Goal: Task Accomplishment & Management: Complete application form

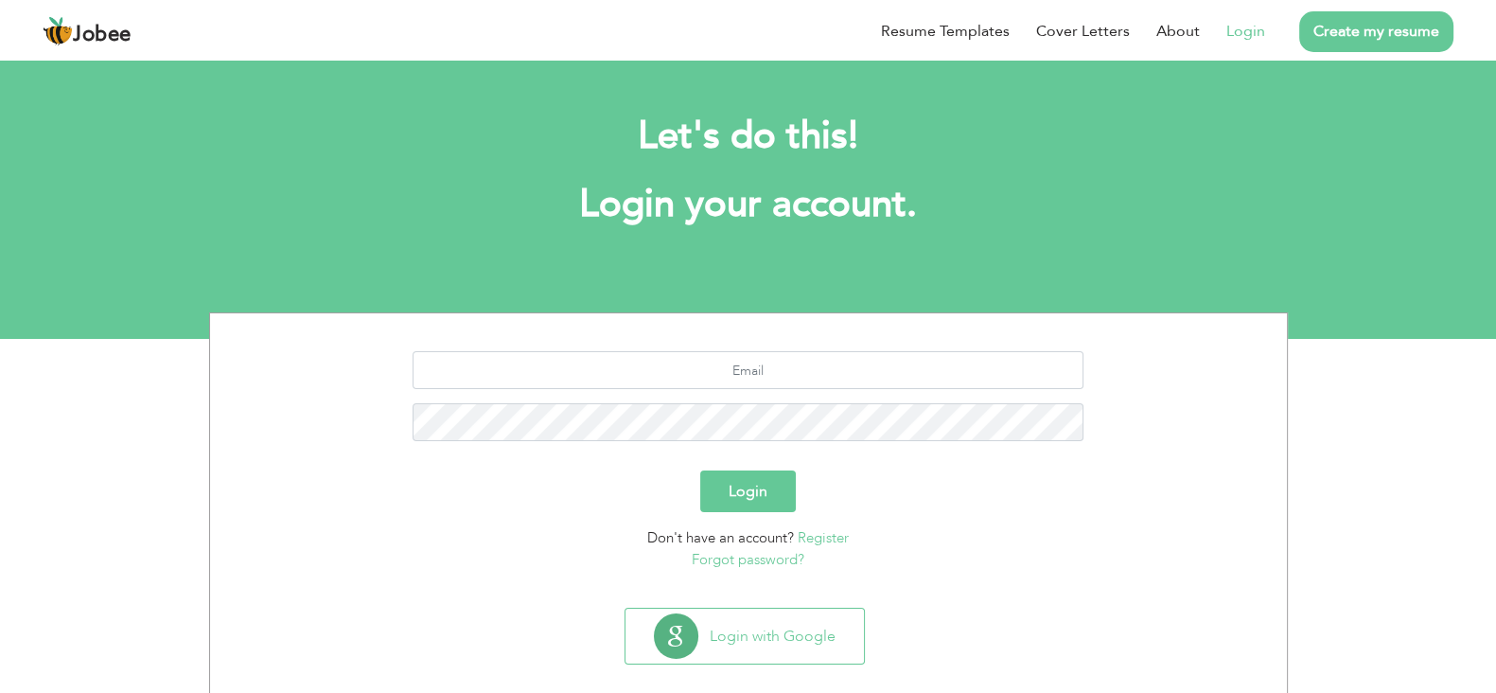
click at [1372, 40] on link "Create my resume" at bounding box center [1376, 31] width 154 height 41
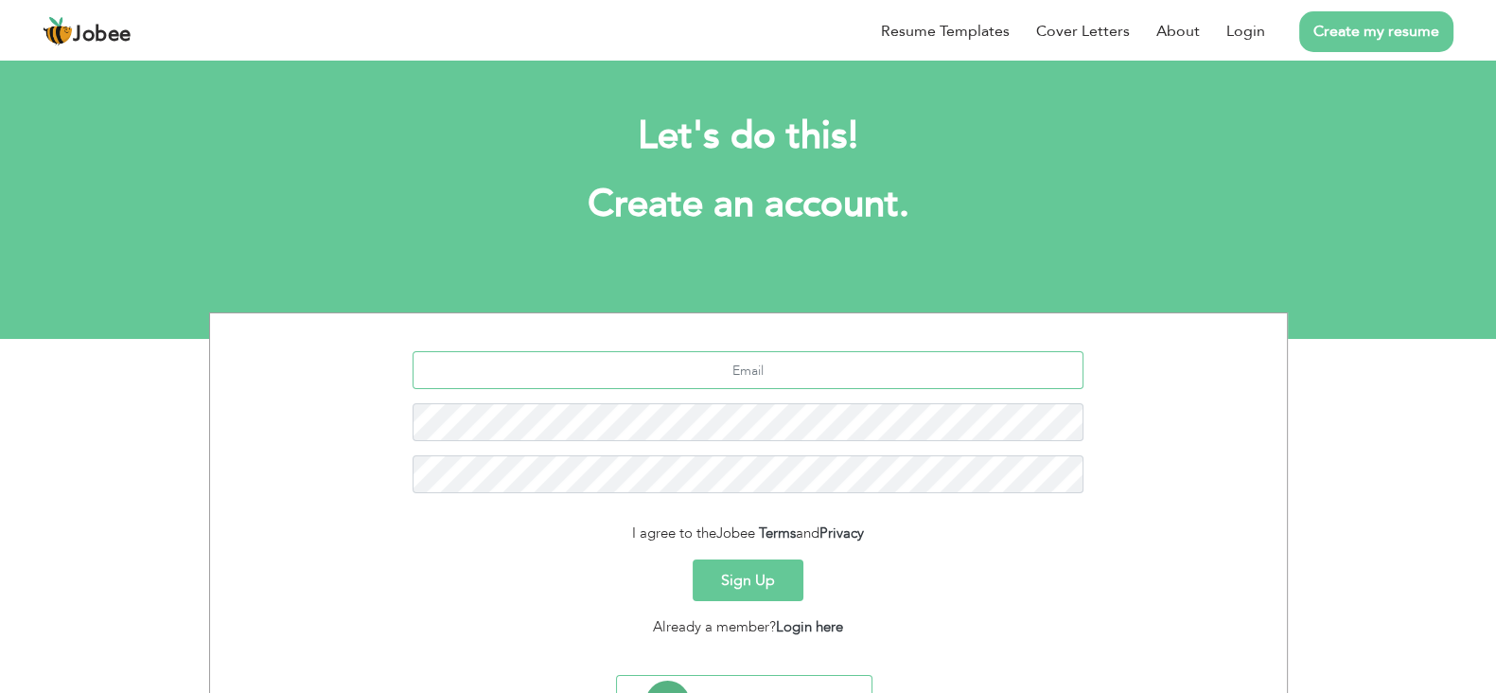
click at [698, 382] on input "text" at bounding box center [748, 370] width 671 height 38
type input "a"
type input "[EMAIL_ADDRESS][DOMAIN_NAME]"
click at [737, 573] on button "Sign Up" at bounding box center [748, 580] width 111 height 42
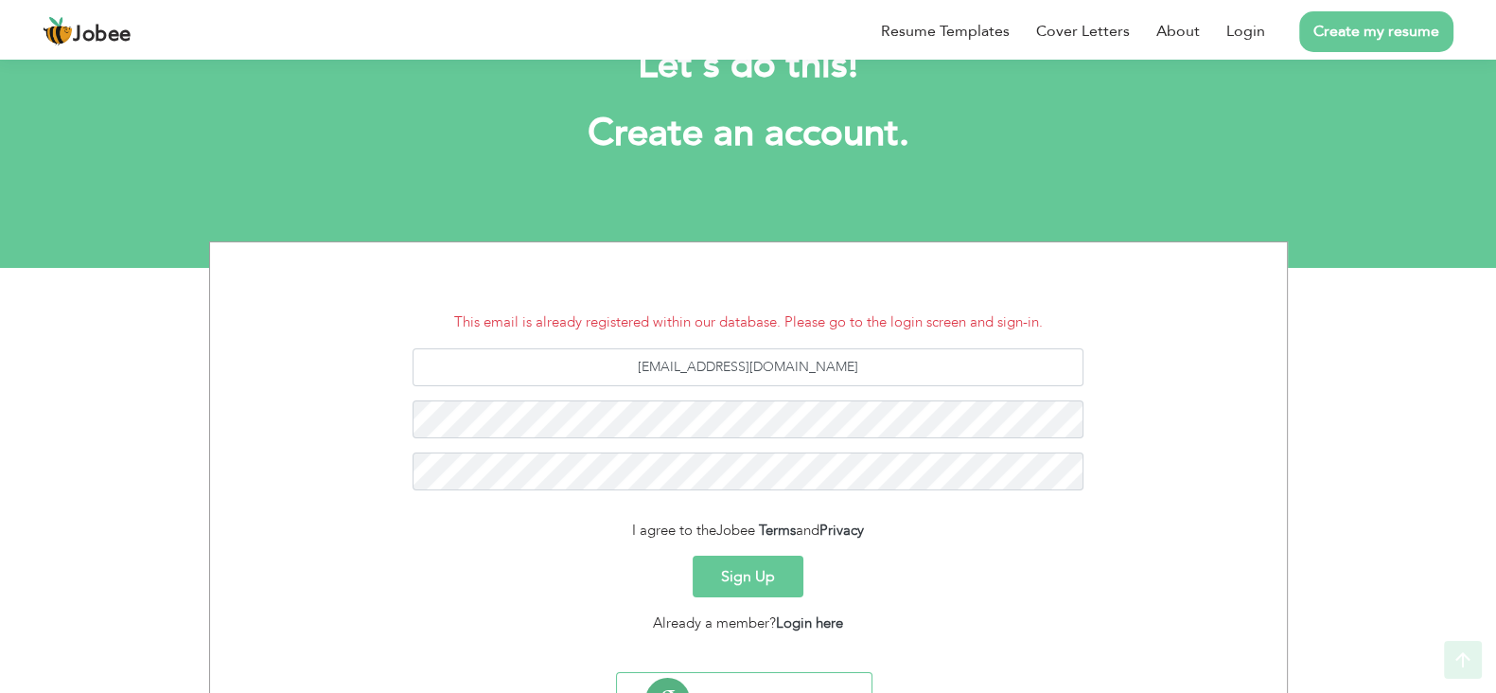
scroll to position [117, 0]
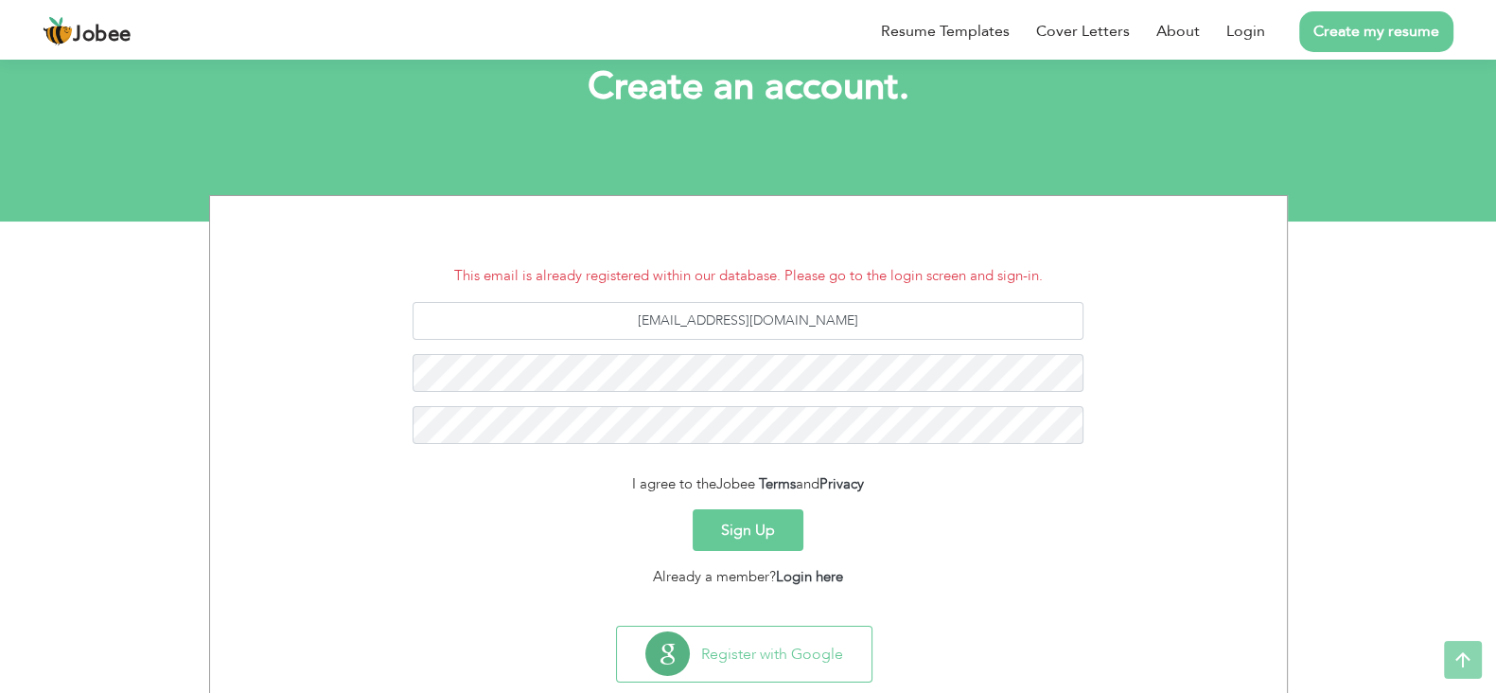
click at [734, 532] on button "Sign Up" at bounding box center [748, 530] width 111 height 42
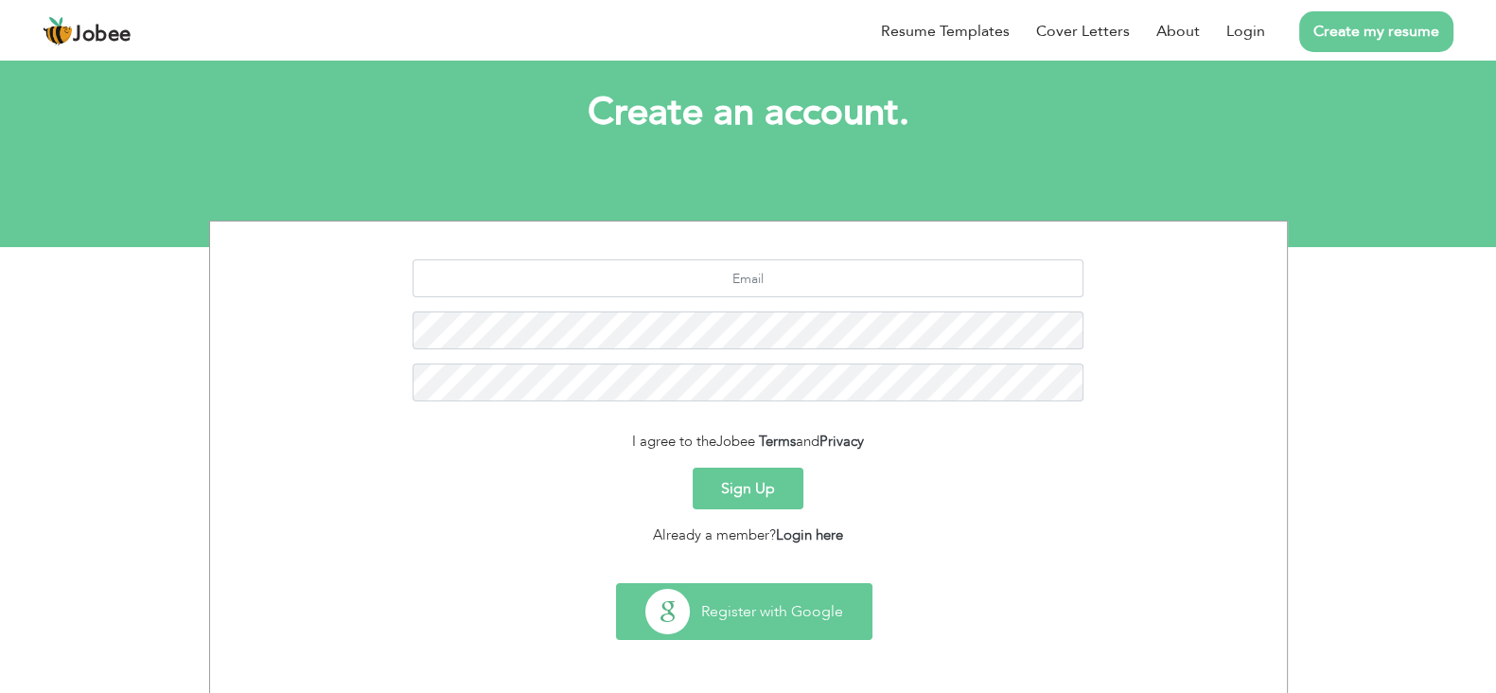
click at [681, 624] on button "Register with Google" at bounding box center [744, 611] width 255 height 55
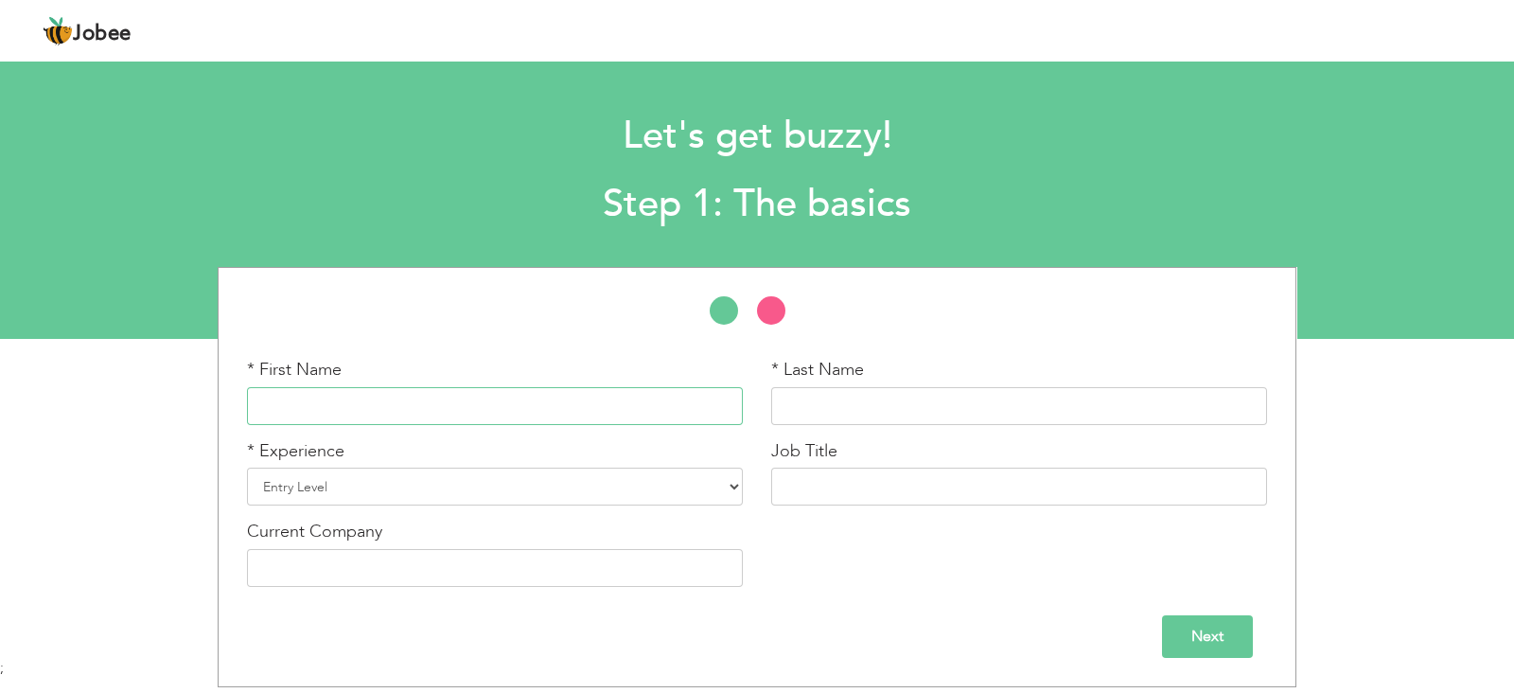
click at [547, 406] on input "text" at bounding box center [495, 406] width 496 height 38
click at [908, 385] on div "* Last Name" at bounding box center [1019, 391] width 496 height 67
click at [582, 393] on input "Muh" at bounding box center [495, 406] width 496 height 38
type input "Muhammad"
type input "Abu bakar"
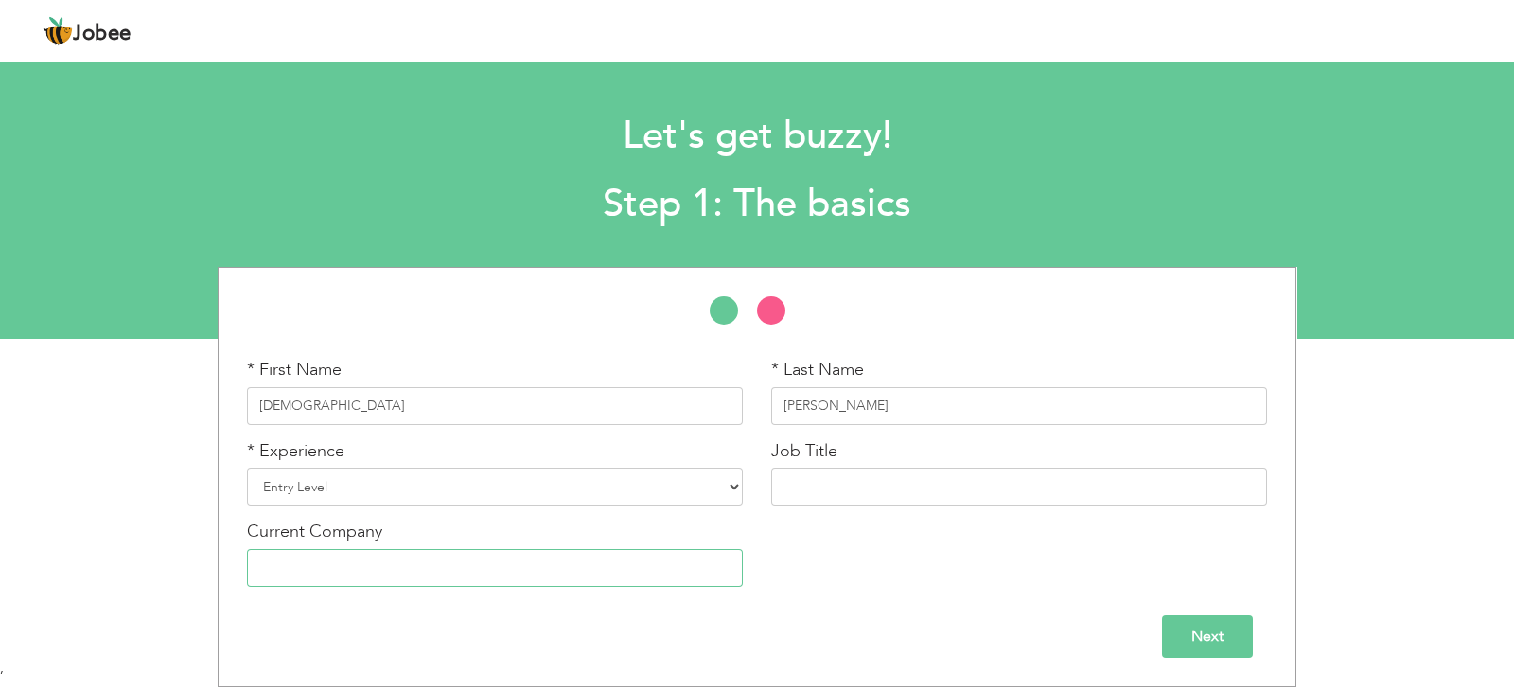
type input "Excellence Delivred Lahore / 80K"
click at [564, 489] on select "Entry Level Less than 1 Year 1 Year 2 Years 3 Years 4 Years 5 Years 6 Years 7 Y…" at bounding box center [495, 486] width 496 height 38
select select "4"
click at [247, 467] on select "Entry Level Less than 1 Year 1 Year 2 Years 3 Years 4 Years 5 Years 6 Years 7 Y…" at bounding box center [495, 486] width 496 height 38
click at [543, 470] on select "Entry Level Less than 1 Year 1 Year 2 Years 3 Years 4 Years 5 Years 6 Years 7 Y…" at bounding box center [495, 486] width 496 height 38
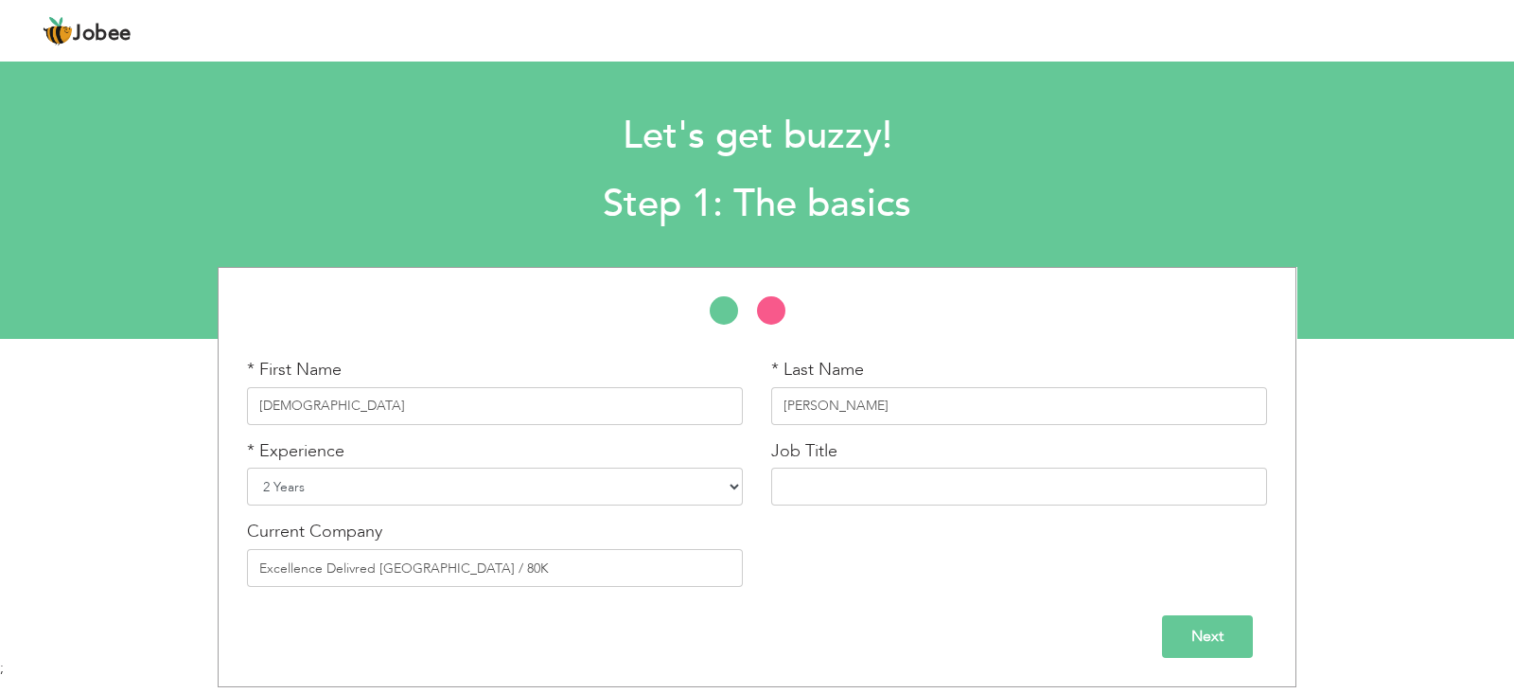
click at [543, 470] on select "Entry Level Less than 1 Year 1 Year 2 Years 3 Years 4 Years 5 Years 6 Years 7 Y…" at bounding box center [495, 486] width 496 height 38
click at [905, 488] on input "text" at bounding box center [1019, 486] width 496 height 38
type input "Full Stack Developer"
click at [572, 573] on input "Excellence Delivred Lahore / 80K" at bounding box center [495, 568] width 496 height 38
click at [492, 569] on input "Excellence Delivred Lahore / 80K" at bounding box center [495, 568] width 496 height 38
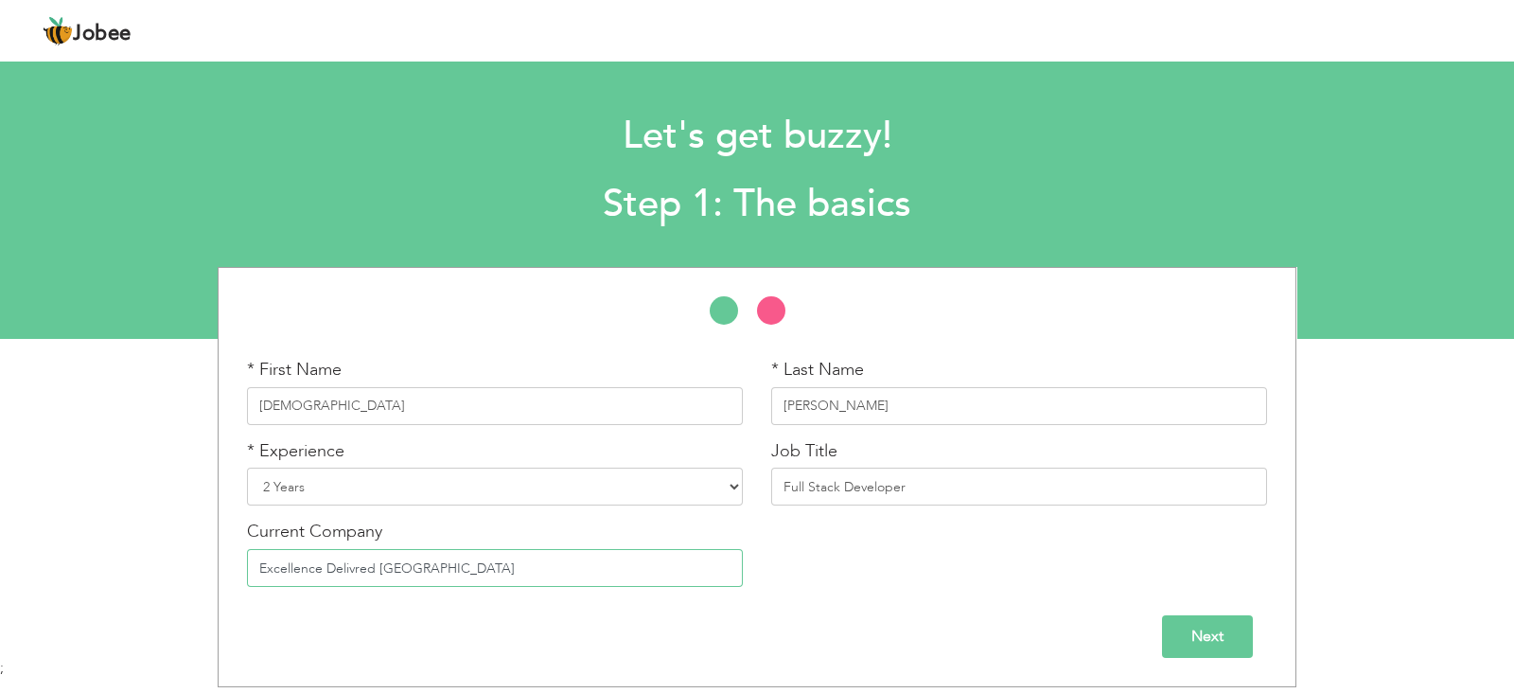
click at [350, 571] on input "Excellence Delivred Lahore" at bounding box center [495, 568] width 496 height 38
click at [356, 562] on input "Excellence Delievred Lahore" at bounding box center [495, 568] width 496 height 38
click at [637, 553] on input "Excellence Delivered [GEOGRAPHIC_DATA]" at bounding box center [495, 568] width 496 height 38
type input "Excellence Delivered Pvt Ltd , Lahore"
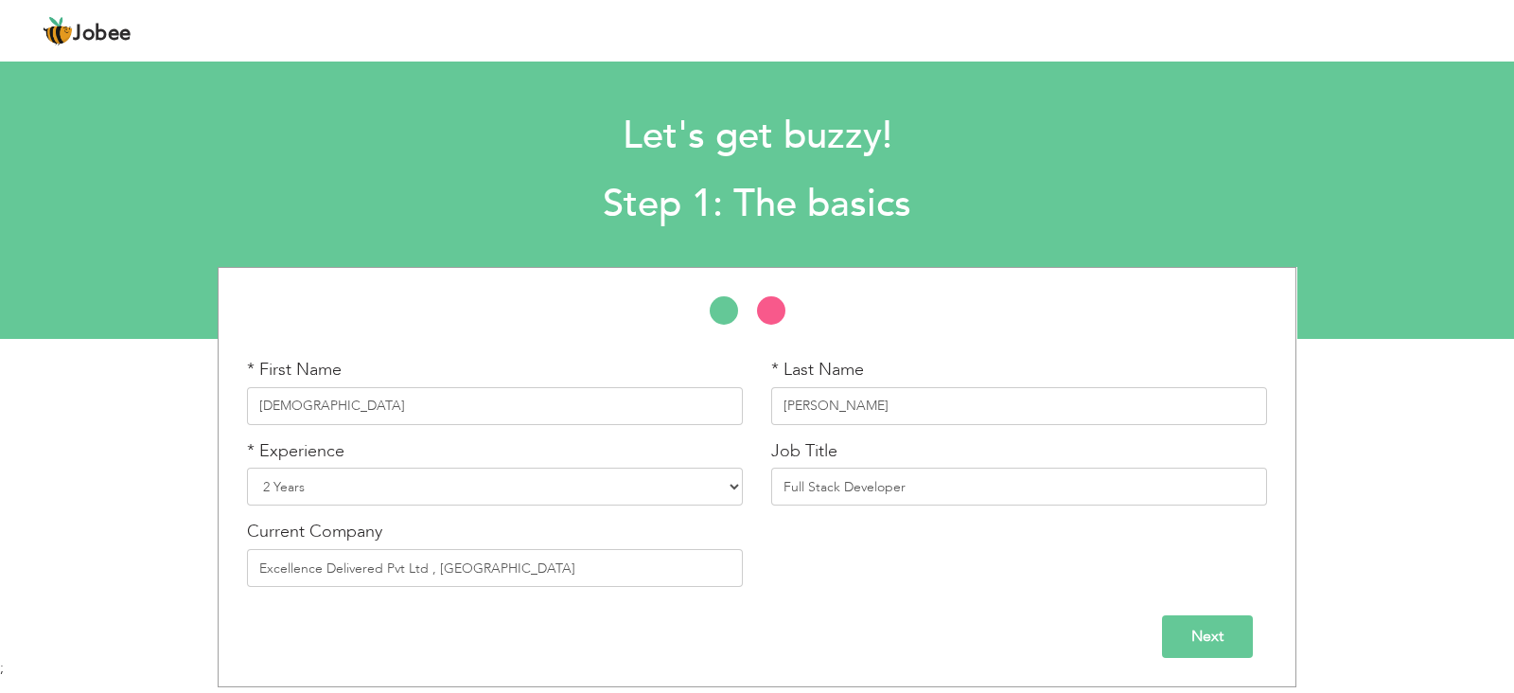
click at [1207, 631] on input "Next" at bounding box center [1207, 636] width 91 height 43
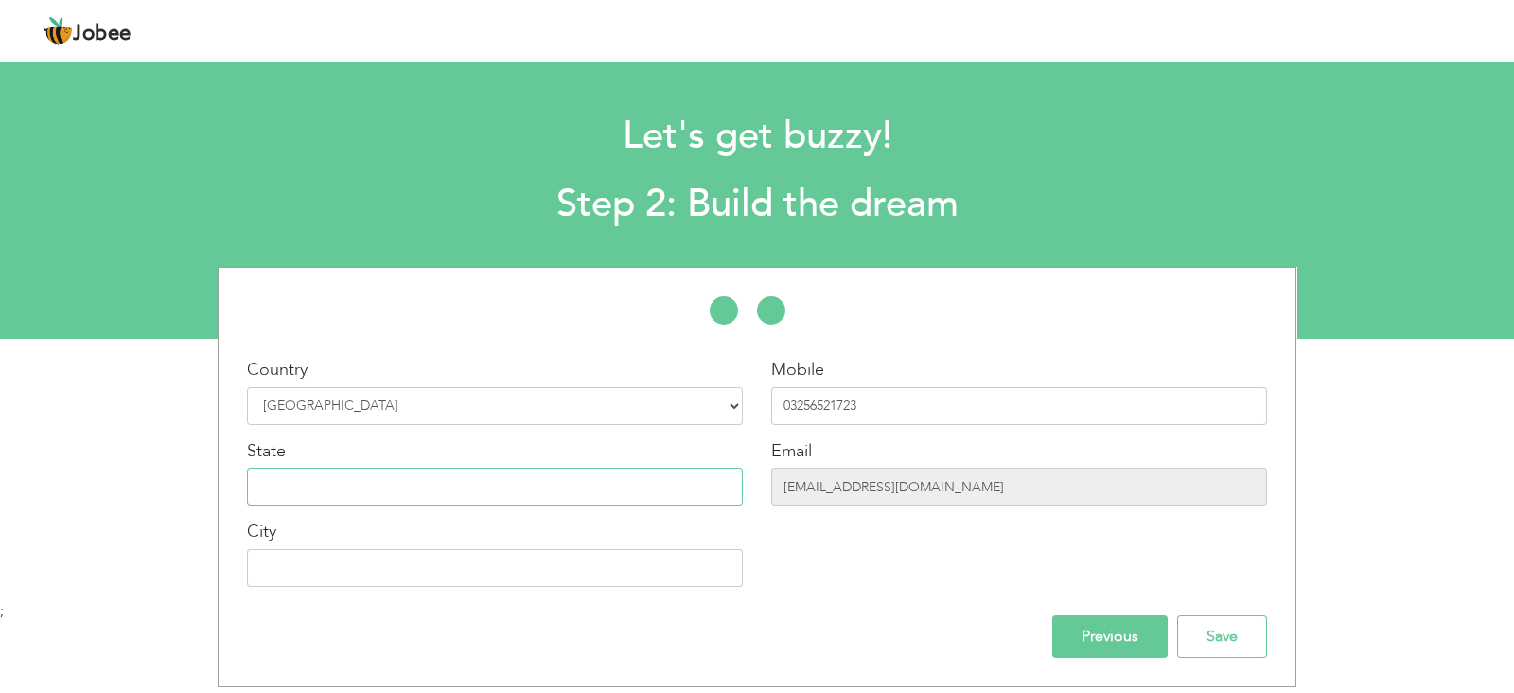
click at [554, 478] on input "text" at bounding box center [495, 486] width 496 height 38
type input "K"
type input "L"
type input "[GEOGRAPHIC_DATA]"
click at [539, 586] on input "text" at bounding box center [495, 568] width 496 height 38
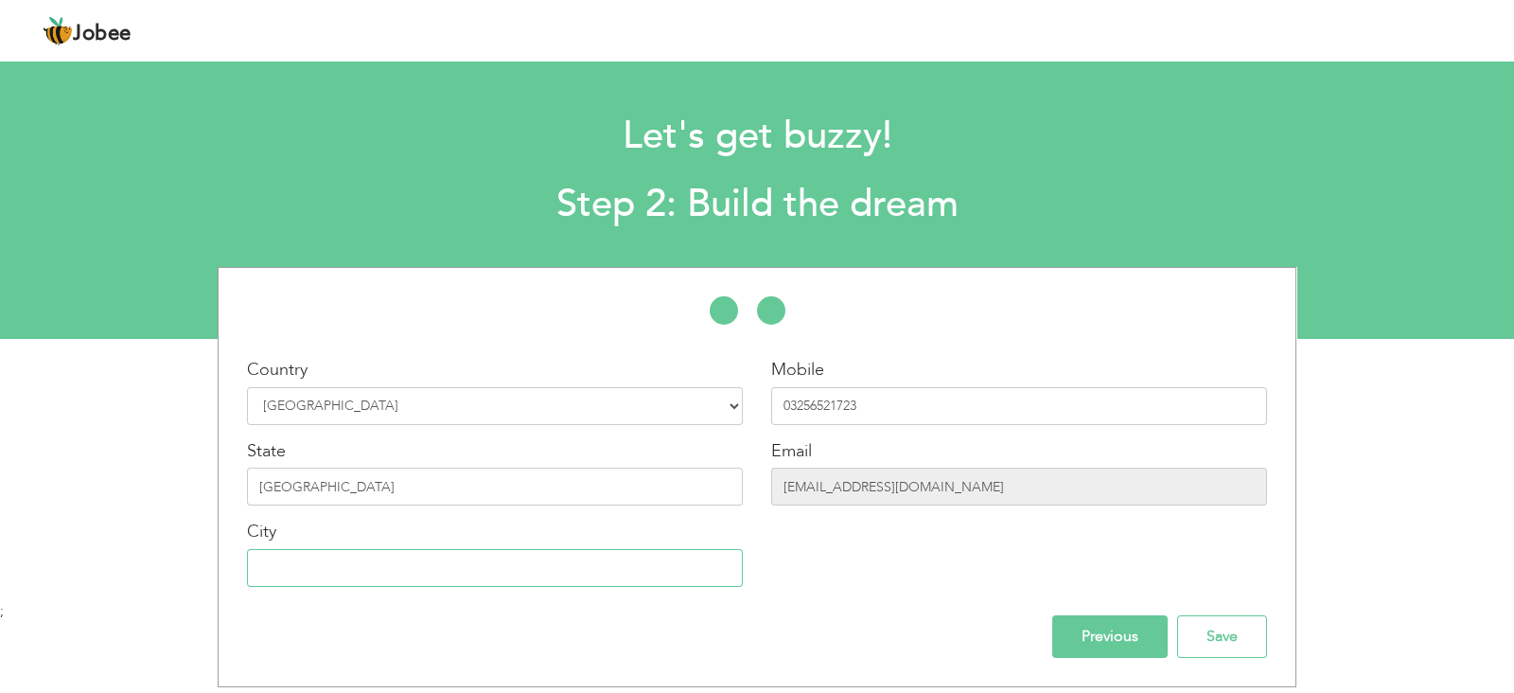
type input "[GEOGRAPHIC_DATA]"
click at [1211, 629] on input "Save" at bounding box center [1222, 636] width 90 height 43
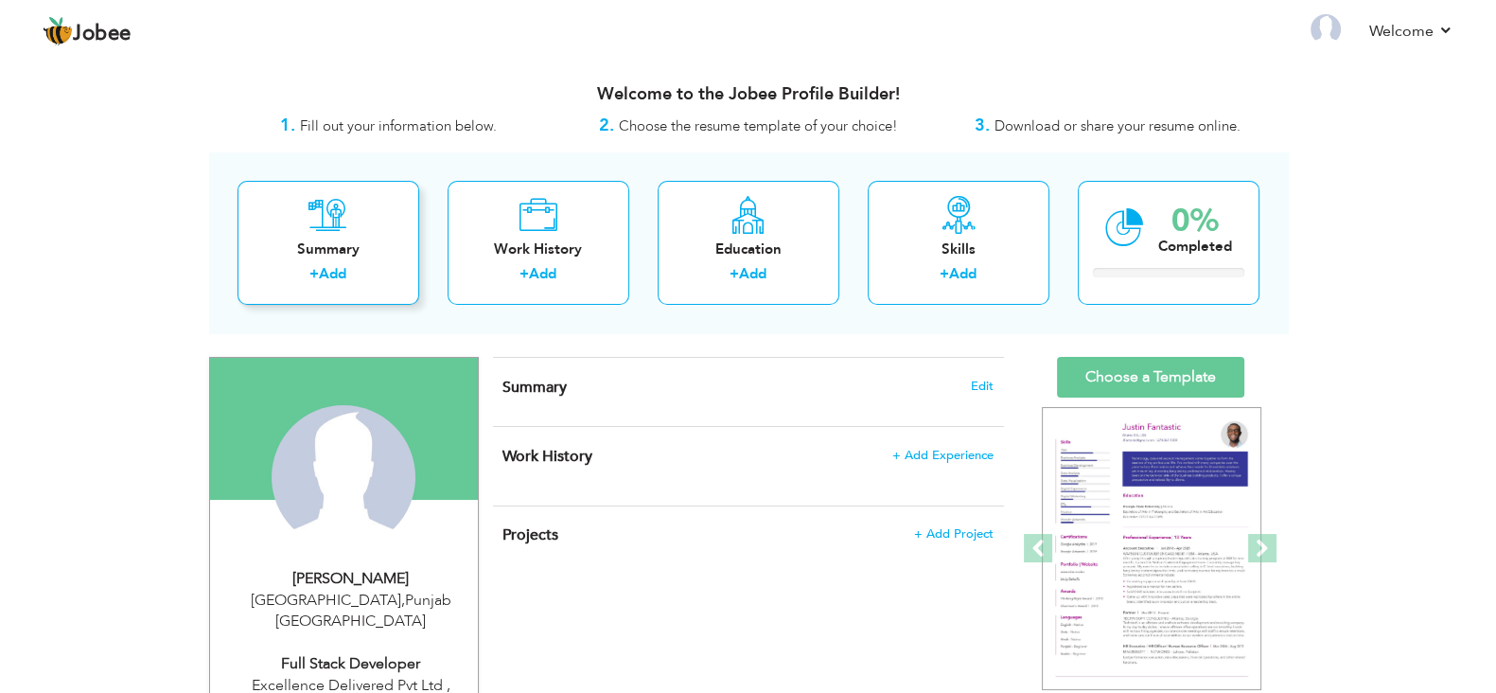
click at [360, 241] on div "Summary" at bounding box center [328, 249] width 151 height 20
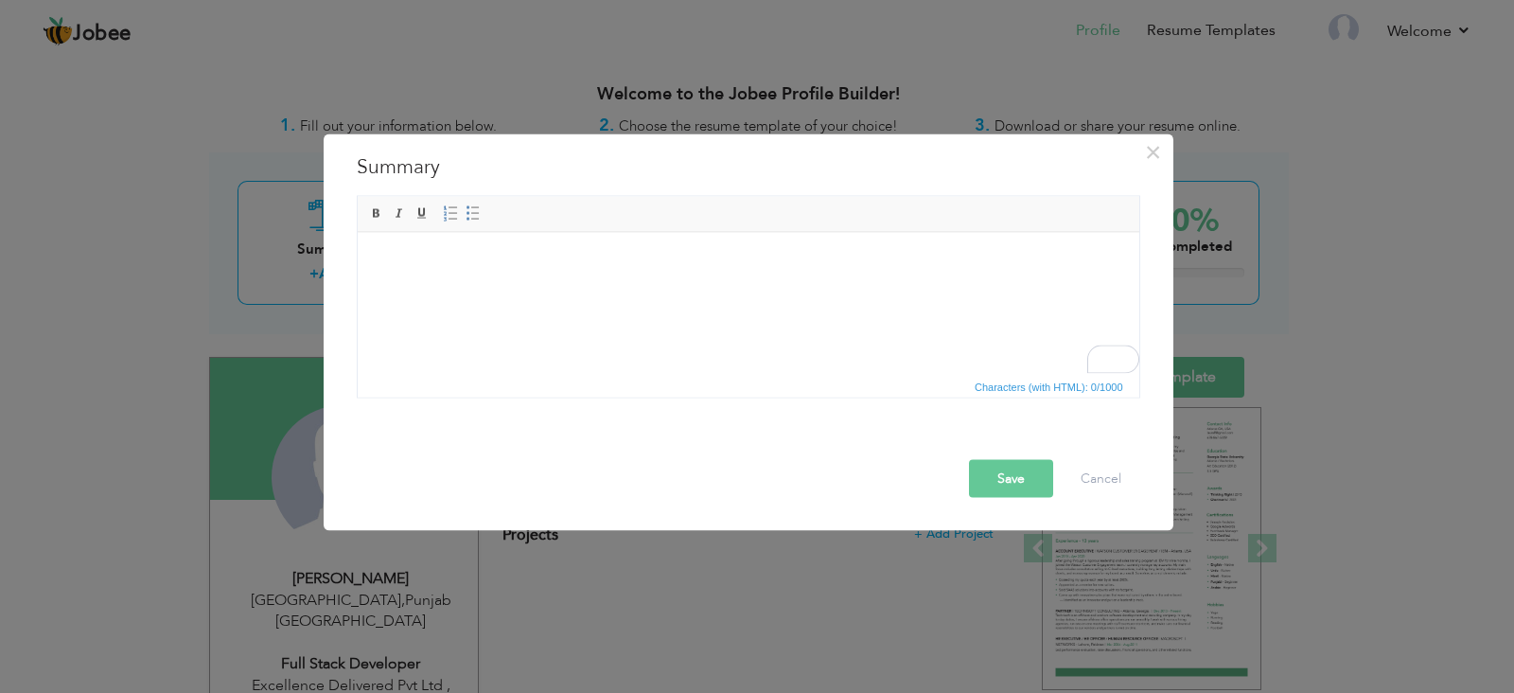
paste body "To enrich screen reader interactions, please activate Accessibility in Grammarl…"
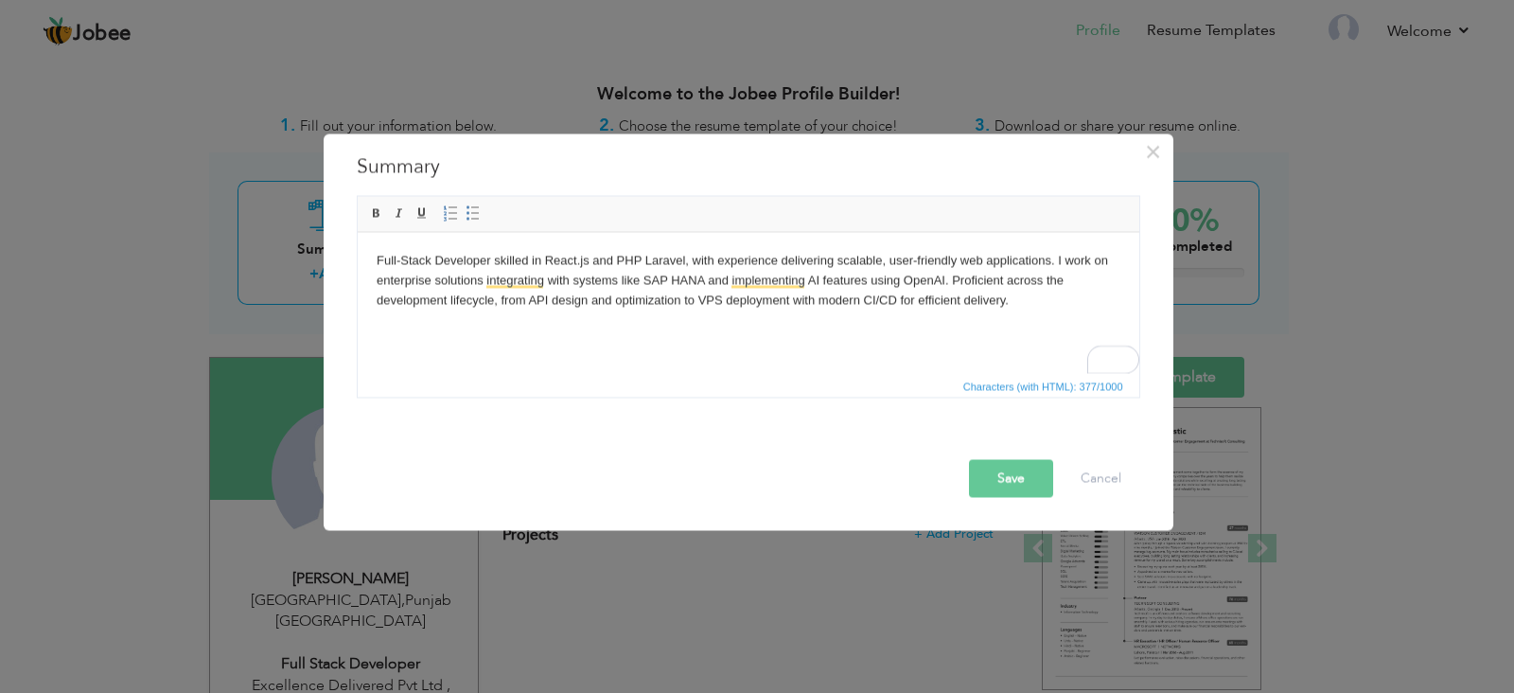
click at [706, 303] on body "Full-Stack Developer skilled in React.js and PHP Laravel, with experience deliv…" at bounding box center [748, 280] width 744 height 59
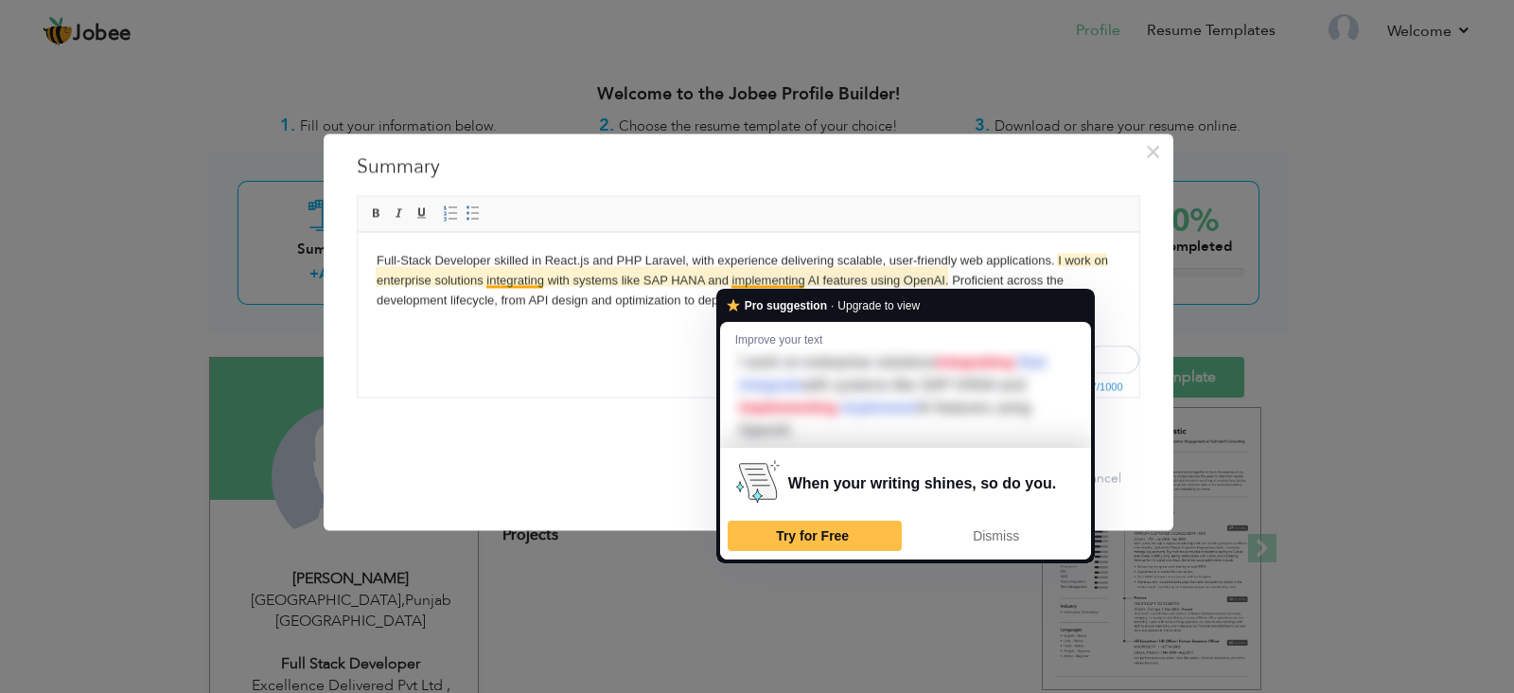
drag, startPoint x: 894, startPoint y: 233, endPoint x: 893, endPoint y: 244, distance: 11.4
click at [895, 233] on html "Full-Stack Developer skilled in React.js and PHP Laravel, with experience deliv…" at bounding box center [748, 280] width 782 height 97
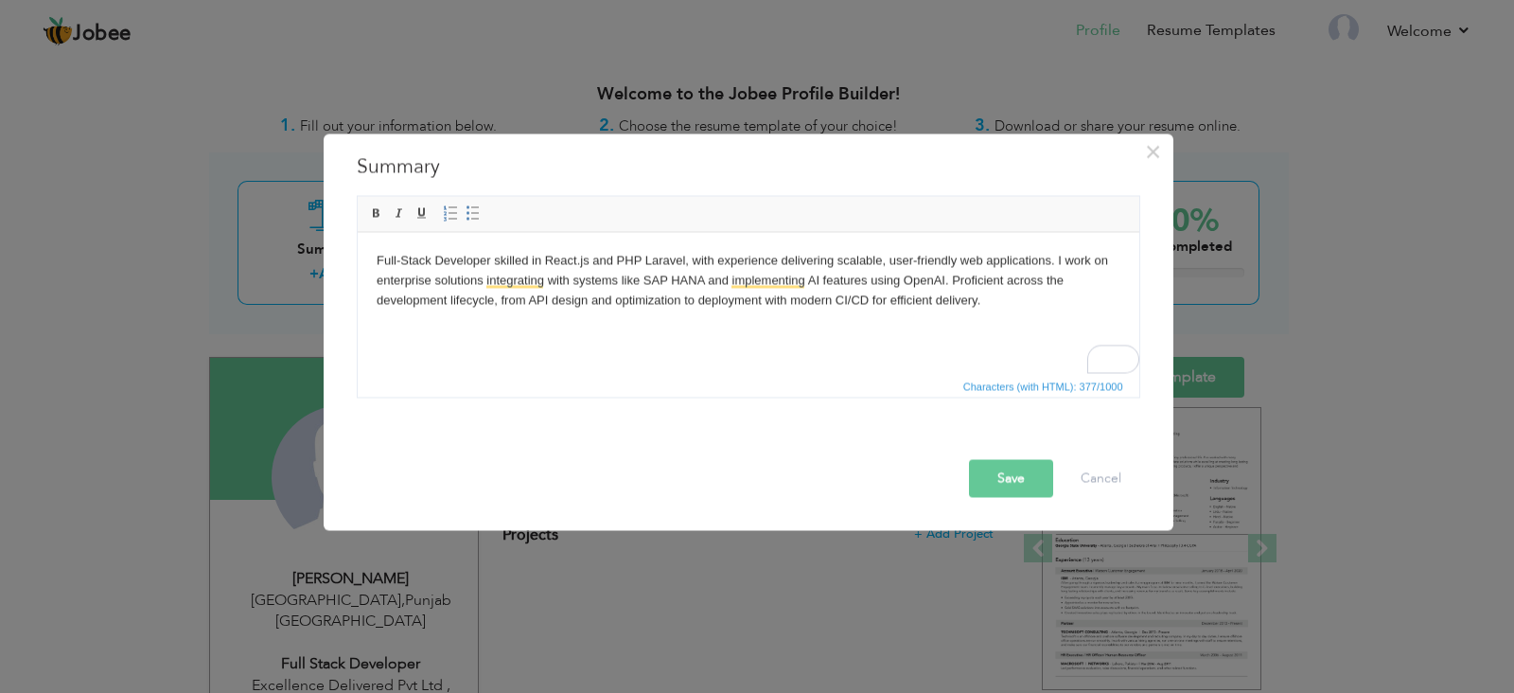
click at [1022, 472] on button "Save" at bounding box center [1011, 479] width 84 height 38
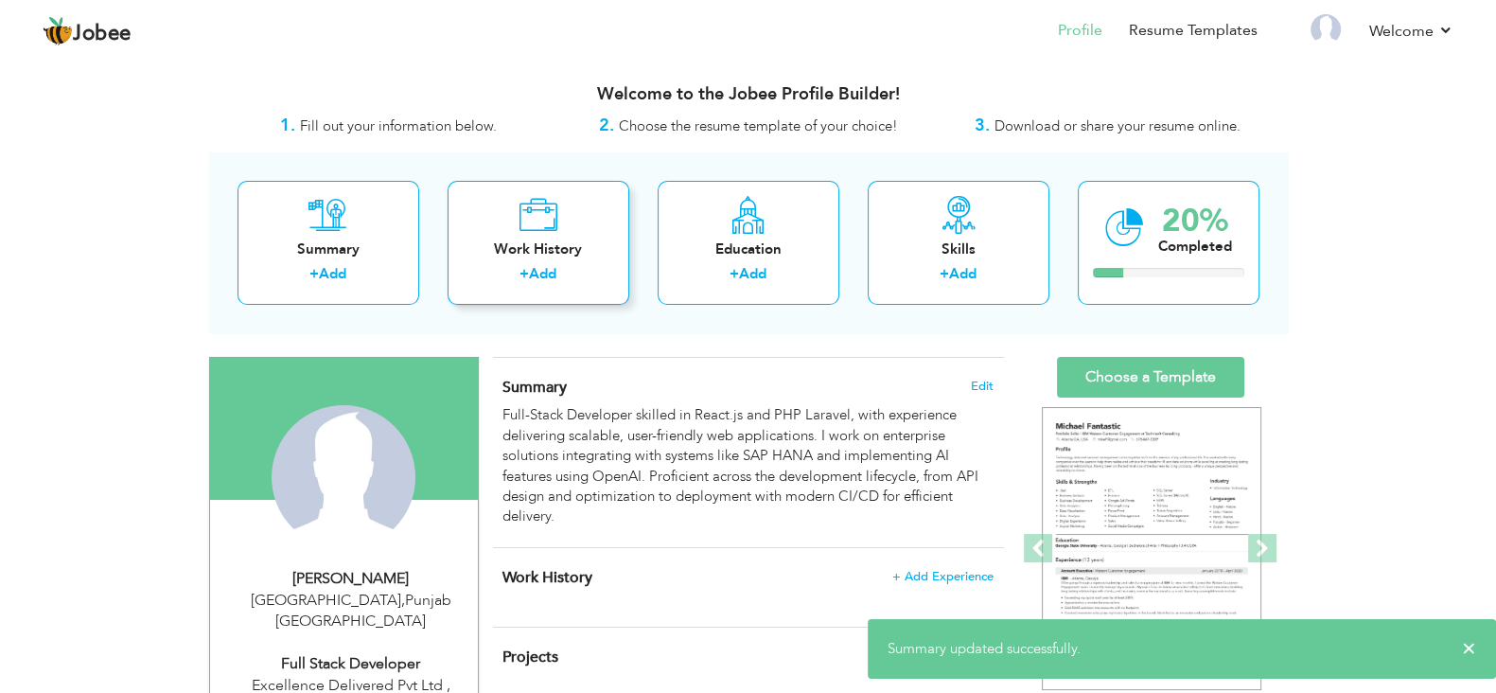
click at [563, 227] on div "Work History + Add" at bounding box center [539, 243] width 182 height 124
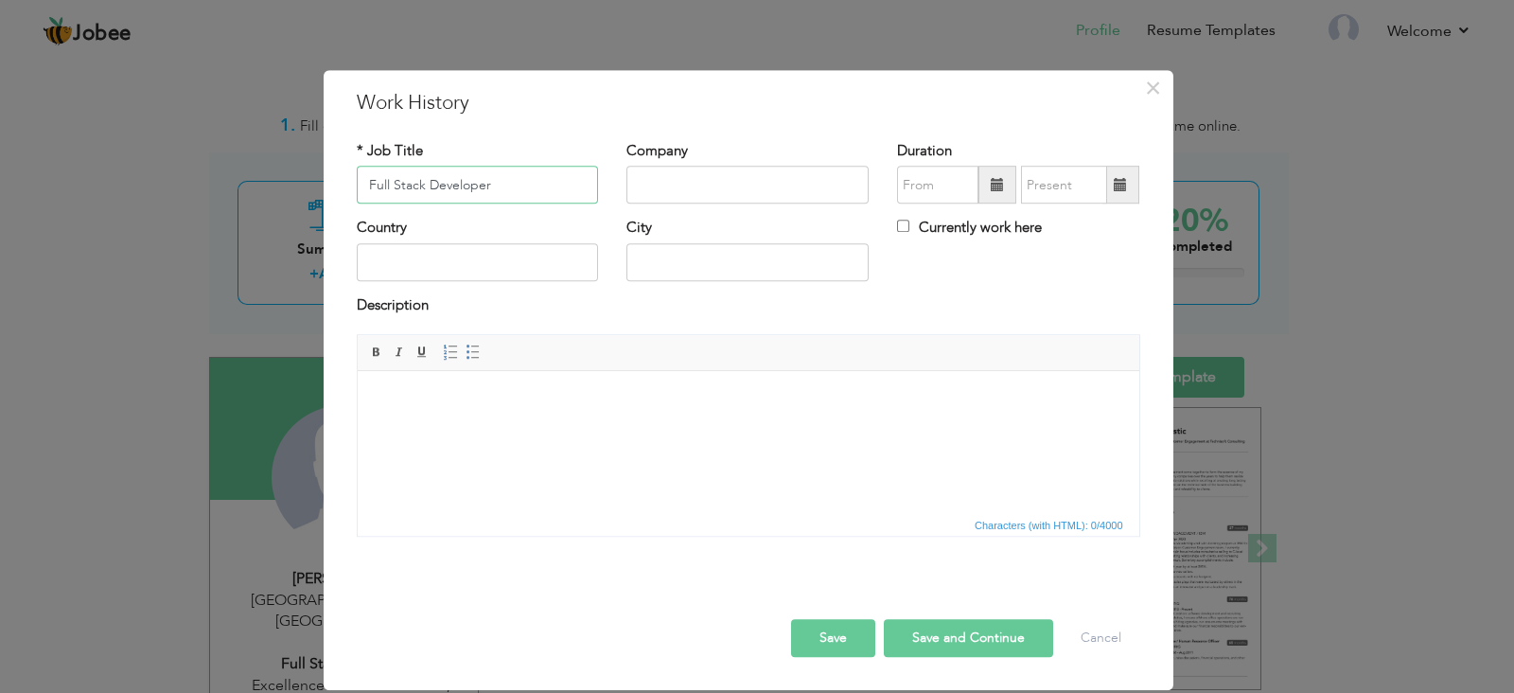
type input "Full Stack Developer"
type input "Excellence Delivred Lahore"
type input "[GEOGRAPHIC_DATA]"
click at [782, 187] on input "Excellence Delievred Lahore" at bounding box center [747, 186] width 242 height 38
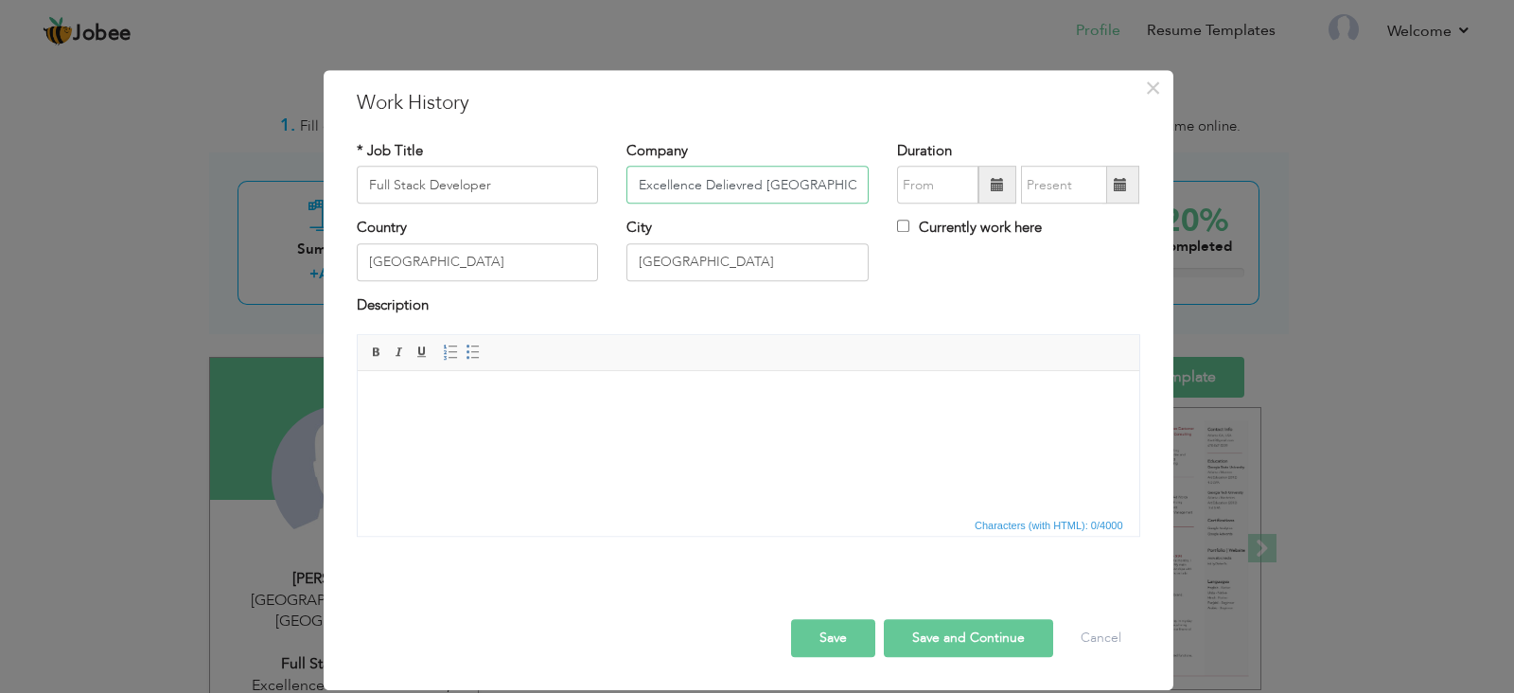
click at [732, 189] on input "Excellence Delievred Lahore" at bounding box center [747, 186] width 242 height 38
click at [830, 188] on input "Excellence Delivered [GEOGRAPHIC_DATA]" at bounding box center [747, 186] width 242 height 38
type input "Excellence Delivered [GEOGRAPHIC_DATA]"
click at [993, 193] on span at bounding box center [998, 186] width 38 height 38
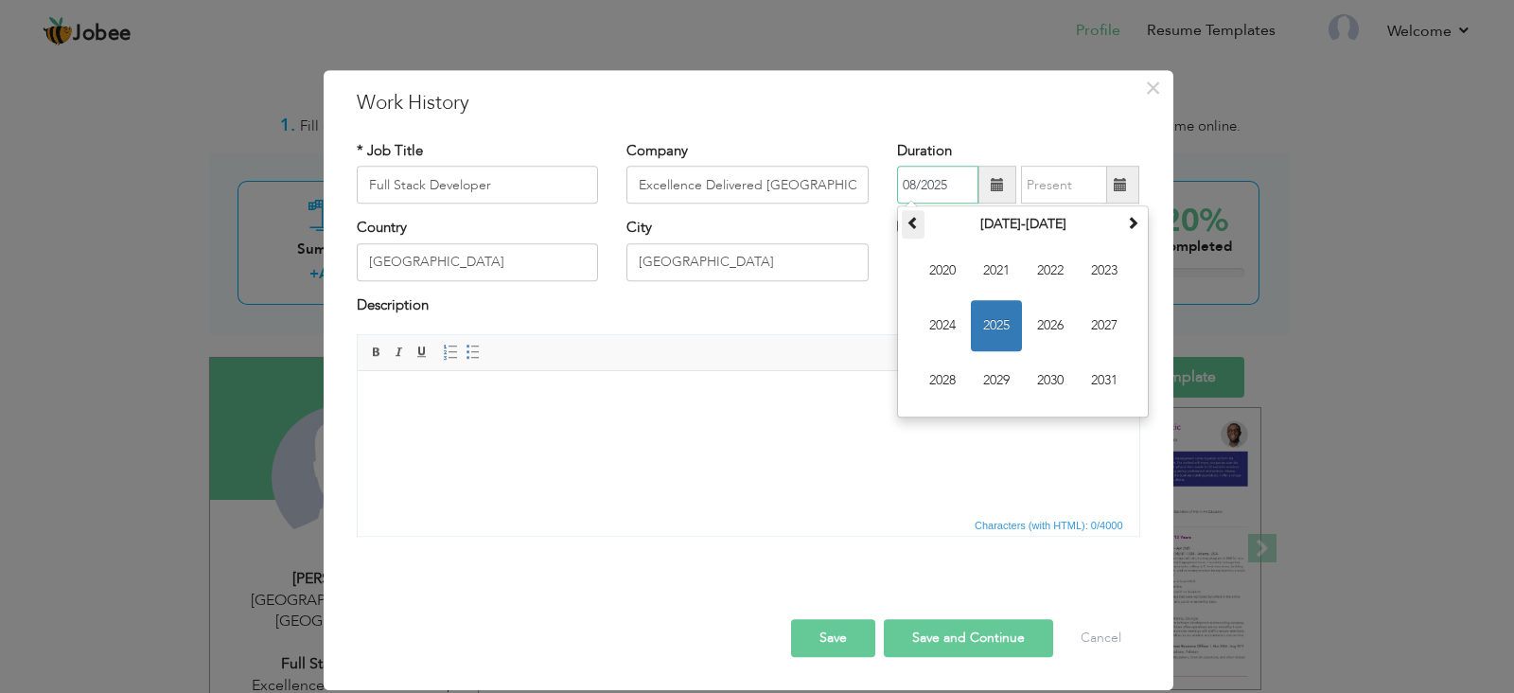
click at [908, 220] on span at bounding box center [913, 223] width 13 height 13
click at [1137, 226] on span at bounding box center [1132, 223] width 13 height 13
click at [941, 330] on span "2024" at bounding box center [942, 326] width 51 height 51
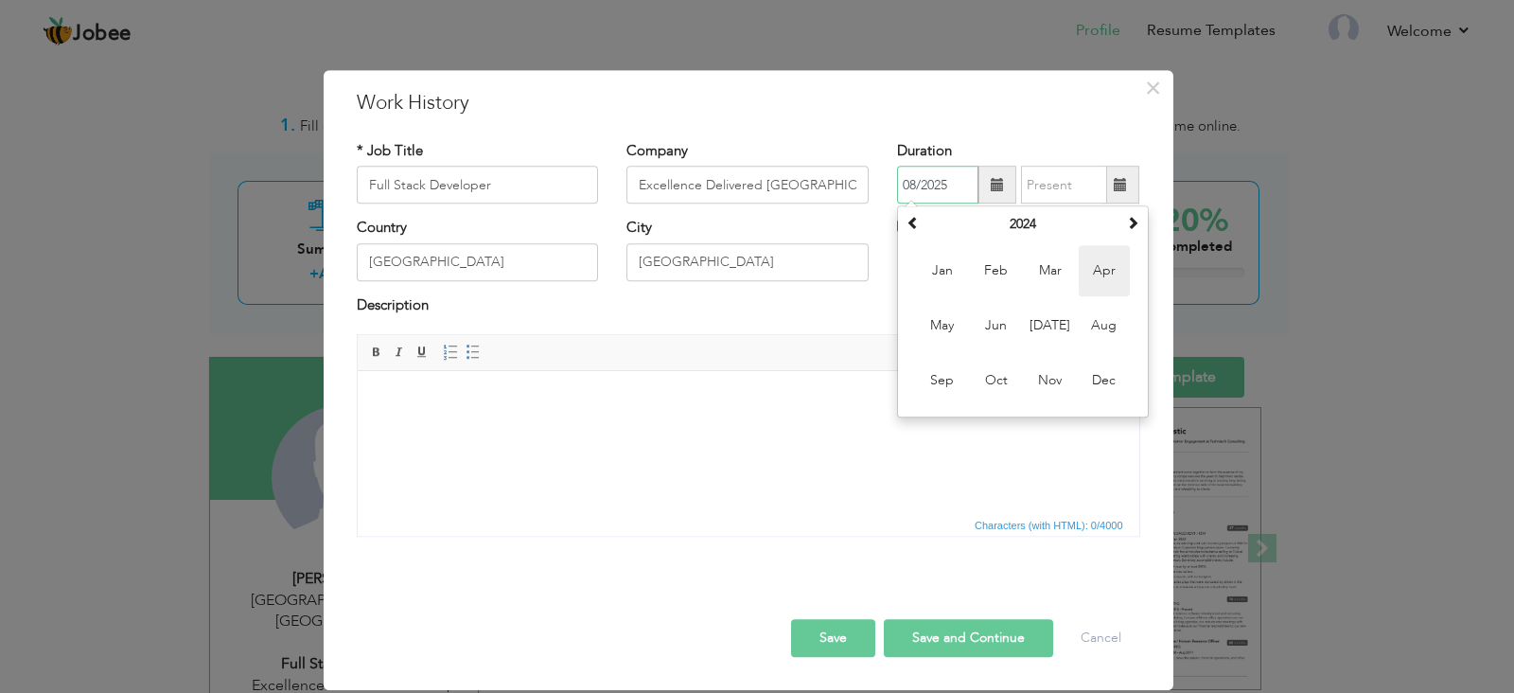
click at [1101, 280] on span "Apr" at bounding box center [1104, 271] width 51 height 51
type input "04/2024"
click at [1122, 194] on span at bounding box center [1120, 186] width 37 height 38
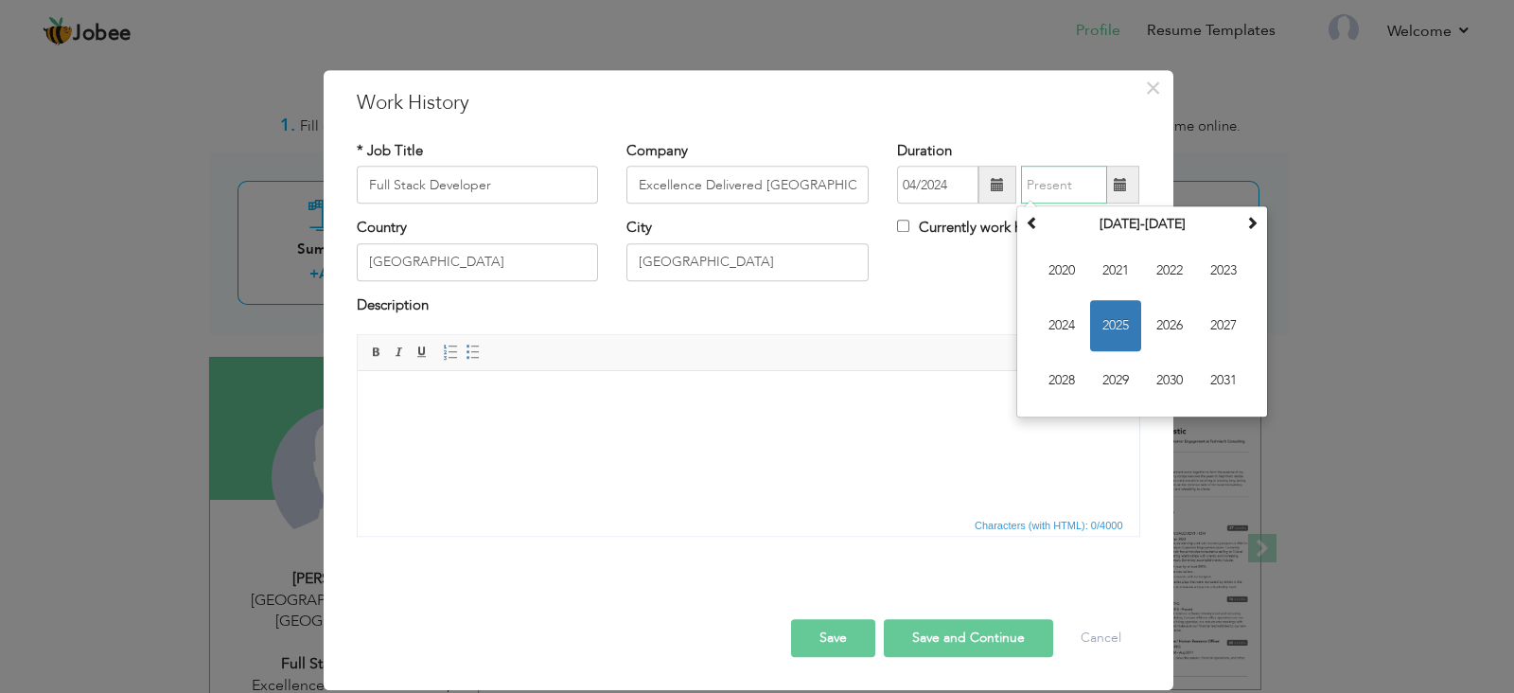
type input "08/2025"
click at [983, 298] on div "Description" at bounding box center [749, 307] width 784 height 25
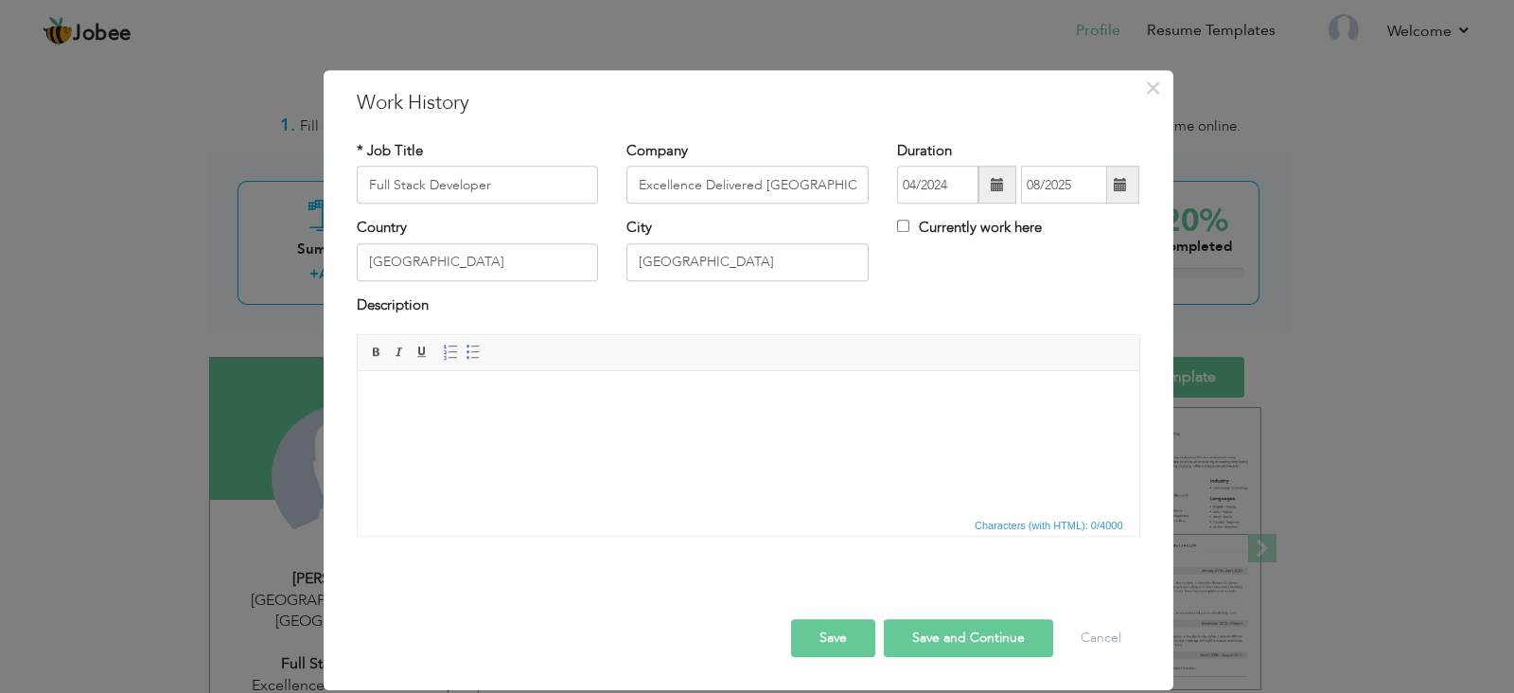
click at [979, 229] on label "Currently work here" at bounding box center [969, 229] width 145 height 20
click at [909, 229] on input "Currently work here" at bounding box center [903, 226] width 12 height 12
checkbox input "true"
click at [590, 402] on body at bounding box center [748, 400] width 744 height 20
click at [661, 415] on html at bounding box center [748, 400] width 782 height 58
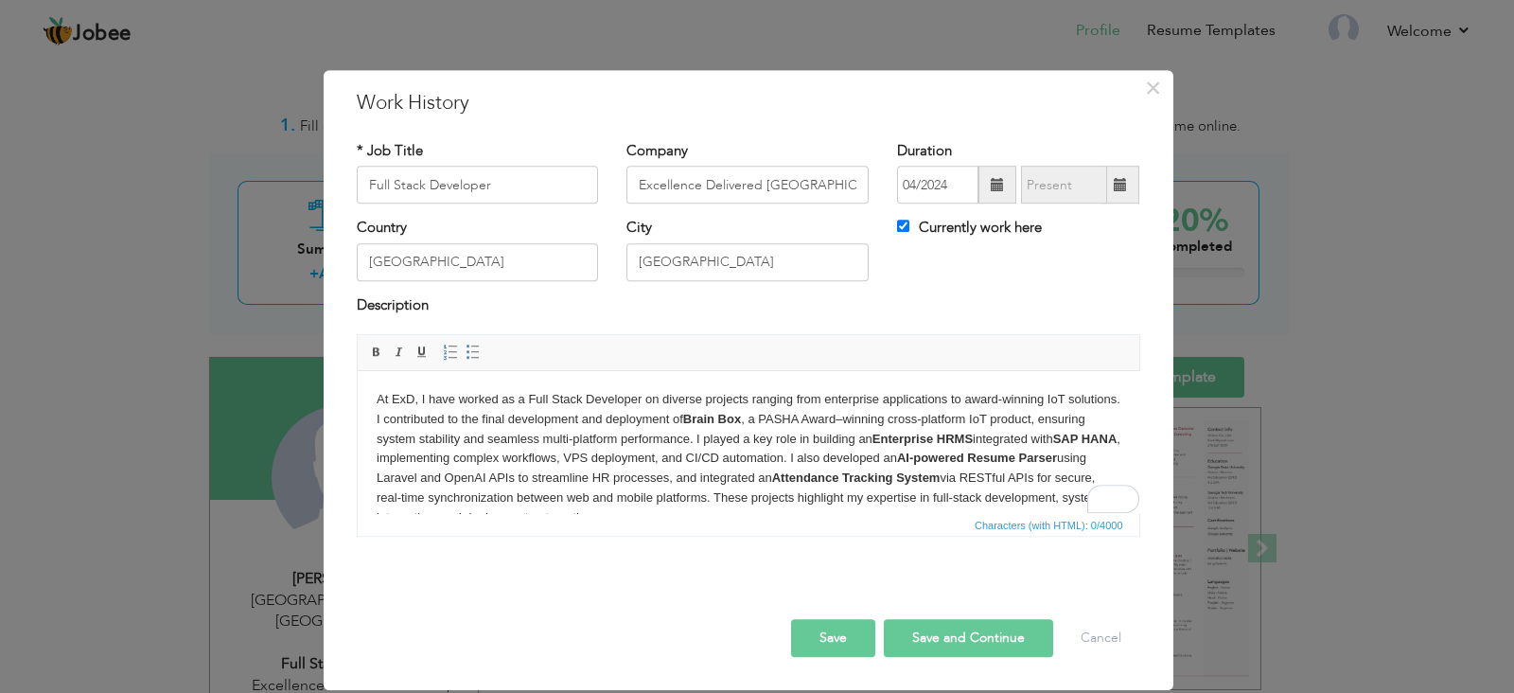
scroll to position [9, 0]
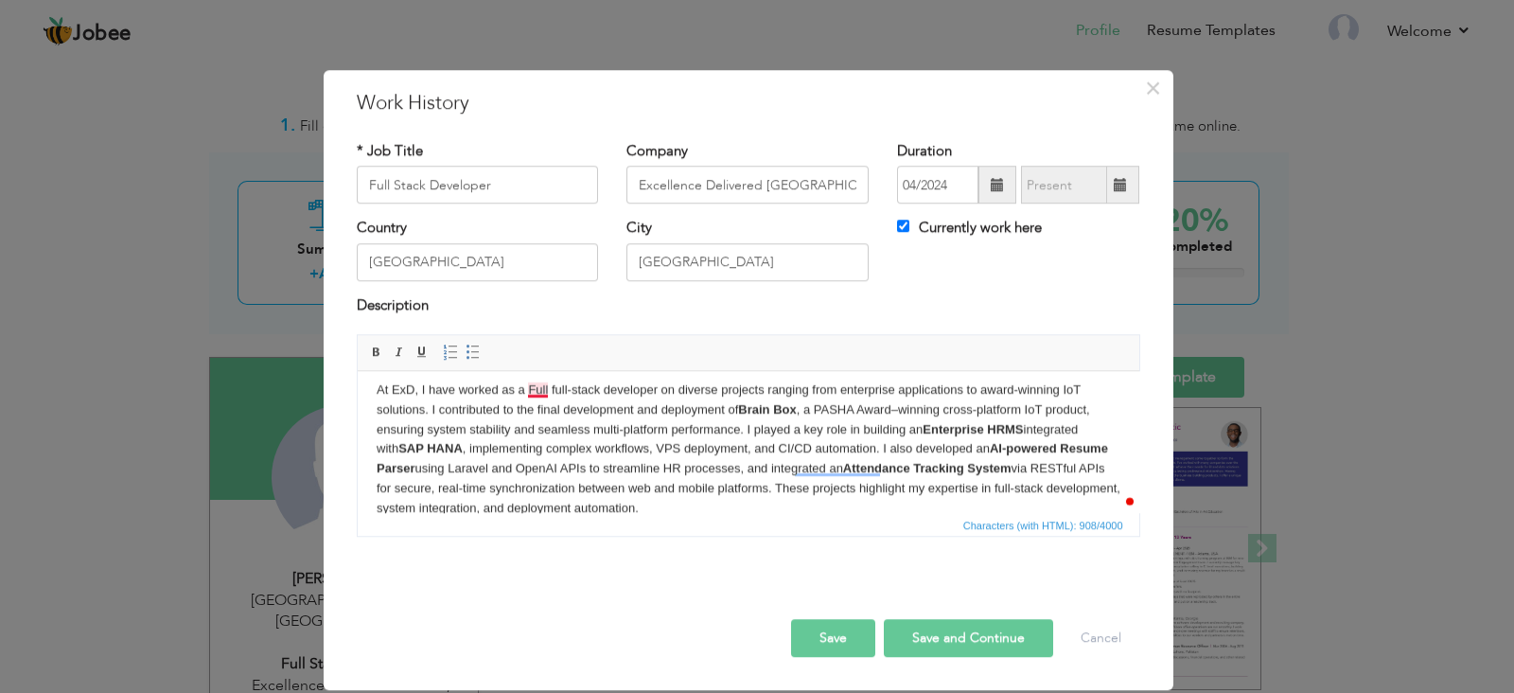
click at [542, 391] on body "At ExD, I have worked as a Full full-stack developer on diverse projects rangin…" at bounding box center [748, 449] width 744 height 138
click at [845, 636] on button "Save" at bounding box center [833, 638] width 84 height 38
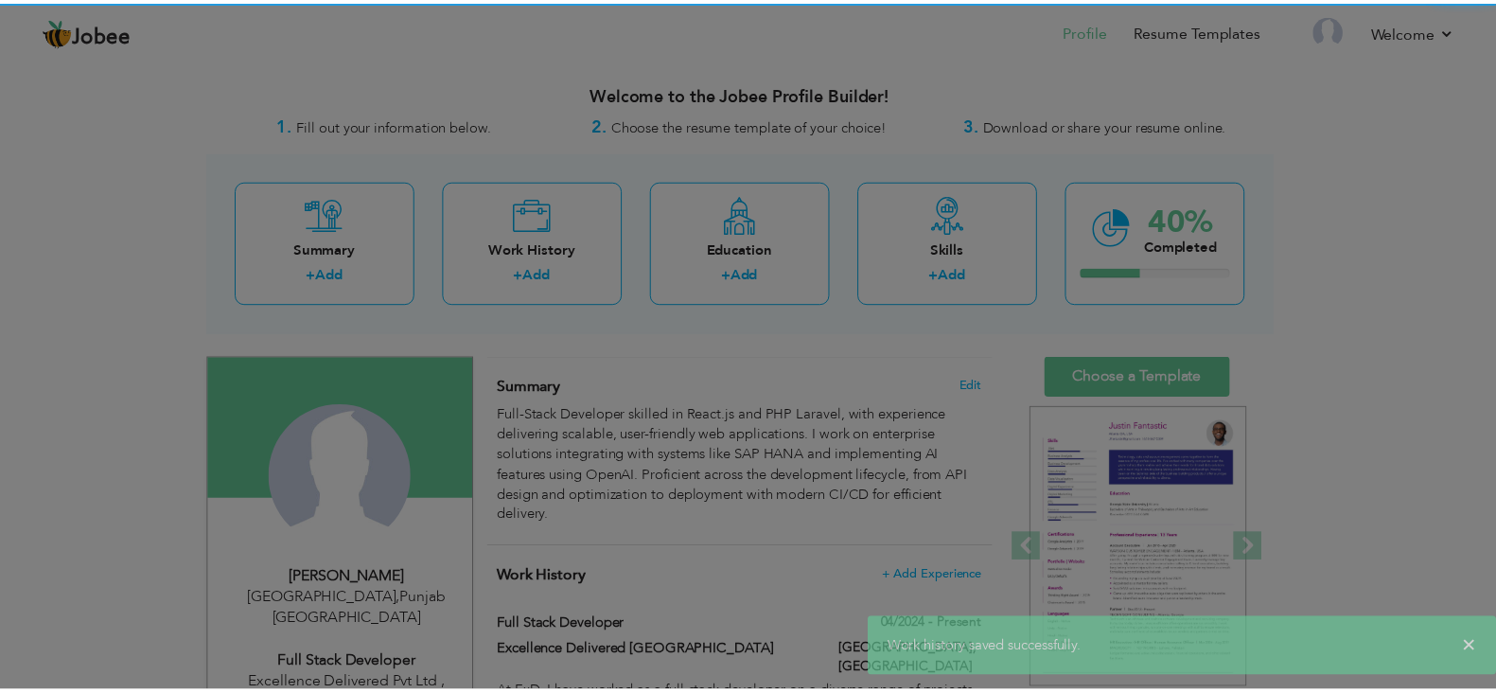
scroll to position [0, 0]
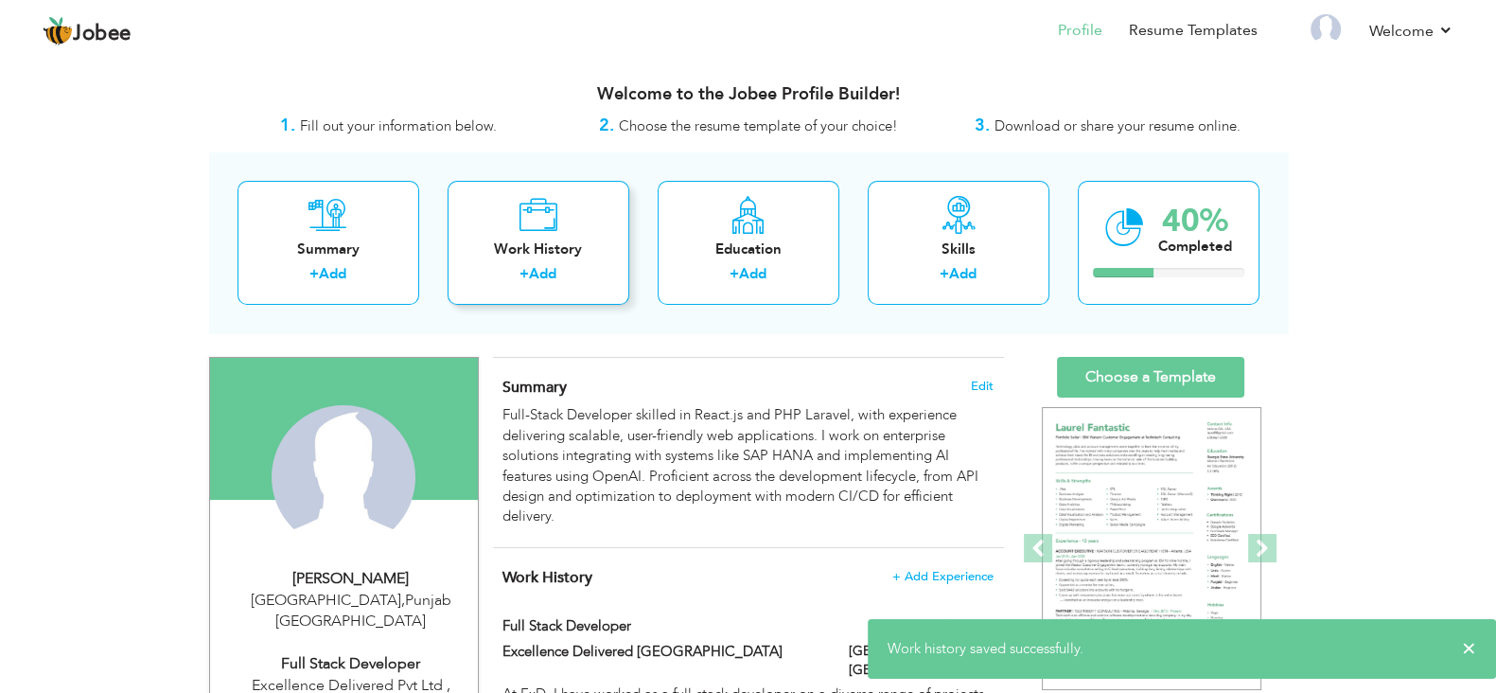
click at [496, 220] on div "Work History + Add" at bounding box center [539, 243] width 182 height 124
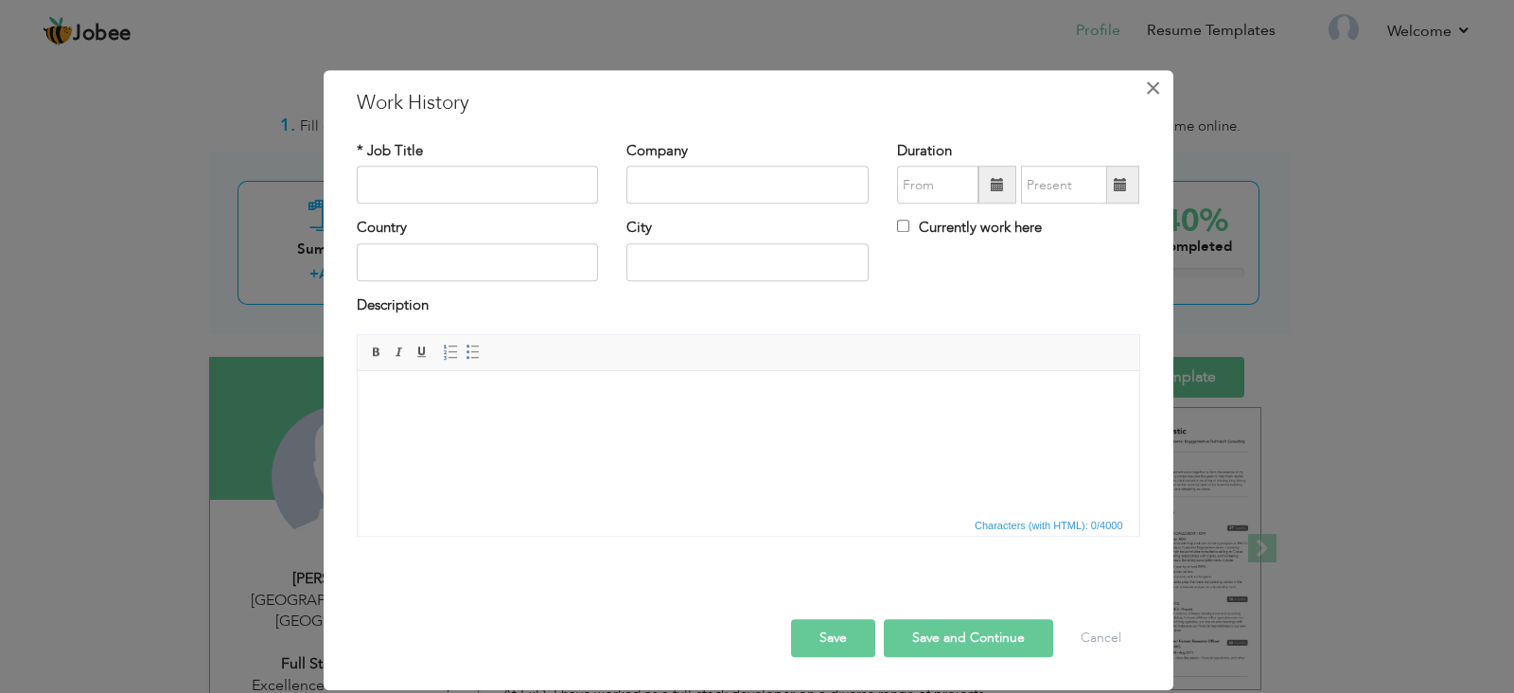
click at [1150, 91] on span "×" at bounding box center [1153, 88] width 16 height 34
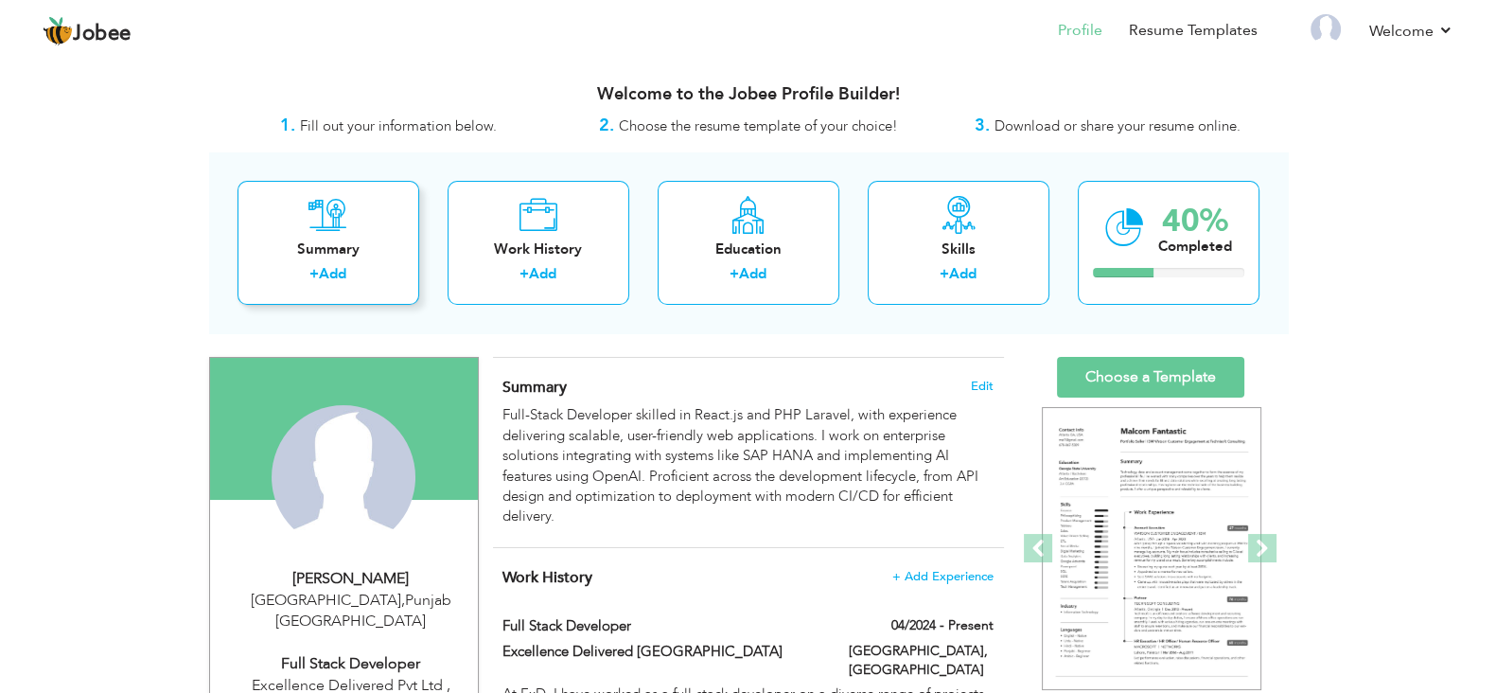
click at [371, 257] on div "Summary" at bounding box center [328, 249] width 151 height 20
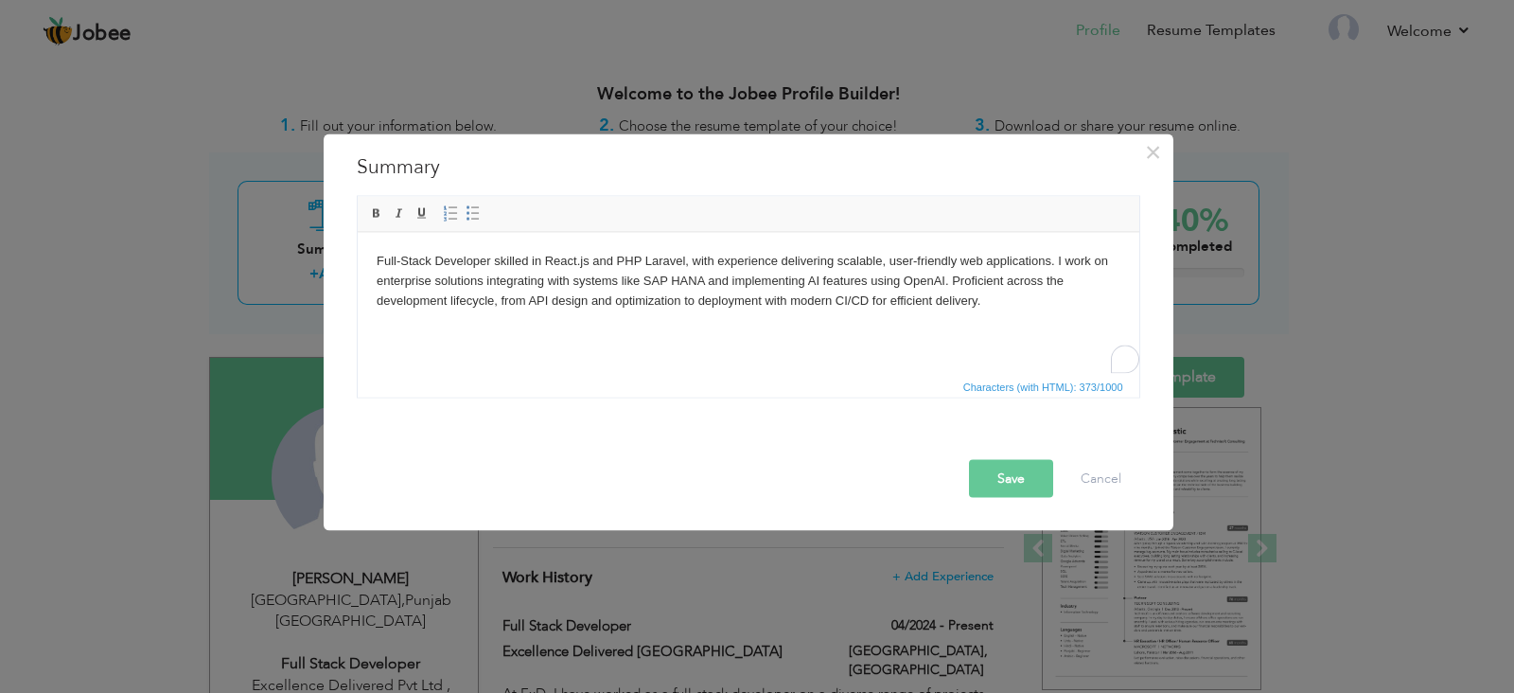
click at [1036, 469] on button "Save" at bounding box center [1011, 479] width 84 height 38
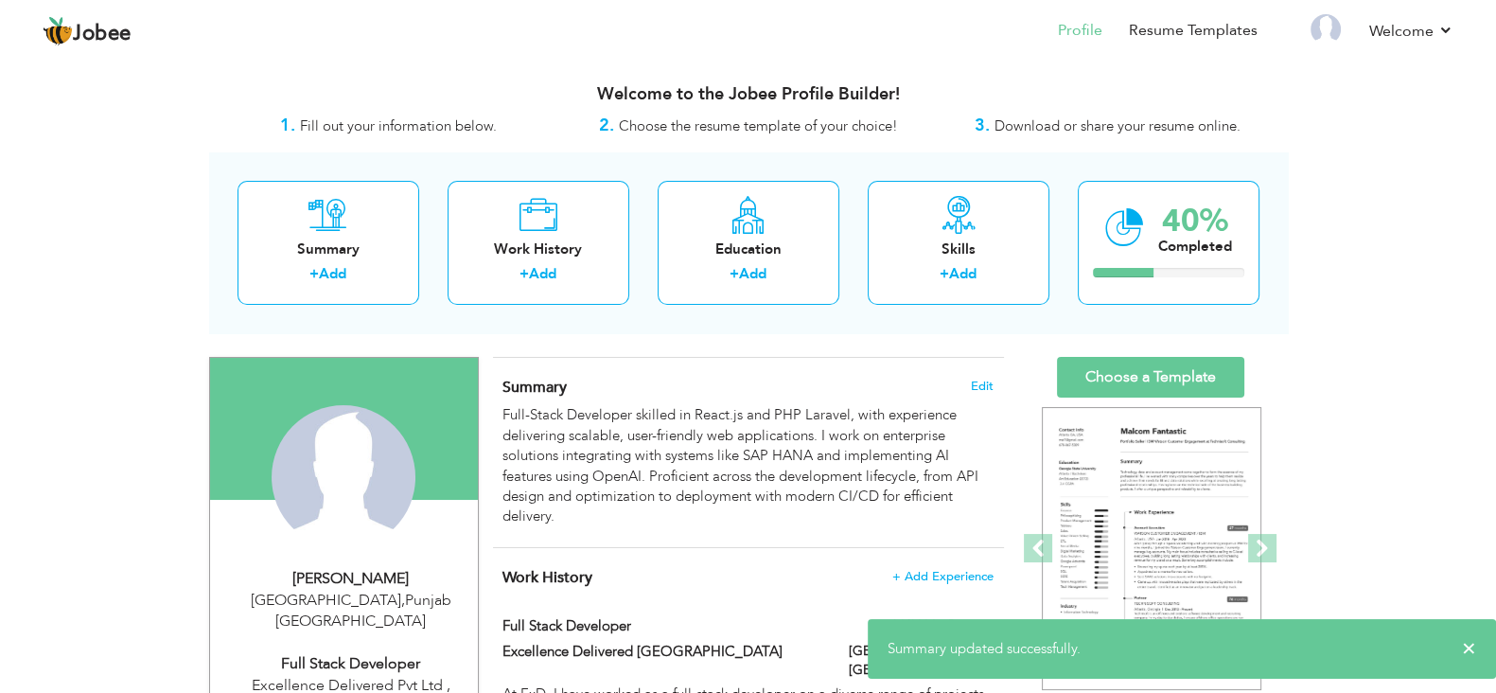
click at [426, 260] on div "Summary + Add Work History + Add Education + Add Skills + Add 40% Completed" at bounding box center [748, 242] width 1079 height 181
click at [550, 256] on div "Work History" at bounding box center [538, 249] width 151 height 20
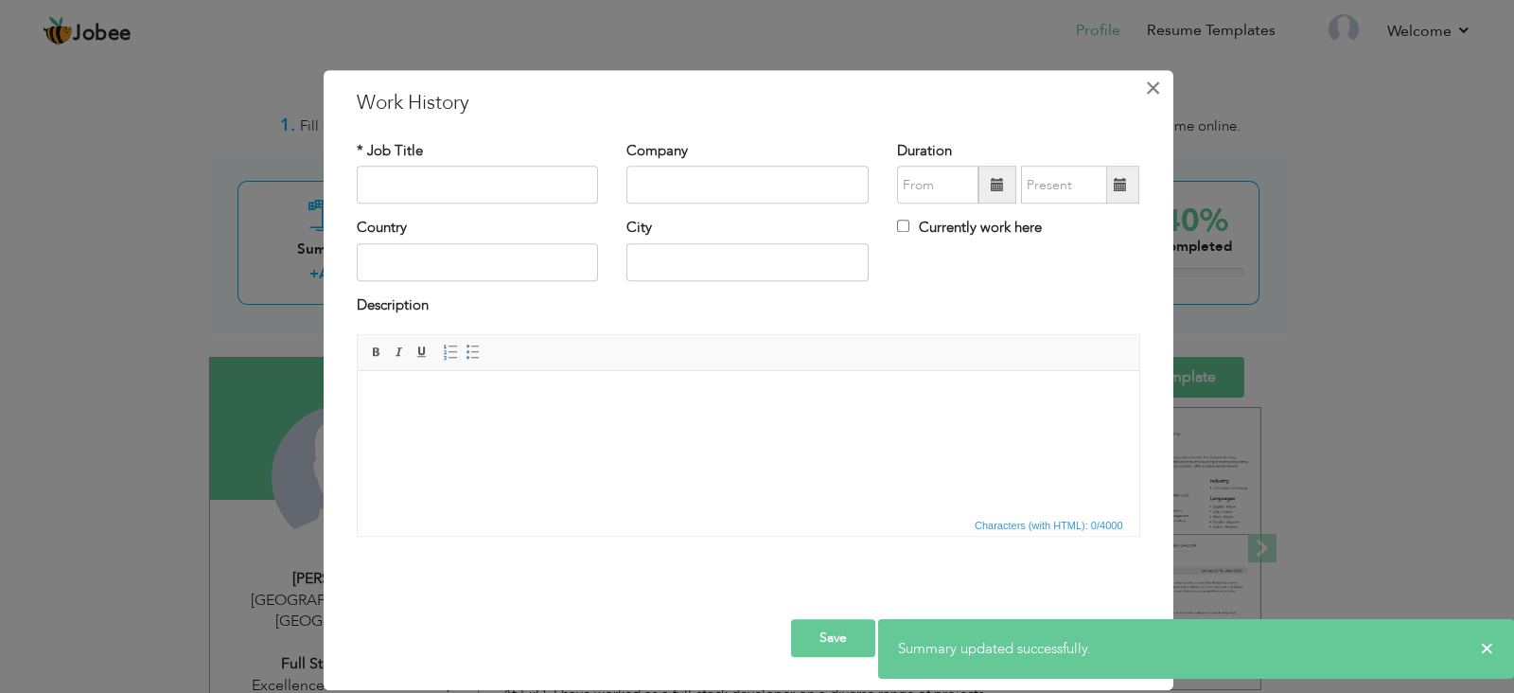
click at [1150, 92] on span "×" at bounding box center [1153, 88] width 16 height 34
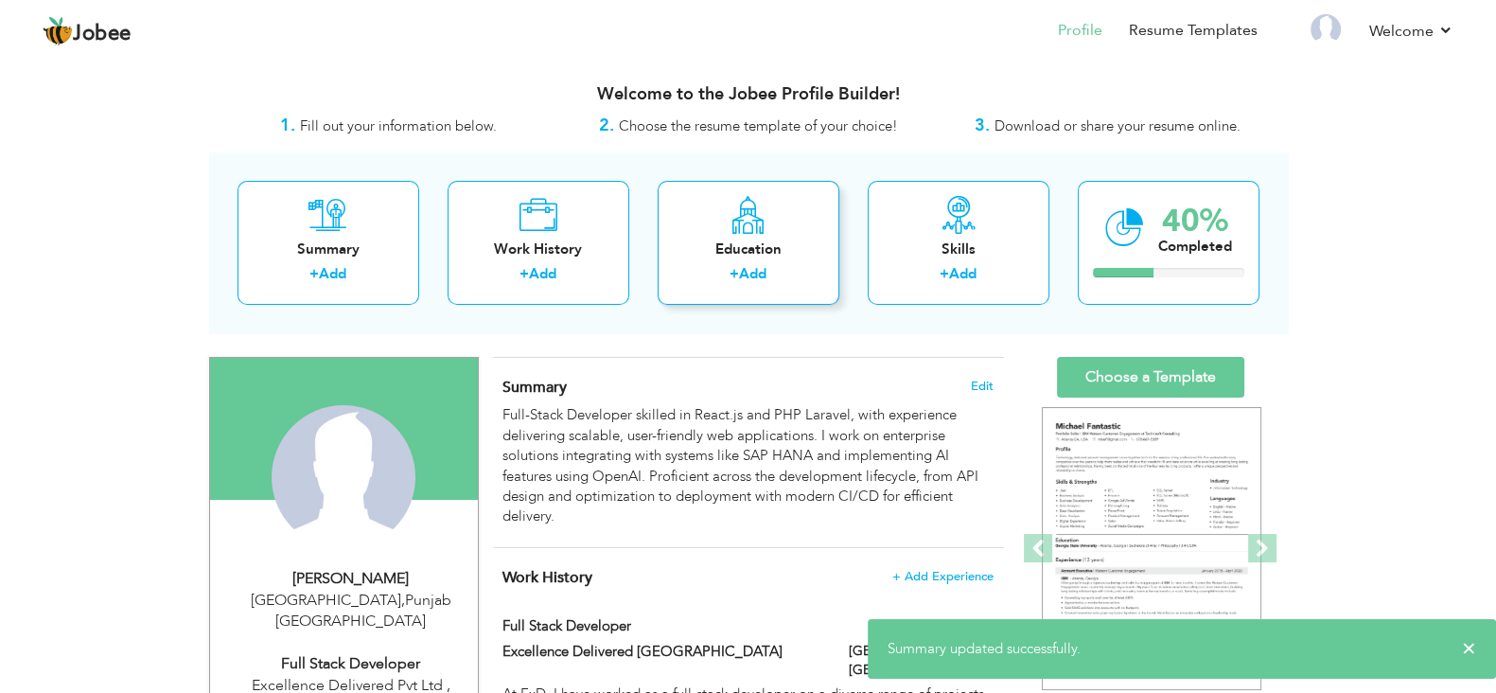
click at [724, 220] on div "Education + Add" at bounding box center [749, 243] width 182 height 124
radio input "true"
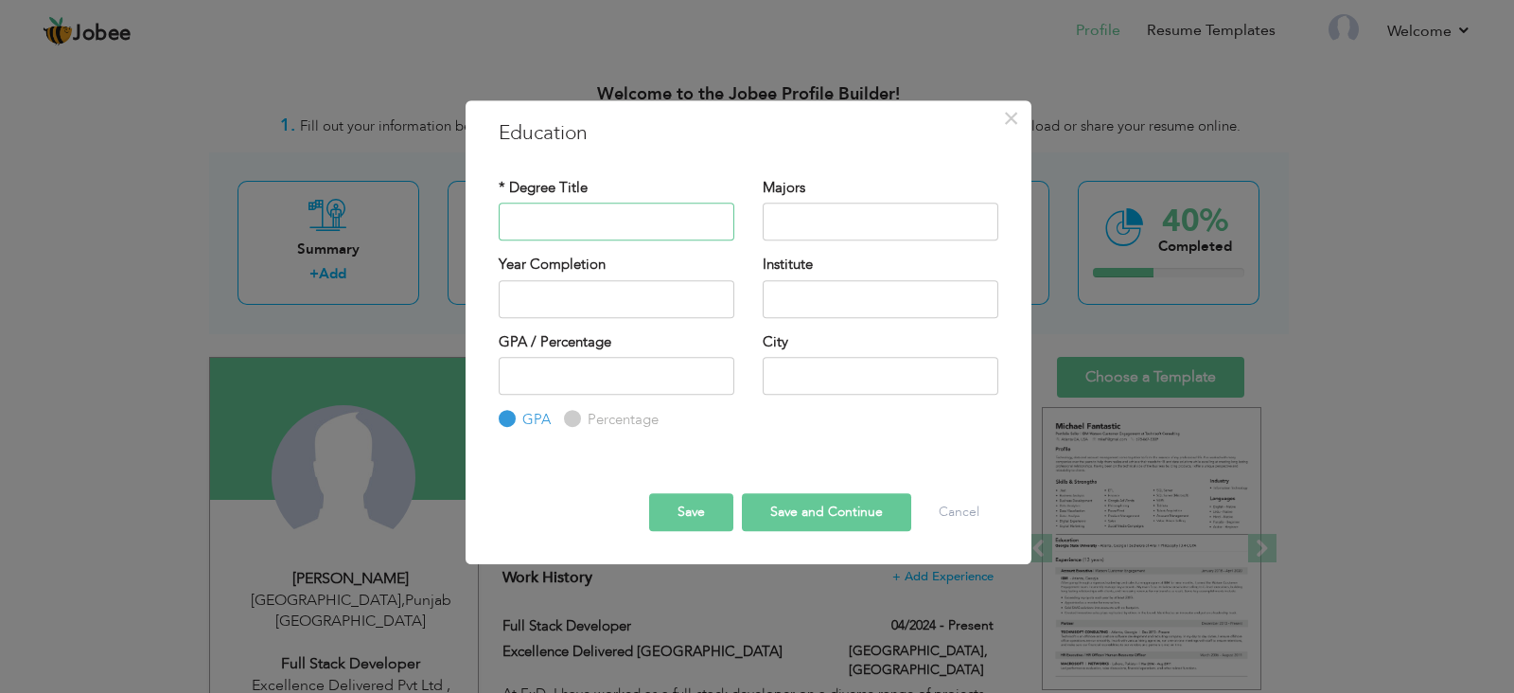
click at [663, 231] on input "text" at bounding box center [617, 222] width 236 height 38
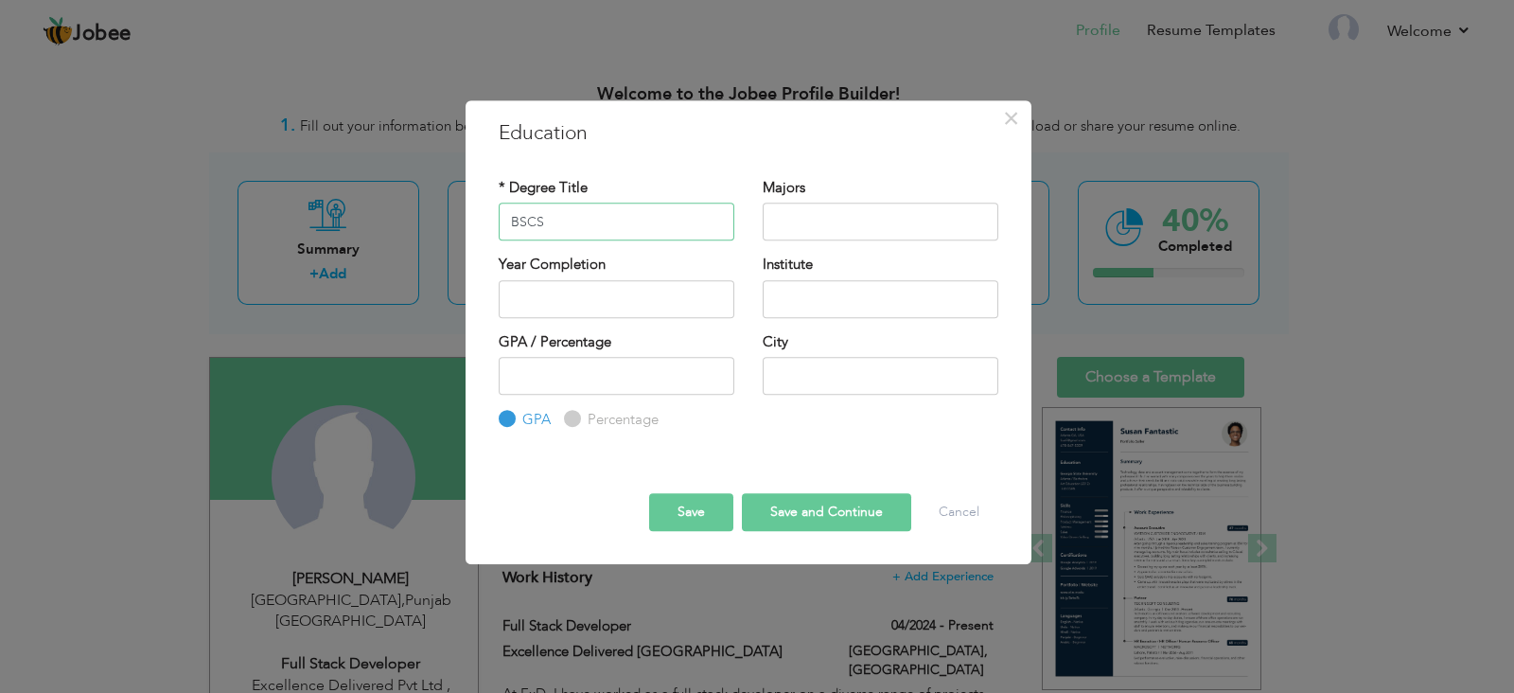
click at [670, 228] on input "BSCS" at bounding box center [617, 222] width 236 height 38
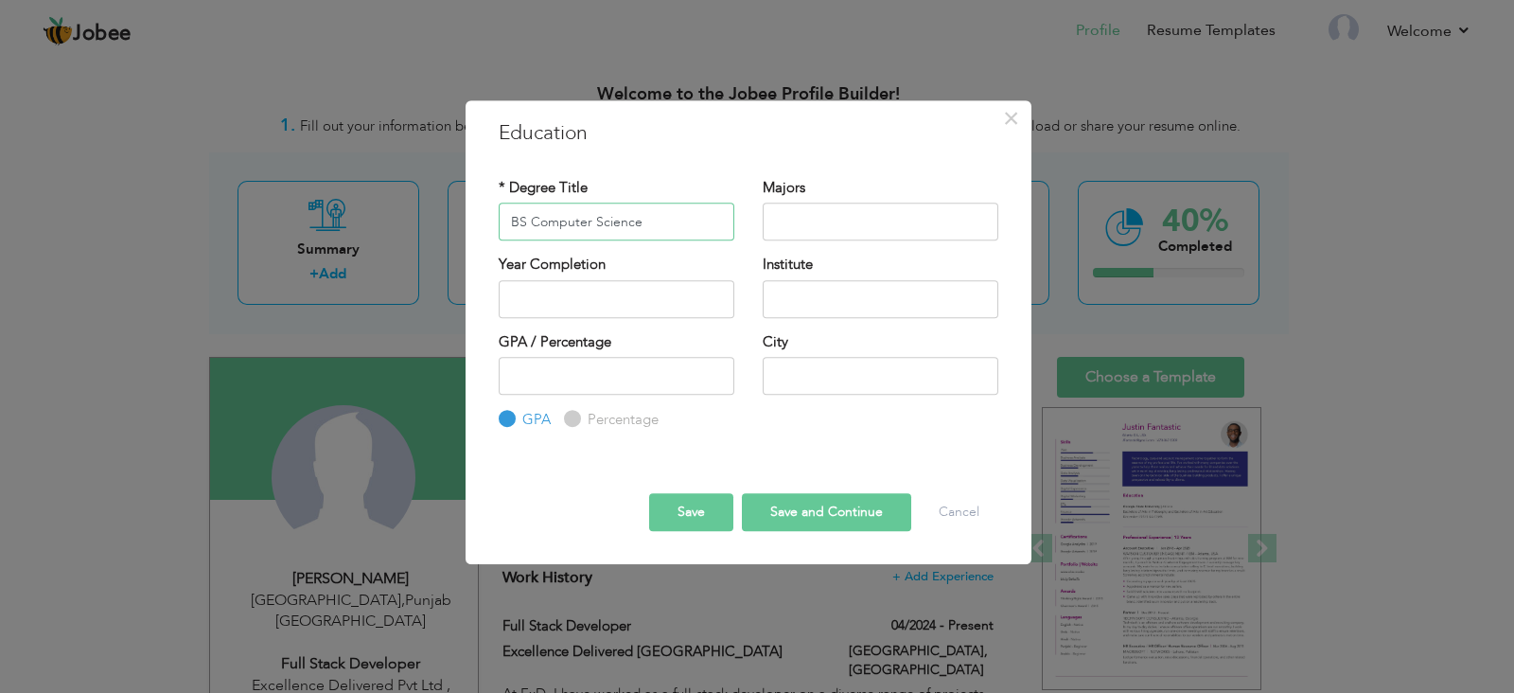
type input "BS Computer Science"
click at [799, 220] on input "text" at bounding box center [881, 222] width 236 height 38
drag, startPoint x: 823, startPoint y: 185, endPoint x: 834, endPoint y: 185, distance: 10.4
click at [834, 185] on div "Majors" at bounding box center [881, 216] width 264 height 77
click at [627, 306] on input "2025" at bounding box center [617, 299] width 236 height 38
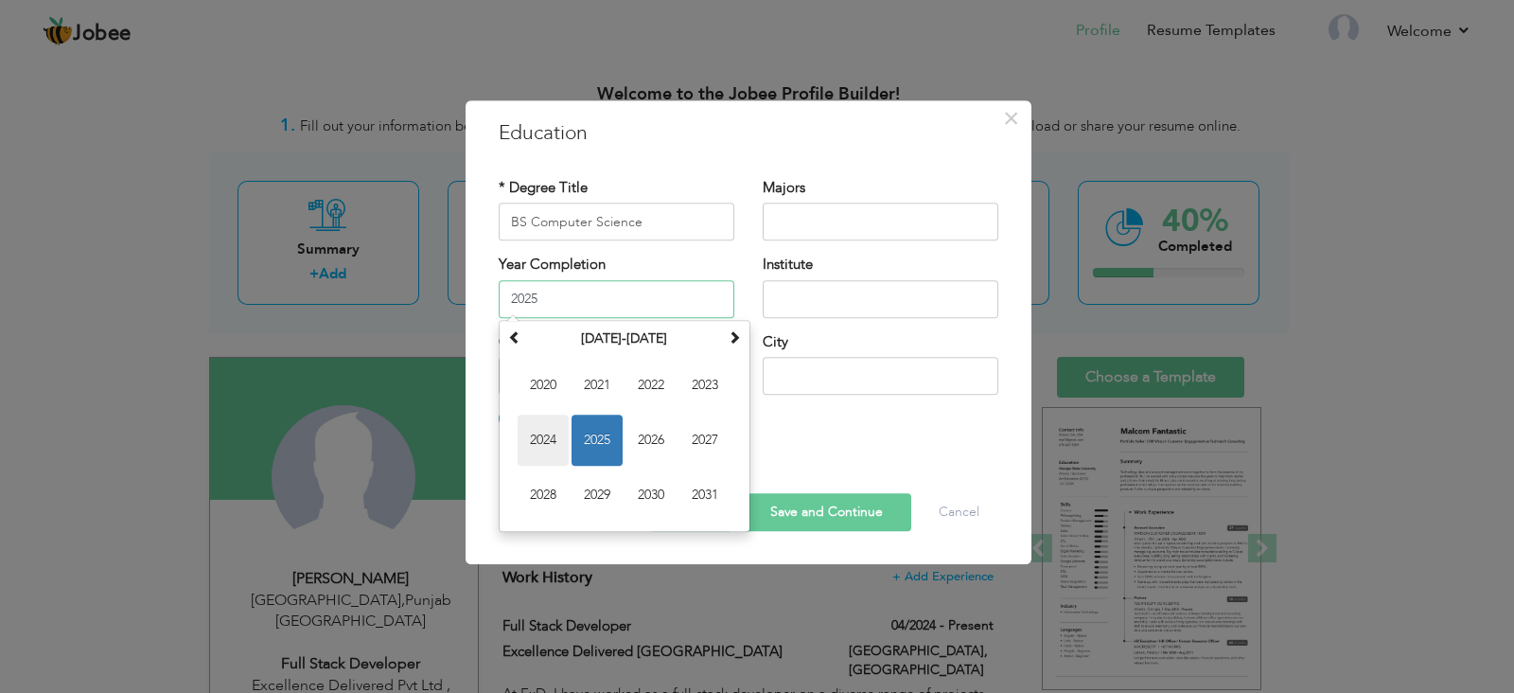
click at [544, 432] on span "2024" at bounding box center [543, 439] width 51 height 51
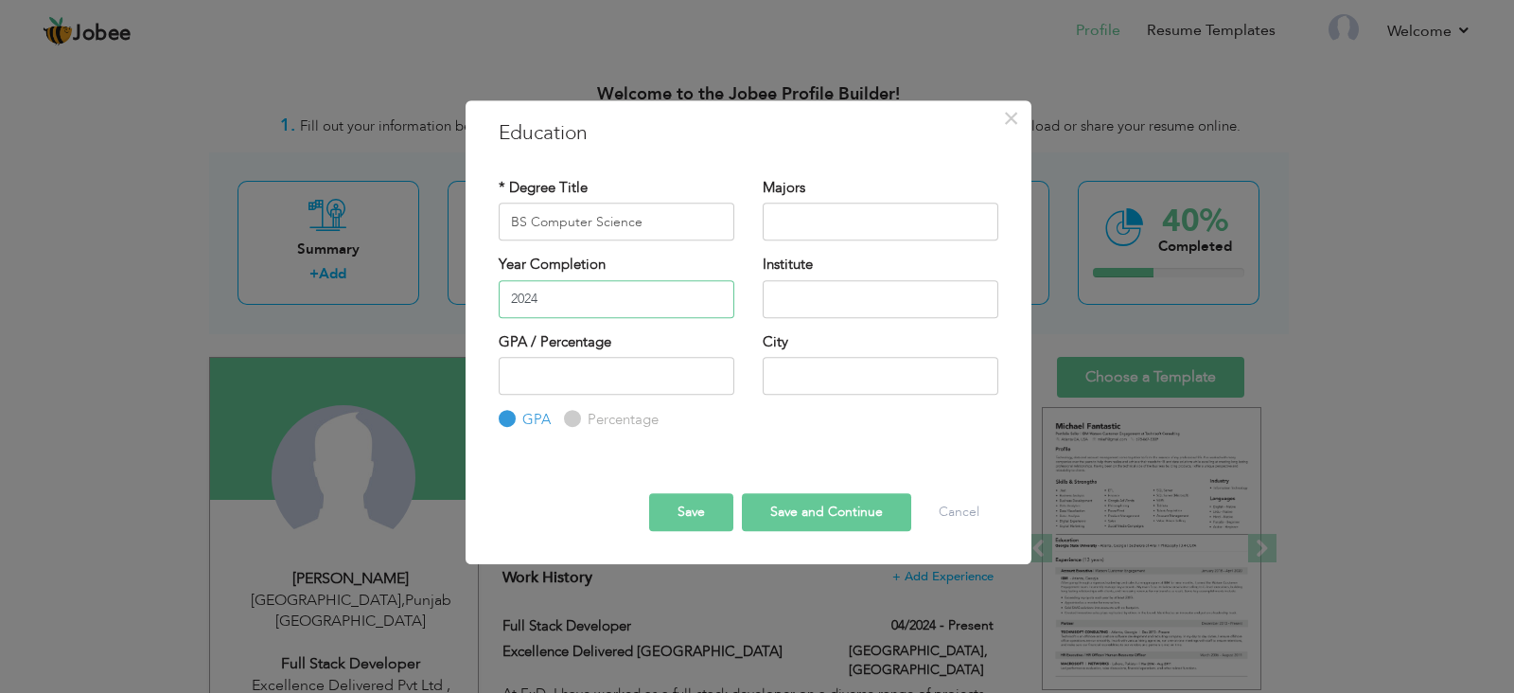
click at [683, 298] on input "2024" at bounding box center [617, 299] width 236 height 38
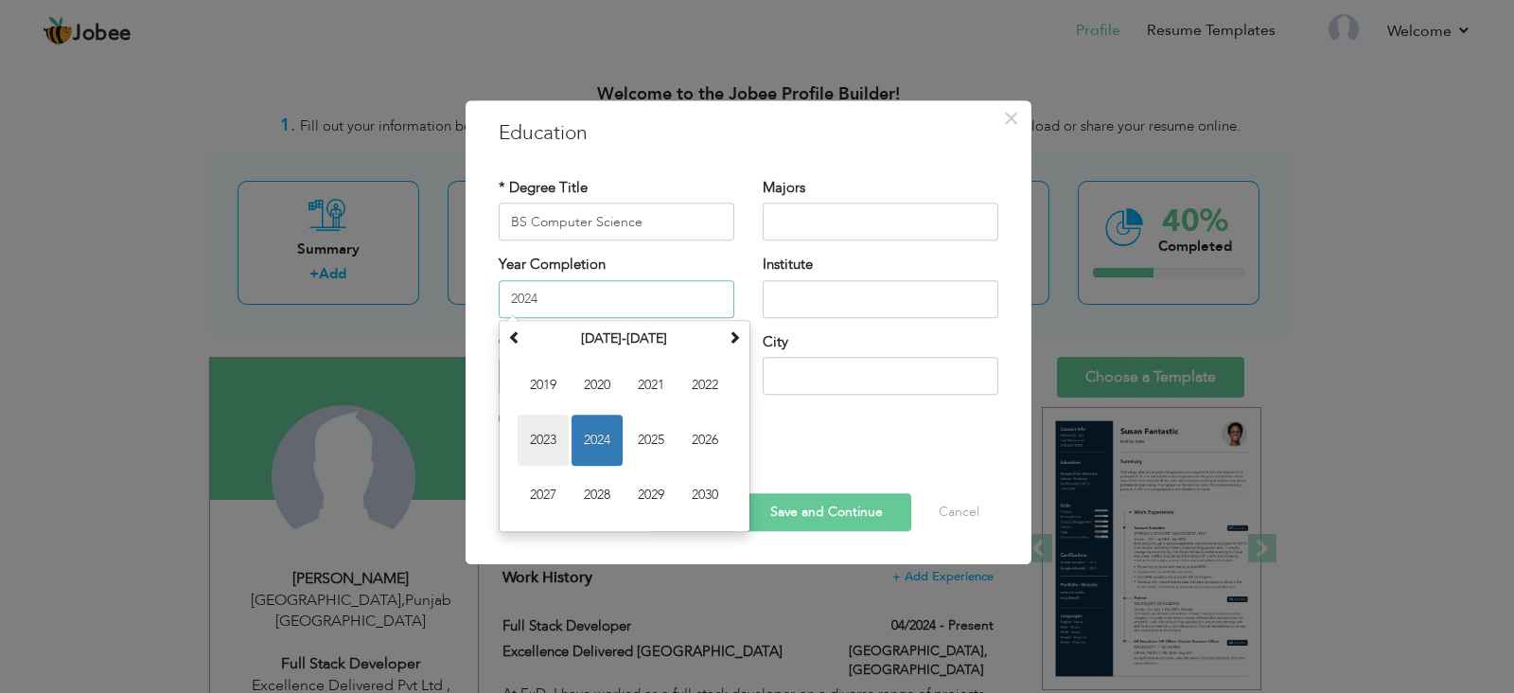
click at [562, 440] on span "2023" at bounding box center [543, 439] width 51 height 51
type input "2023"
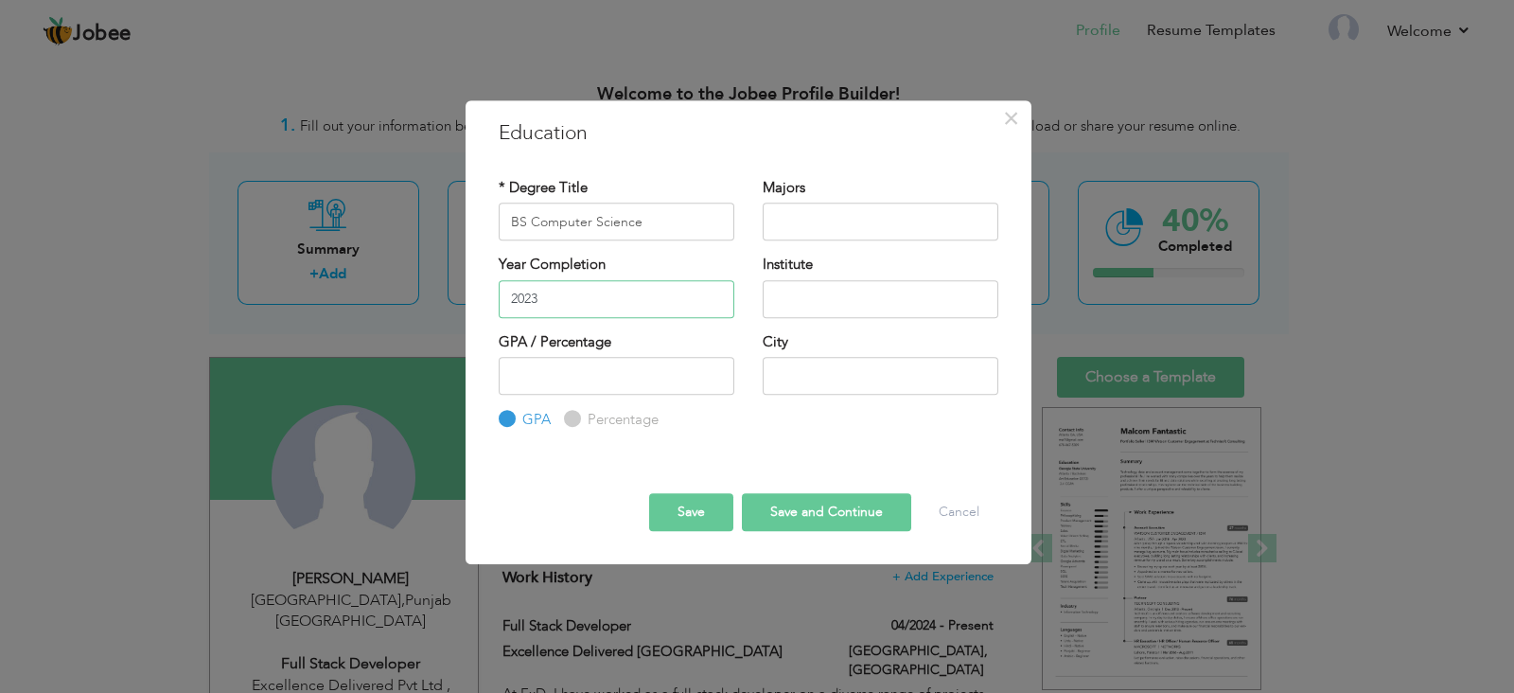
click at [596, 288] on input "2023" at bounding box center [617, 299] width 236 height 38
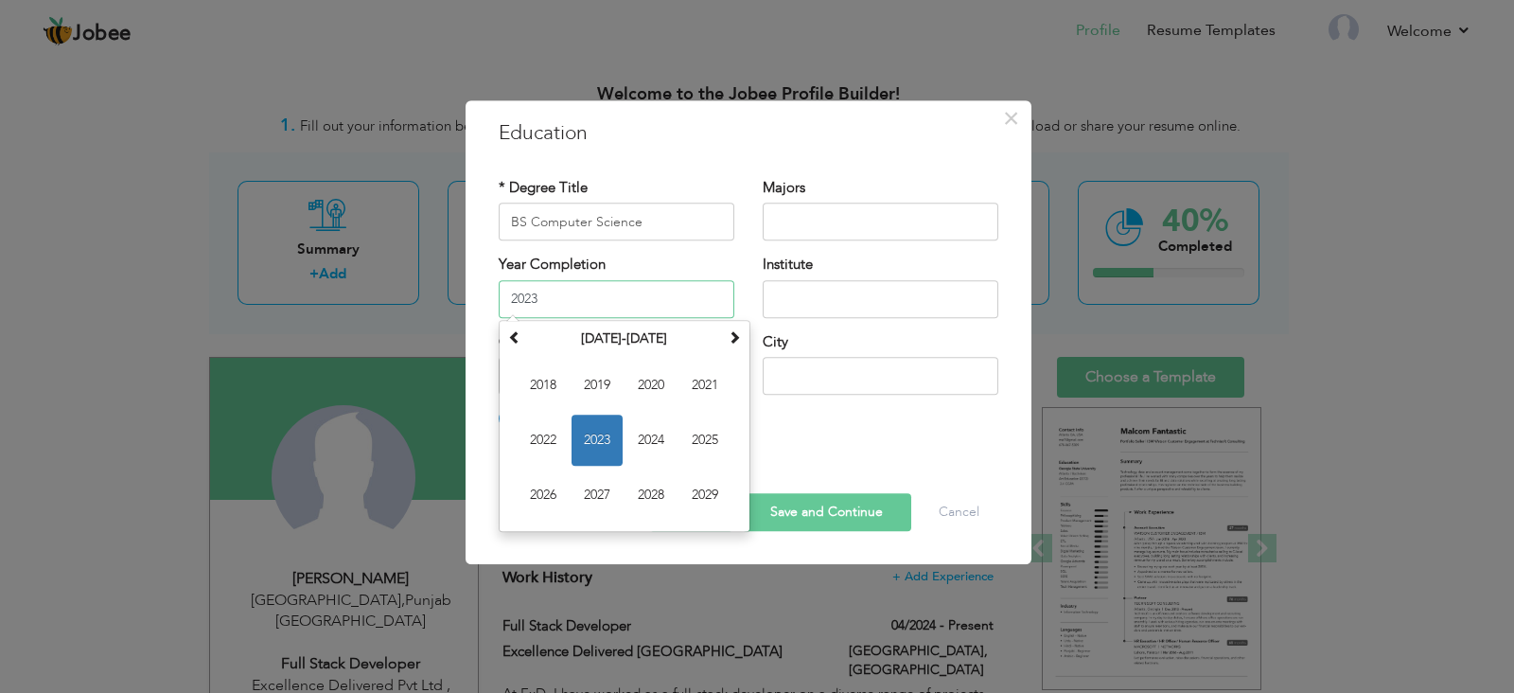
drag, startPoint x: 610, startPoint y: 303, endPoint x: 462, endPoint y: 303, distance: 148.6
click at [462, 303] on div "× Education * Degree Title BS Computer Science Majors 2023 Su Mo 1" at bounding box center [757, 346] width 1514 height 693
click at [918, 318] on div "Institute" at bounding box center [881, 293] width 264 height 77
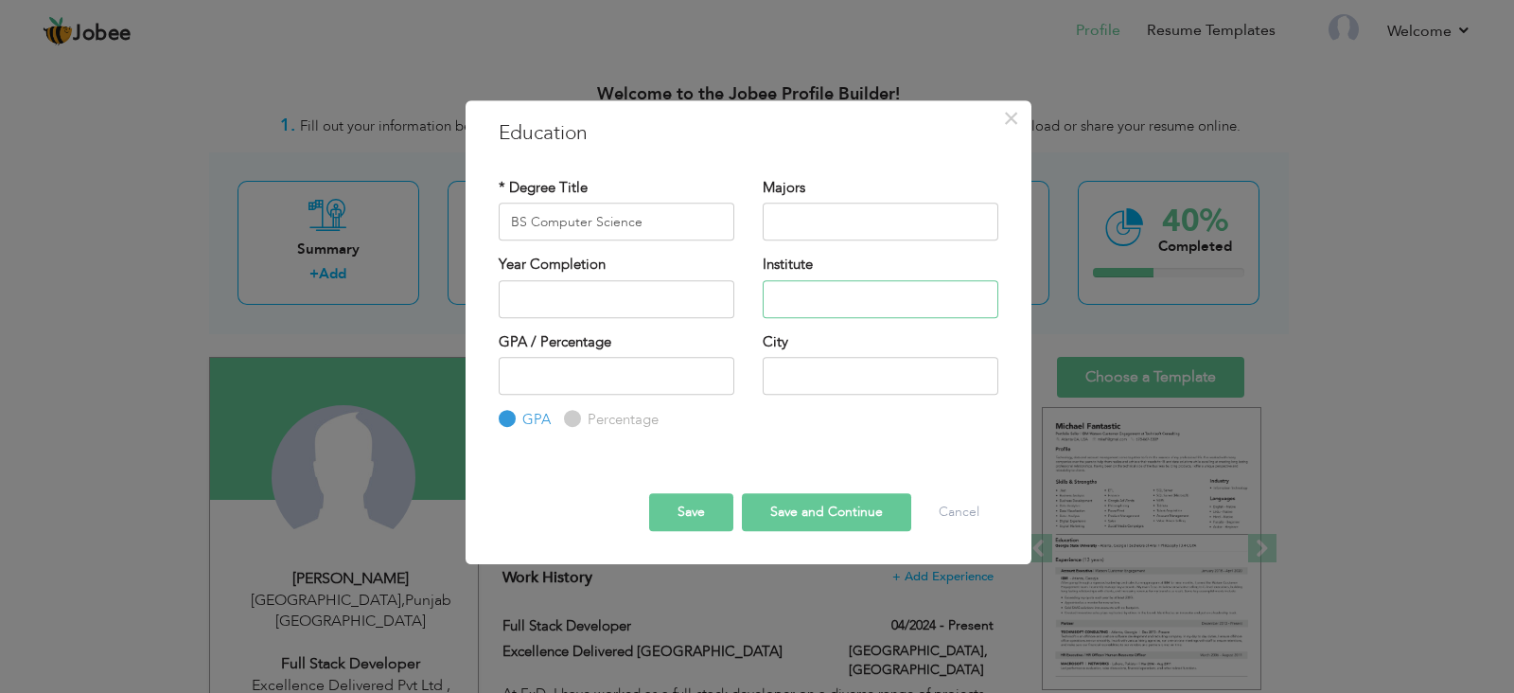
click at [910, 291] on input "text" at bounding box center [881, 299] width 236 height 38
type input "[GEOGRAPHIC_DATA], [GEOGRAPHIC_DATA]"
click at [629, 390] on input "number" at bounding box center [617, 376] width 236 height 38
click at [970, 384] on input "text" at bounding box center [881, 376] width 236 height 38
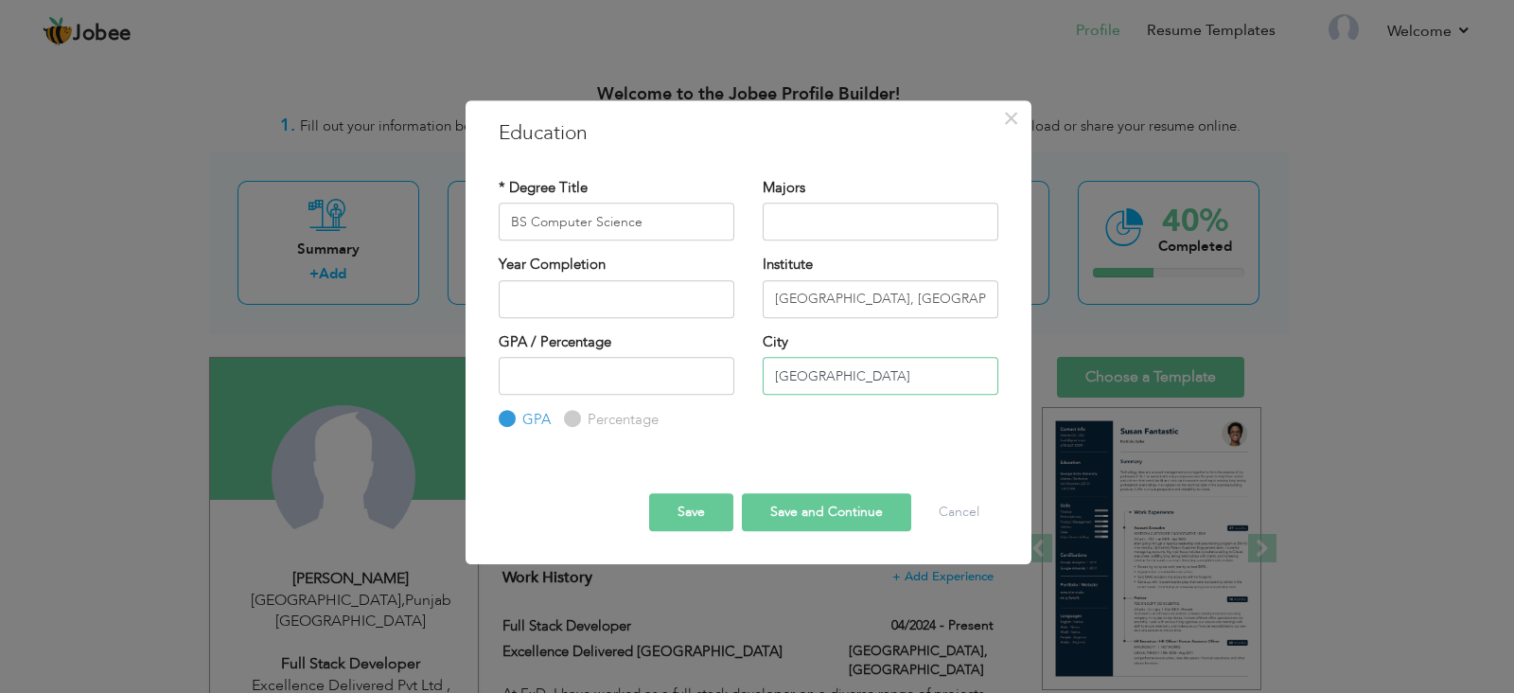
type input "[GEOGRAPHIC_DATA]"
click at [800, 513] on button "Save and Continue" at bounding box center [826, 512] width 169 height 38
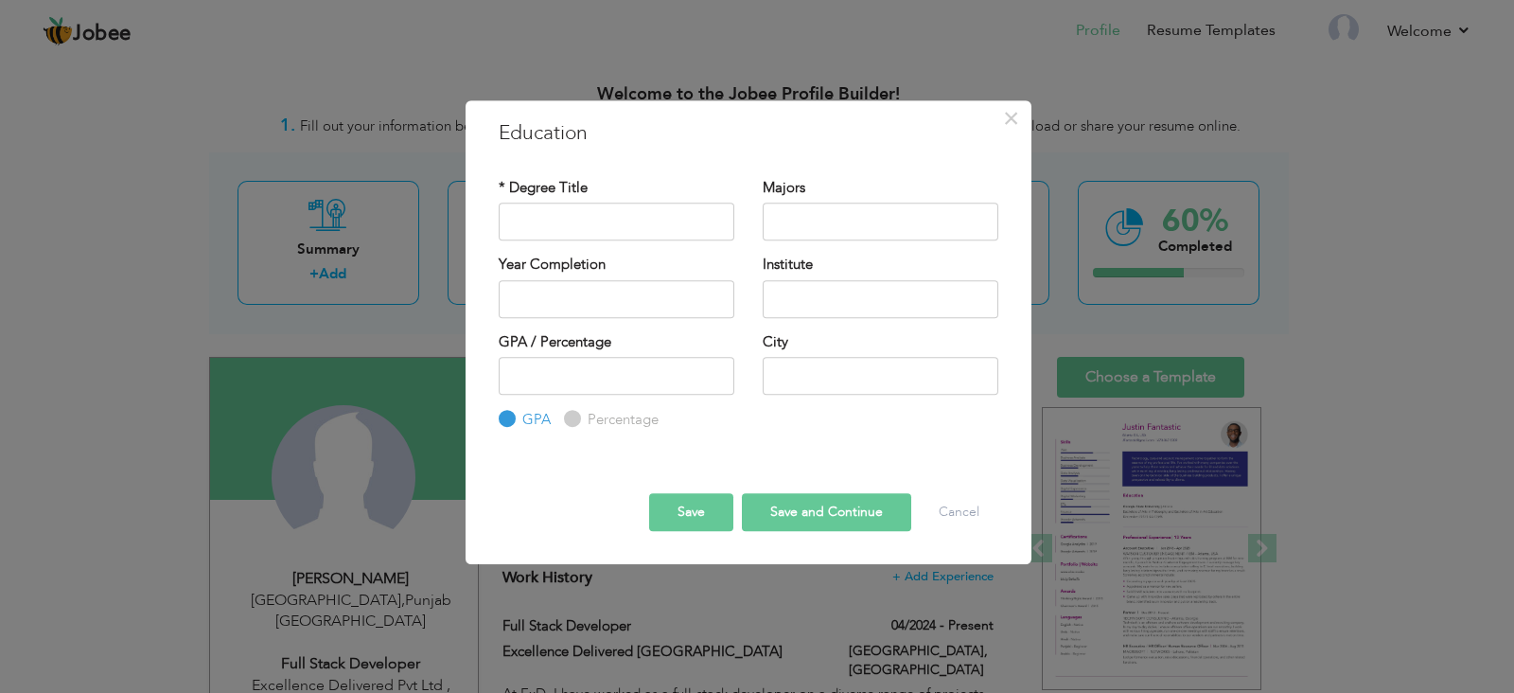
click at [674, 522] on button "Save" at bounding box center [691, 512] width 84 height 38
click at [1016, 115] on span "×" at bounding box center [1011, 118] width 16 height 34
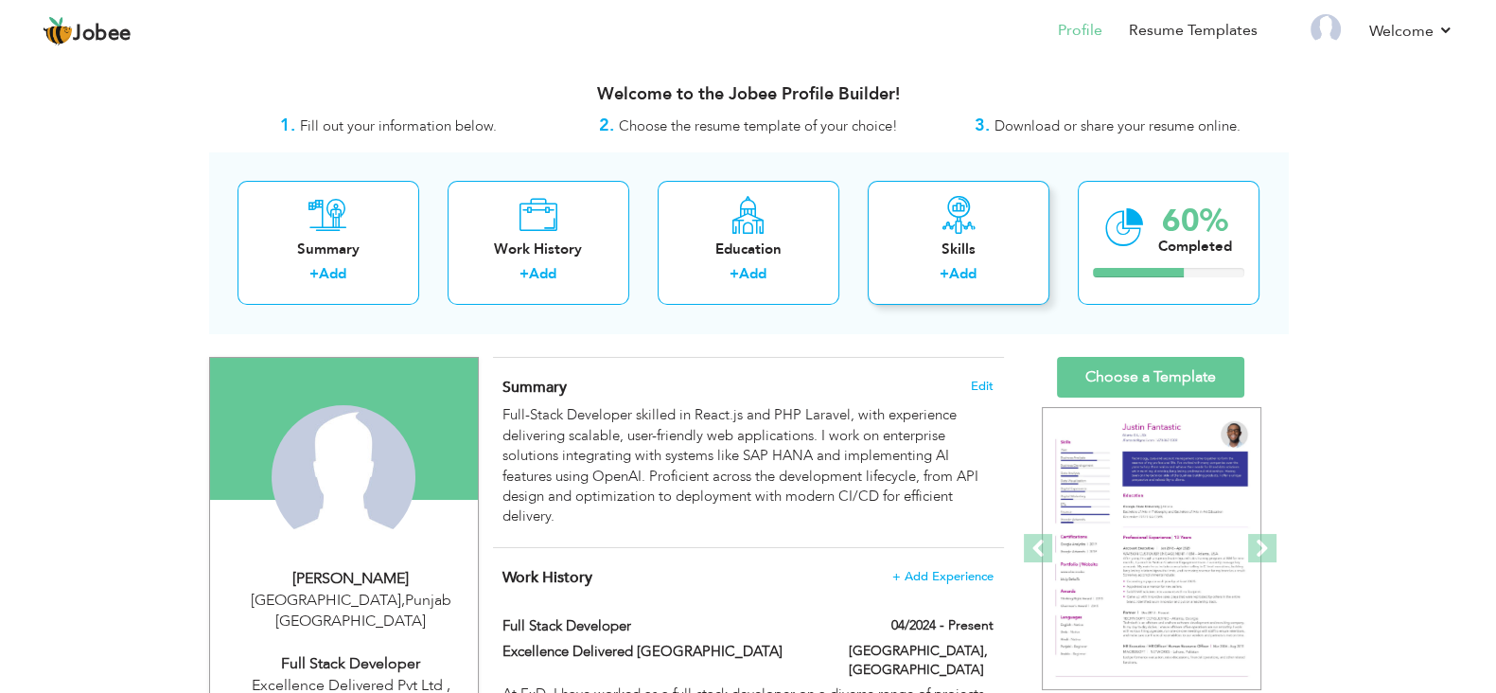
click at [949, 252] on div "Skills" at bounding box center [958, 249] width 151 height 20
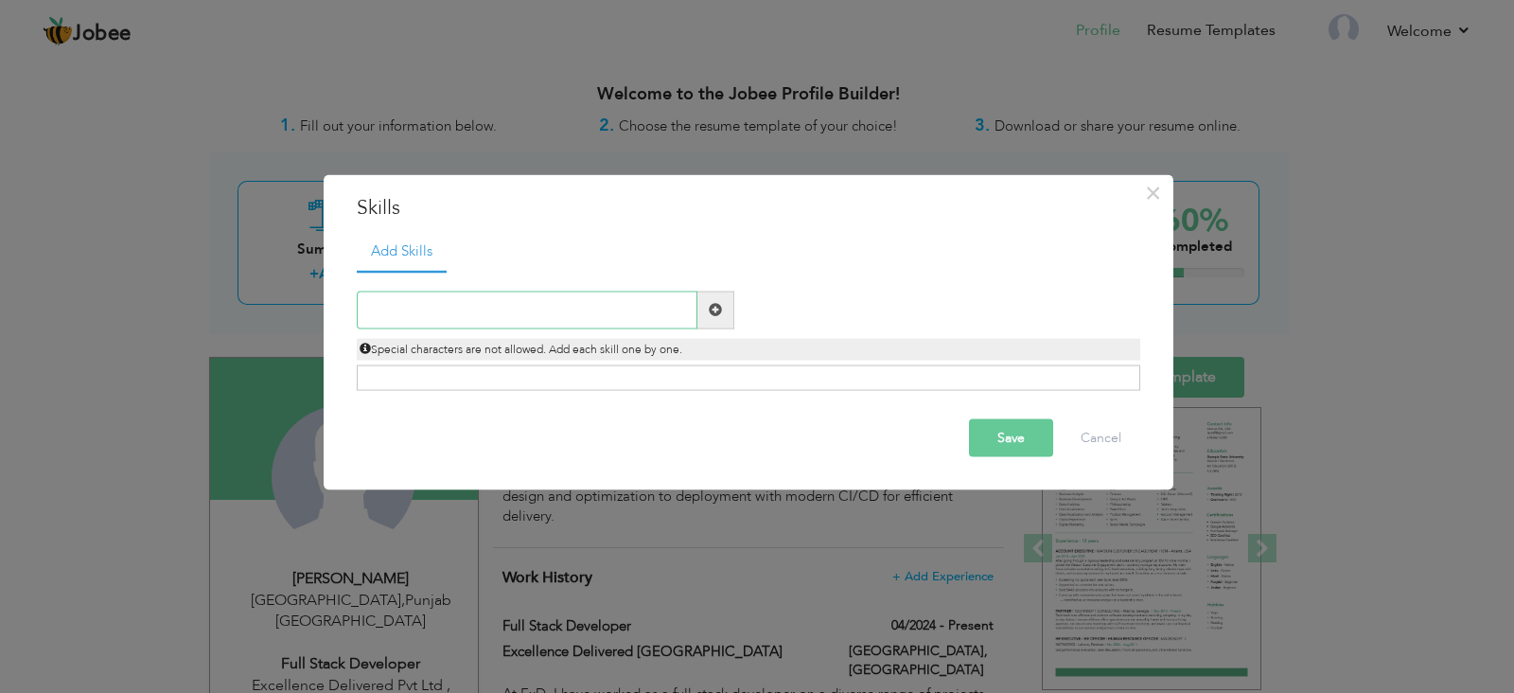
click at [641, 309] on input "text" at bounding box center [527, 310] width 341 height 38
type input "H"
type input "HTML"
click at [719, 309] on span at bounding box center [715, 309] width 13 height 13
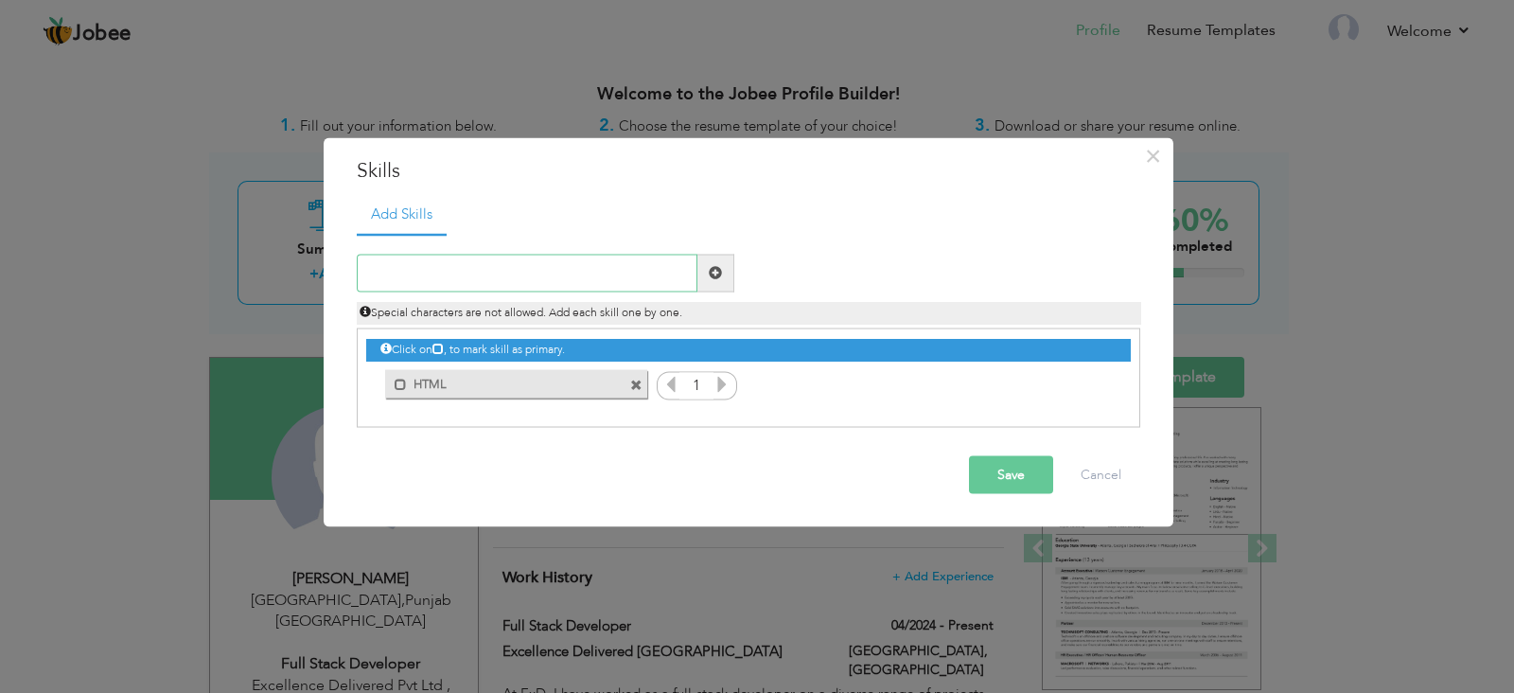
click at [499, 262] on input "text" at bounding box center [527, 273] width 341 height 38
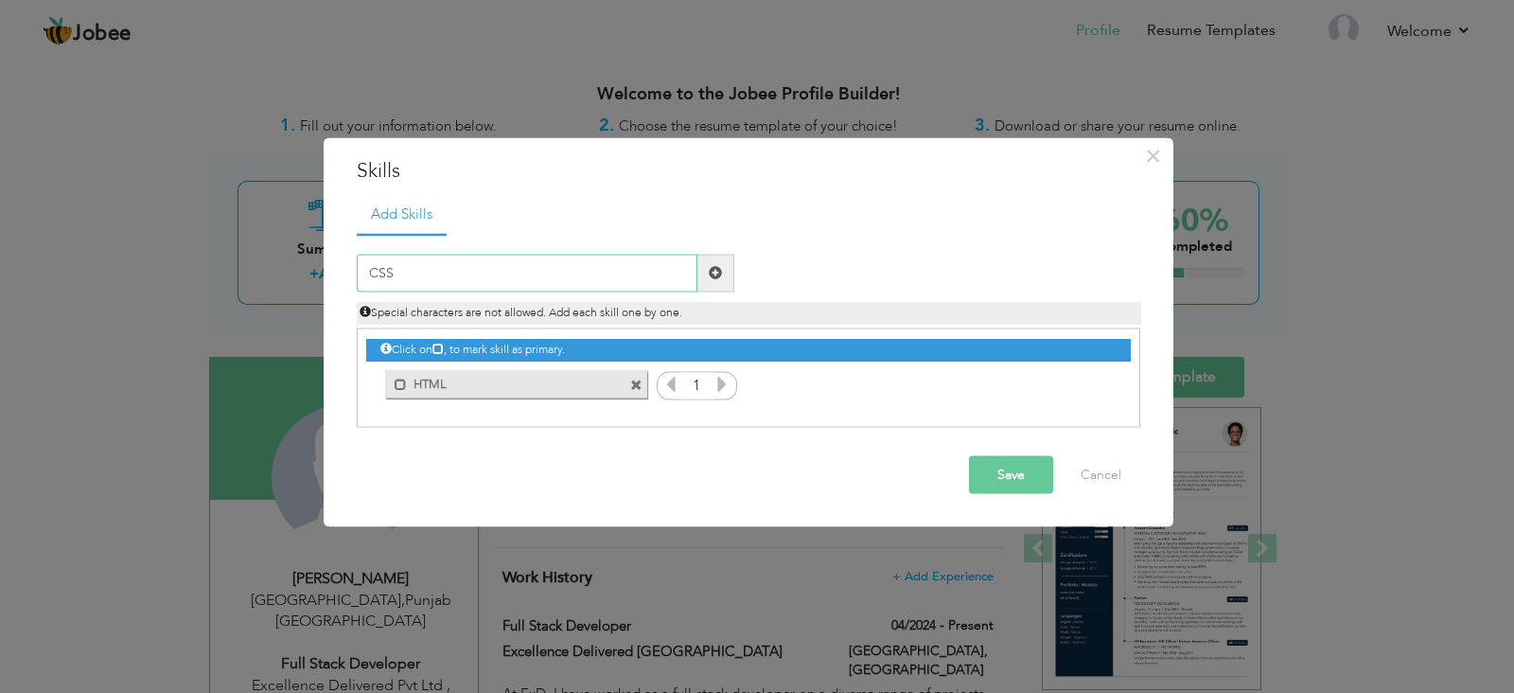
type input "CSS"
click at [709, 273] on span at bounding box center [715, 272] width 13 height 13
click at [512, 268] on input "text" at bounding box center [527, 273] width 341 height 38
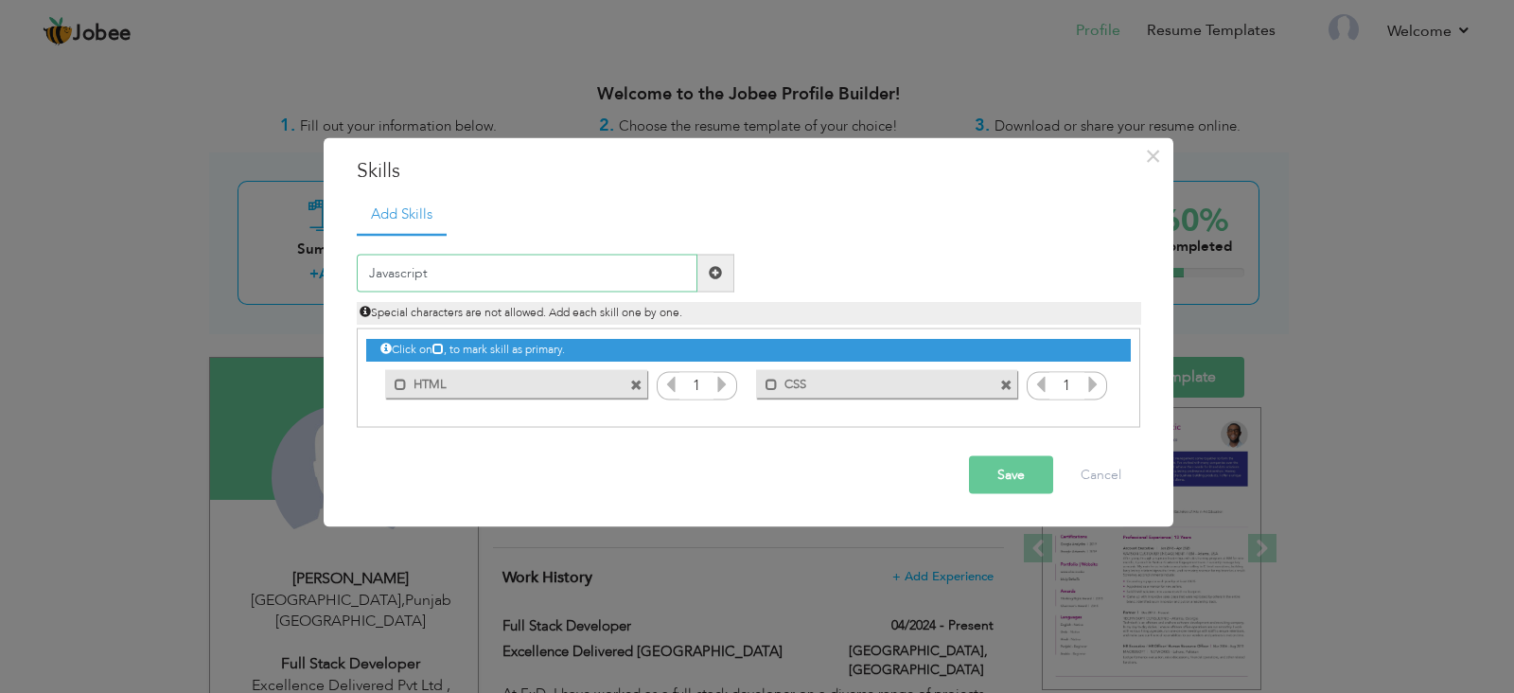
type input "Javascript"
click at [724, 274] on span at bounding box center [715, 273] width 37 height 38
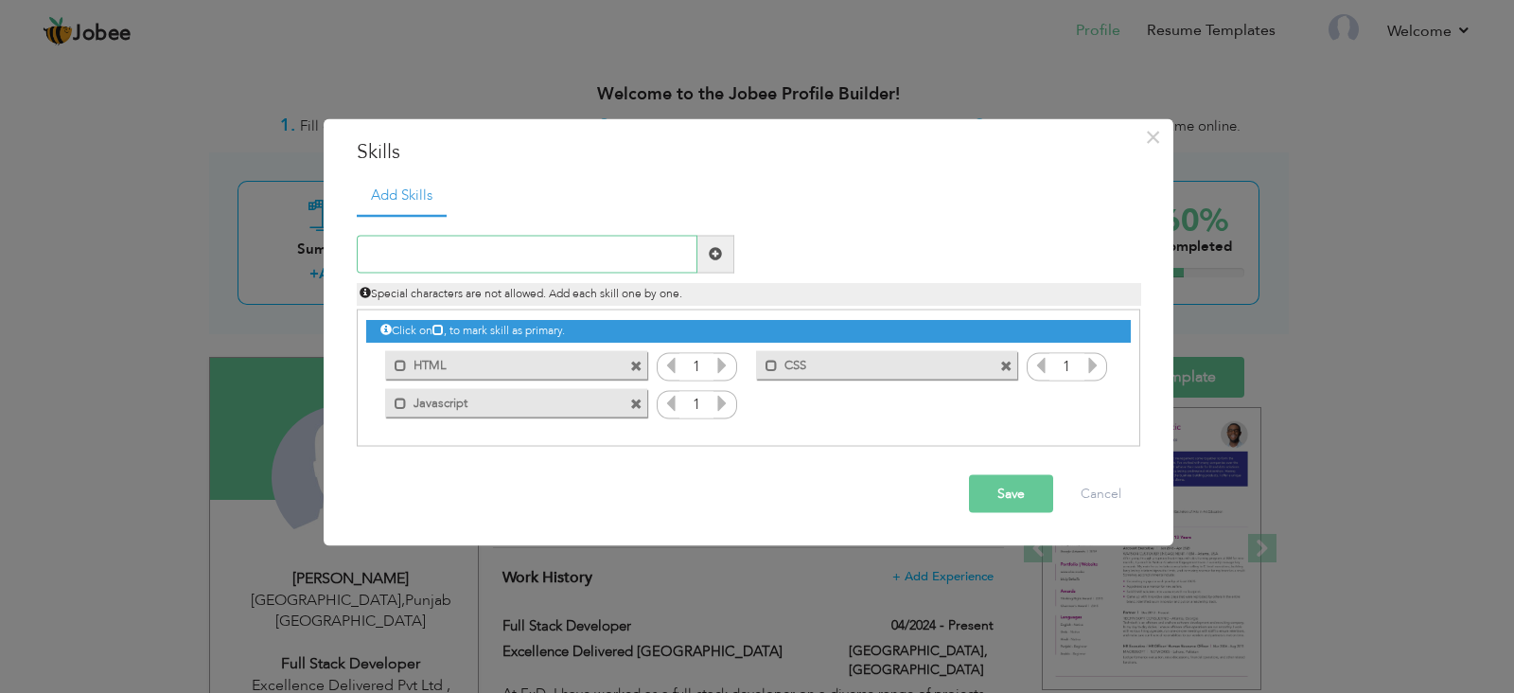
click at [505, 256] on input "text" at bounding box center [527, 254] width 341 height 38
type input "Bootstrap"
click at [723, 256] on span at bounding box center [715, 254] width 37 height 38
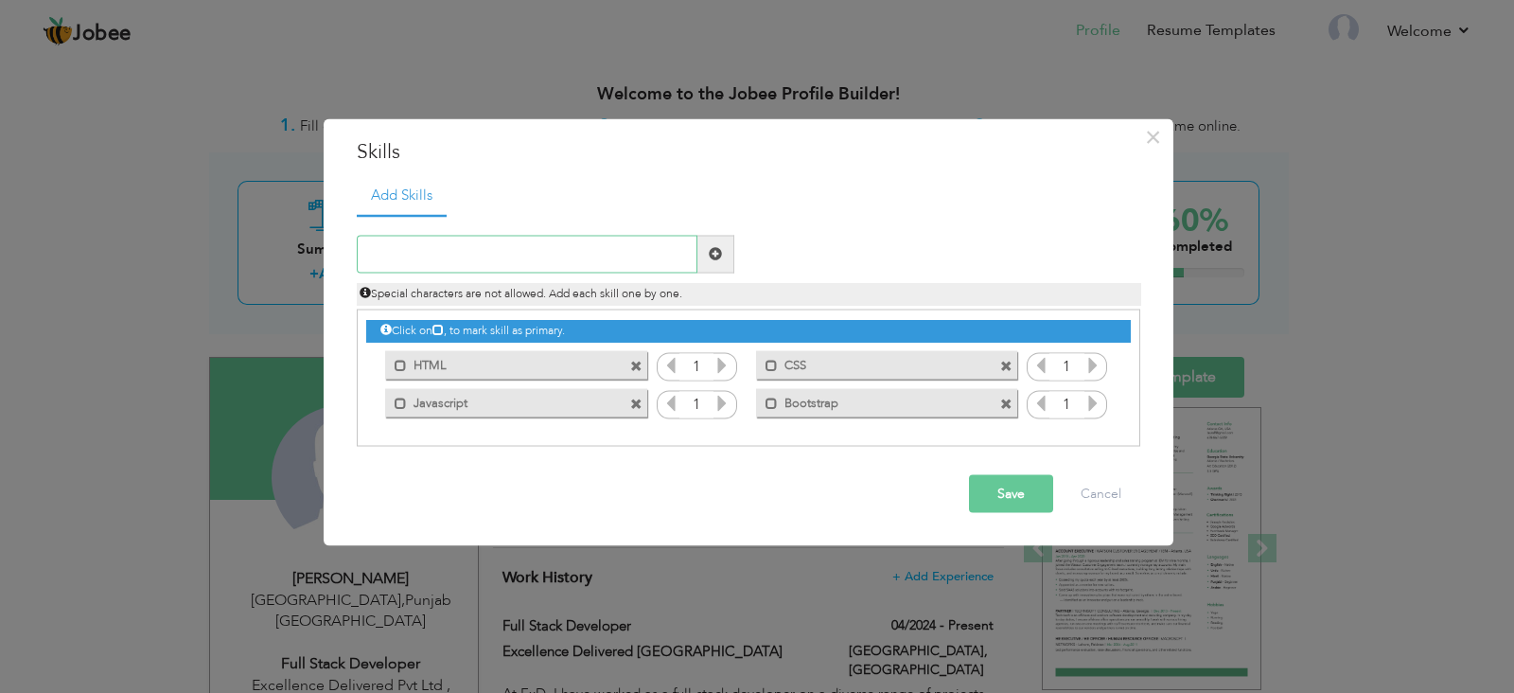
click at [541, 249] on input "text" at bounding box center [527, 254] width 341 height 38
type input "React.js"
click at [725, 257] on span at bounding box center [715, 254] width 37 height 38
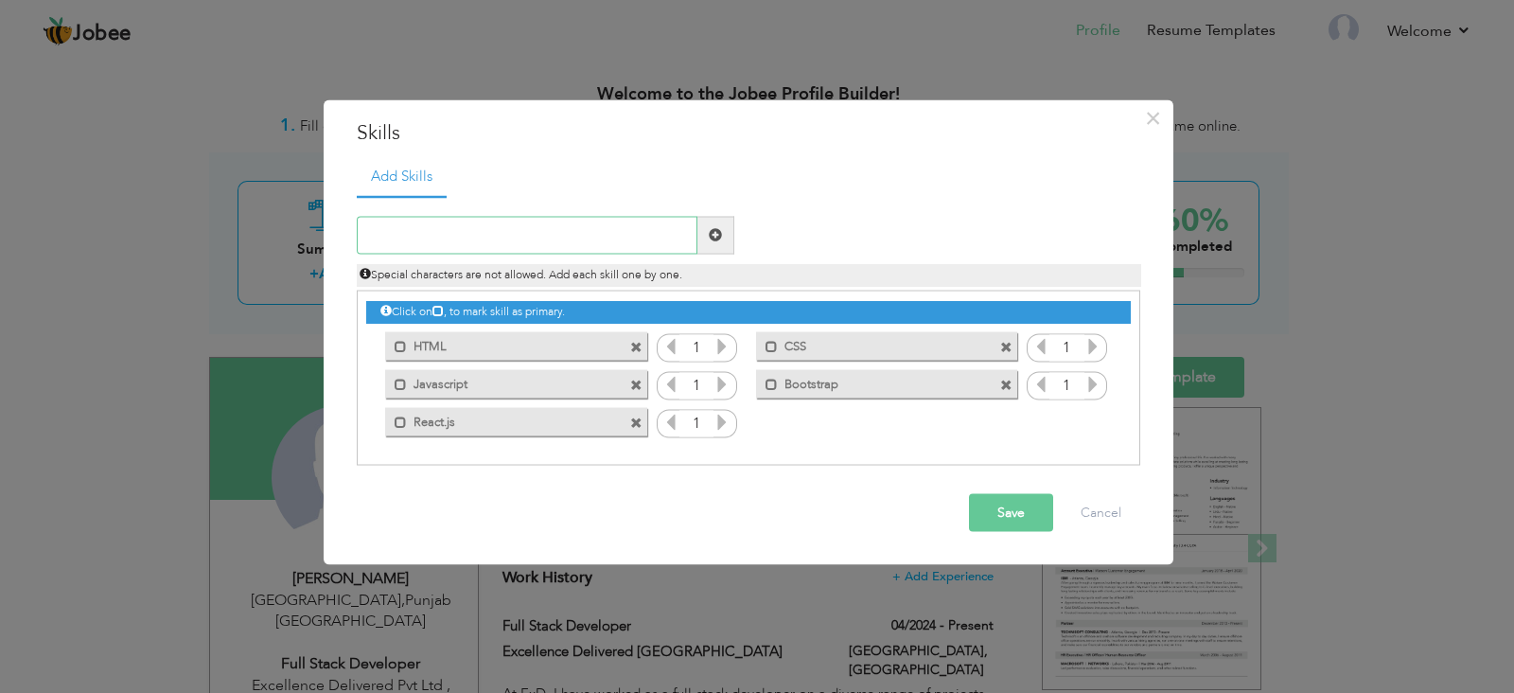
click at [465, 244] on input "text" at bounding box center [527, 235] width 341 height 38
type input "JQuery"
click at [718, 228] on span at bounding box center [715, 234] width 13 height 13
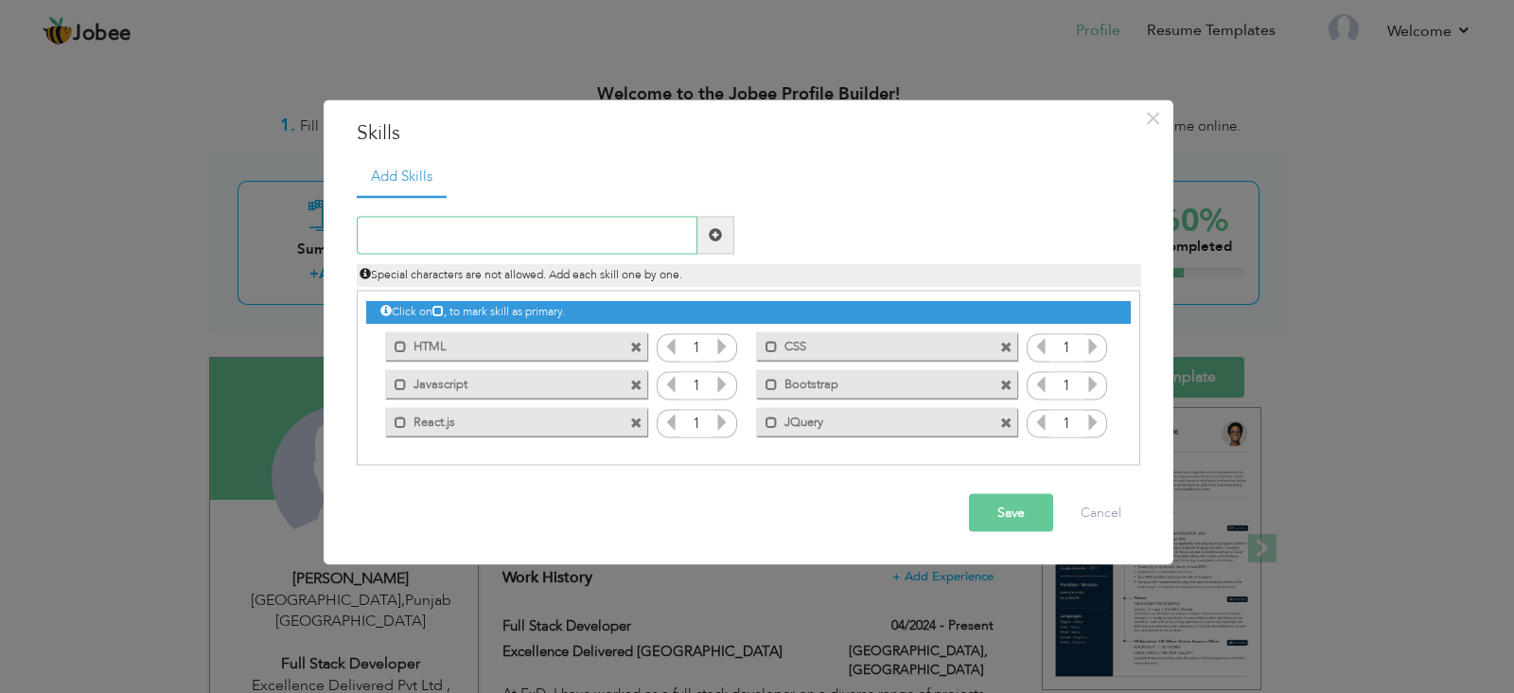
click at [569, 235] on input "text" at bounding box center [527, 235] width 341 height 38
type input "PHP"
click at [712, 224] on span at bounding box center [715, 235] width 37 height 38
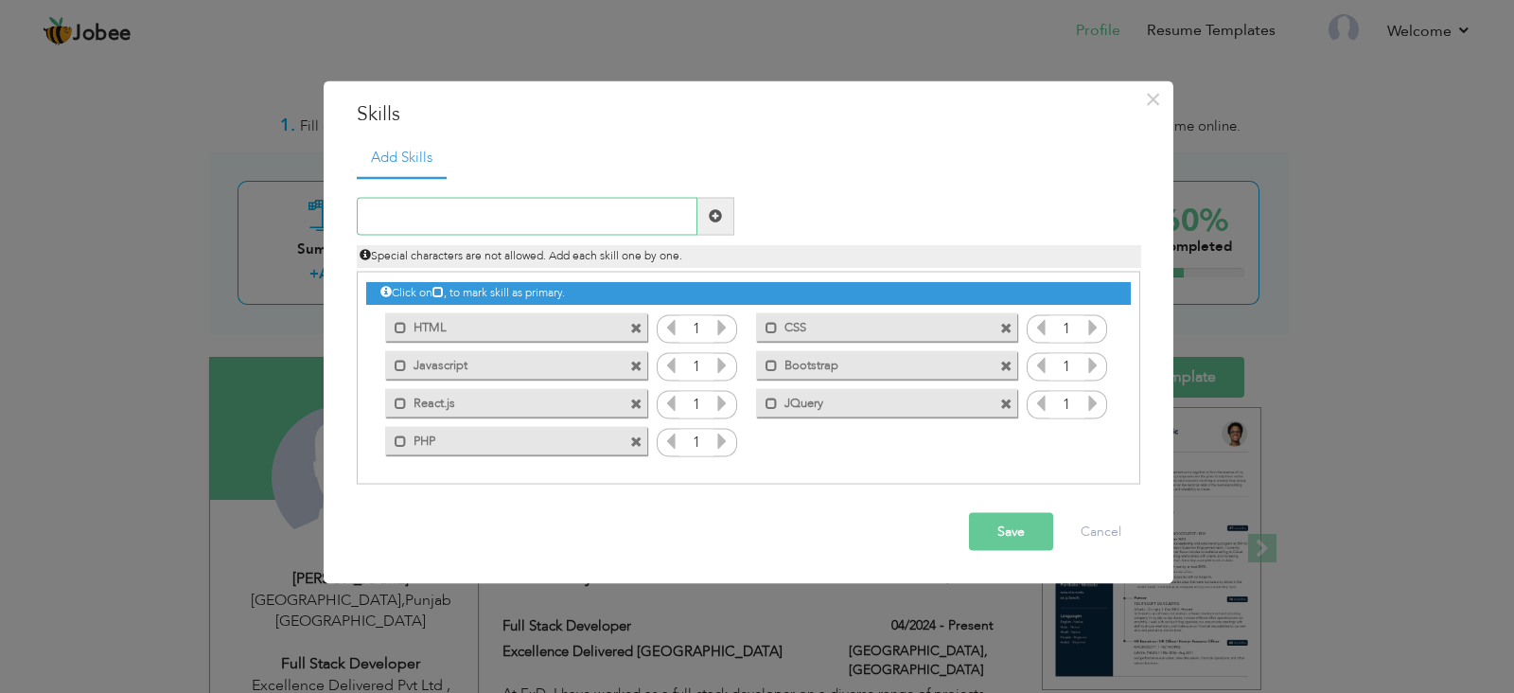
click at [511, 218] on input "text" at bounding box center [527, 216] width 341 height 38
type input "Laravel"
click at [709, 220] on span at bounding box center [715, 215] width 13 height 13
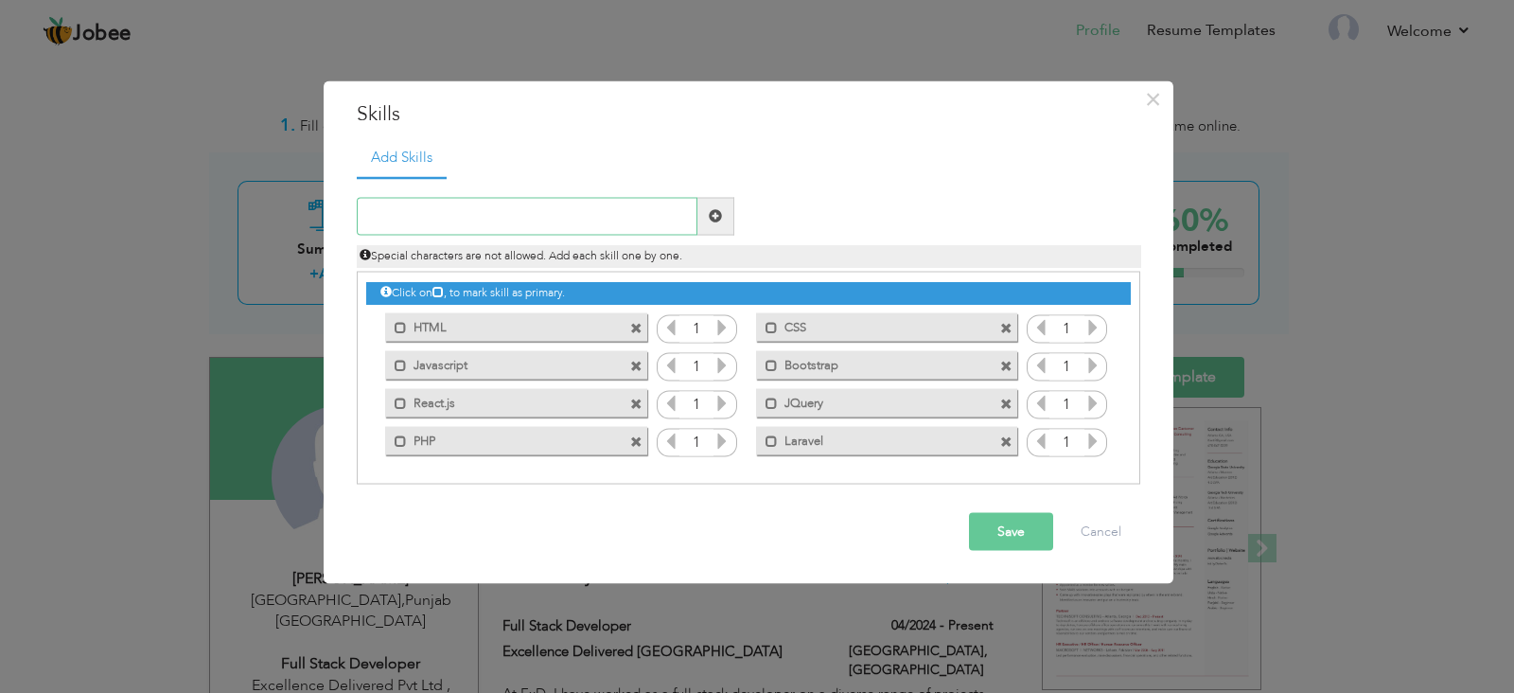
click at [574, 219] on input "text" at bounding box center [527, 216] width 341 height 38
type input "MySQL"
click at [713, 221] on span at bounding box center [715, 215] width 13 height 13
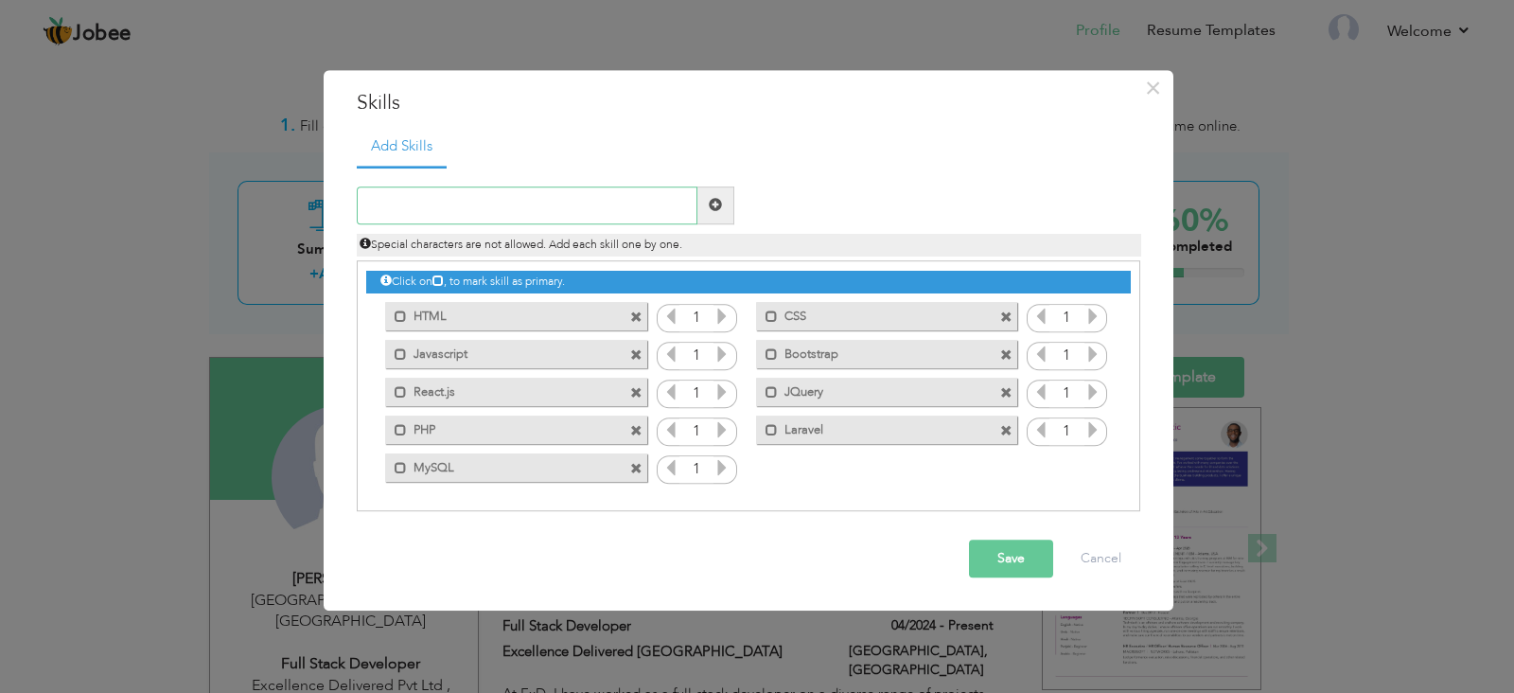
click at [438, 216] on input "text" at bounding box center [527, 205] width 341 height 38
type input "Postgre SQL"
click at [714, 199] on span at bounding box center [715, 205] width 13 height 13
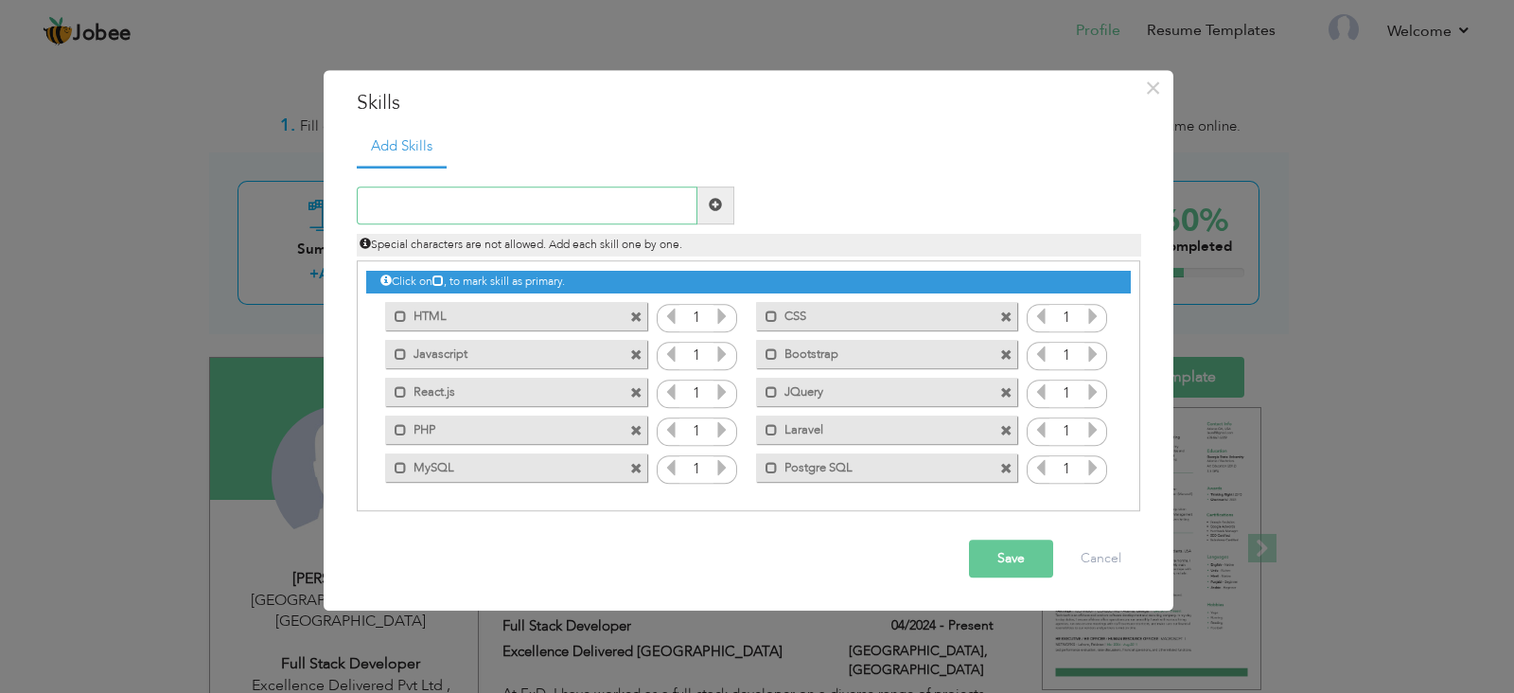
click at [546, 205] on input "text" at bounding box center [527, 205] width 341 height 38
type input "SAP HANA"
click at [722, 209] on span at bounding box center [715, 205] width 37 height 38
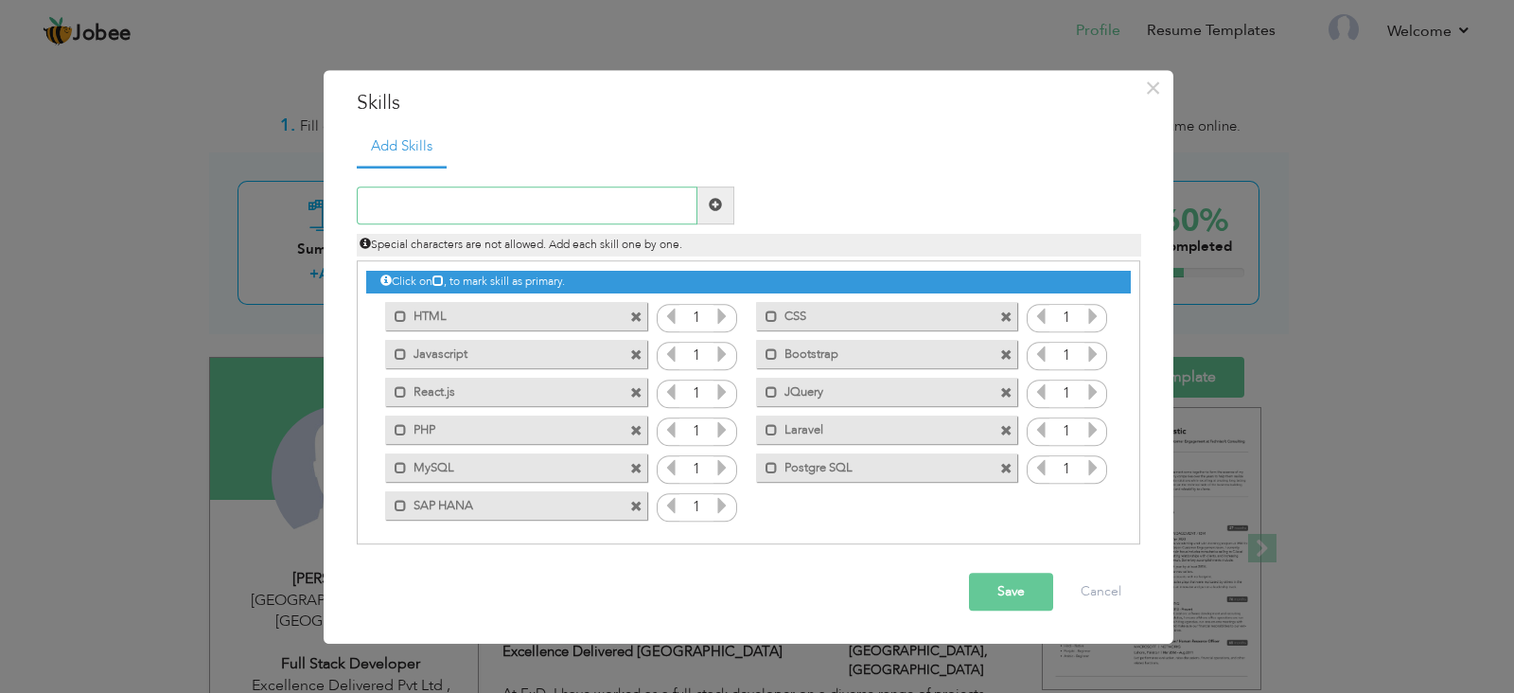
click at [534, 203] on input "text" at bounding box center [527, 205] width 341 height 38
type input "Deployment"
click at [726, 211] on span at bounding box center [715, 205] width 37 height 38
click at [550, 206] on input "text" at bounding box center [527, 205] width 341 height 38
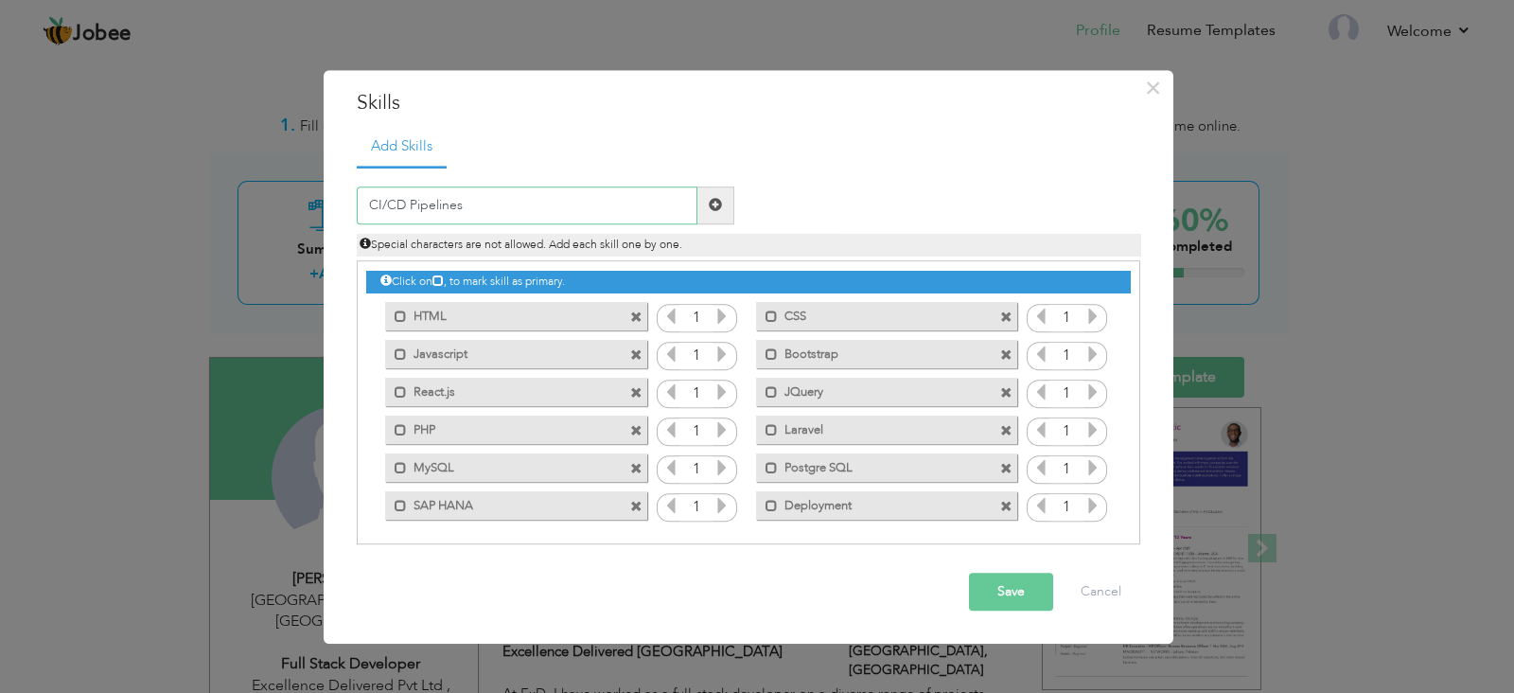
type input "CI/CD Pipelines"
click at [724, 205] on span at bounding box center [715, 205] width 37 height 38
click at [569, 208] on input "text" at bounding box center [527, 205] width 341 height 38
click at [522, 201] on input "AWS ( Deployment Related )" at bounding box center [527, 205] width 341 height 38
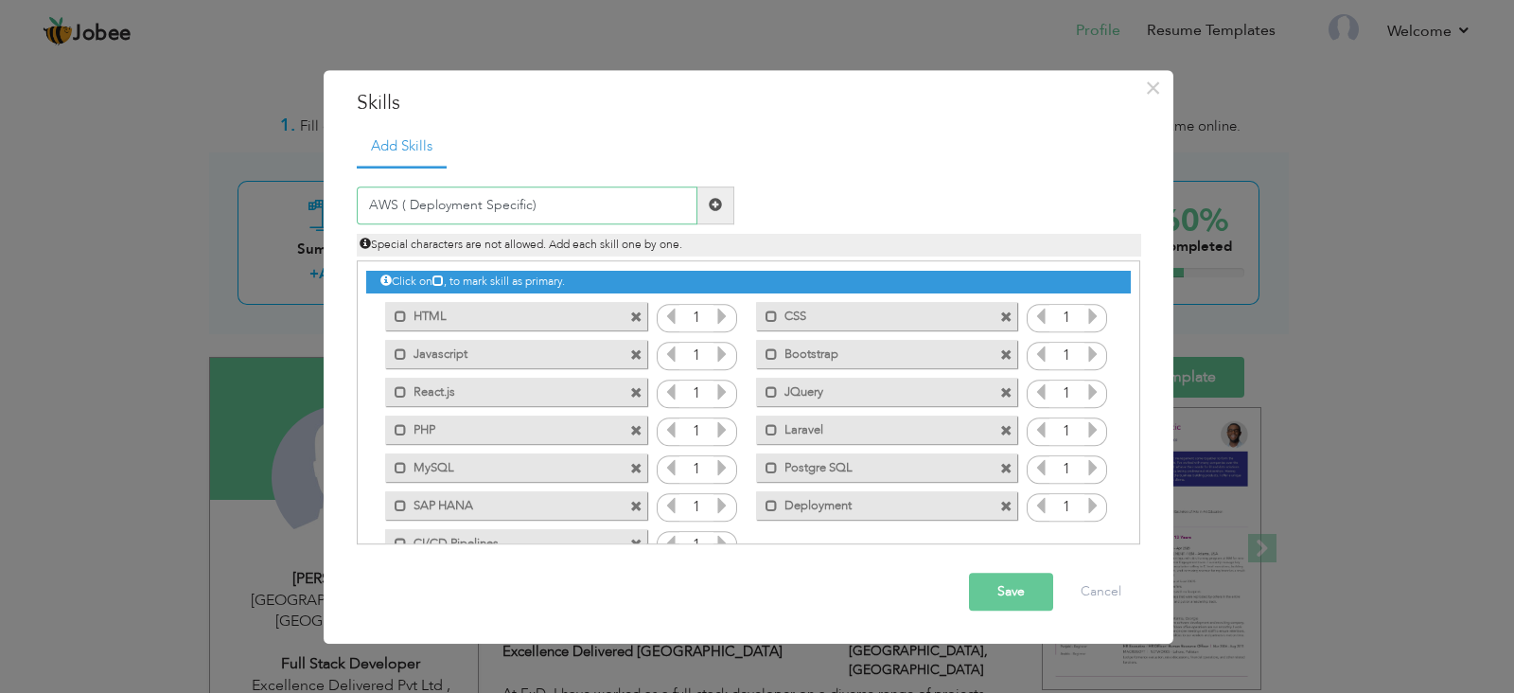
type input "AWS ( Deployment Specific)"
click at [790, 202] on div "AWS ( Deployment Specific) Duplicate entry Special characters are not allowed. …" at bounding box center [749, 220] width 812 height 69
click at [717, 199] on span at bounding box center [715, 205] width 13 height 13
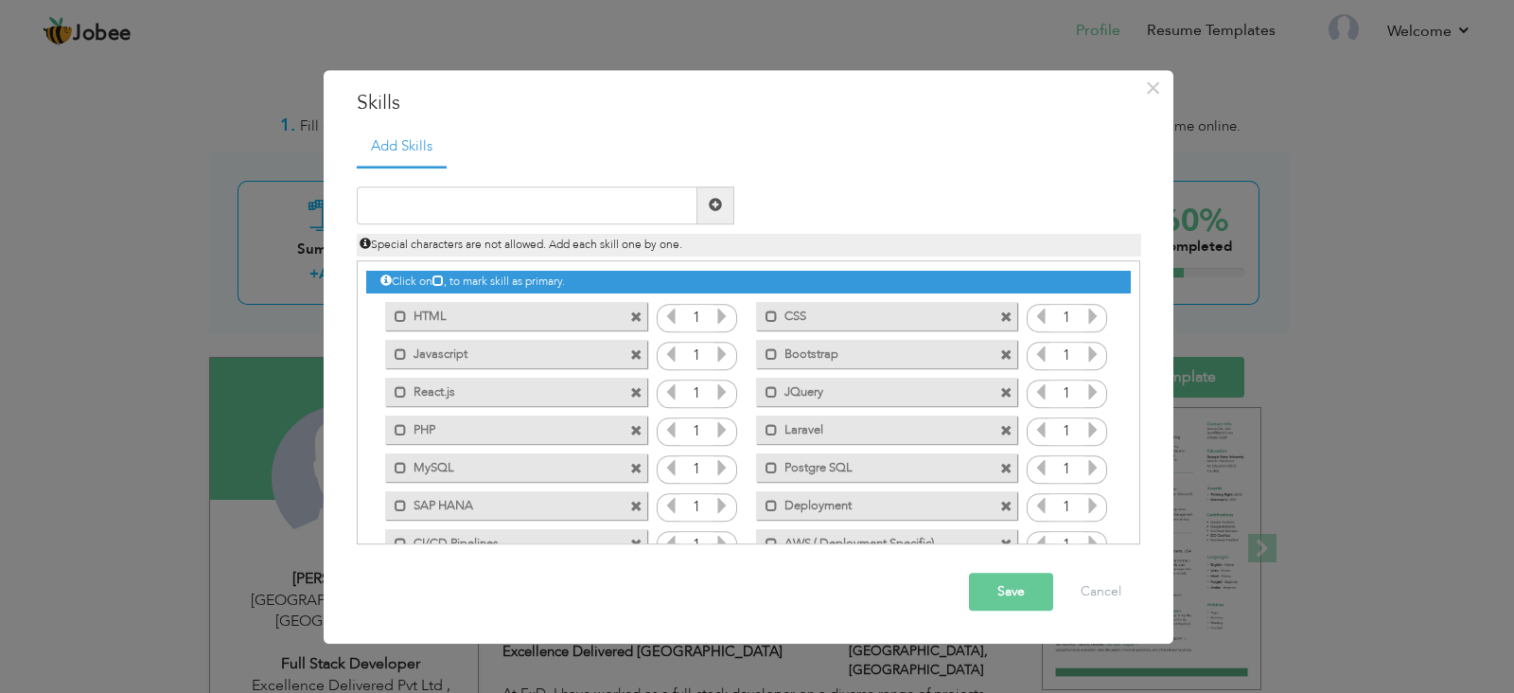
click at [993, 585] on button "Save" at bounding box center [1011, 592] width 84 height 38
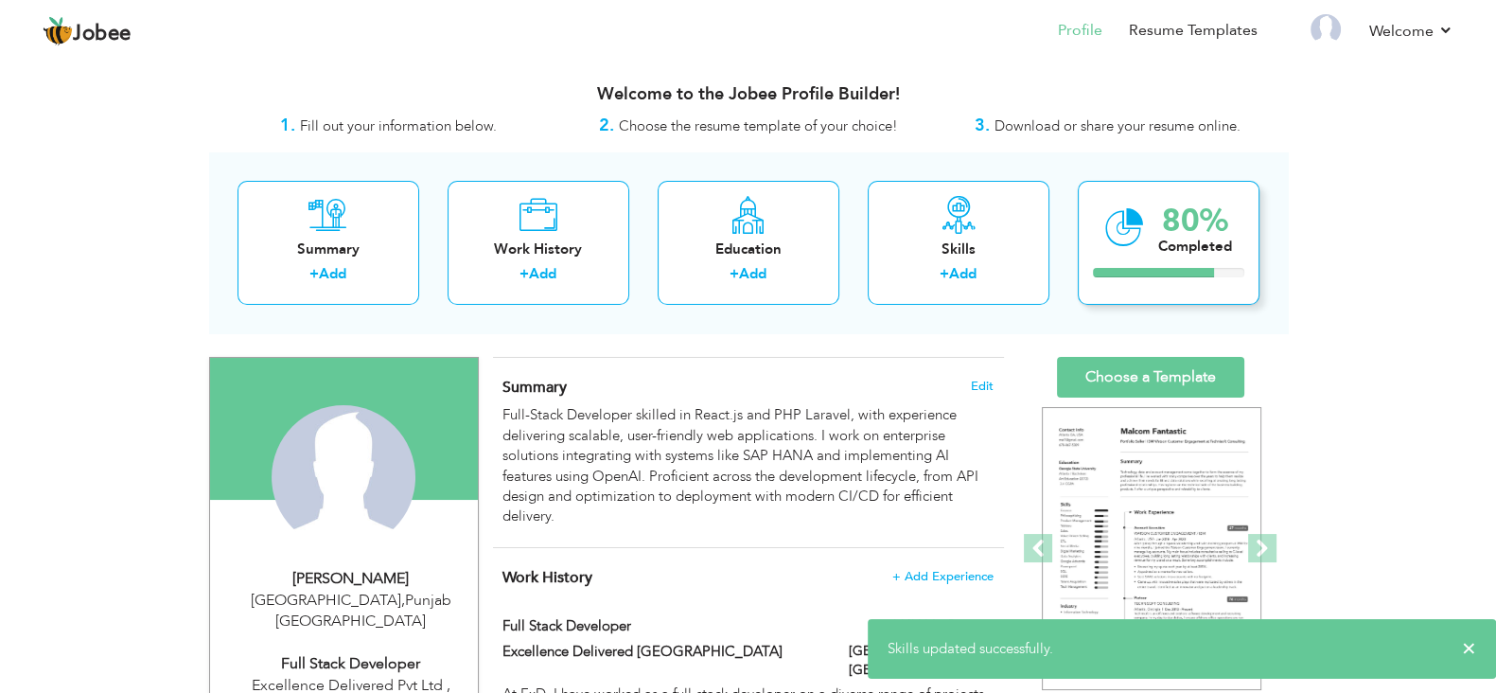
click at [1157, 260] on div "80% Completed" at bounding box center [1169, 243] width 182 height 124
click at [1164, 249] on div "Completed" at bounding box center [1195, 247] width 74 height 20
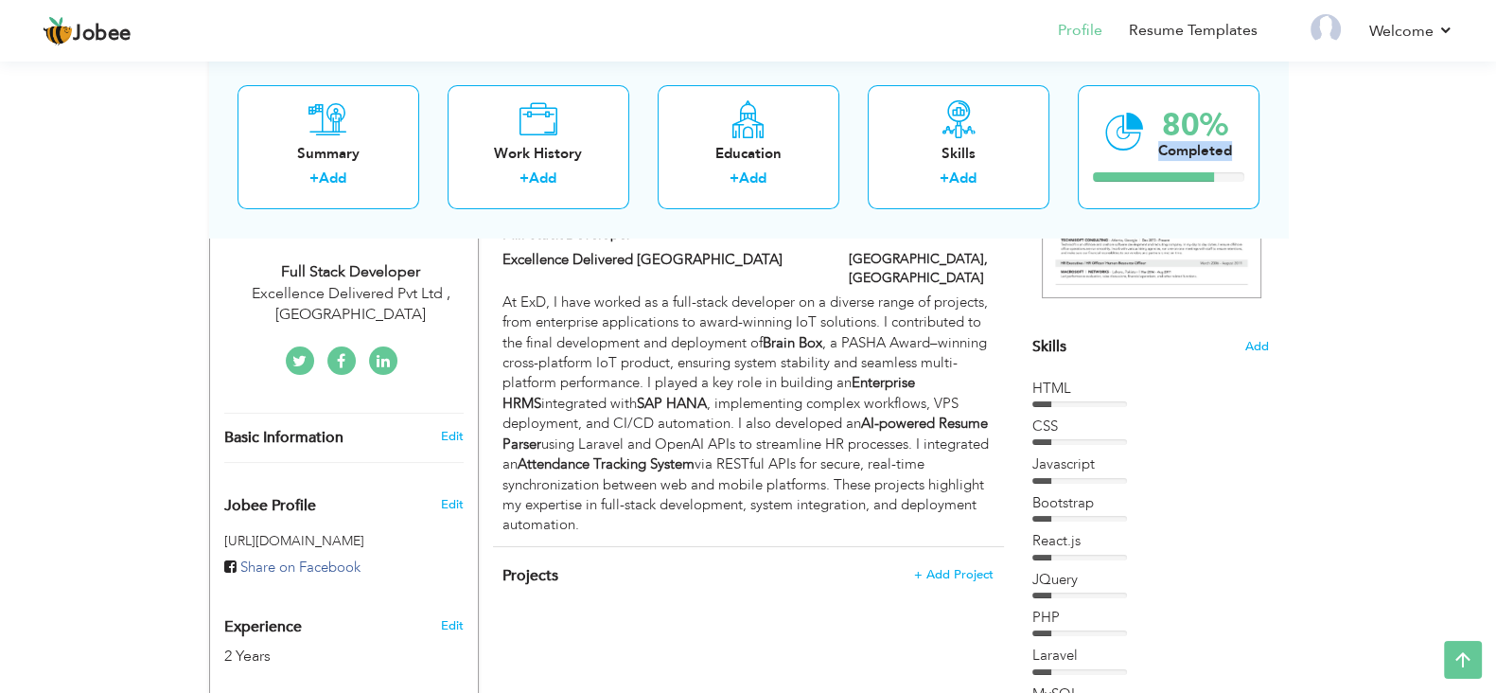
scroll to position [355, 0]
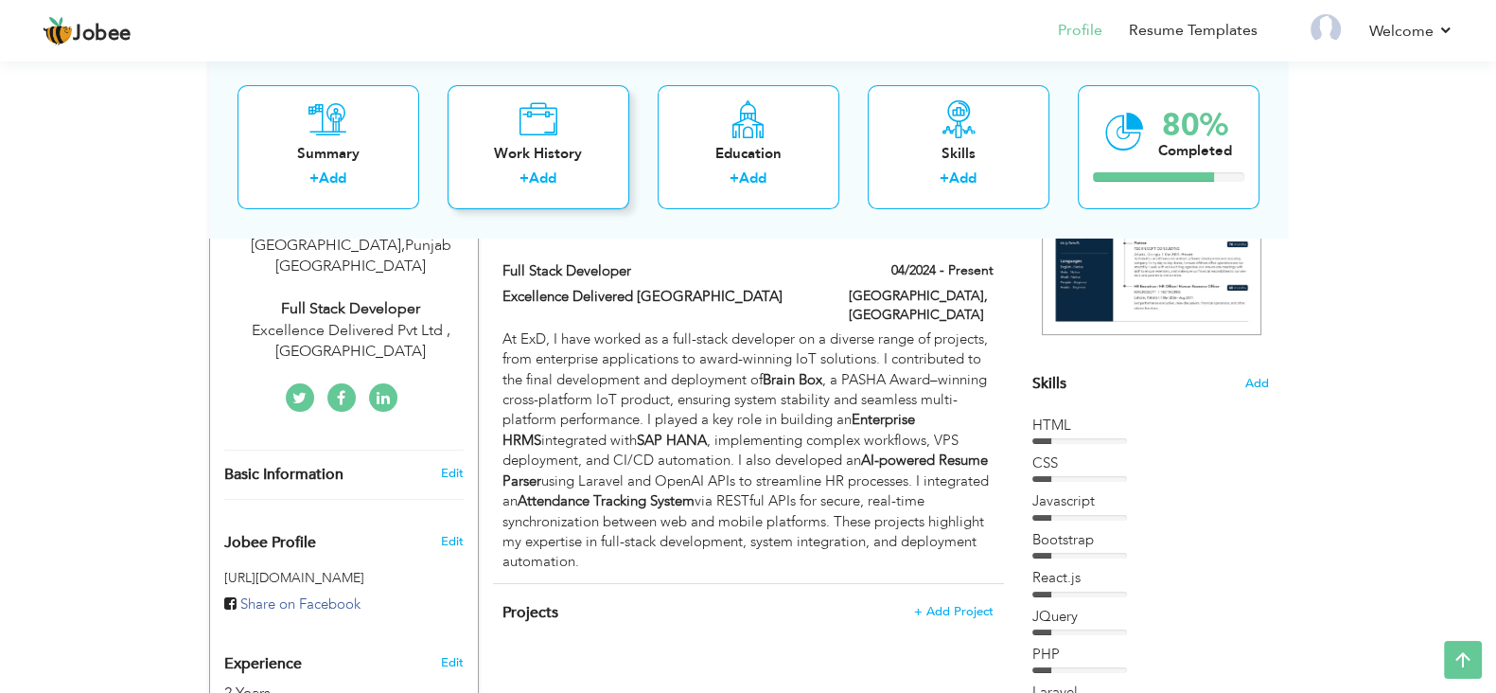
click at [538, 102] on icon at bounding box center [538, 119] width 39 height 38
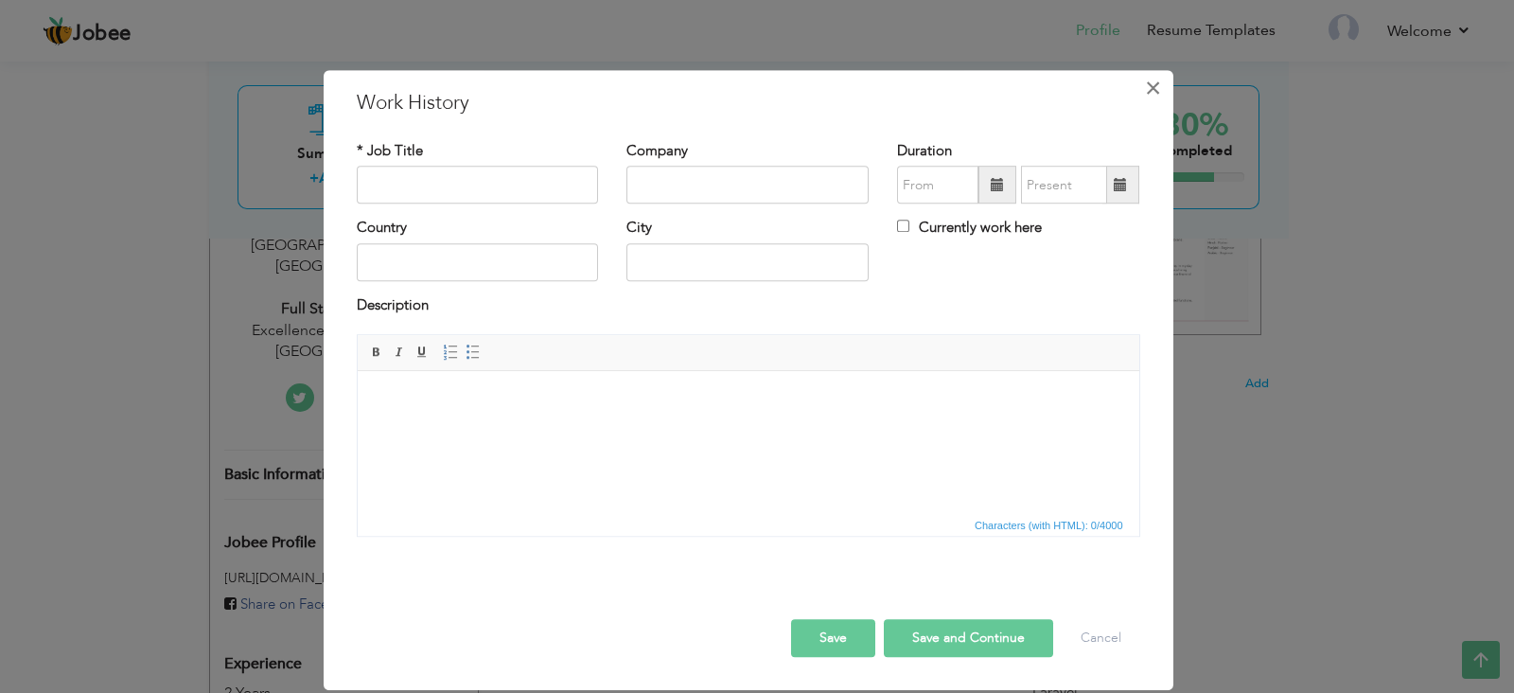
click at [1147, 82] on span "×" at bounding box center [1153, 88] width 16 height 34
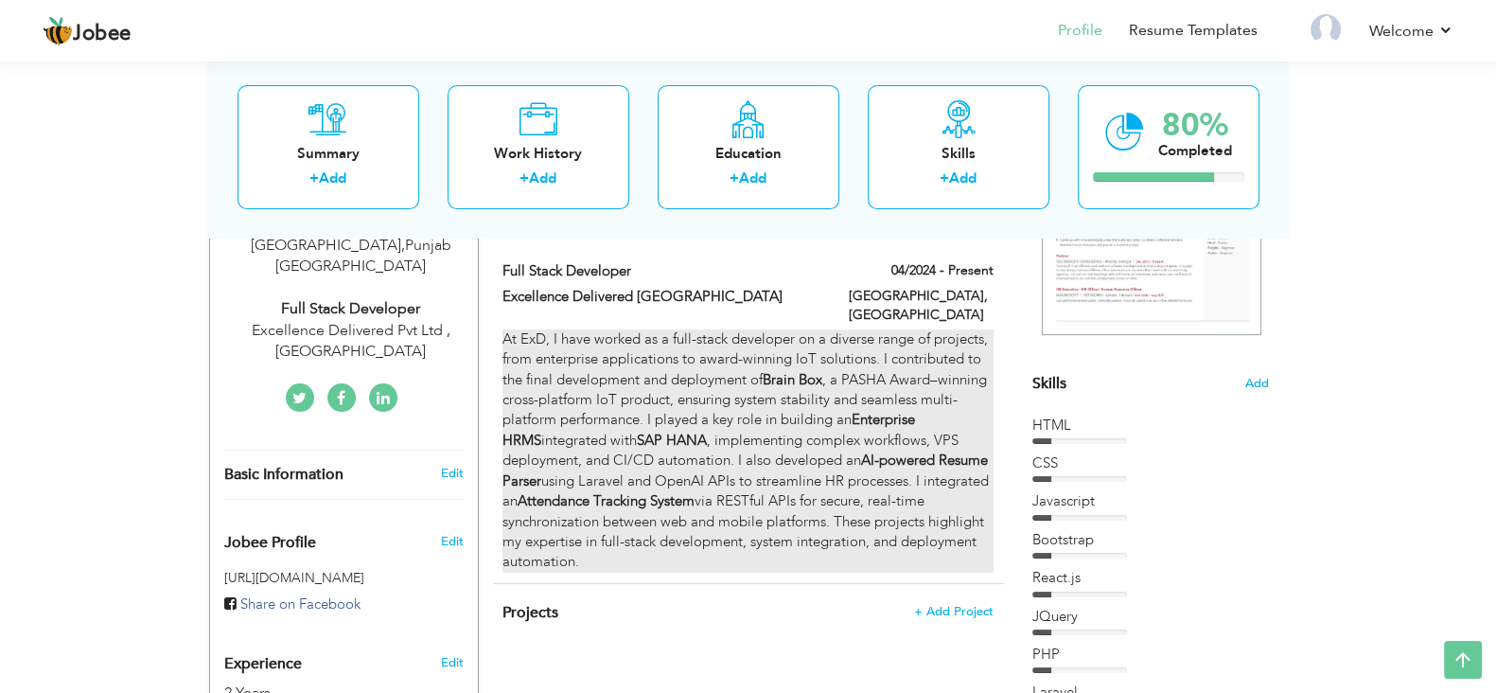
click at [662, 397] on div "At ExD, I have worked as a full-stack developer on a diverse range of projects,…" at bounding box center [748, 450] width 490 height 243
type input "Full Stack Developer"
type input "Excellence Delivered Lahore"
type input "04/2024"
type input "Pakistan"
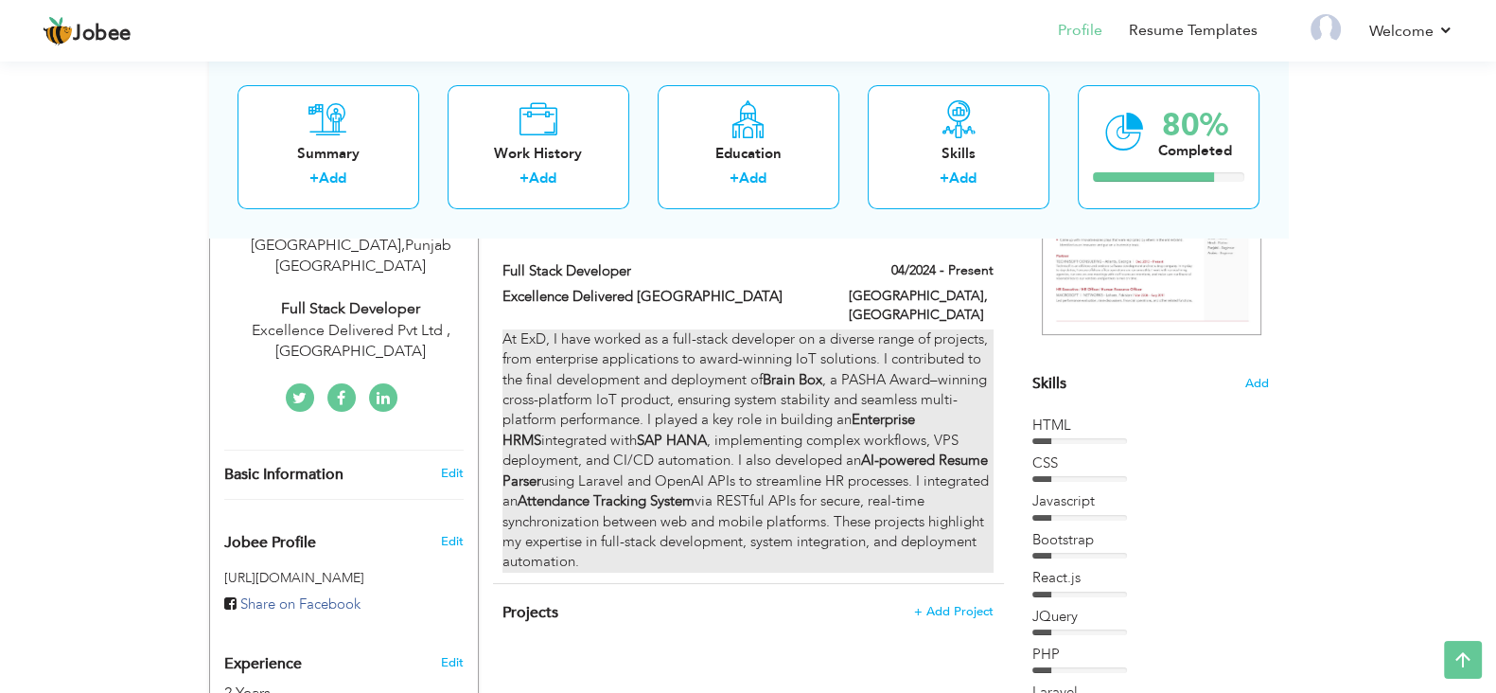
type input "Lahore"
checkbox input "true"
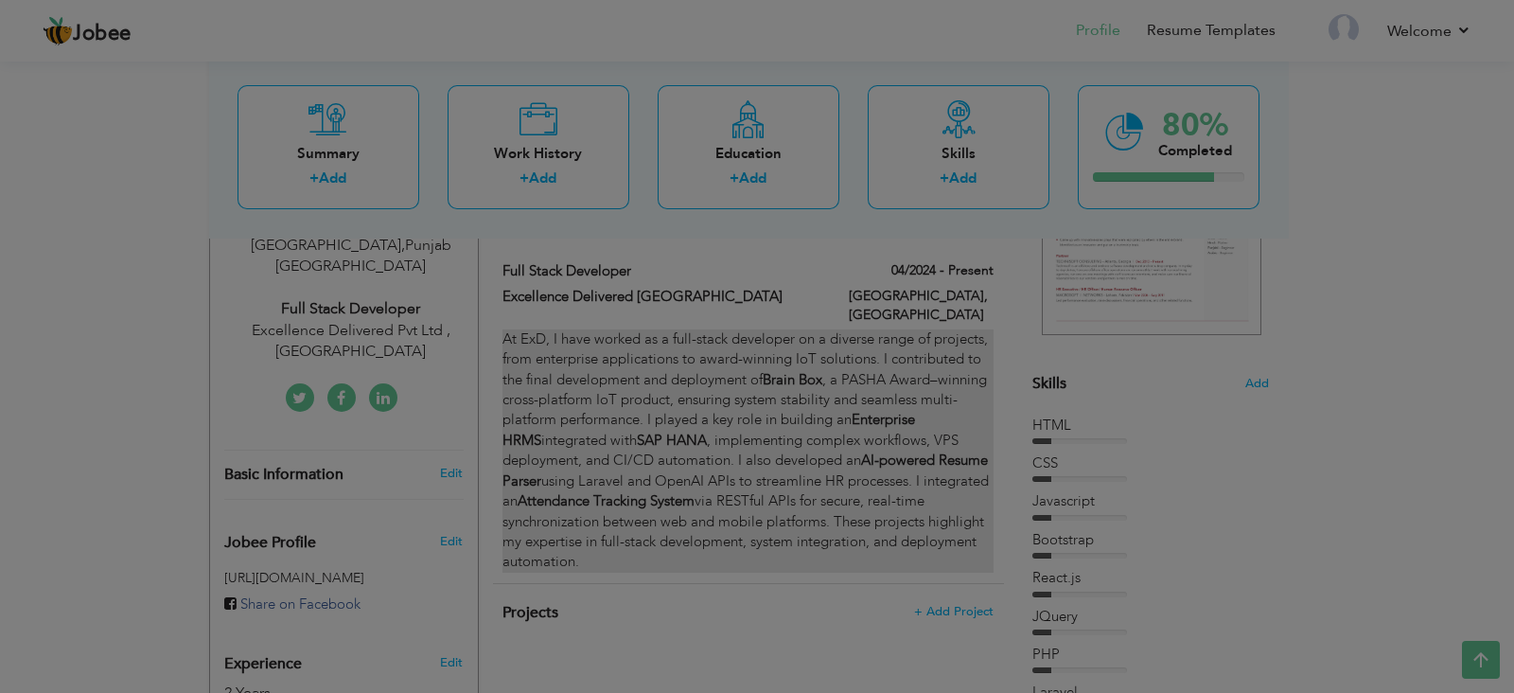
click at [662, 397] on div at bounding box center [757, 346] width 1514 height 693
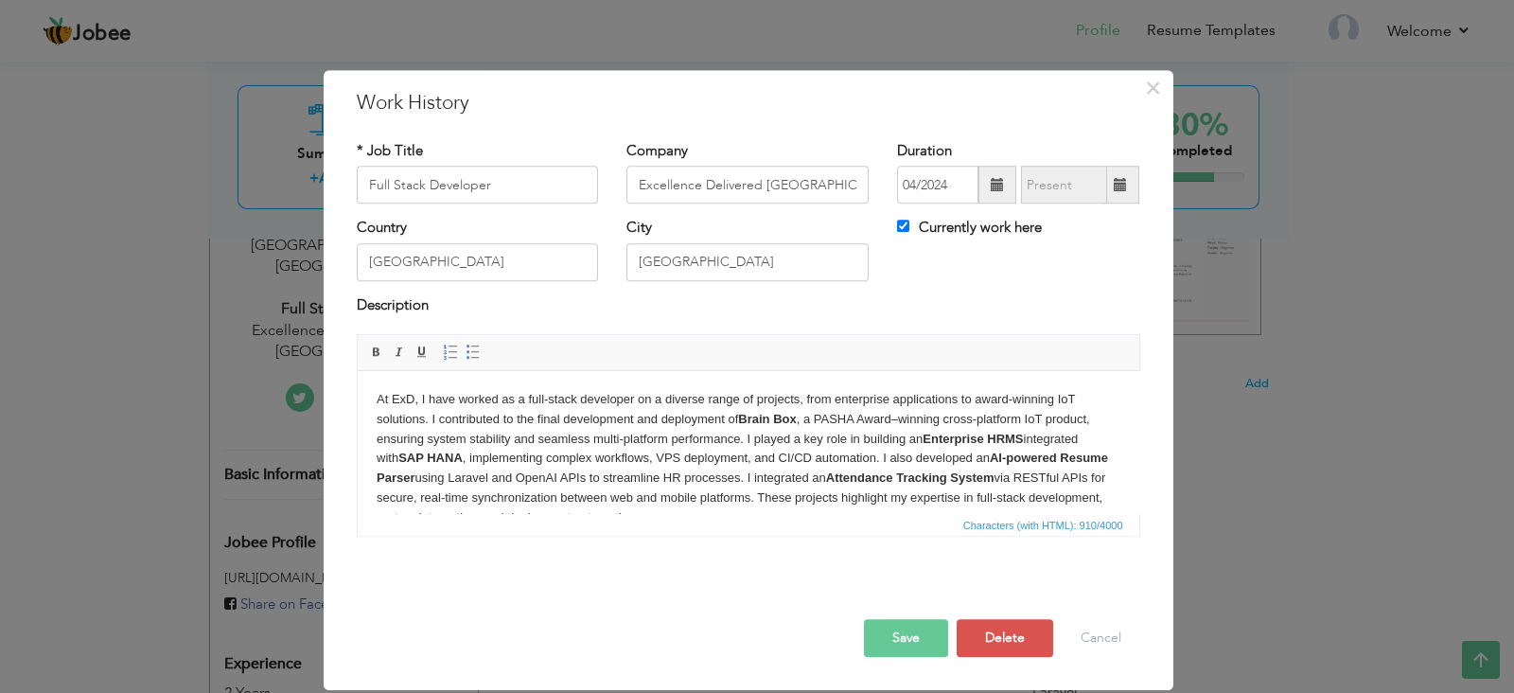
click at [747, 433] on body "At ExD, I have worked as a full-stack developer on a diverse range of projects,…" at bounding box center [748, 459] width 744 height 138
click at [734, 459] on body "At ExD, I have worked as a full-stack developer on a diverse range of projects,…" at bounding box center [748, 459] width 744 height 138
click at [898, 634] on button "Save" at bounding box center [906, 638] width 84 height 38
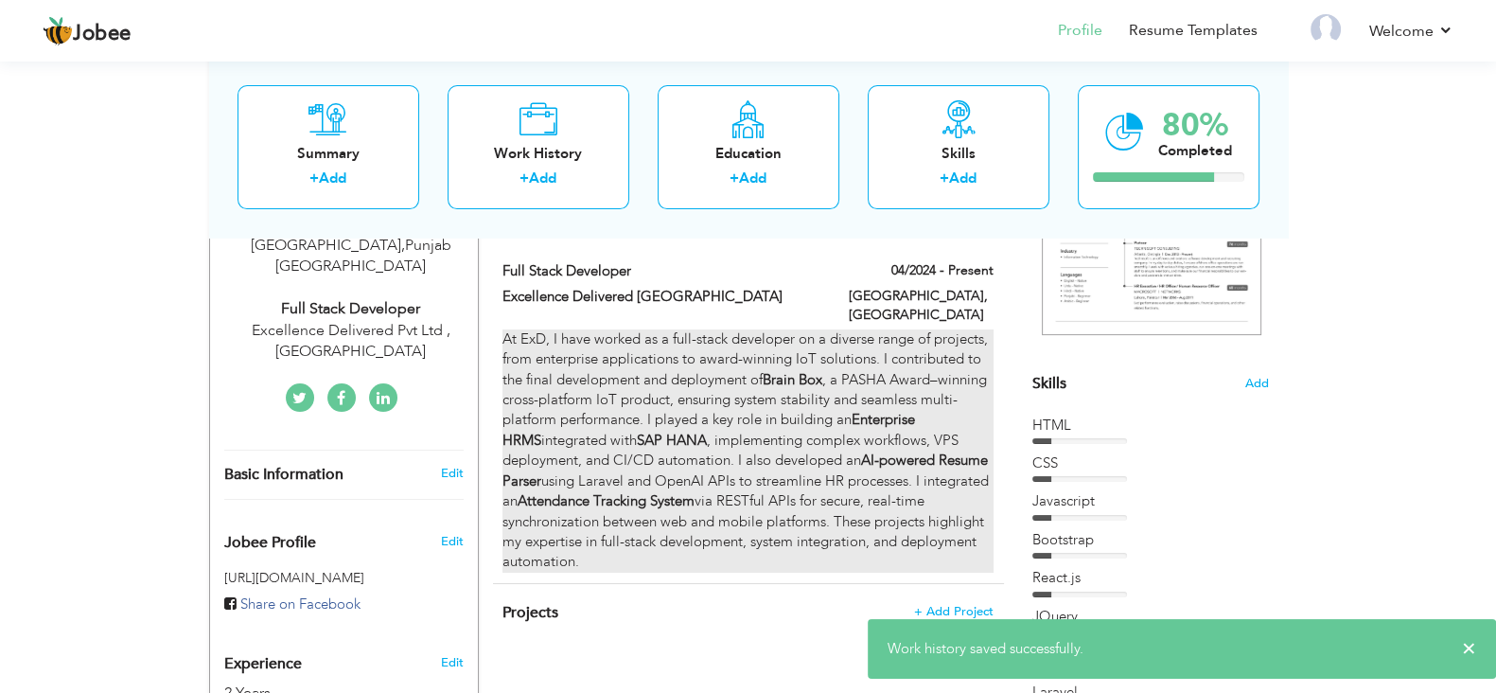
click at [750, 439] on div "At ExD, I have worked as a full-stack developer on a diverse range of projects,…" at bounding box center [748, 450] width 490 height 243
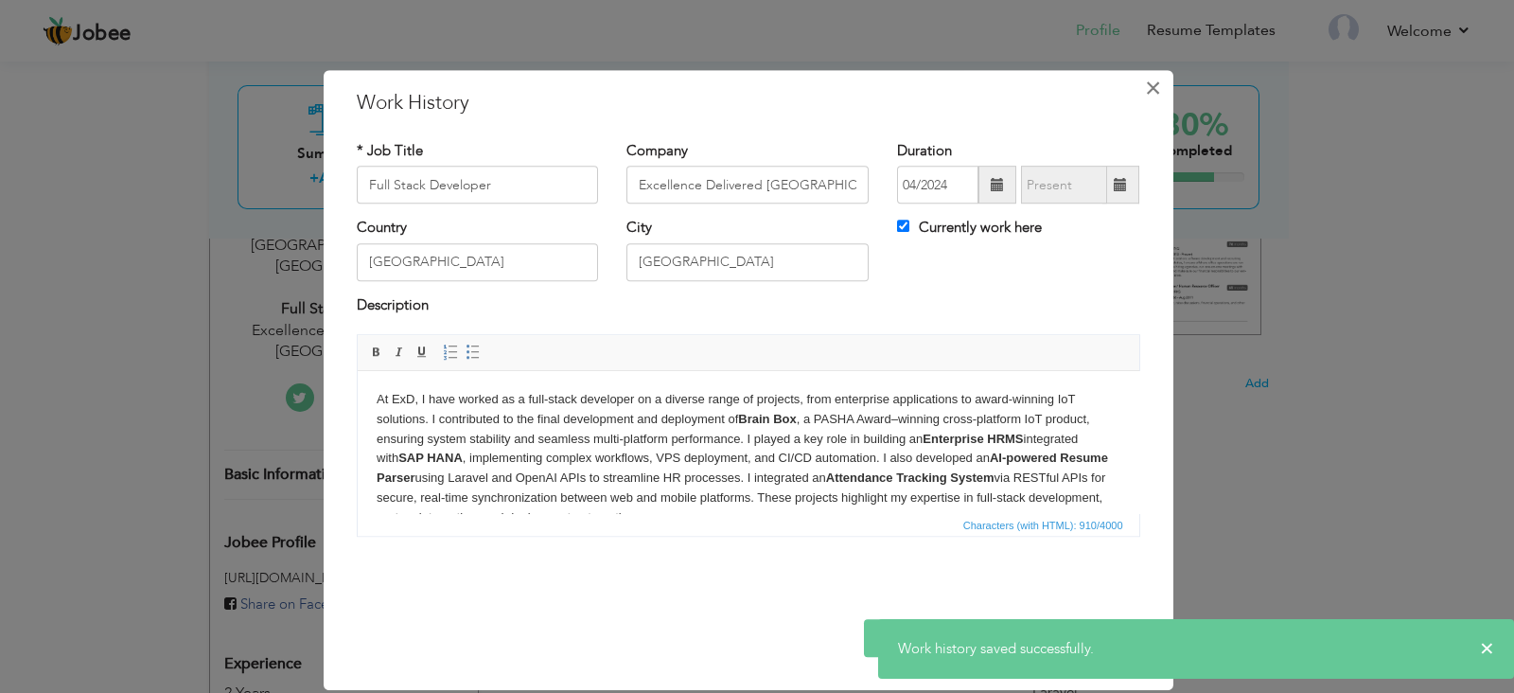
click at [1146, 87] on span "×" at bounding box center [1153, 88] width 16 height 34
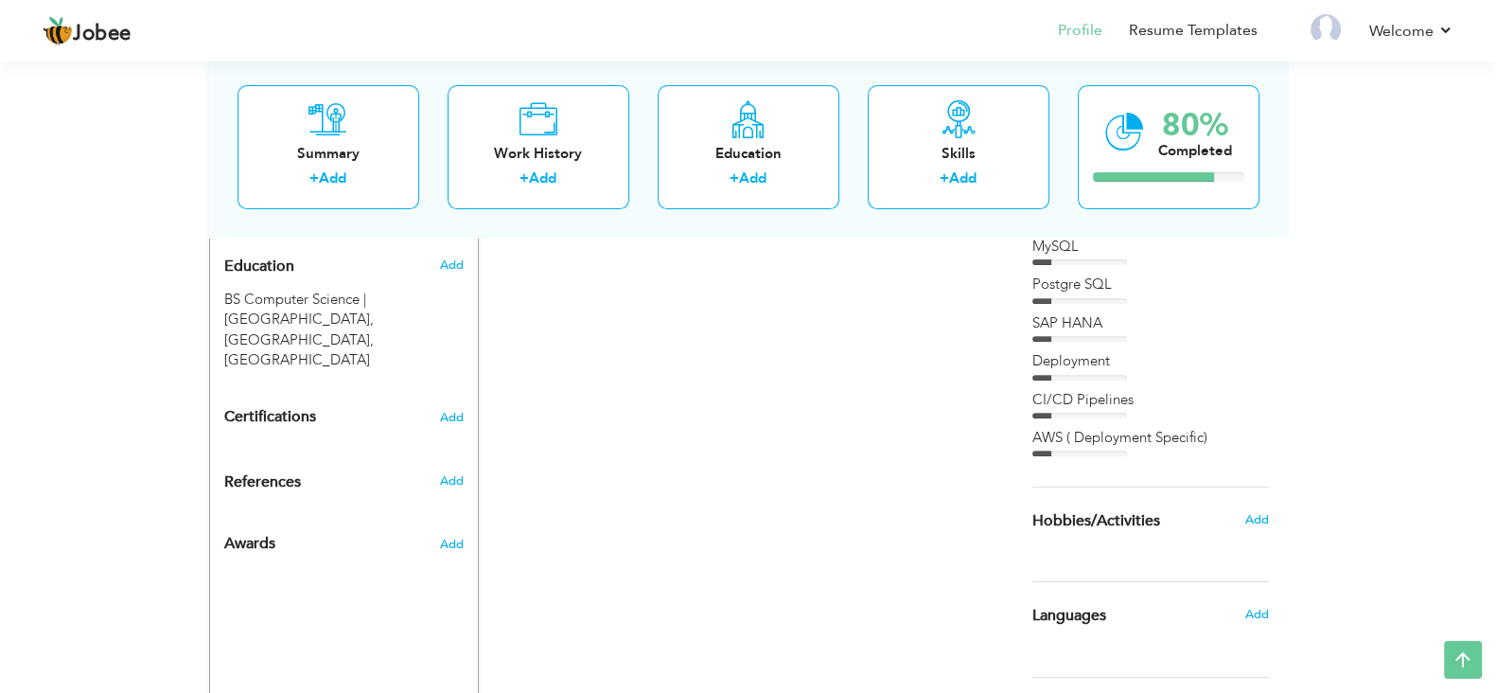
scroll to position [970, 0]
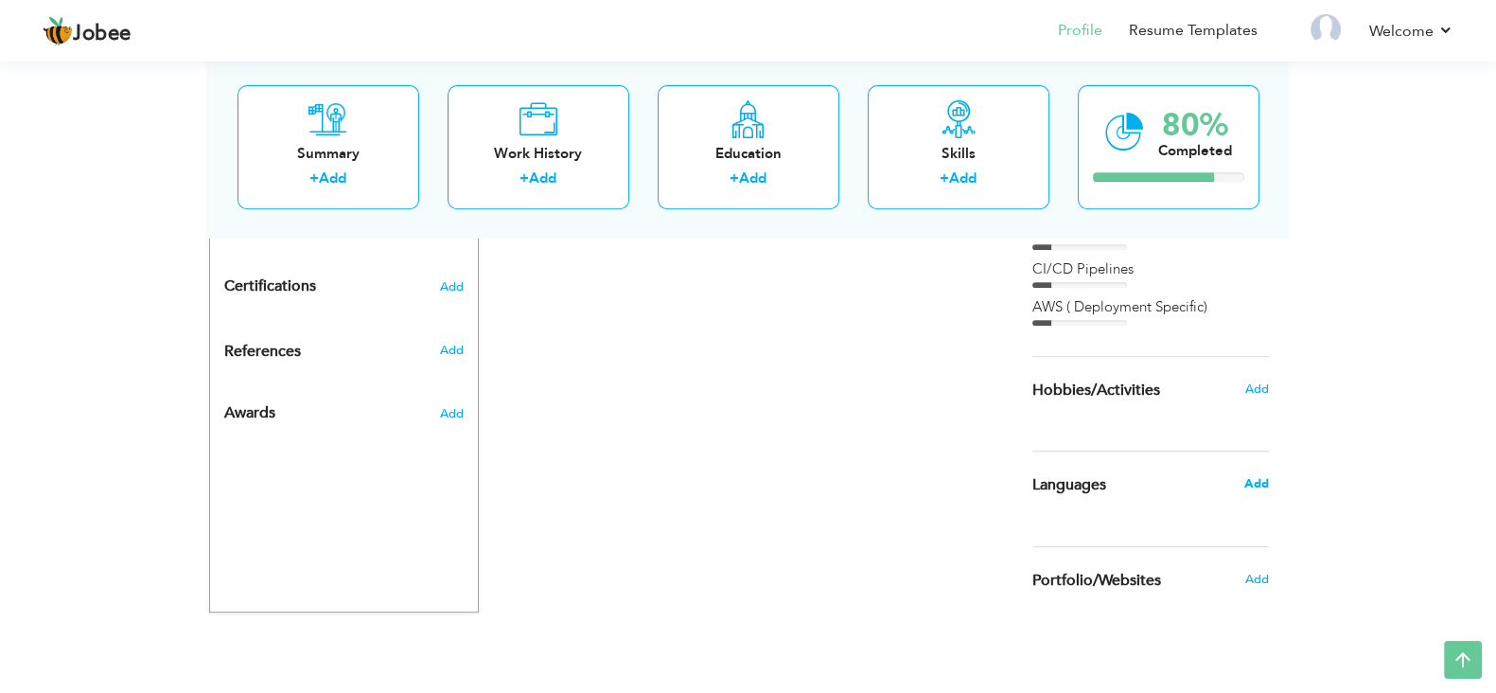
click at [1261, 480] on span "Add" at bounding box center [1255, 483] width 25 height 17
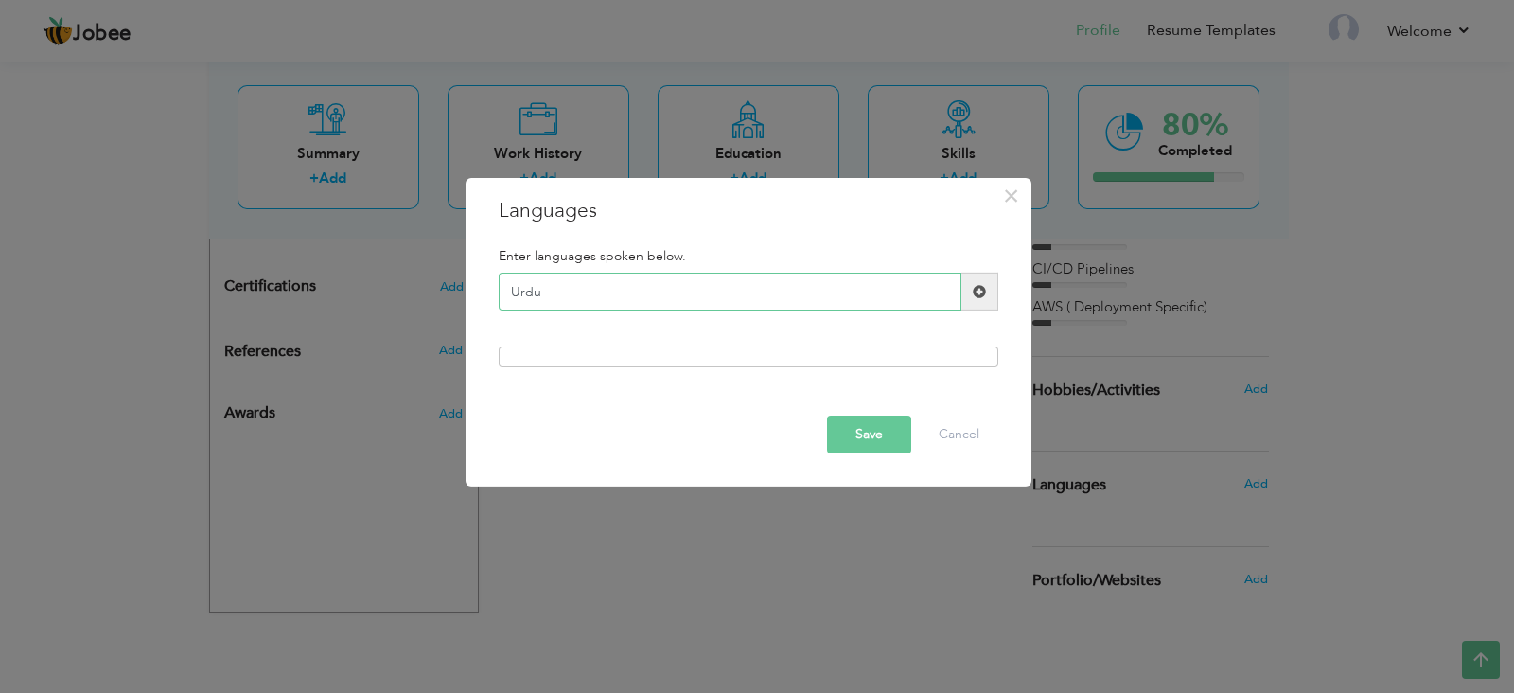
type input "Urdu"
click at [616, 348] on div at bounding box center [749, 356] width 500 height 21
click at [622, 357] on div at bounding box center [749, 356] width 500 height 21
click at [840, 430] on button "Save" at bounding box center [869, 434] width 84 height 38
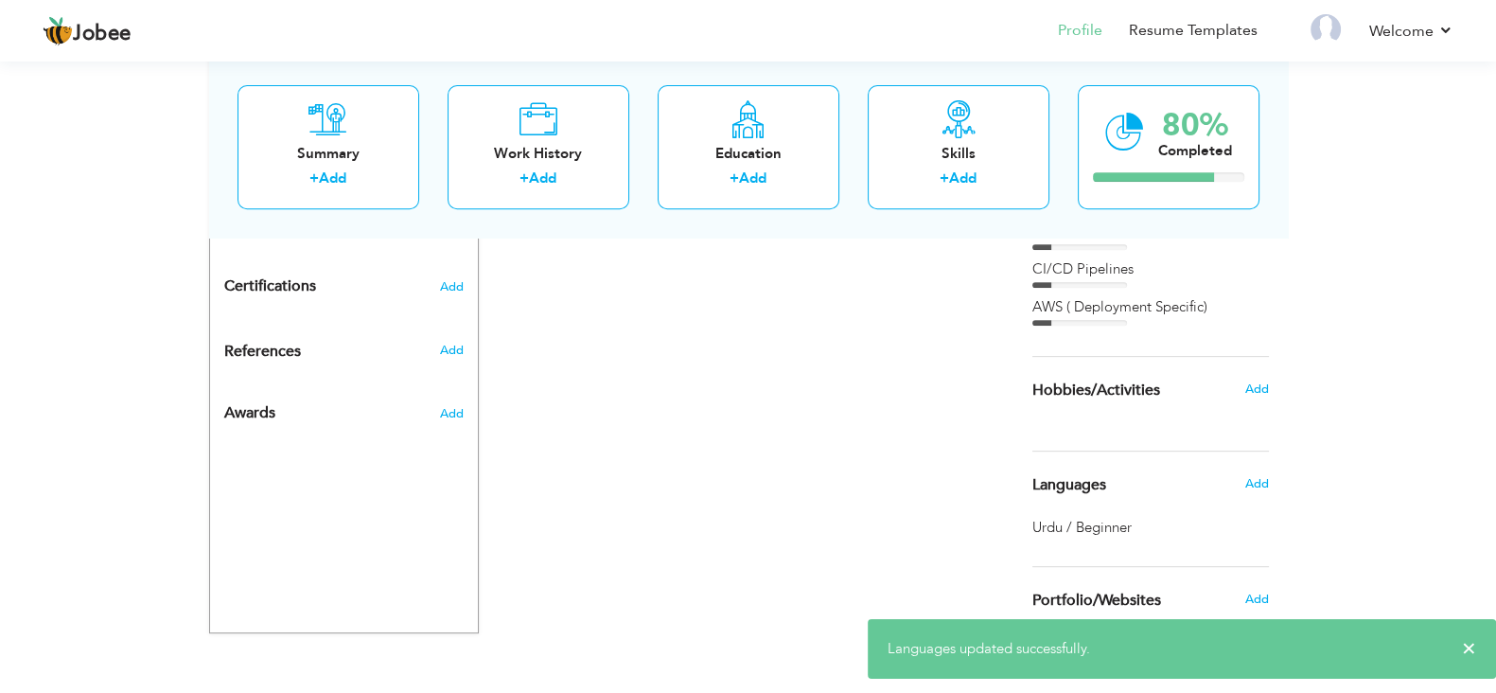
click at [1118, 512] on div "Languages Add" at bounding box center [1150, 484] width 265 height 66
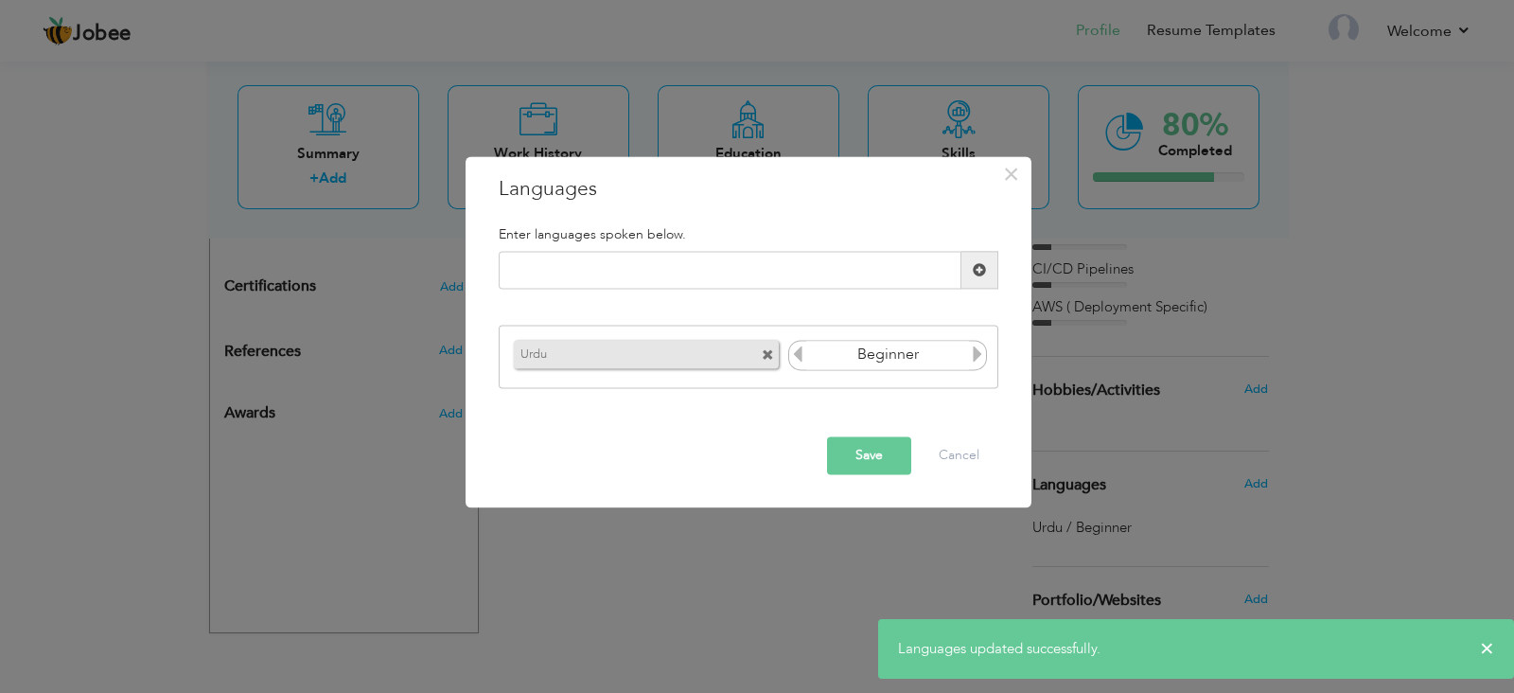
click at [862, 365] on input "Beginner" at bounding box center [888, 355] width 164 height 28
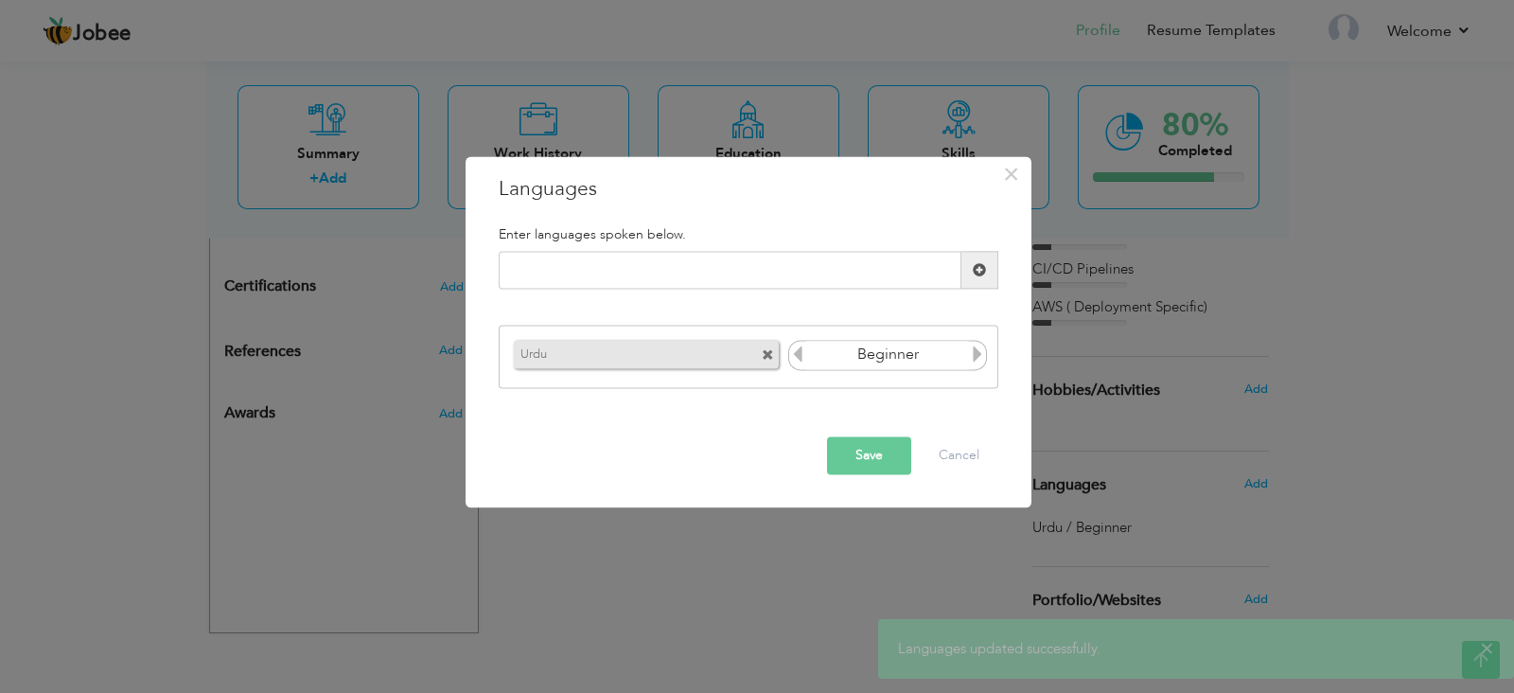
click at [982, 357] on icon at bounding box center [977, 353] width 17 height 17
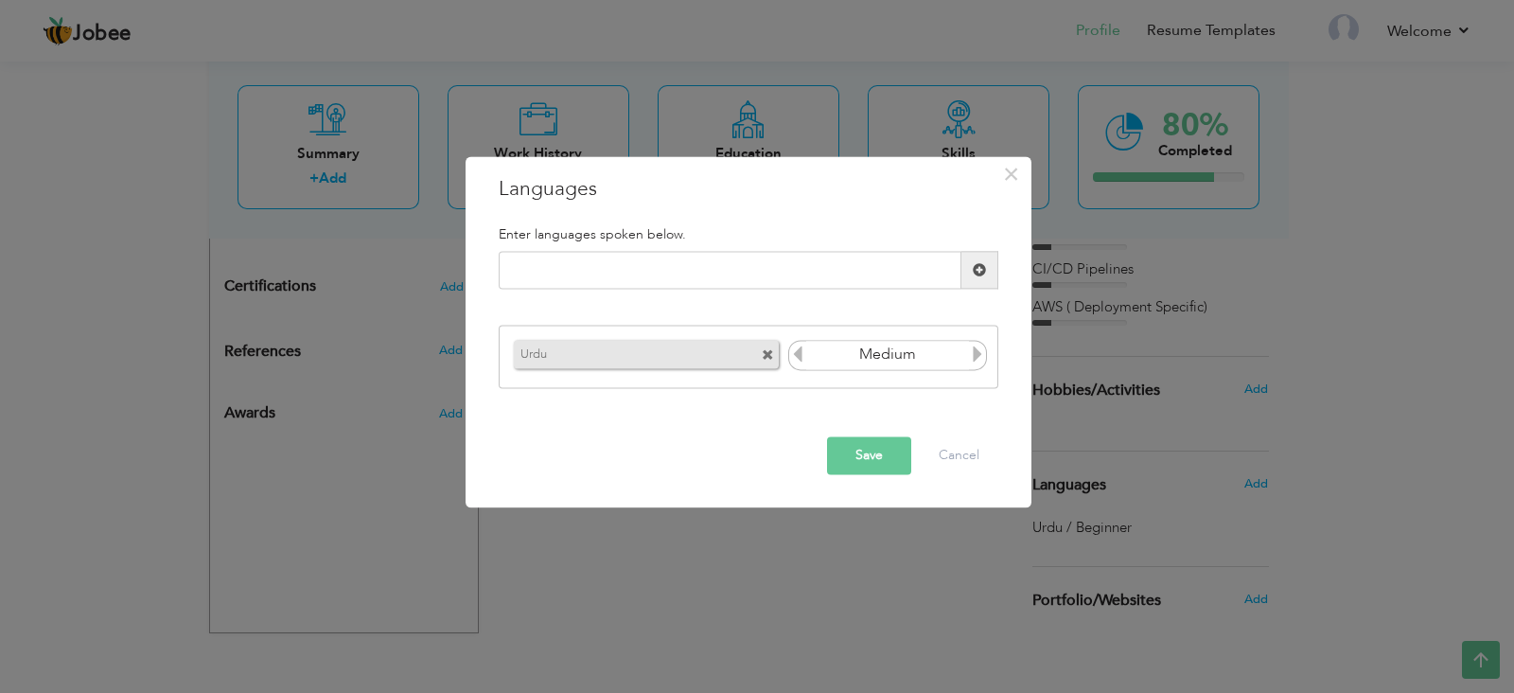
click at [982, 357] on icon at bounding box center [977, 353] width 17 height 17
click at [974, 357] on icon at bounding box center [977, 353] width 17 height 17
click at [880, 457] on button "Save" at bounding box center [869, 456] width 84 height 38
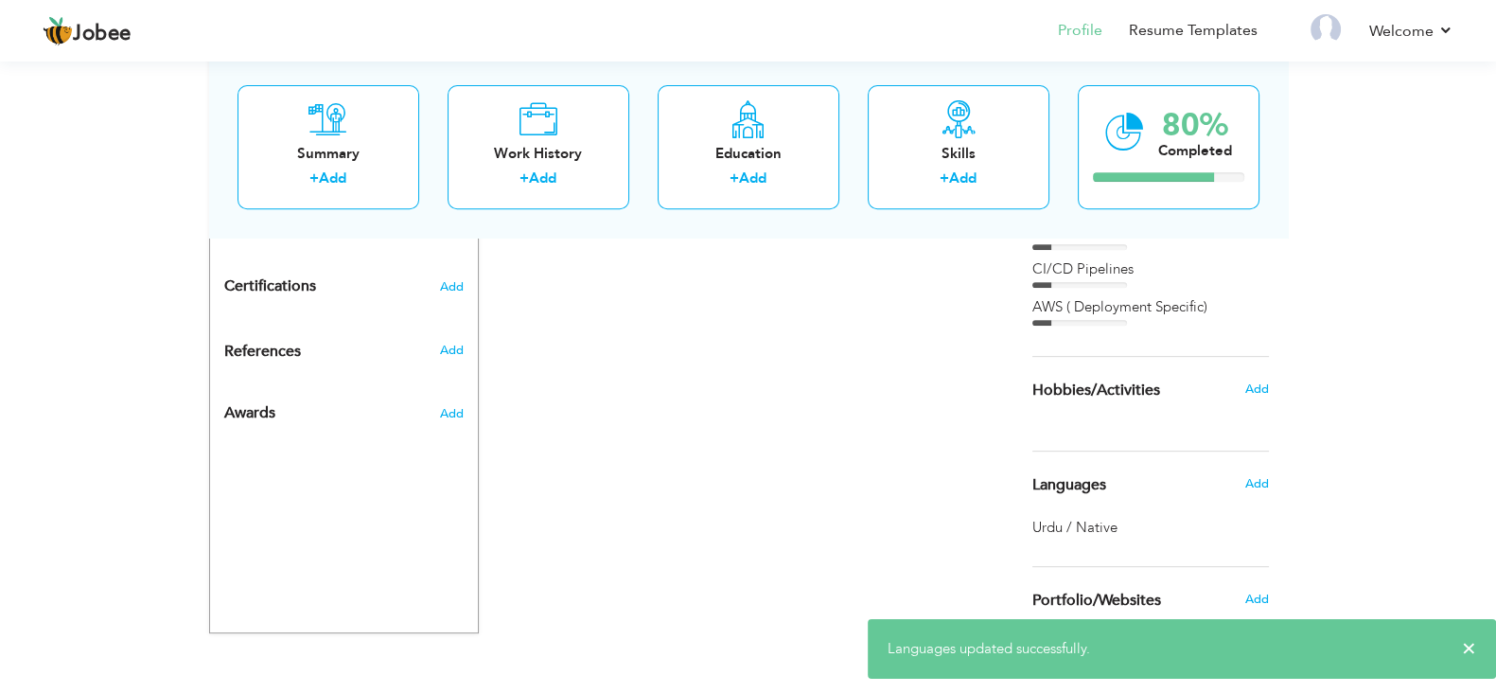
click at [1097, 522] on span "Urdu / Native" at bounding box center [1074, 527] width 85 height 19
click at [1243, 479] on div "Add" at bounding box center [1261, 484] width 44 height 36
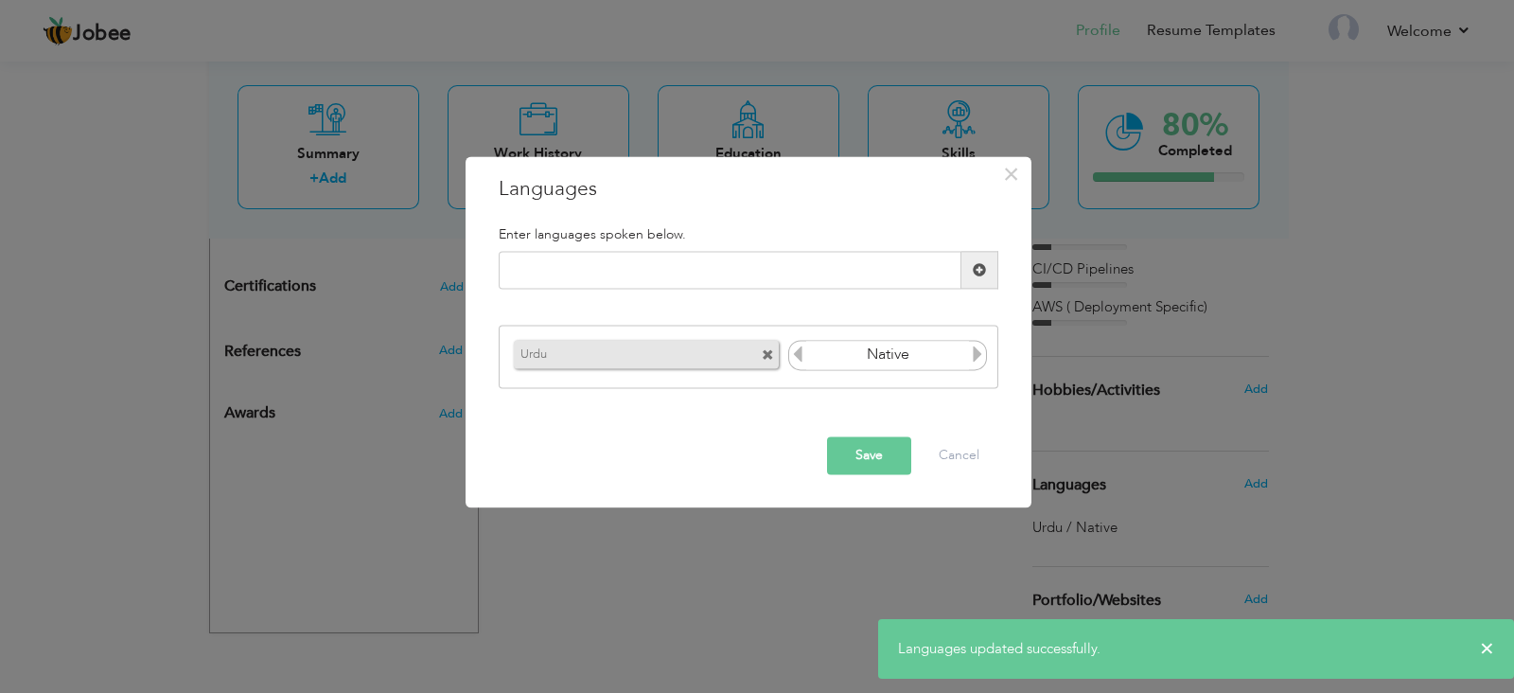
click at [907, 362] on input "Native" at bounding box center [888, 355] width 164 height 28
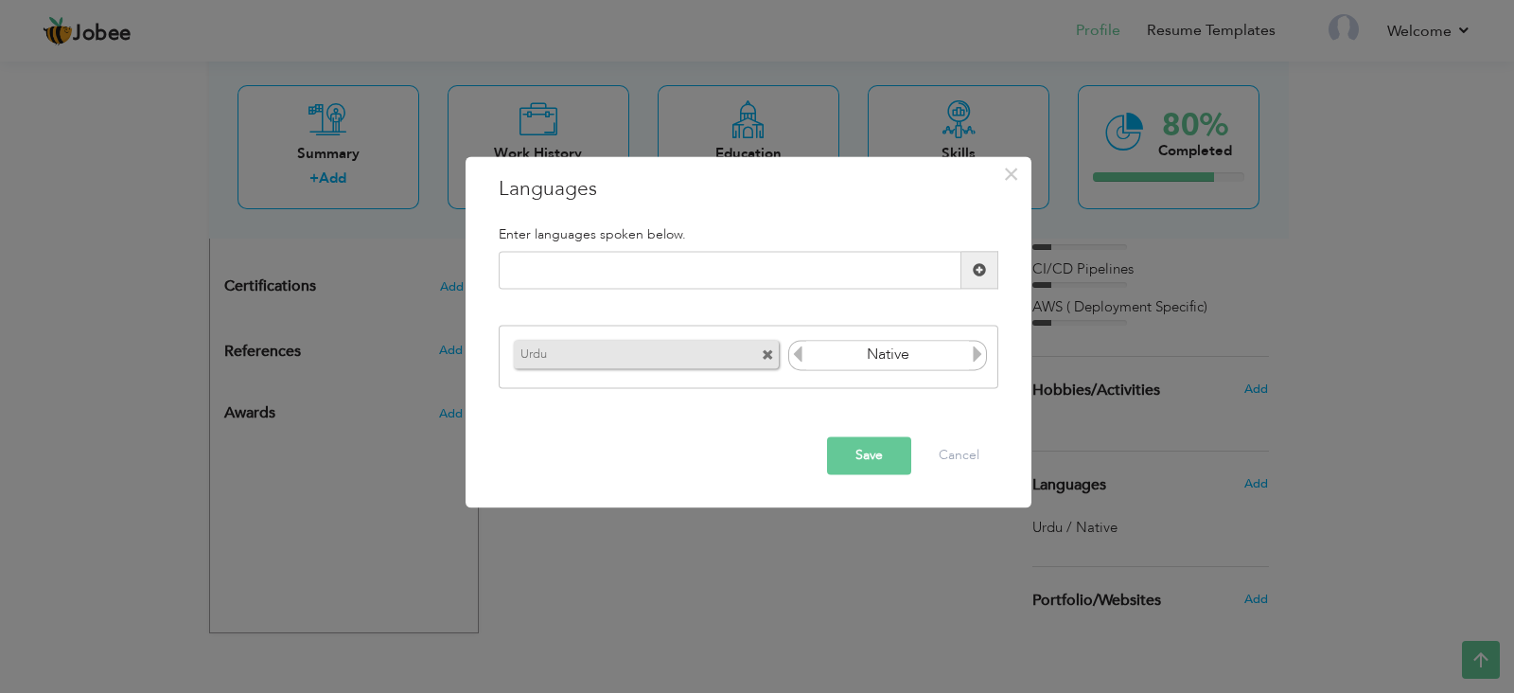
click at [1014, 406] on div "× Languages Enter languages spoken below. Please enter a valid language. Urdu" at bounding box center [749, 331] width 566 height 351
click at [880, 442] on button "Save" at bounding box center [869, 456] width 84 height 38
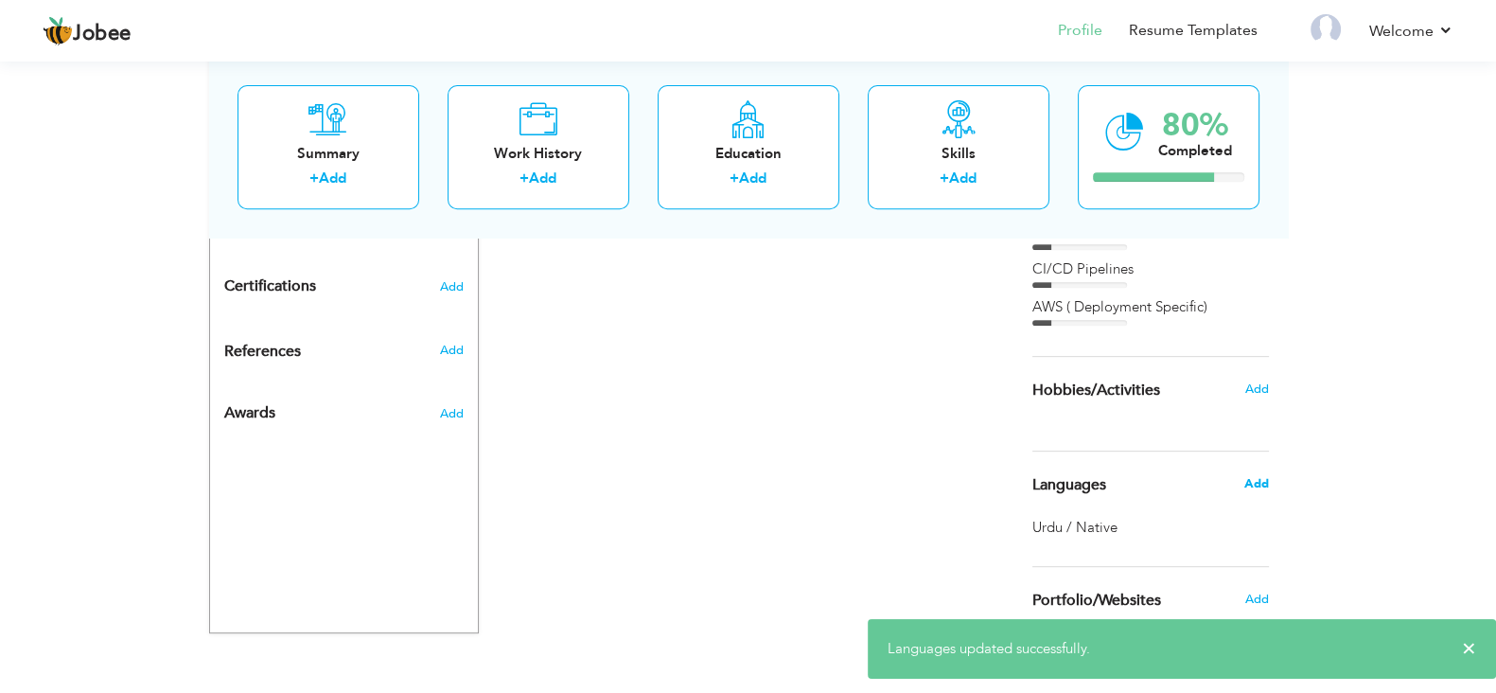
click at [1263, 487] on span "Add" at bounding box center [1255, 483] width 25 height 17
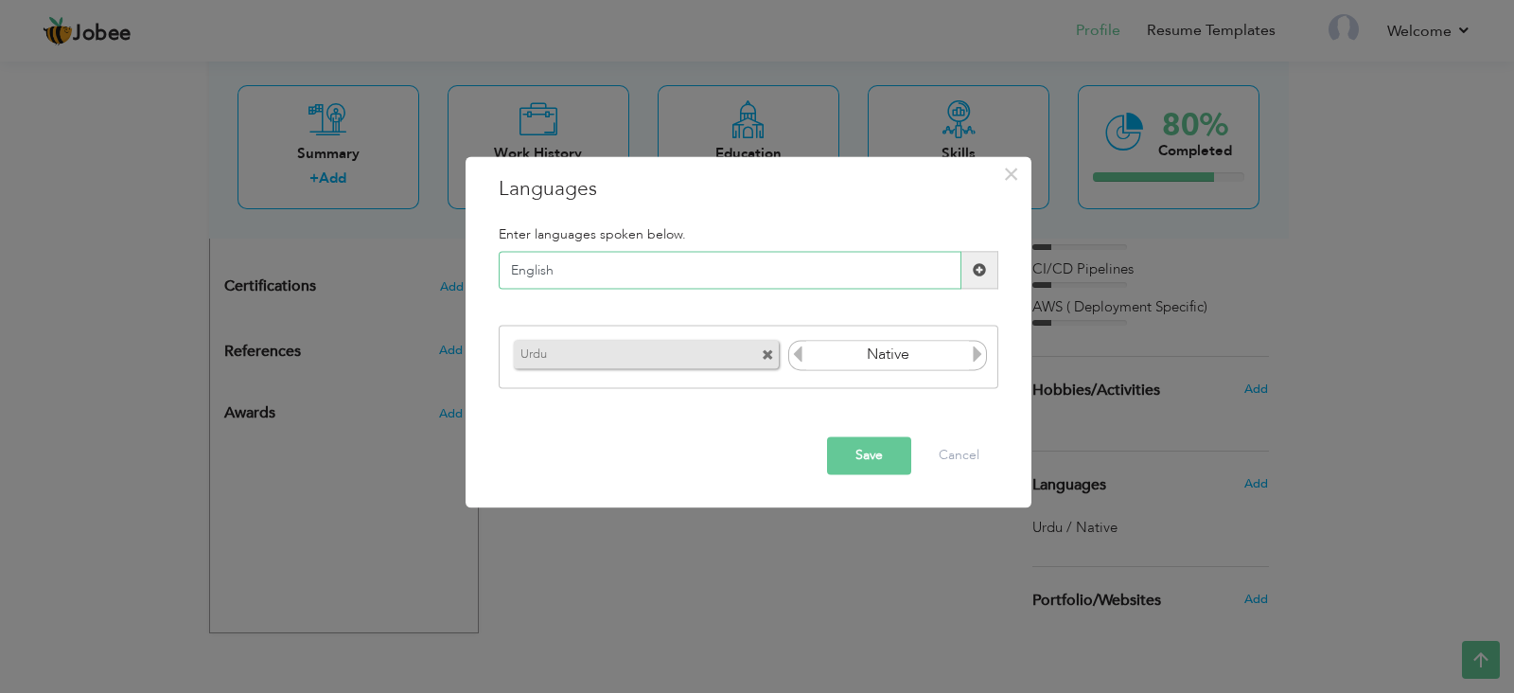
type input "English"
click at [873, 455] on button "Save" at bounding box center [869, 456] width 84 height 38
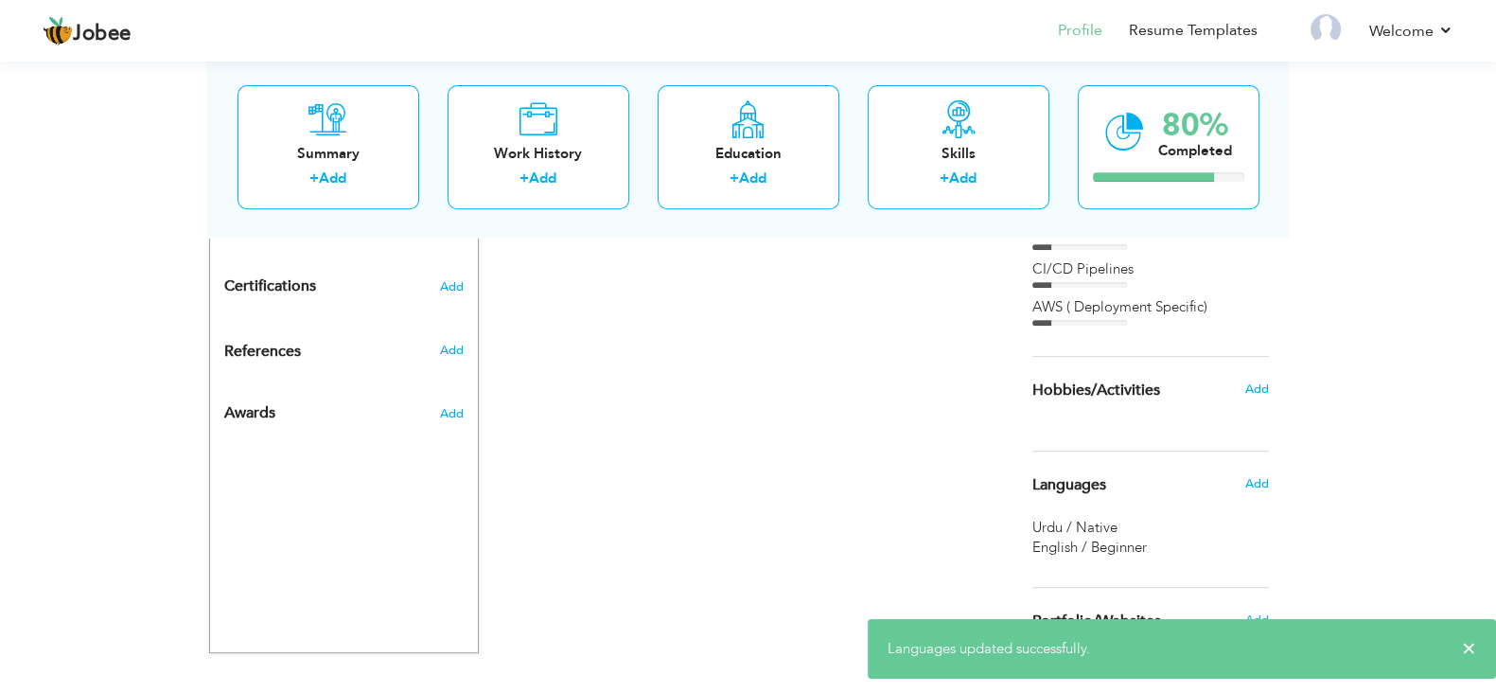
click at [1126, 538] on span "English / Beginner" at bounding box center [1089, 547] width 115 height 19
click at [1130, 546] on span "English / Beginner" at bounding box center [1089, 547] width 115 height 19
click at [1067, 546] on span "English / Beginner" at bounding box center [1089, 547] width 115 height 19
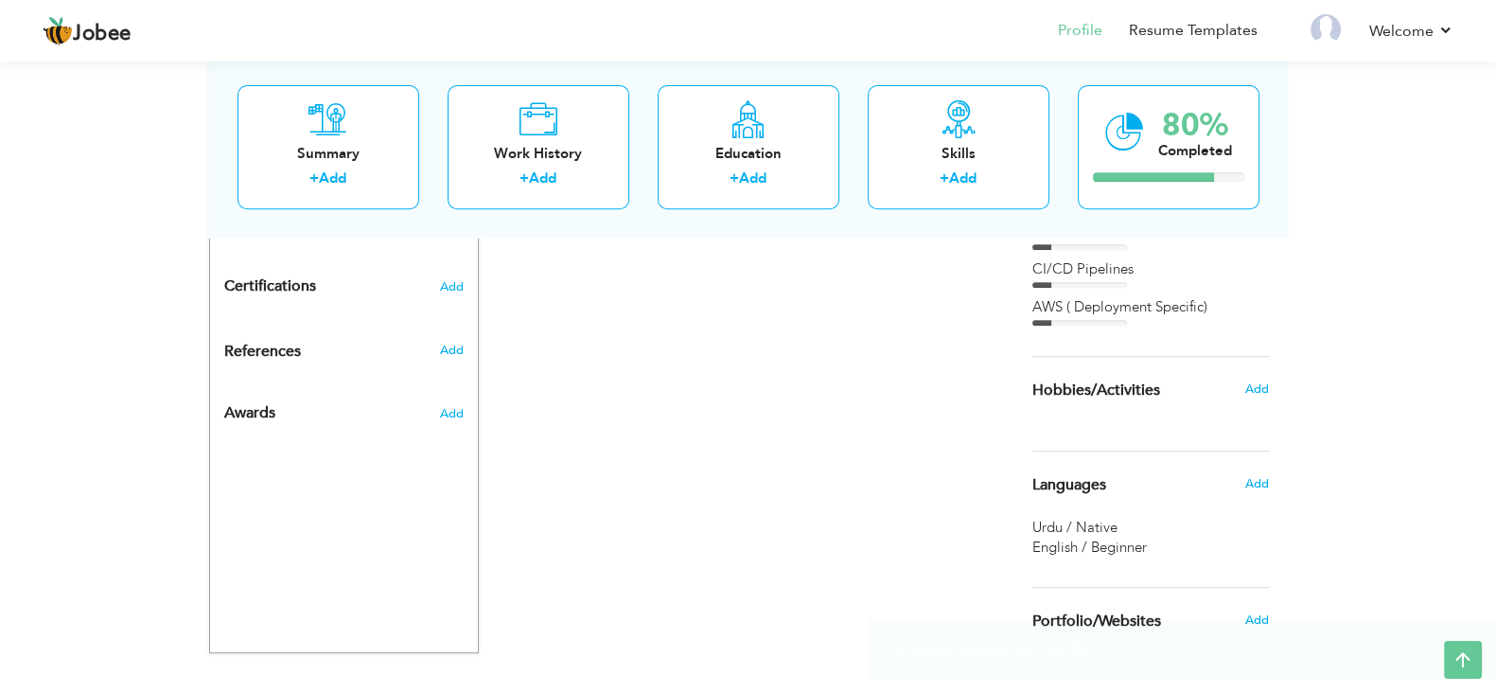
click at [1098, 546] on span "English / Beginner" at bounding box center [1089, 547] width 115 height 19
click at [1114, 546] on span "English / Beginner" at bounding box center [1089, 547] width 115 height 19
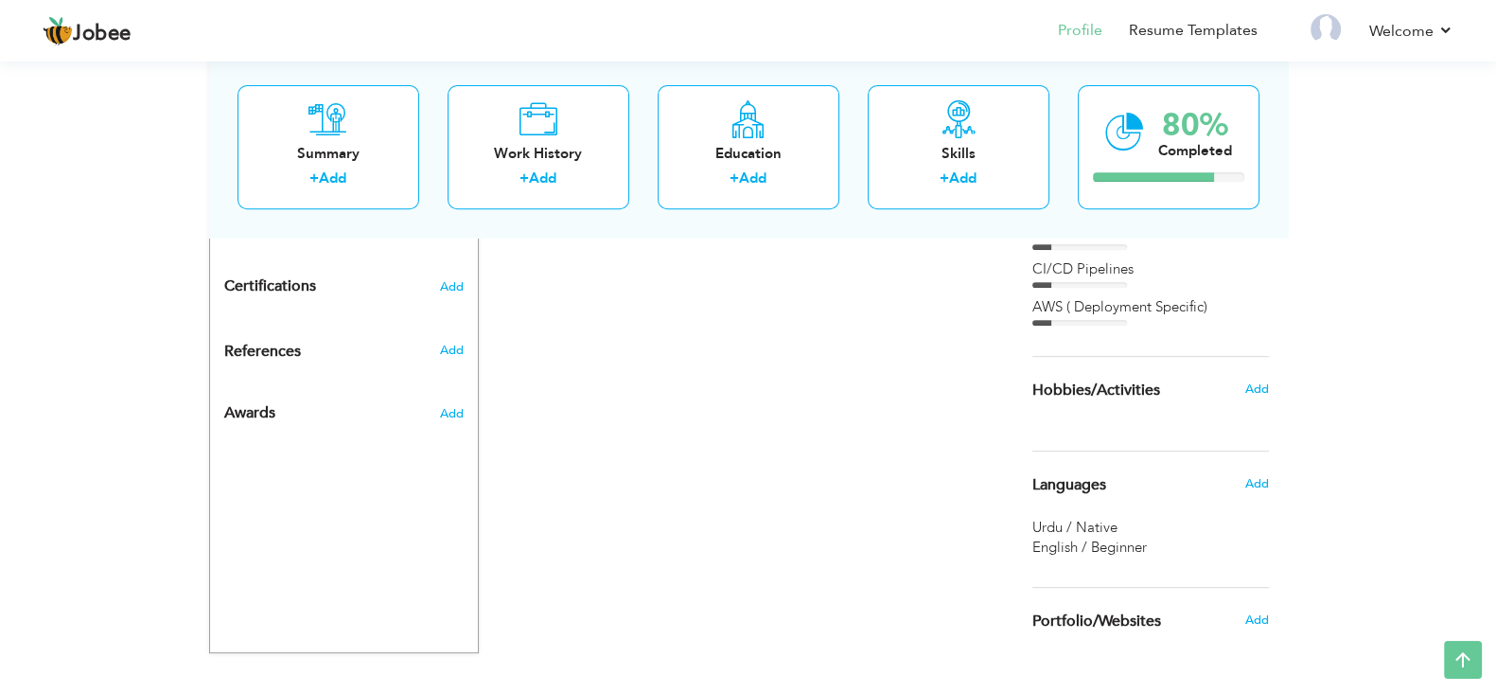
click at [1114, 546] on span "English / Beginner" at bounding box center [1089, 547] width 115 height 19
click at [1264, 485] on span "Add" at bounding box center [1255, 483] width 25 height 17
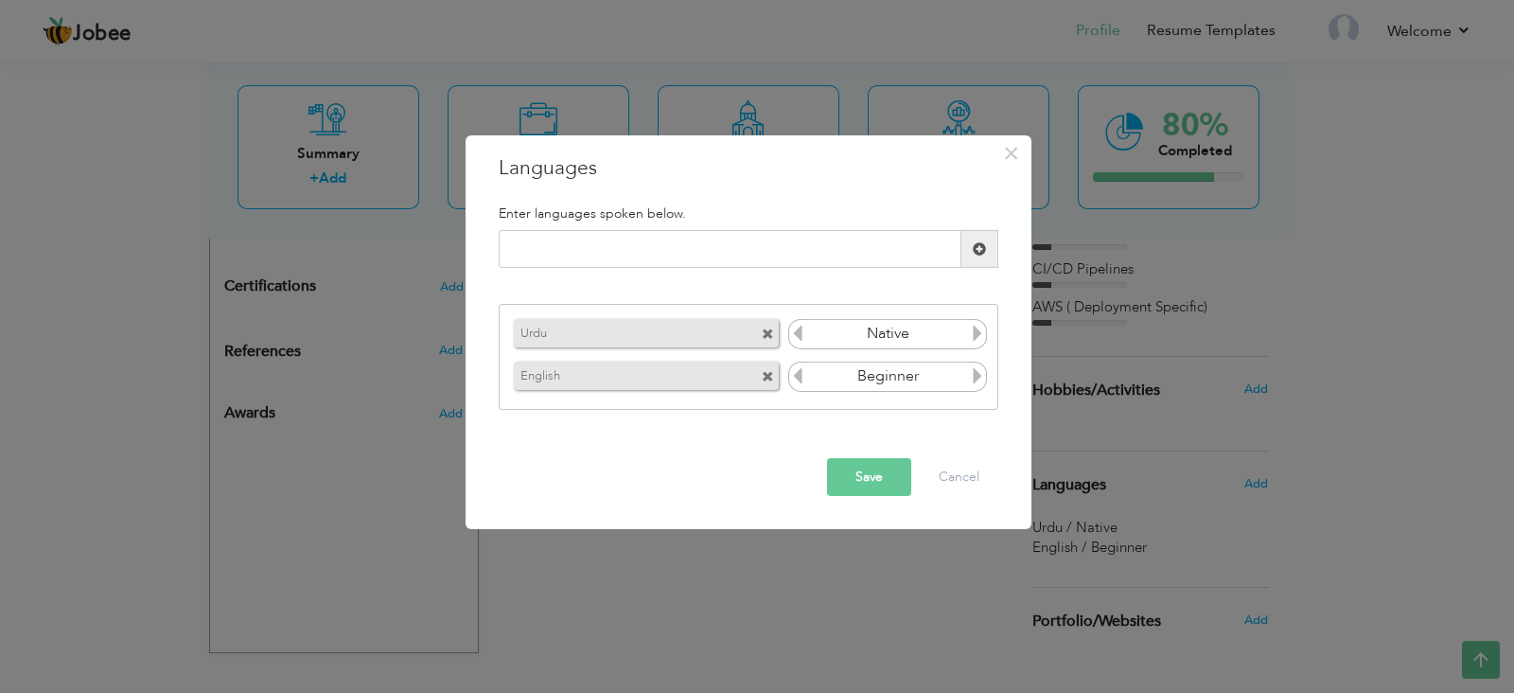
click at [979, 380] on icon at bounding box center [977, 375] width 17 height 17
click at [710, 240] on input "text" at bounding box center [730, 249] width 463 height 38
click at [875, 486] on button "Save" at bounding box center [869, 477] width 84 height 38
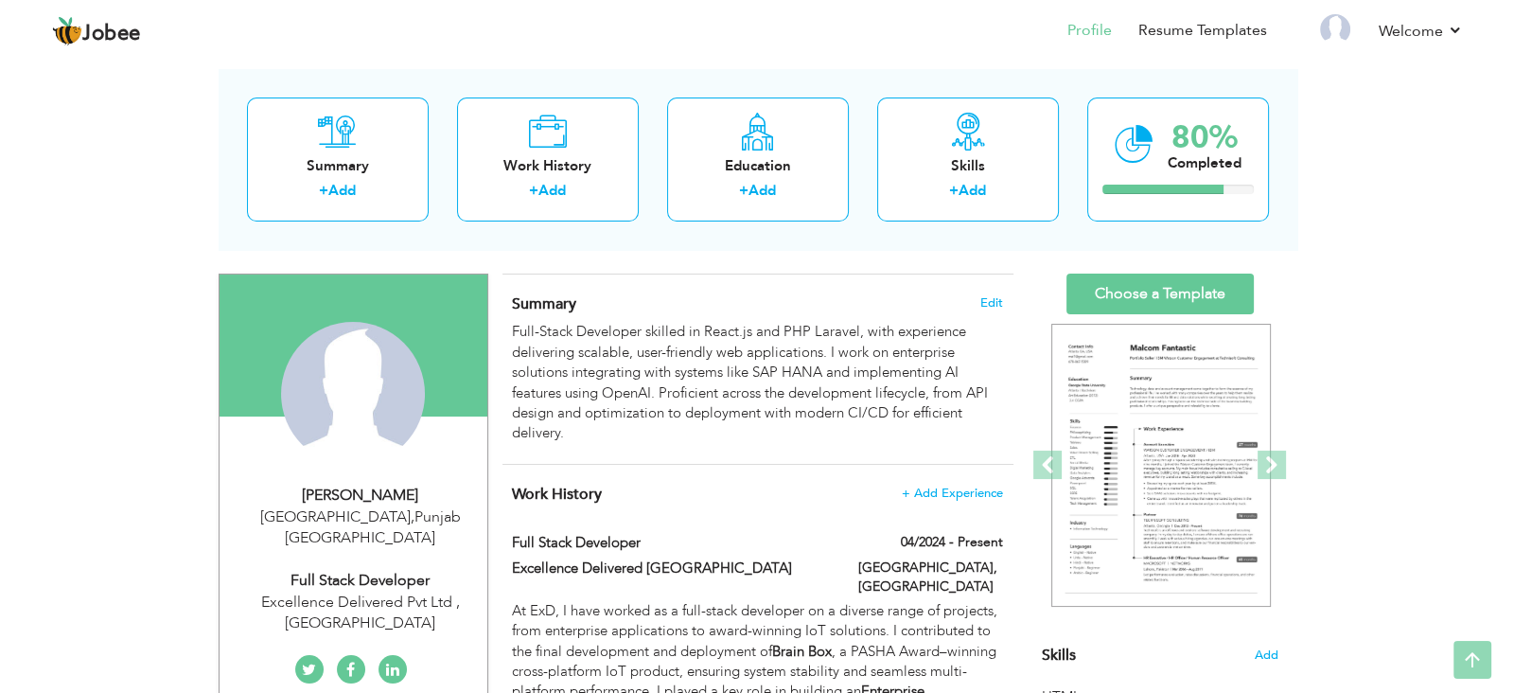
scroll to position [0, 0]
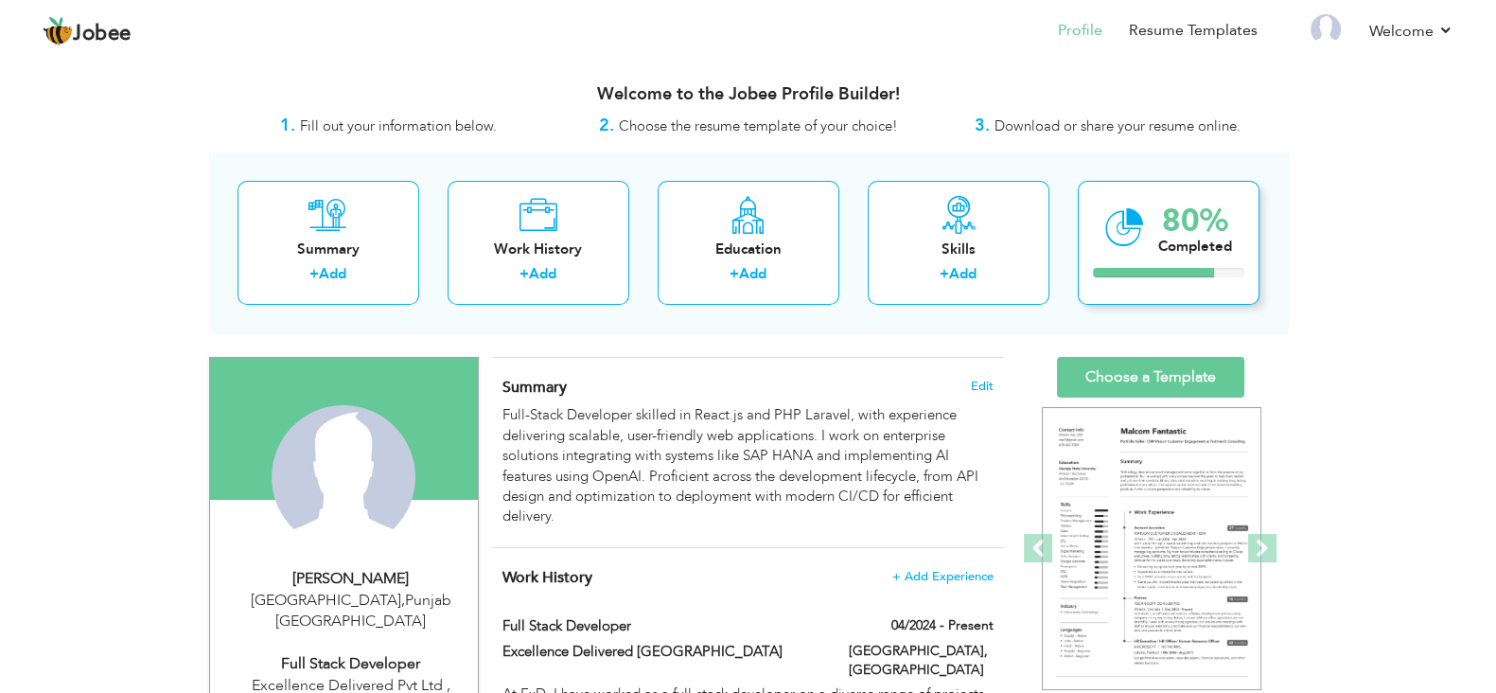
click at [1155, 240] on div "80% Completed" at bounding box center [1169, 243] width 182 height 124
click at [1130, 259] on div "80% Completed" at bounding box center [1169, 243] width 182 height 124
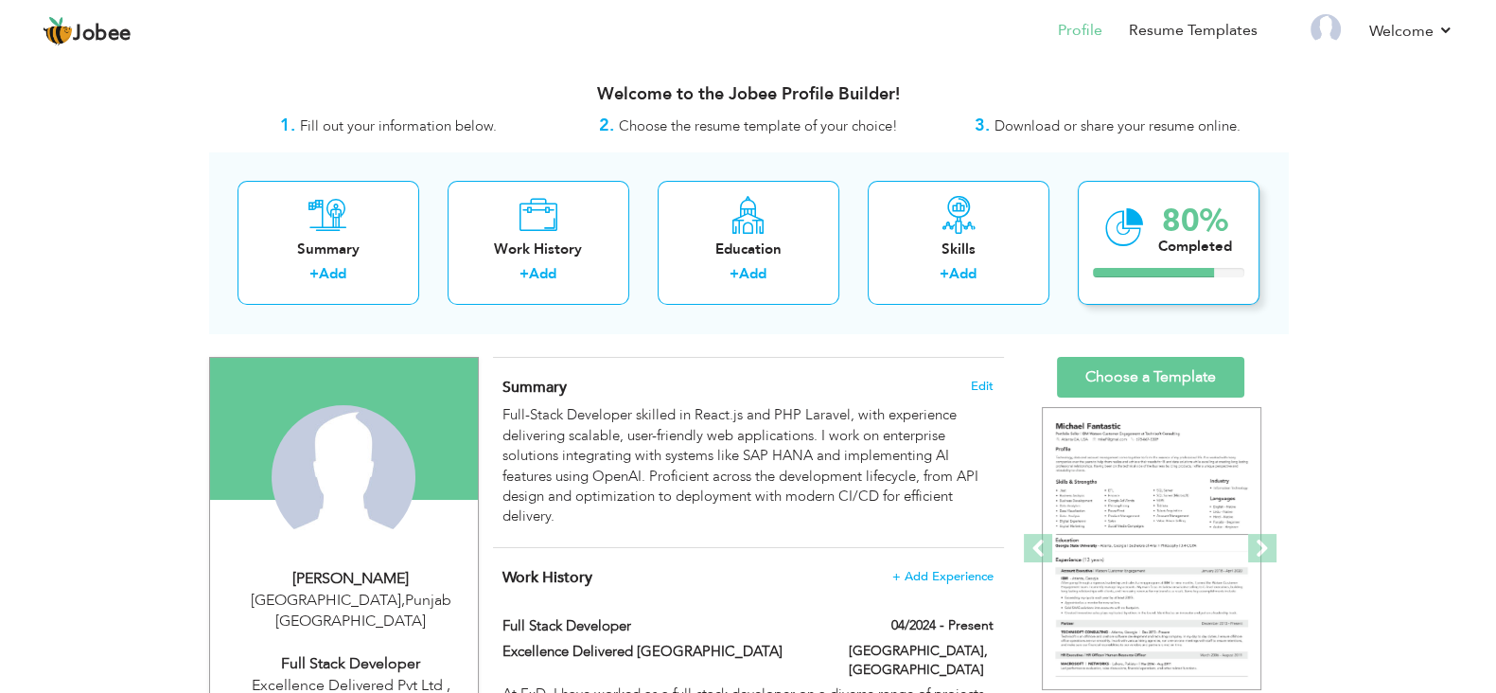
click at [1130, 259] on div "80% Completed" at bounding box center [1169, 243] width 182 height 124
click at [911, 260] on div "Skills + Add" at bounding box center [959, 243] width 182 height 124
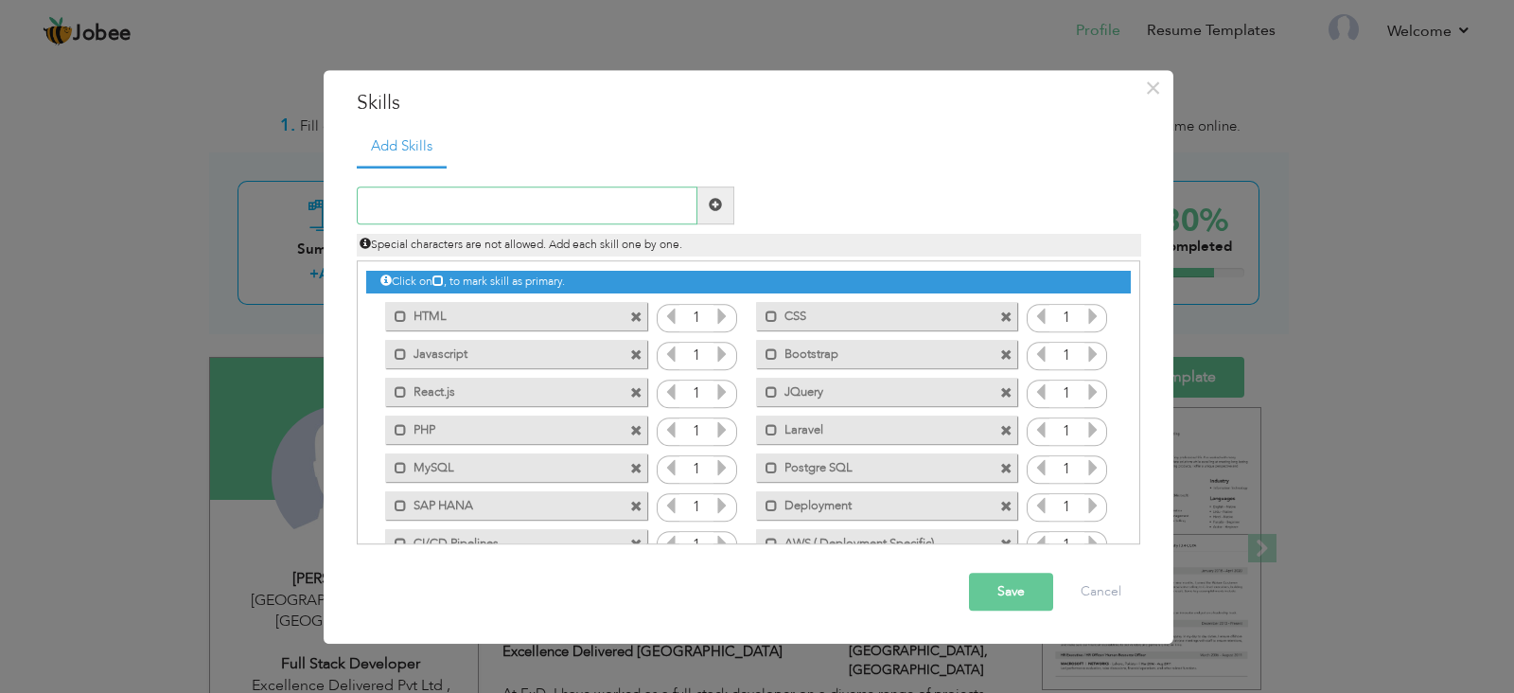
scroll to position [42, 0]
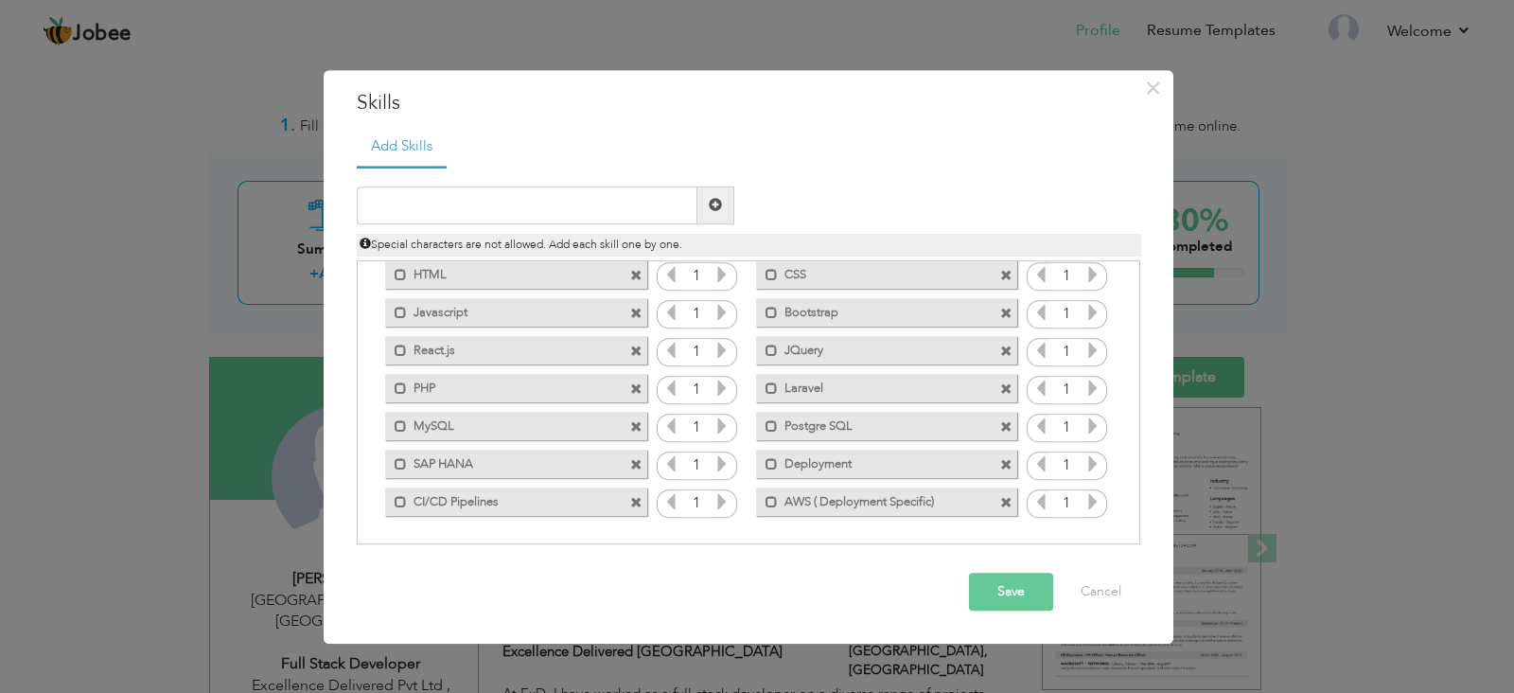
click at [1001, 566] on div "Save Cancel" at bounding box center [749, 591] width 812 height 66
click at [1006, 584] on button "Save" at bounding box center [1011, 592] width 84 height 38
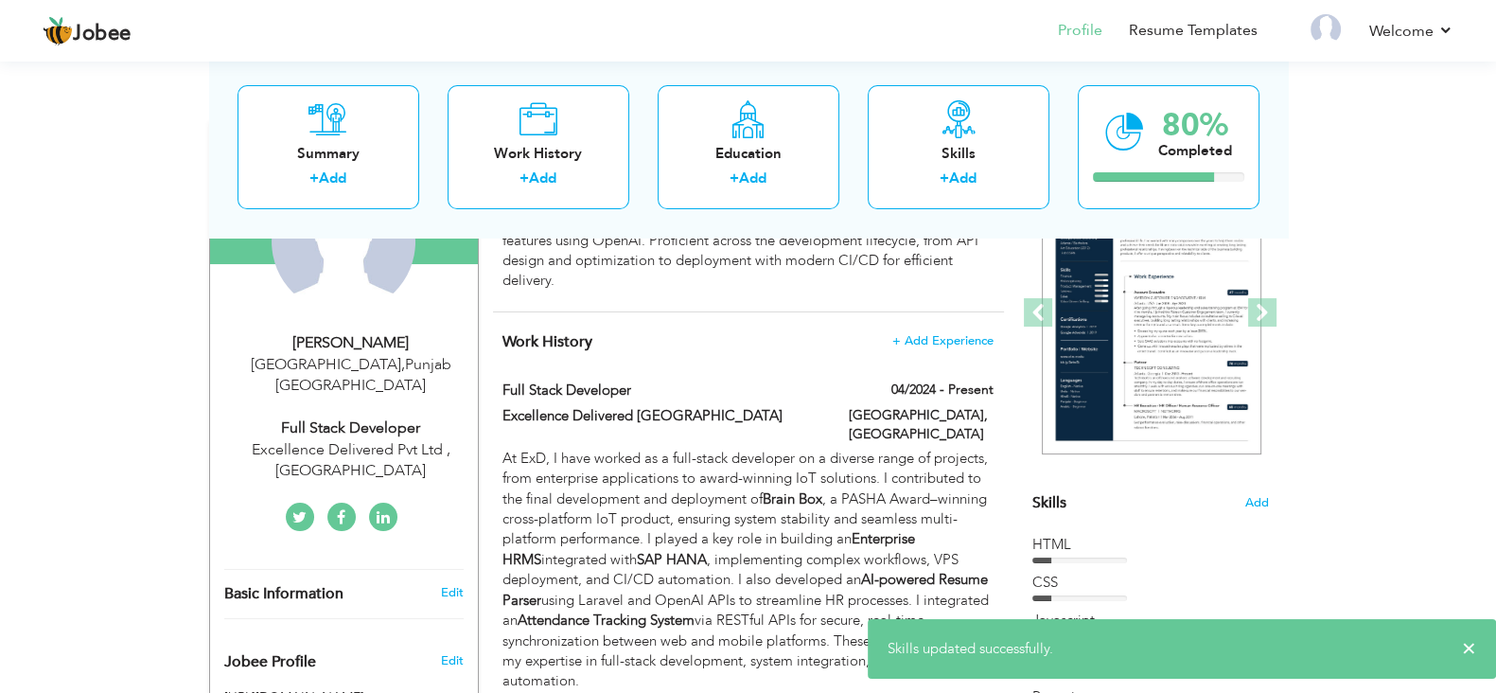
scroll to position [0, 0]
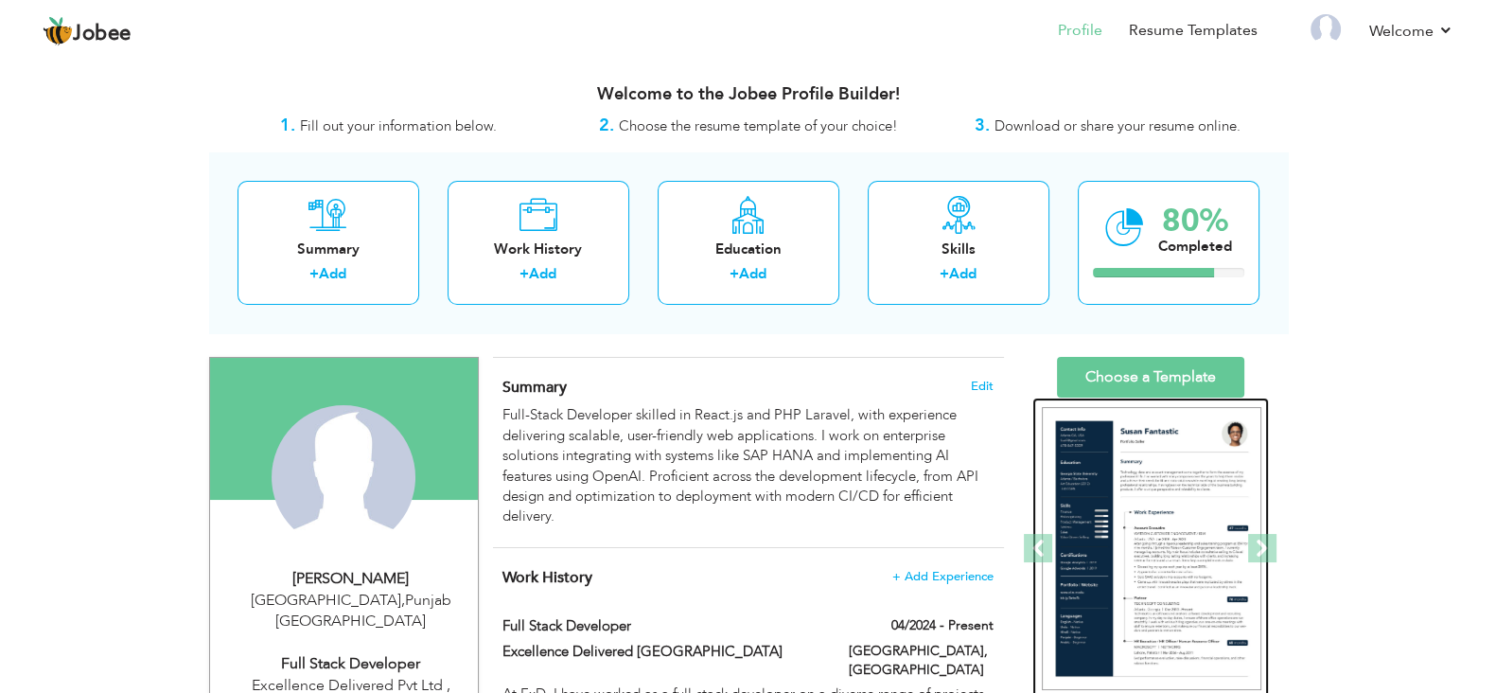
click at [1119, 492] on img at bounding box center [1152, 549] width 220 height 284
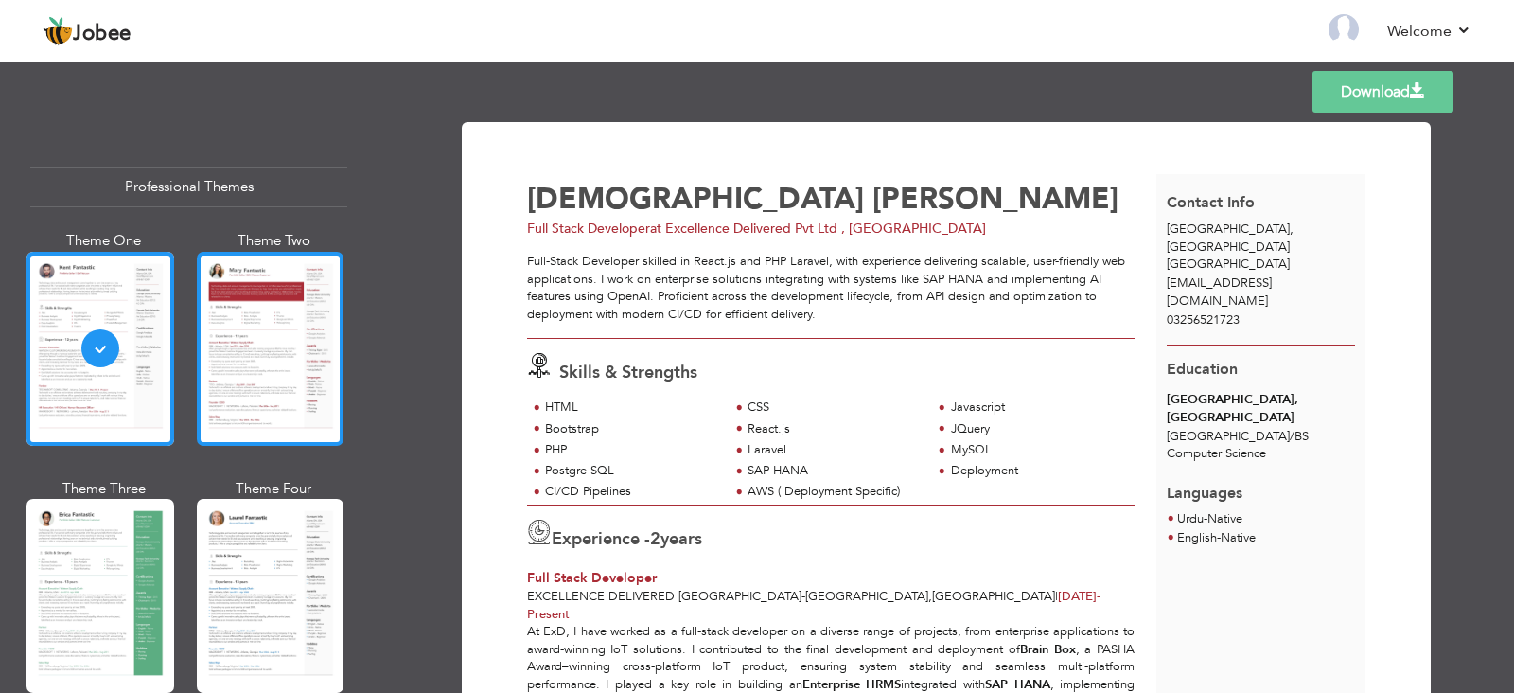
click at [265, 323] on div at bounding box center [271, 349] width 148 height 194
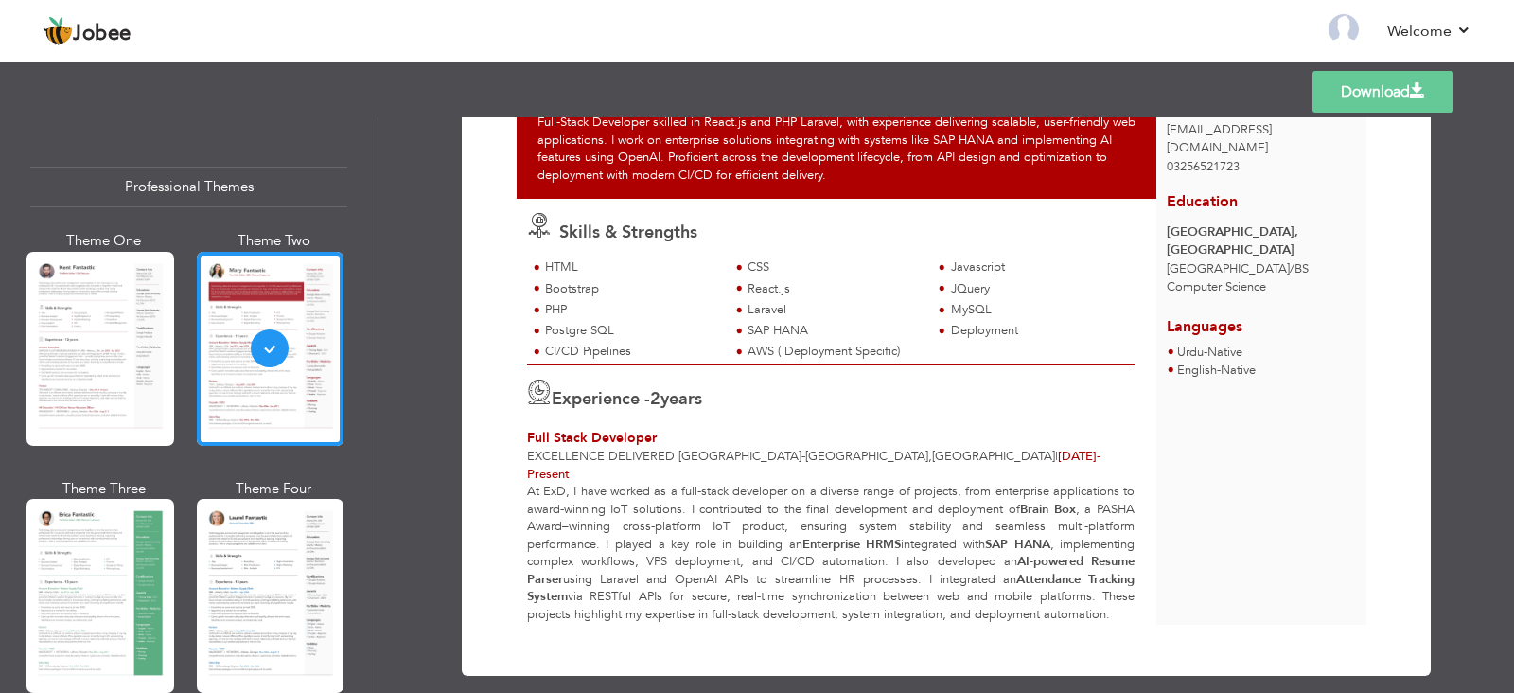
scroll to position [156, 0]
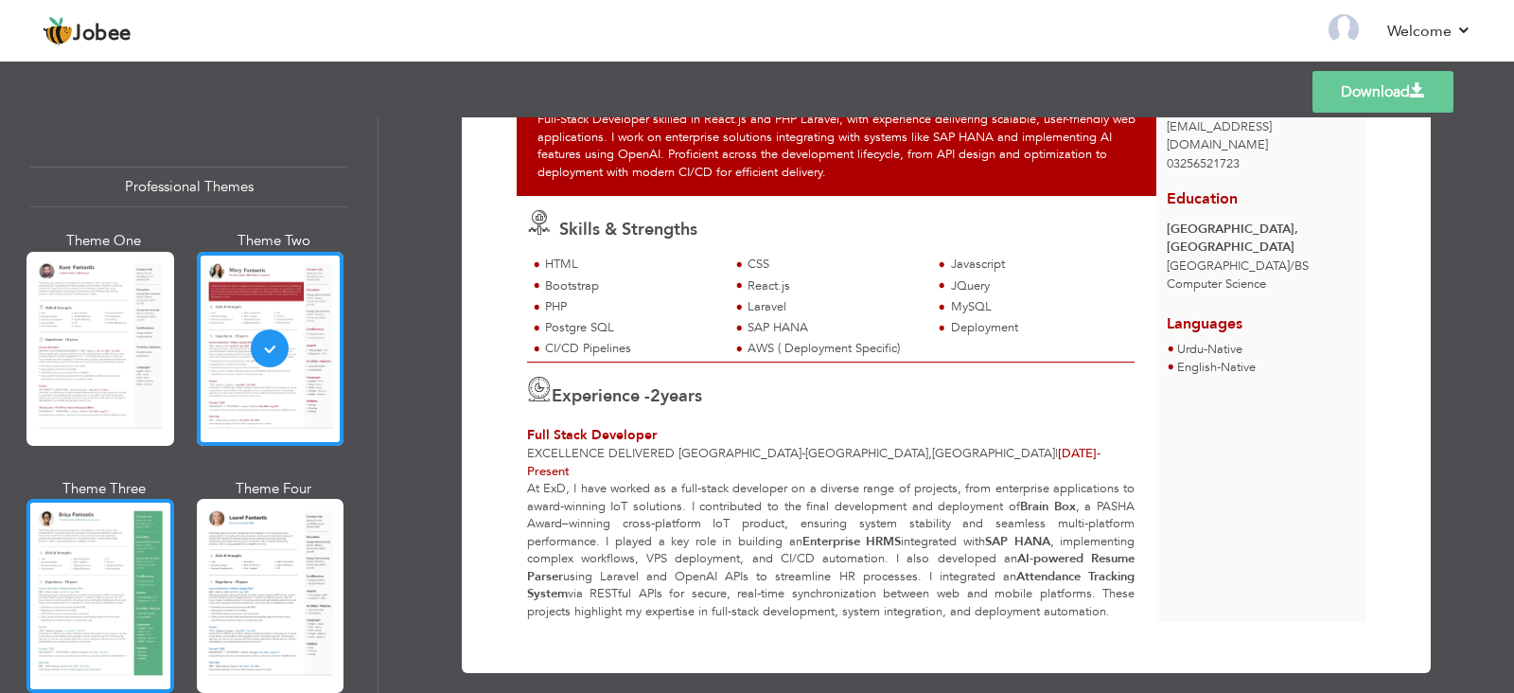
click at [134, 599] on div at bounding box center [100, 596] width 148 height 194
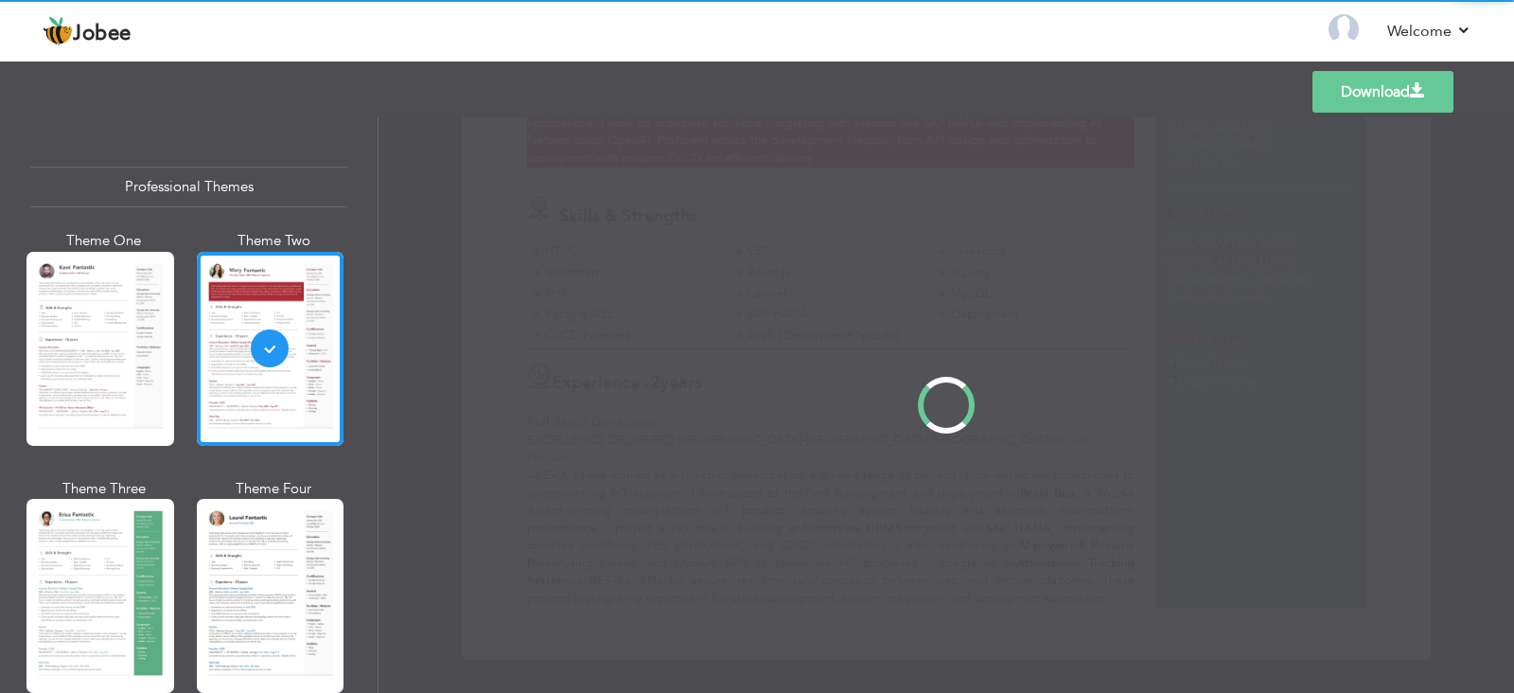
scroll to position [144, 0]
click at [285, 599] on div "Professional Themes Theme One Theme Two Theme Three Theme Four" at bounding box center [757, 404] width 1514 height 575
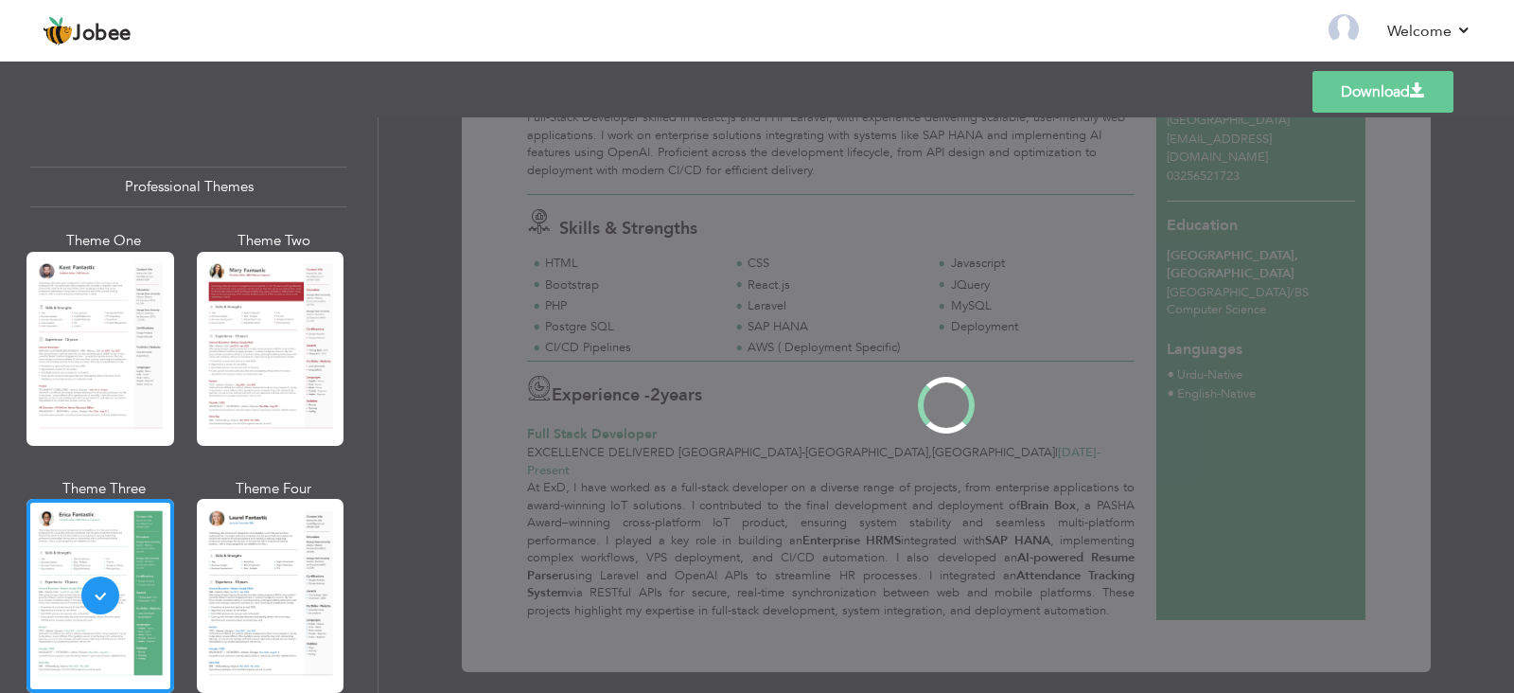
scroll to position [0, 0]
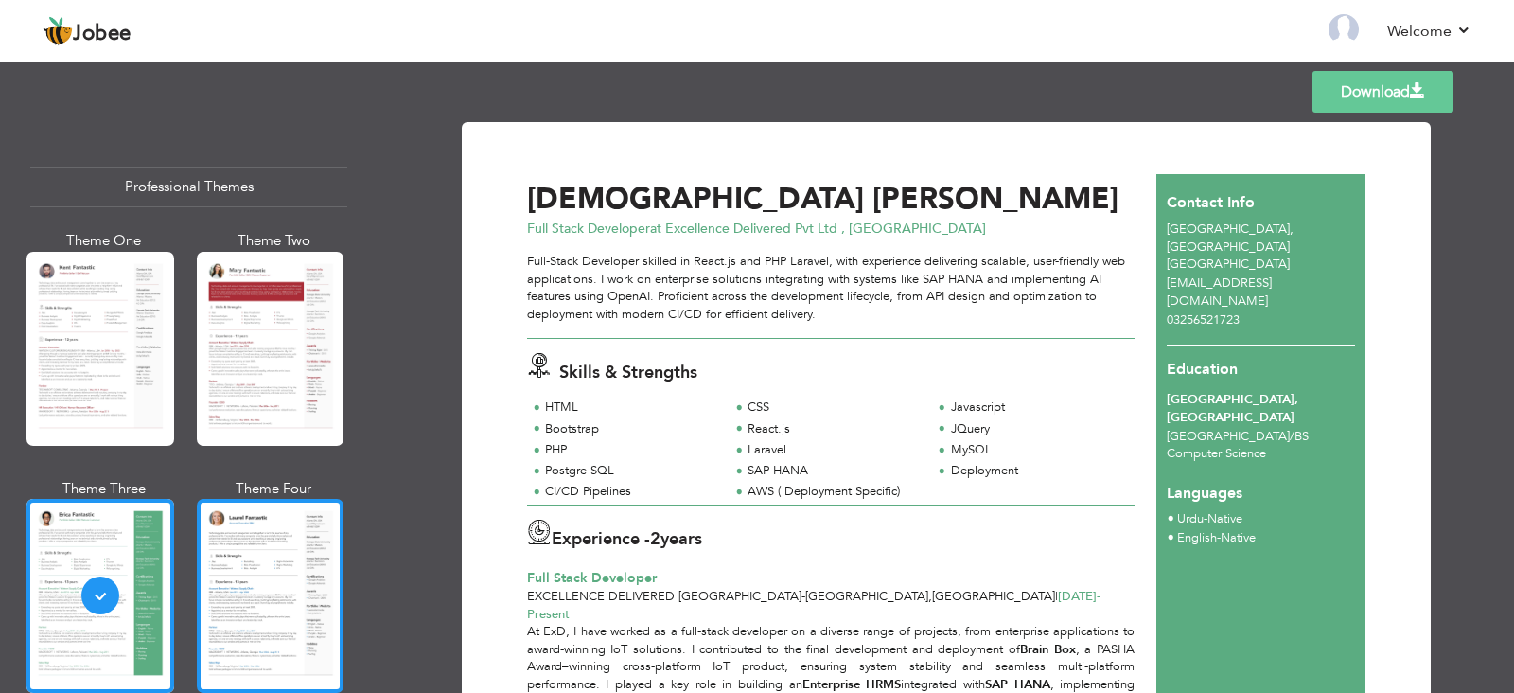
click at [317, 560] on div at bounding box center [271, 596] width 148 height 194
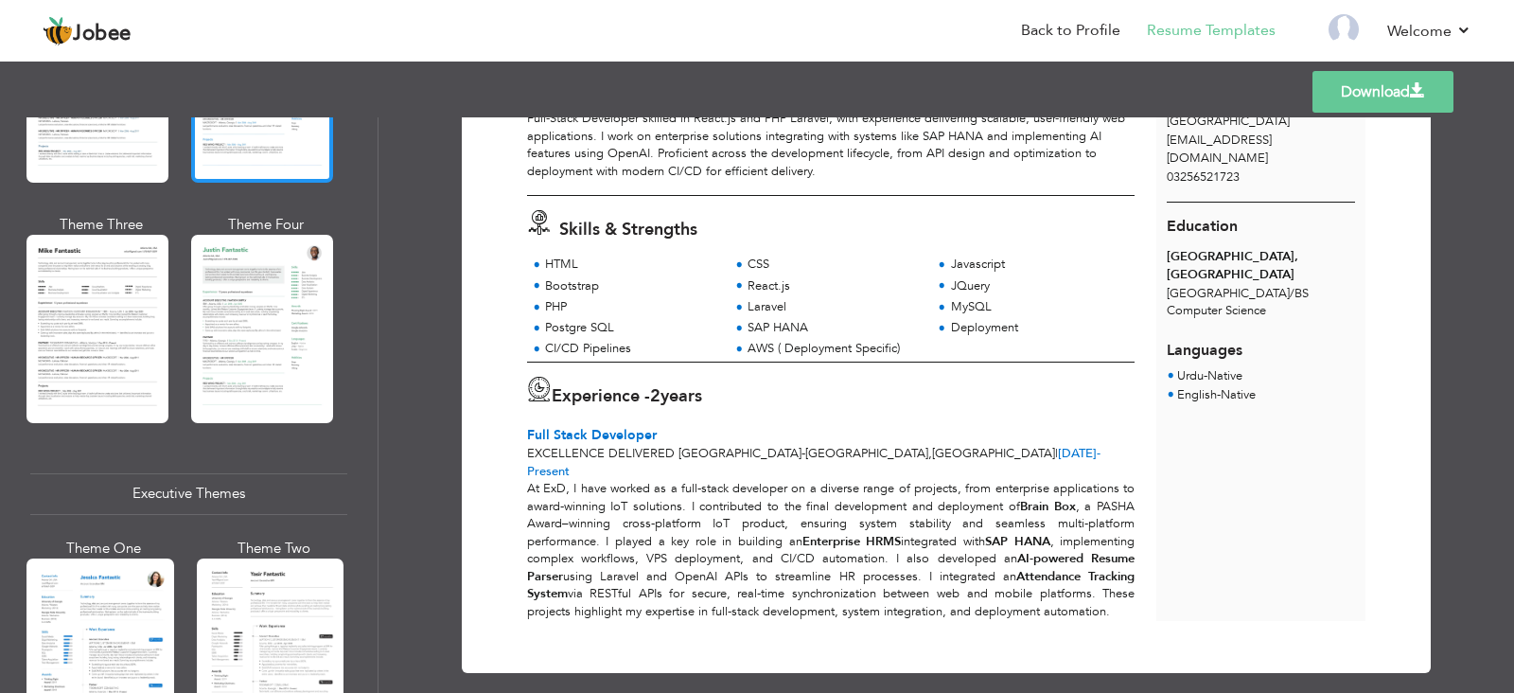
scroll to position [945, 0]
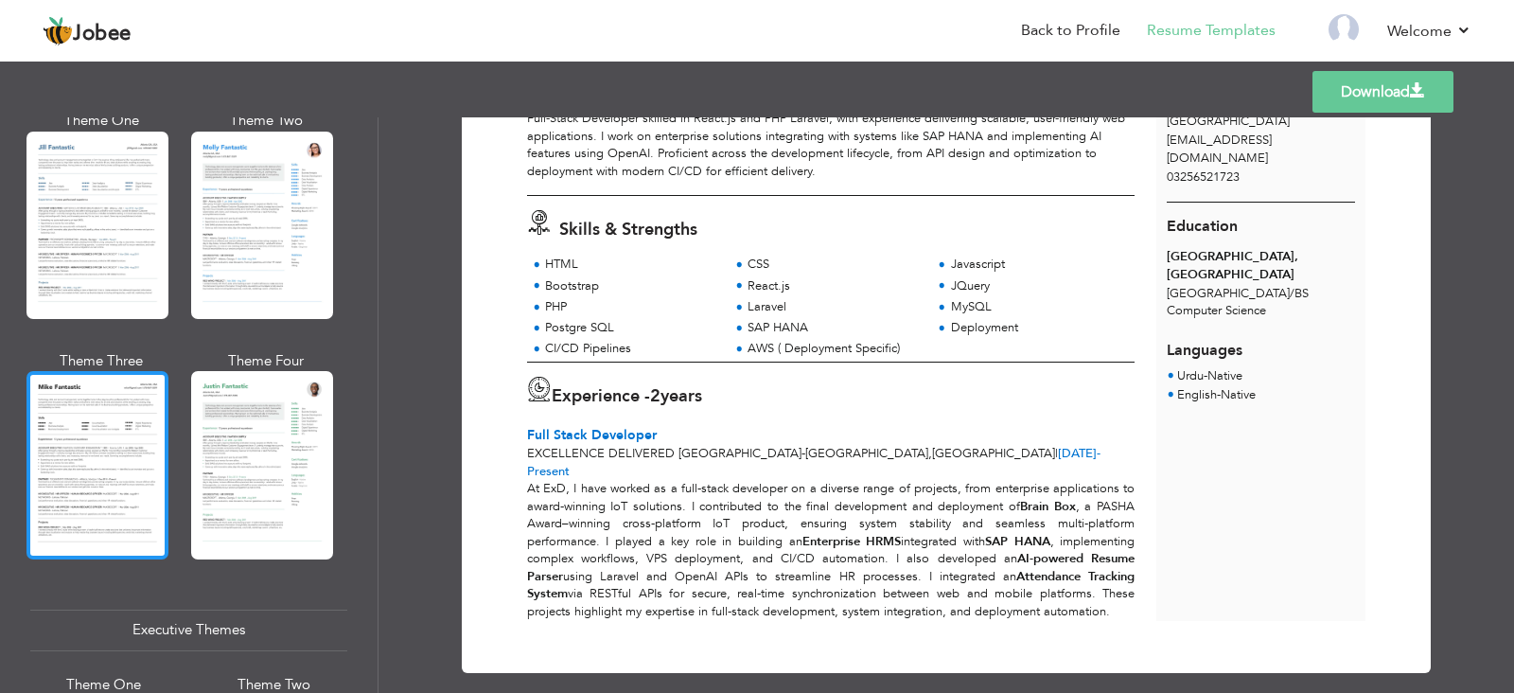
click at [69, 425] on div at bounding box center [97, 464] width 142 height 187
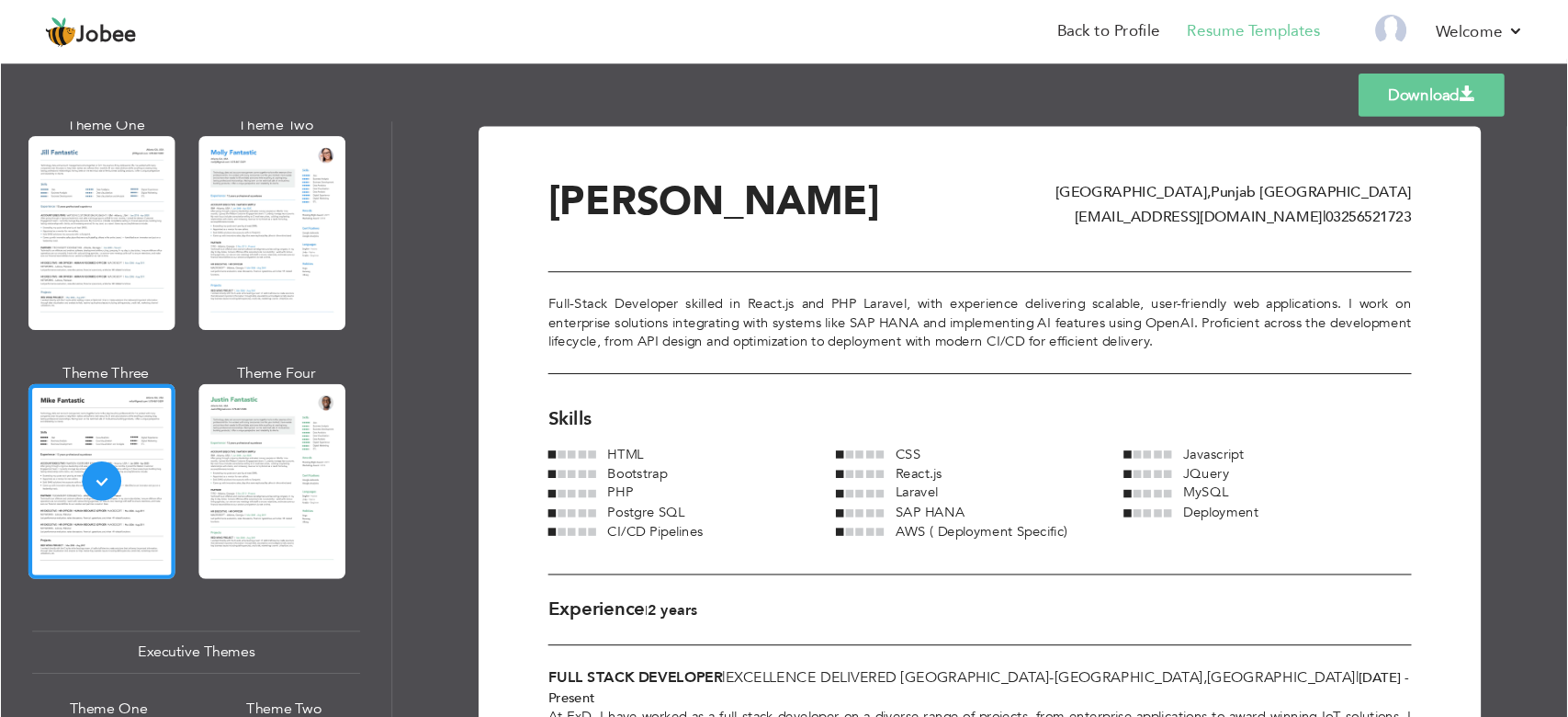
scroll to position [919, 0]
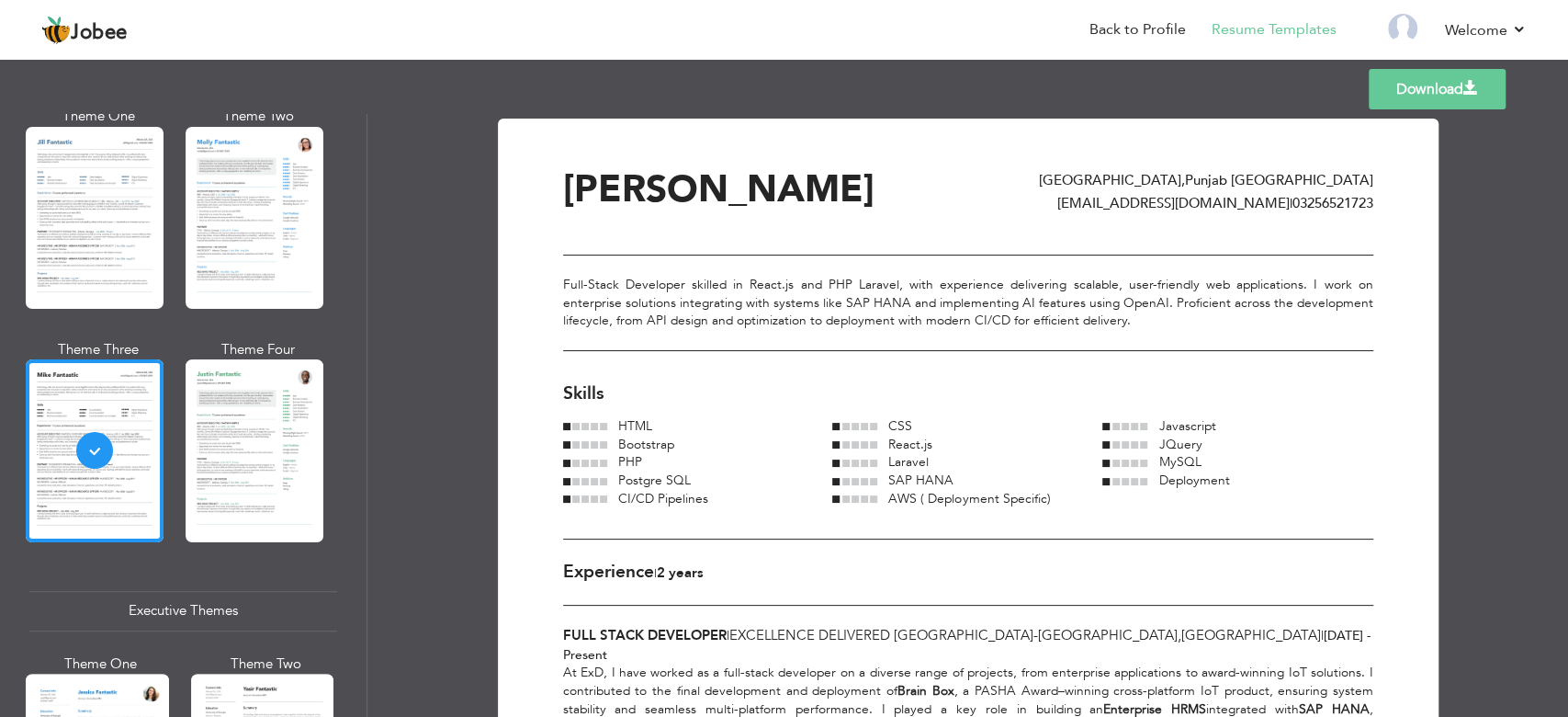
click at [608, 443] on div "Bootstrap" at bounding box center [720, 445] width 225 height 18
click at [228, 487] on div at bounding box center [254, 450] width 138 height 182
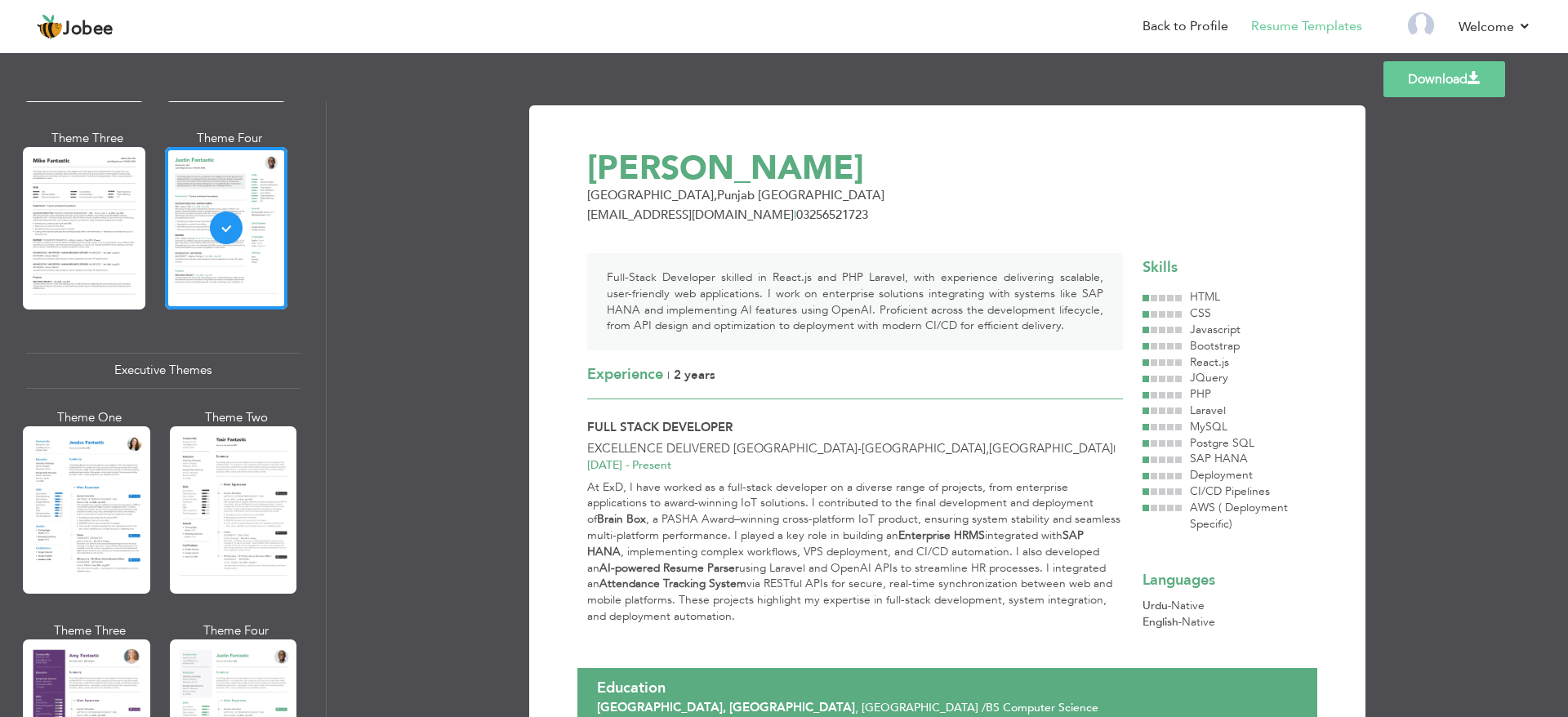
scroll to position [1061, 0]
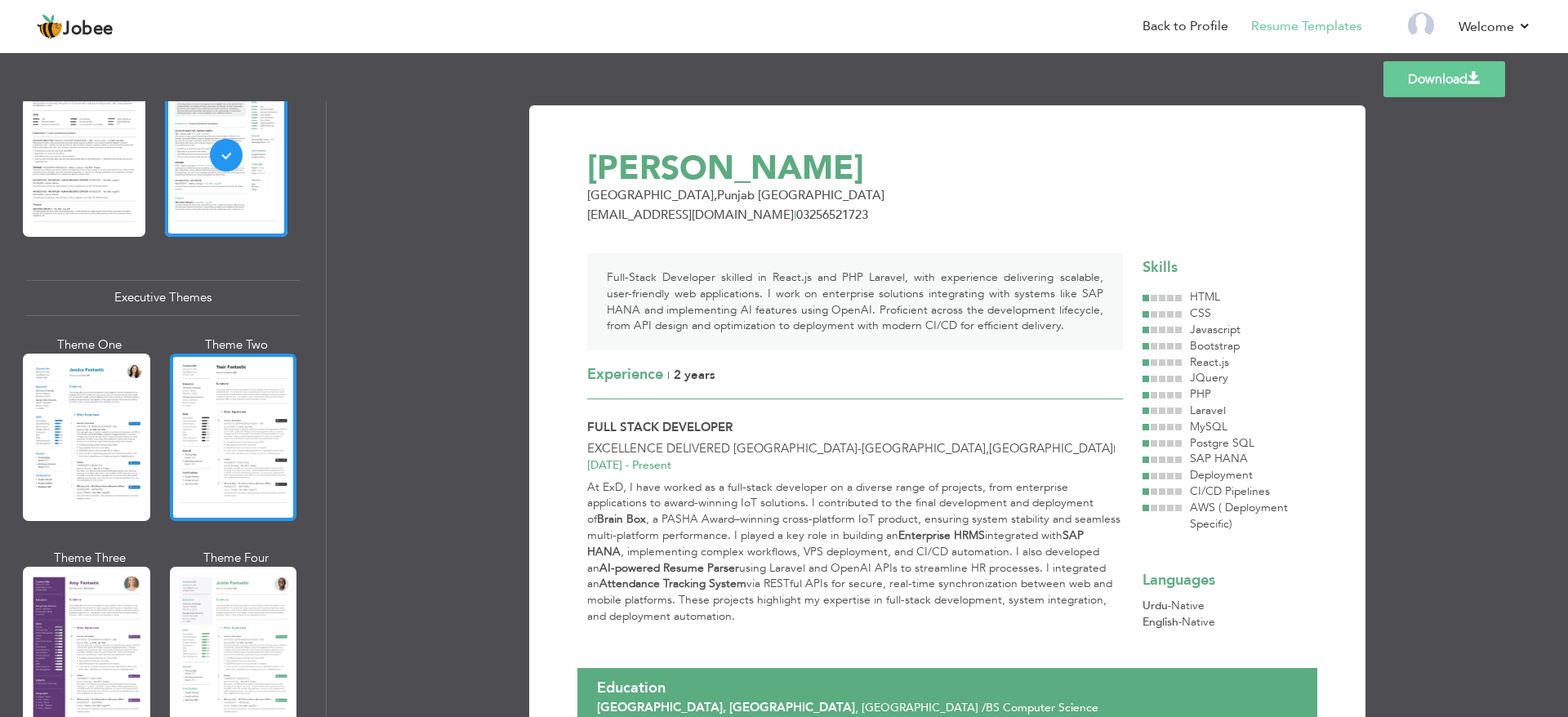
click at [204, 466] on div at bounding box center [234, 437] width 128 height 167
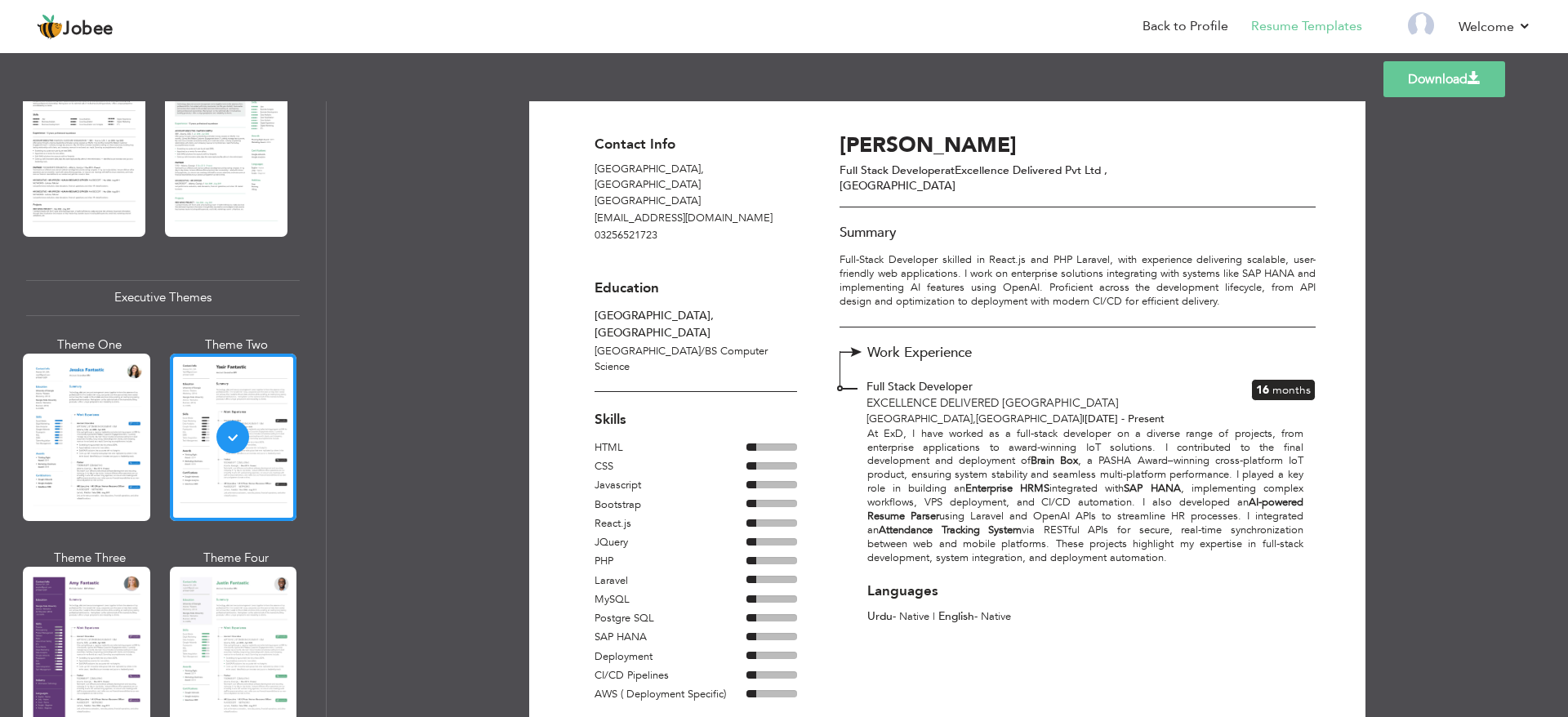
scroll to position [0, 0]
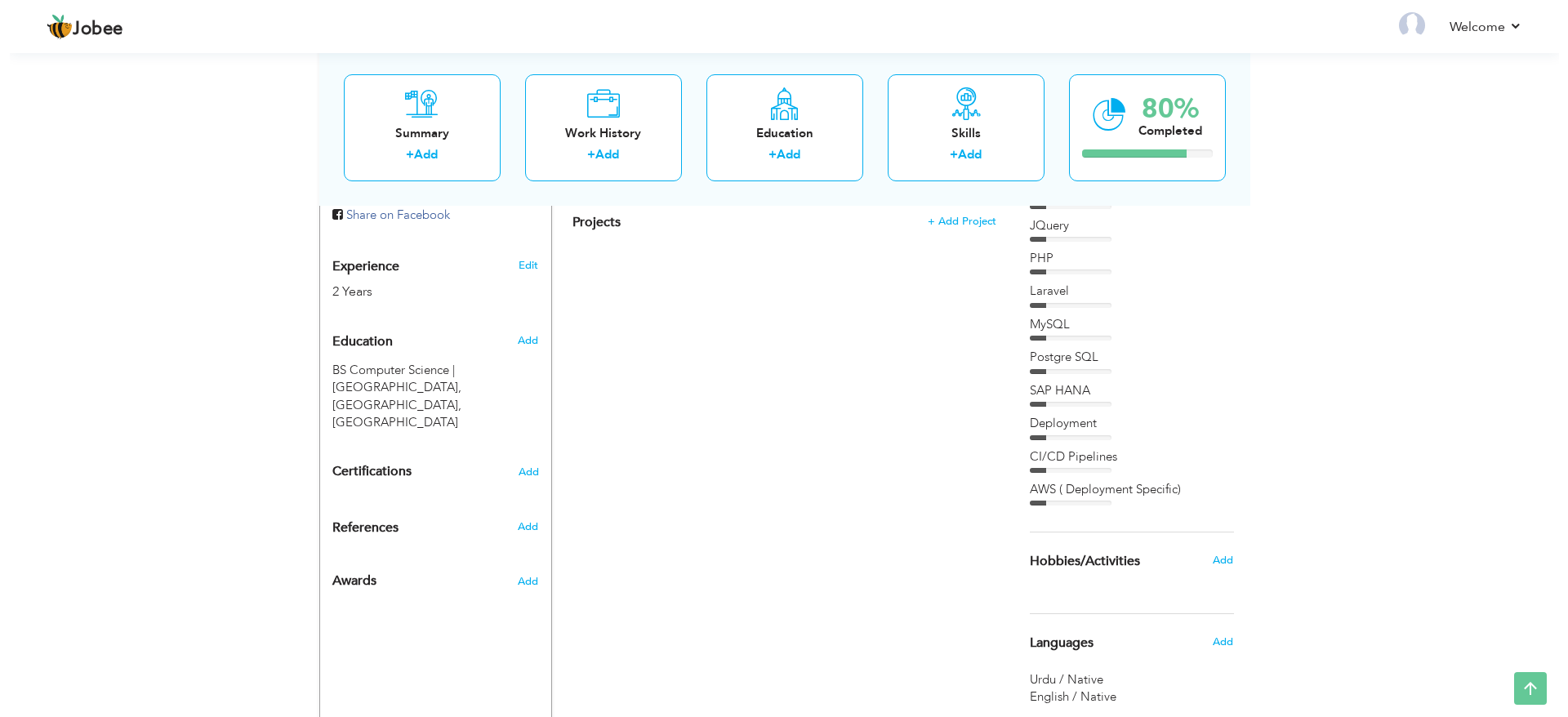
scroll to position [490, 0]
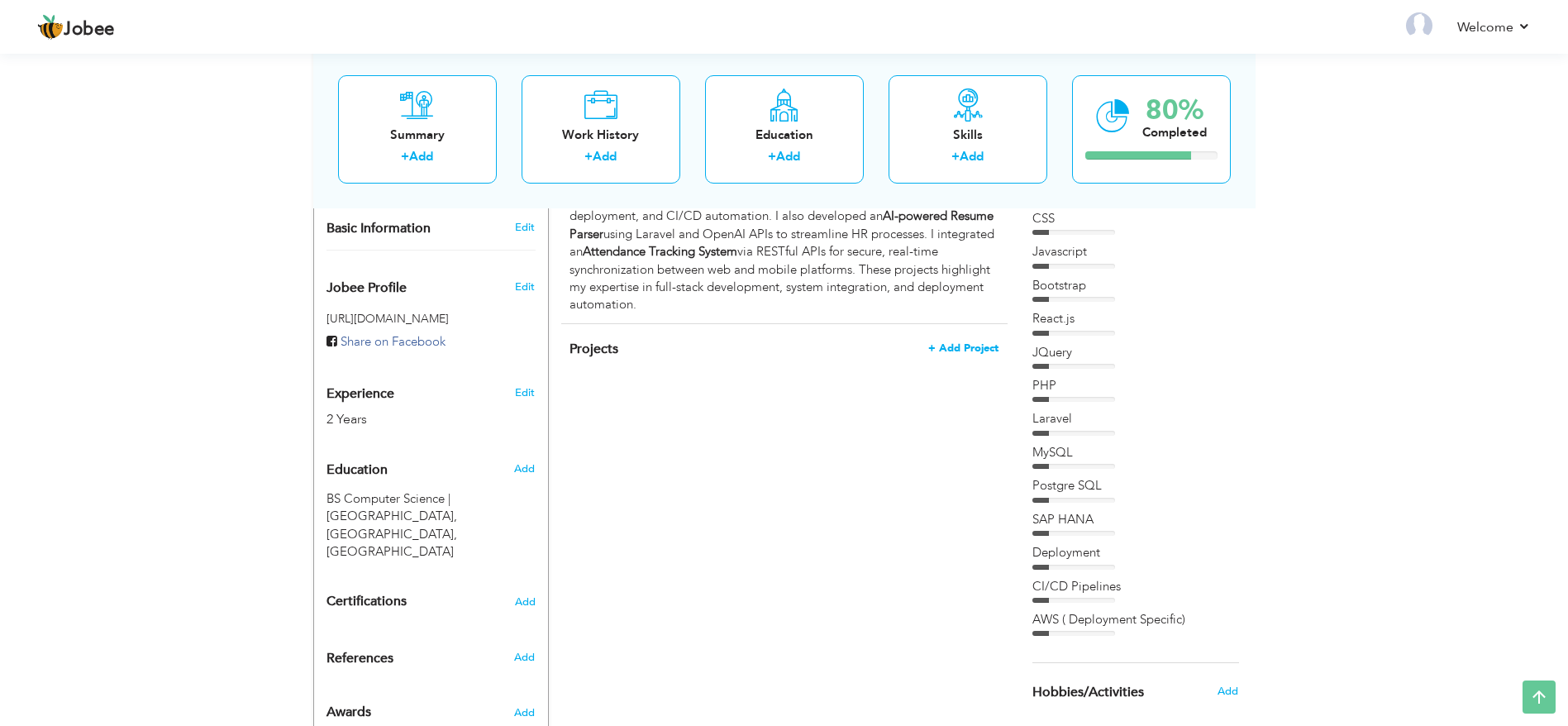
click at [961, 342] on span "+ Add Project" at bounding box center [964, 348] width 70 height 11
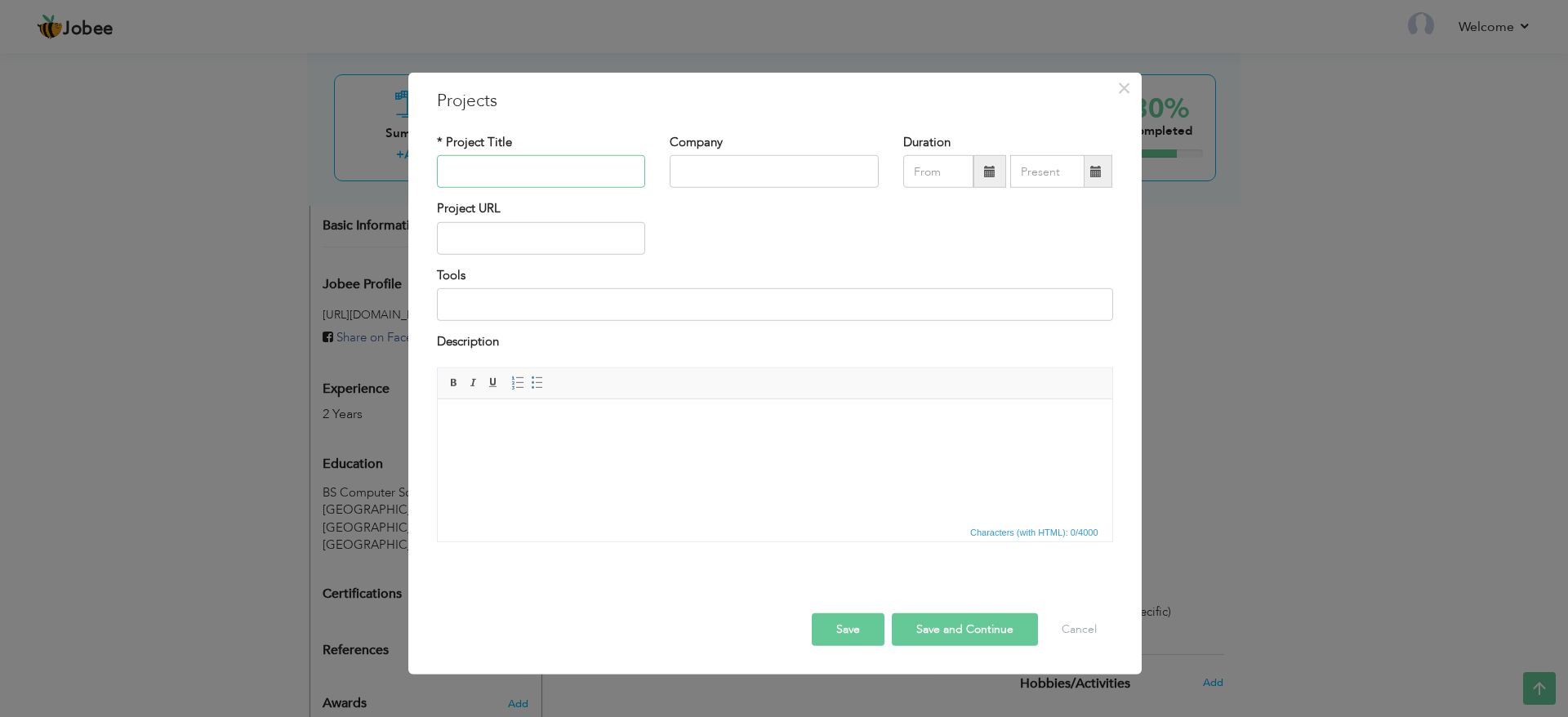
paste input "Brain Box — Cross-Platform IoT Product (PASHA Winner 2023)"
type input "Brain Box — Cross-Platform IoT Product (PASHA Winner 2023)"
click at [734, 164] on input "text" at bounding box center [774, 172] width 209 height 33
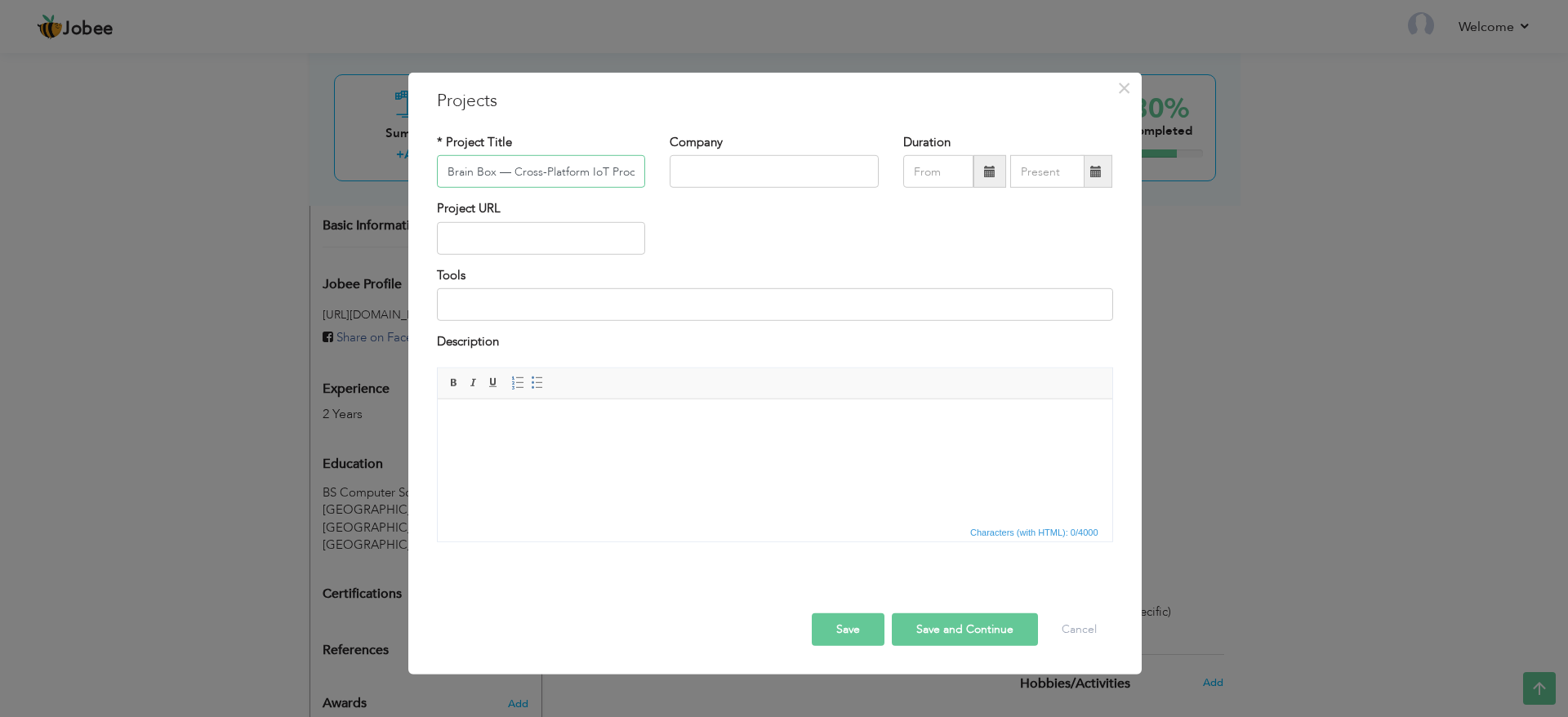
click at [573, 182] on input "Brain Box — Cross-Platform IoT Product (PASHA Winner 2023)" at bounding box center [541, 172] width 209 height 33
click at [726, 162] on input "text" at bounding box center [774, 172] width 209 height 33
drag, startPoint x: 832, startPoint y: 175, endPoint x: 658, endPoint y: 170, distance: 174.1
click at [658, 170] on div "Company Excellence Delivered Lahore" at bounding box center [774, 167] width 234 height 66
type input "Excellence Delivered [GEOGRAPHIC_DATA]"
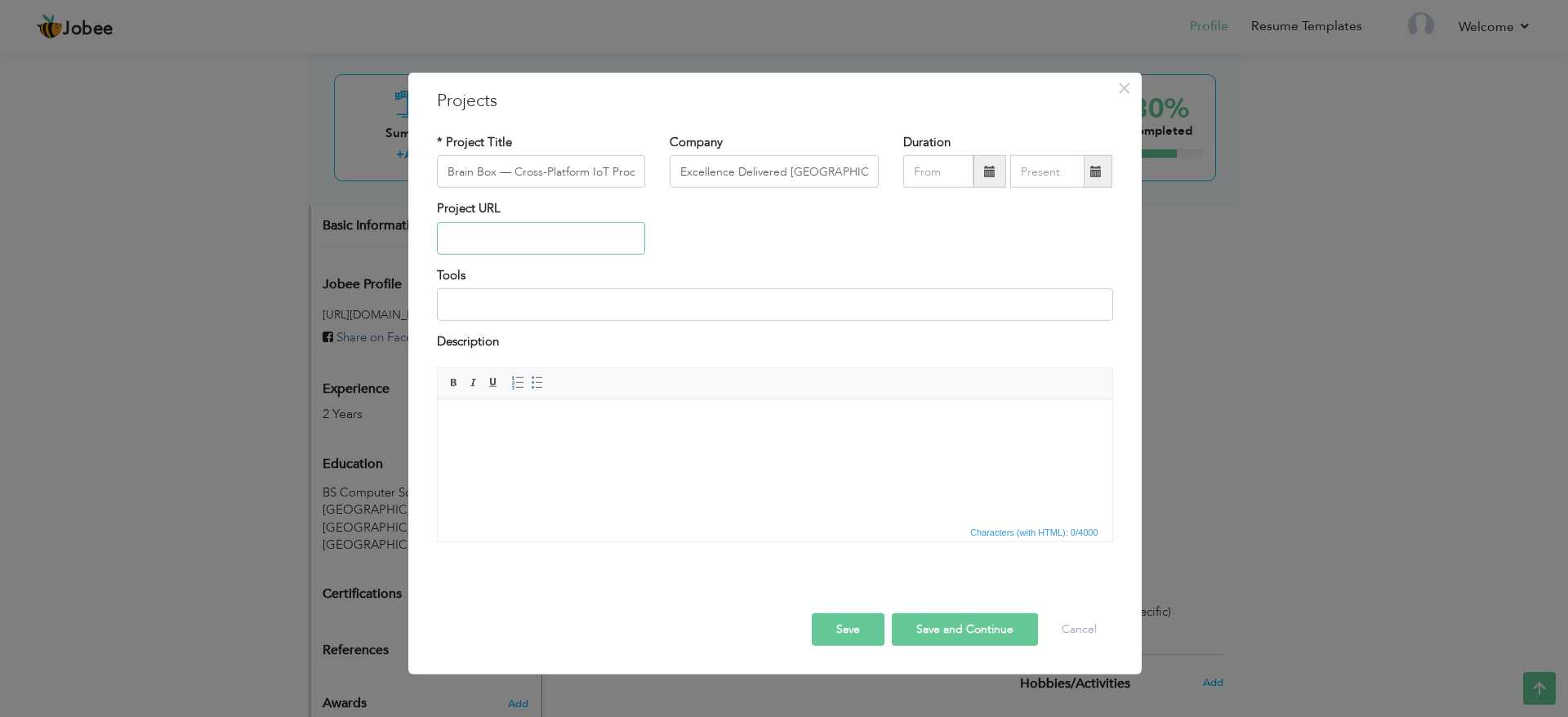
click at [546, 230] on input "text" at bounding box center [541, 238] width 209 height 33
click at [576, 317] on input at bounding box center [775, 305] width 677 height 33
click at [753, 531] on span "Characters (with HTML): 0/4000" at bounding box center [775, 531] width 675 height 20
click at [727, 449] on html at bounding box center [774, 424] width 675 height 50
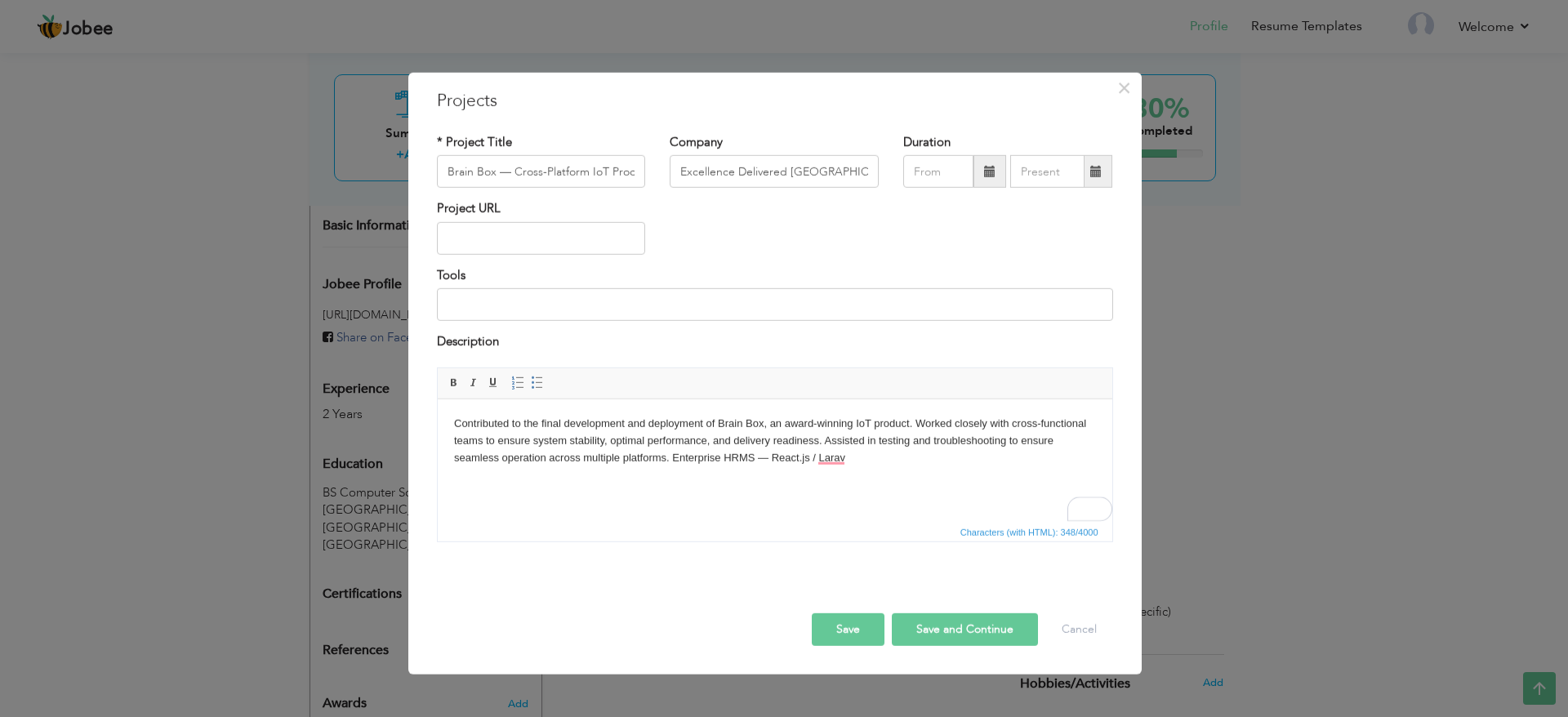
click at [935, 629] on button "Save and Continue" at bounding box center [964, 629] width 146 height 33
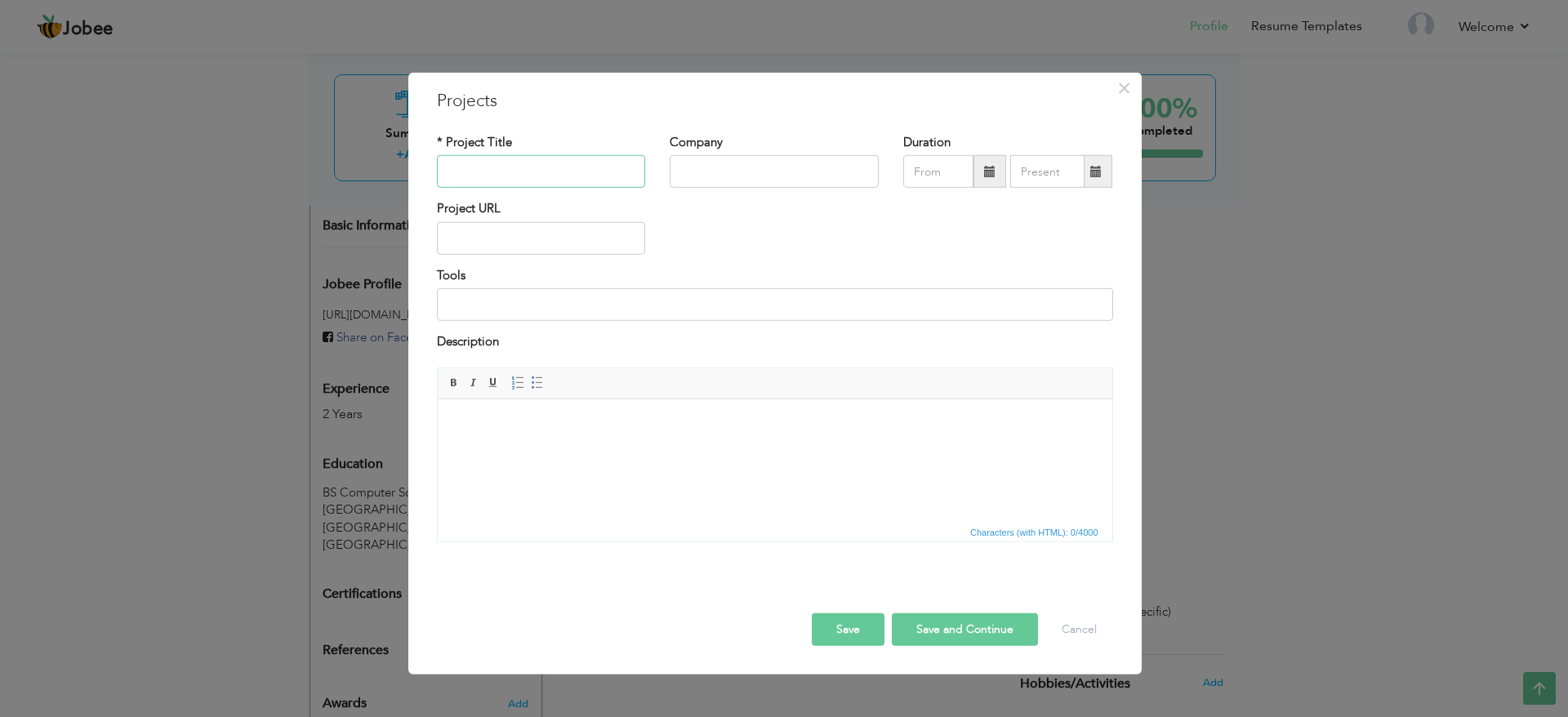
click at [538, 169] on input "text" at bounding box center [541, 172] width 209 height 33
paste input "Enterprise HRMS — React.js / Laravel + SAP Integration"
type input "Enterprise HRMS — React.js / Laravel + SAP Integration"
click at [665, 425] on body at bounding box center [774, 424] width 642 height 17
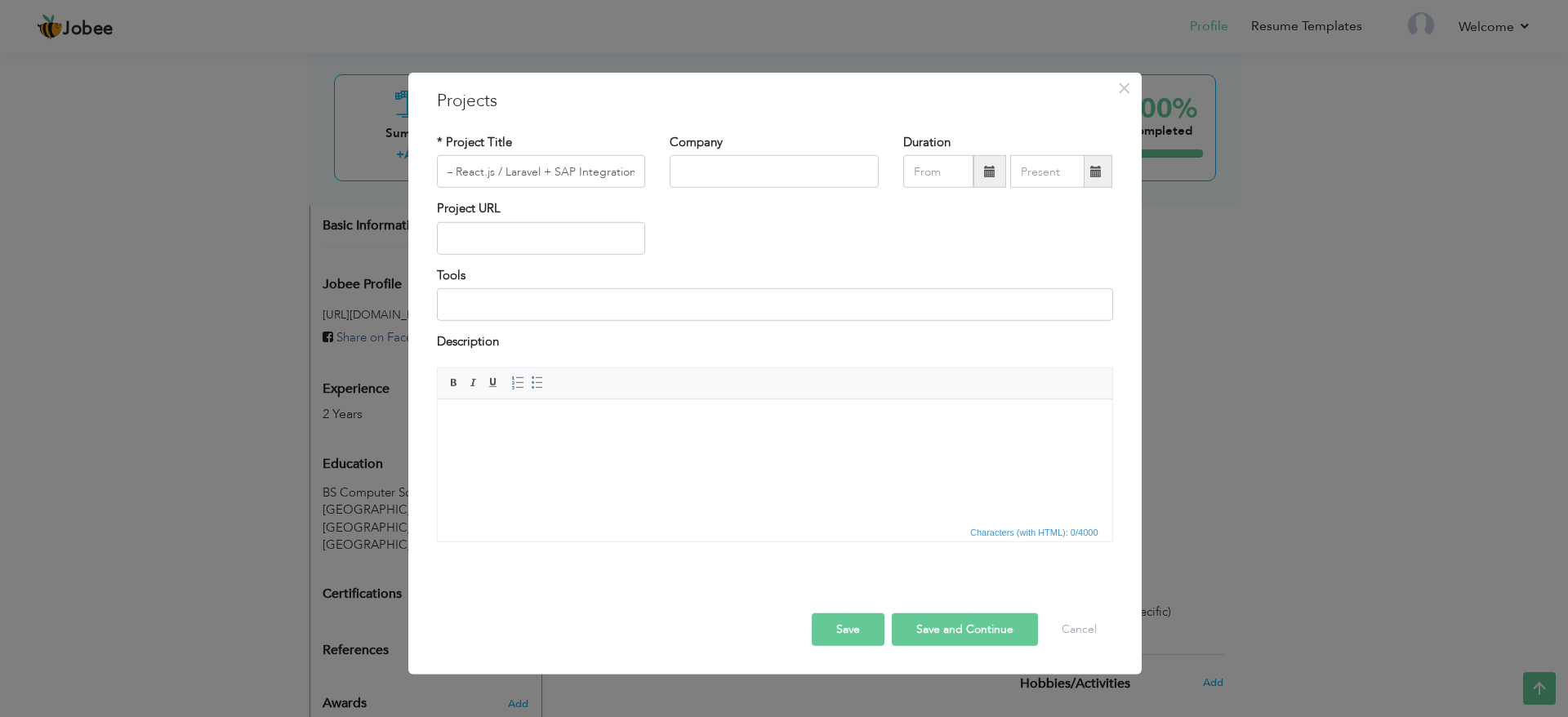
scroll to position [0, 0]
click at [723, 174] on input "text" at bounding box center [774, 172] width 209 height 33
click at [657, 449] on html at bounding box center [774, 424] width 675 height 50
click at [666, 449] on html at bounding box center [774, 424] width 675 height 50
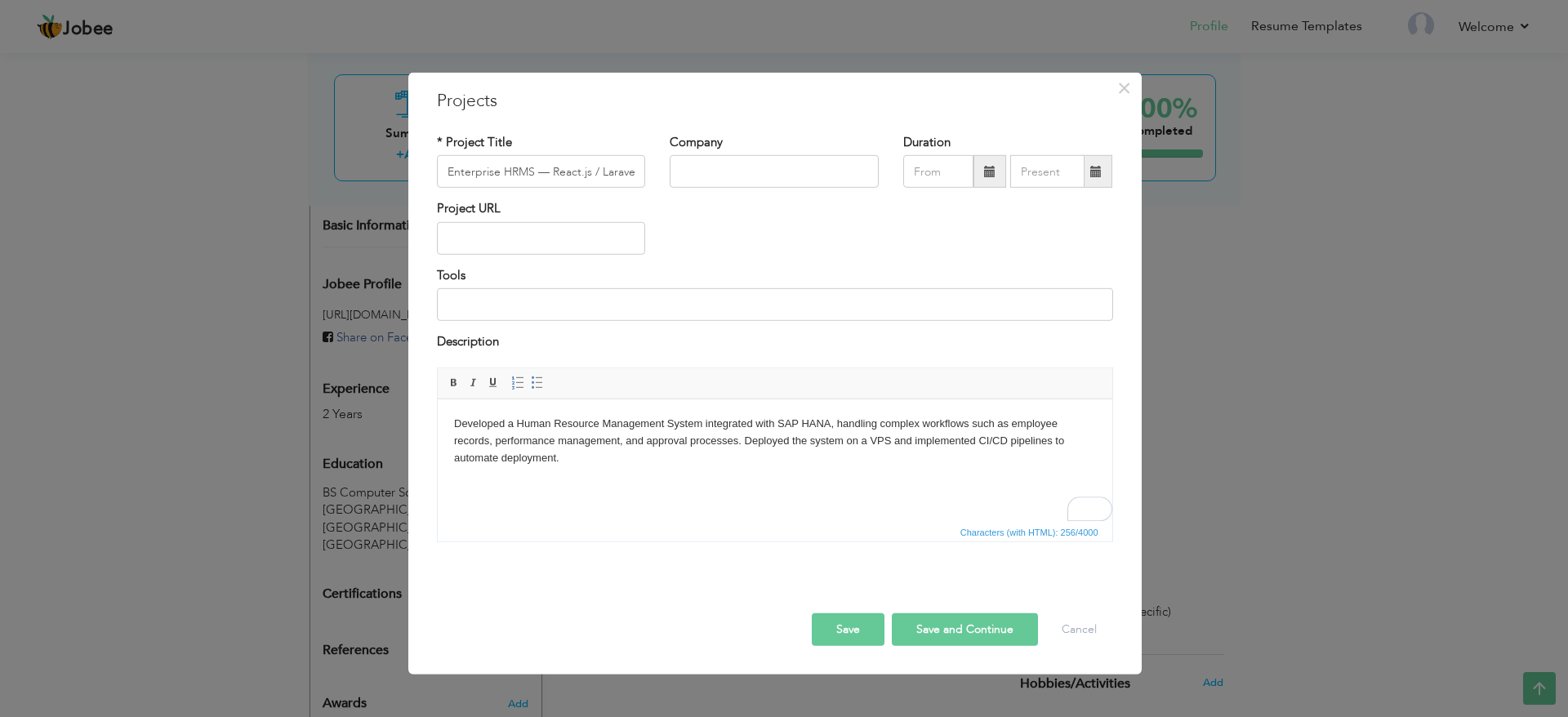
click at [935, 632] on button "Save and Continue" at bounding box center [964, 629] width 146 height 33
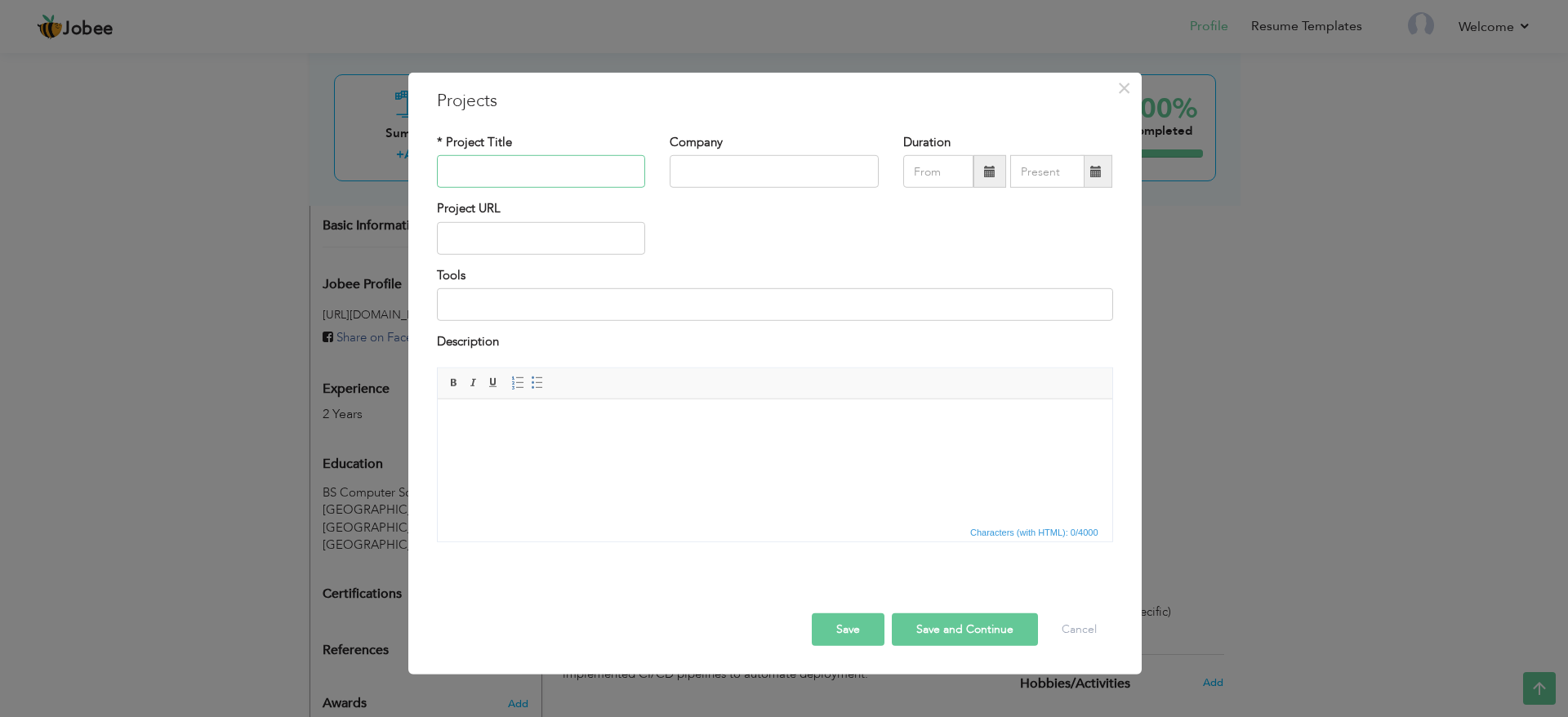
click at [581, 173] on input "text" at bounding box center [541, 172] width 209 height 33
paste input "Resume Parser App — AI + Laravel Application"
type input "Resume Parser App — AI + Laravel Application"
click at [631, 449] on html at bounding box center [774, 424] width 675 height 50
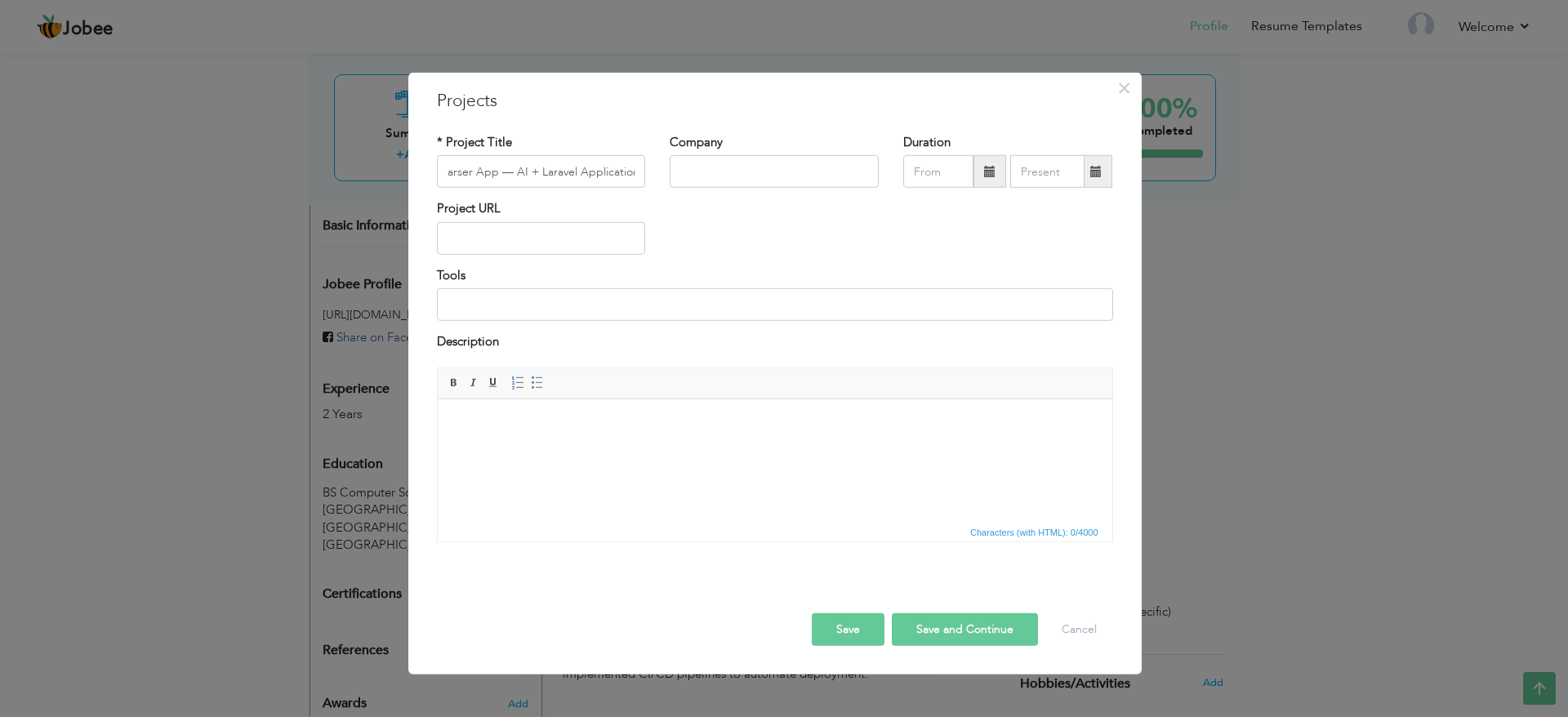
scroll to position [0, 0]
click at [614, 449] on html at bounding box center [774, 424] width 675 height 50
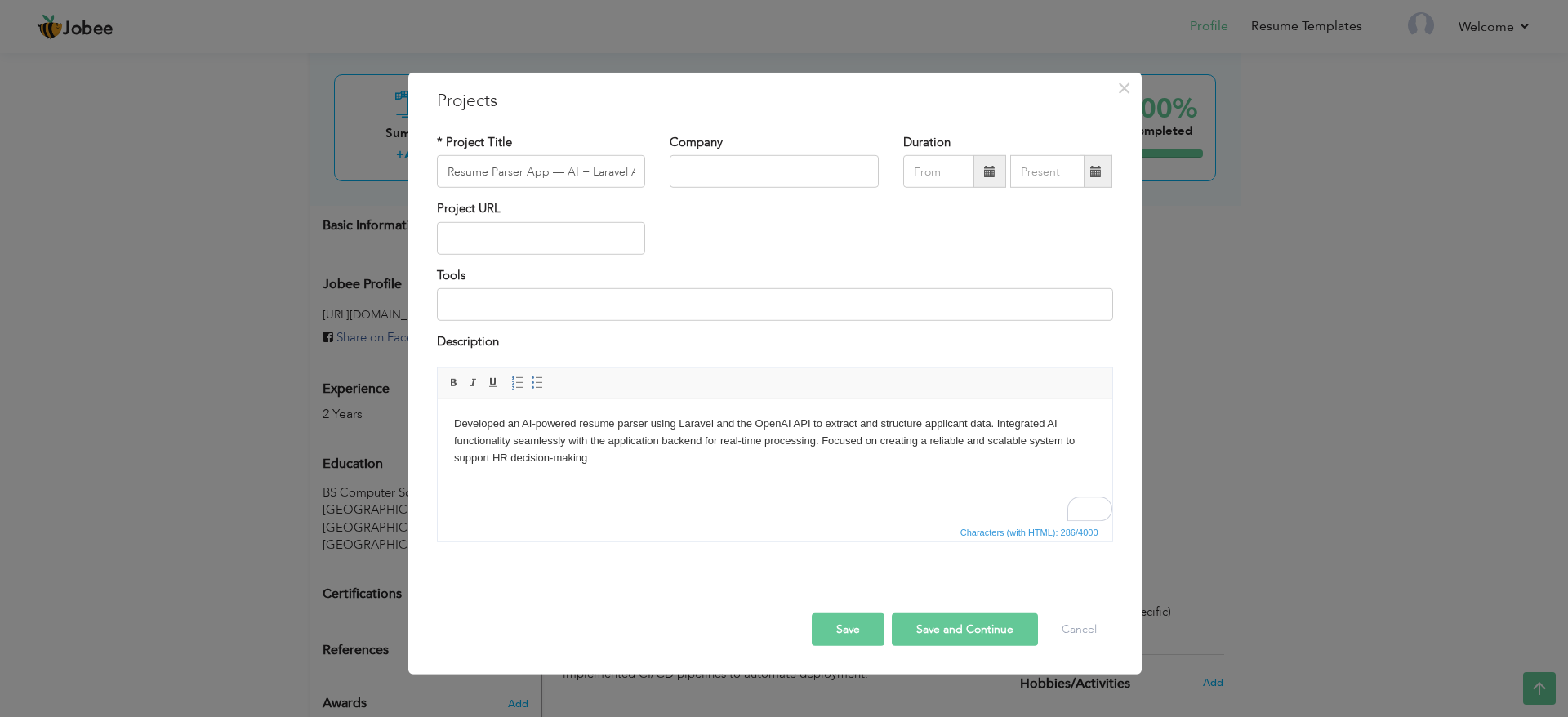
click at [960, 638] on button "Save and Continue" at bounding box center [964, 629] width 146 height 33
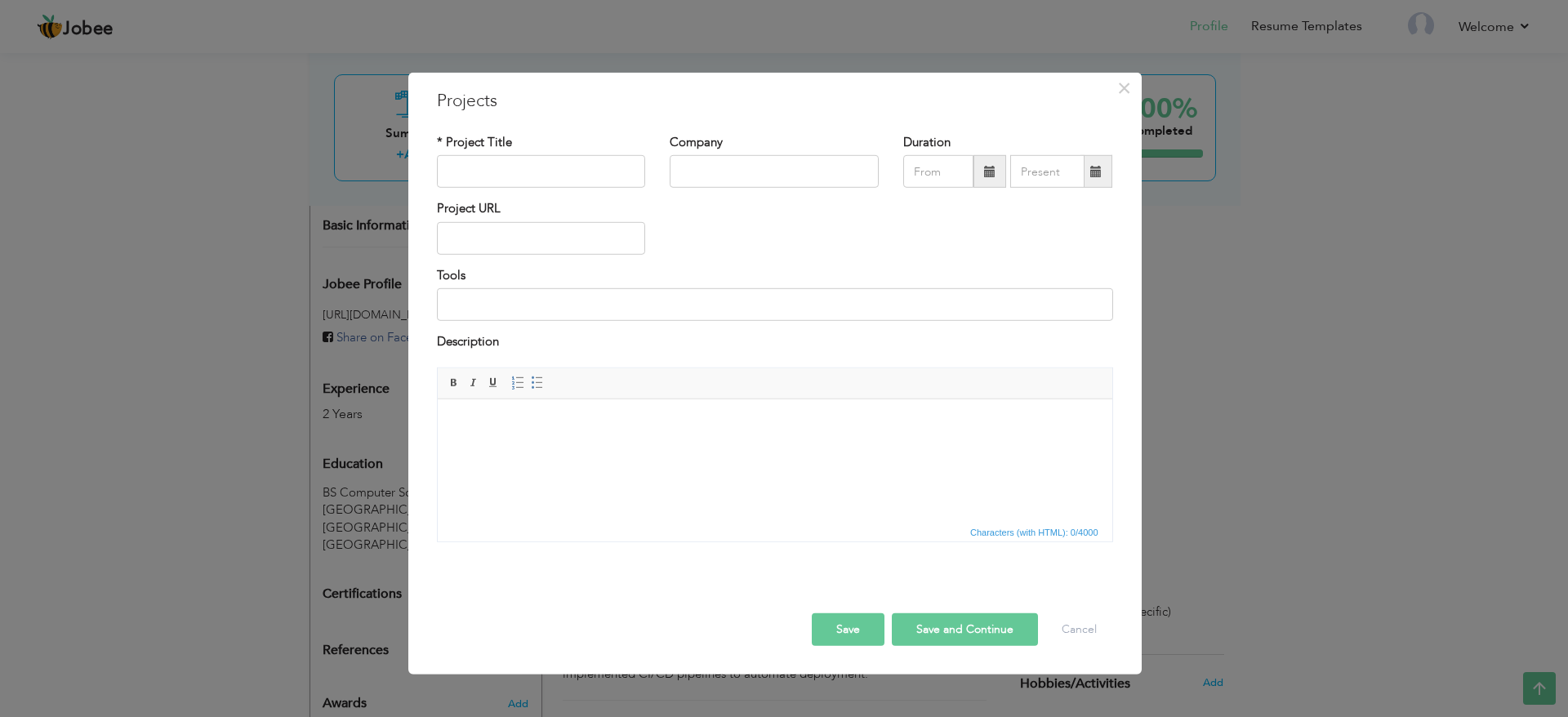
drag, startPoint x: 579, startPoint y: 203, endPoint x: 573, endPoint y: 180, distance: 23.8
click at [576, 196] on div "* Project Title Company Duration Project URL Tools Description" at bounding box center [775, 344] width 701 height 445
click at [573, 179] on input "text" at bounding box center [541, 172] width 209 height 33
paste input "Attendance System Integration — PHP + cURL"
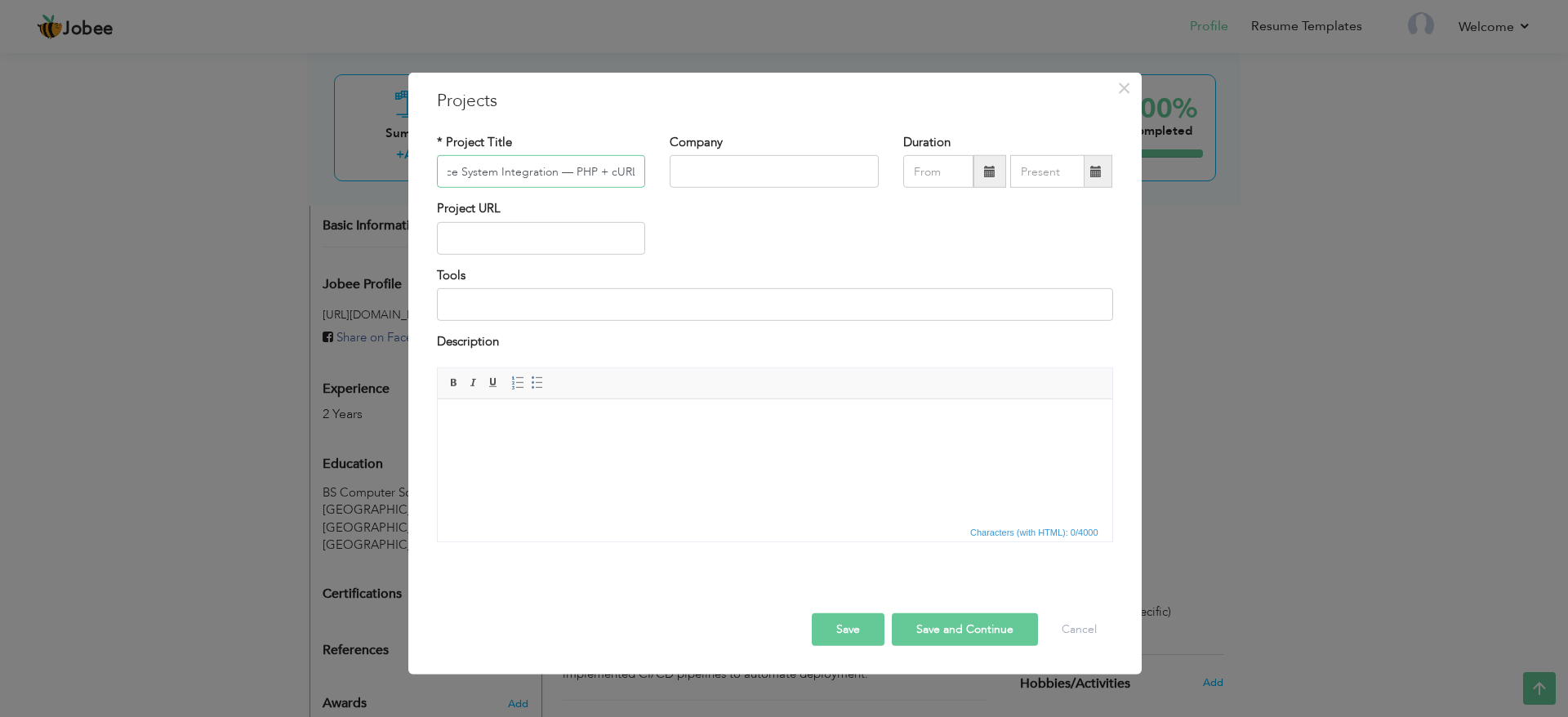
type input "Attendance System Integration — PHP + cURL"
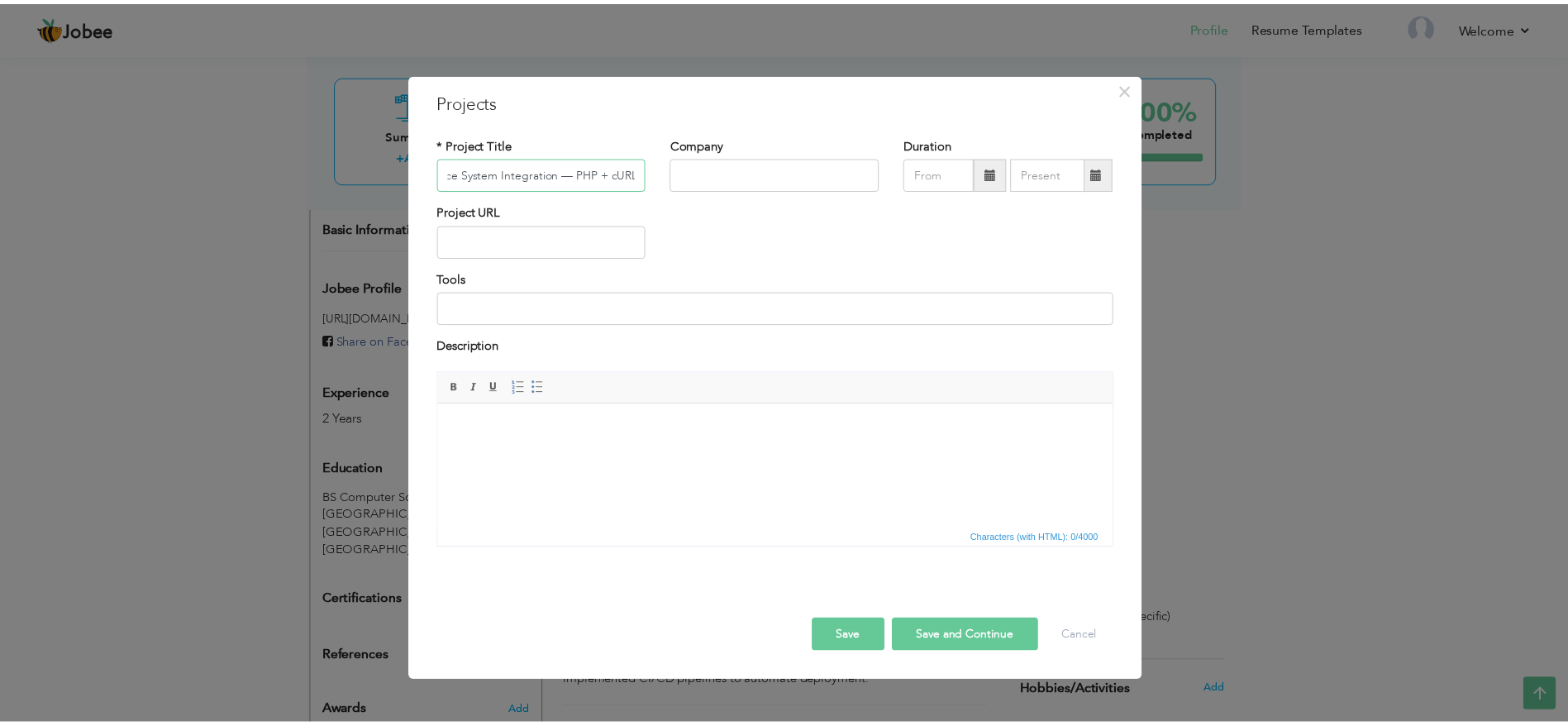
scroll to position [0, 0]
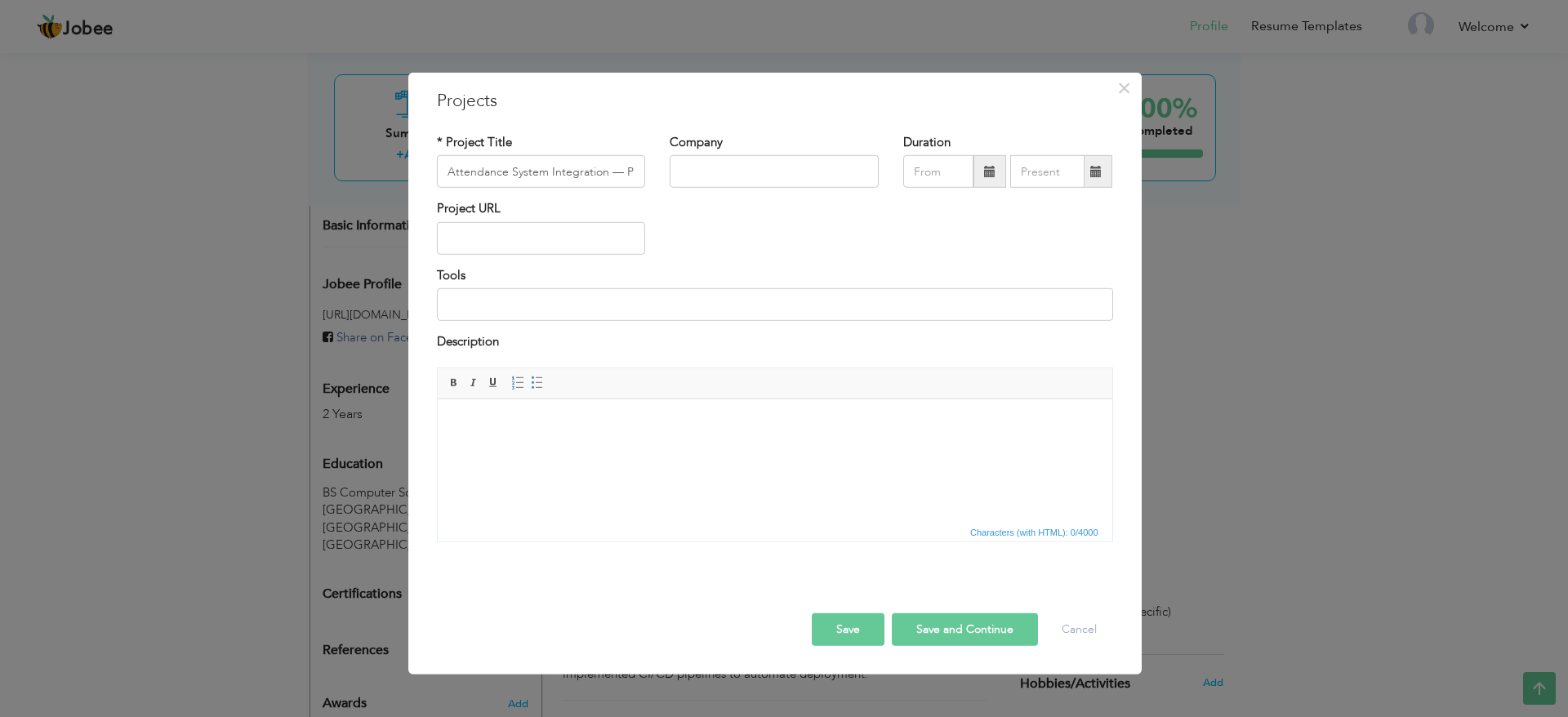
click at [689, 449] on html at bounding box center [774, 424] width 675 height 50
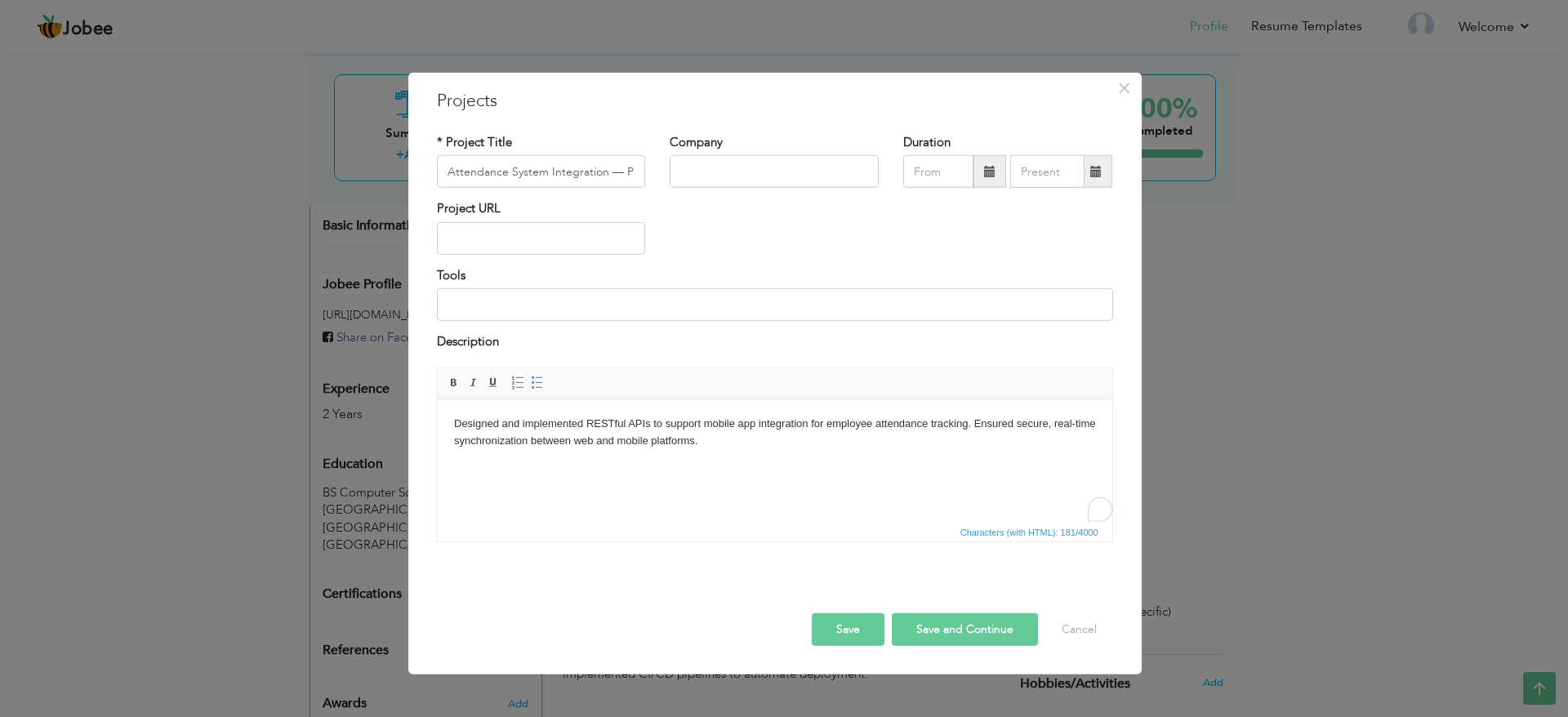
click at [962, 622] on button "Save and Continue" at bounding box center [964, 629] width 146 height 33
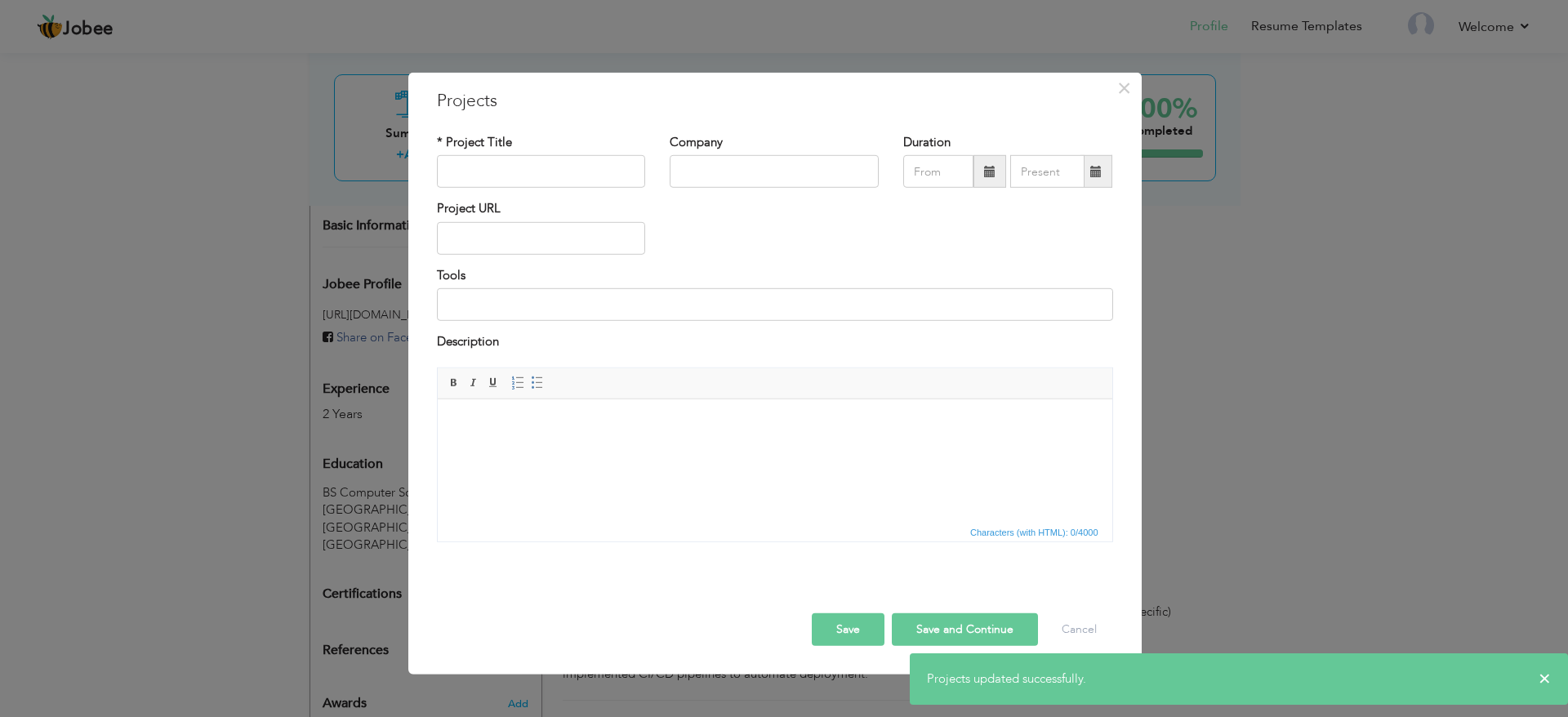
click at [842, 621] on button "Save" at bounding box center [848, 629] width 72 height 33
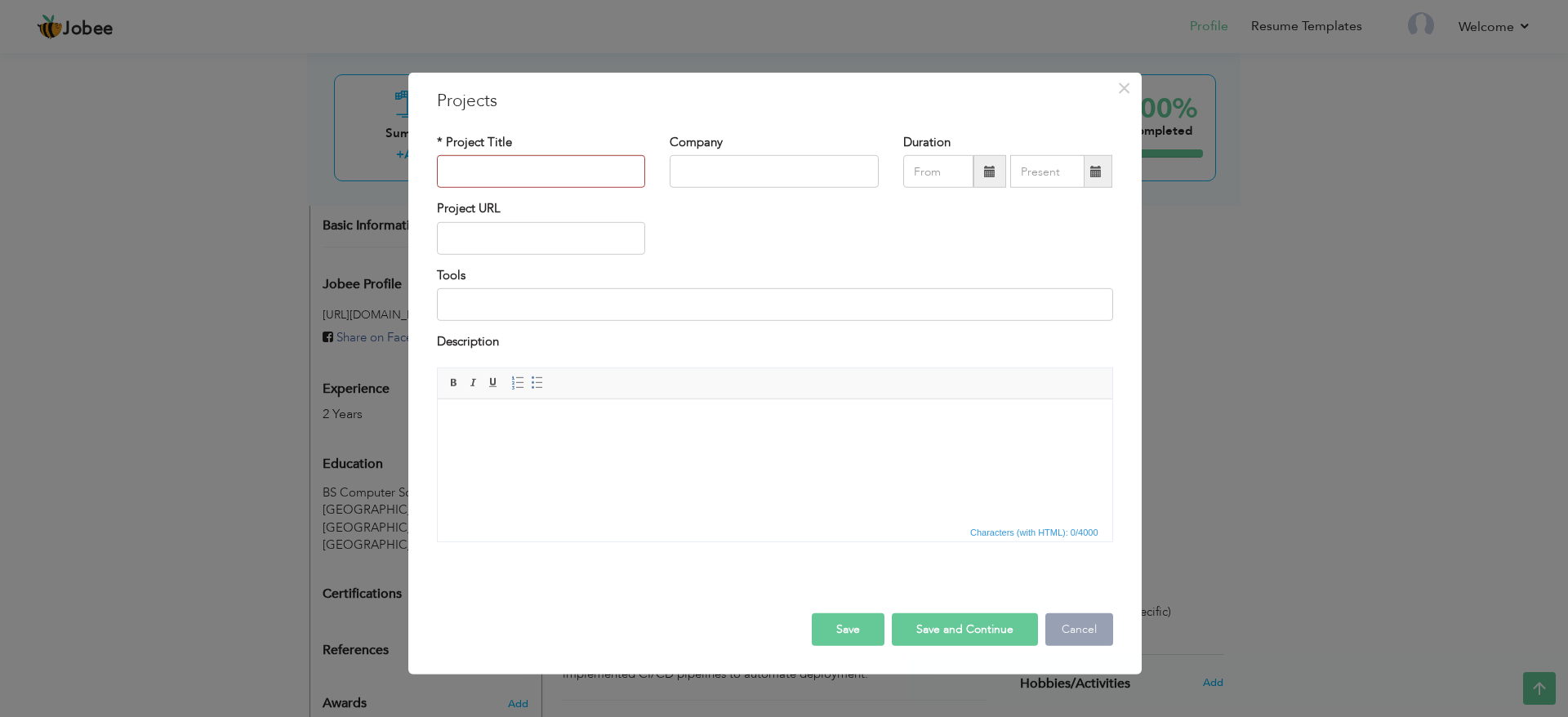
click at [1079, 623] on button "Cancel" at bounding box center [1079, 629] width 68 height 33
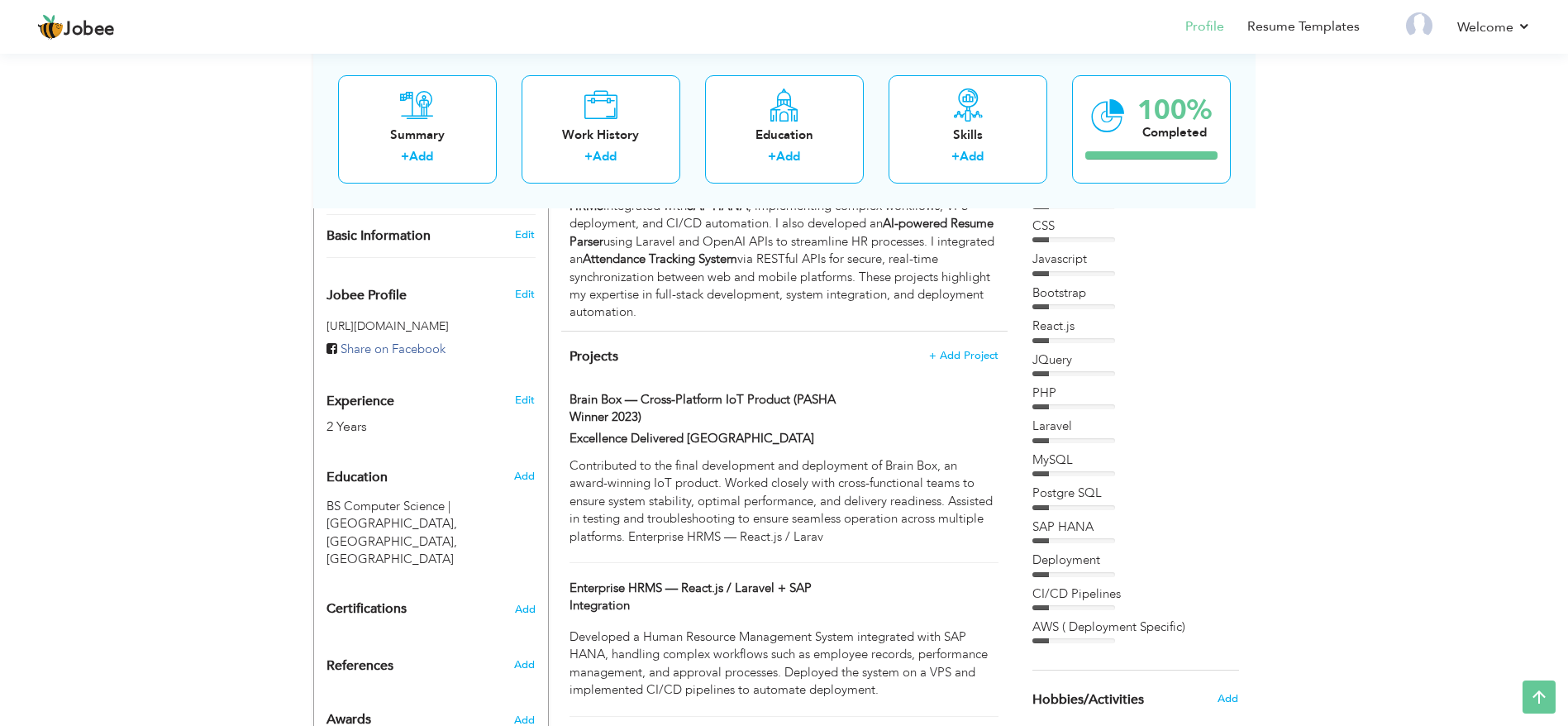
scroll to position [524, 0]
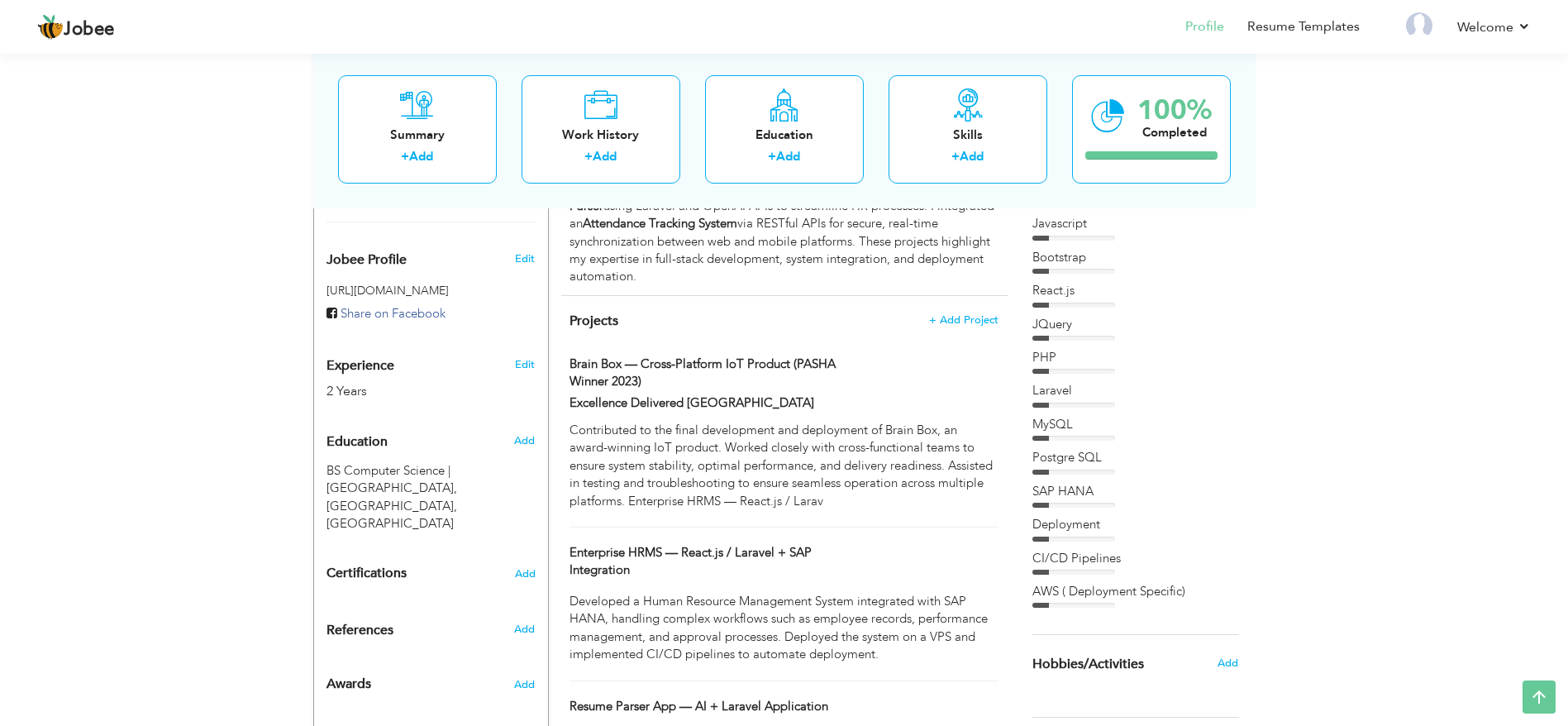
click at [410, 566] on h4 "Certifications Add" at bounding box center [431, 573] width 209 height 15
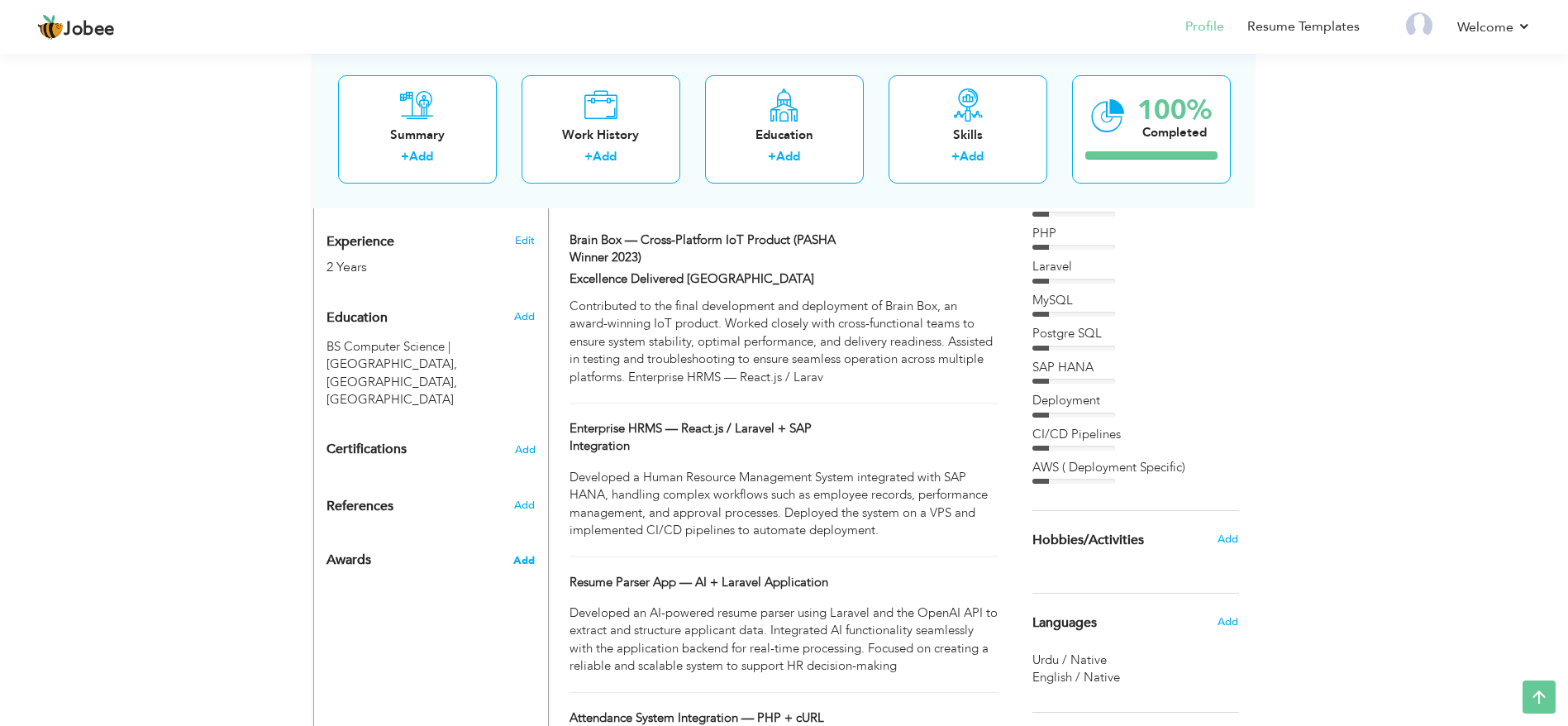
click at [532, 553] on span "Add" at bounding box center [524, 560] width 22 height 15
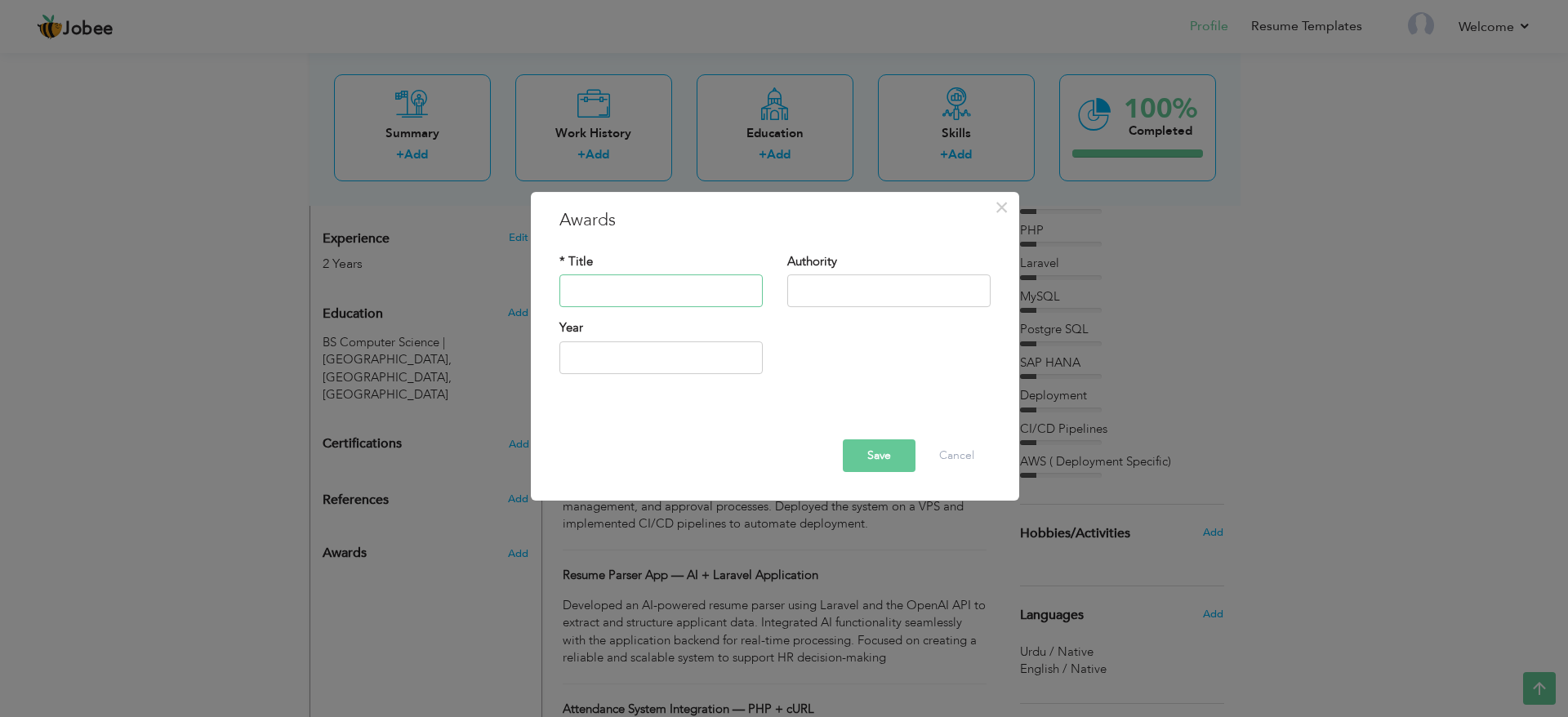
click at [642, 292] on input "text" at bounding box center [661, 292] width 204 height 33
paste input "PASHA Winner 2023"
type input "PASHA Winner 2023"
click at [853, 293] on input "text" at bounding box center [889, 292] width 204 height 33
paste input "PASHA Winner 2023"
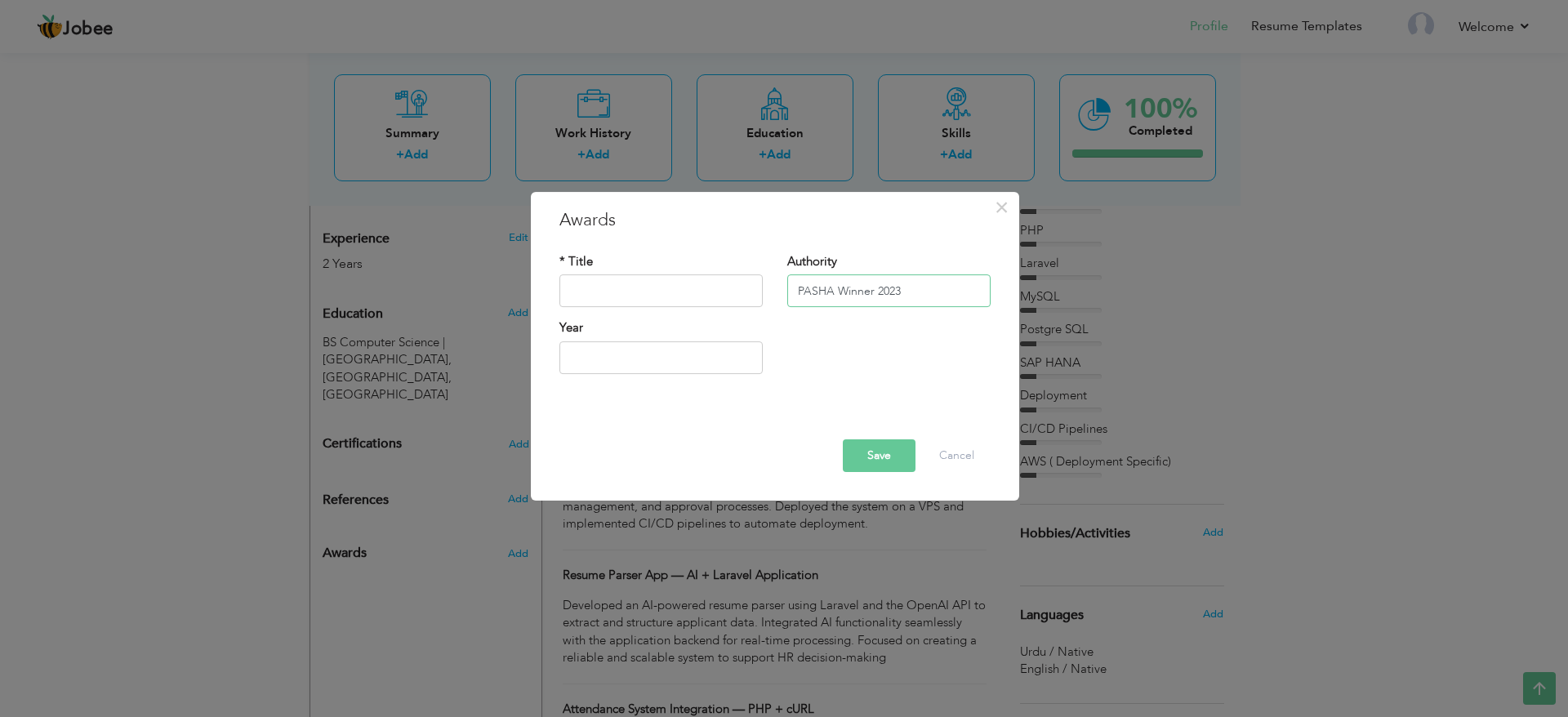
click at [853, 293] on input "PASHA Winner 2023" at bounding box center [889, 292] width 204 height 33
type input "PASHA"
click at [679, 284] on input "text" at bounding box center [661, 292] width 204 height 33
paste input "Brain Box — Cross-Platform IoT Product"
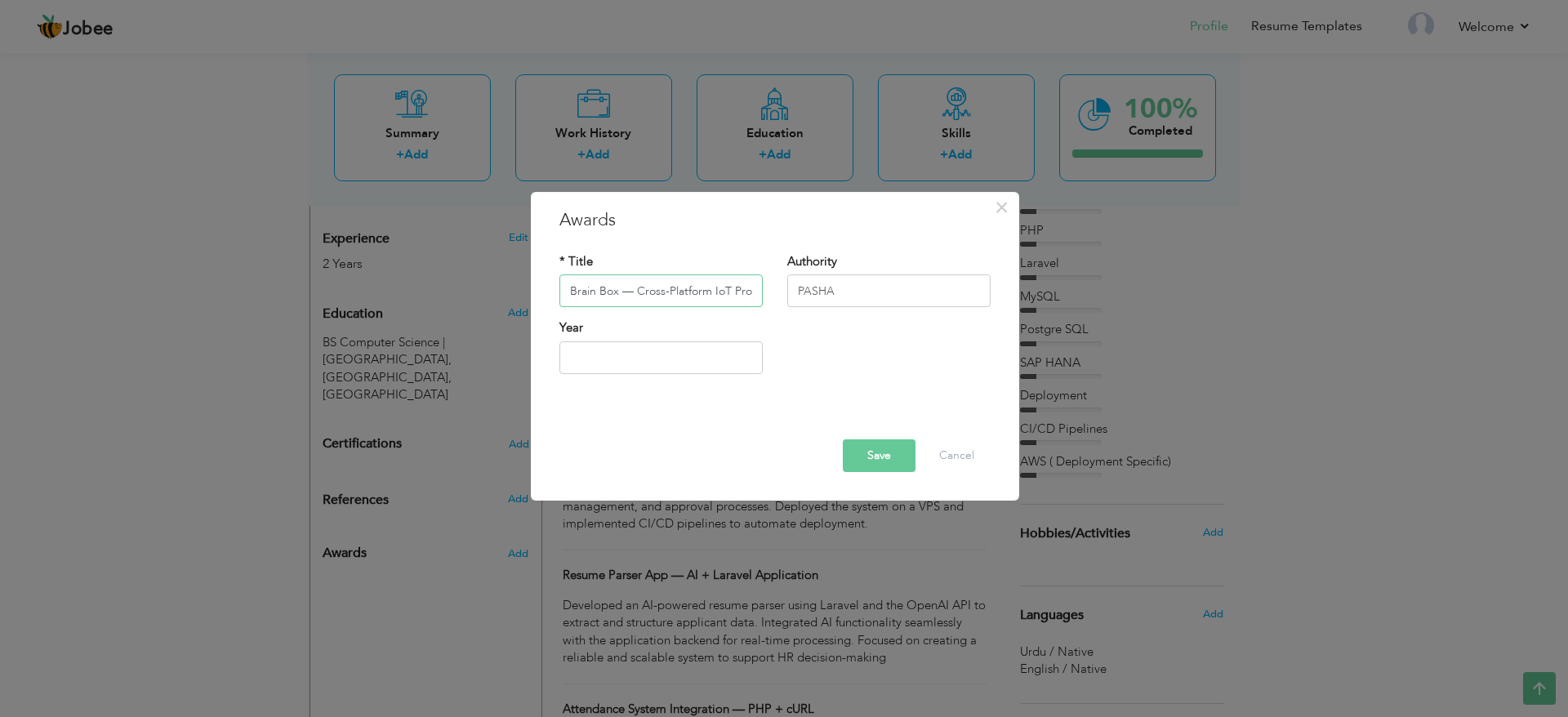
scroll to position [0, 23]
type input "Brain Box — Cross-Platform IoT Product"
click at [607, 359] on input "text" at bounding box center [661, 358] width 204 height 33
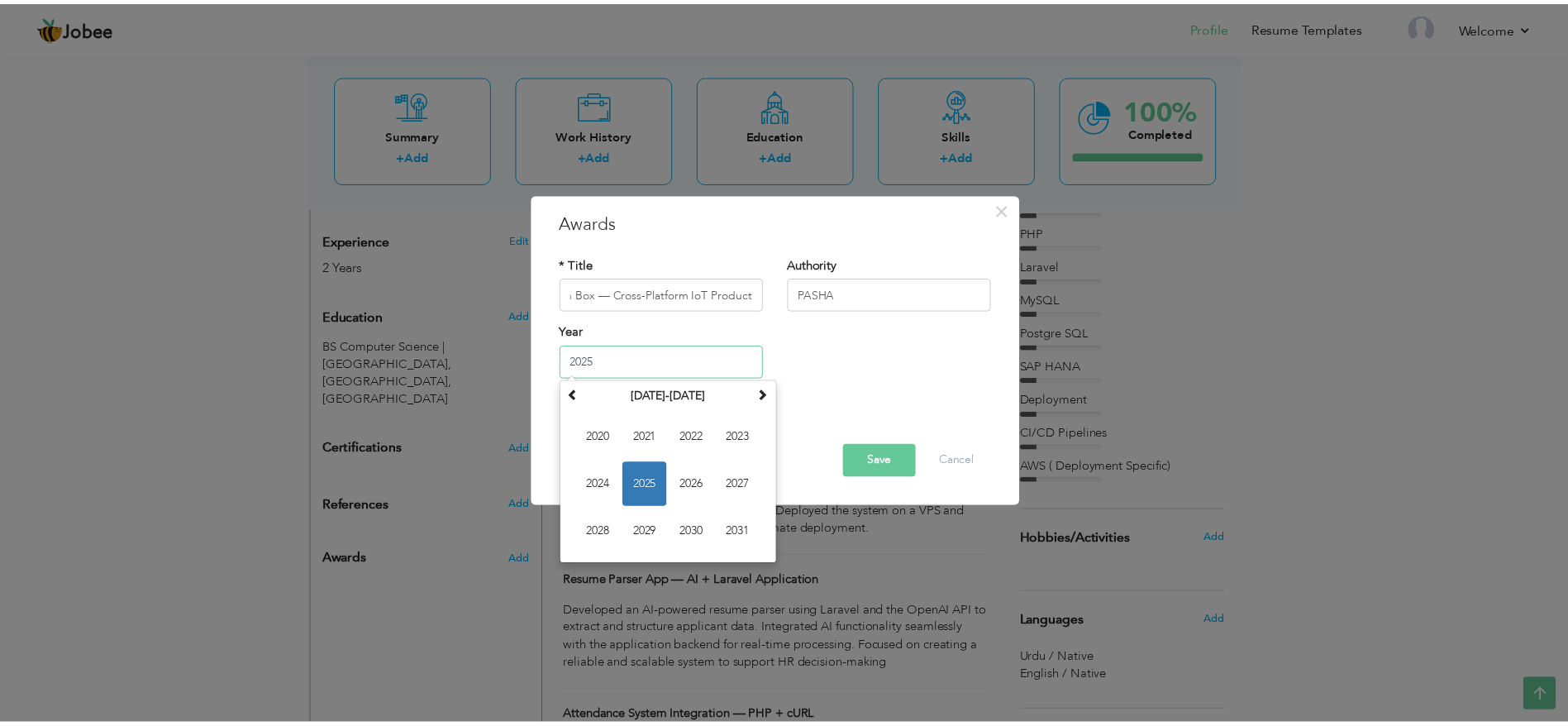
scroll to position [0, 0]
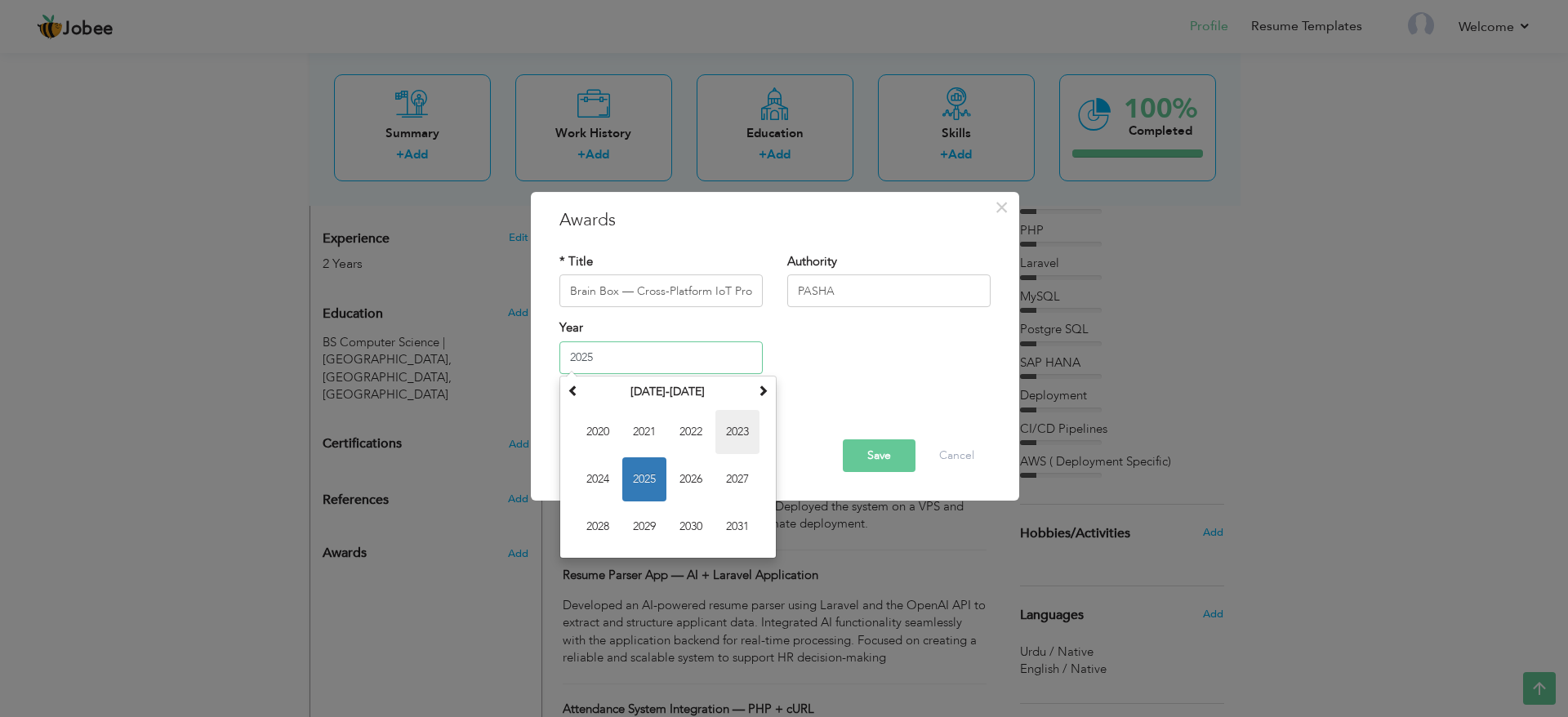
click at [754, 442] on span "2023" at bounding box center [737, 431] width 44 height 44
type input "2023"
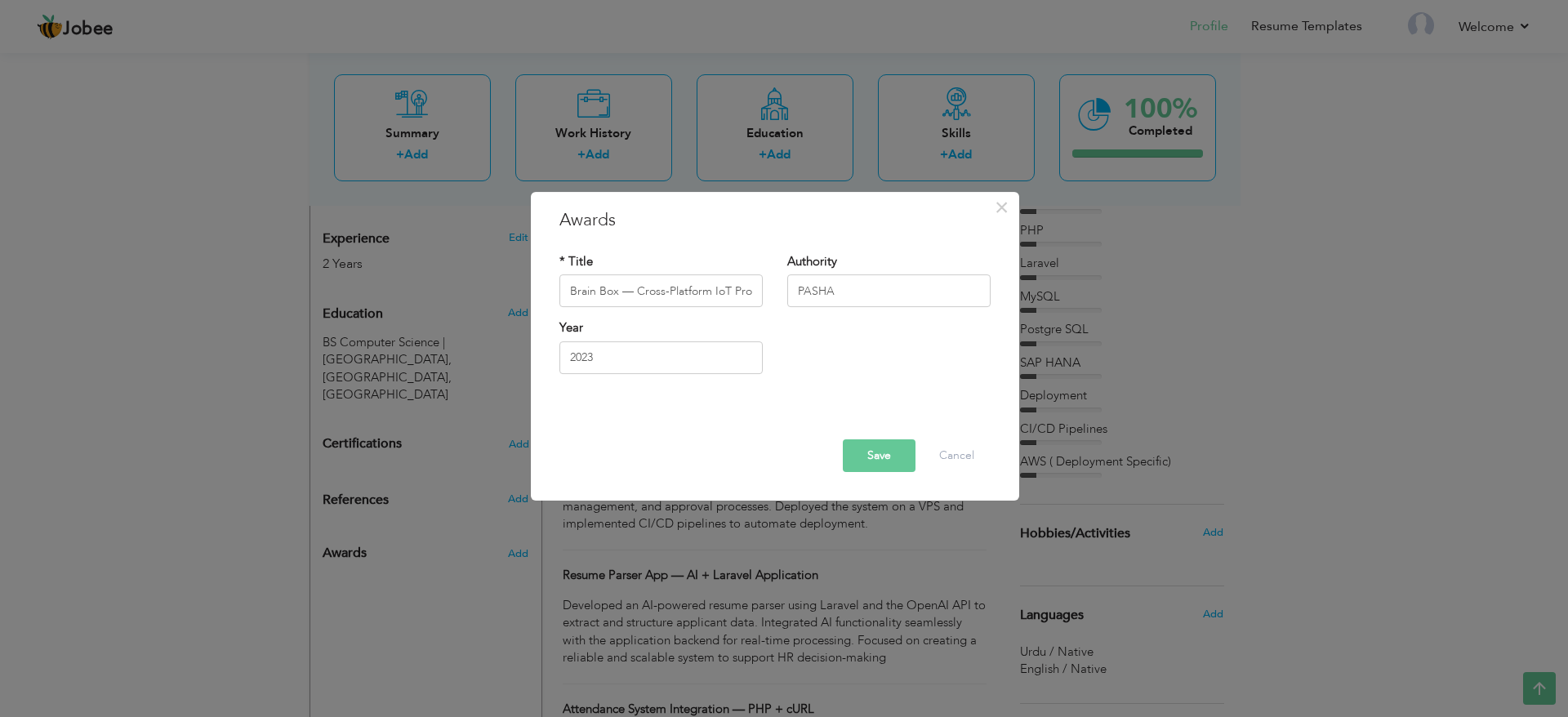
click at [885, 456] on button "Save" at bounding box center [879, 456] width 72 height 33
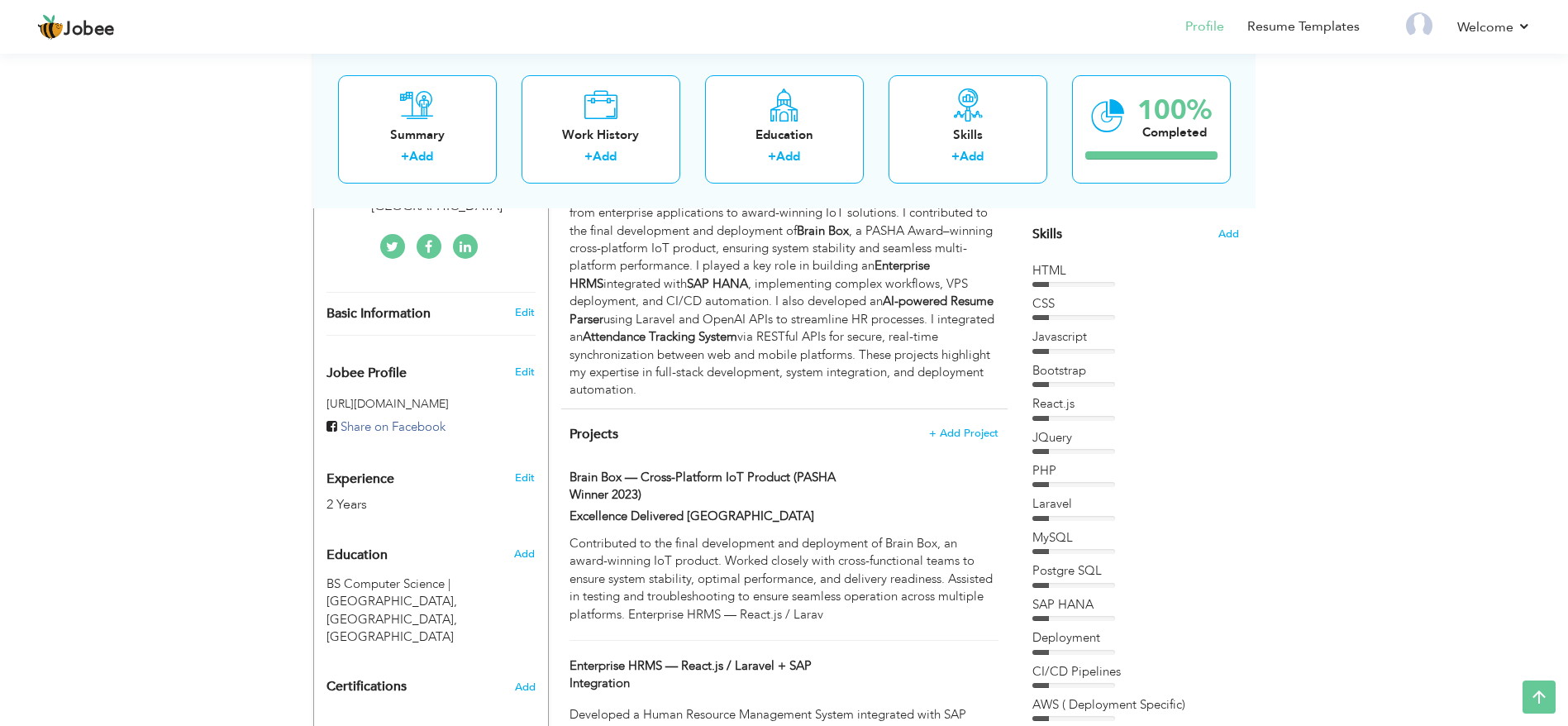
scroll to position [276, 0]
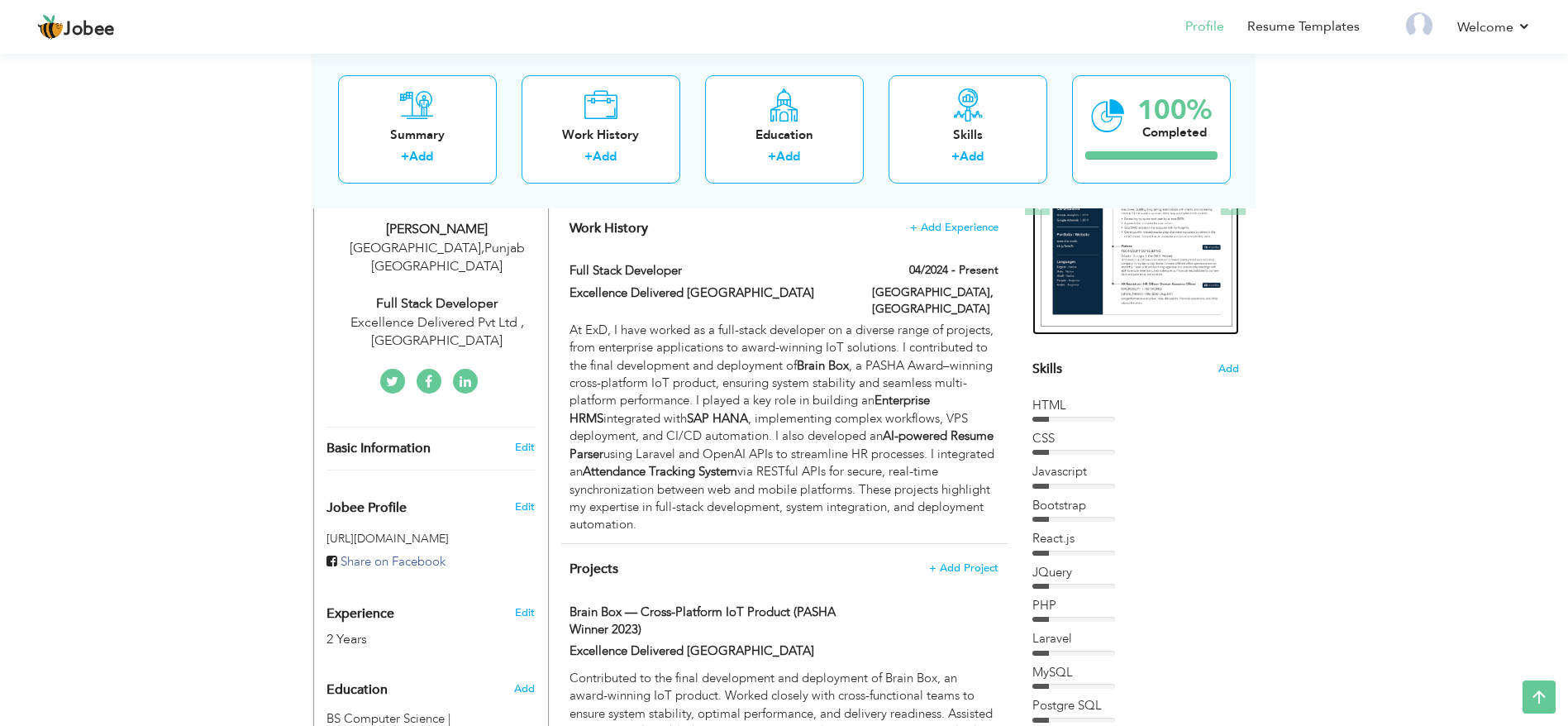
click at [1123, 266] on img at bounding box center [1136, 204] width 192 height 248
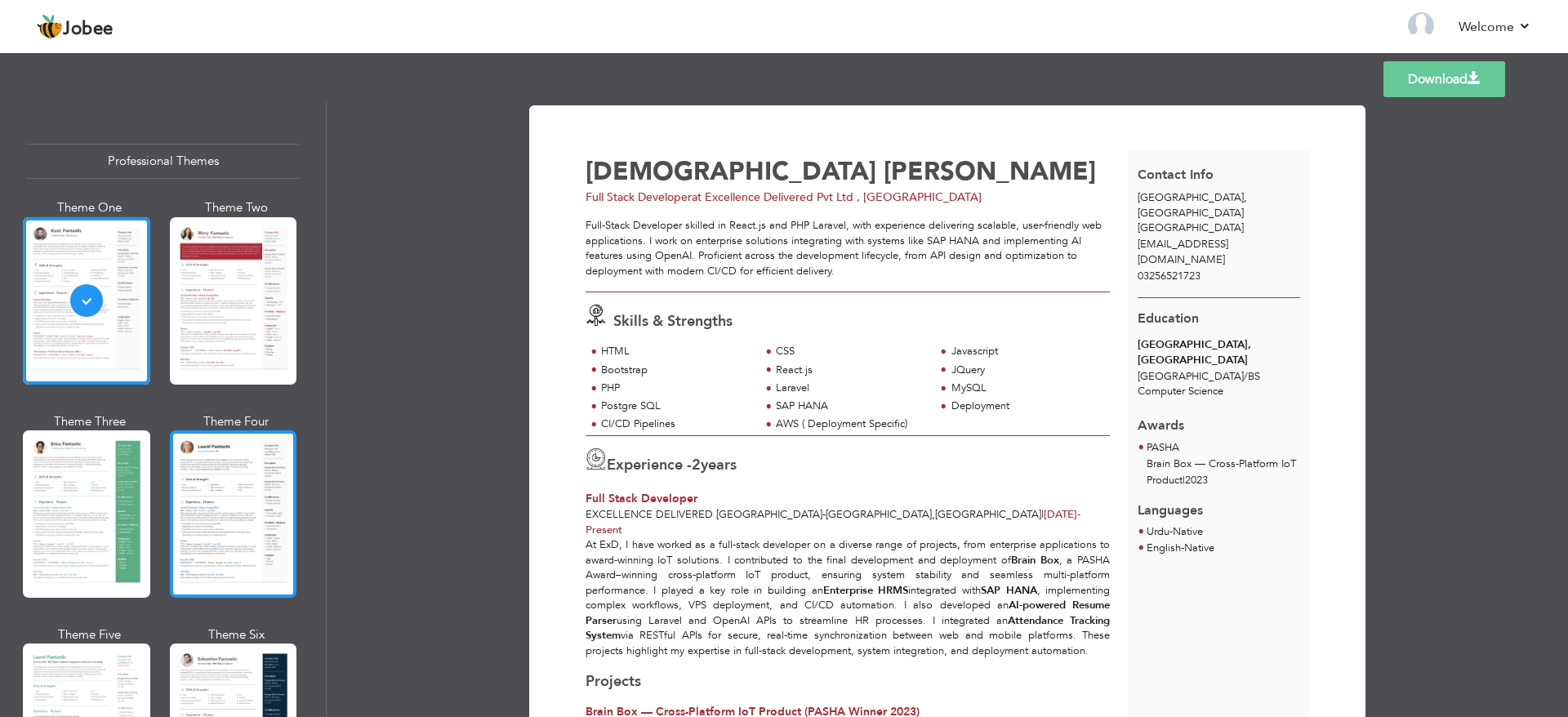
click at [234, 488] on div at bounding box center [234, 514] width 128 height 167
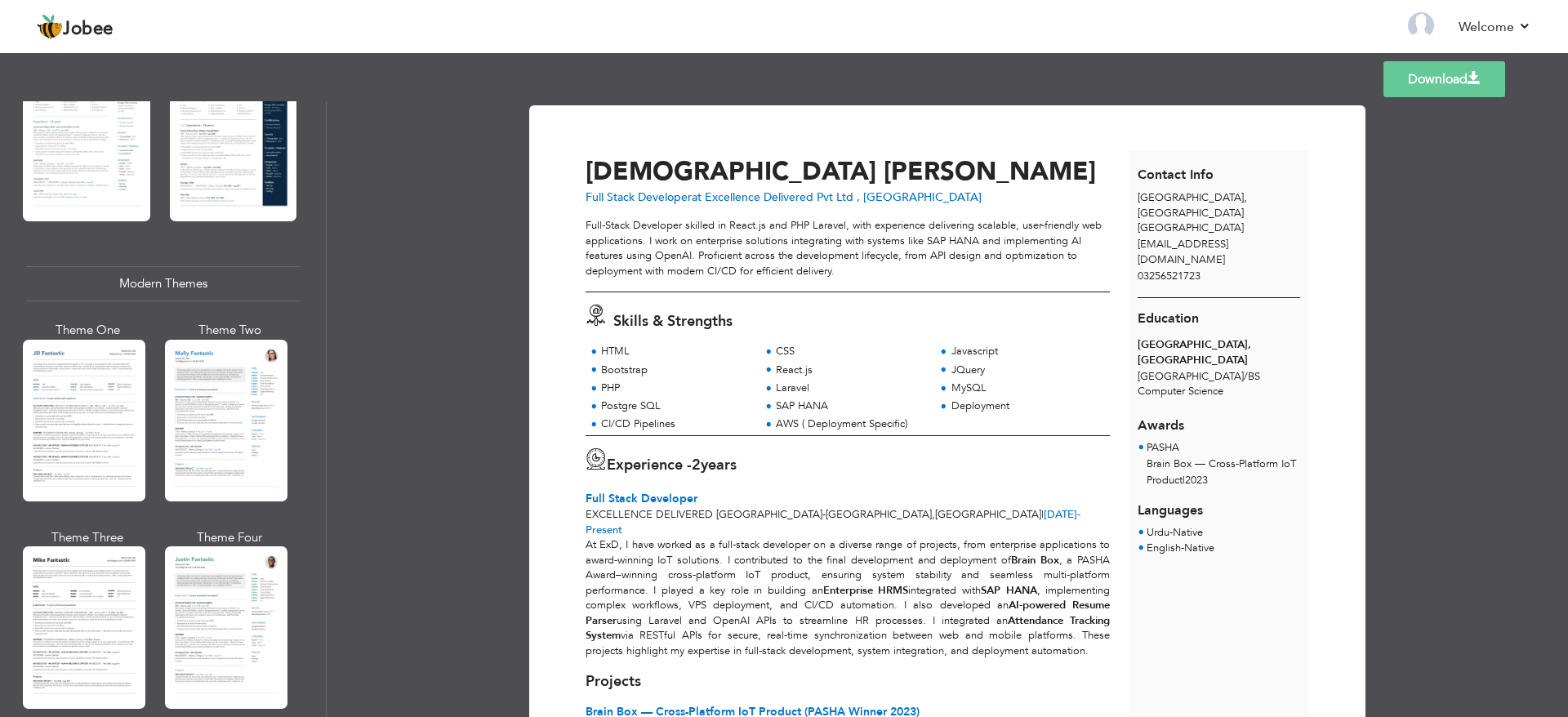
scroll to position [613, 0]
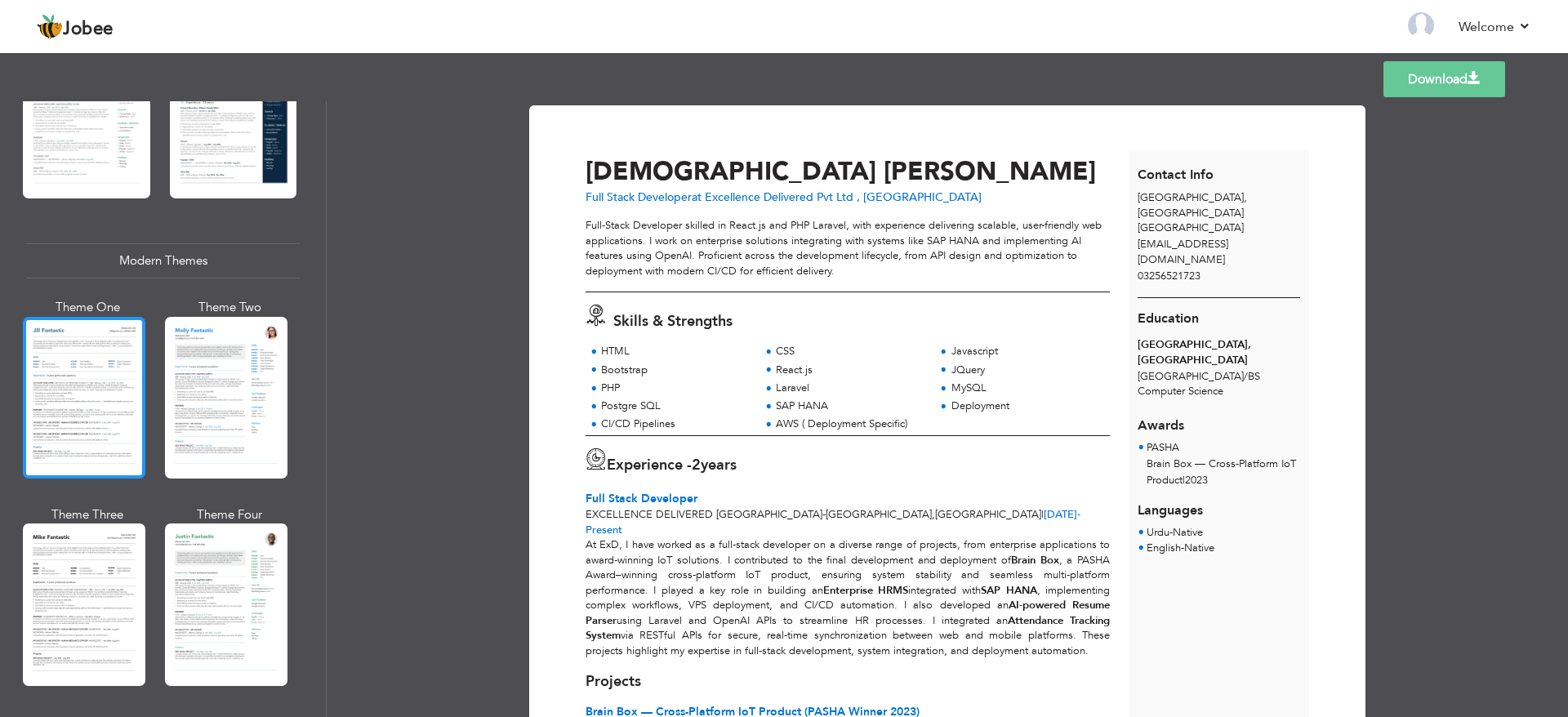
click at [108, 438] on div at bounding box center [84, 397] width 123 height 161
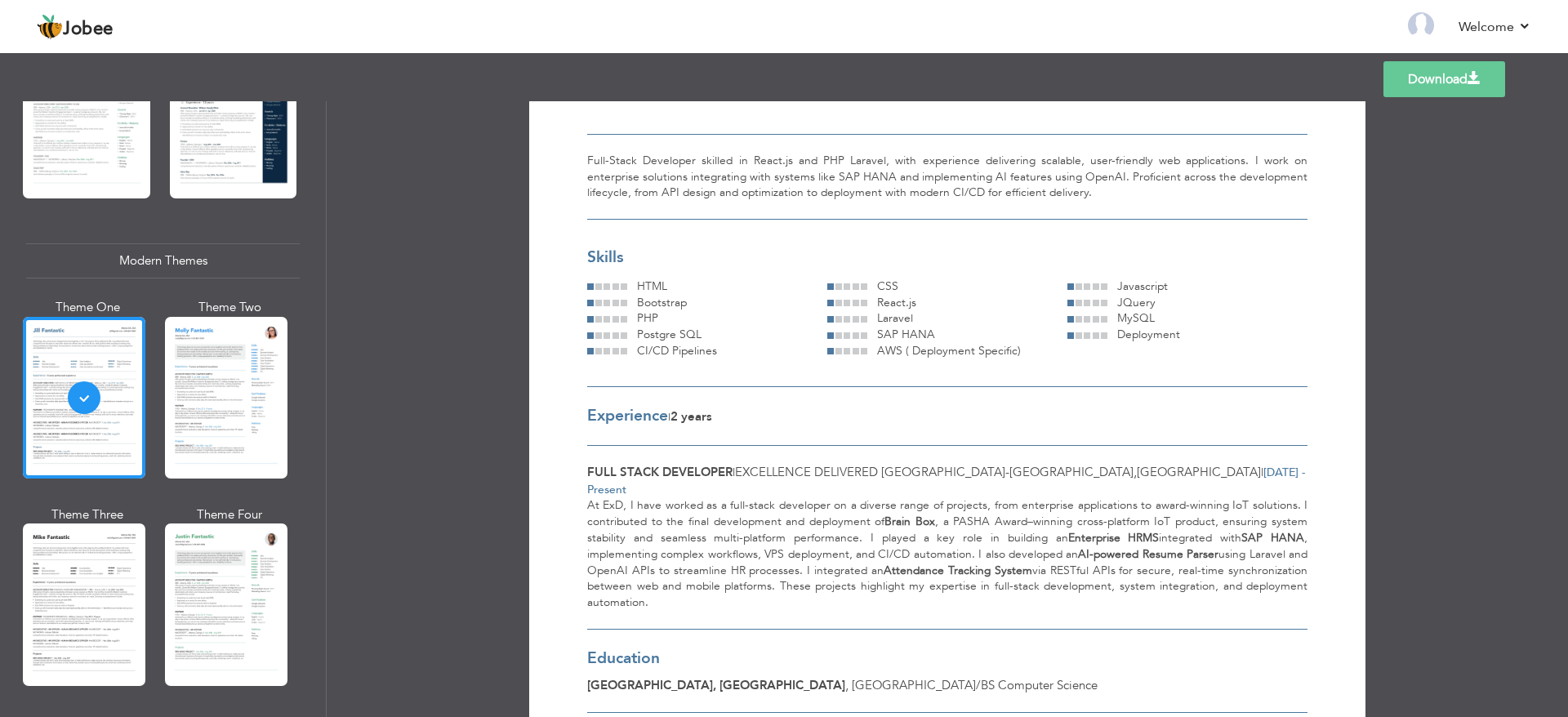
scroll to position [123, 0]
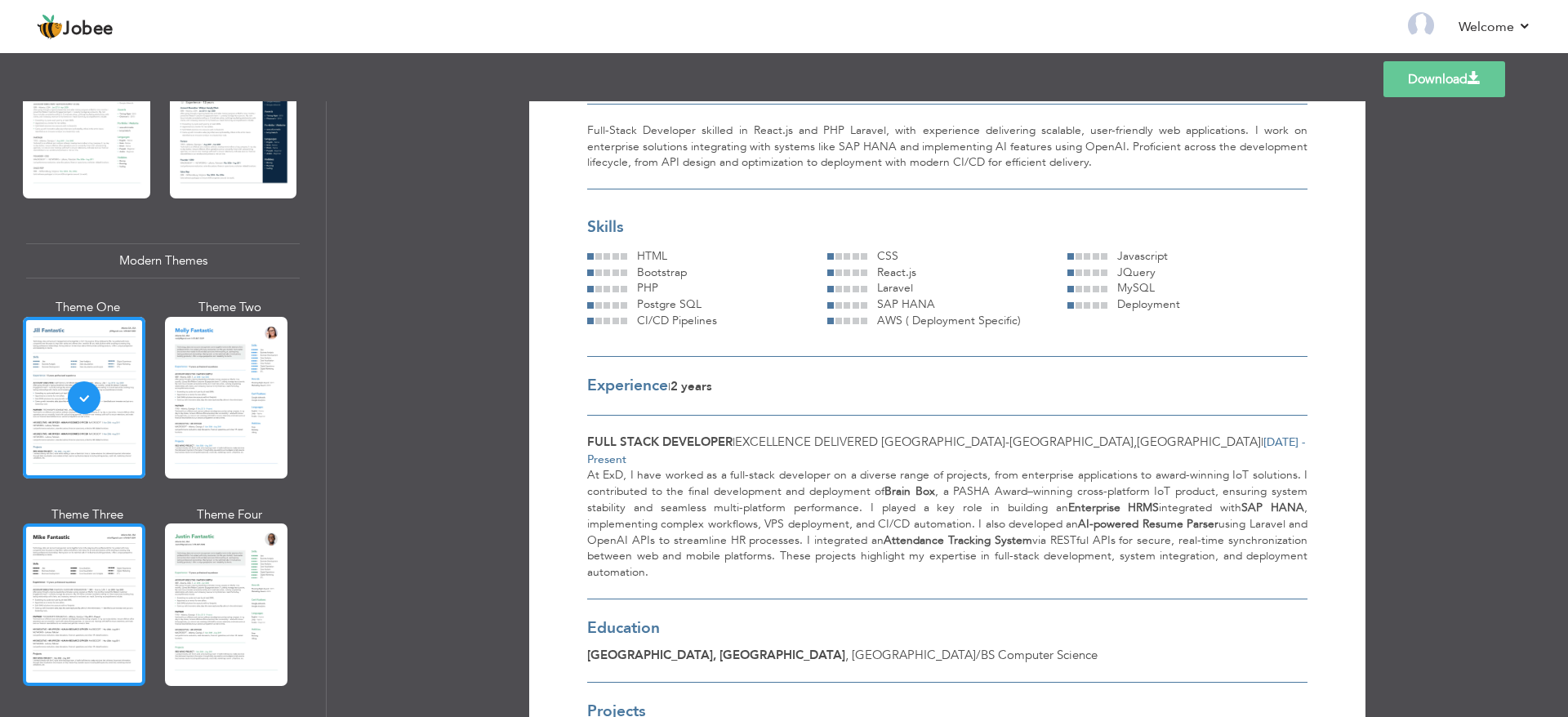
click at [53, 550] on div at bounding box center [84, 604] width 123 height 161
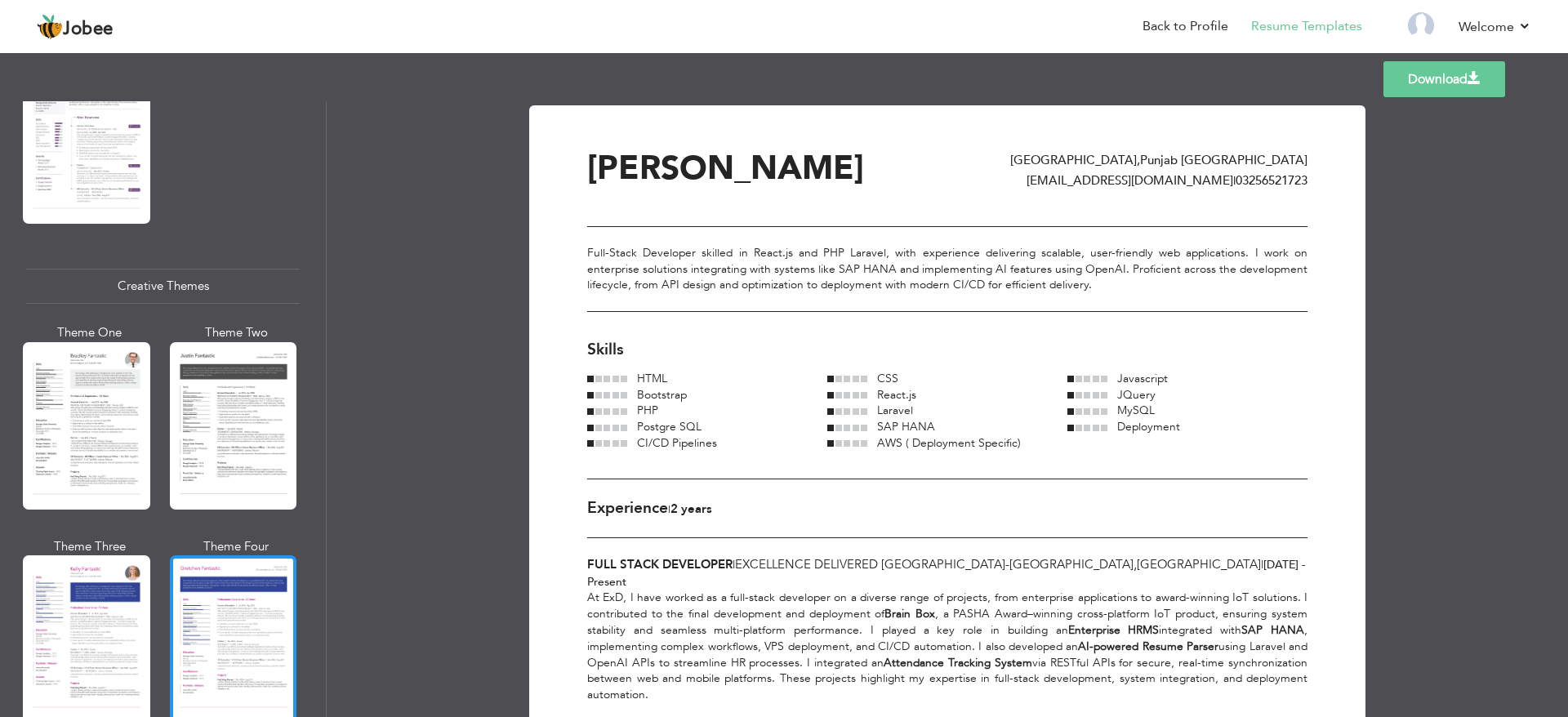
scroll to position [1837, 0]
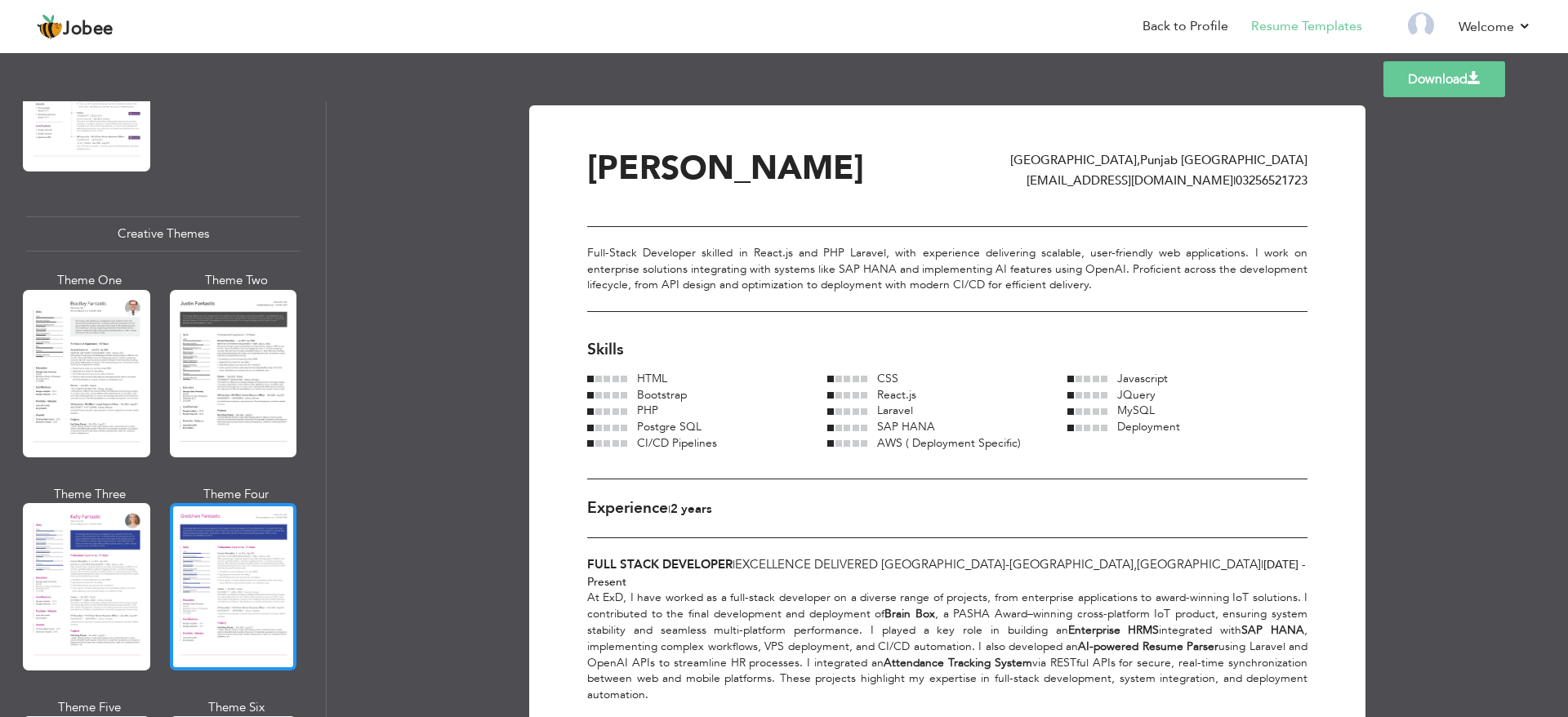
click at [205, 592] on div at bounding box center [234, 587] width 128 height 167
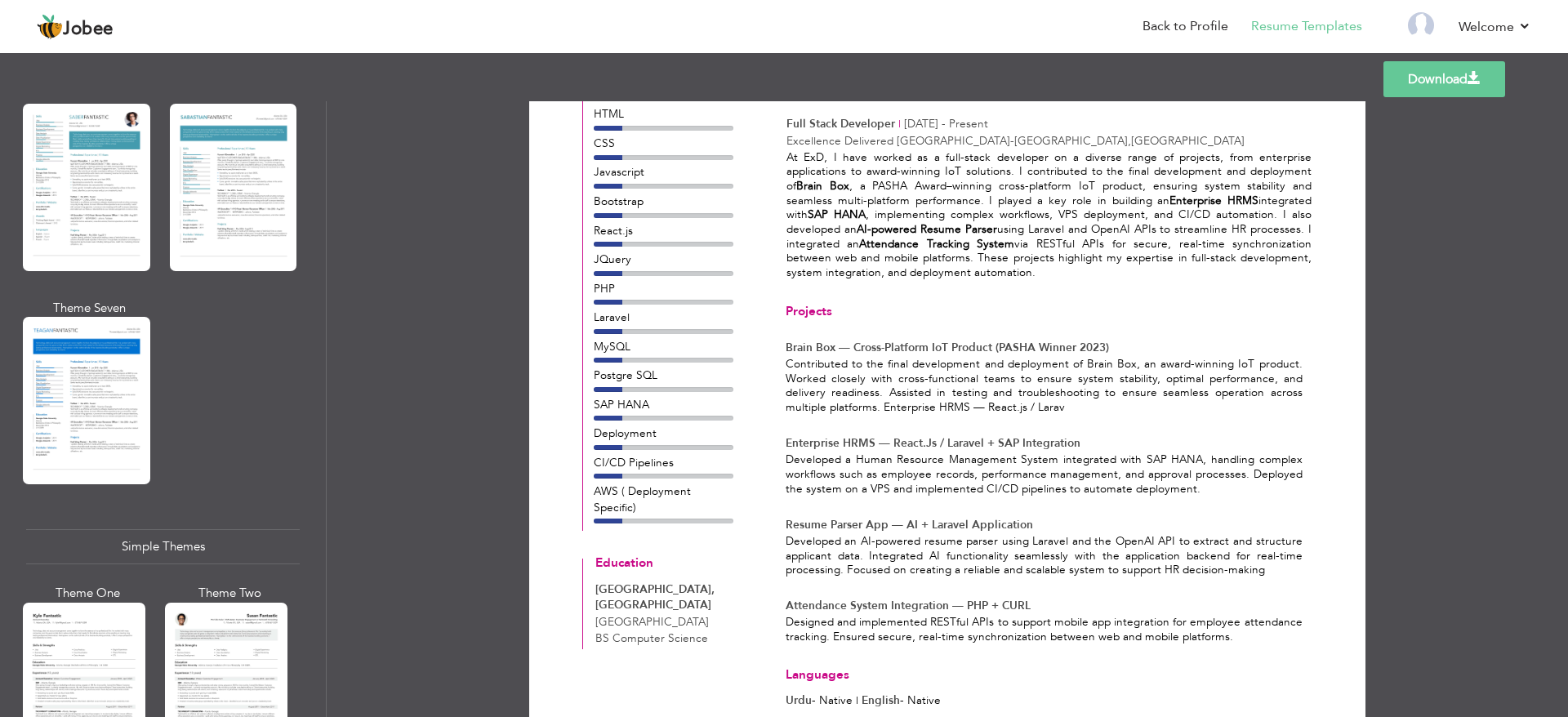
scroll to position [2695, 0]
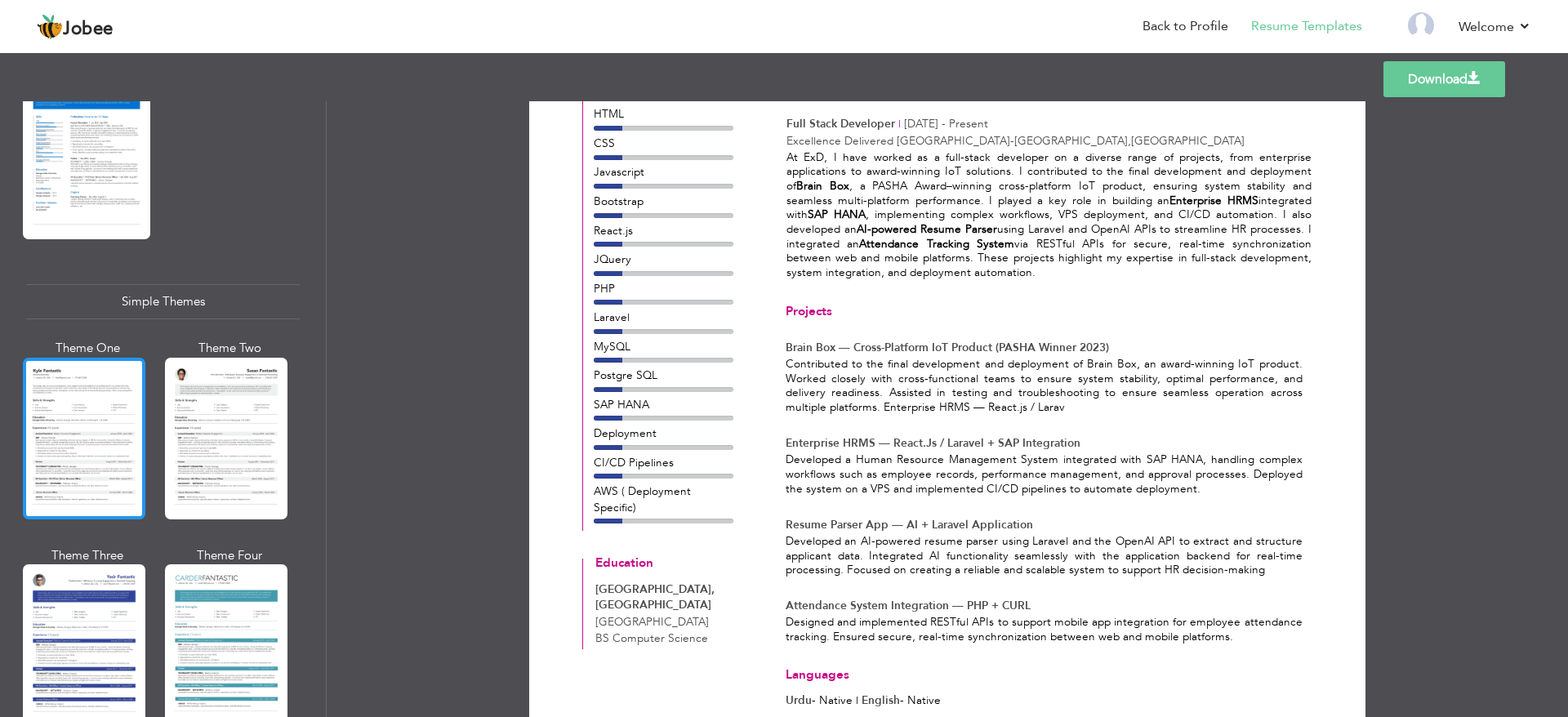
click at [102, 447] on div at bounding box center [84, 437] width 123 height 161
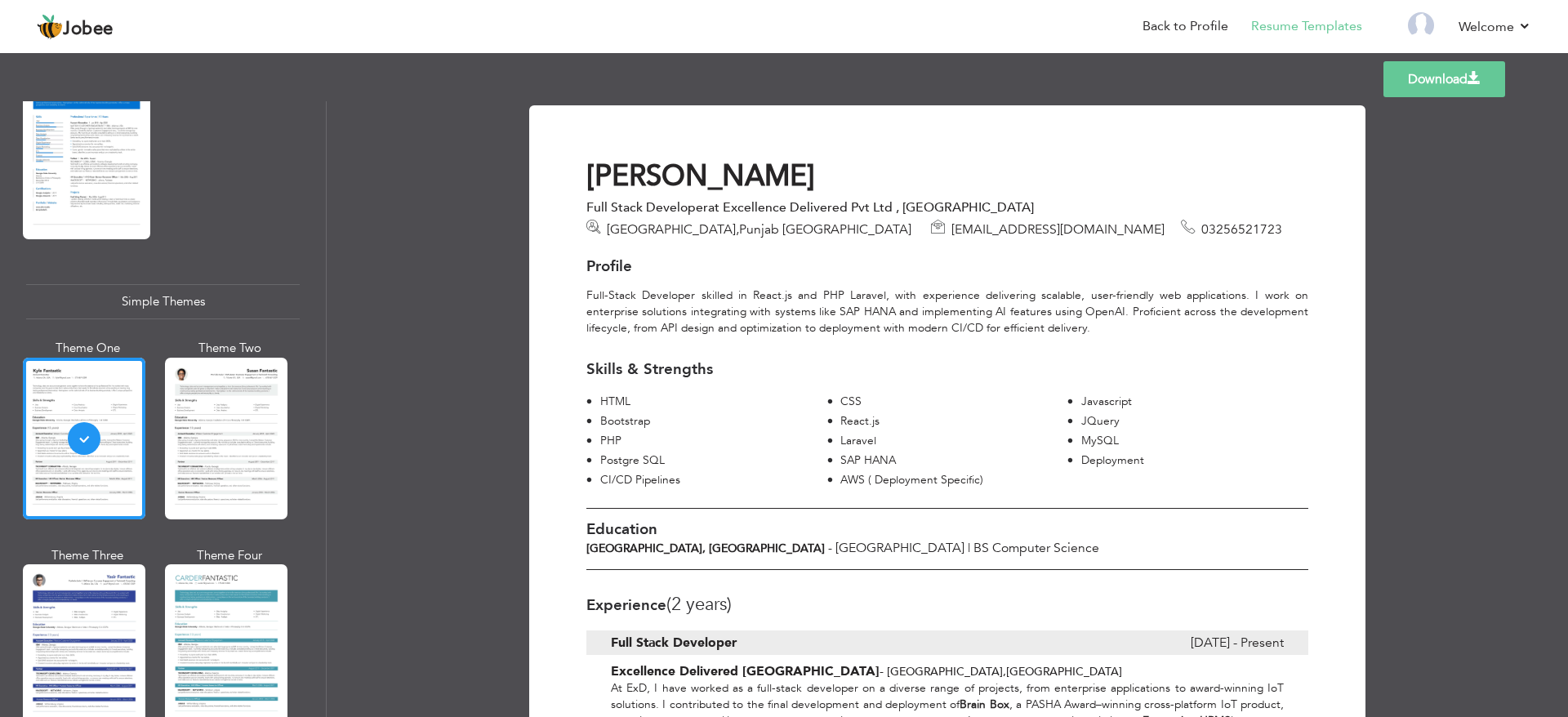
scroll to position [245, 0]
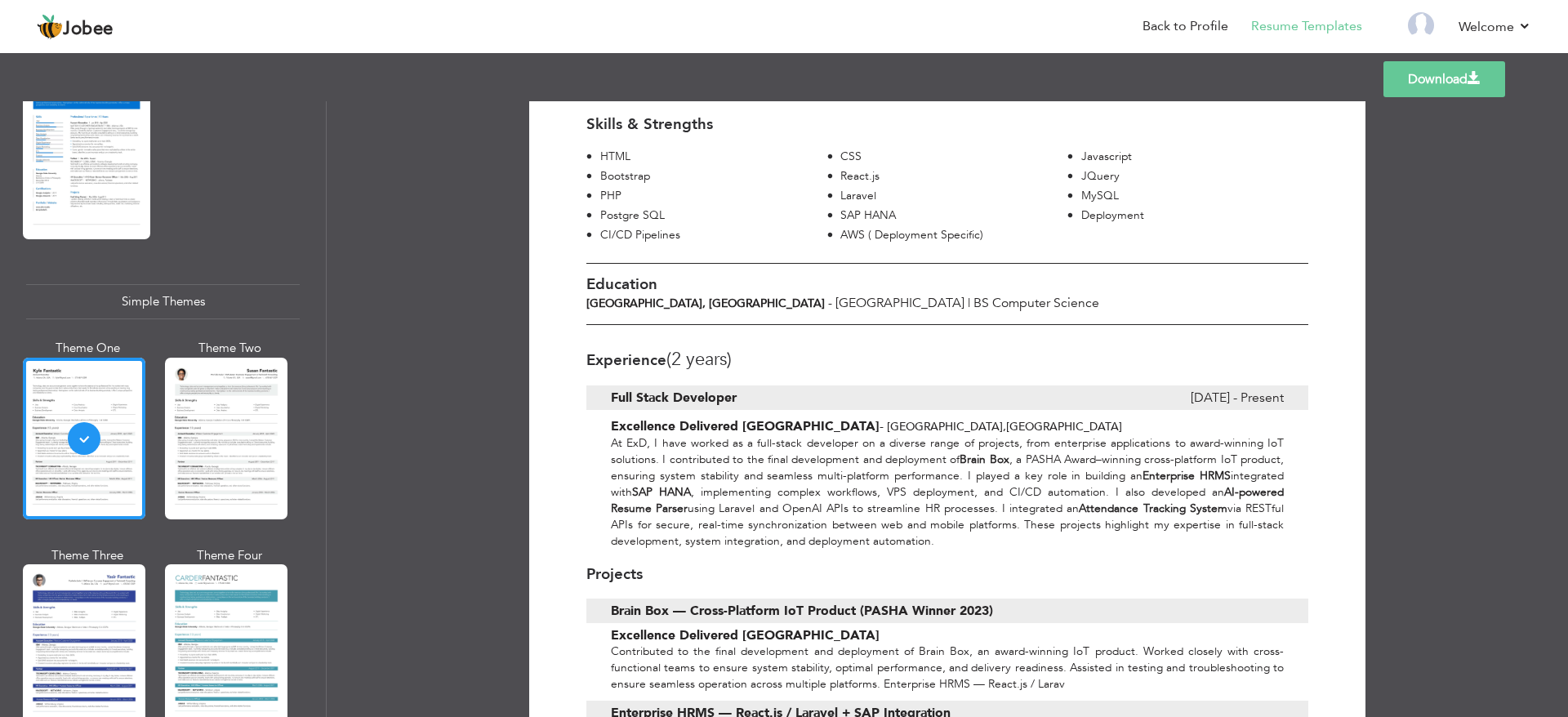
click at [675, 355] on span "(2 Years)" at bounding box center [699, 359] width 66 height 24
click at [735, 351] on h3 "Experience (2 Years)" at bounding box center [947, 359] width 722 height 20
drag, startPoint x: 714, startPoint y: 359, endPoint x: 676, endPoint y: 366, distance: 38.6
click at [676, 366] on span "(2 Years)" at bounding box center [699, 359] width 66 height 24
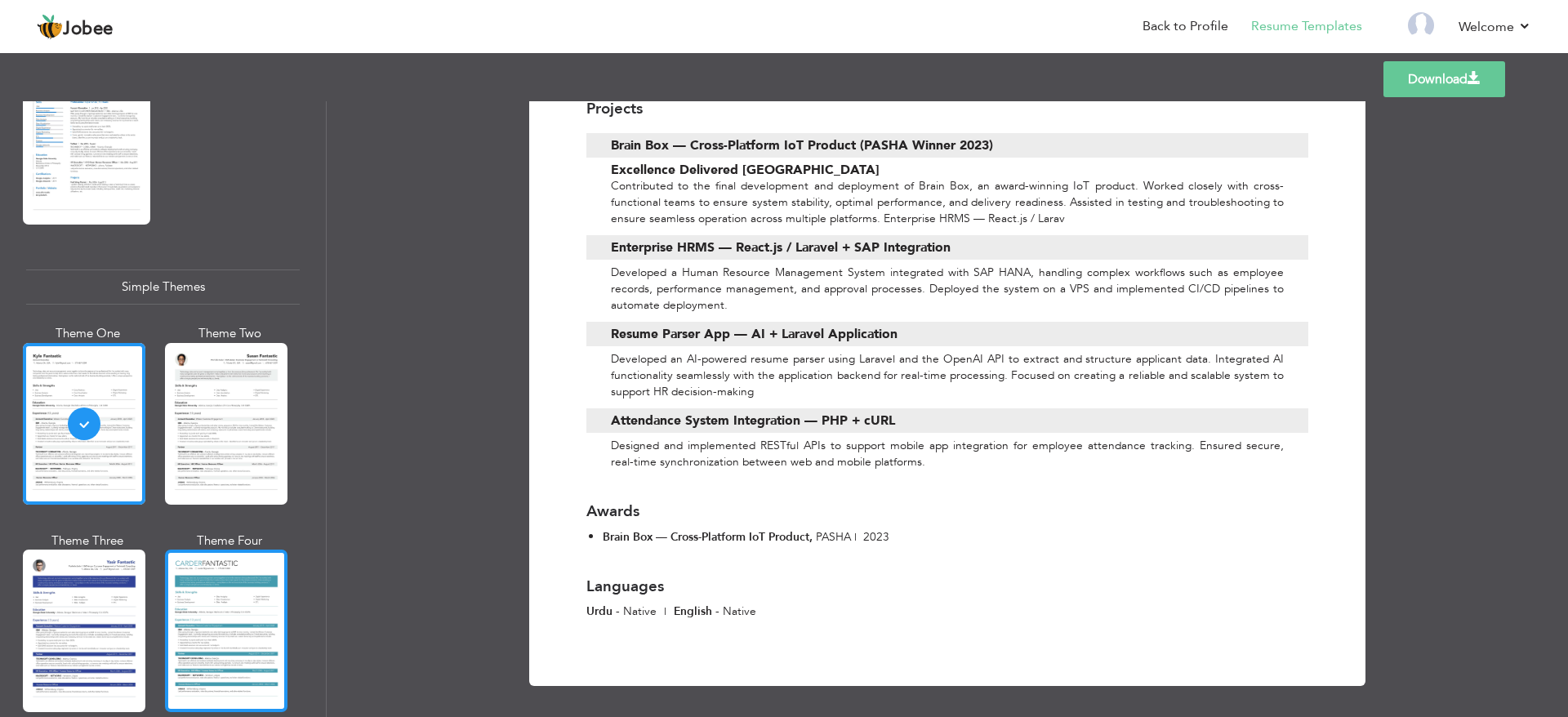
scroll to position [2714, 0]
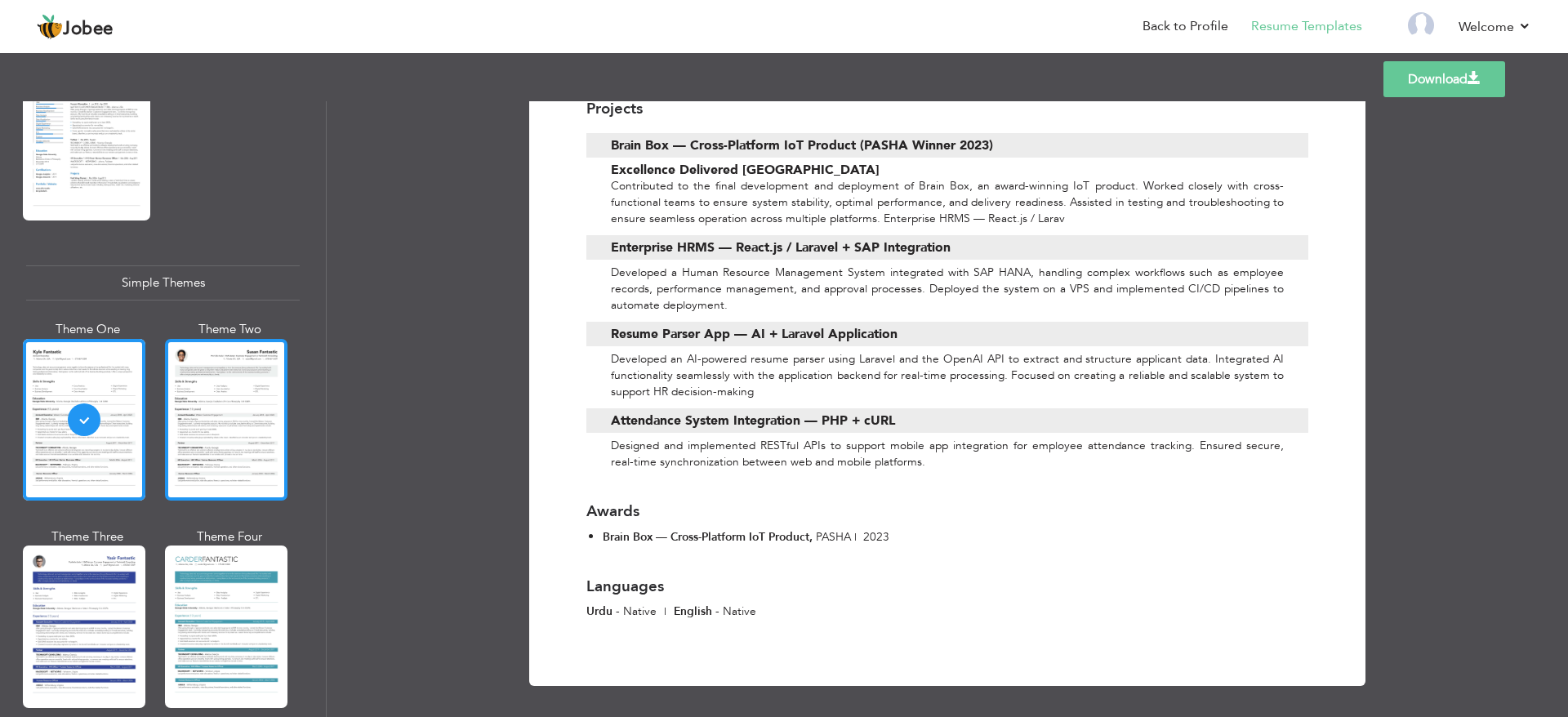
click at [205, 414] on div at bounding box center [226, 419] width 123 height 161
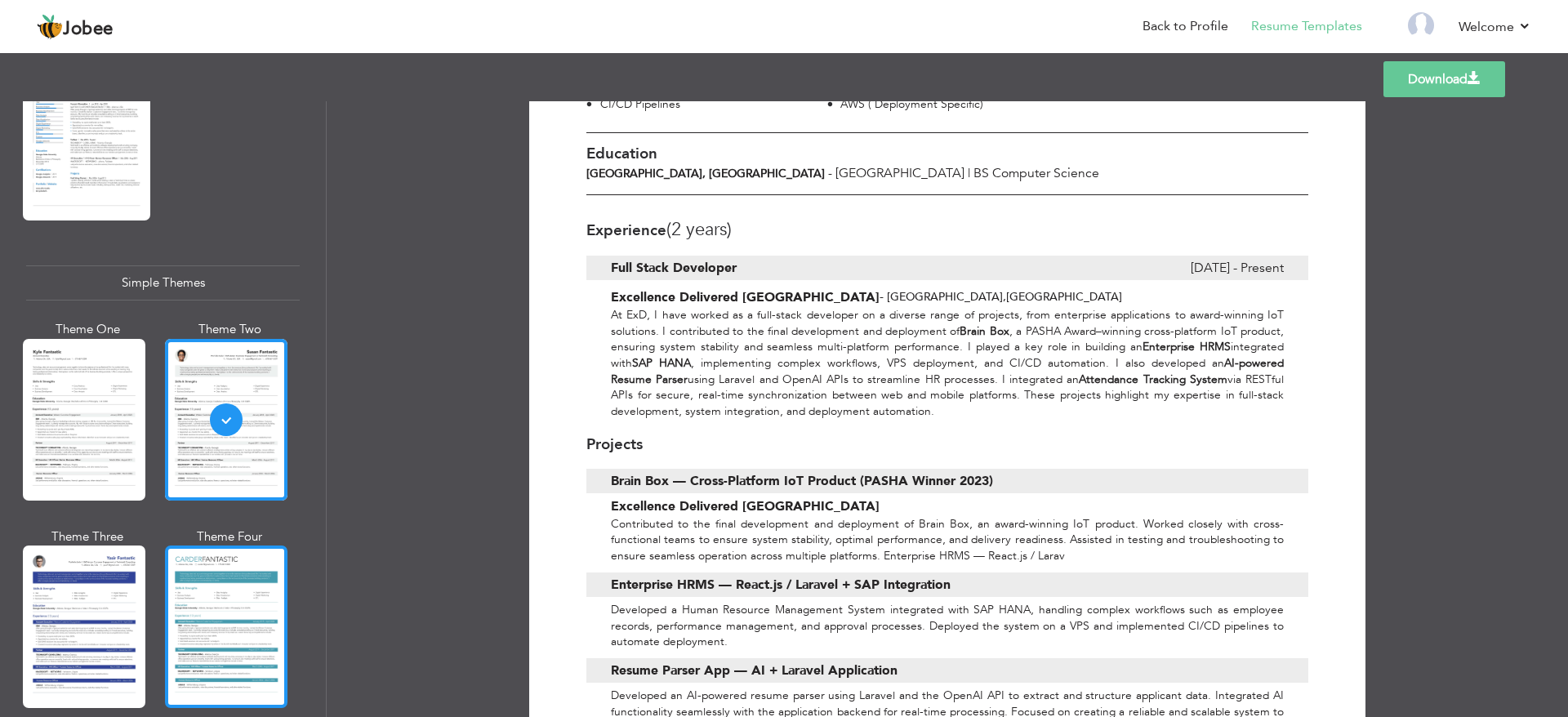
click at [189, 549] on div at bounding box center [226, 626] width 123 height 161
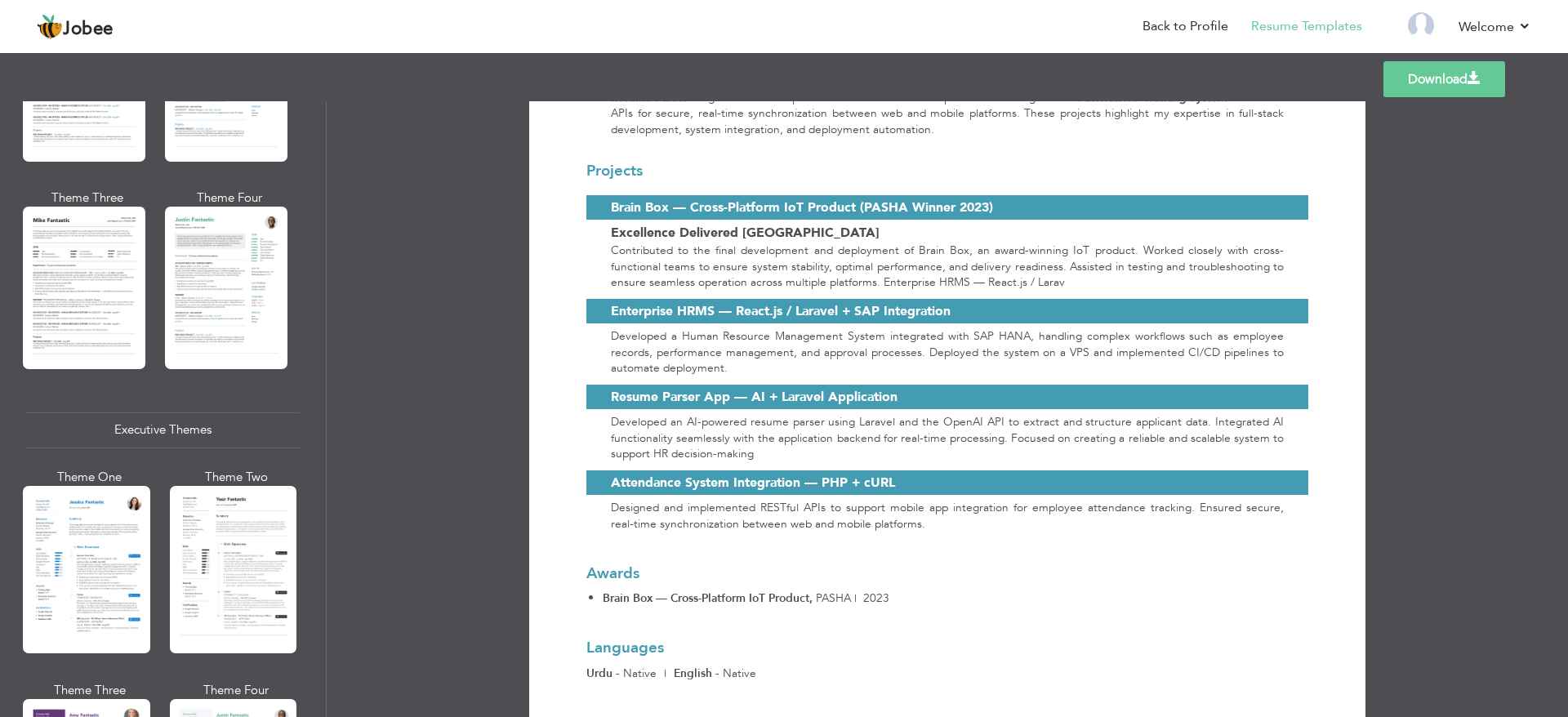
scroll to position [753, 0]
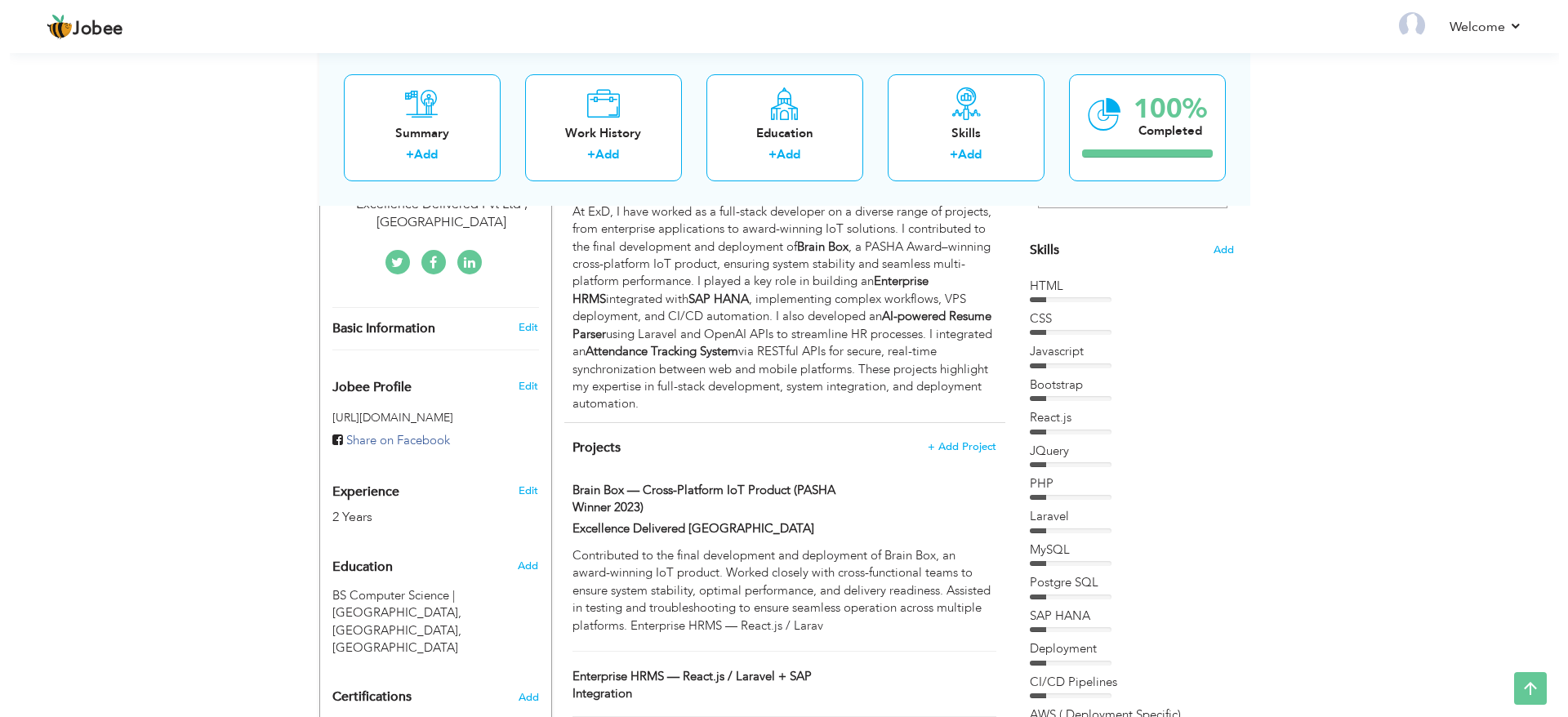
scroll to position [386, 0]
click at [377, 510] on div "2 Years" at bounding box center [406, 519] width 168 height 19
type input "[DEMOGRAPHIC_DATA]"
type input "[PERSON_NAME]"
type input "03256521723"
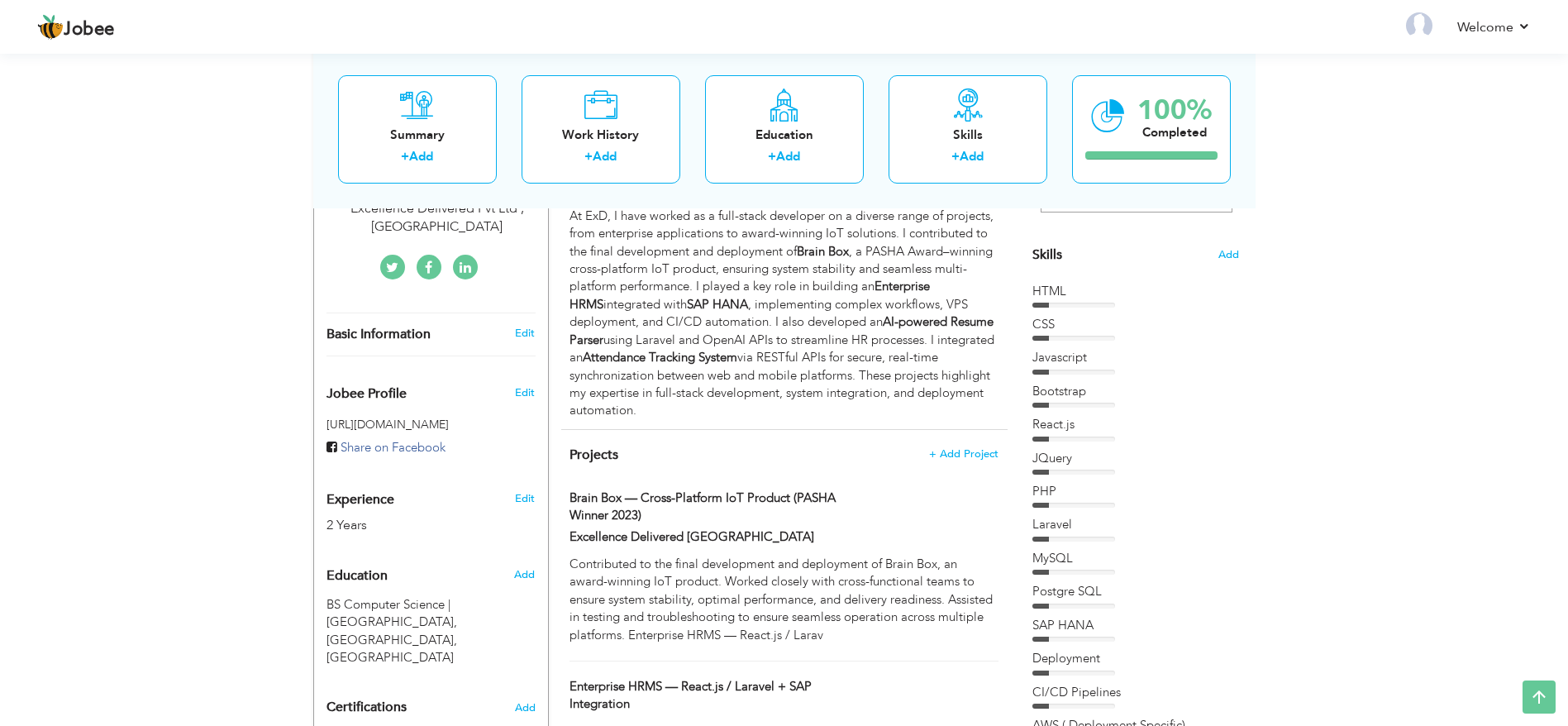
select select "number:166"
type input "[GEOGRAPHIC_DATA]"
select select "number:4"
type input "Excellence Delivered Pvt Ltd , Lahore"
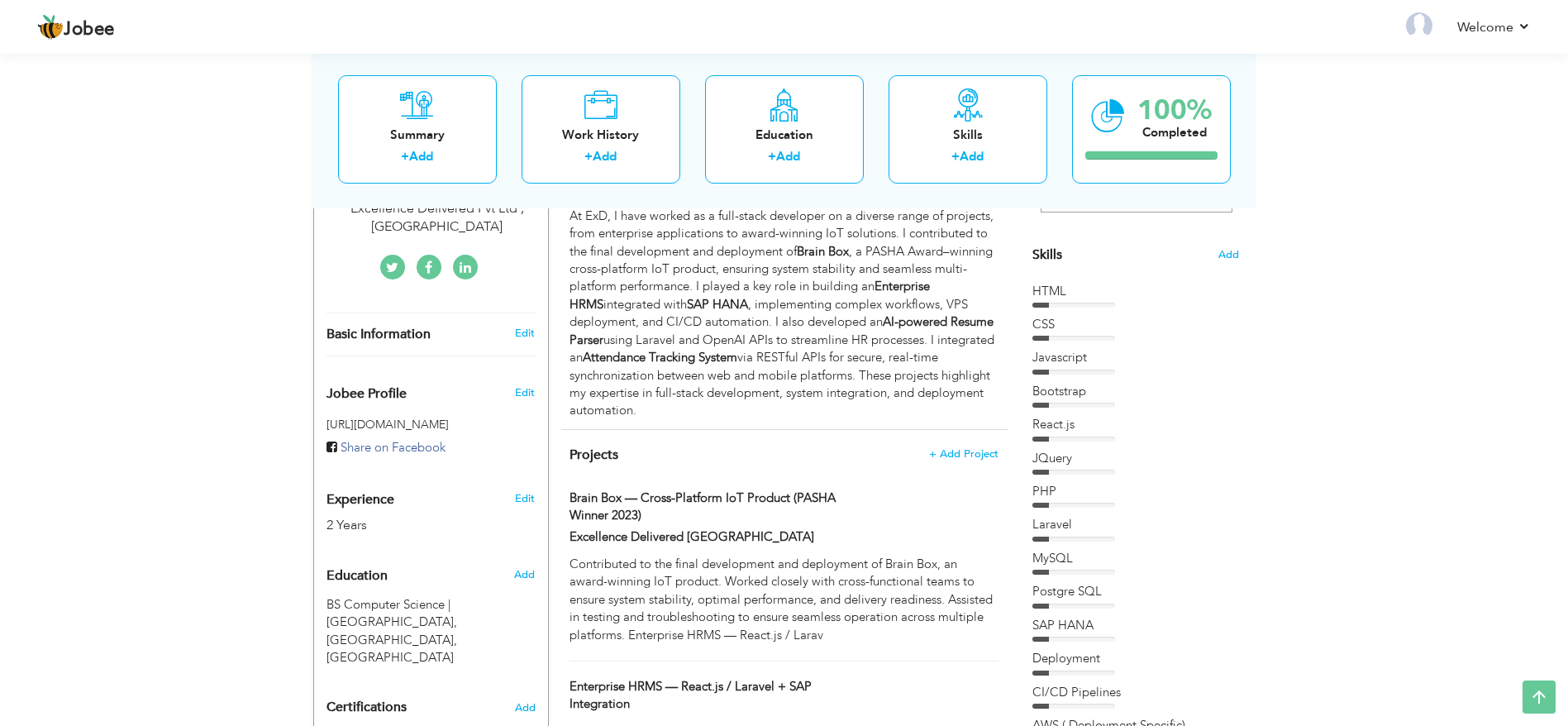
type input "Full Stack Developer"
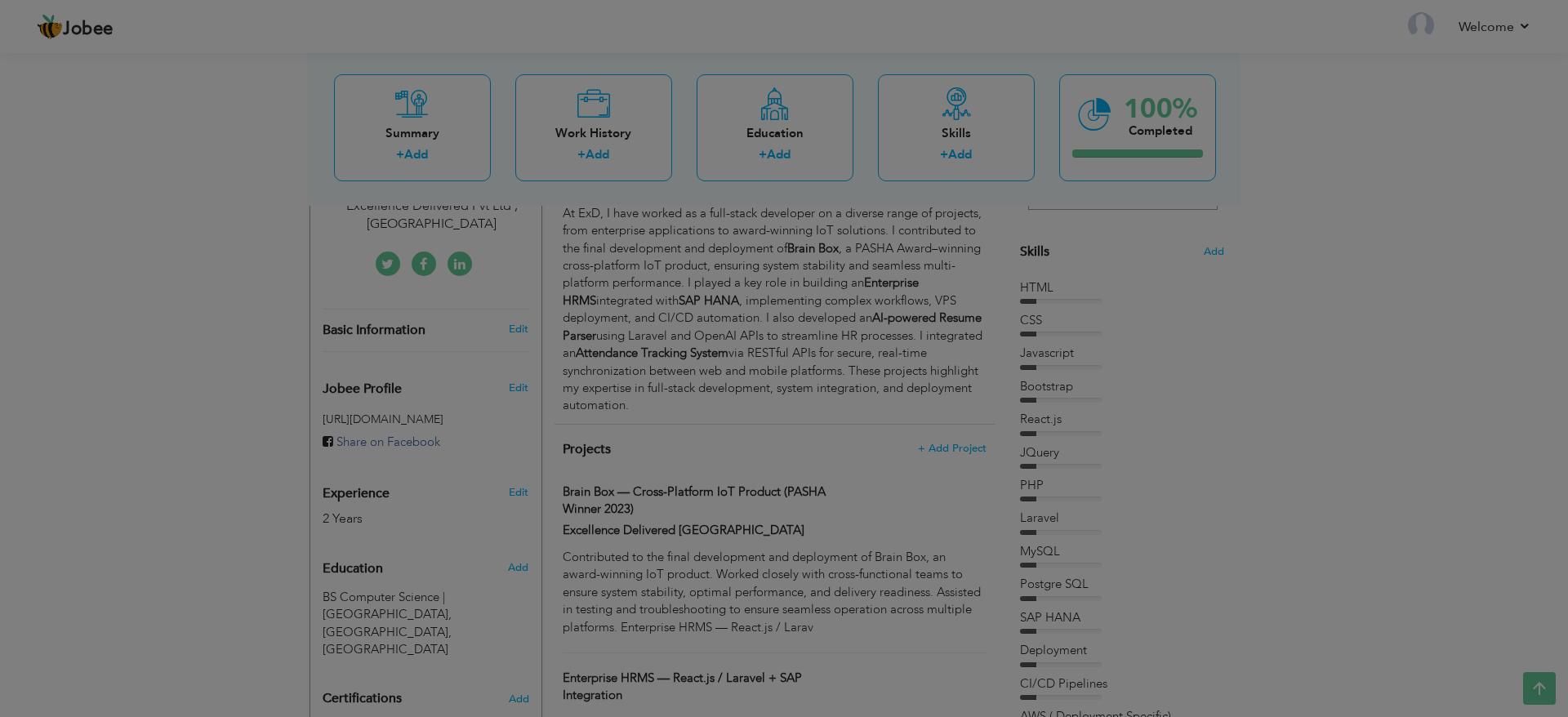
click at [377, 476] on body "Jobee Profile Resume Templates Resume Templates Cover Letters About My Resume W…" at bounding box center [784, 349] width 1568 height 1470
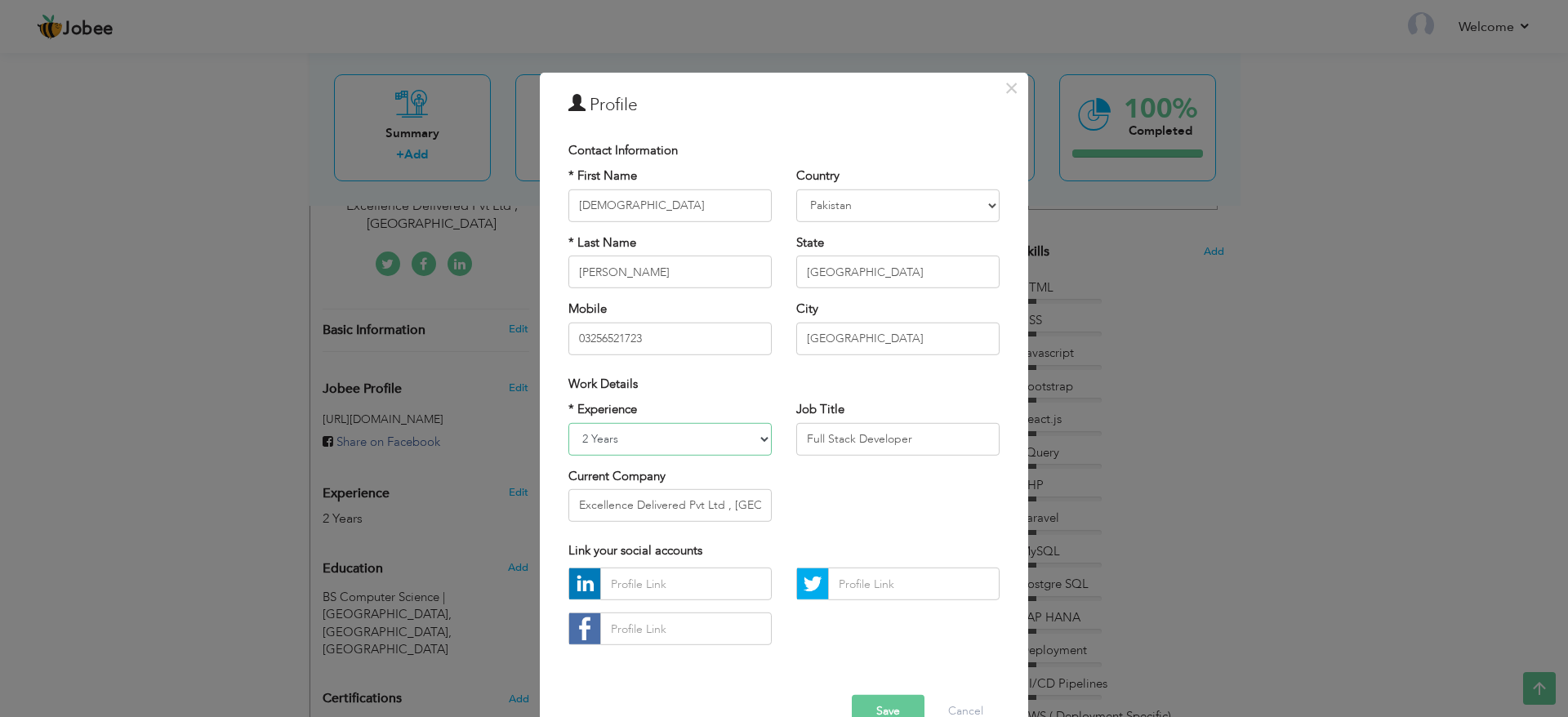
click at [694, 443] on select "Entry Level Less than 1 Year 1 Year 2 Years 3 Years 4 Years 5 Years 6 Years 7 Y…" at bounding box center [671, 438] width 204 height 33
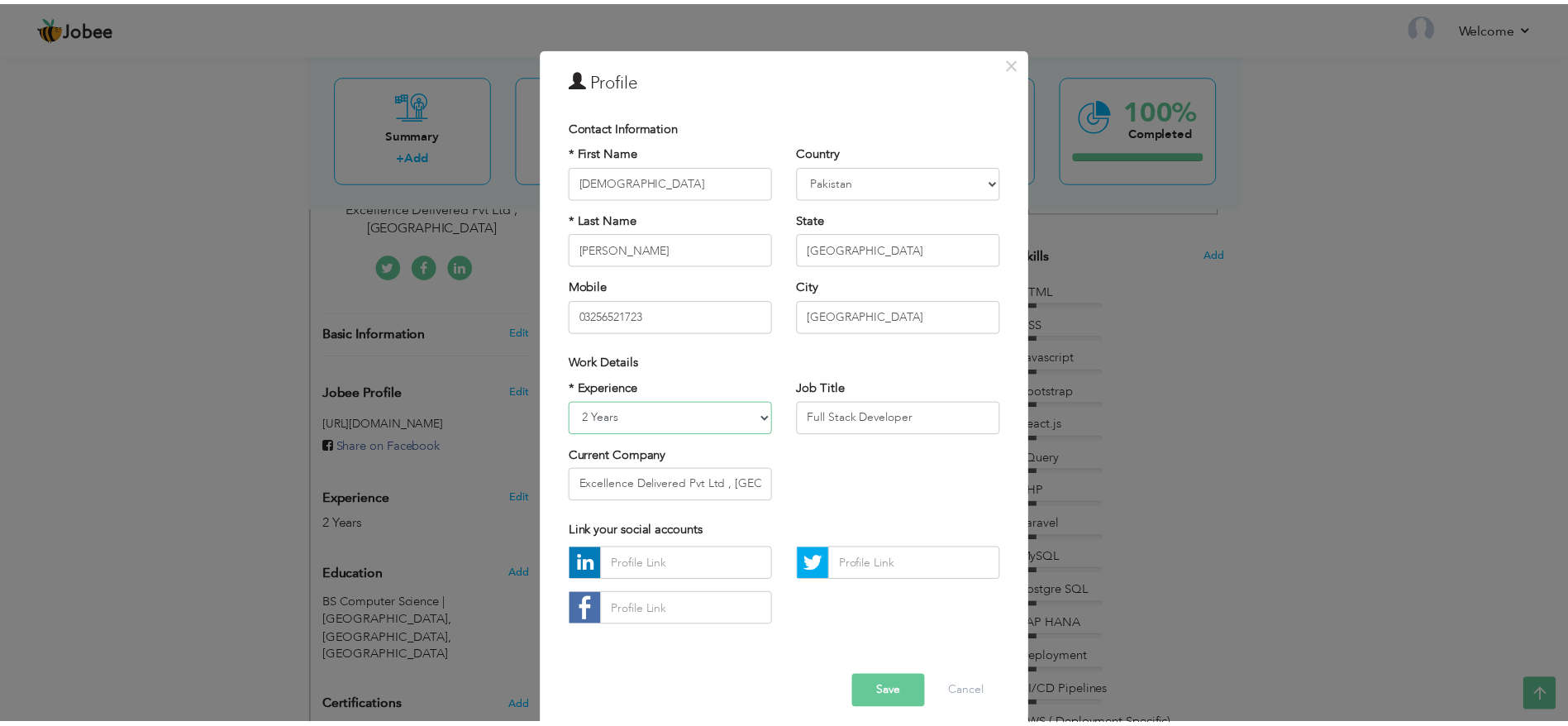
scroll to position [39, 0]
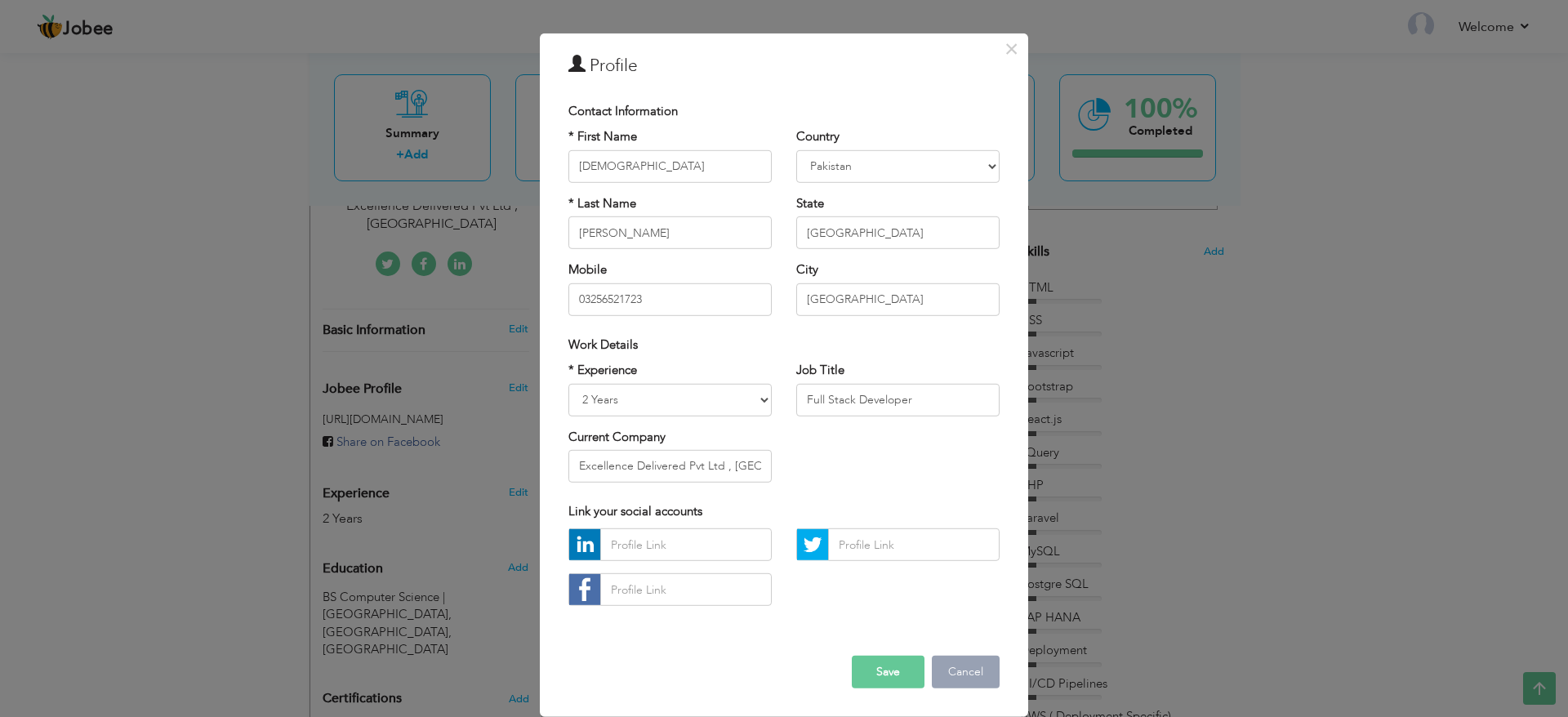
click at [946, 679] on button "Cancel" at bounding box center [966, 672] width 68 height 33
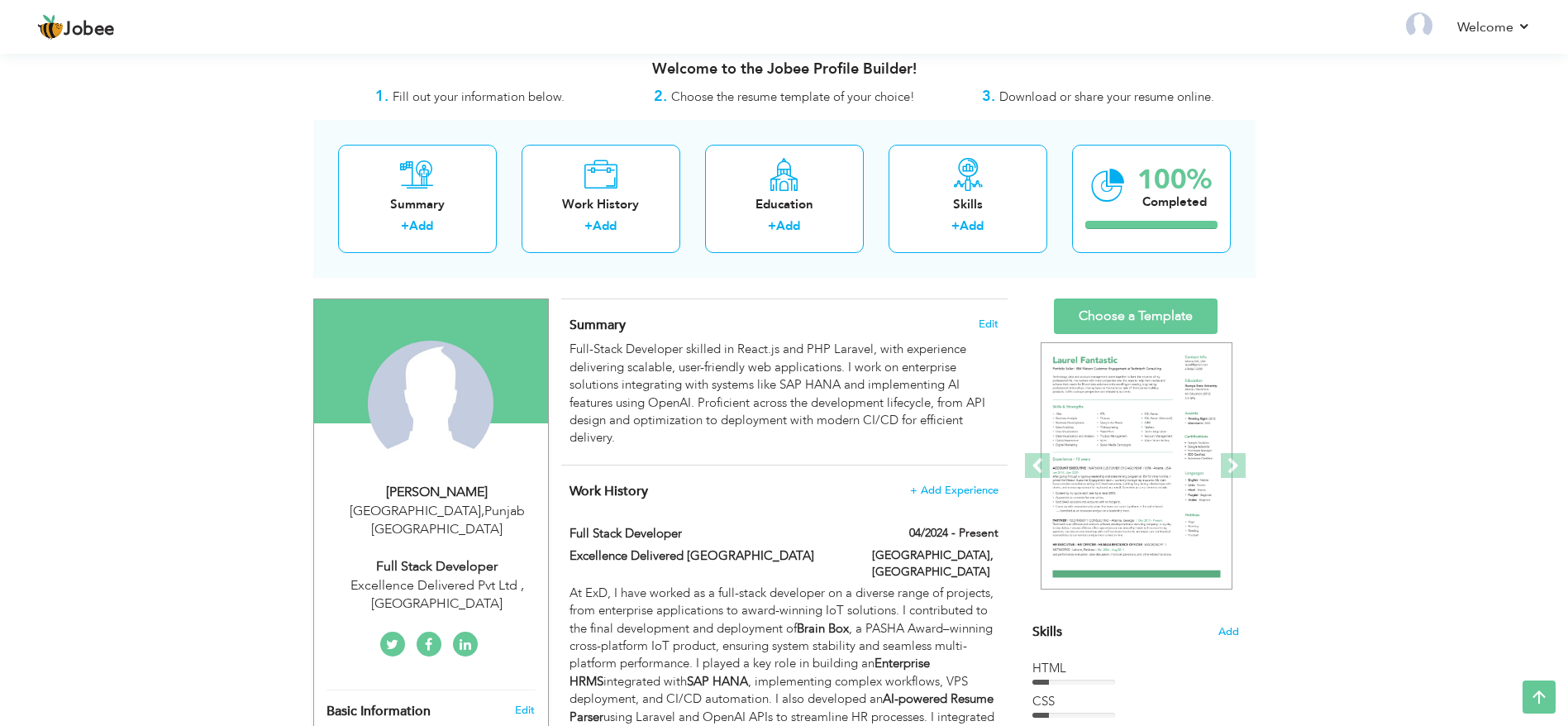
scroll to position [0, 0]
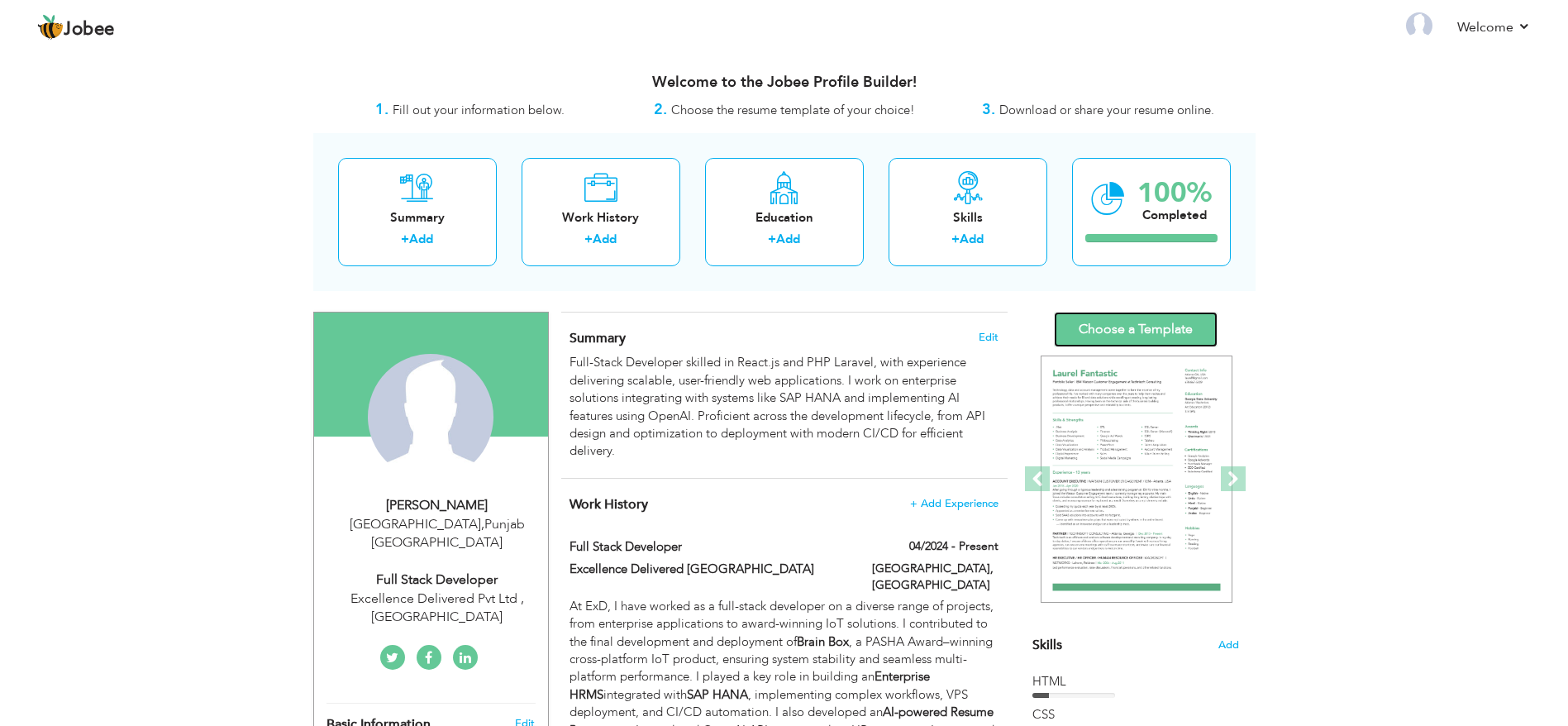
click at [1178, 336] on link "Choose a Template" at bounding box center [1136, 329] width 163 height 36
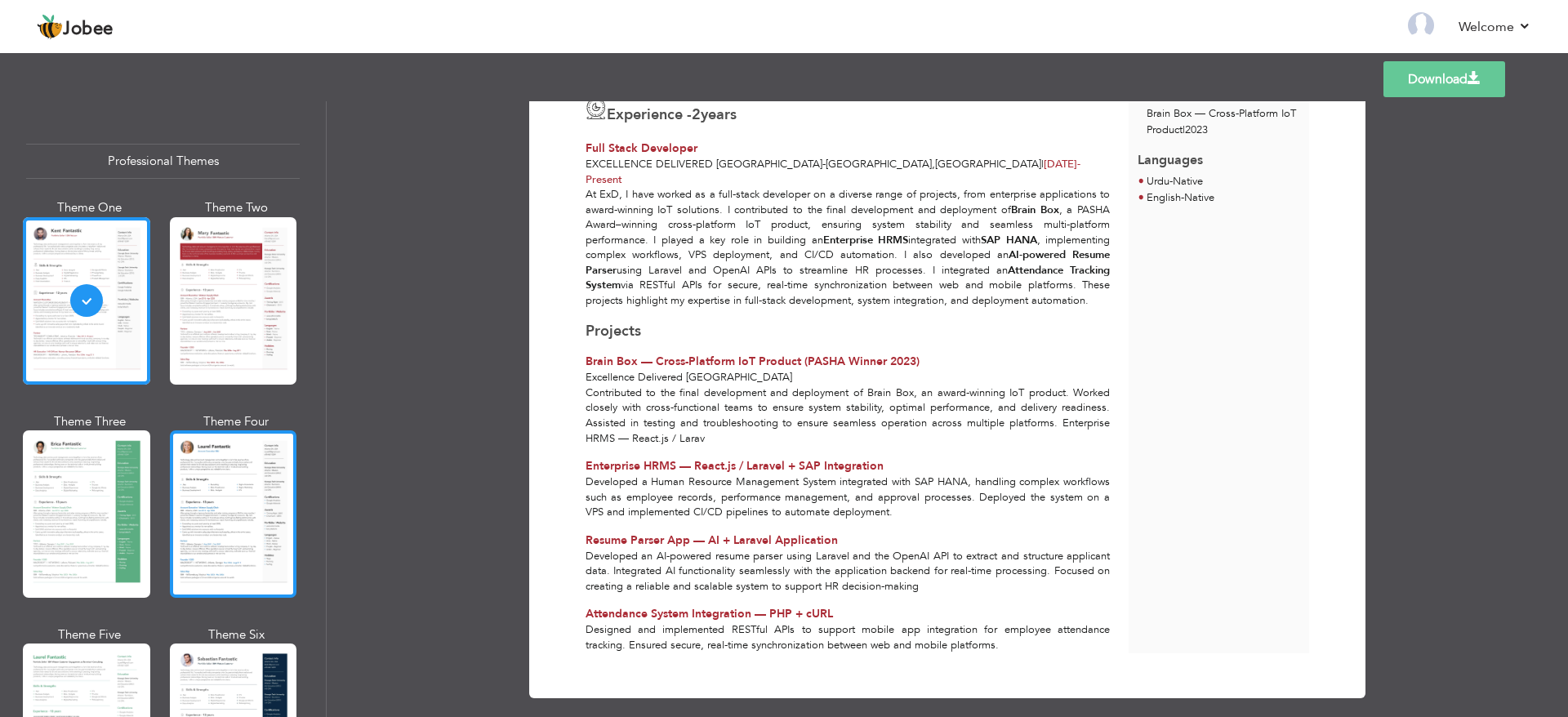
scroll to position [245, 0]
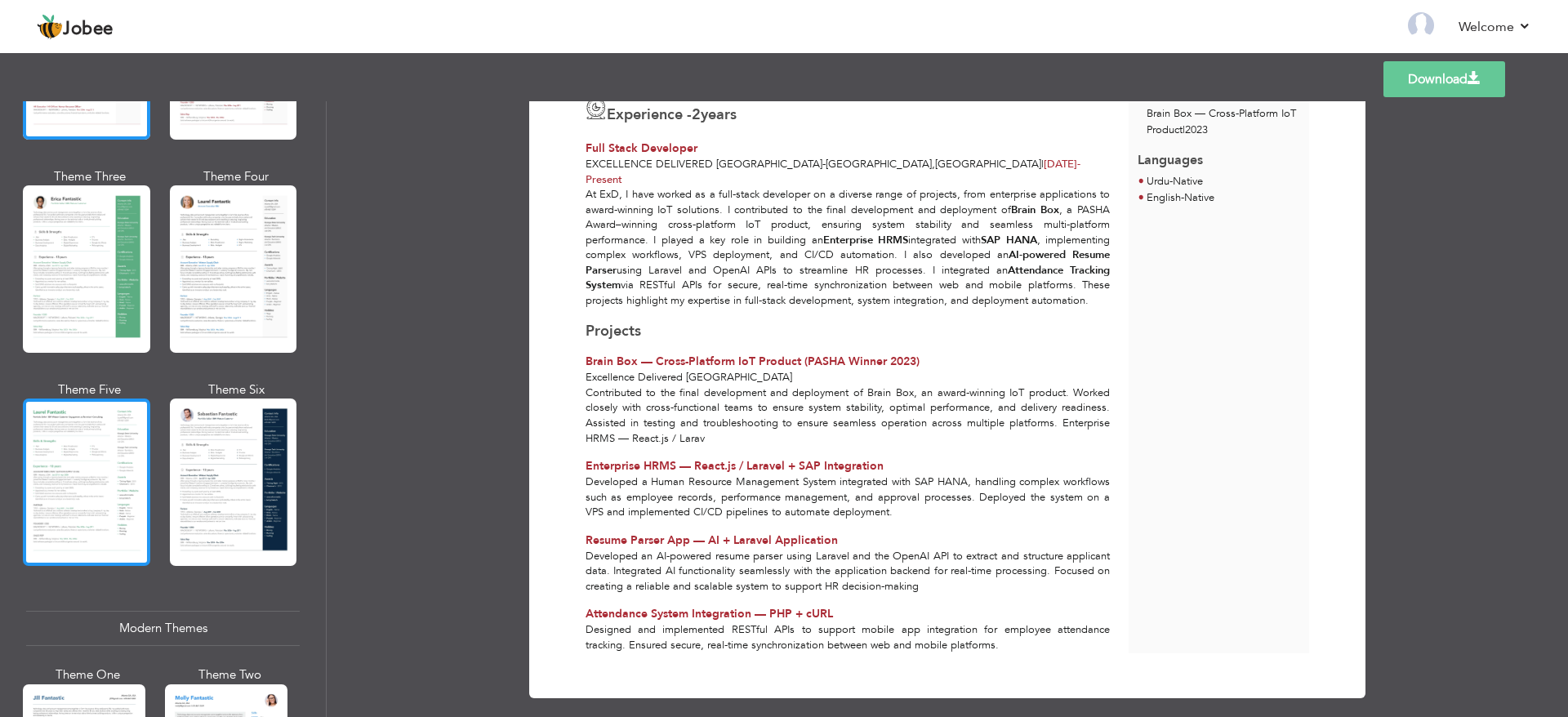
click at [68, 505] on div at bounding box center [86, 482] width 128 height 167
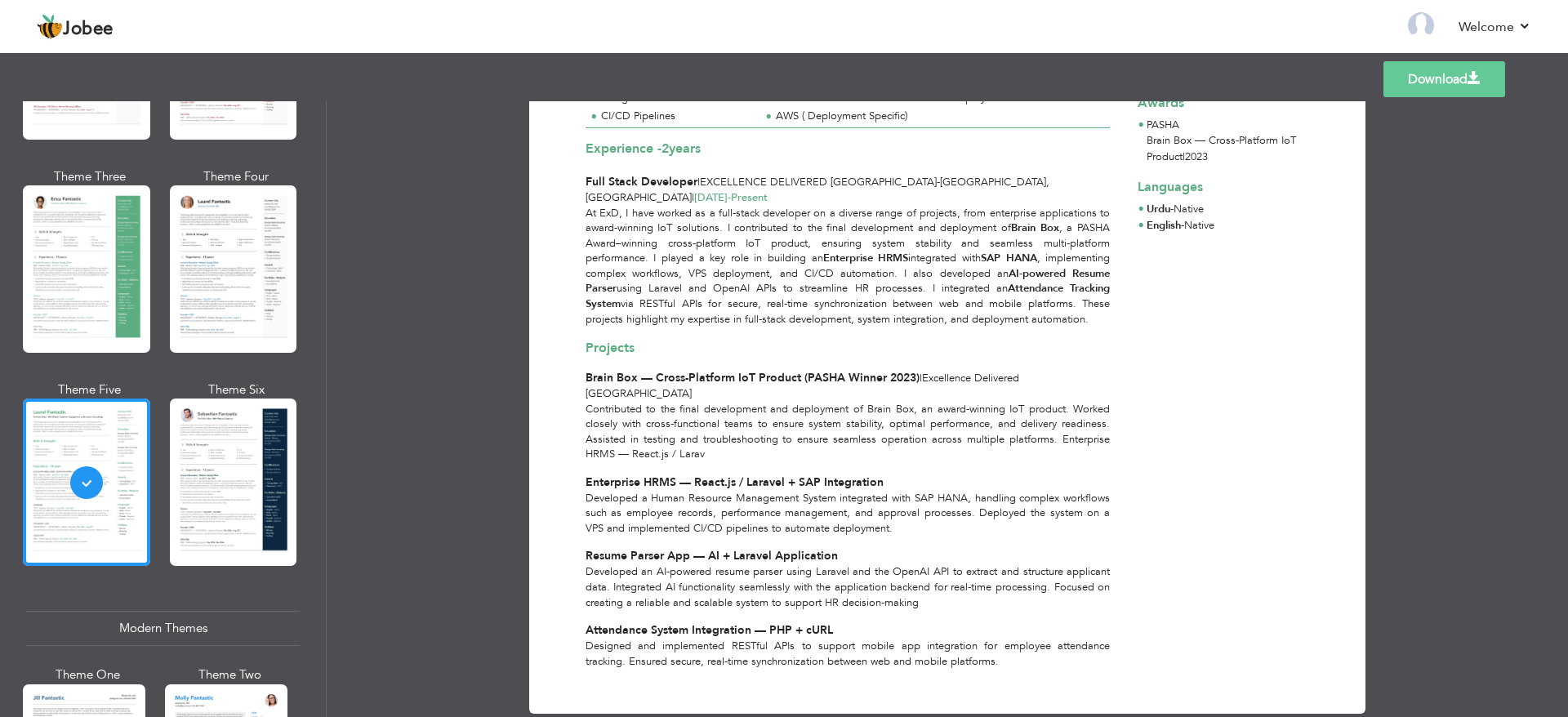
scroll to position [299, 0]
click at [649, 563] on div "Developed an AI-powered resume parser using Laravel and the OpenAI API to extra…" at bounding box center [847, 586] width 543 height 46
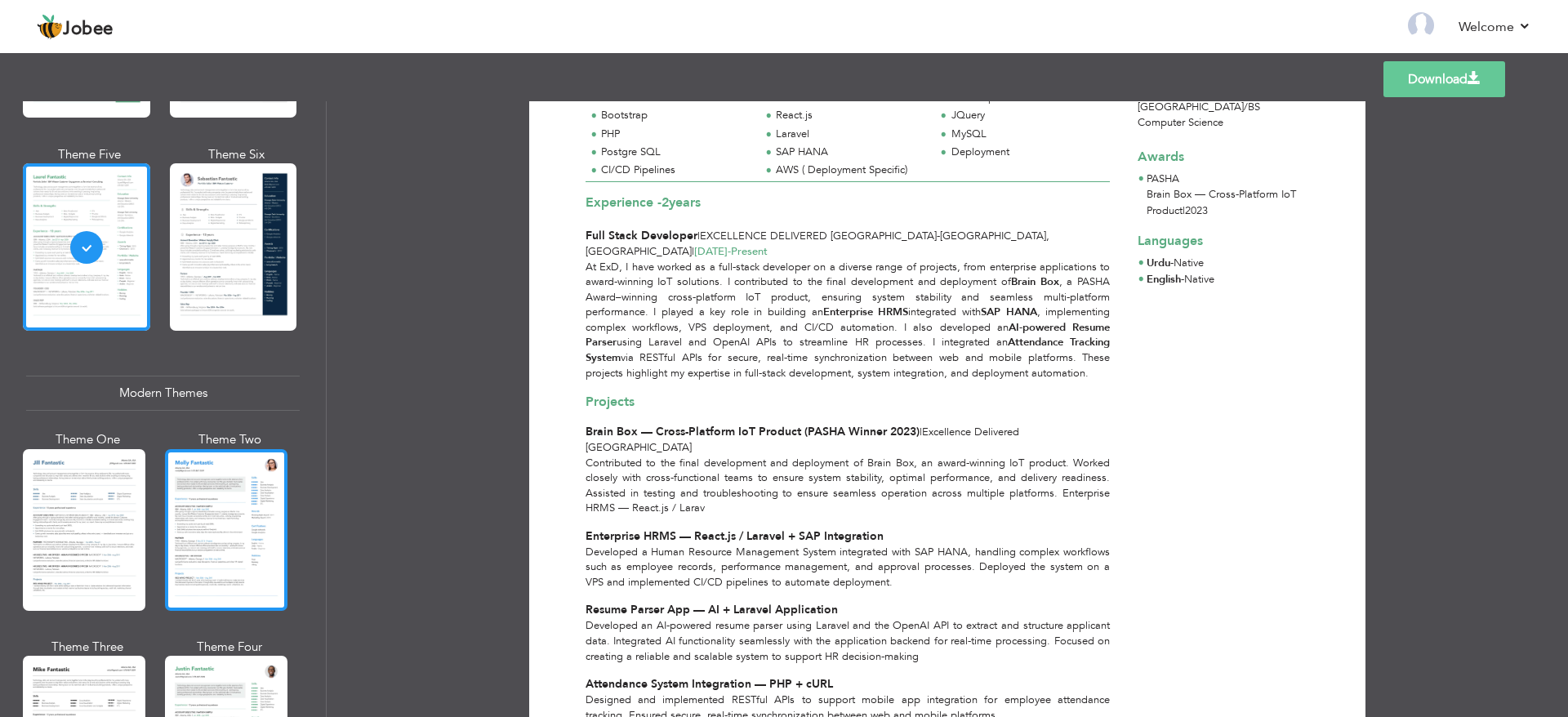
scroll to position [490, 0]
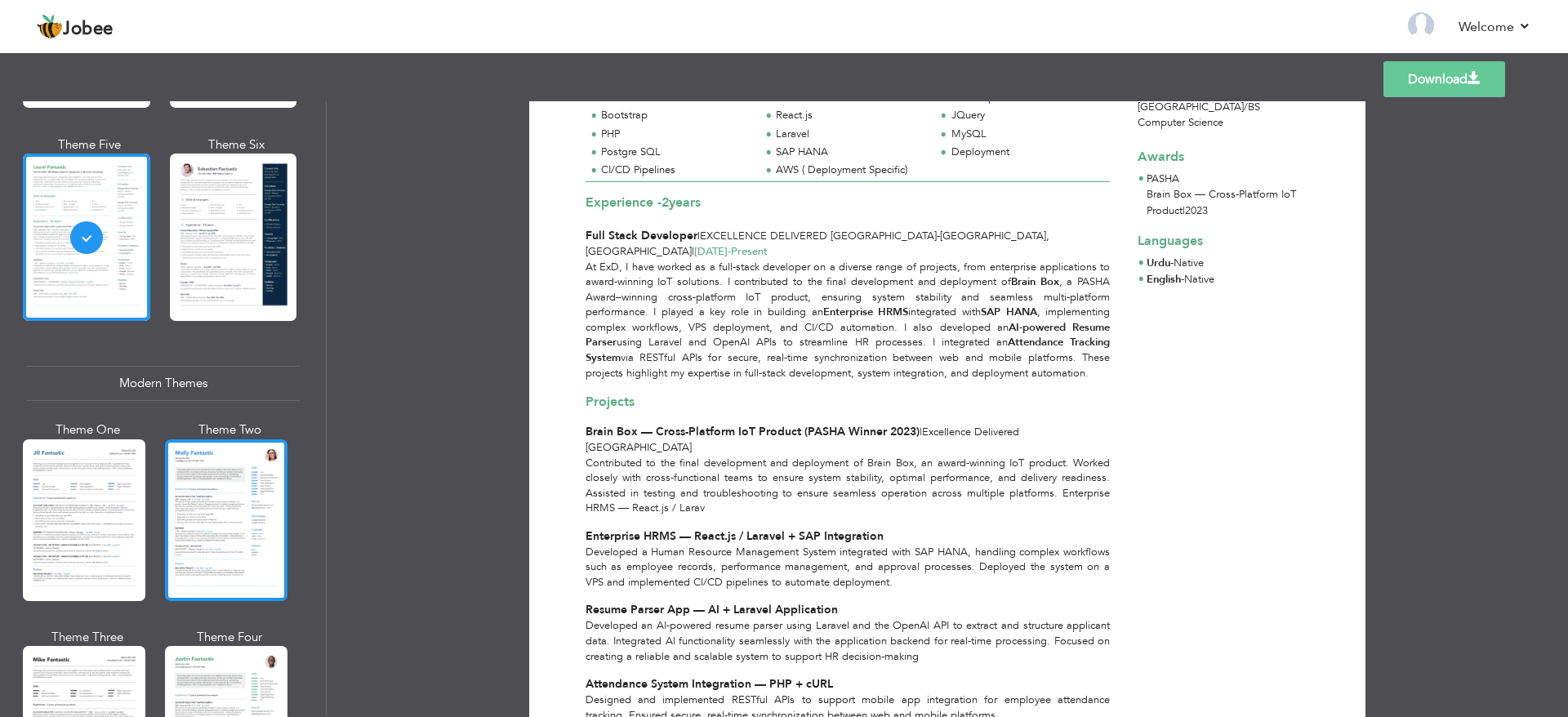
click at [221, 508] on div at bounding box center [226, 519] width 123 height 161
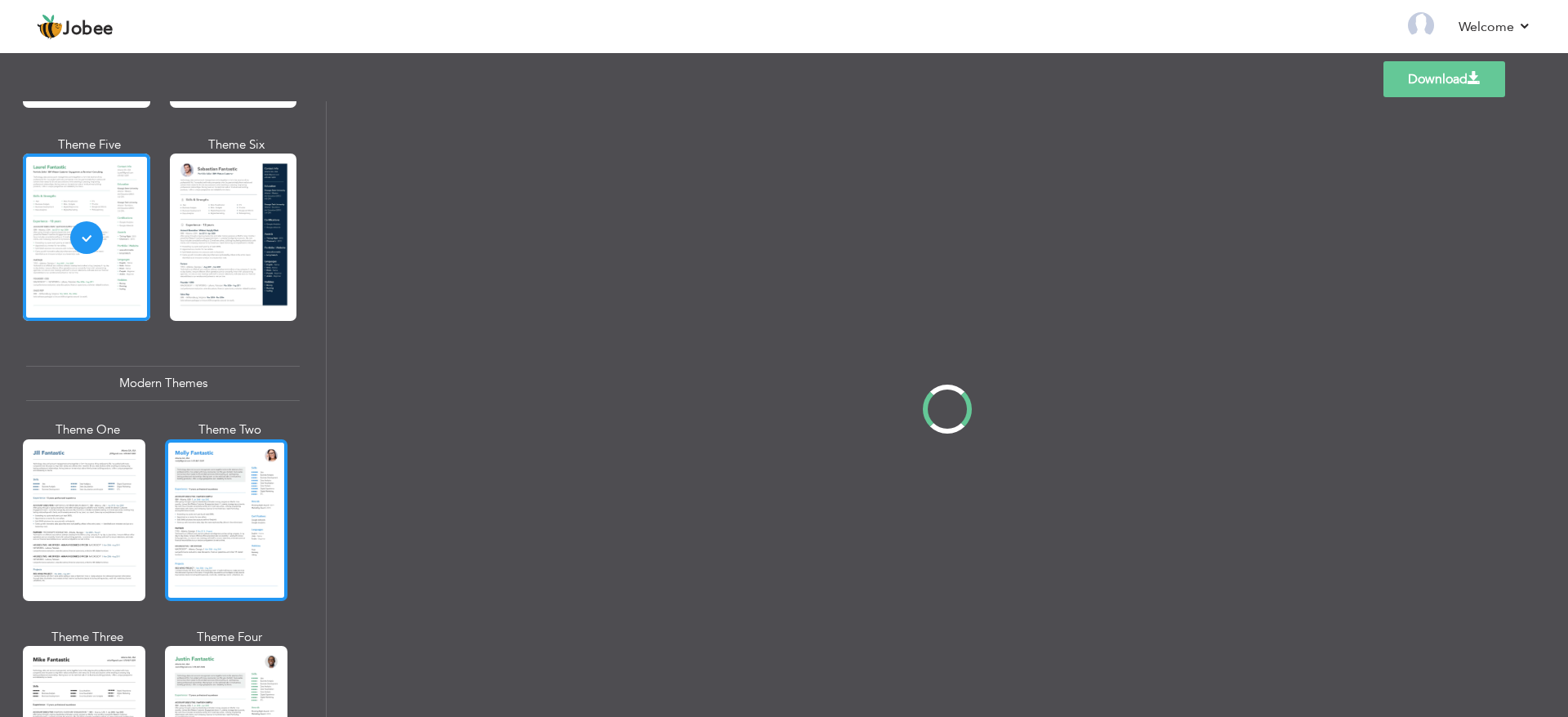
scroll to position [0, 0]
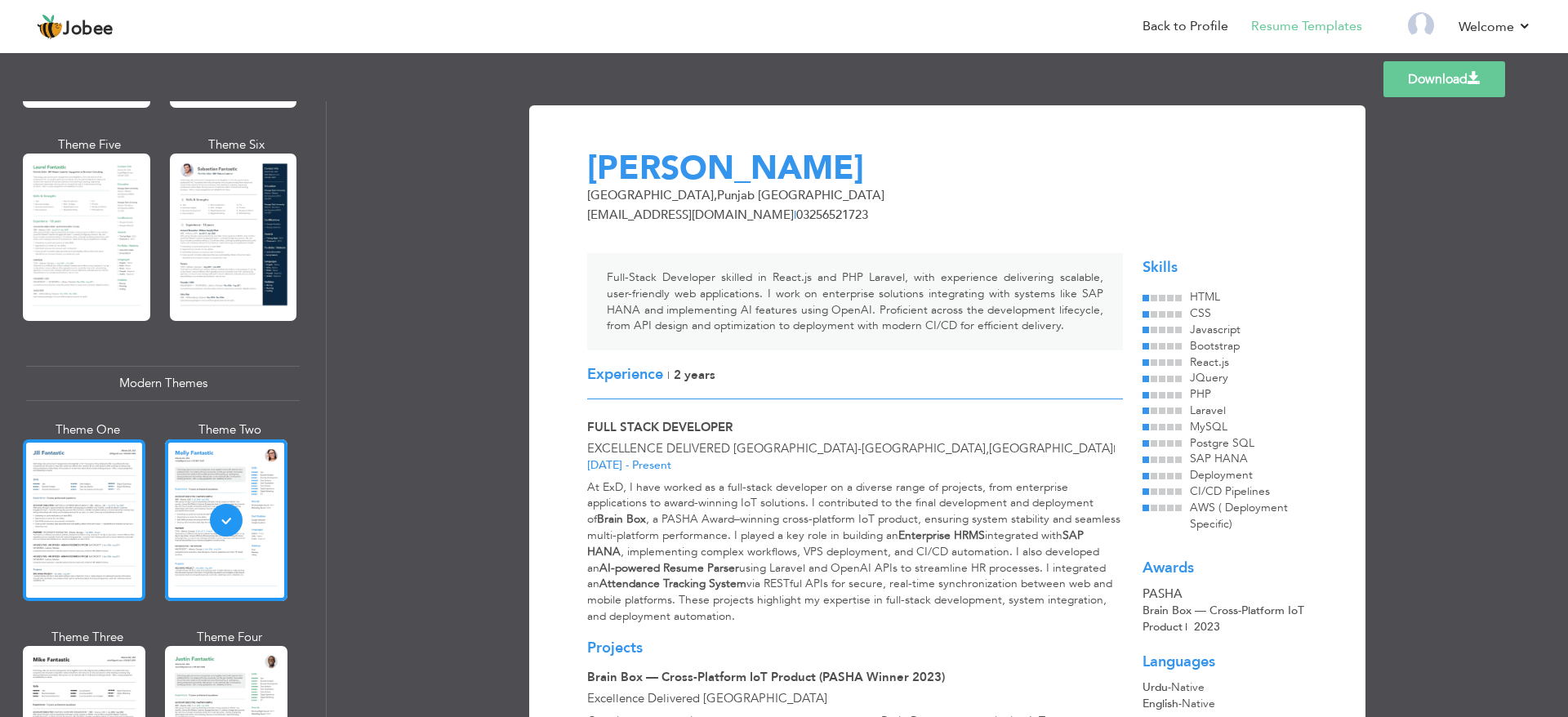
click at [107, 513] on div at bounding box center [84, 519] width 123 height 161
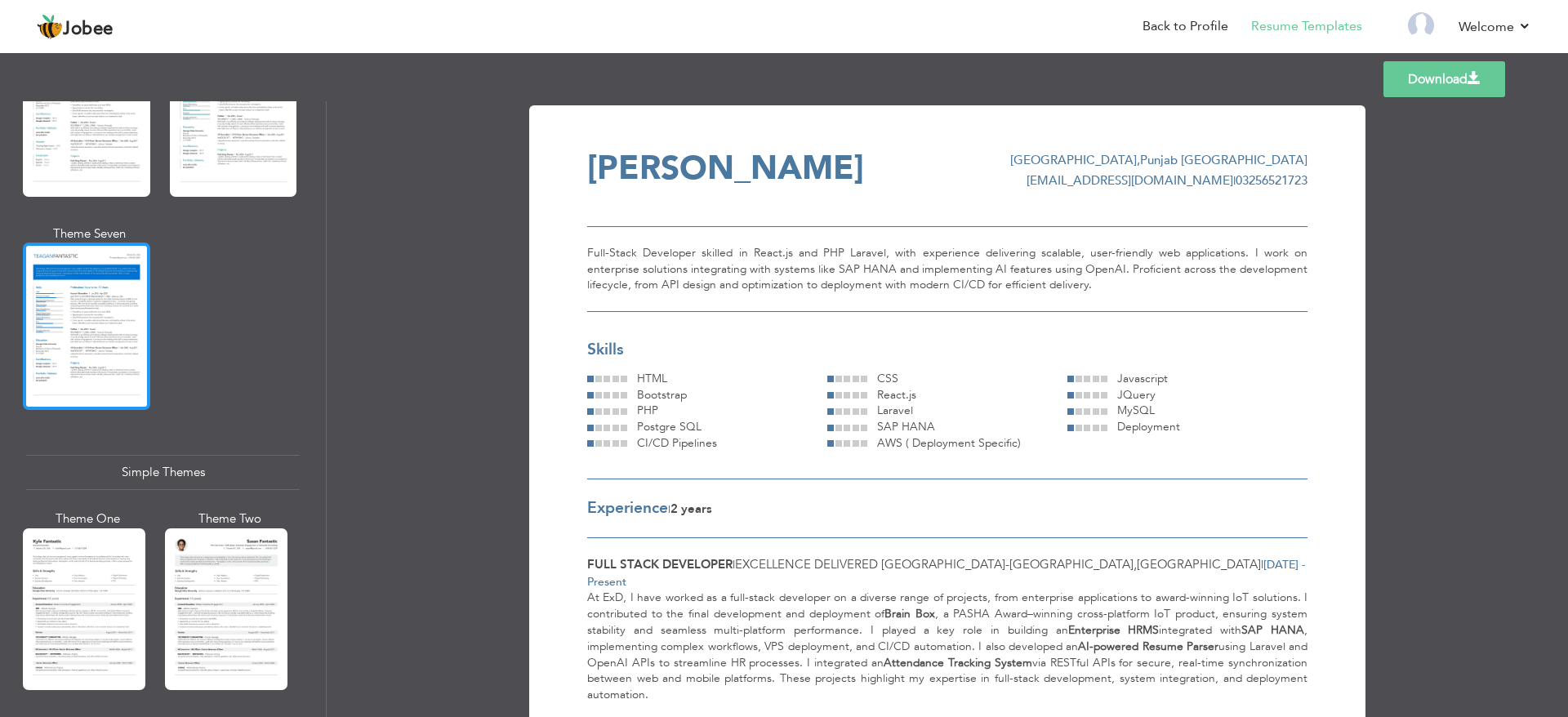
scroll to position [2714, 0]
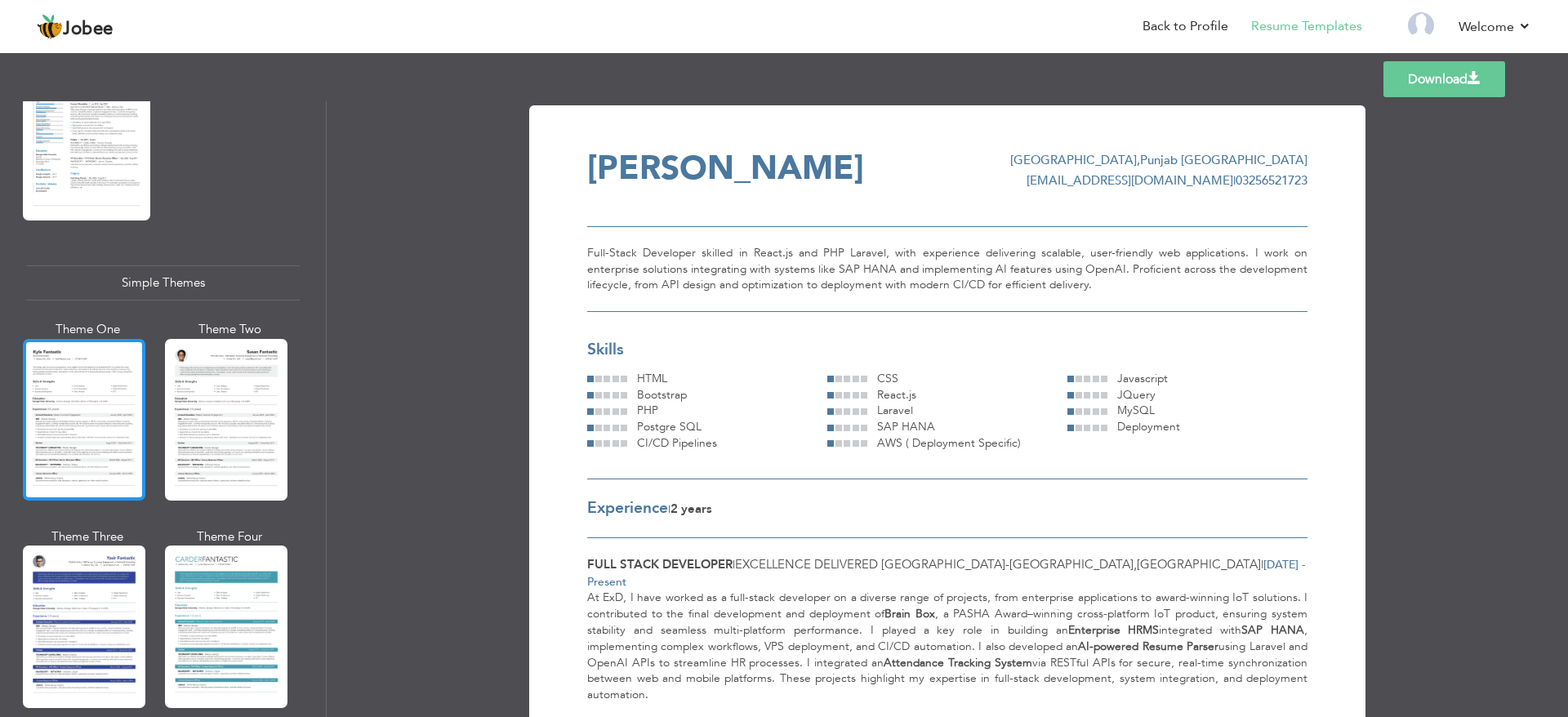
click at [106, 445] on div at bounding box center [84, 419] width 123 height 161
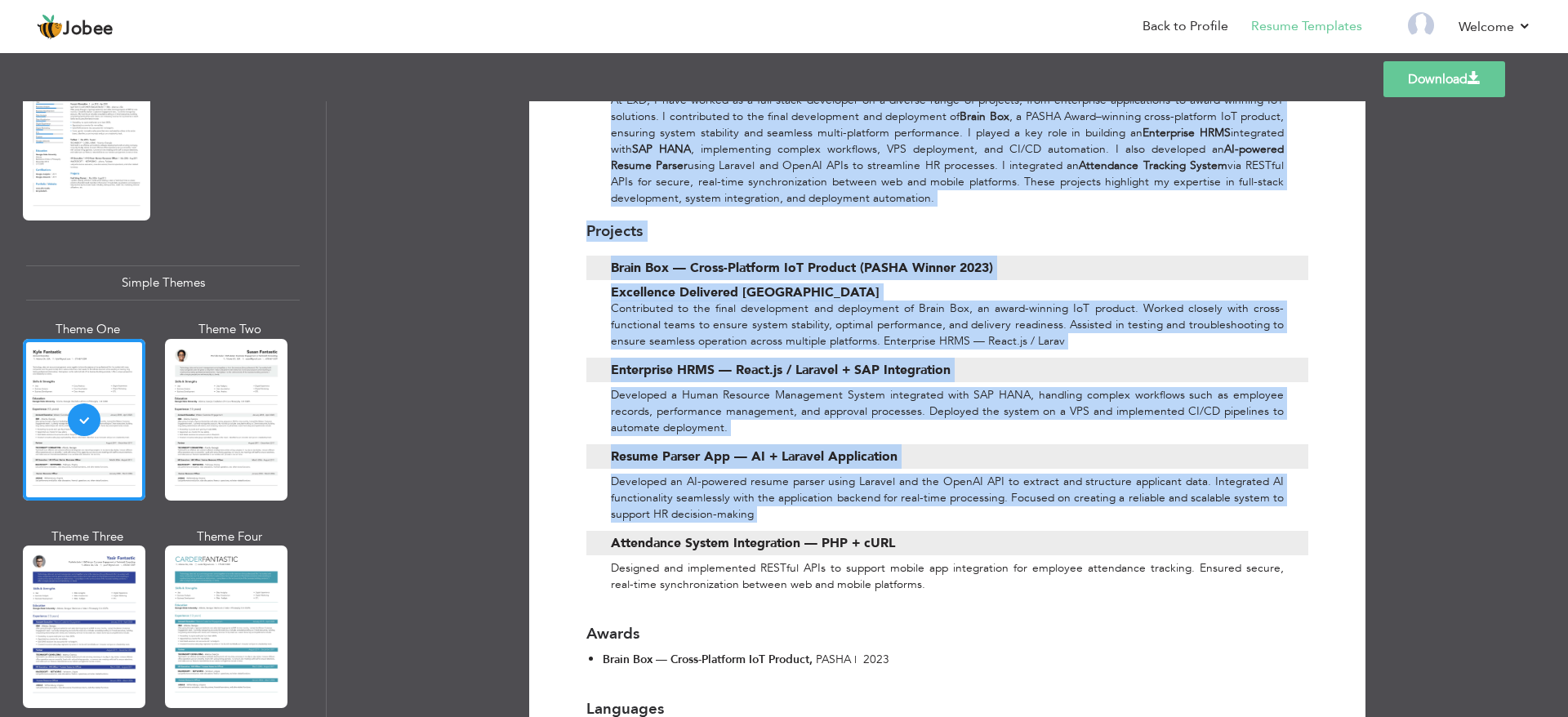
scroll to position [593, 0]
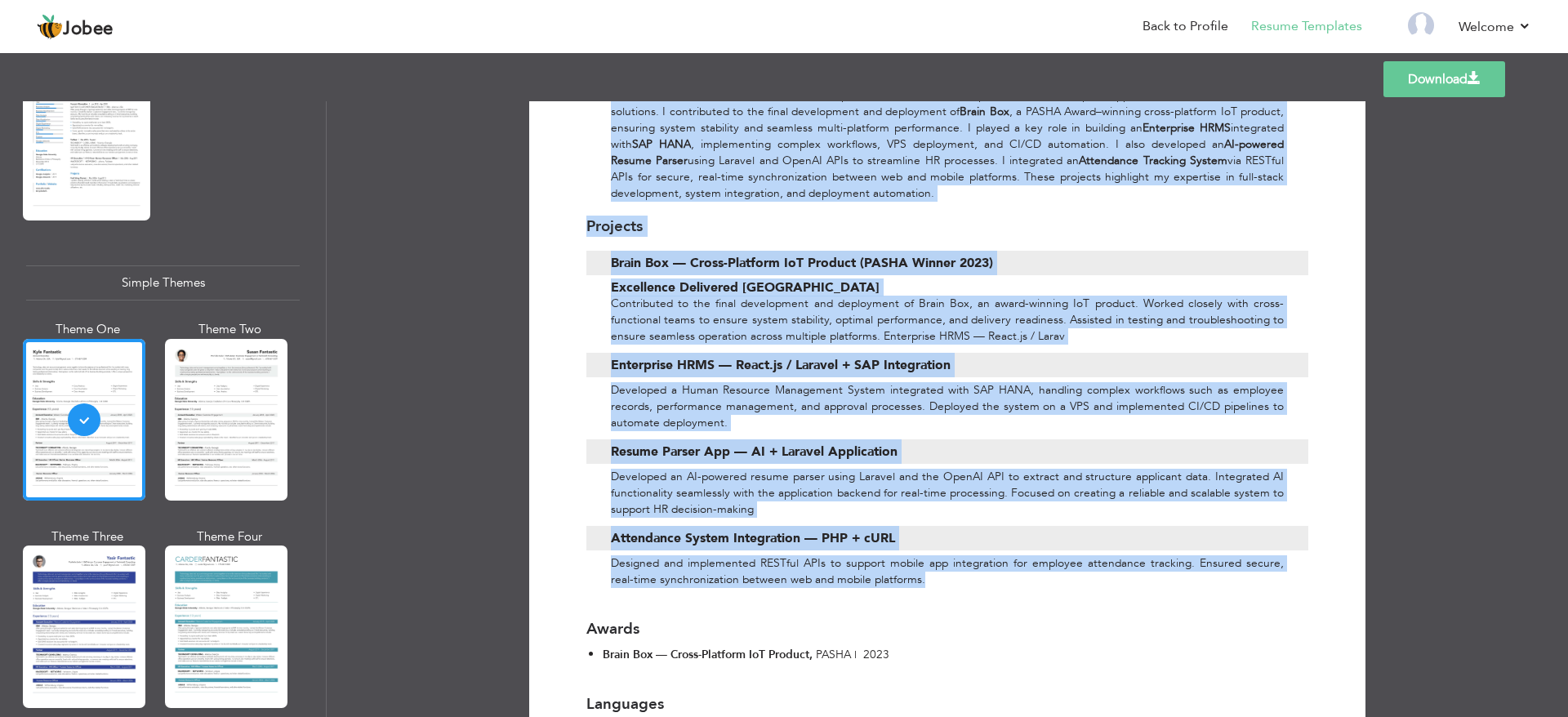
drag, startPoint x: 604, startPoint y: 341, endPoint x: 941, endPoint y: 581, distance: 413.7
click at [941, 581] on div "[PERSON_NAME] Full Stack Developer at Excellence Delivered Pvt Ltd , [GEOGRAPHI…" at bounding box center [947, 158] width 746 height 1185
copy div "Lo IpS, D sita consec ad e sedd-eiusm temporinc ut l etdolor magna al enimadmi,…"
click at [733, 392] on div "Developed a Human Resource Management System integrated with SAP HANA, handling…" at bounding box center [947, 406] width 722 height 49
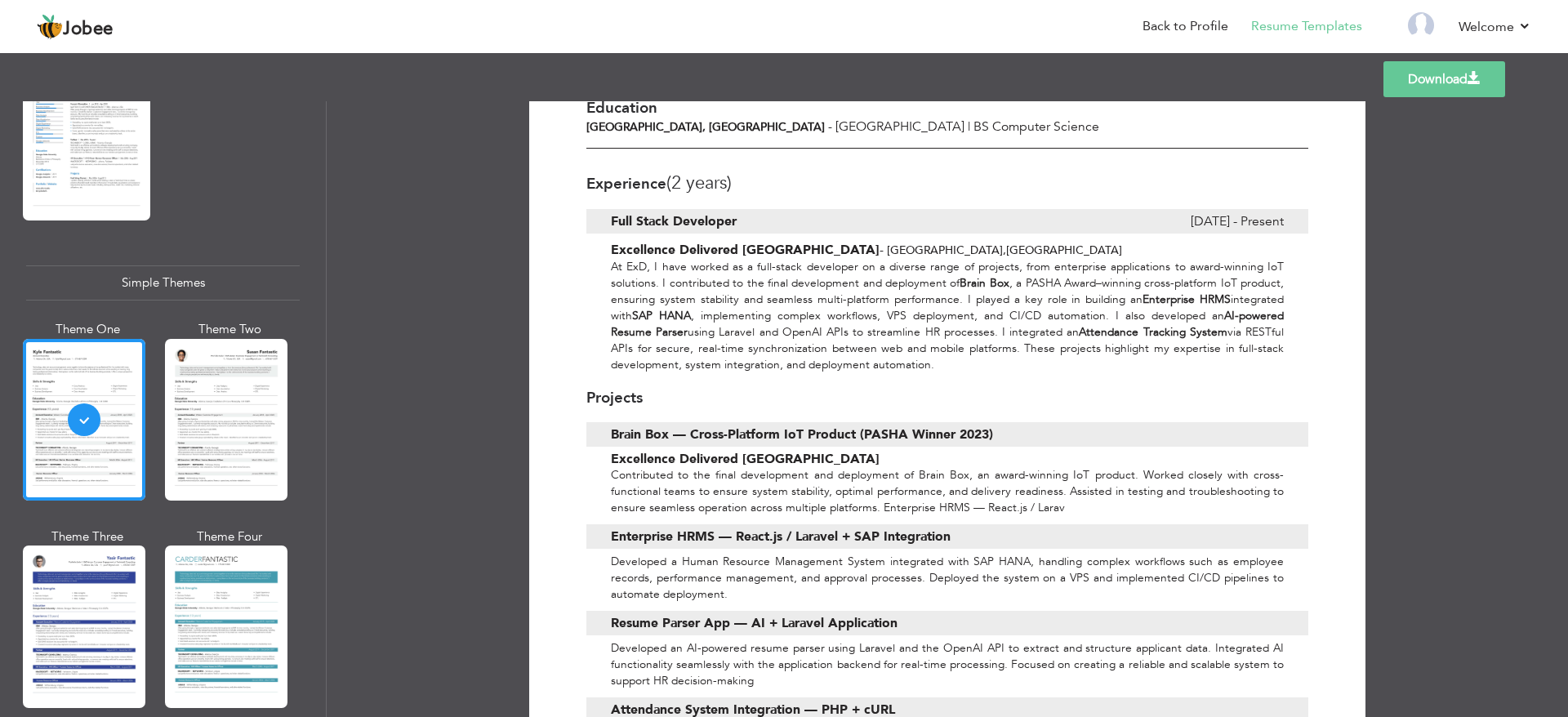
scroll to position [348, 0]
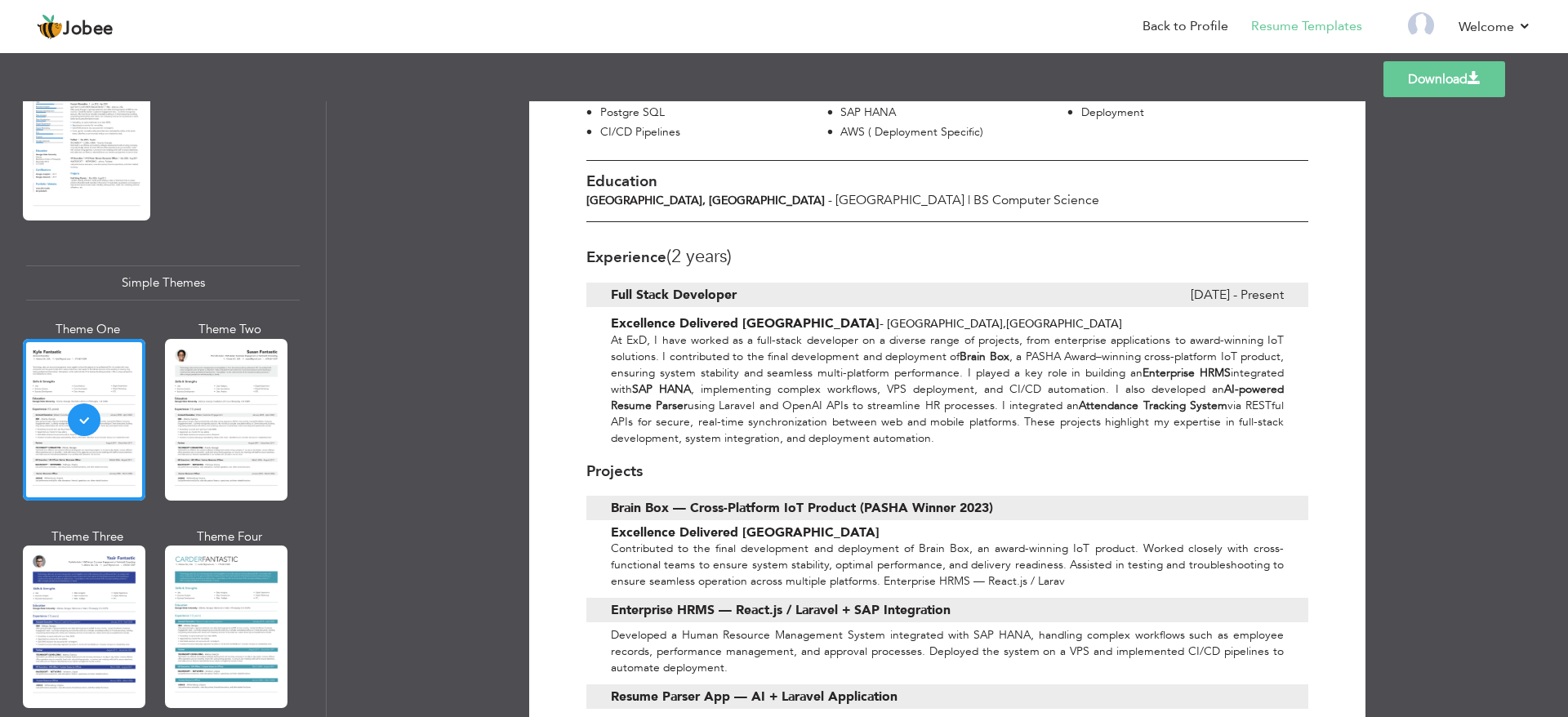
click at [839, 346] on div "At ExD, I have worked as a full-stack developer on a diverse range of projects,…" at bounding box center [947, 389] width 722 height 114
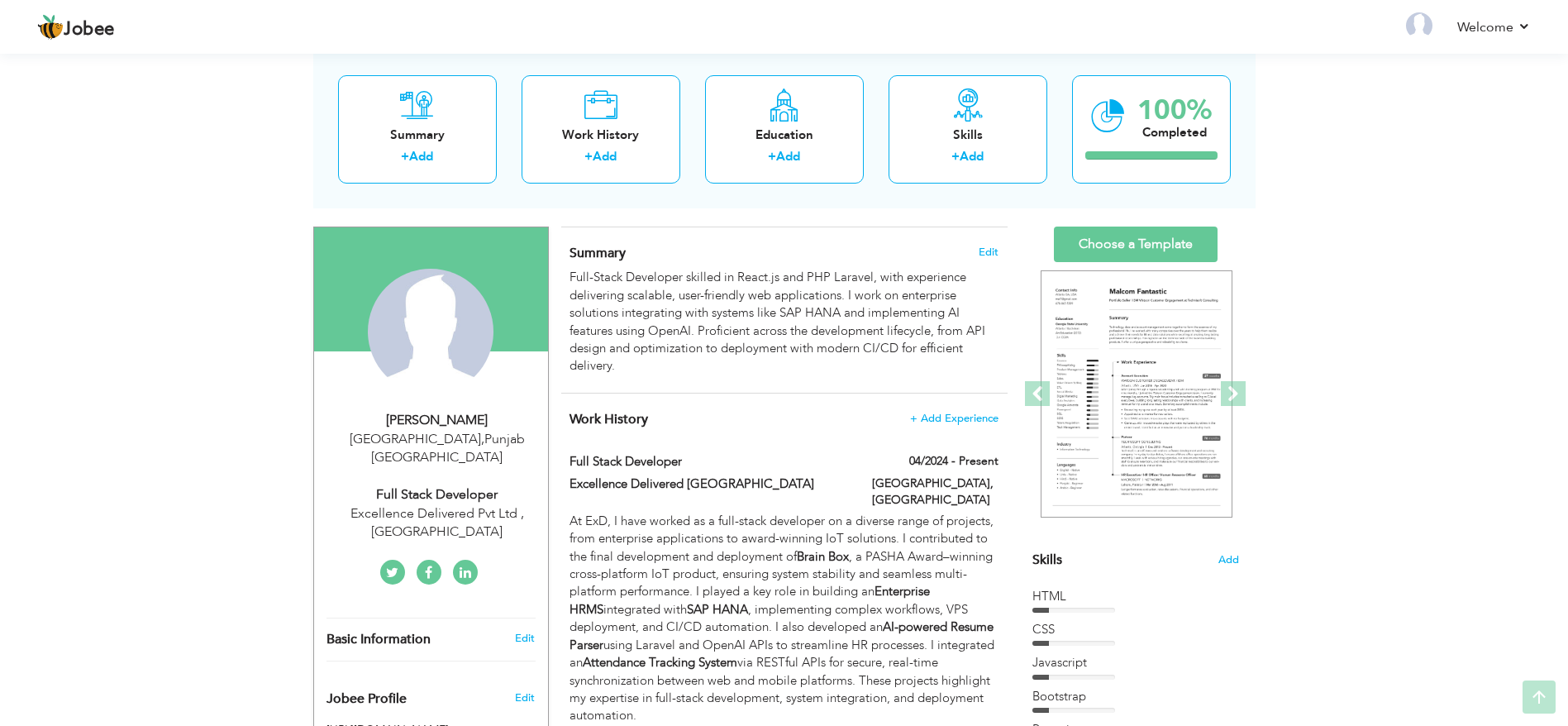
scroll to position [124, 0]
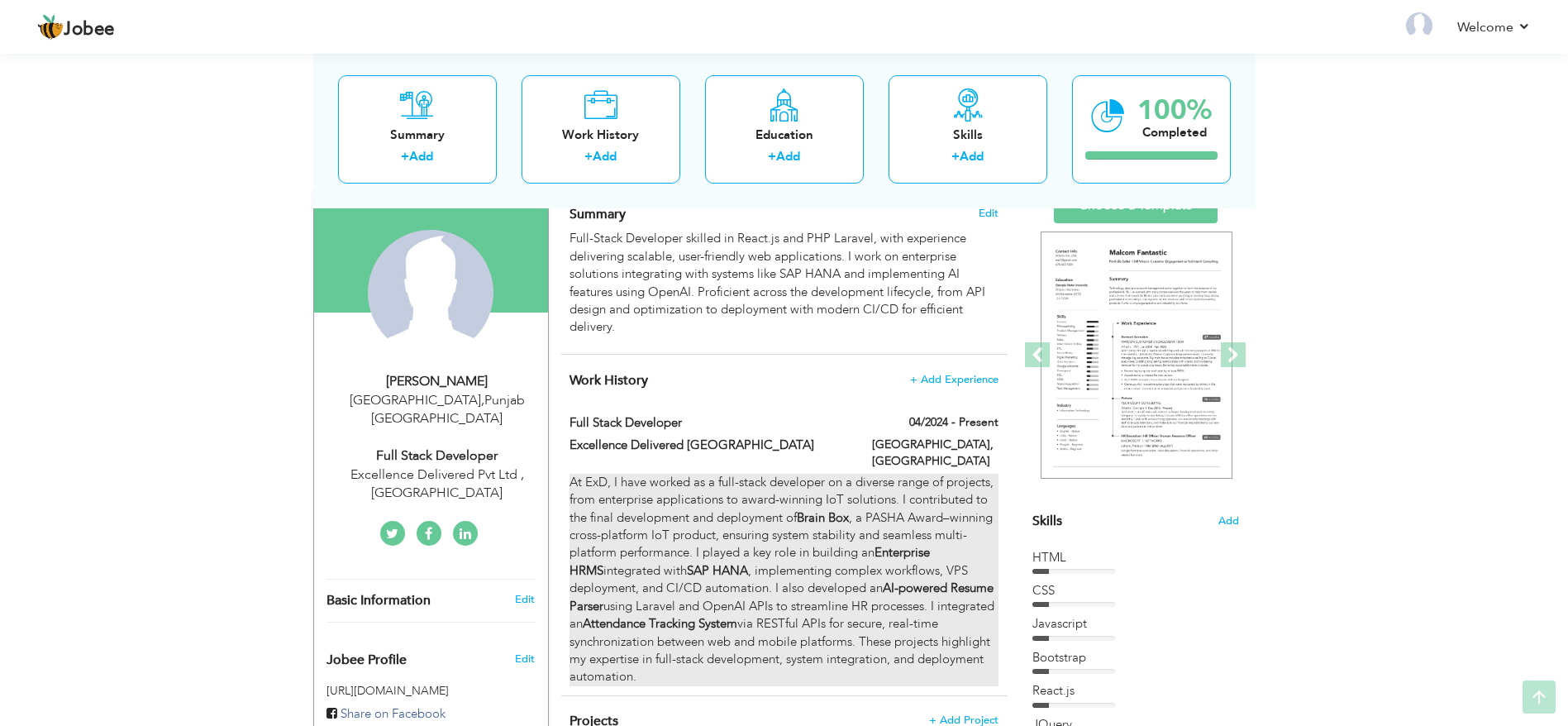
click at [717, 514] on div "At ExD, I have worked as a full-stack developer on a diverse range of projects,…" at bounding box center [784, 579] width 428 height 212
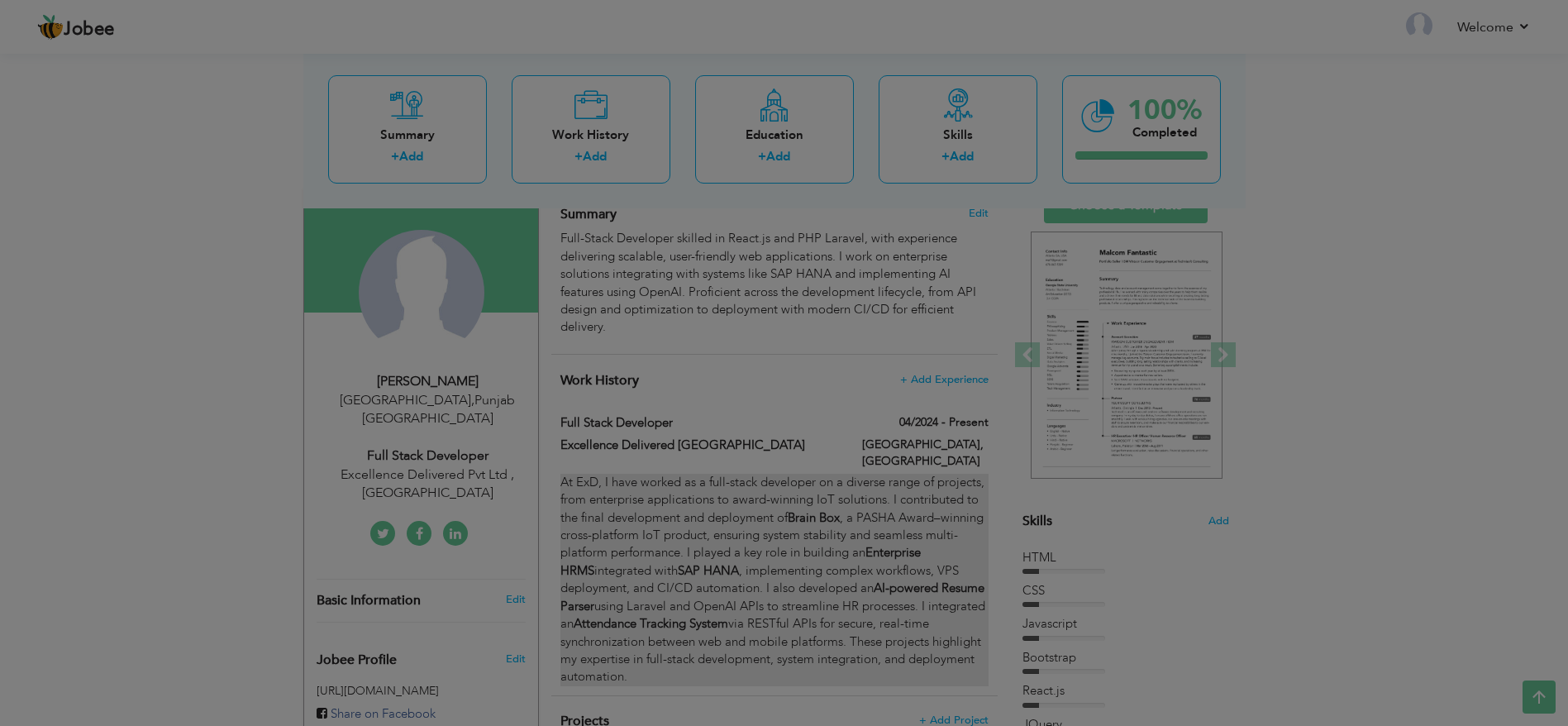
type input "Full Stack Developer"
type input "Excellence Delivered [GEOGRAPHIC_DATA]"
type input "04/2024"
type input "[GEOGRAPHIC_DATA]"
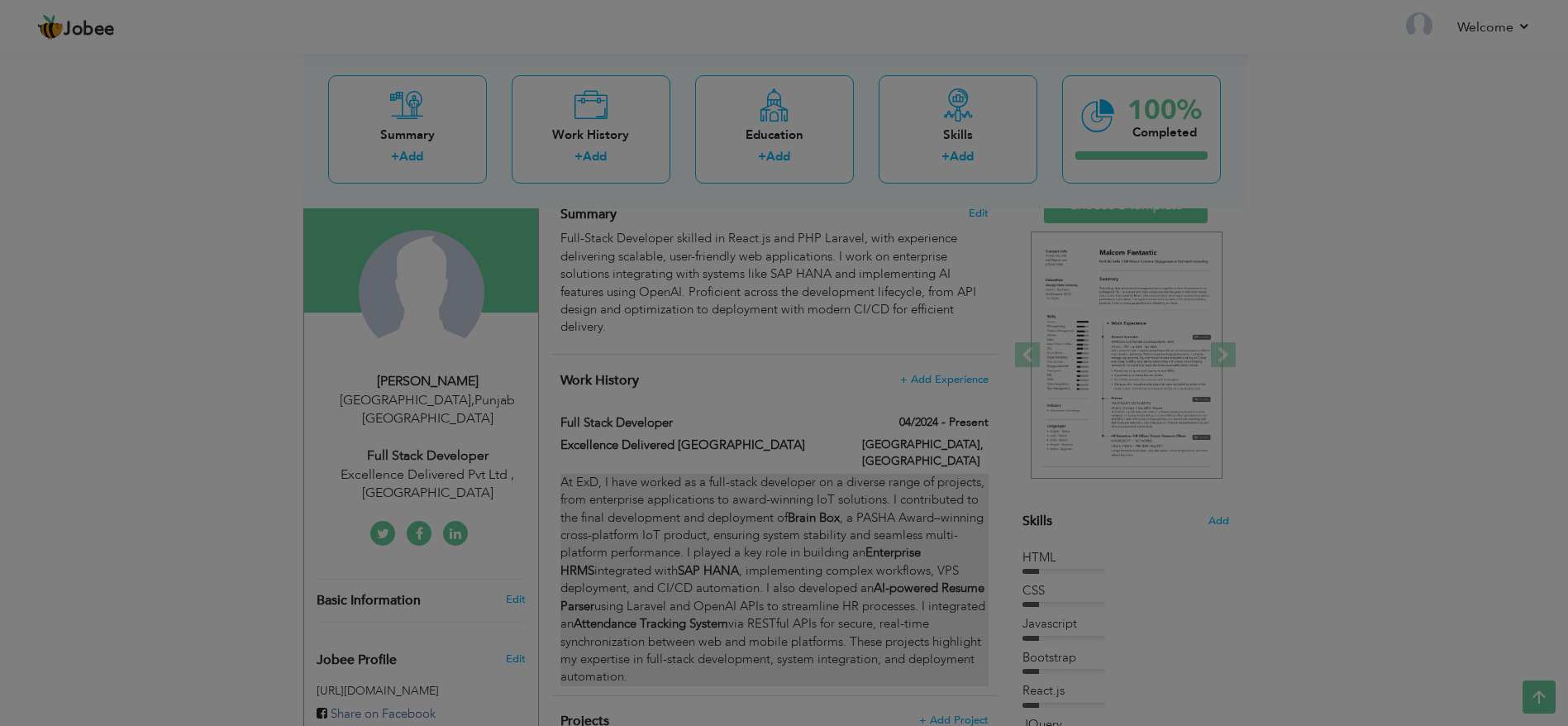
checkbox input "true"
click at [717, 514] on div at bounding box center [793, 363] width 1587 height 726
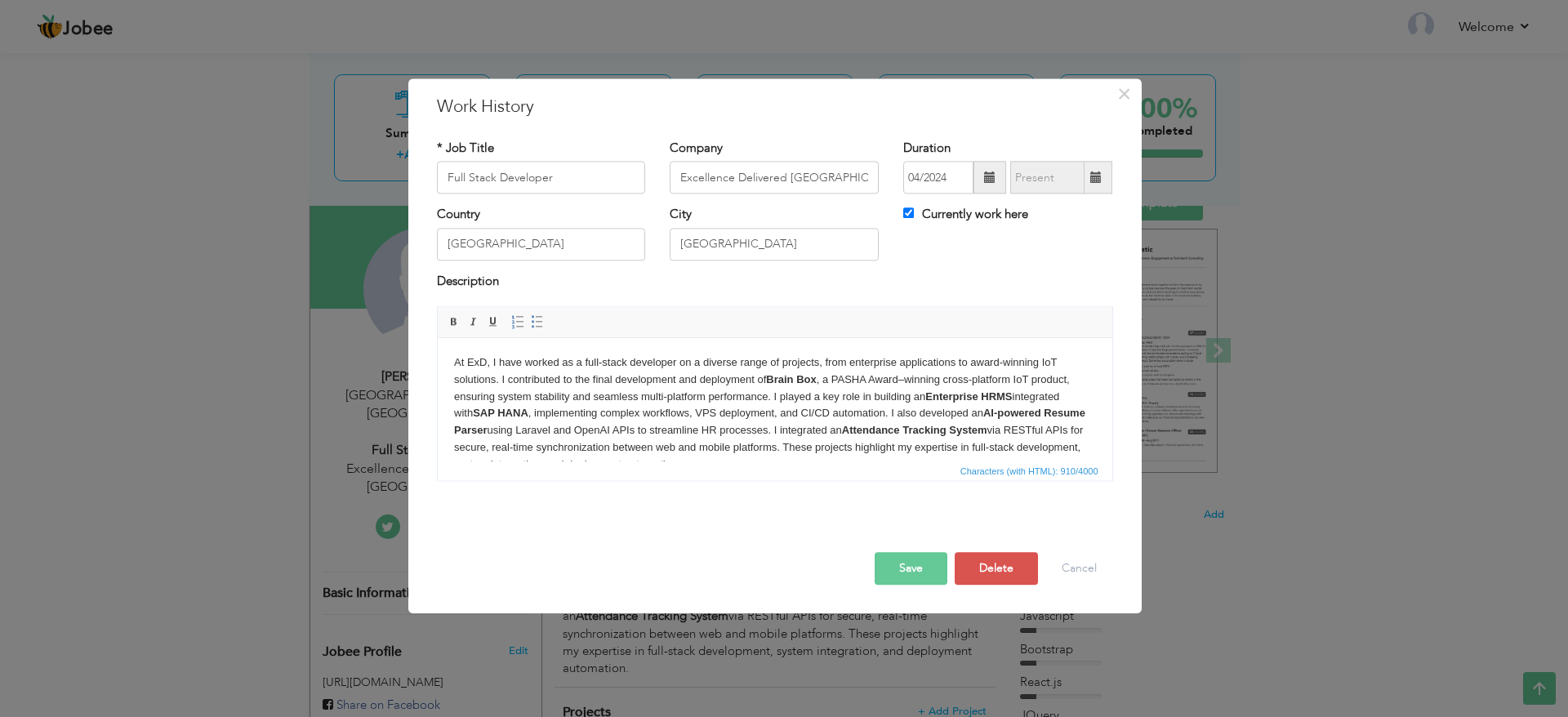
click at [696, 413] on body "At ExD, I have worked as a full-stack developer on a diverse range of projects,…" at bounding box center [774, 414] width 642 height 119
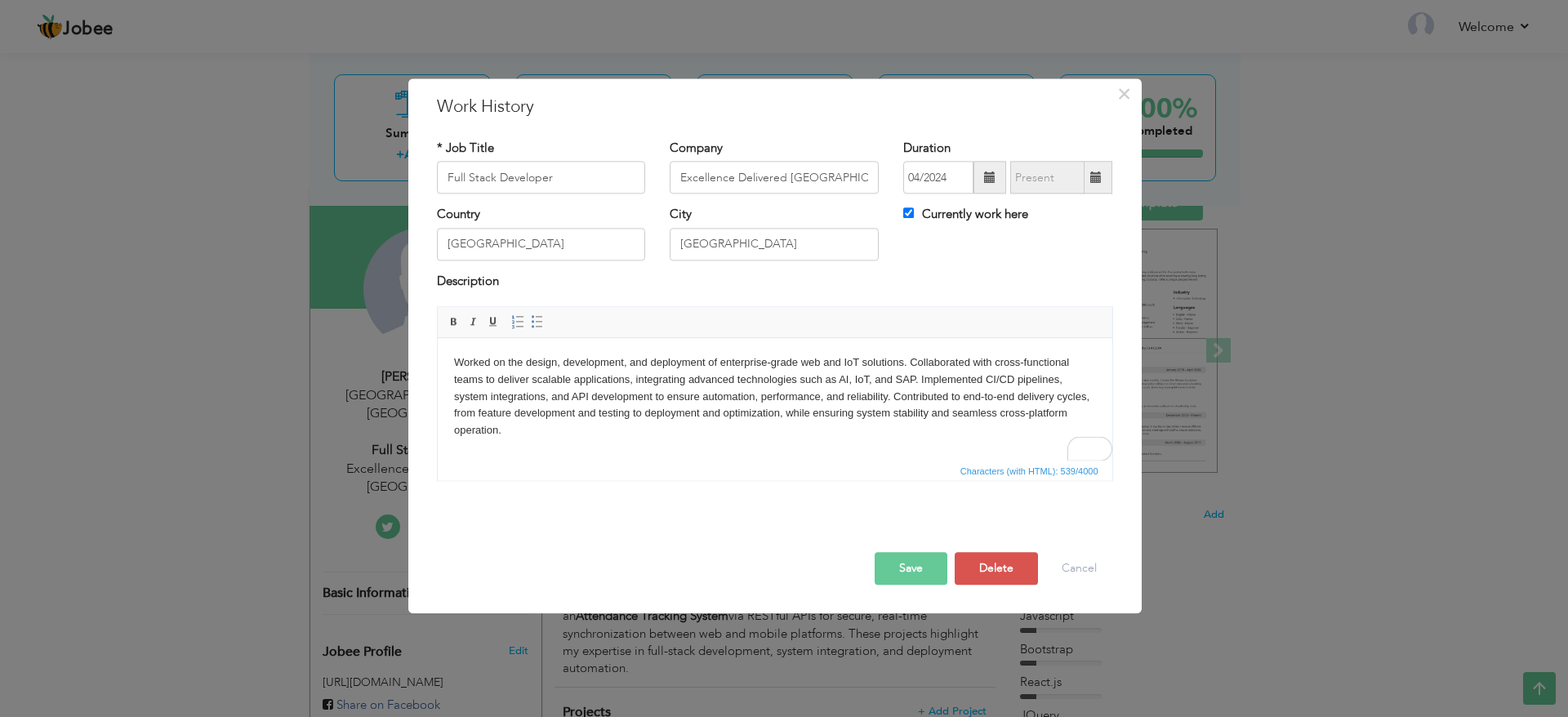
click at [916, 563] on button "Save" at bounding box center [911, 569] width 72 height 33
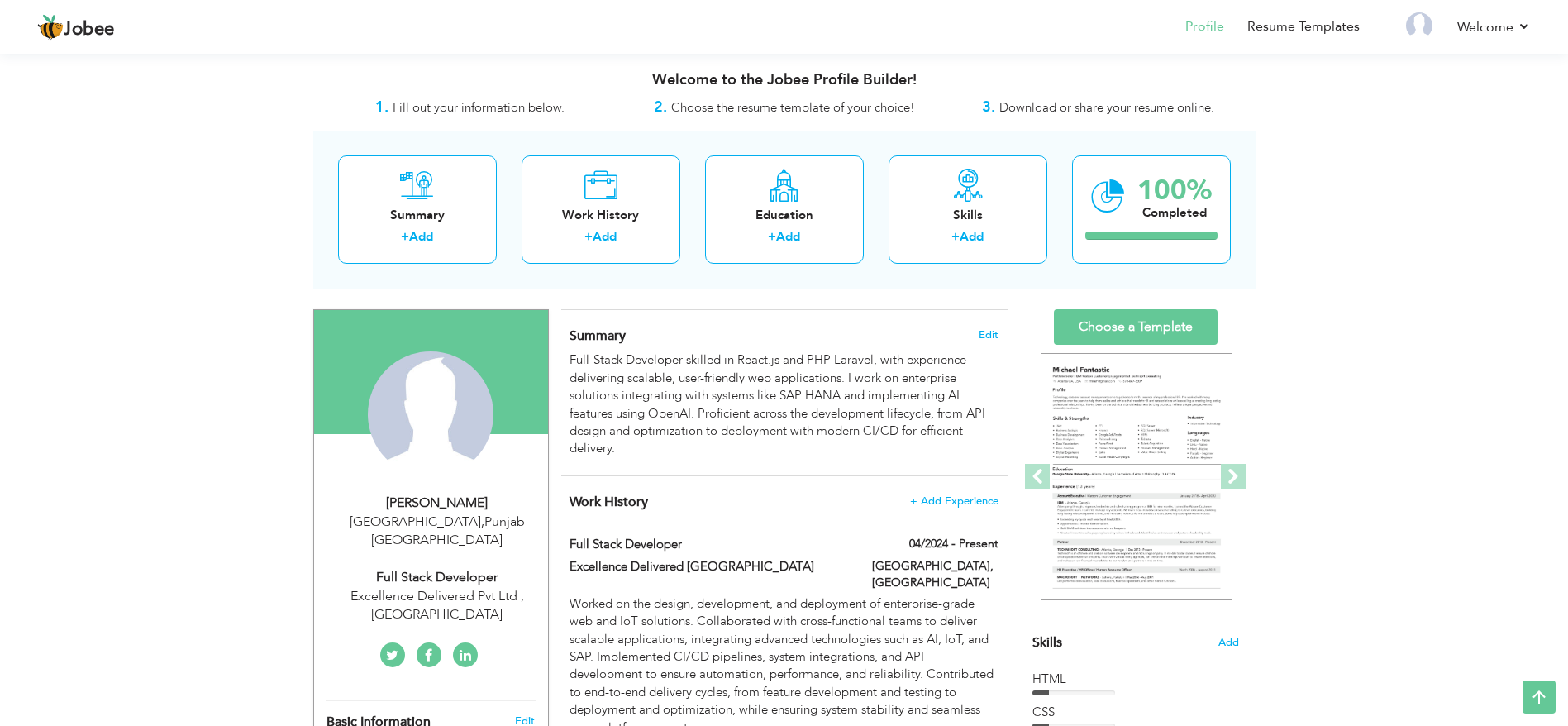
scroll to position [0, 0]
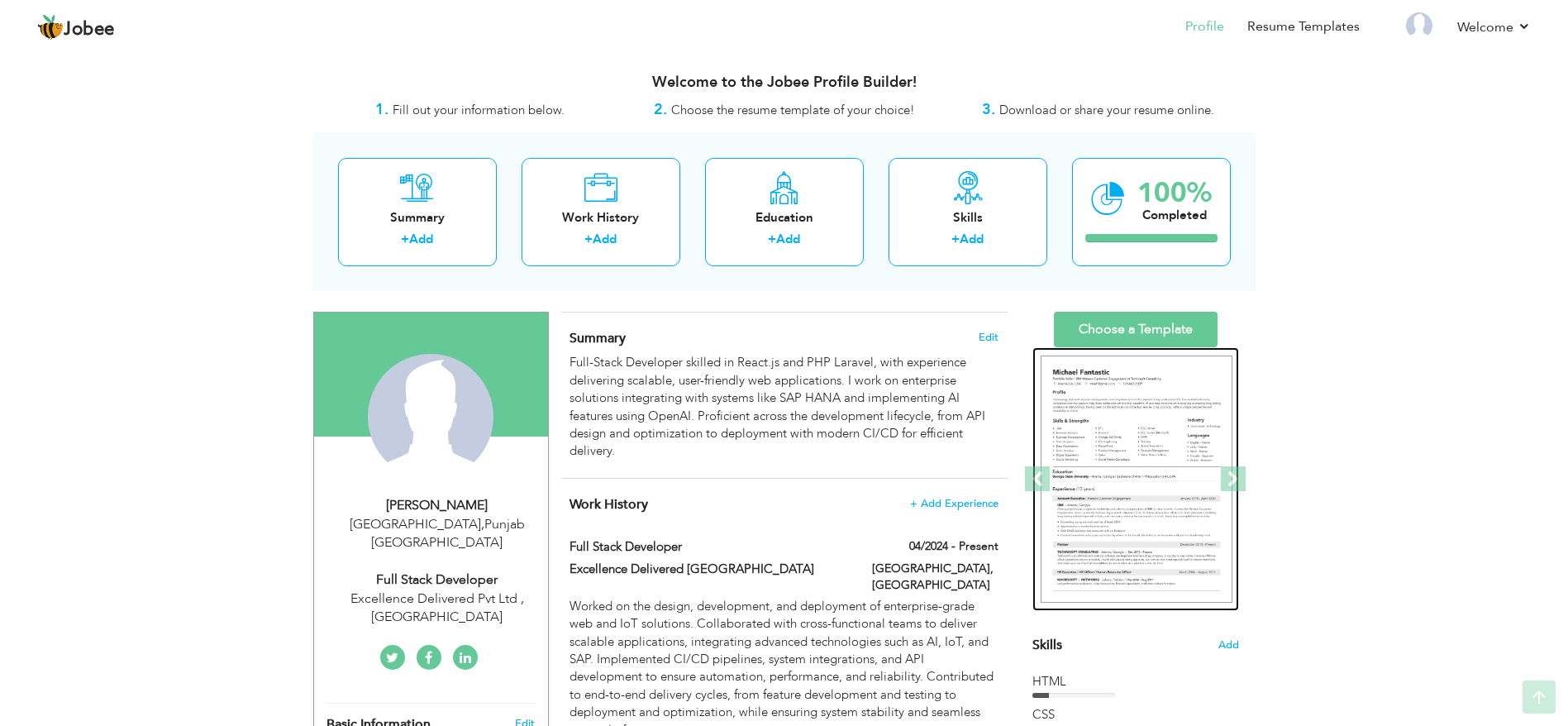
click at [1147, 437] on img at bounding box center [1136, 480] width 192 height 248
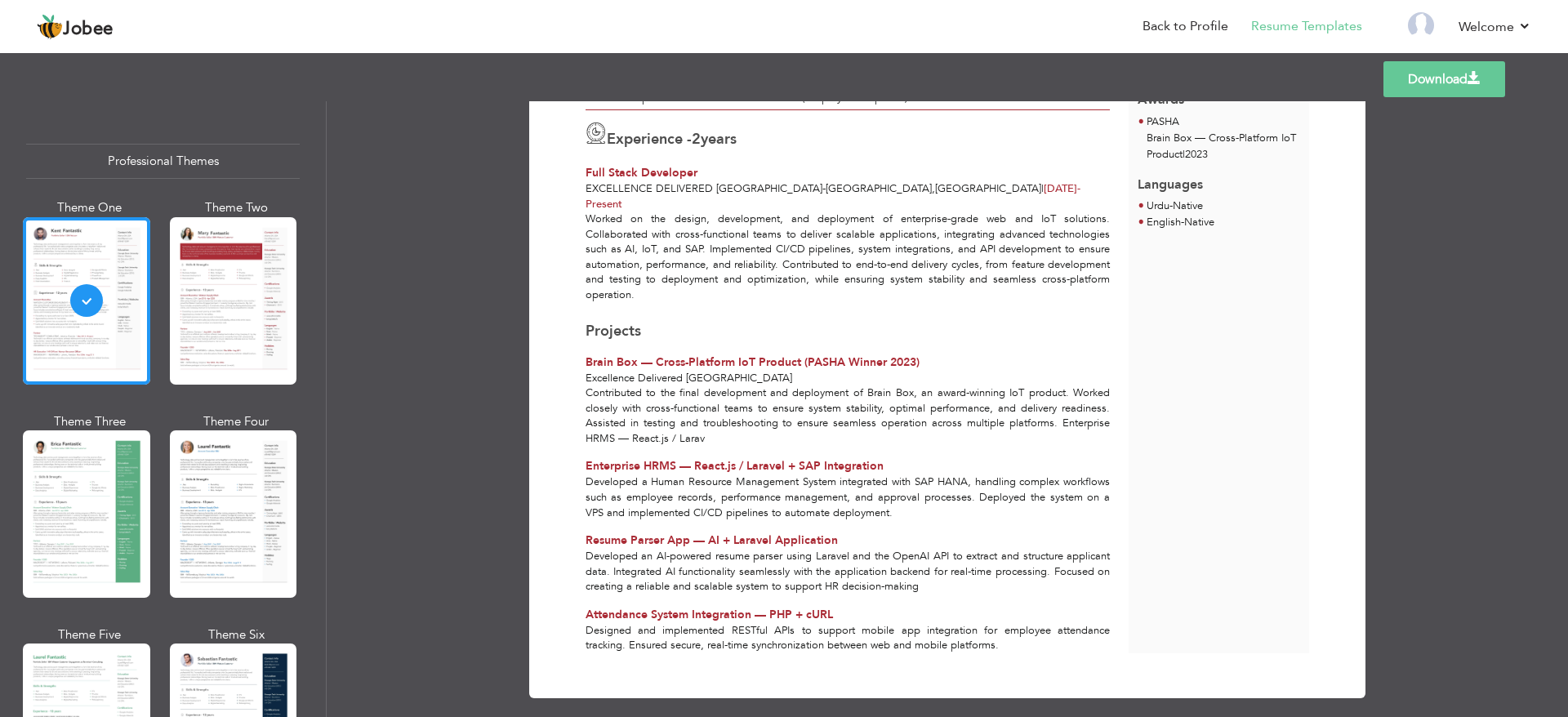
scroll to position [245, 0]
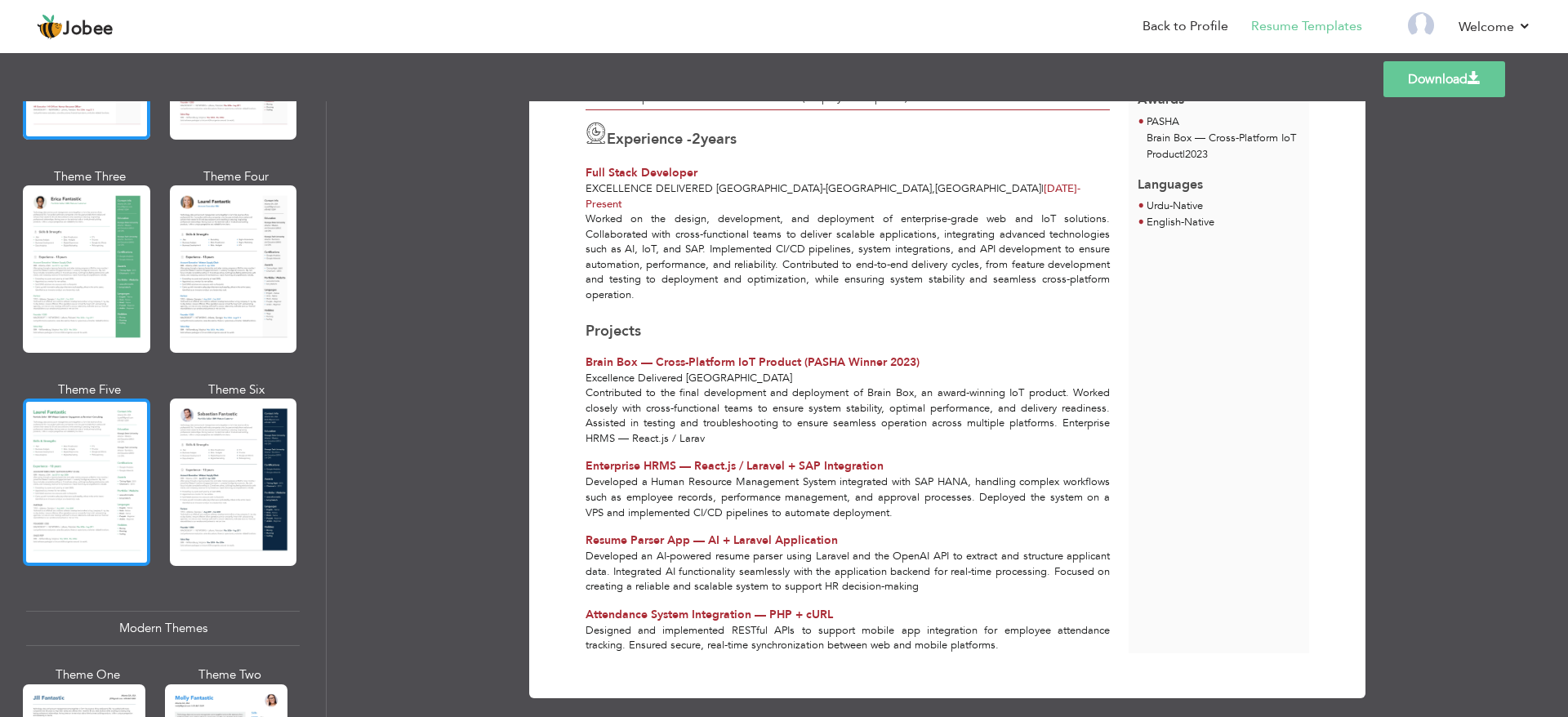
click at [114, 496] on div at bounding box center [86, 482] width 128 height 167
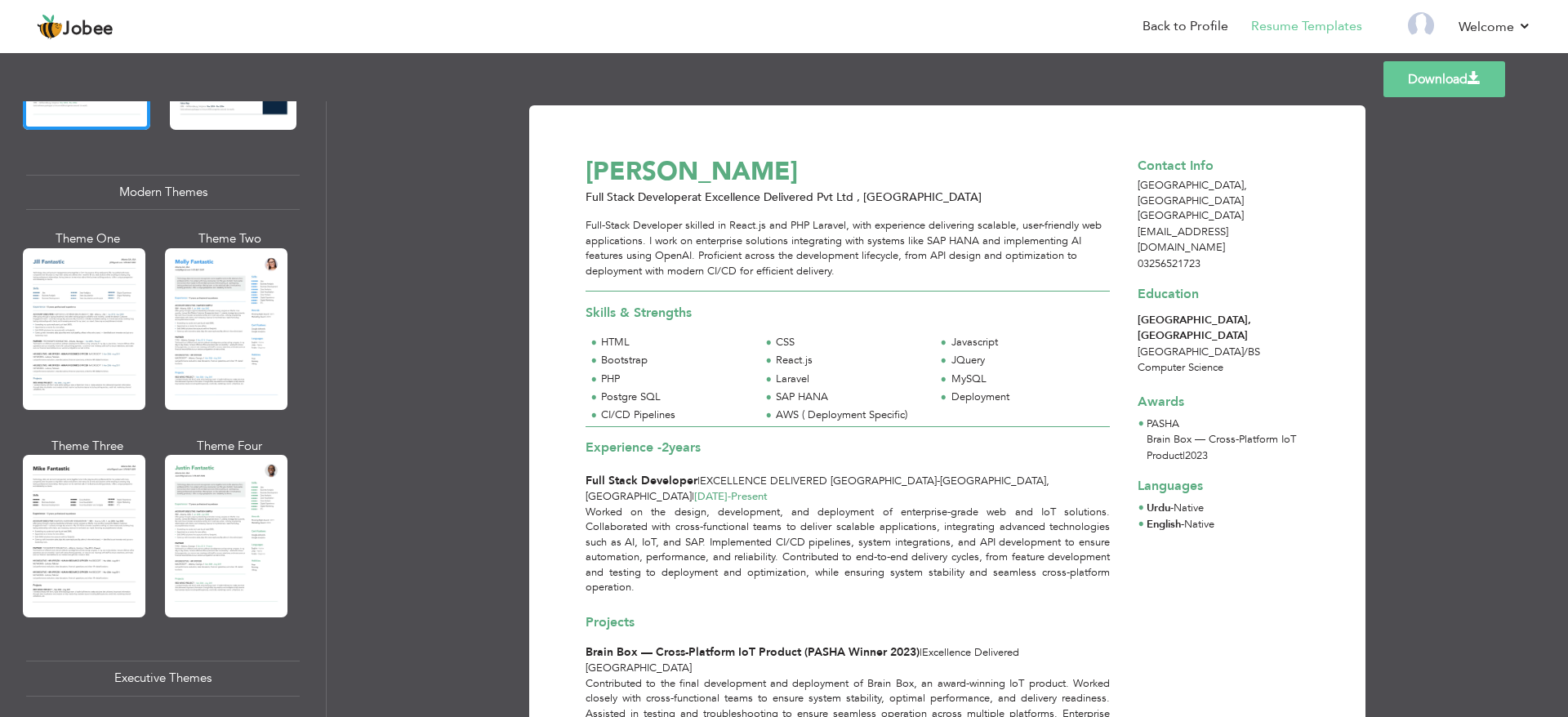
scroll to position [735, 0]
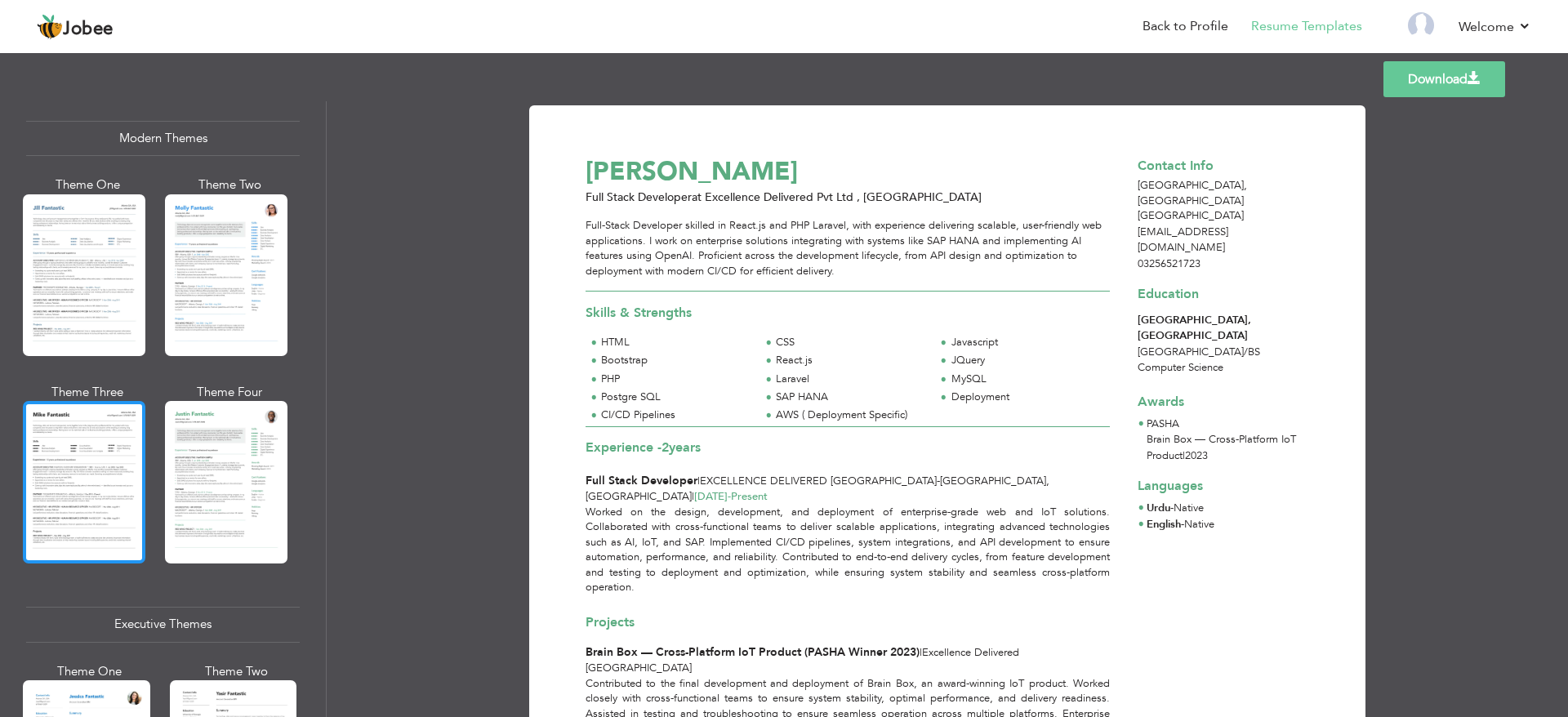
click at [99, 482] on div at bounding box center [84, 481] width 123 height 161
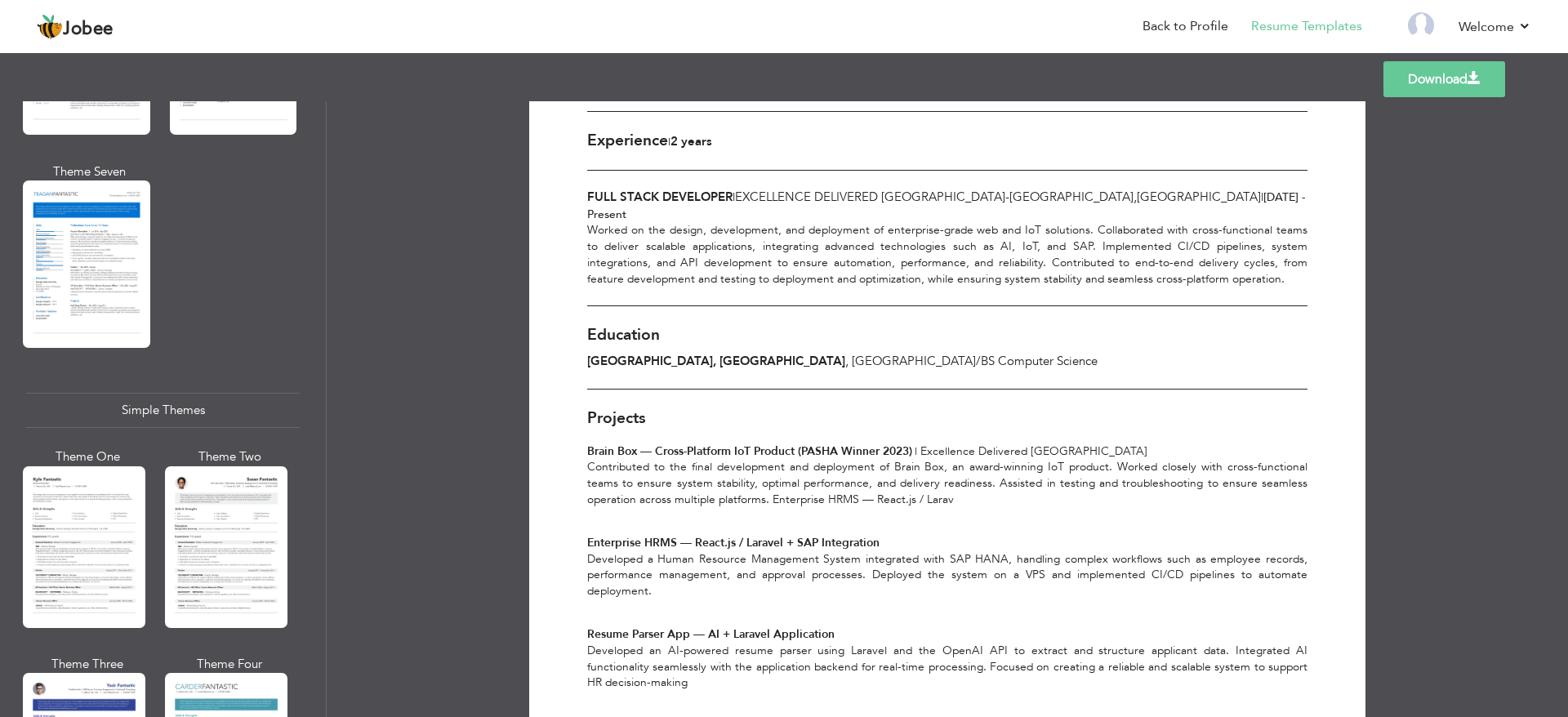
scroll to position [2695, 0]
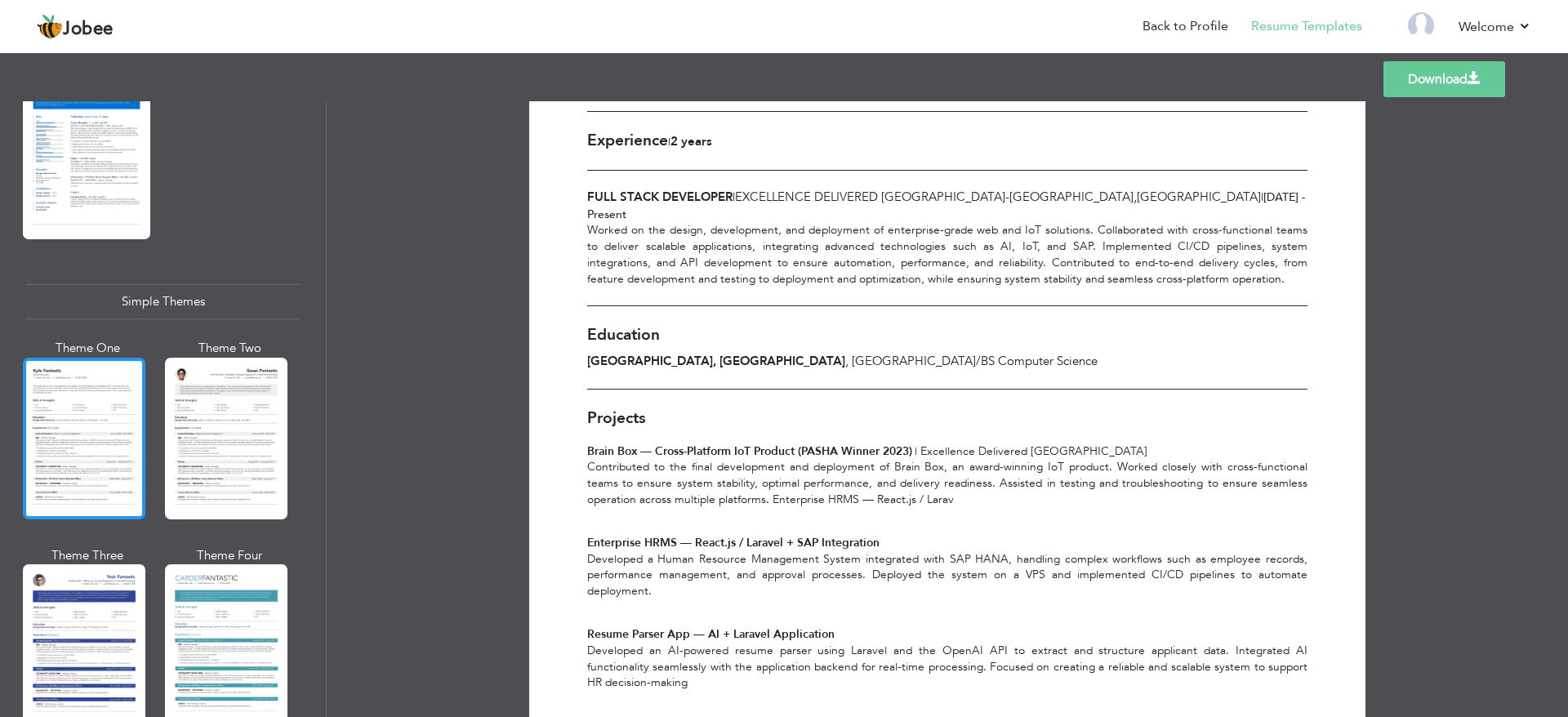
click at [121, 455] on div at bounding box center [84, 437] width 123 height 161
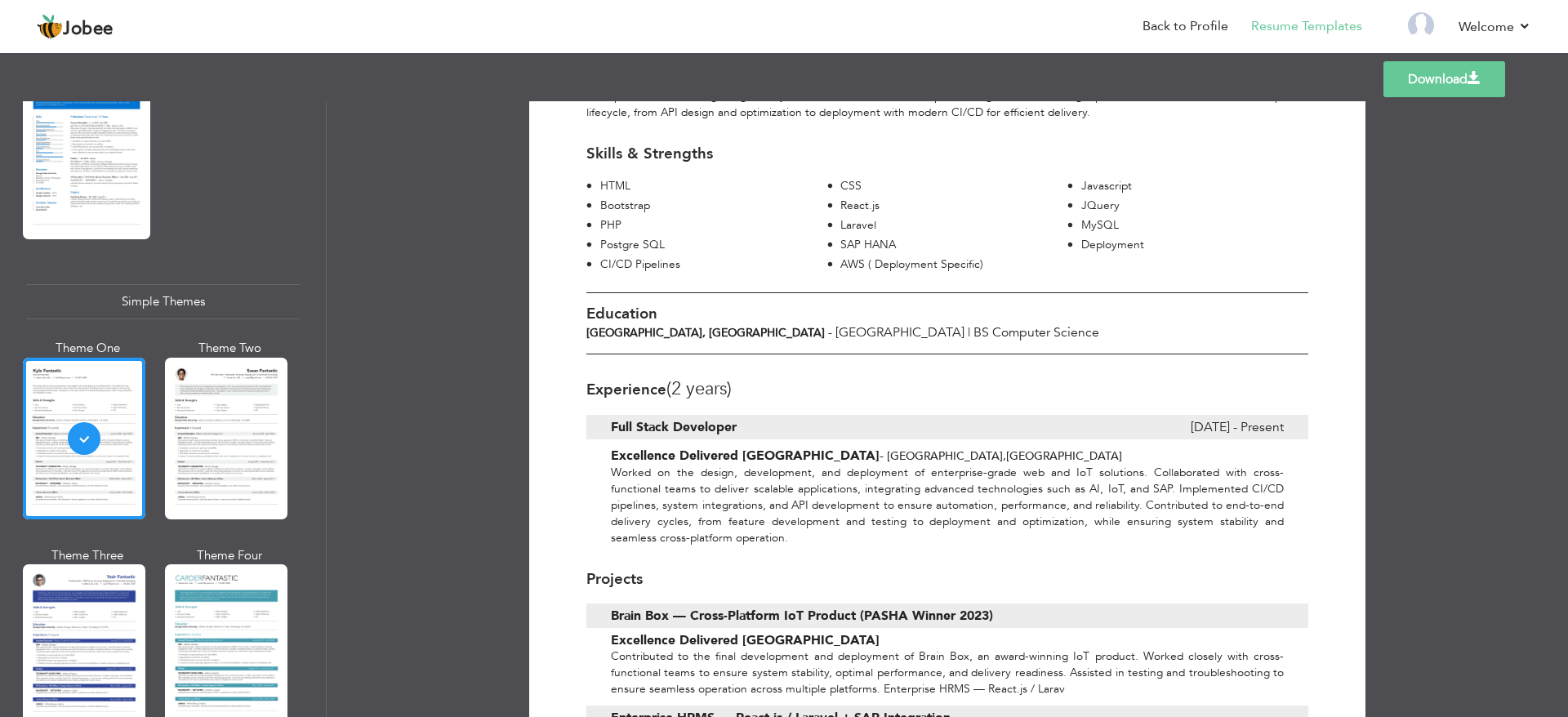
scroll to position [196, 0]
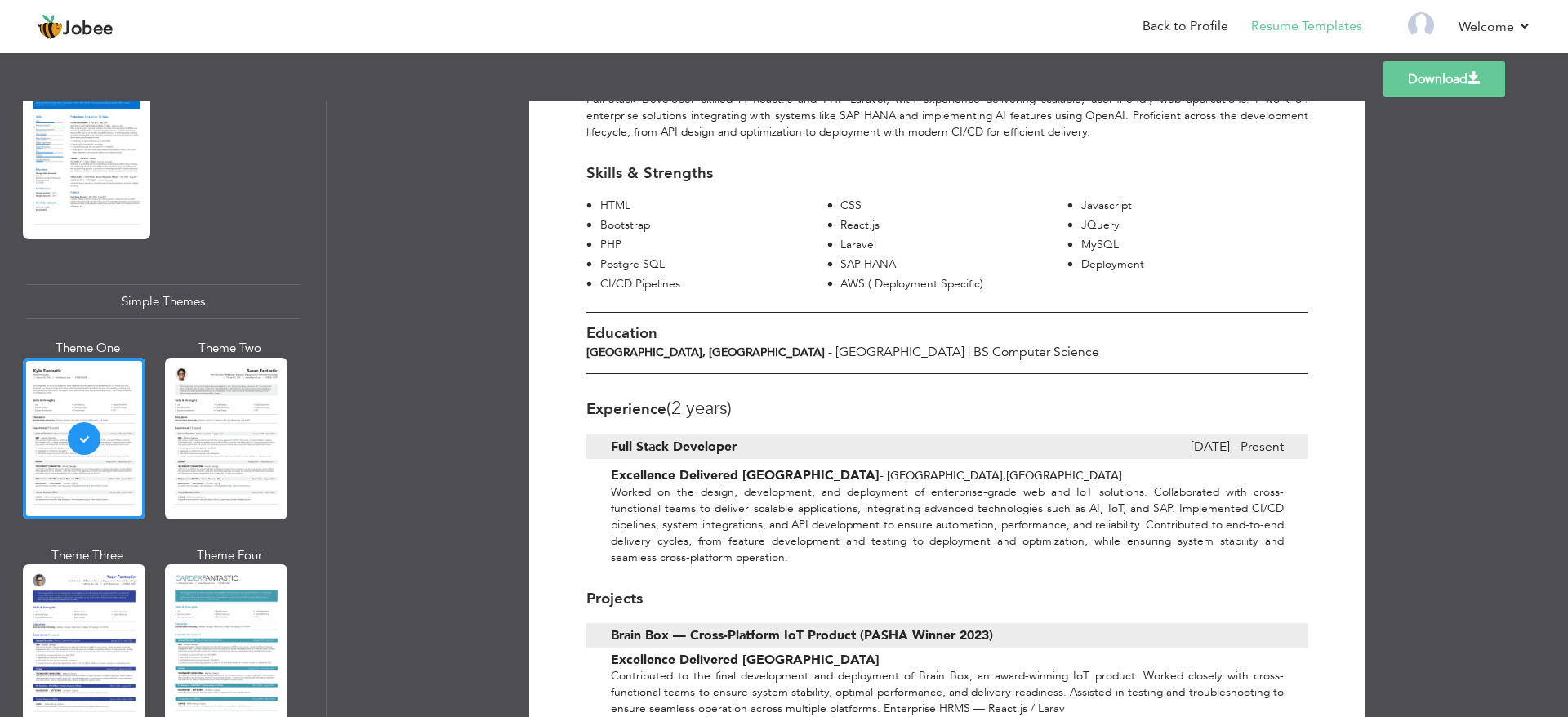
click at [501, 496] on div "Download [PERSON_NAME] Full Stack Developer at Excellence Delivered Pvt Ltd , […" at bounding box center [948, 409] width 1241 height 616
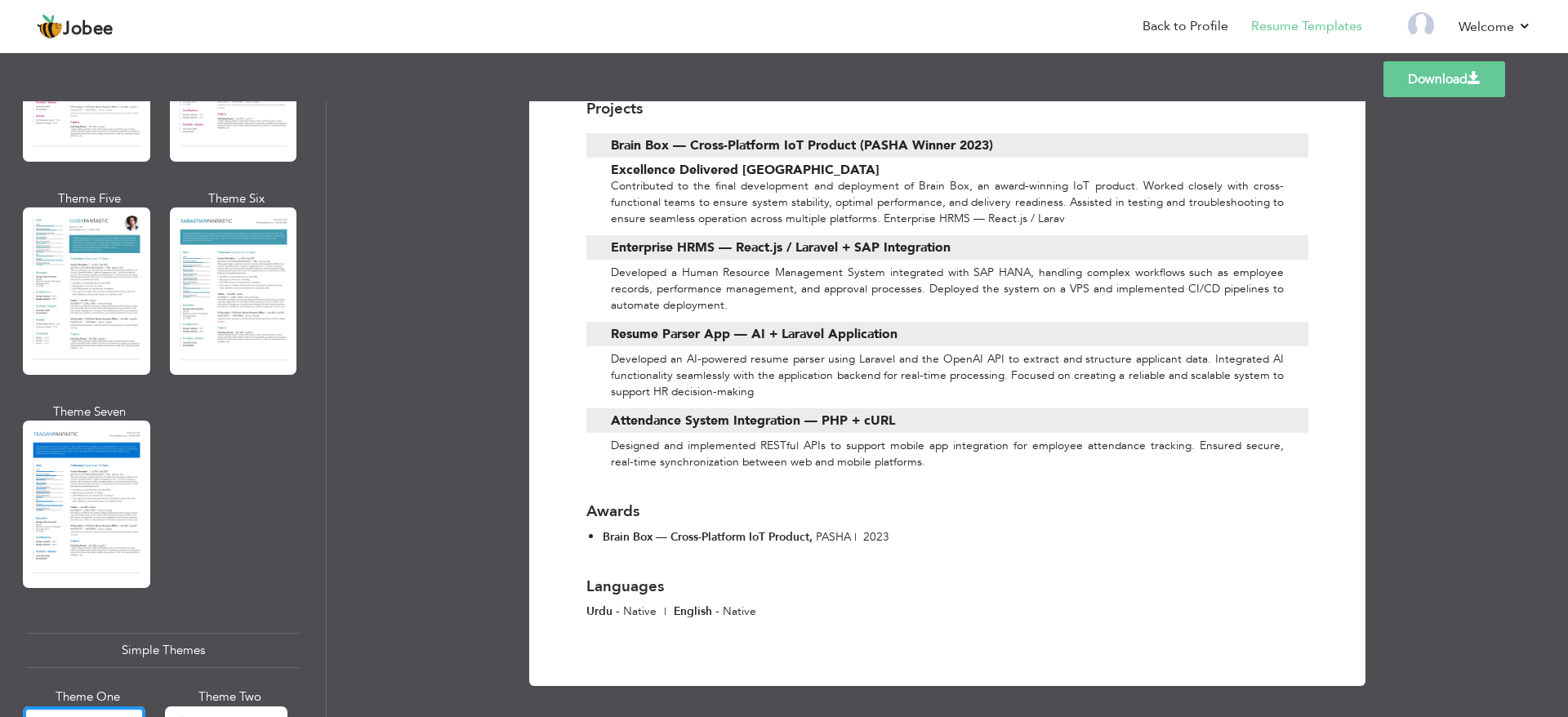
scroll to position [2714, 0]
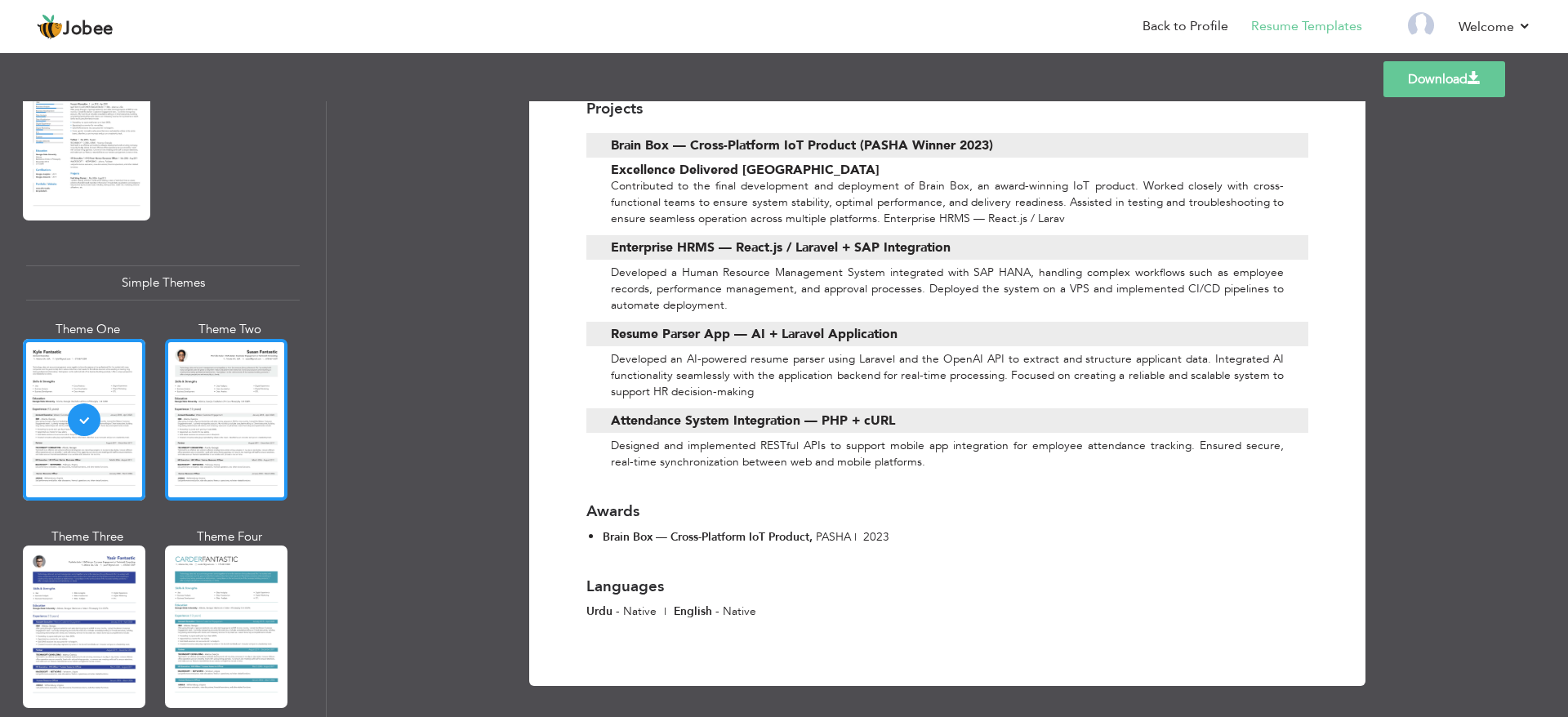
click at [224, 443] on div at bounding box center [226, 419] width 123 height 161
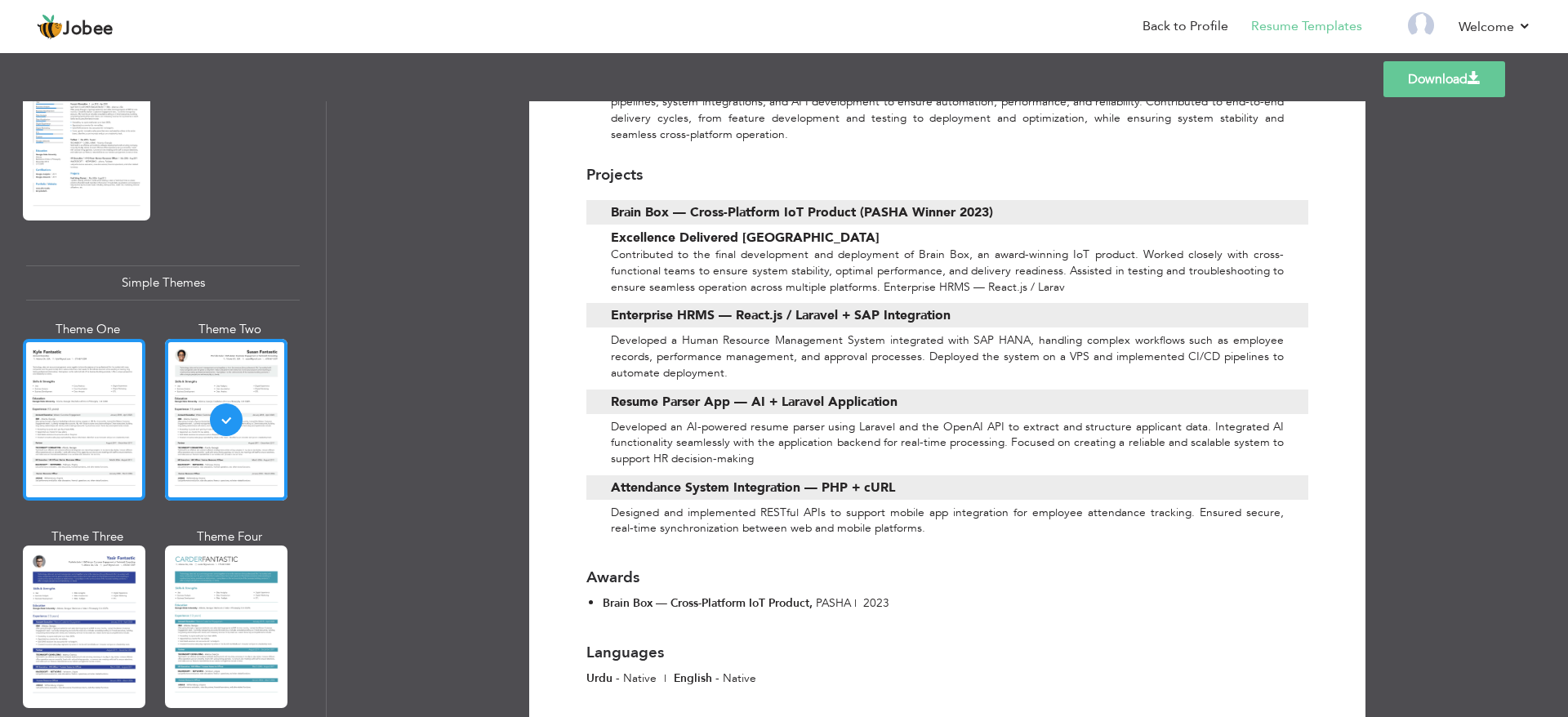
click at [69, 411] on div at bounding box center [84, 419] width 123 height 161
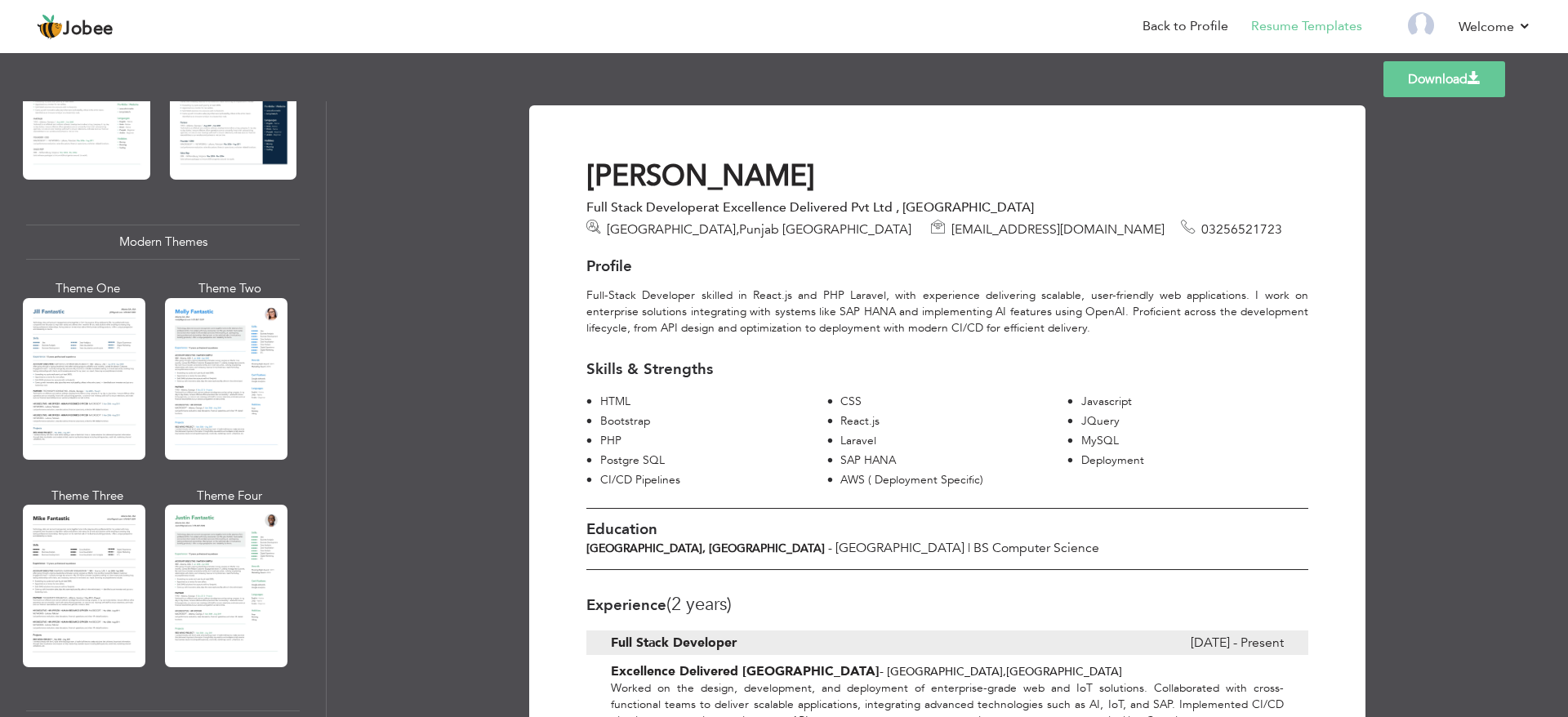
scroll to position [998, 0]
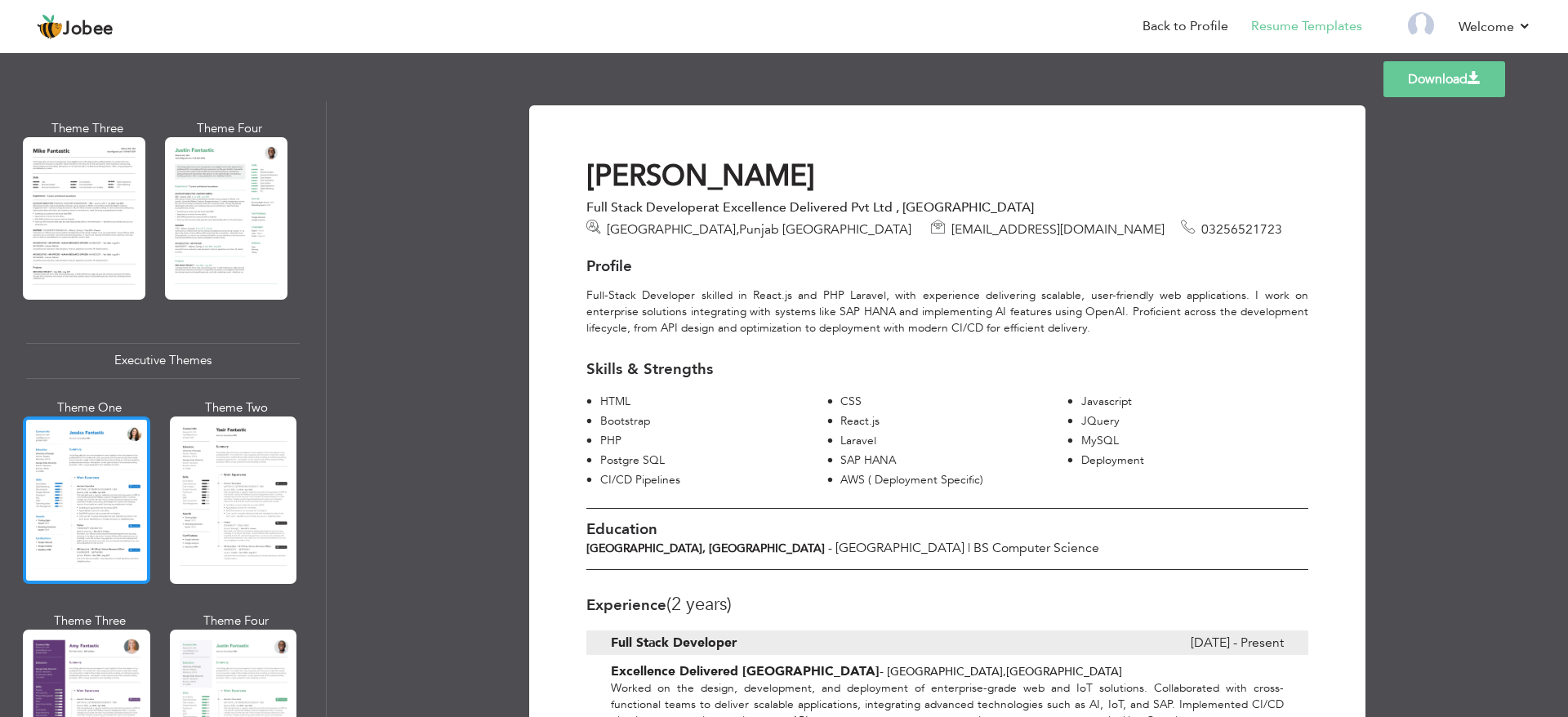
click at [112, 468] on div at bounding box center [86, 500] width 128 height 167
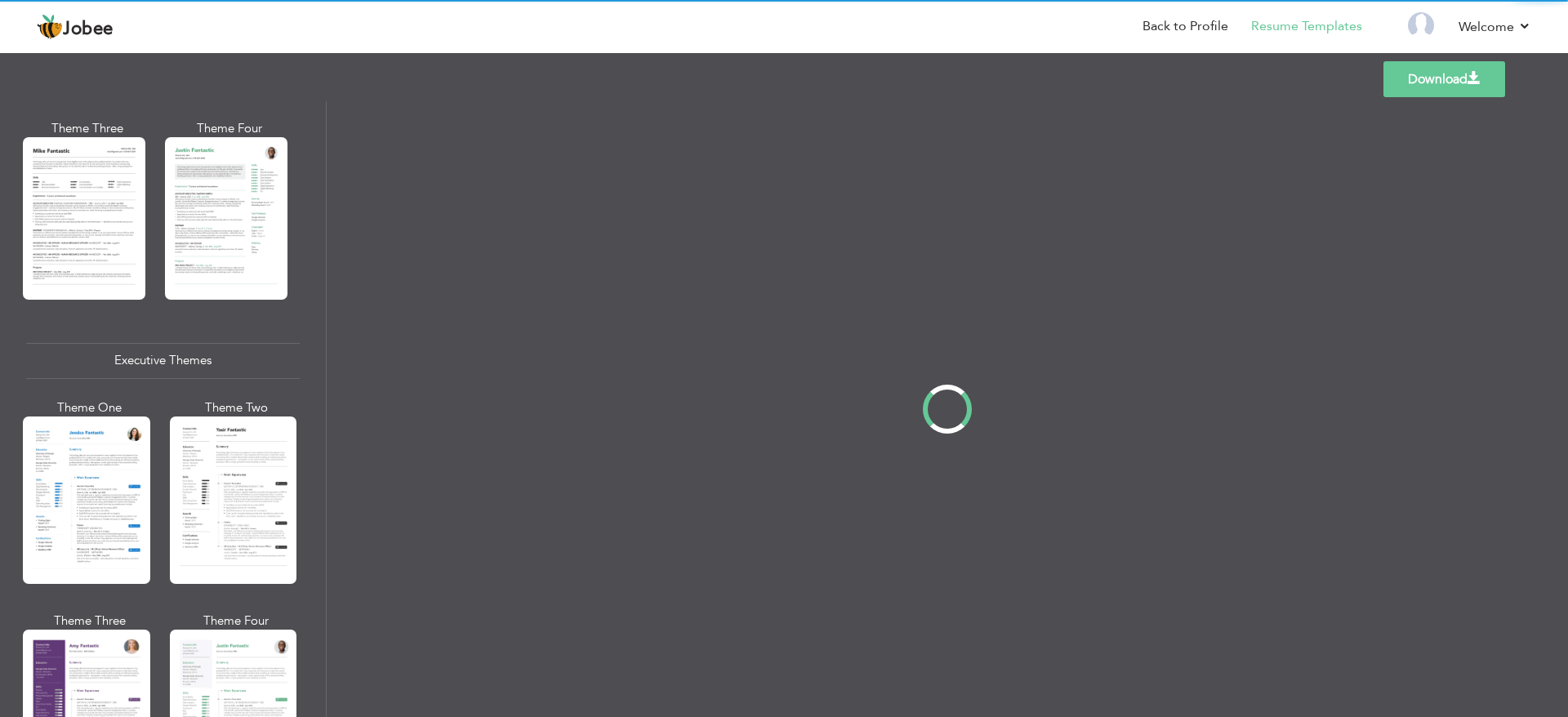
scroll to position [997, 0]
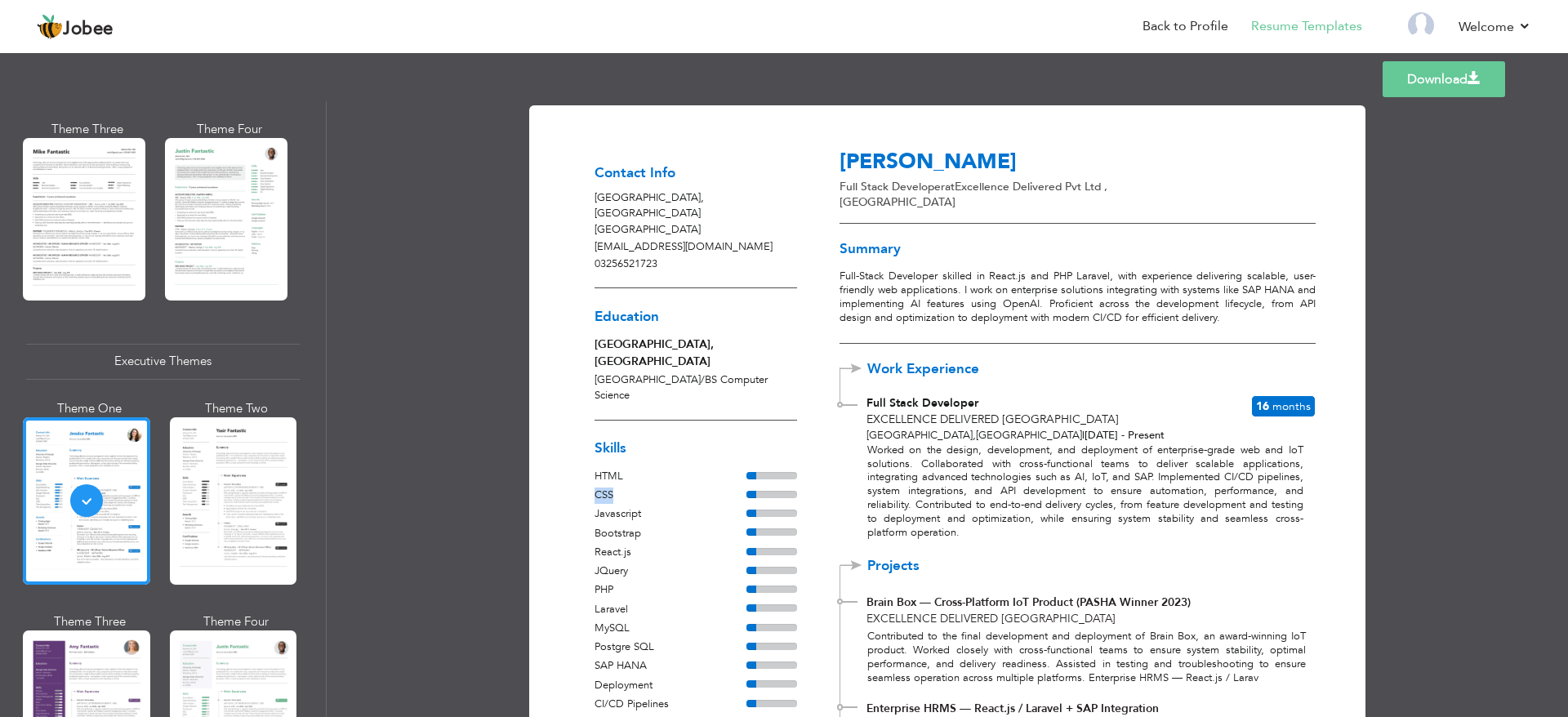
drag, startPoint x: 761, startPoint y: 434, endPoint x: 782, endPoint y: 426, distance: 22.5
click at [784, 435] on div "Skills HTML CSS Javascript Bootstrap JQuery" at bounding box center [696, 584] width 233 height 299
drag, startPoint x: 776, startPoint y: 455, endPoint x: 765, endPoint y: 462, distance: 13.0
click at [778, 454] on div "Skills HTML CSS Javascript Bootstrap JQuery" at bounding box center [696, 584] width 233 height 299
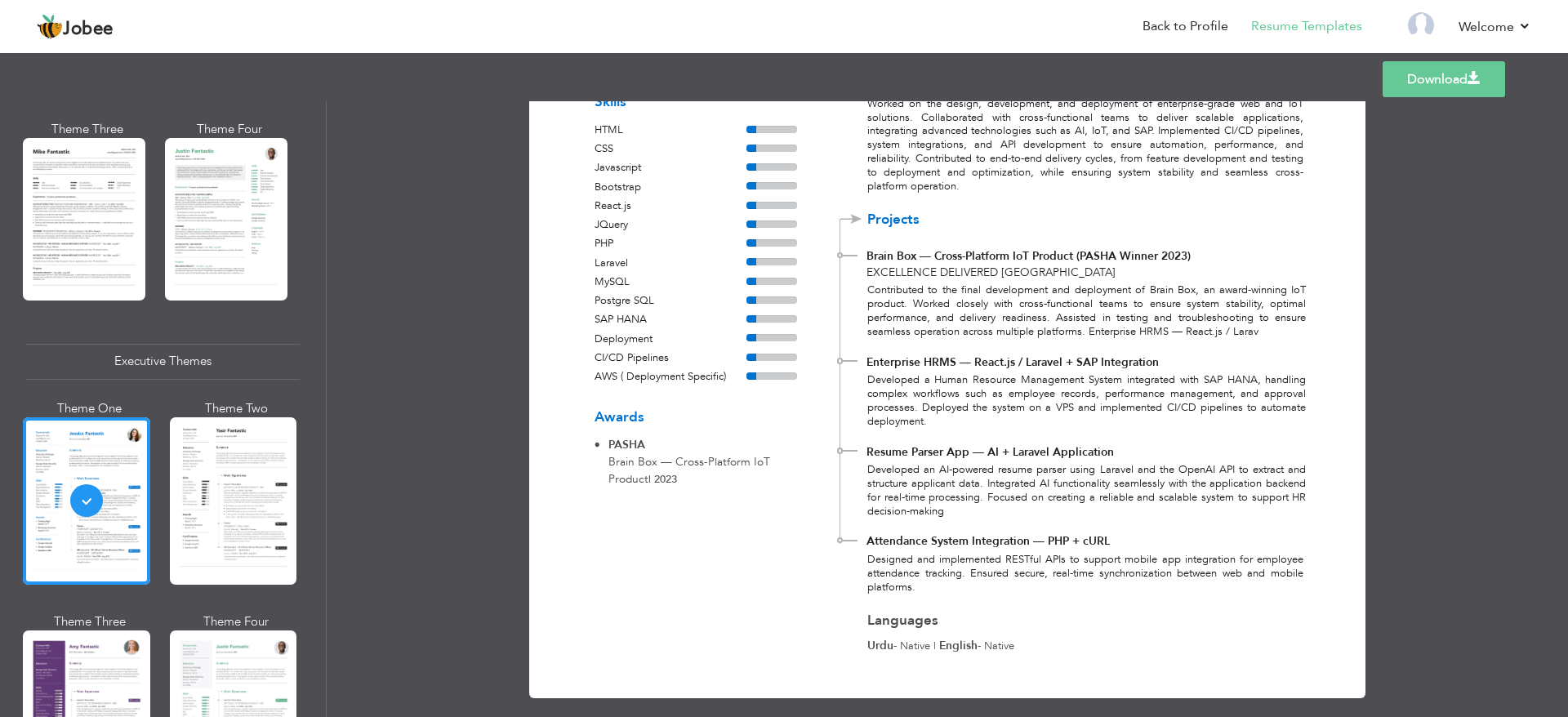
click at [740, 454] on span "Brain Box — Cross-Platform IoT Product" at bounding box center [689, 470] width 161 height 33
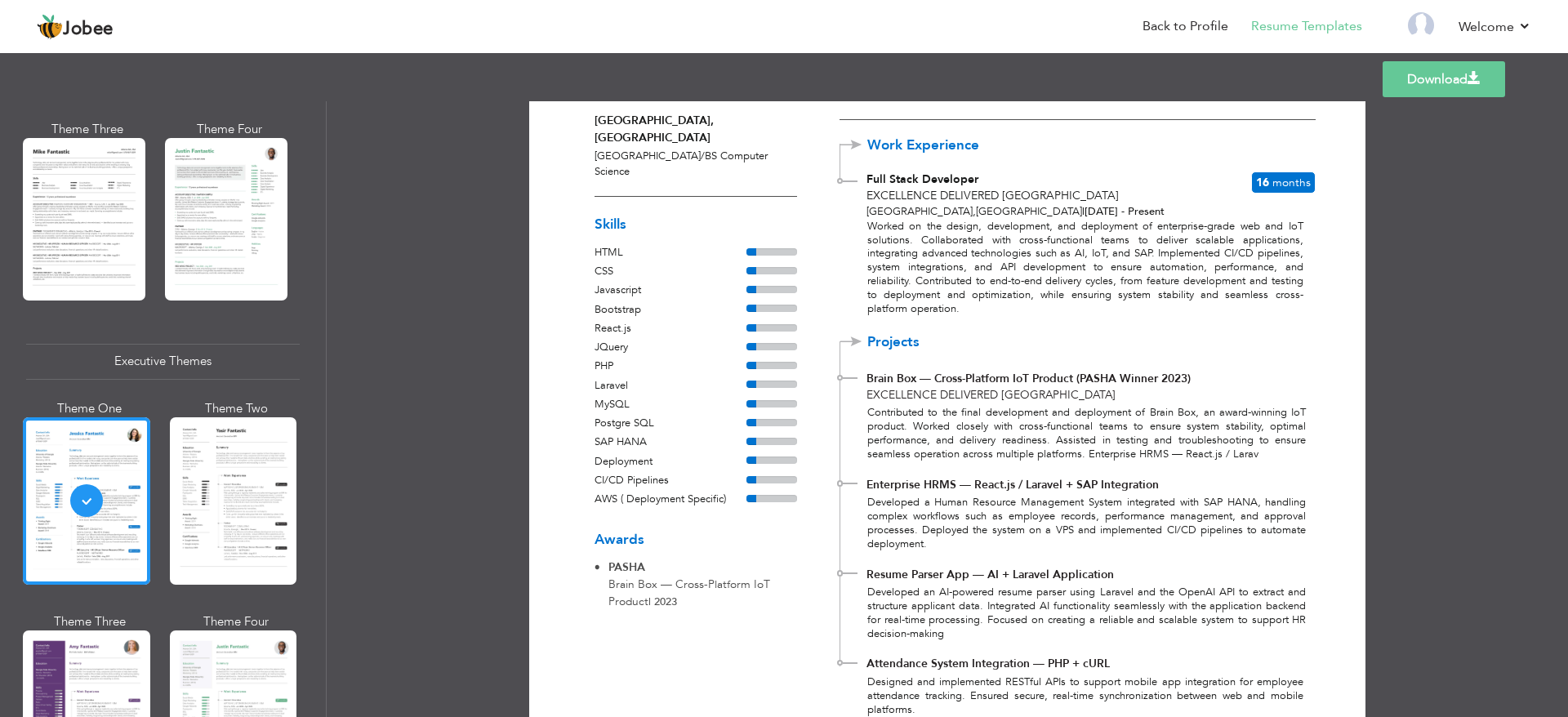
scroll to position [101, 0]
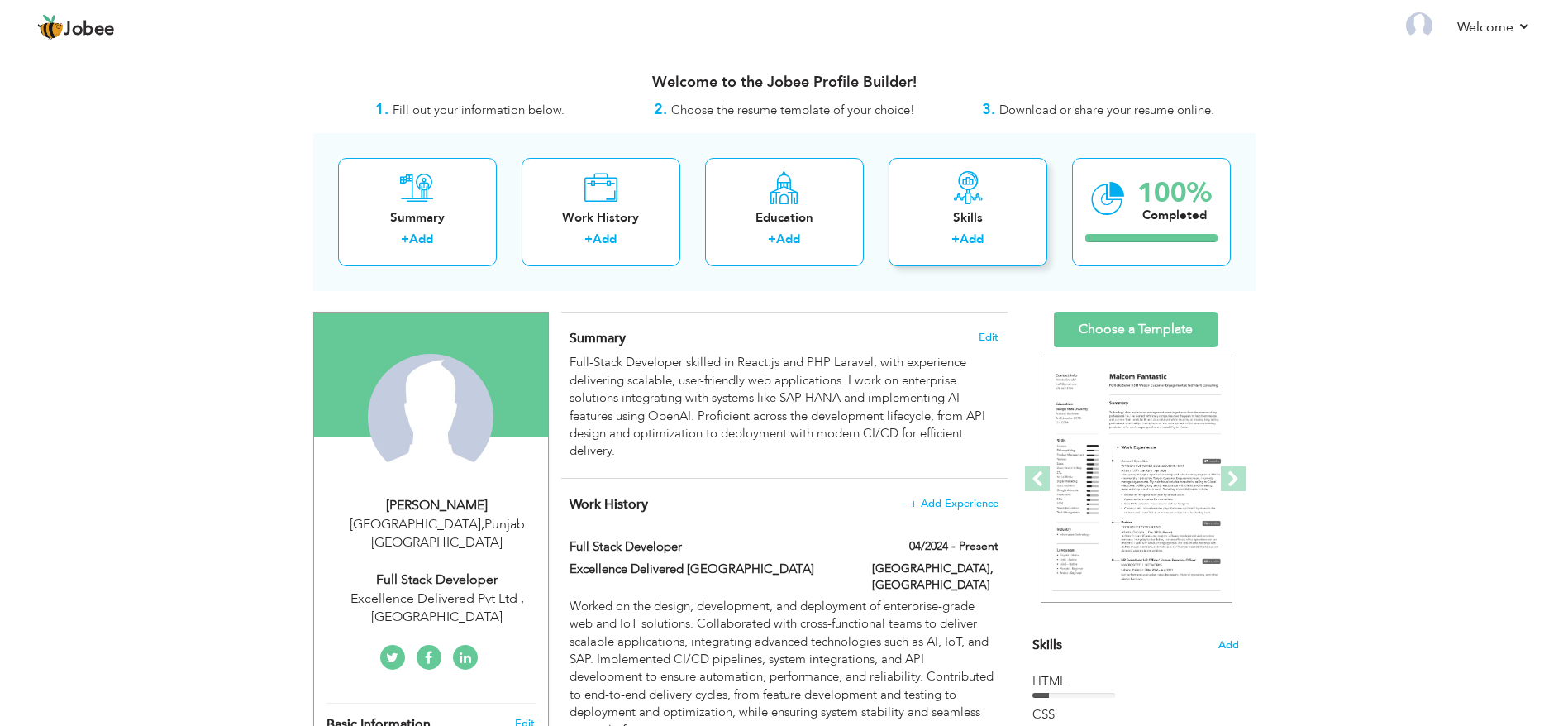
click at [987, 237] on div "+ Add" at bounding box center [967, 241] width 132 height 22
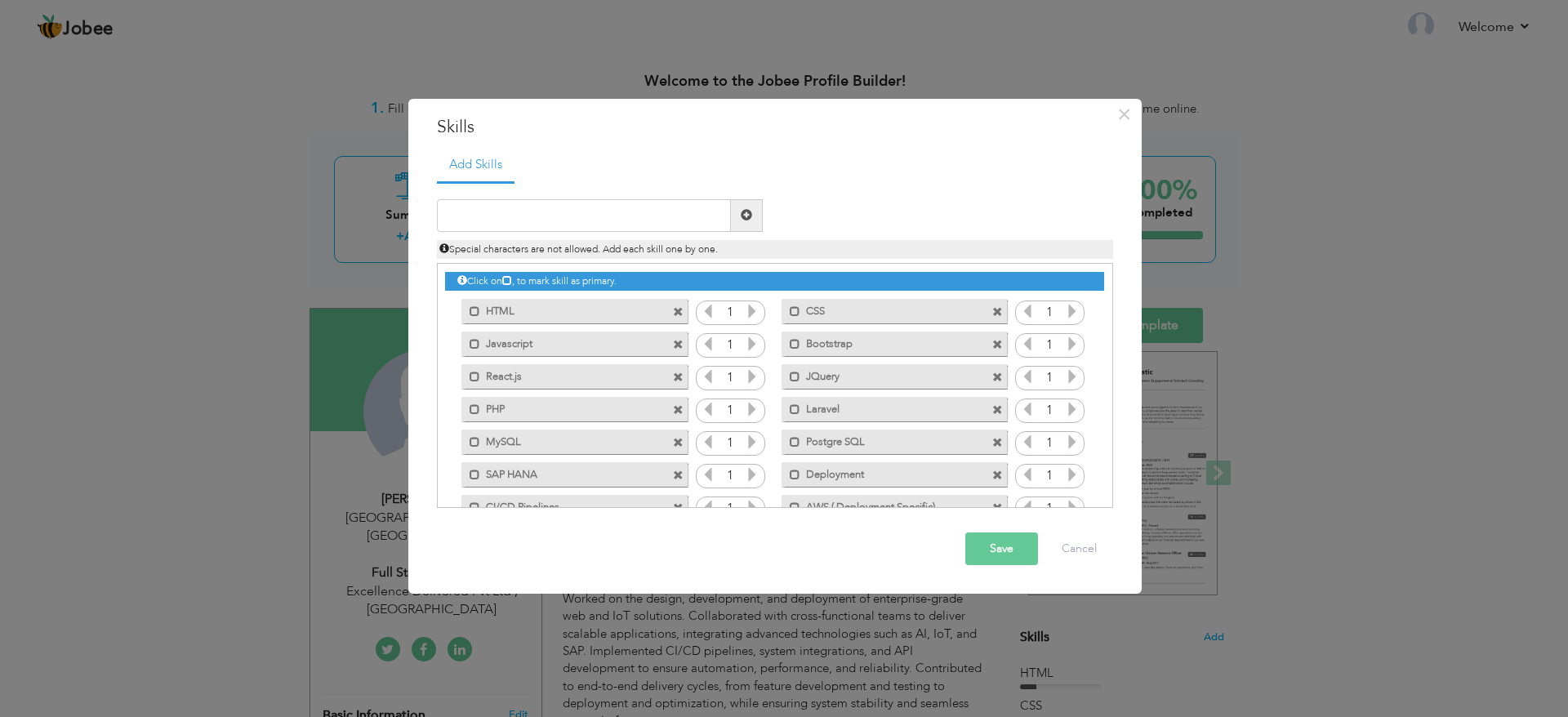
click at [1073, 312] on icon at bounding box center [1072, 311] width 15 height 15
click at [1071, 312] on icon at bounding box center [1072, 311] width 15 height 15
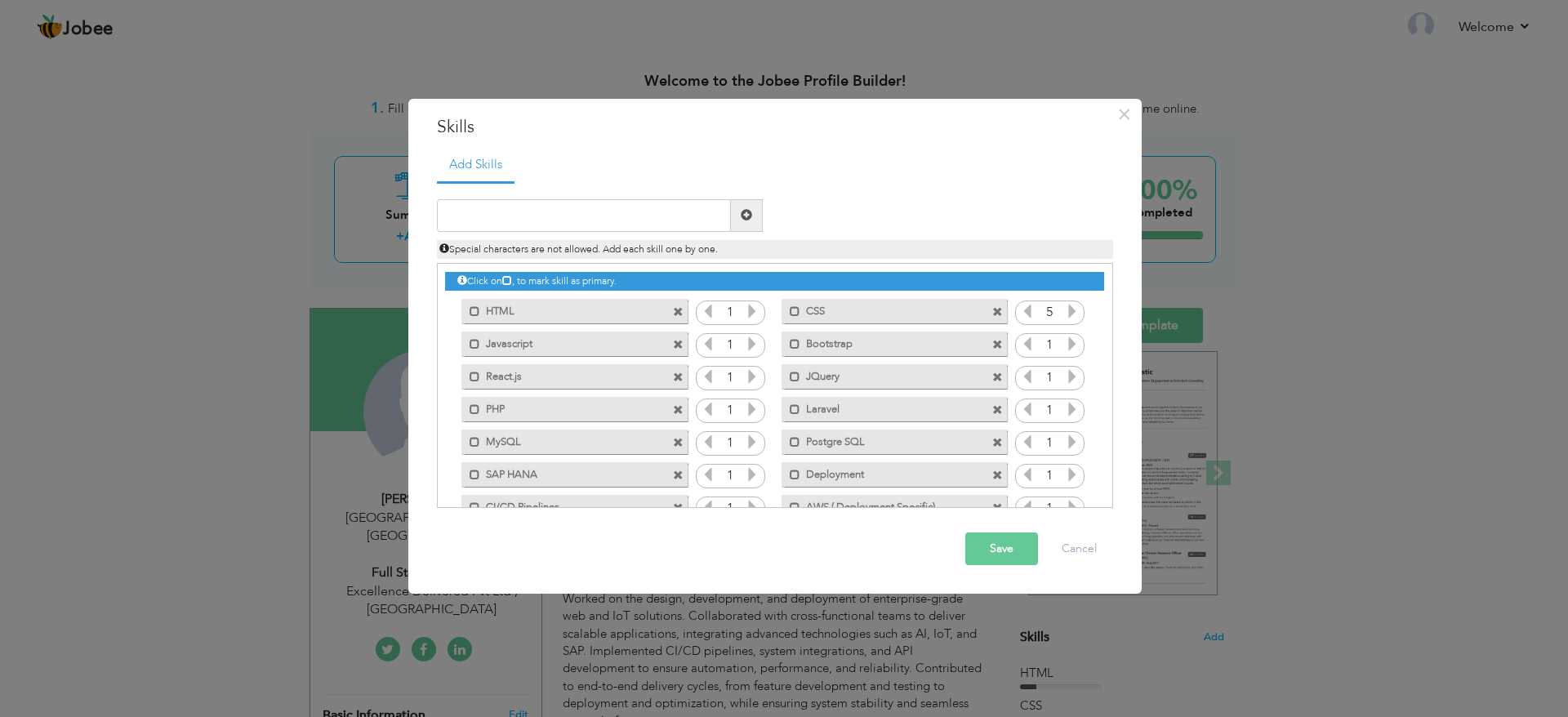
click at [1071, 312] on icon at bounding box center [1072, 311] width 15 height 15
click at [755, 307] on icon at bounding box center [752, 311] width 15 height 15
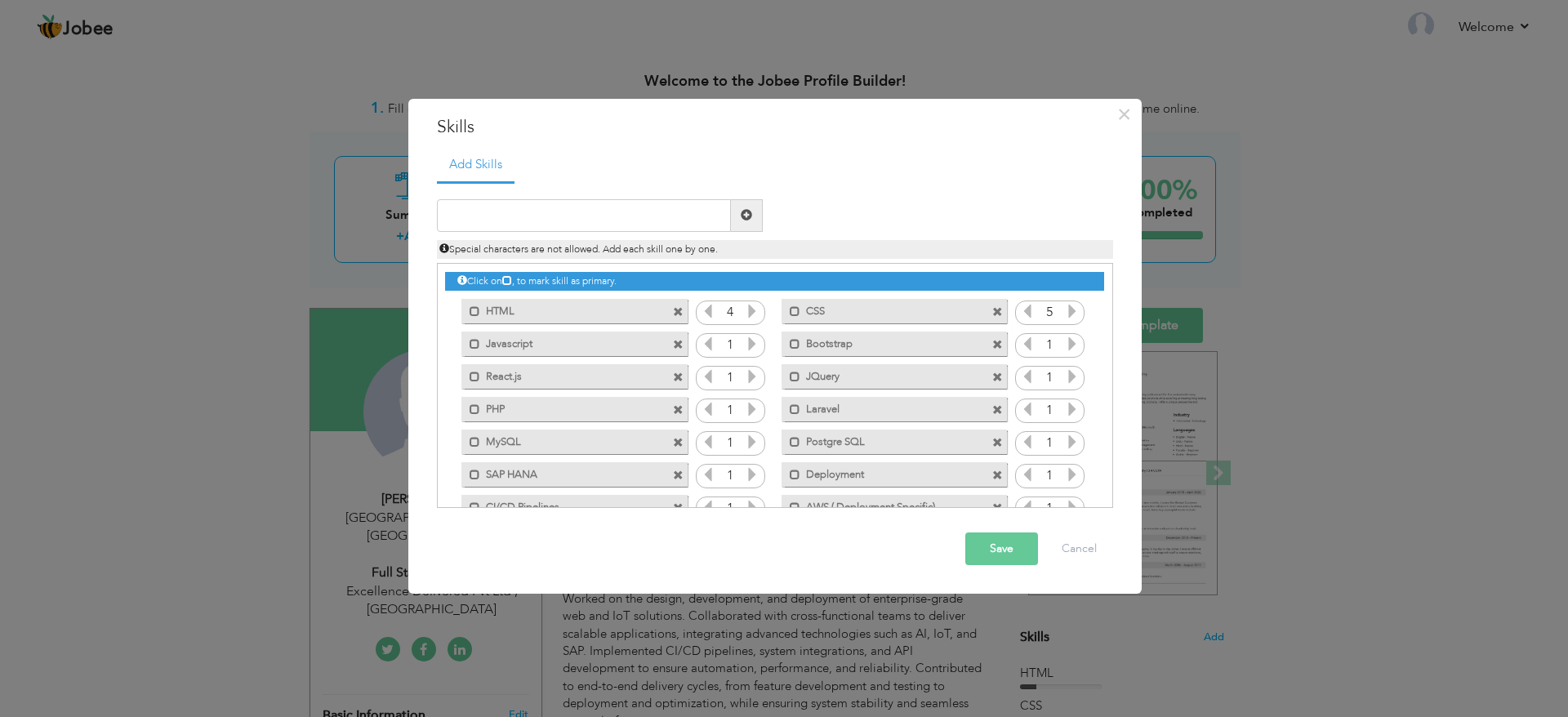
click at [755, 307] on icon at bounding box center [752, 311] width 15 height 15
click at [748, 347] on icon at bounding box center [752, 343] width 15 height 15
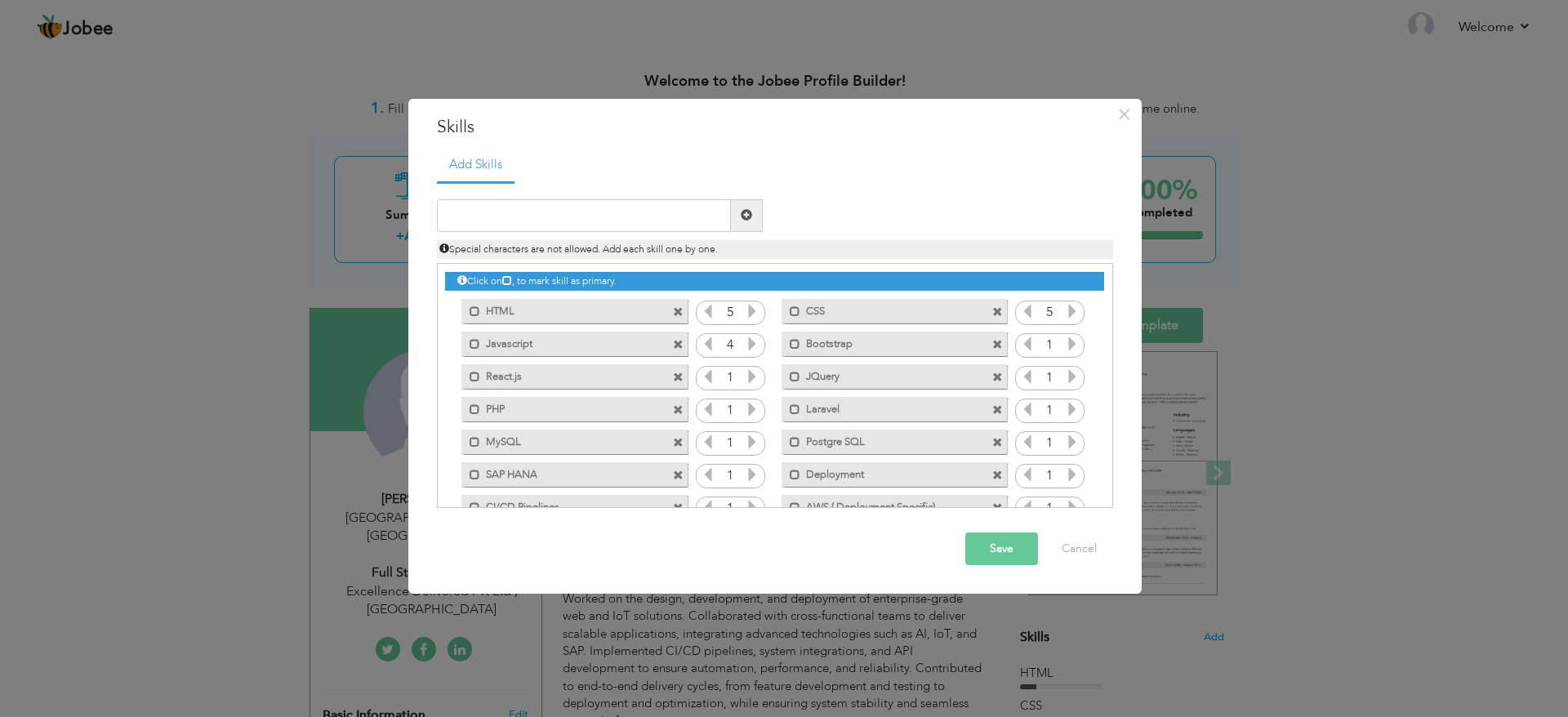
click at [748, 347] on icon at bounding box center [752, 343] width 15 height 15
click at [710, 343] on icon at bounding box center [708, 343] width 15 height 15
click at [752, 337] on icon at bounding box center [752, 343] width 15 height 15
click at [1069, 343] on icon at bounding box center [1072, 343] width 15 height 15
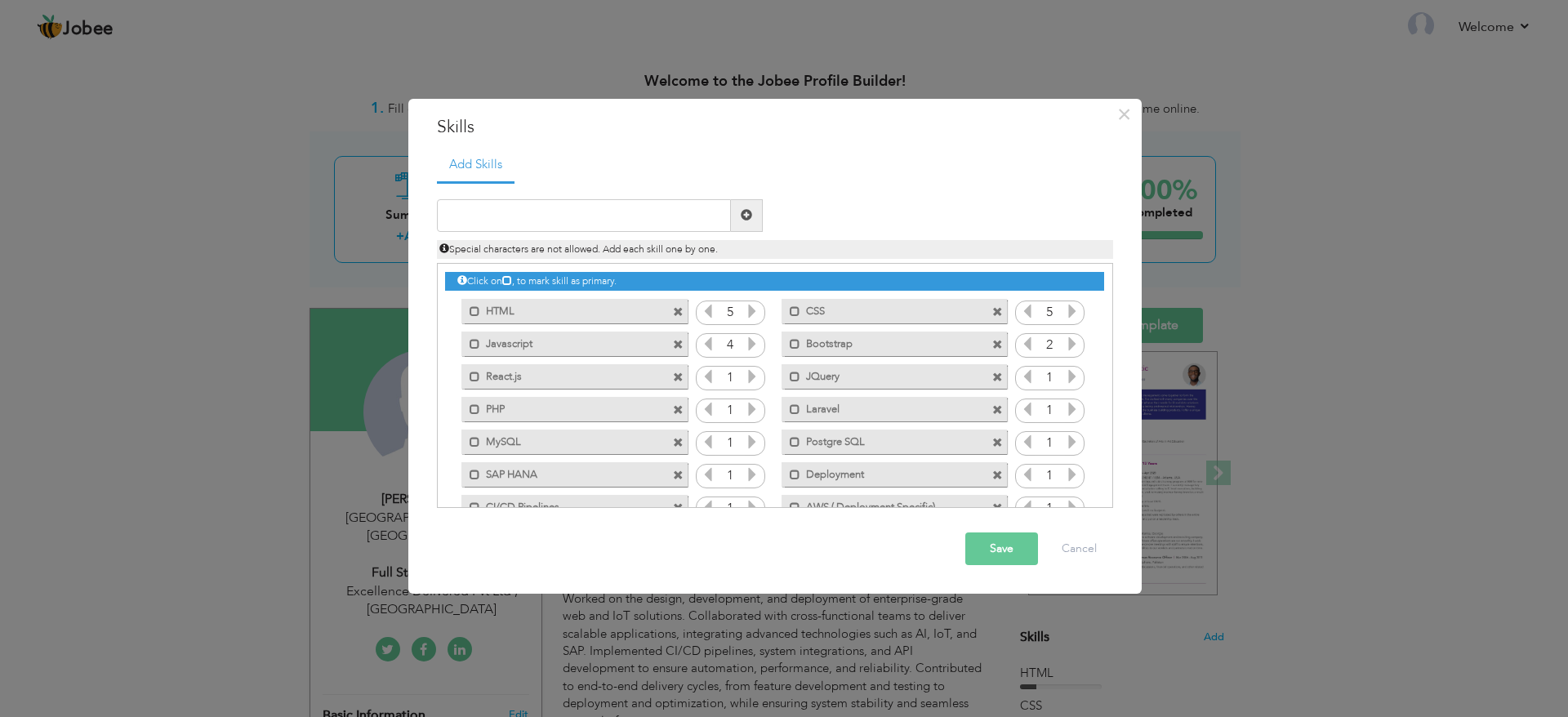
click at [1069, 343] on icon at bounding box center [1072, 343] width 15 height 15
click at [748, 378] on icon at bounding box center [752, 376] width 15 height 15
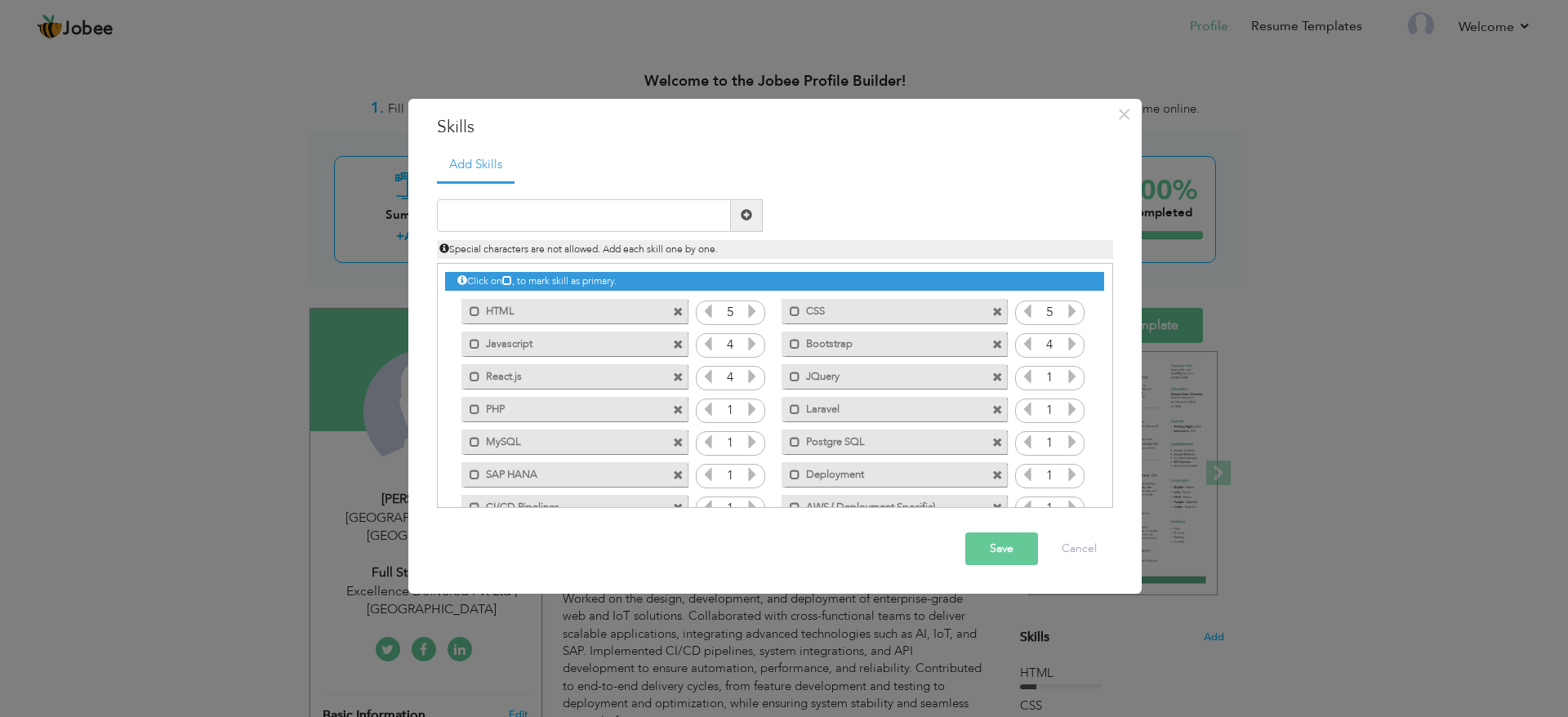
click at [1073, 384] on icon at bounding box center [1072, 376] width 15 height 15
click at [753, 411] on icon at bounding box center [752, 409] width 15 height 15
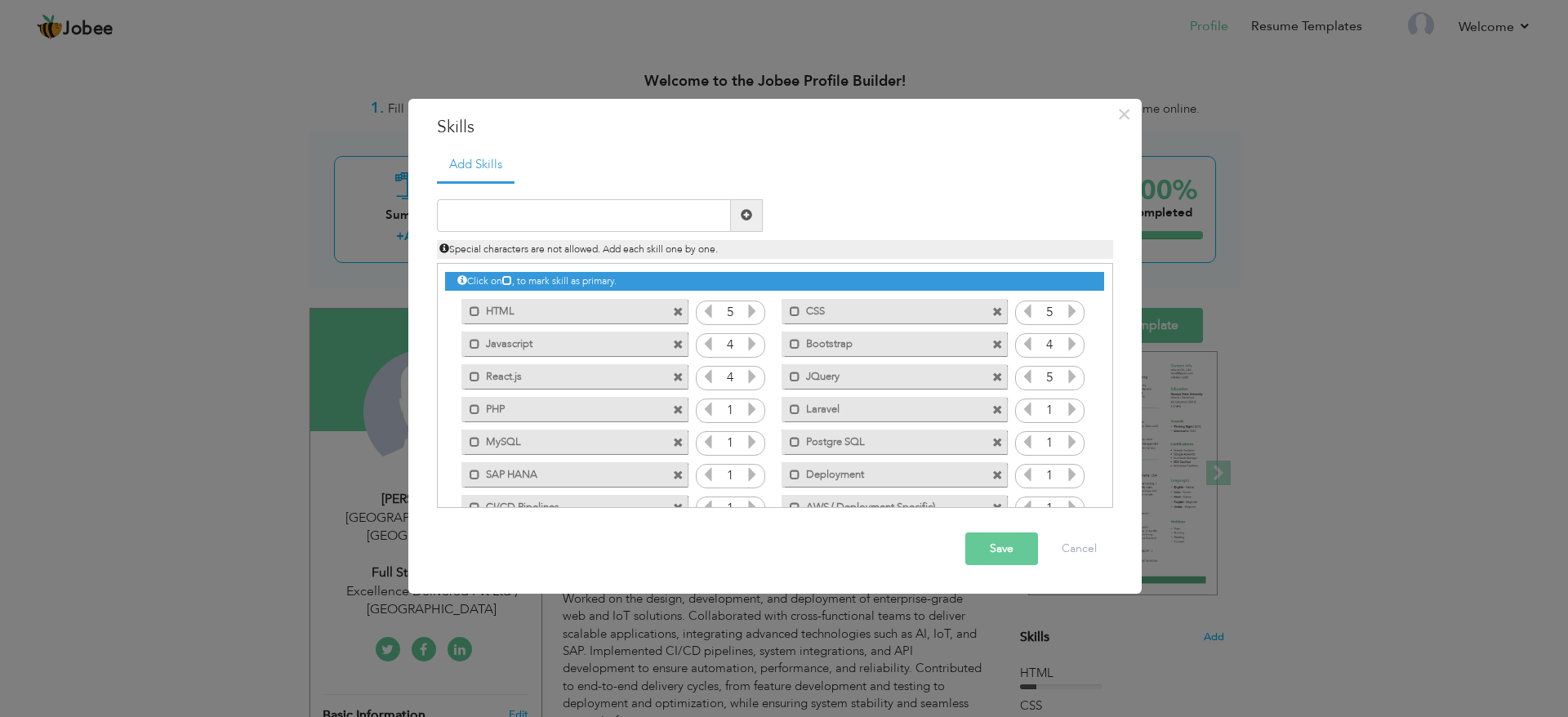
click at [753, 411] on icon at bounding box center [752, 409] width 15 height 15
click at [1065, 412] on icon at bounding box center [1072, 409] width 15 height 15
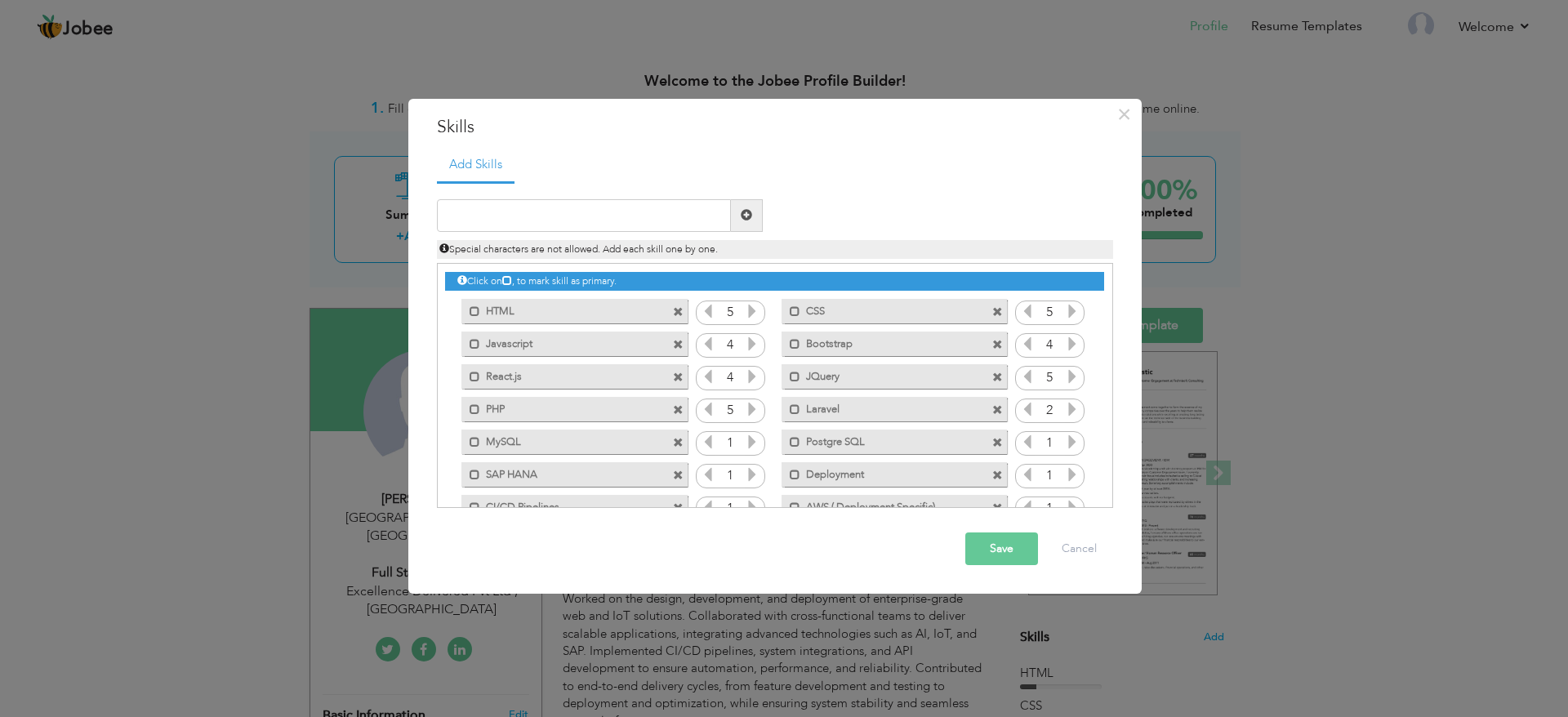
click at [1065, 412] on icon at bounding box center [1072, 409] width 15 height 15
click at [745, 441] on icon at bounding box center [752, 441] width 15 height 15
click at [1074, 444] on icon at bounding box center [1072, 441] width 15 height 15
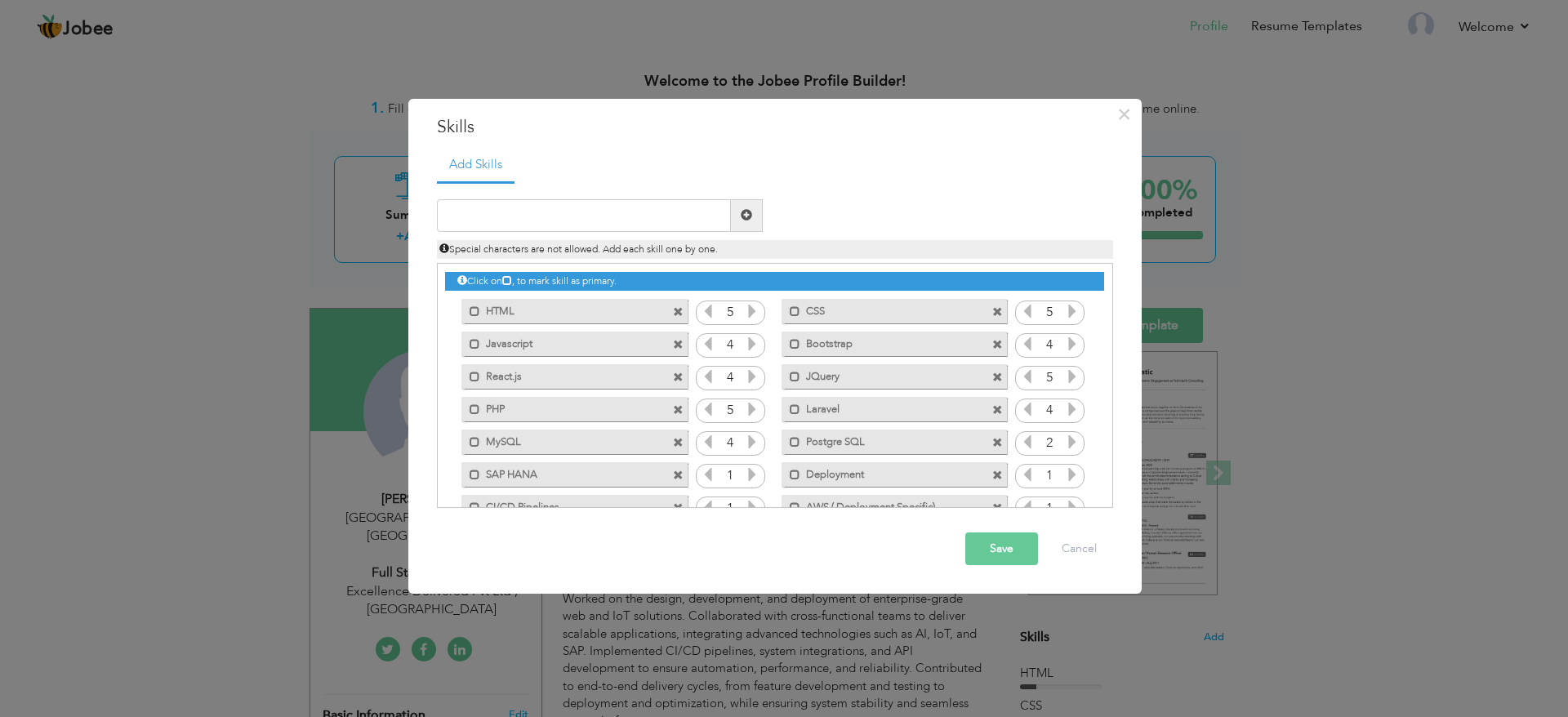
click at [1074, 444] on icon at bounding box center [1072, 441] width 15 height 15
click at [1073, 444] on icon at bounding box center [1072, 441] width 15 height 15
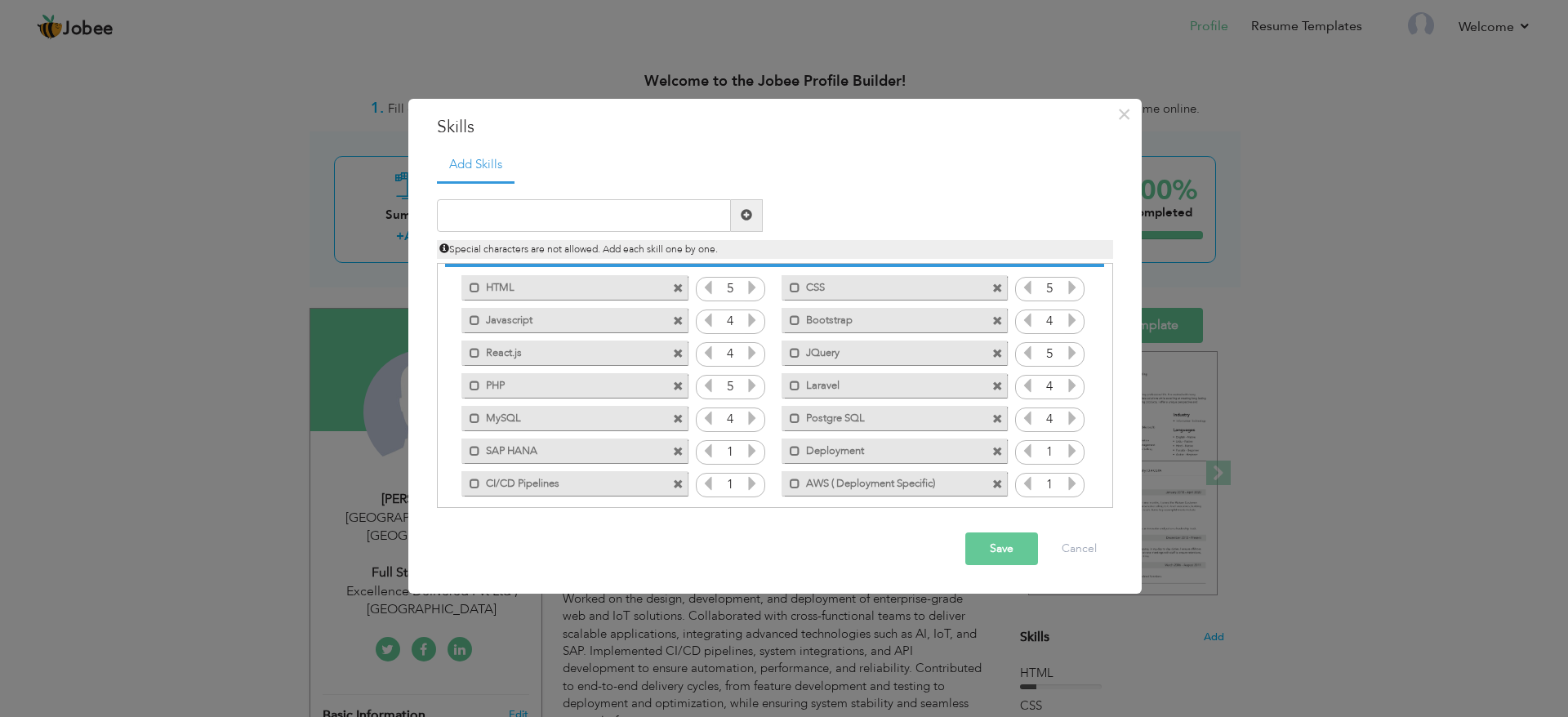
scroll to position [37, 0]
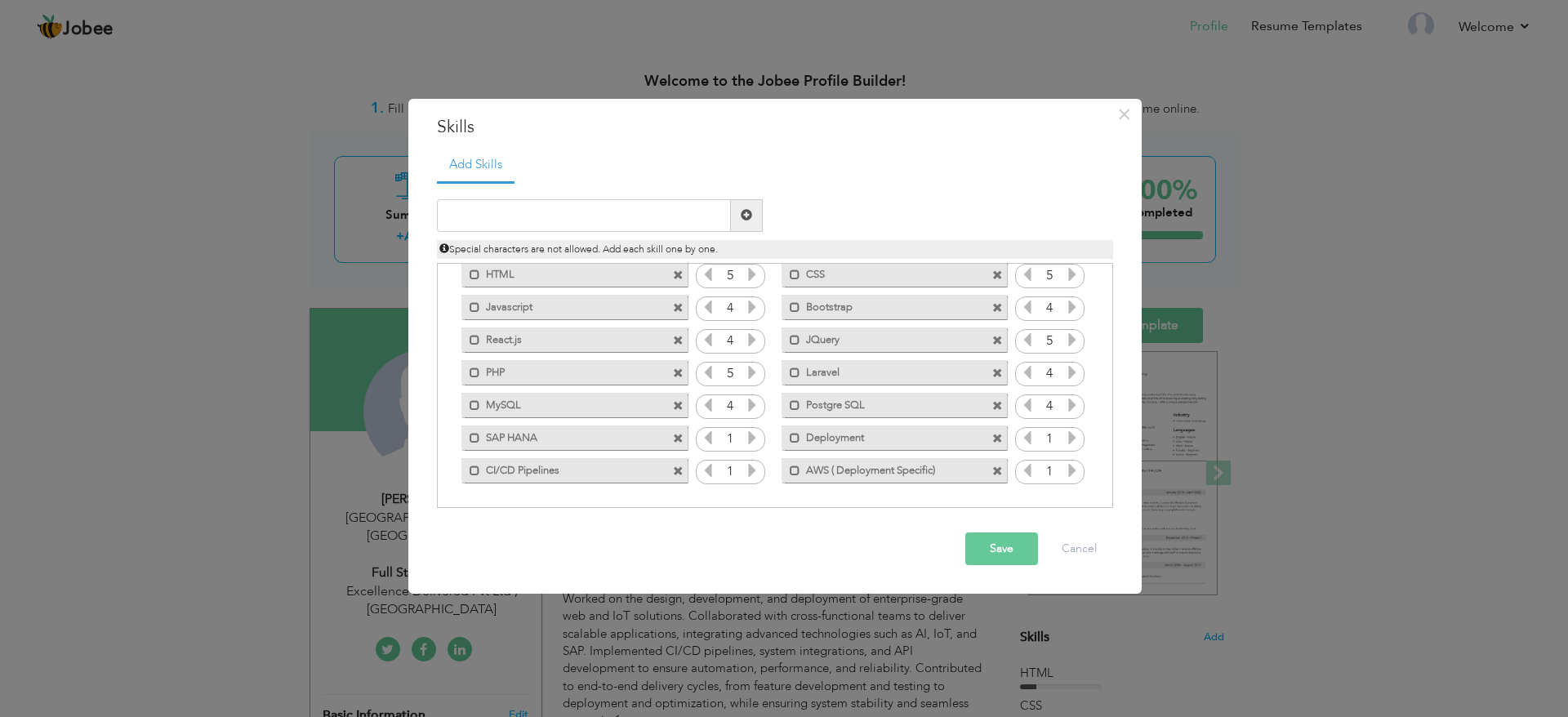
click at [745, 441] on icon at bounding box center [752, 437] width 15 height 15
click at [1067, 434] on icon at bounding box center [1072, 437] width 15 height 15
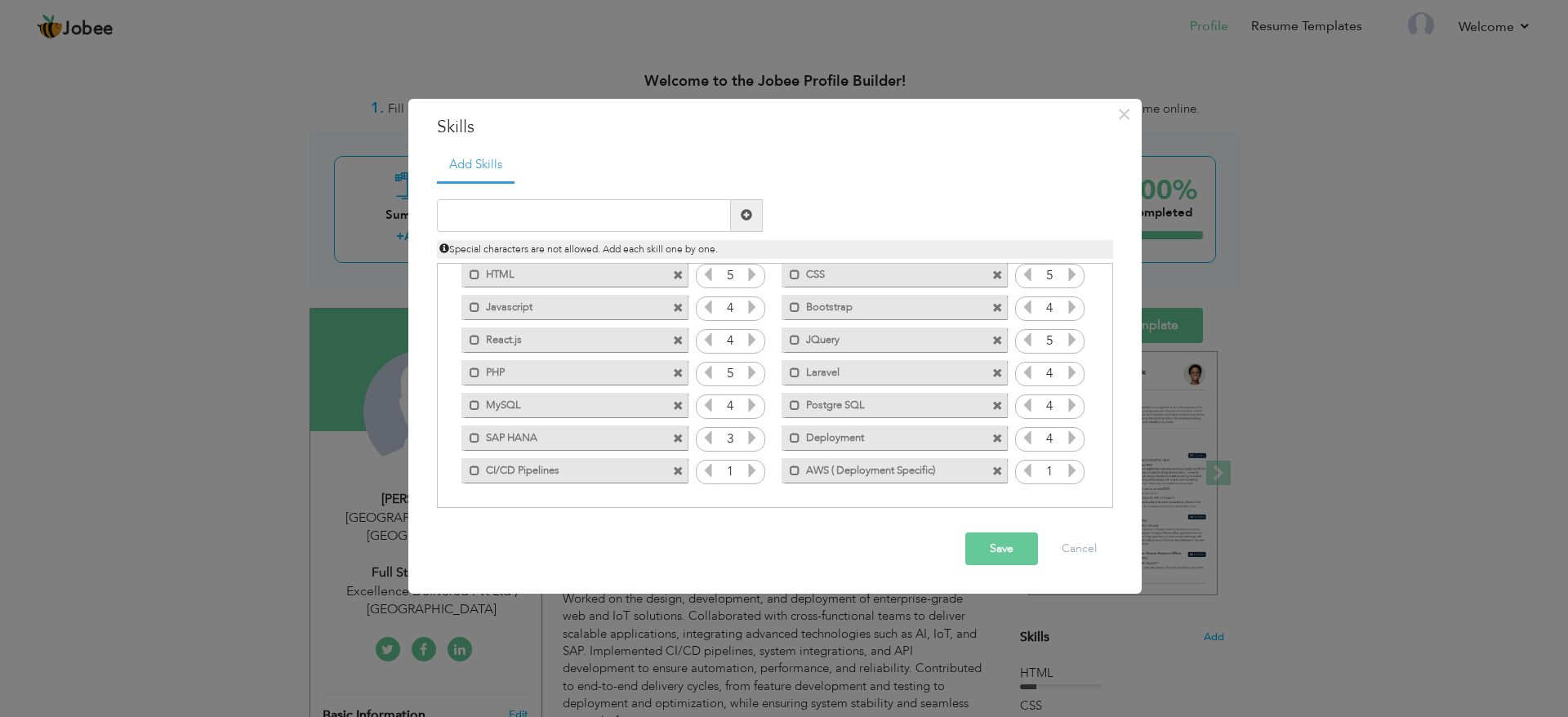
click at [748, 469] on icon at bounding box center [752, 470] width 15 height 15
click at [1074, 476] on icon at bounding box center [1072, 470] width 15 height 15
click at [1072, 475] on icon at bounding box center [1072, 470] width 15 height 15
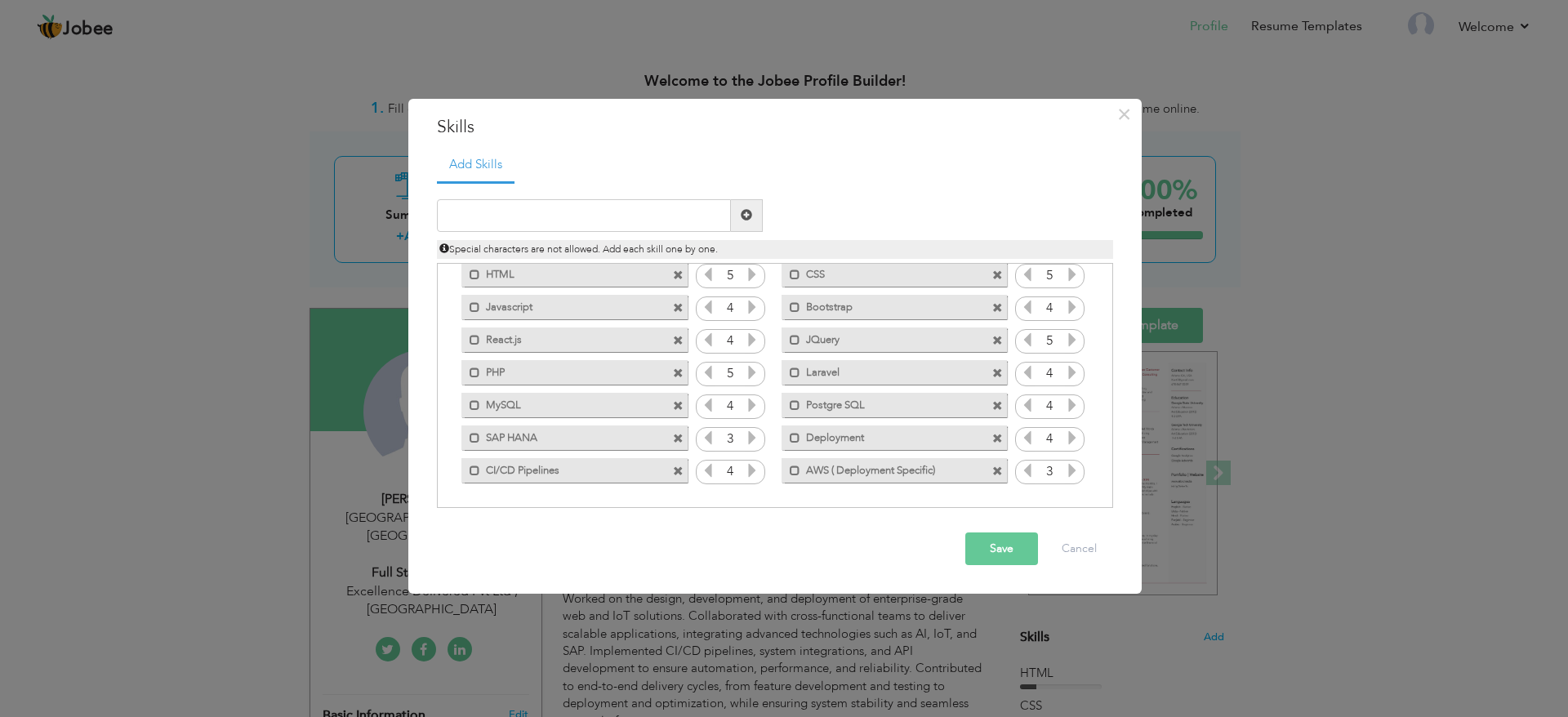
click at [1072, 475] on icon at bounding box center [1072, 470] width 15 height 15
click at [1028, 471] on icon at bounding box center [1027, 470] width 15 height 15
click at [1012, 534] on button "Save" at bounding box center [1002, 549] width 72 height 33
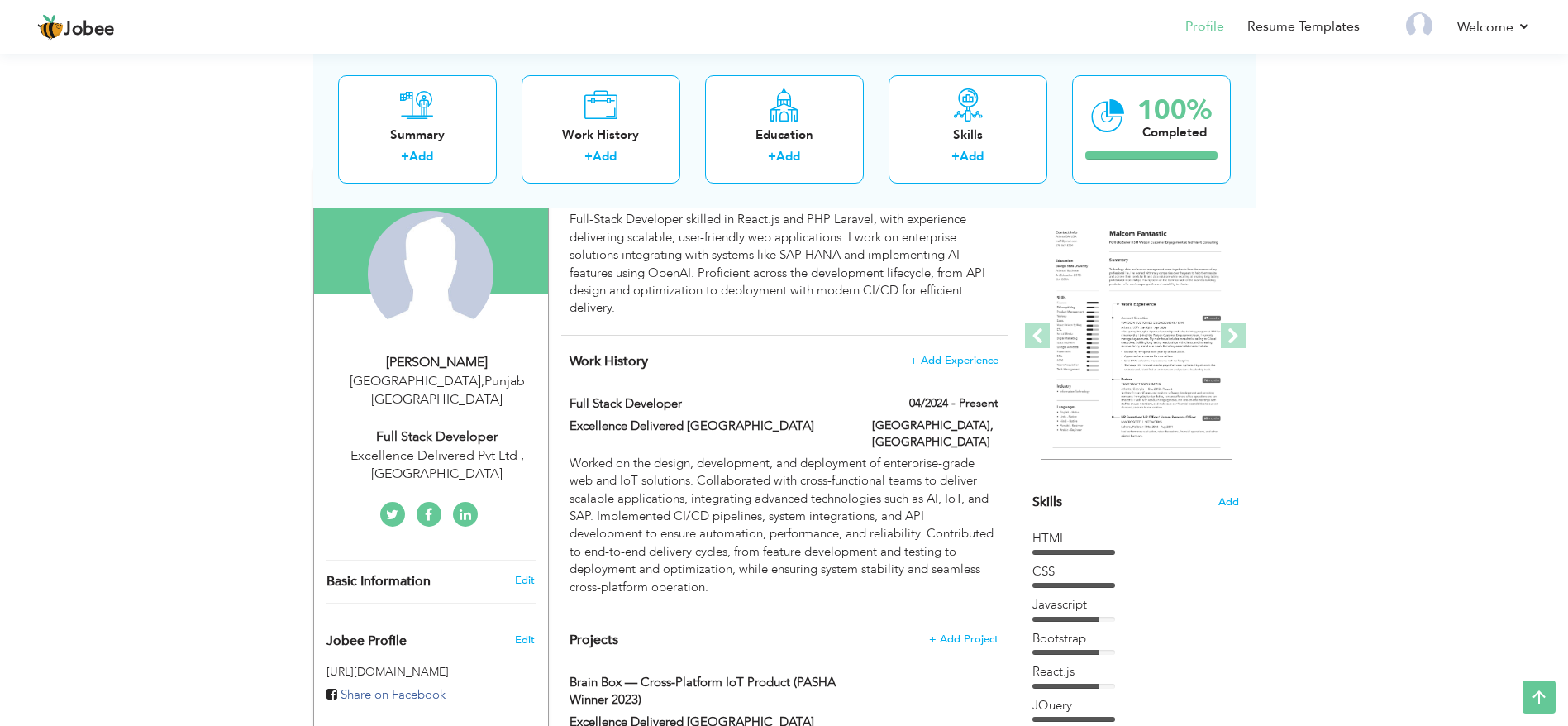
scroll to position [142, 0]
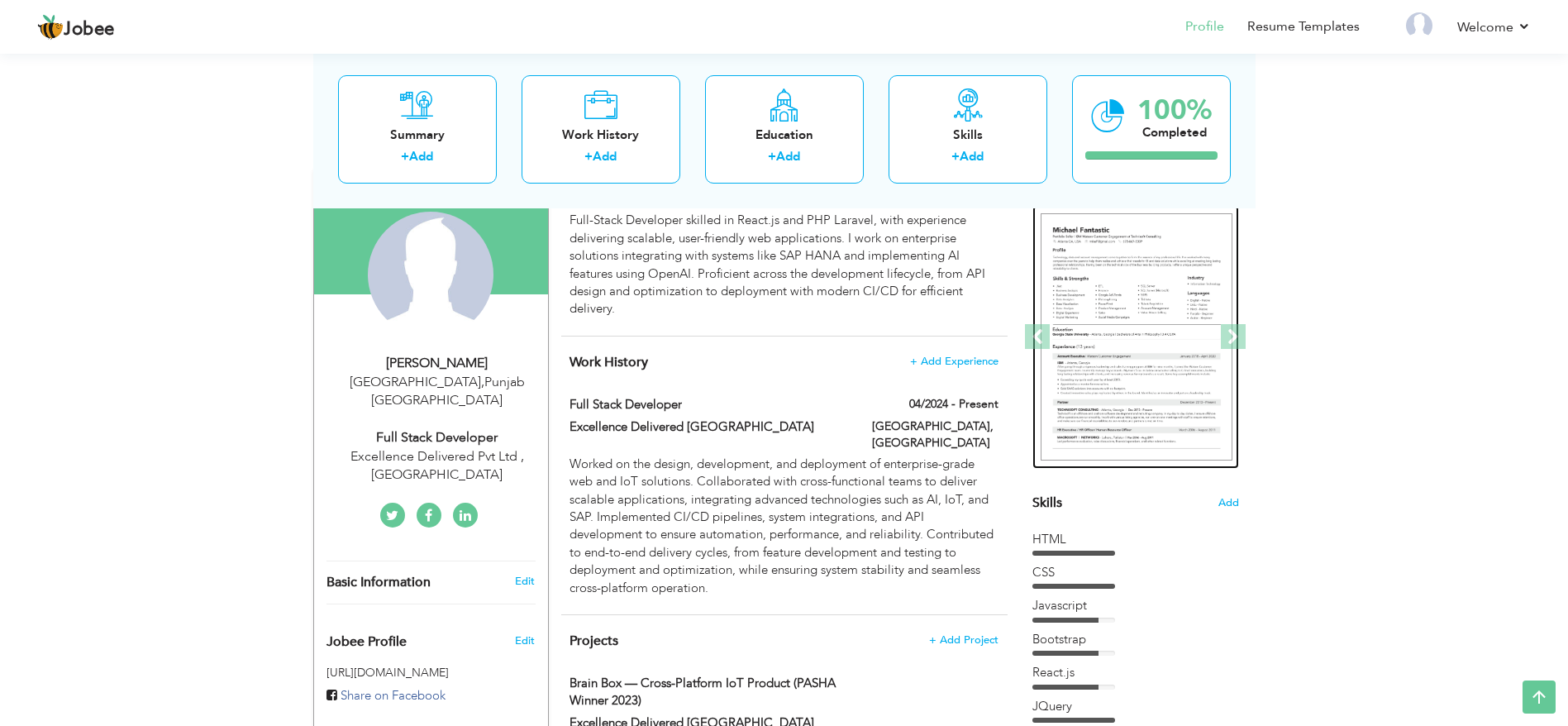
click at [1170, 329] on img at bounding box center [1136, 337] width 192 height 248
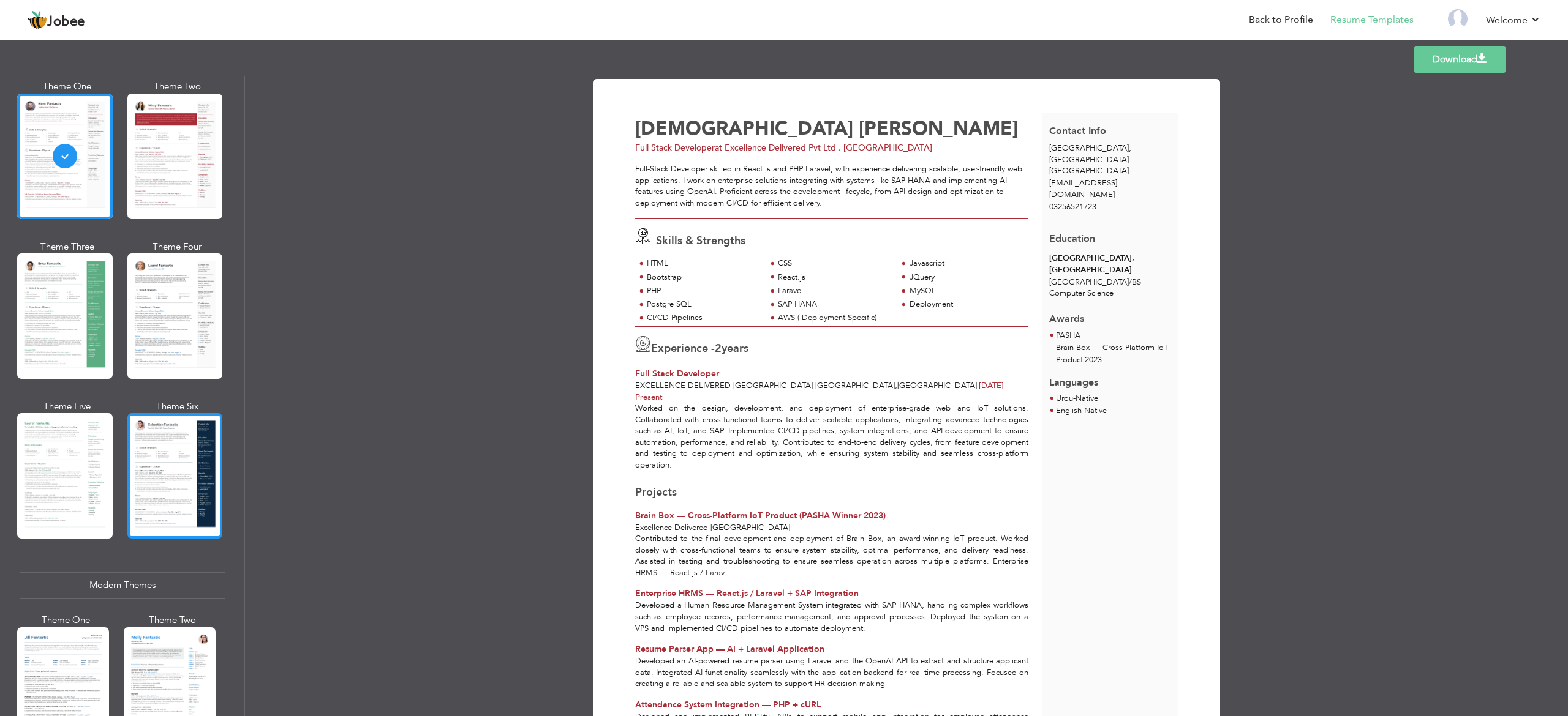
scroll to position [122, 0]
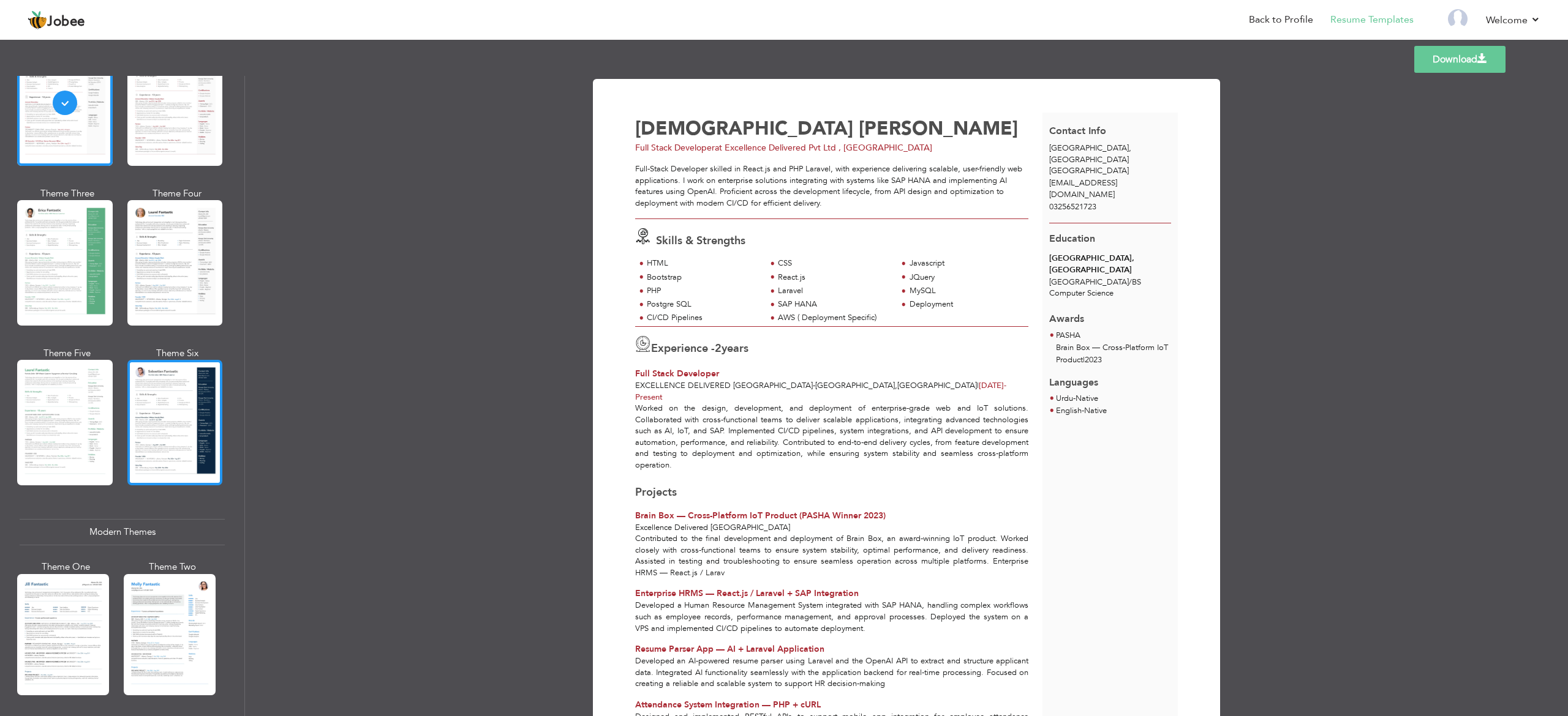
click at [193, 396] on div at bounding box center [175, 422] width 96 height 125
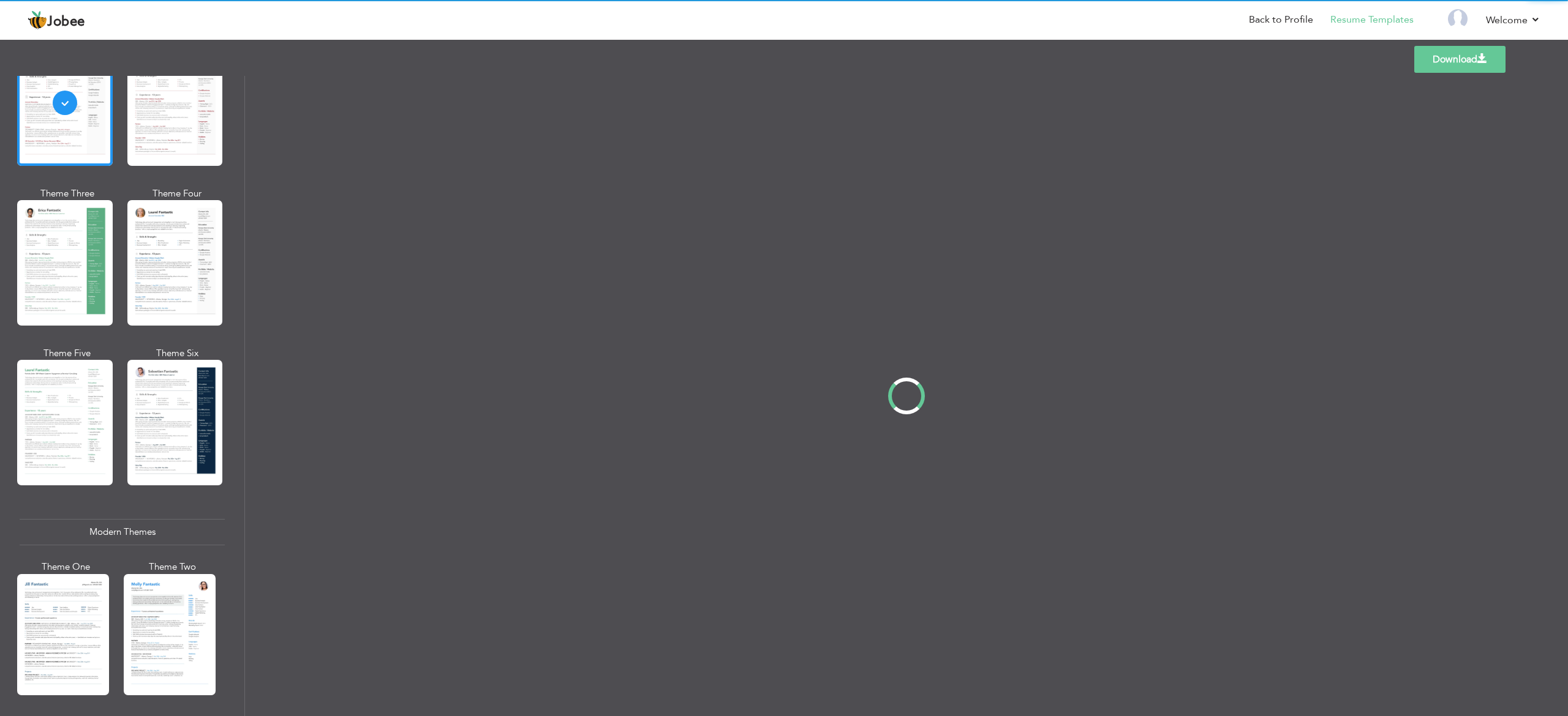
click at [231, 396] on div "Professional Themes Theme One Theme Two Theme Three Theme Four" at bounding box center [784, 396] width 1568 height 640
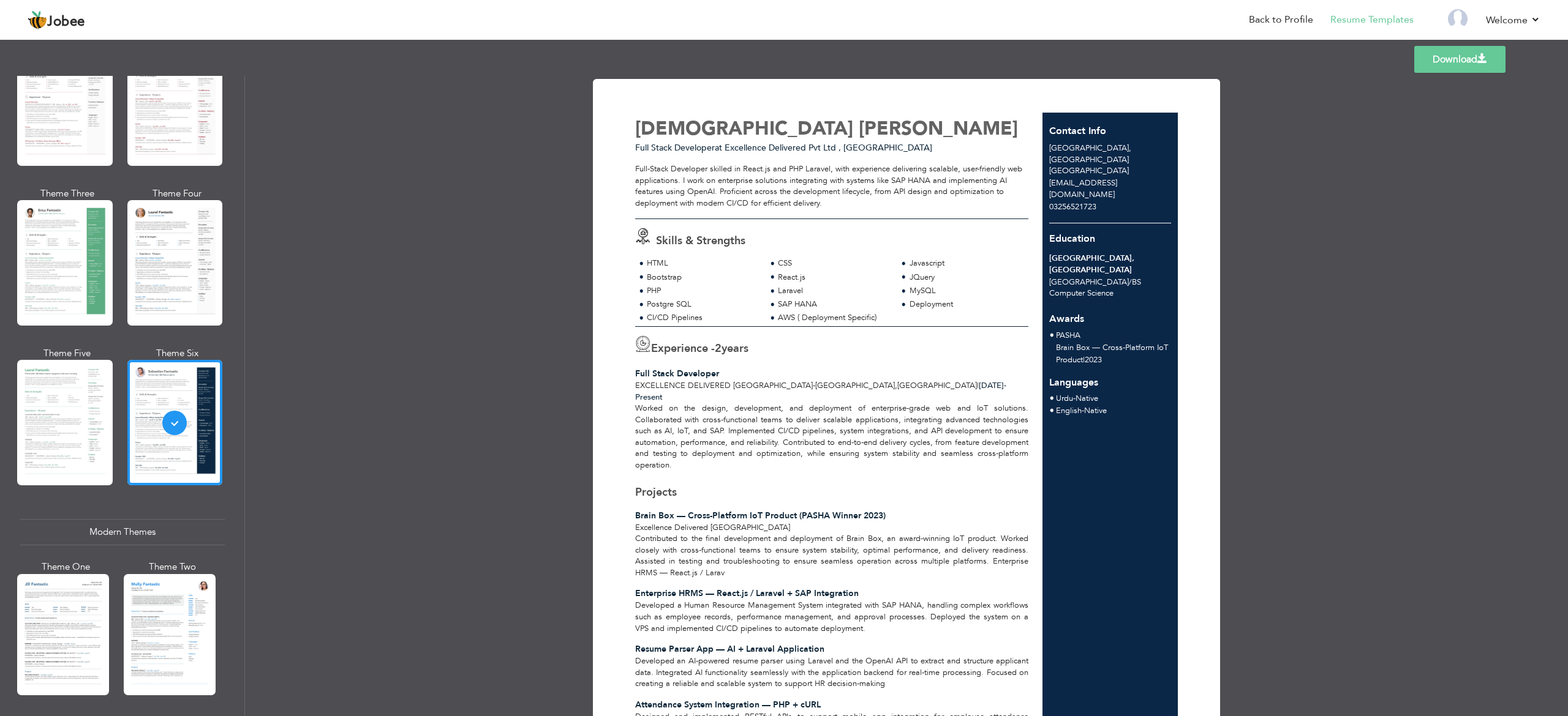
drag, startPoint x: 456, startPoint y: 418, endPoint x: 500, endPoint y: 416, distance: 44.0
click at [500, 416] on div "Download [PERSON_NAME] Full Stack Developer at Excellence Delivered Pvt Ltd , […" at bounding box center [907, 396] width 1323 height 640
drag, startPoint x: 683, startPoint y: 417, endPoint x: 624, endPoint y: 413, distance: 59.1
click at [652, 413] on p "Worked on the design, development, and deployment of enterprise-grade web and I…" at bounding box center [832, 437] width 393 height 68
drag, startPoint x: 624, startPoint y: 413, endPoint x: 241, endPoint y: 469, distance: 387.1
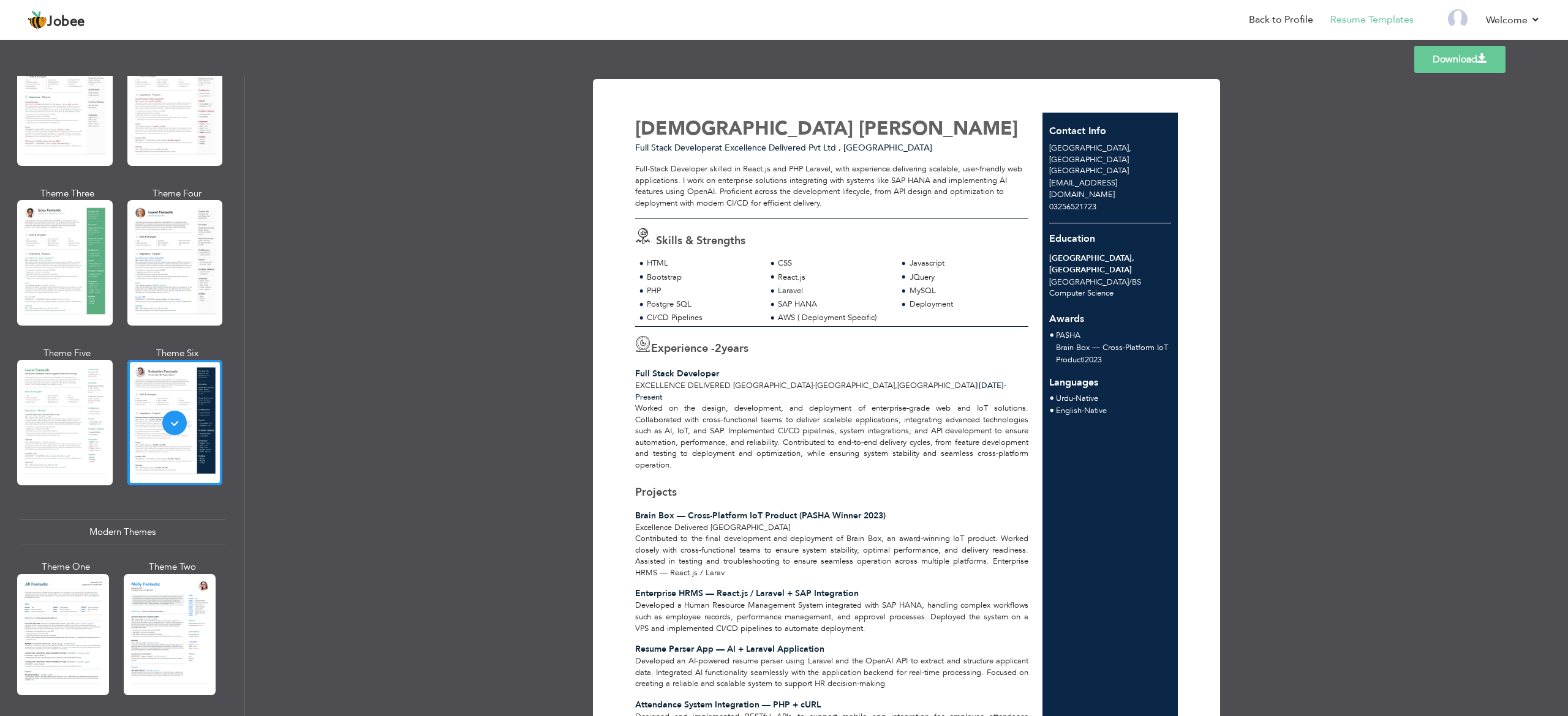
click at [244, 465] on div "Professional Themes Theme One Theme Two Theme Three Theme Four" at bounding box center [784, 396] width 1568 height 640
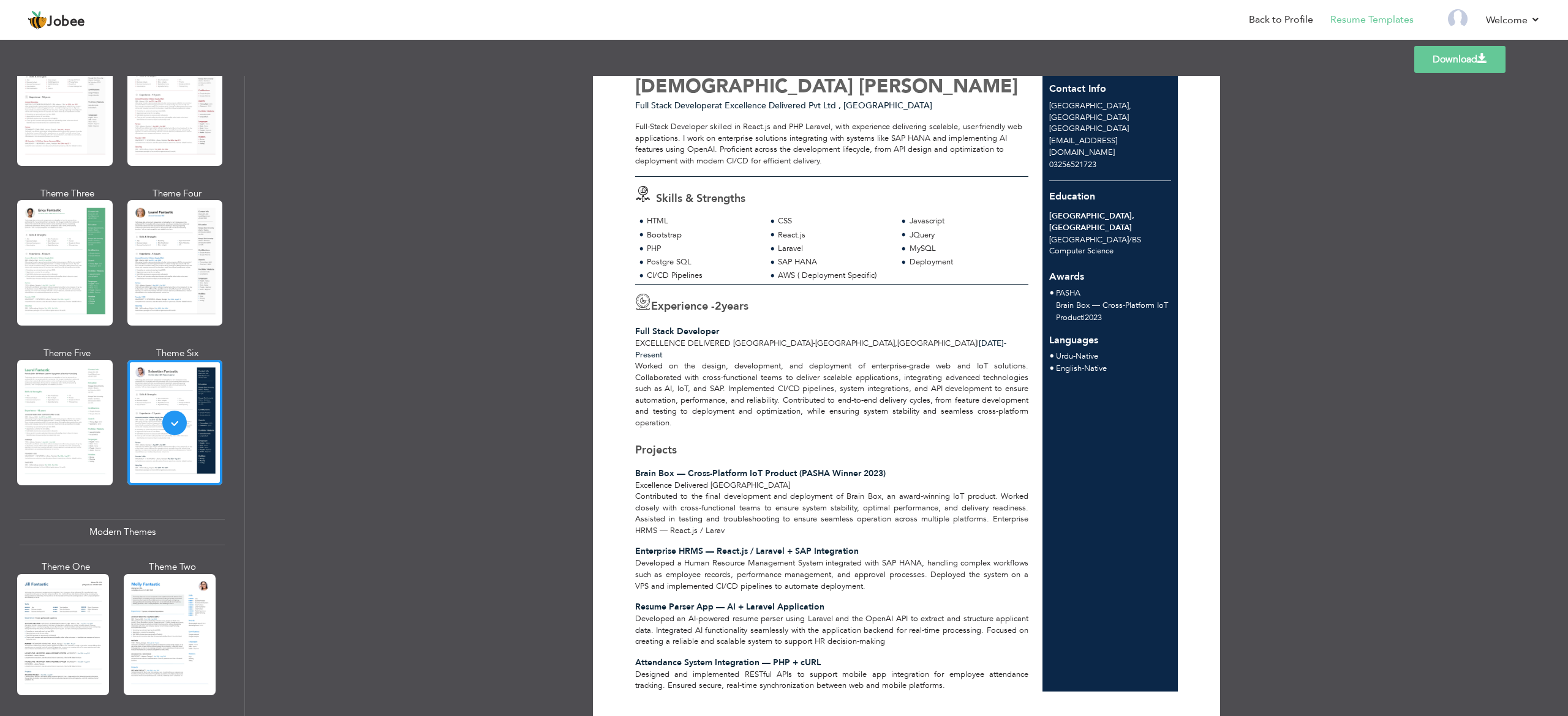
scroll to position [63, 0]
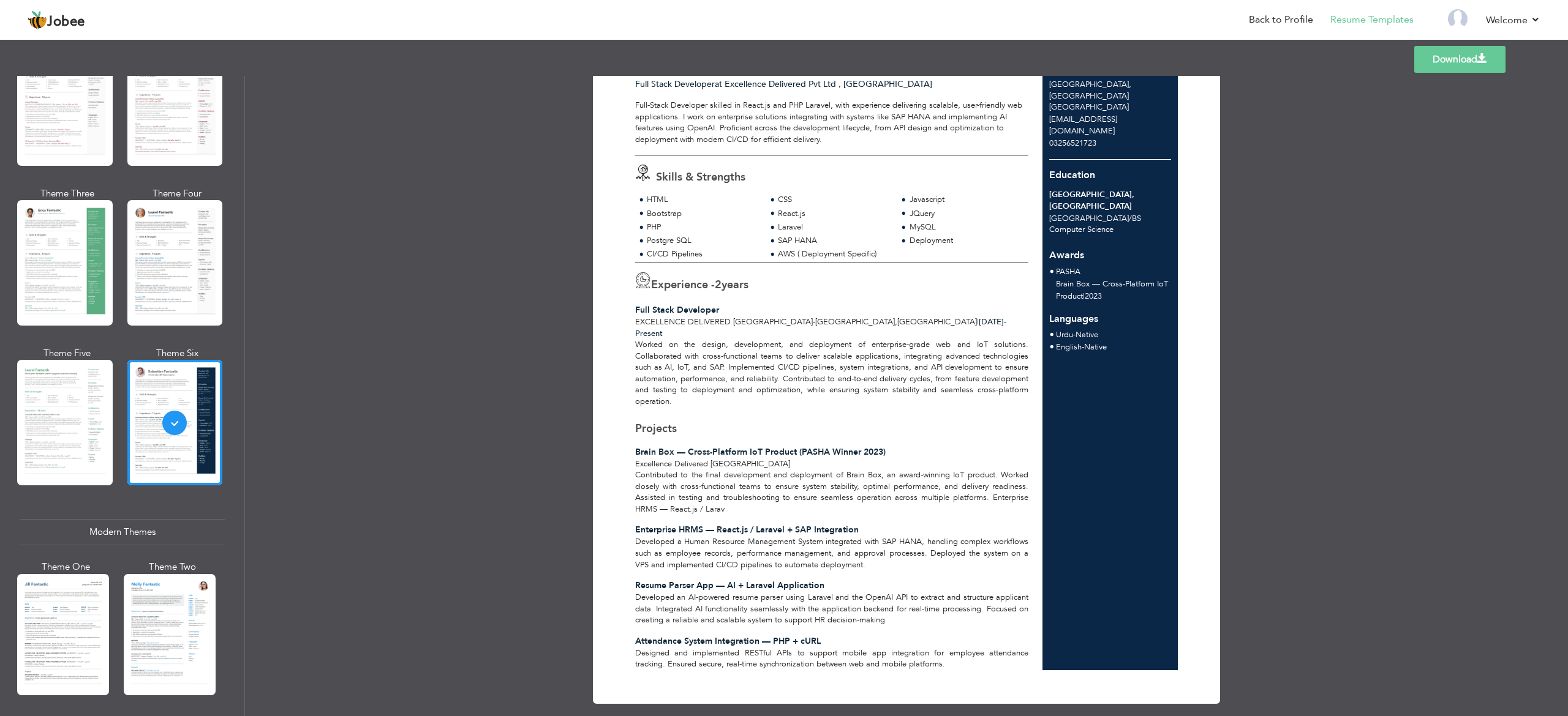
click at [240, 470] on div "Professional Themes Theme One Theme Two Theme Three Theme Four Theme Five" at bounding box center [122, 396] width 245 height 640
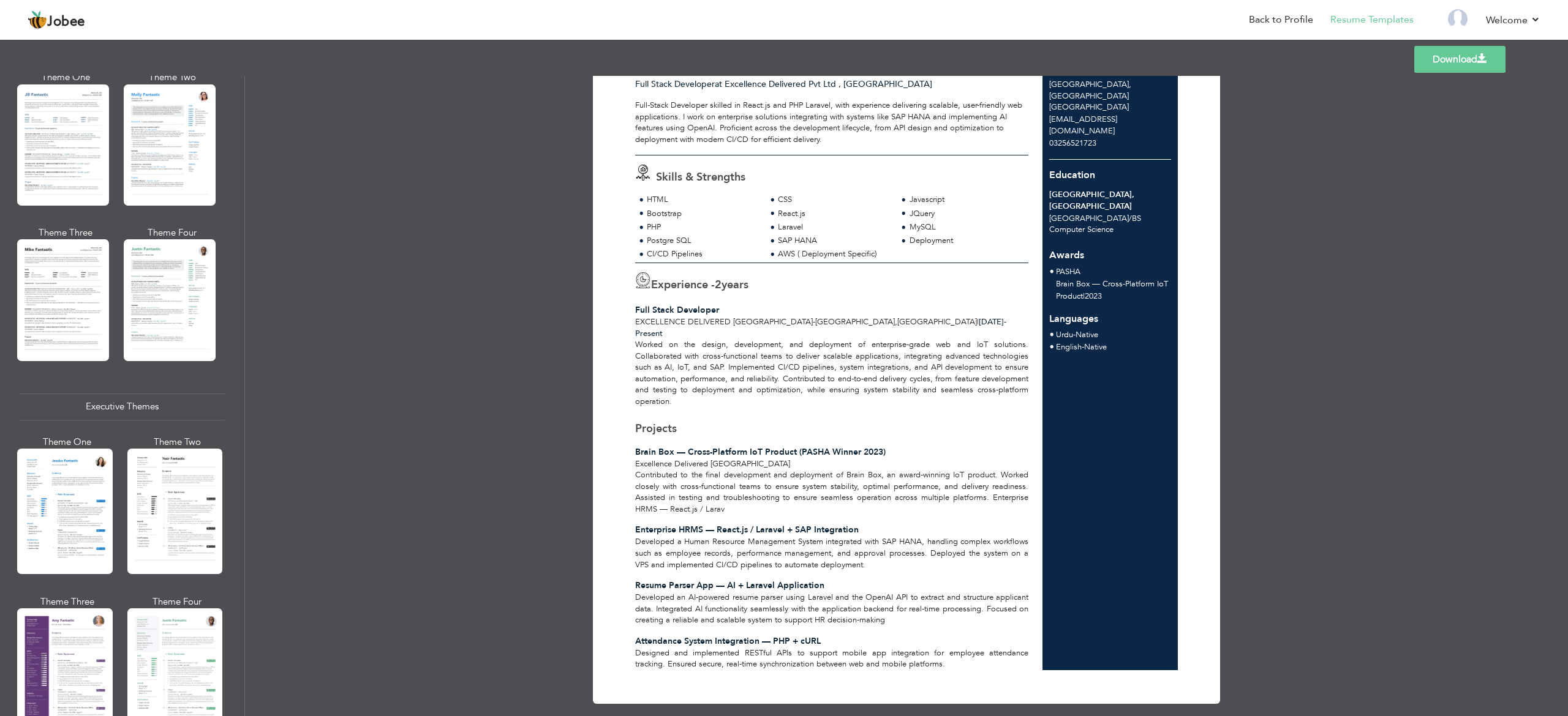
scroll to position [490, 0]
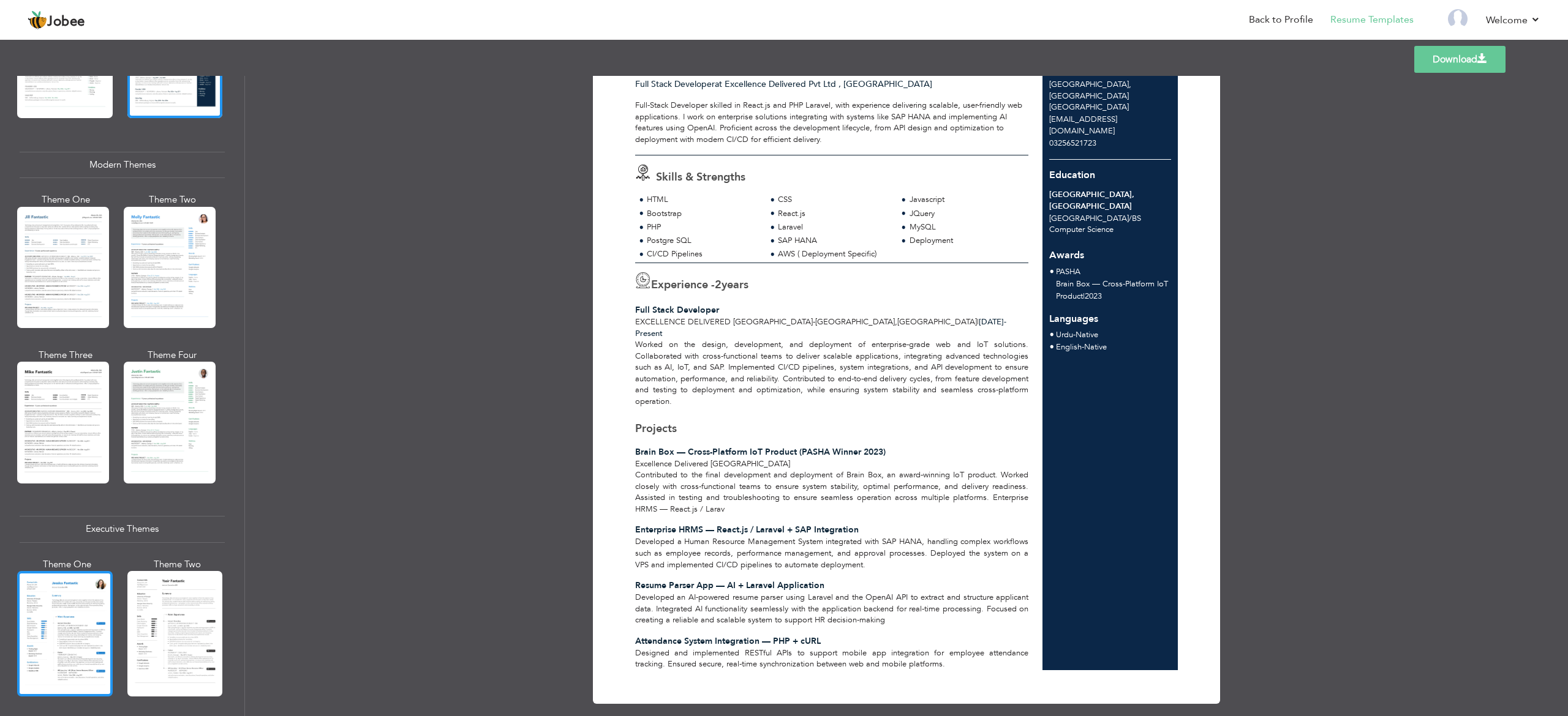
click at [63, 537] on div at bounding box center [65, 634] width 96 height 125
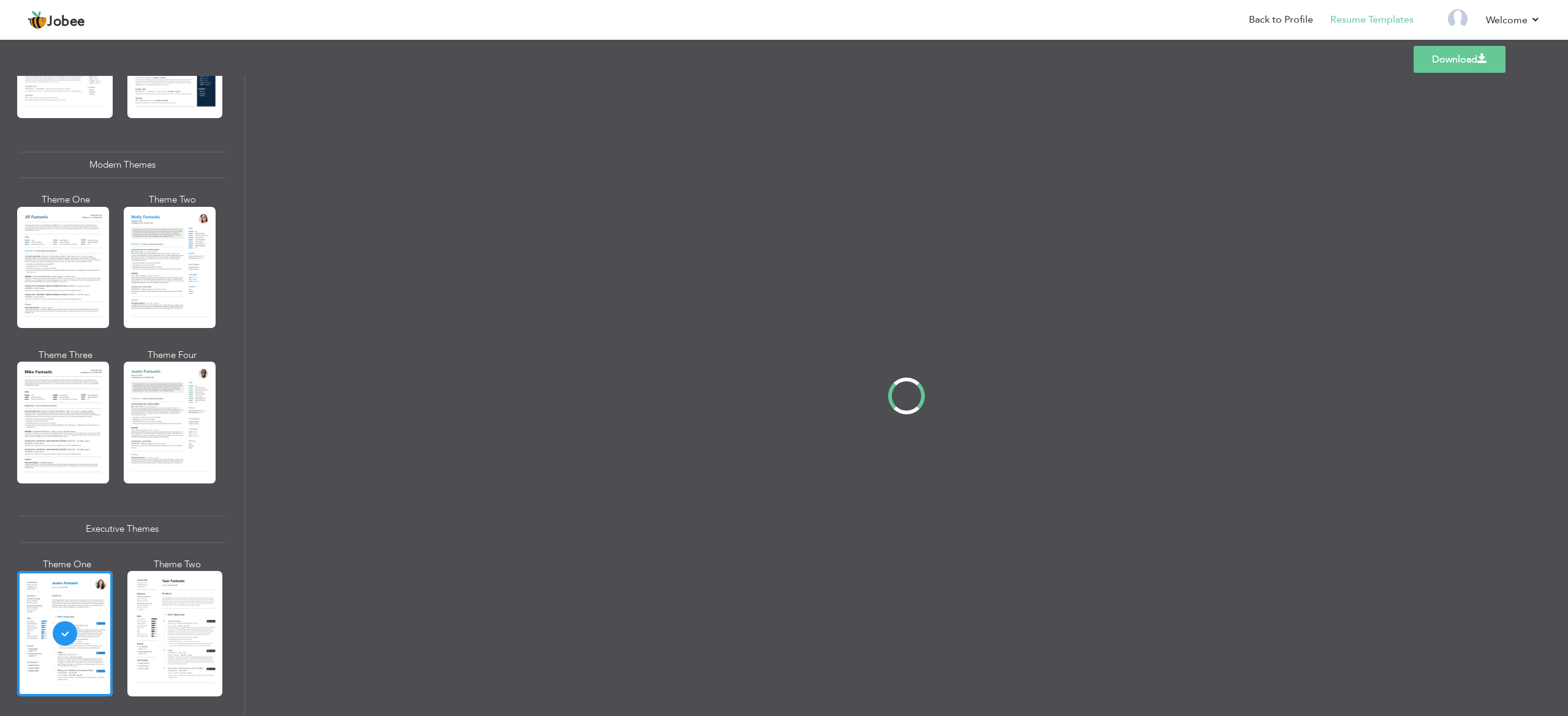
scroll to position [0, 0]
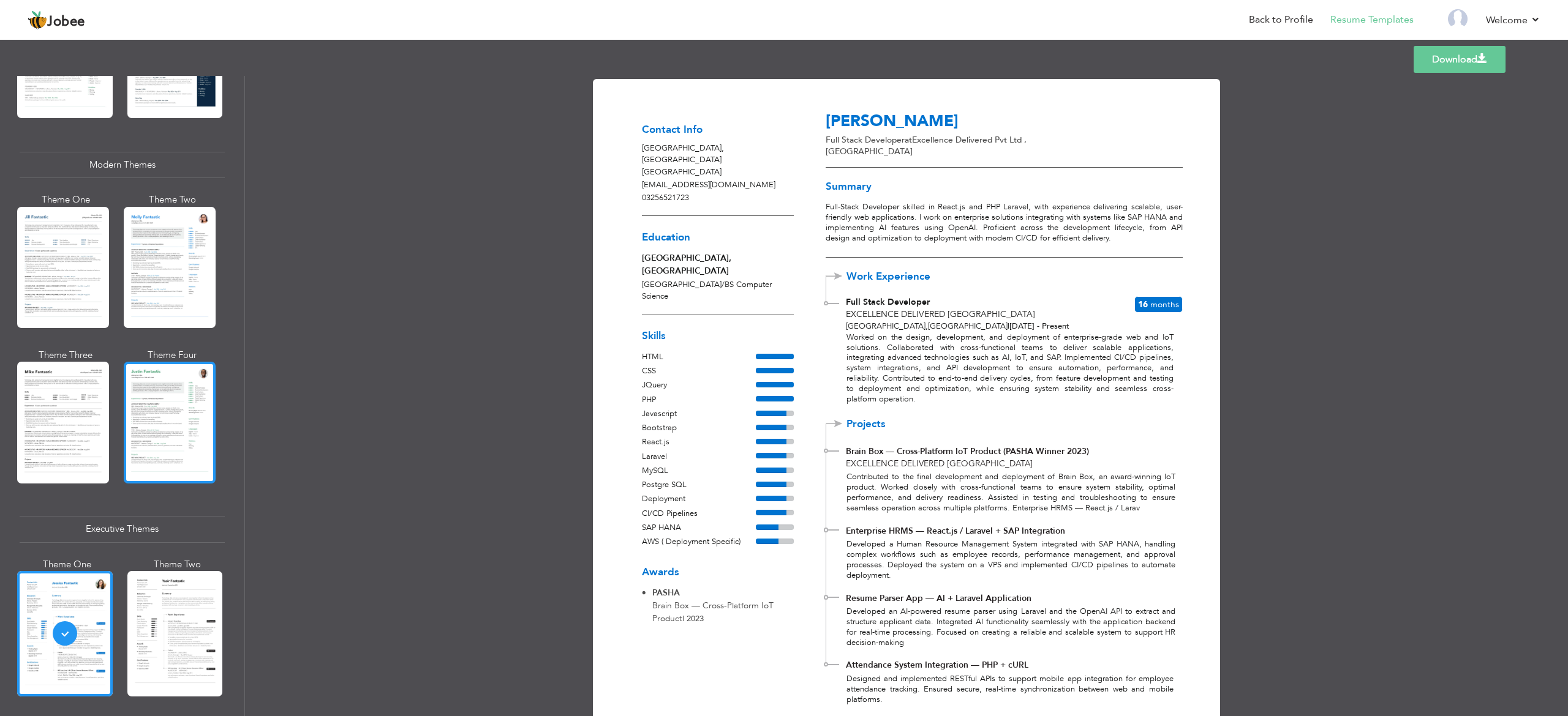
click at [142, 406] on div at bounding box center [170, 422] width 92 height 121
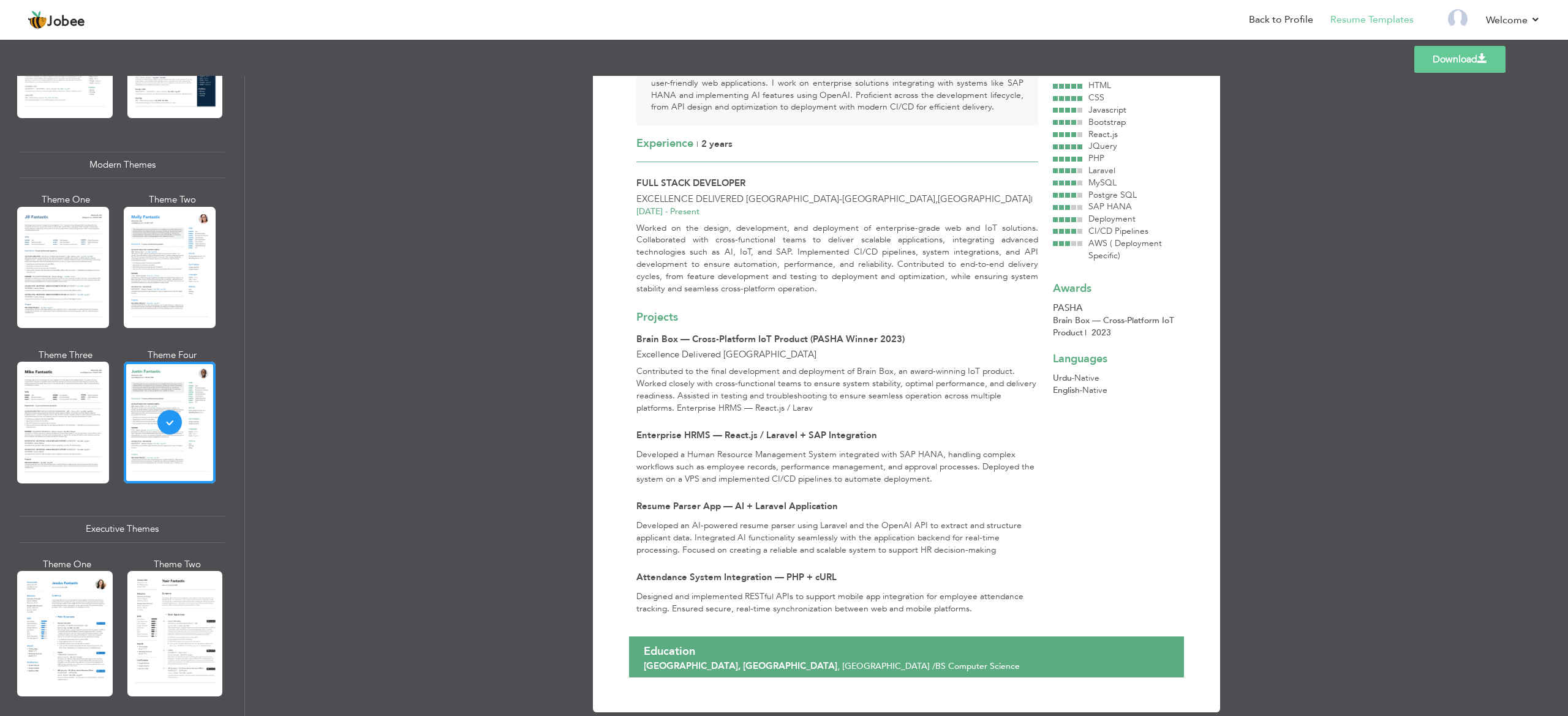
scroll to position [147, 0]
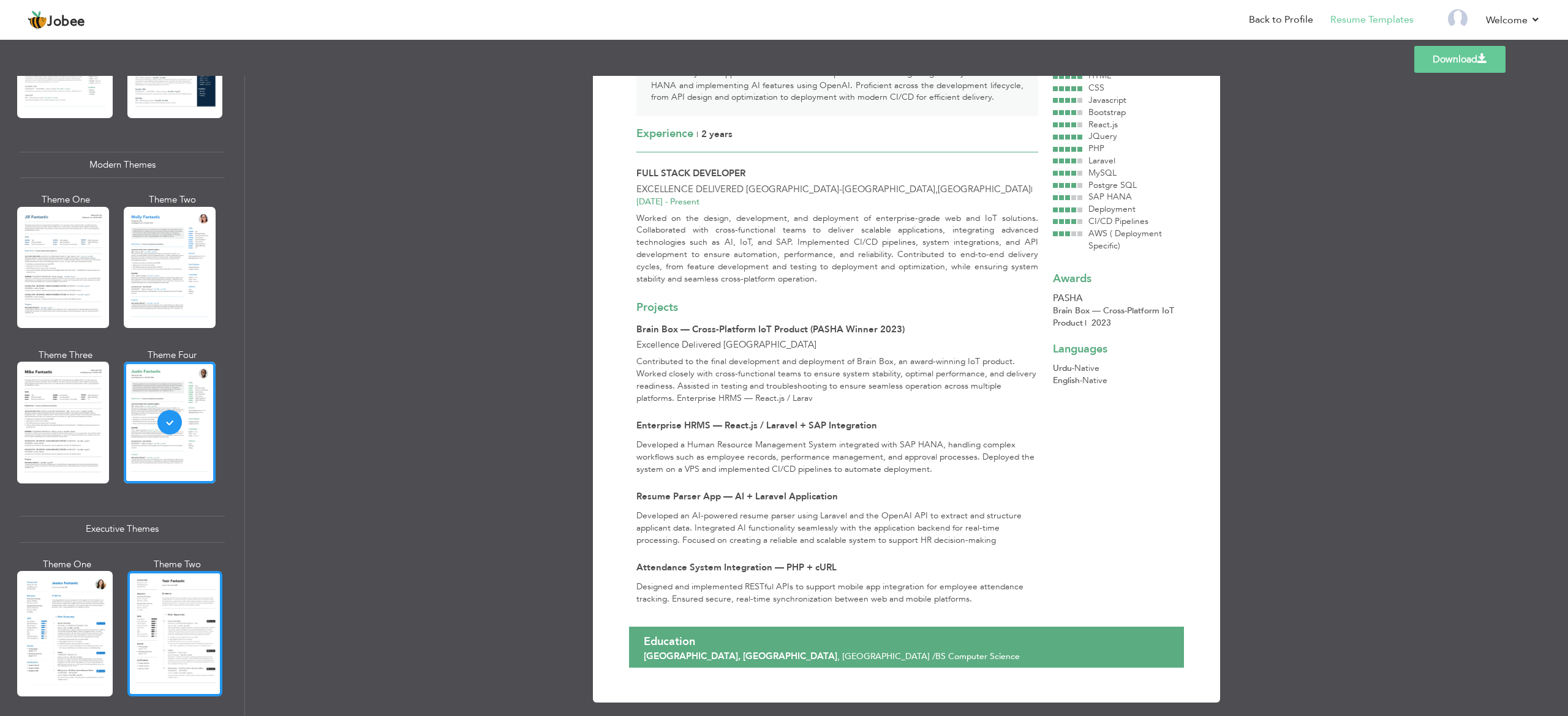
click at [173, 537] on div at bounding box center [175, 634] width 96 height 125
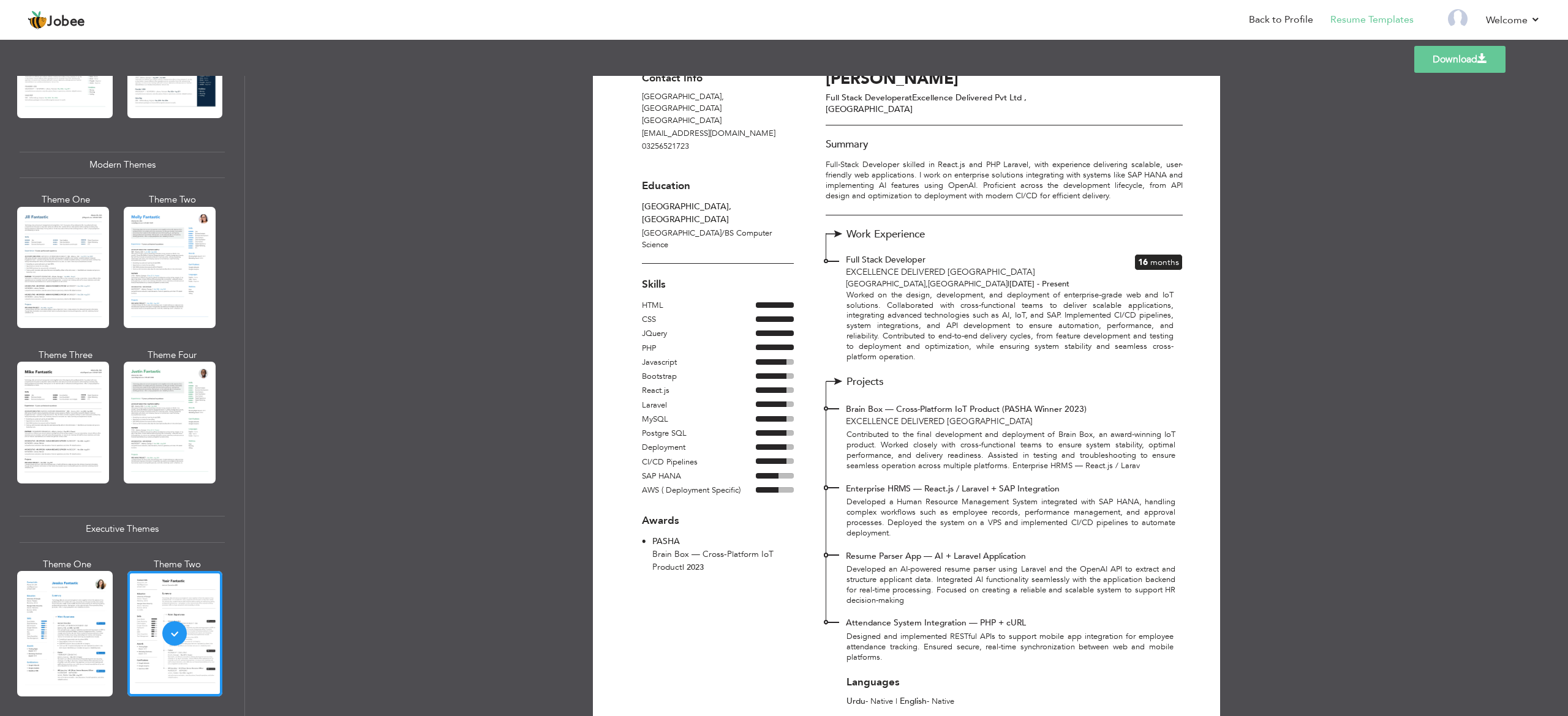
scroll to position [80, 0]
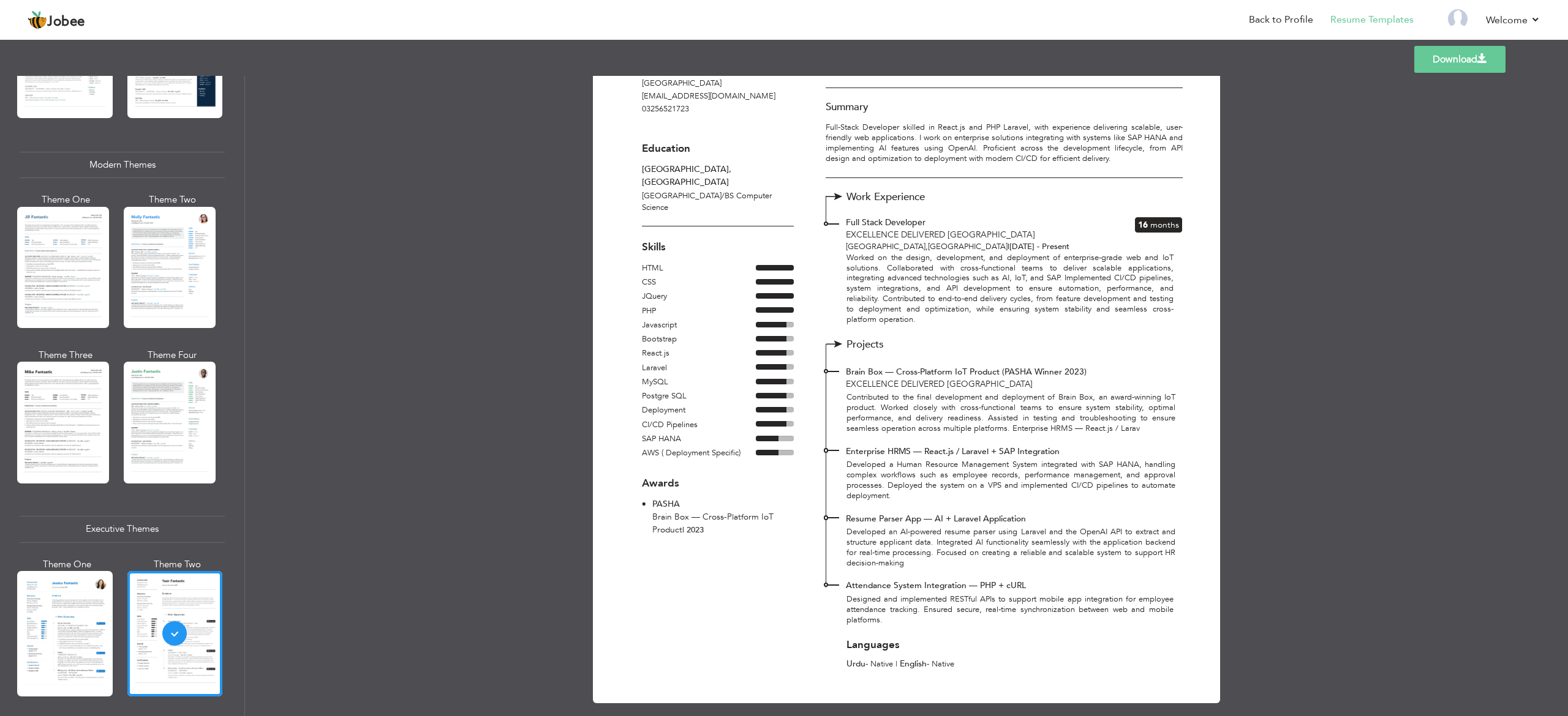
click at [0, 265] on div "Professional Themes Theme One Theme Two Theme Three Theme Six" at bounding box center [122, 396] width 245 height 640
click at [36, 261] on div at bounding box center [63, 267] width 92 height 121
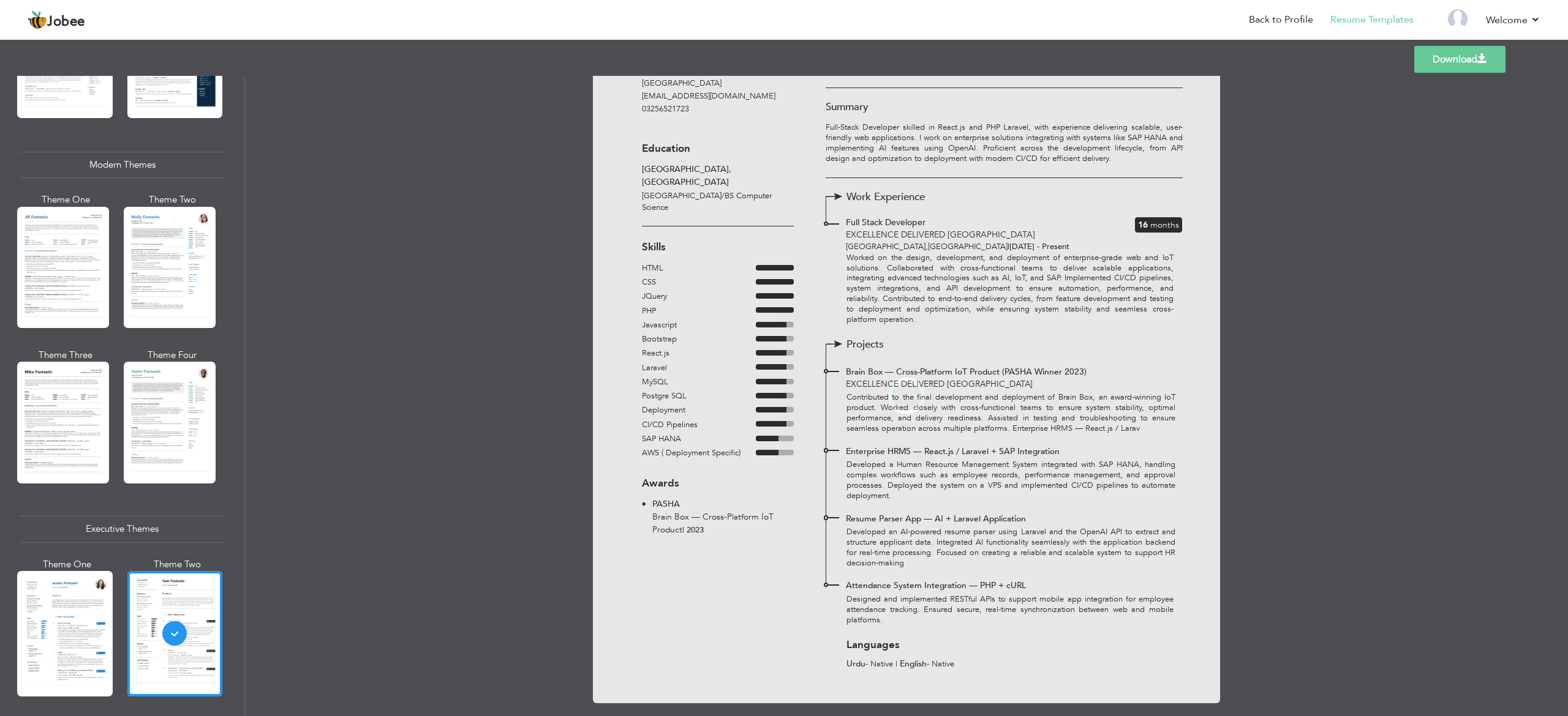
drag, startPoint x: 36, startPoint y: 261, endPoint x: 149, endPoint y: 323, distance: 128.9
click at [39, 262] on div "Professional Themes Theme One Theme Two Theme Three Theme Four" at bounding box center [784, 396] width 1568 height 640
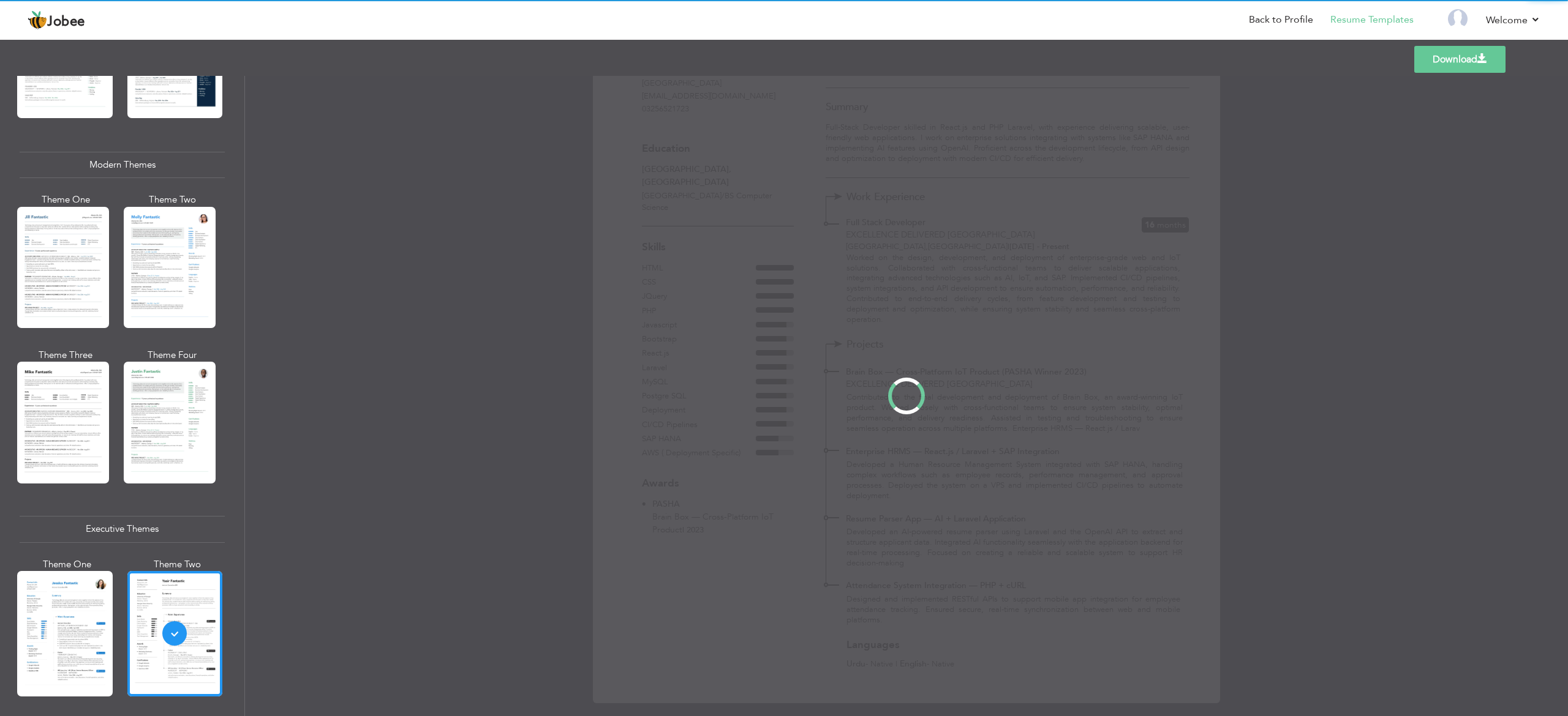
drag, startPoint x: 498, startPoint y: 356, endPoint x: 686, endPoint y: 382, distance: 189.8
click at [683, 382] on div at bounding box center [907, 396] width 1323 height 640
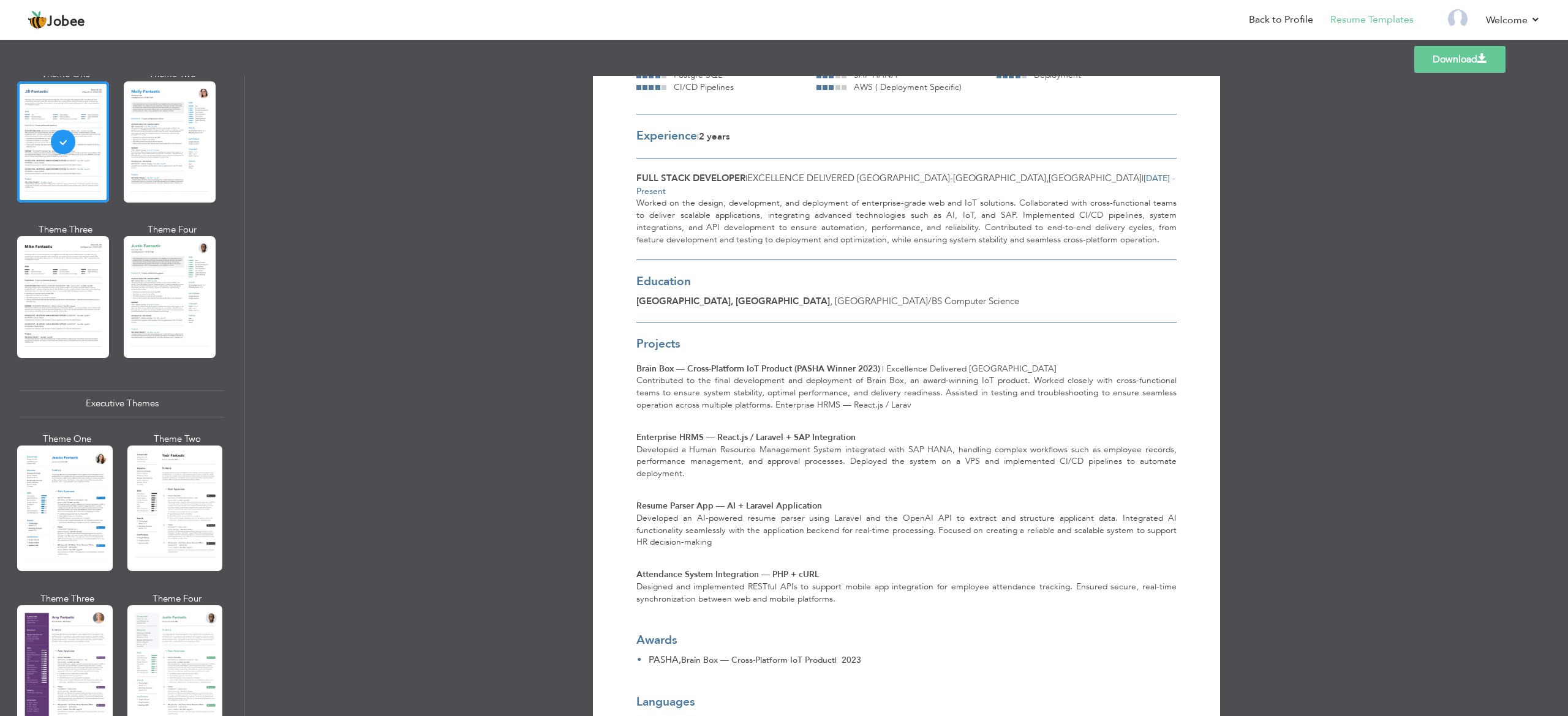
scroll to position [857, 0]
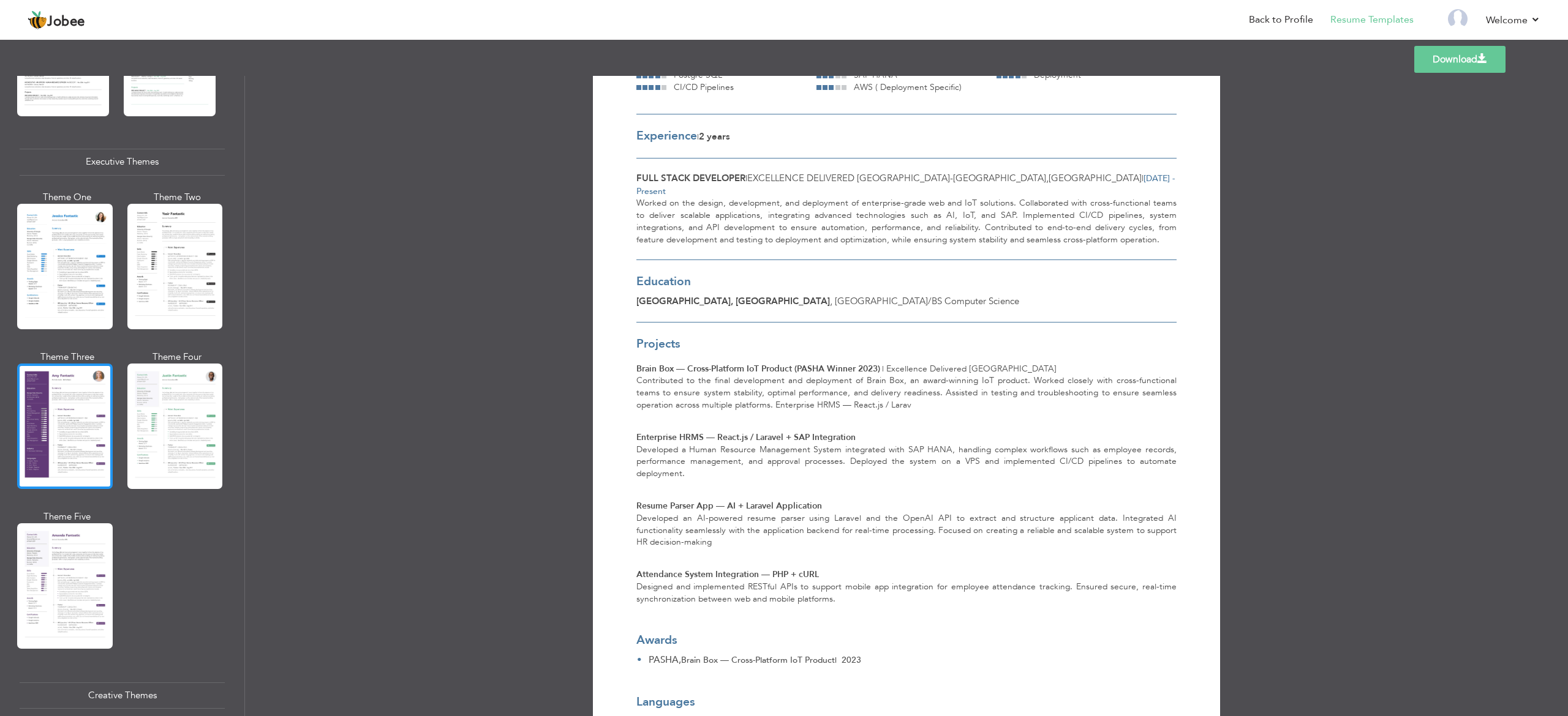
click at [81, 452] on div at bounding box center [65, 426] width 96 height 125
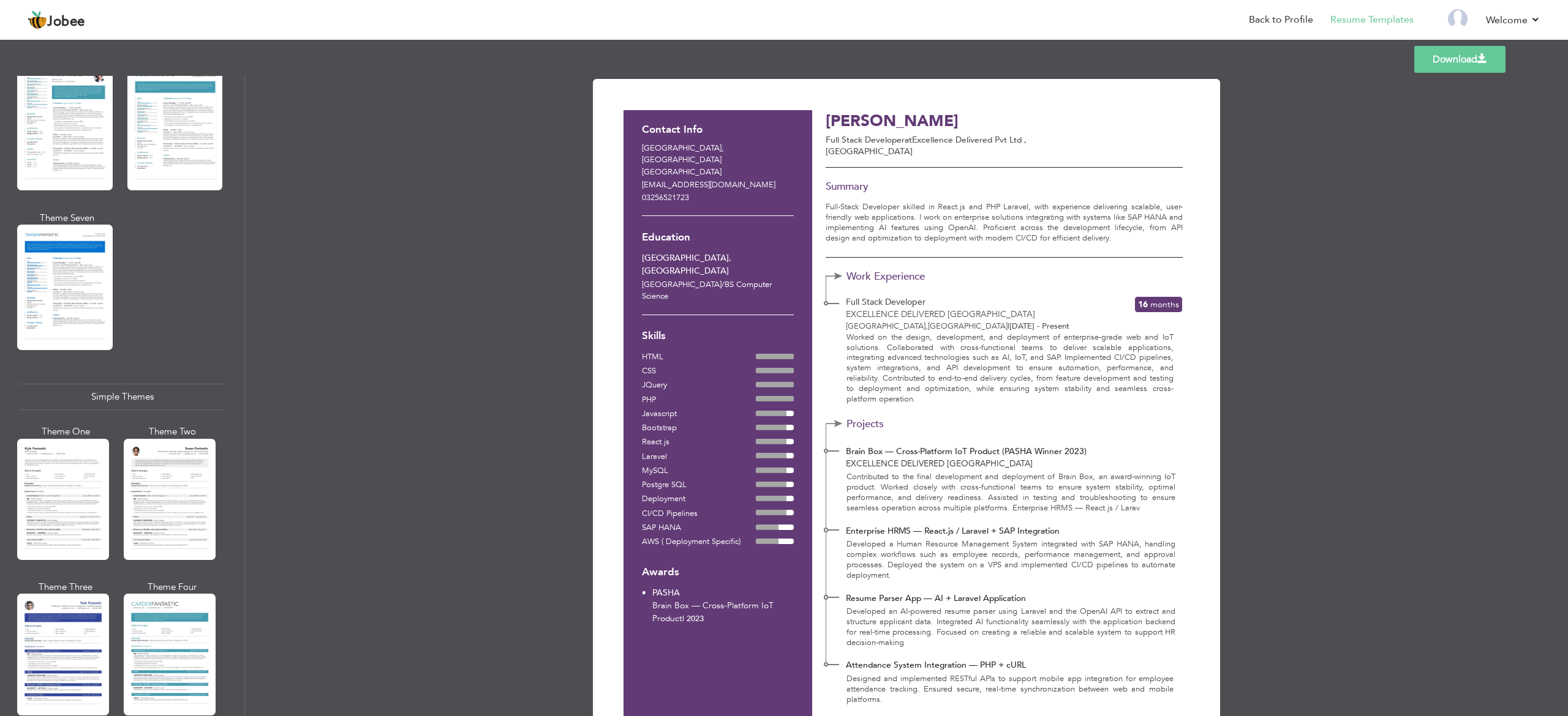
scroll to position [1856, 0]
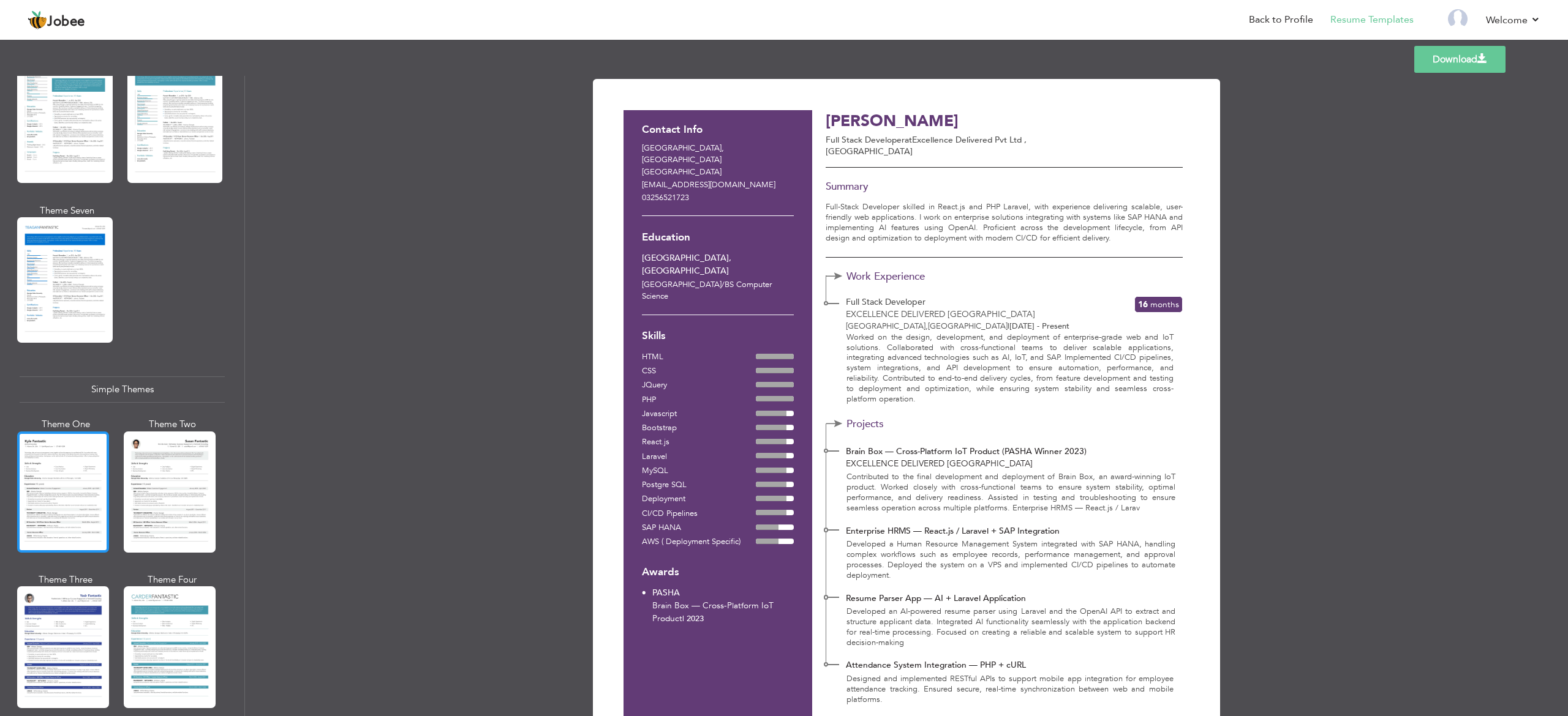
click at [71, 511] on div at bounding box center [63, 492] width 92 height 121
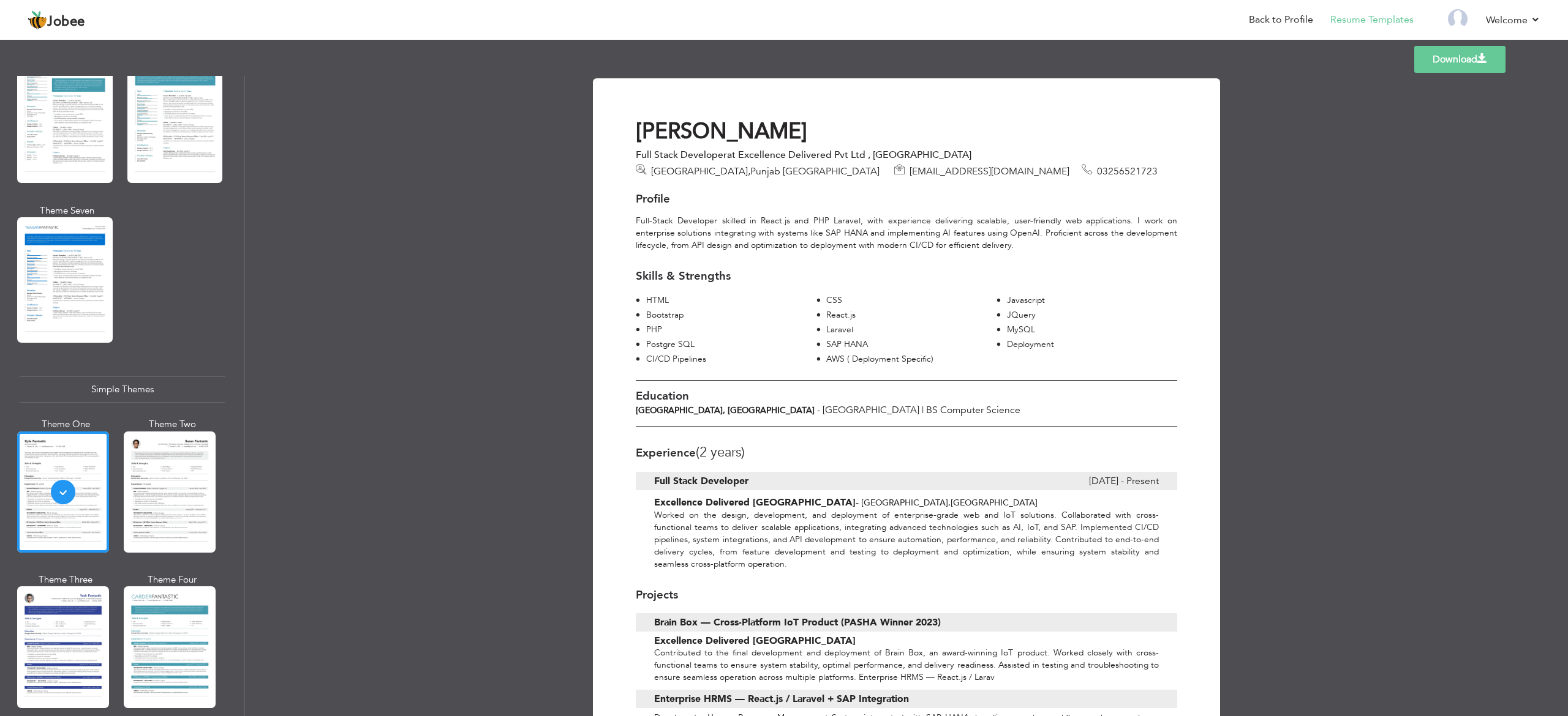
scroll to position [0, 0]
click at [184, 497] on div at bounding box center [170, 492] width 92 height 121
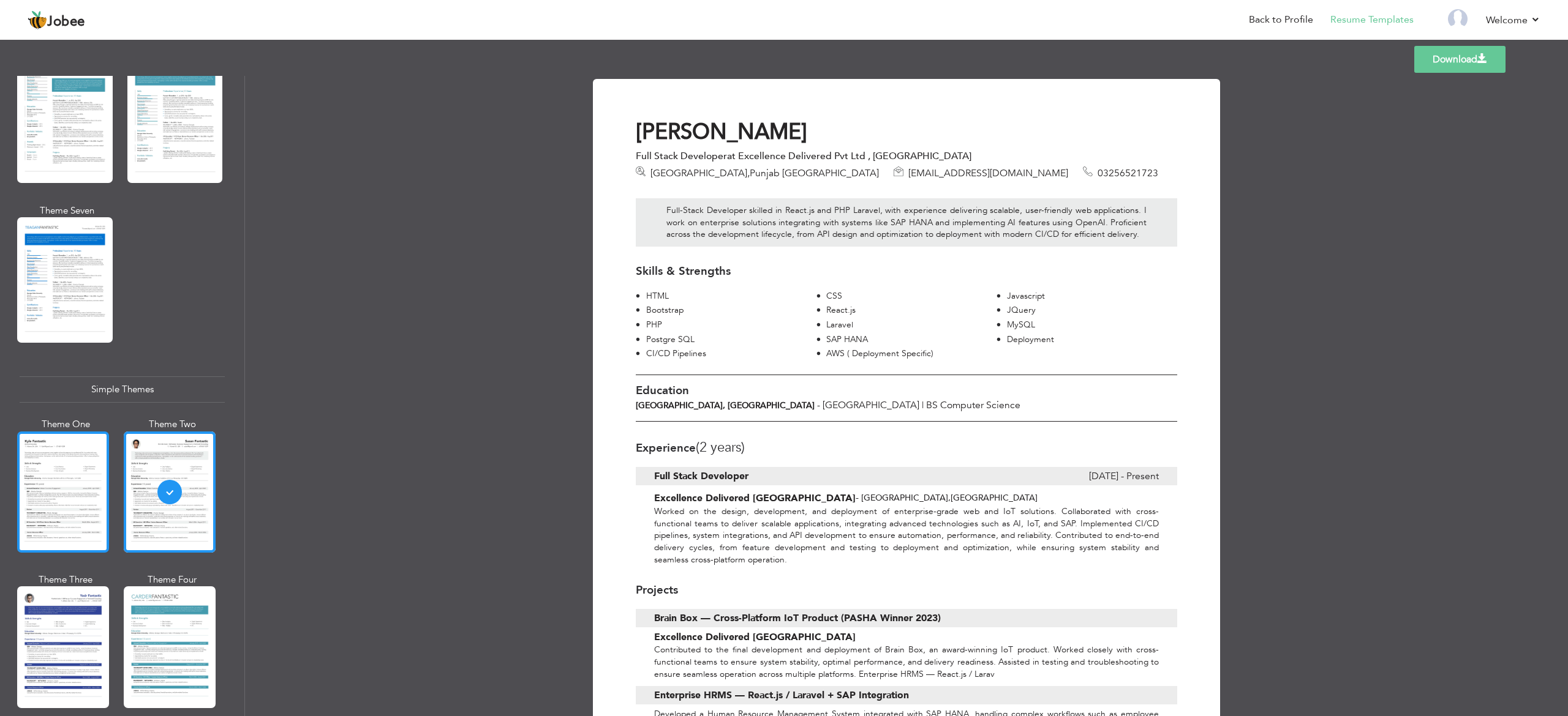
click at [57, 462] on div at bounding box center [63, 492] width 92 height 121
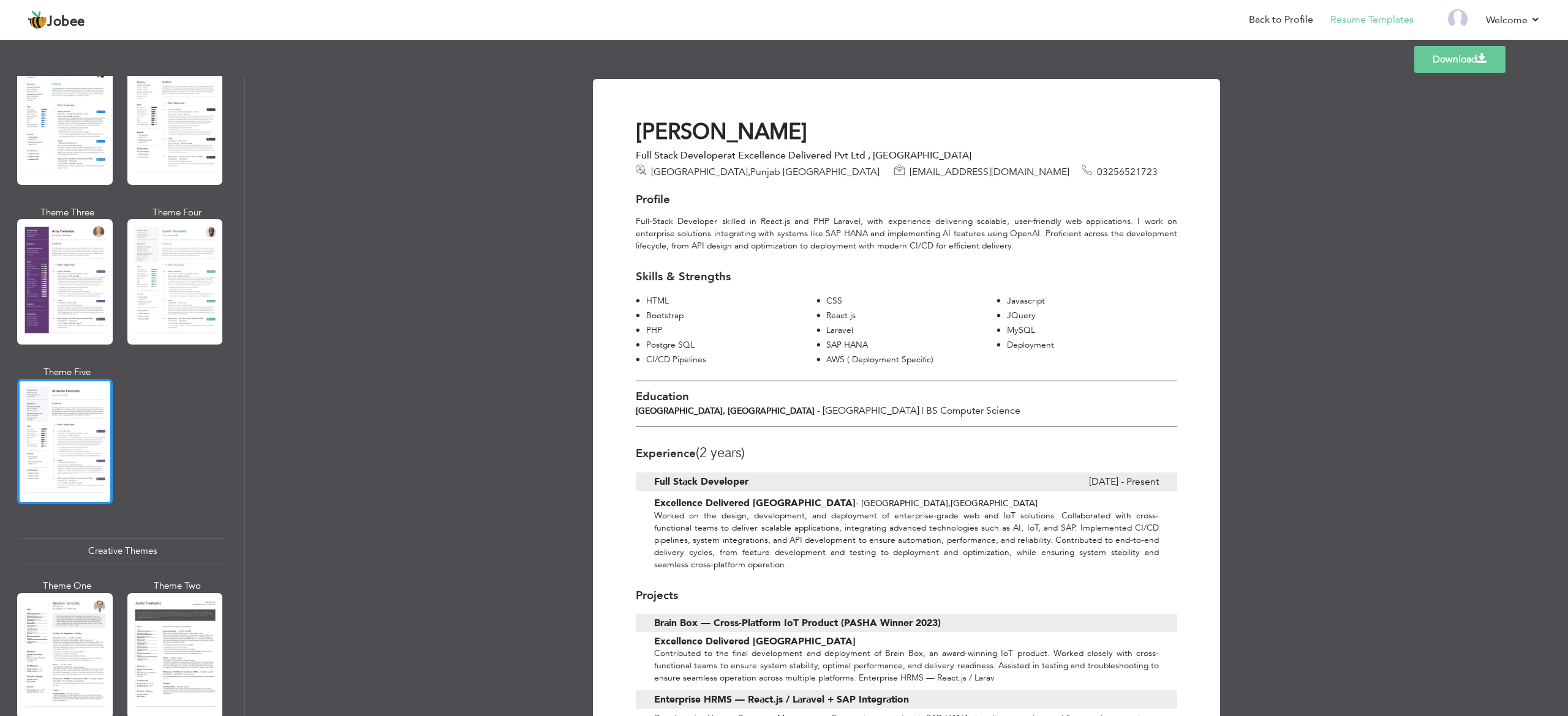
scroll to position [999, 0]
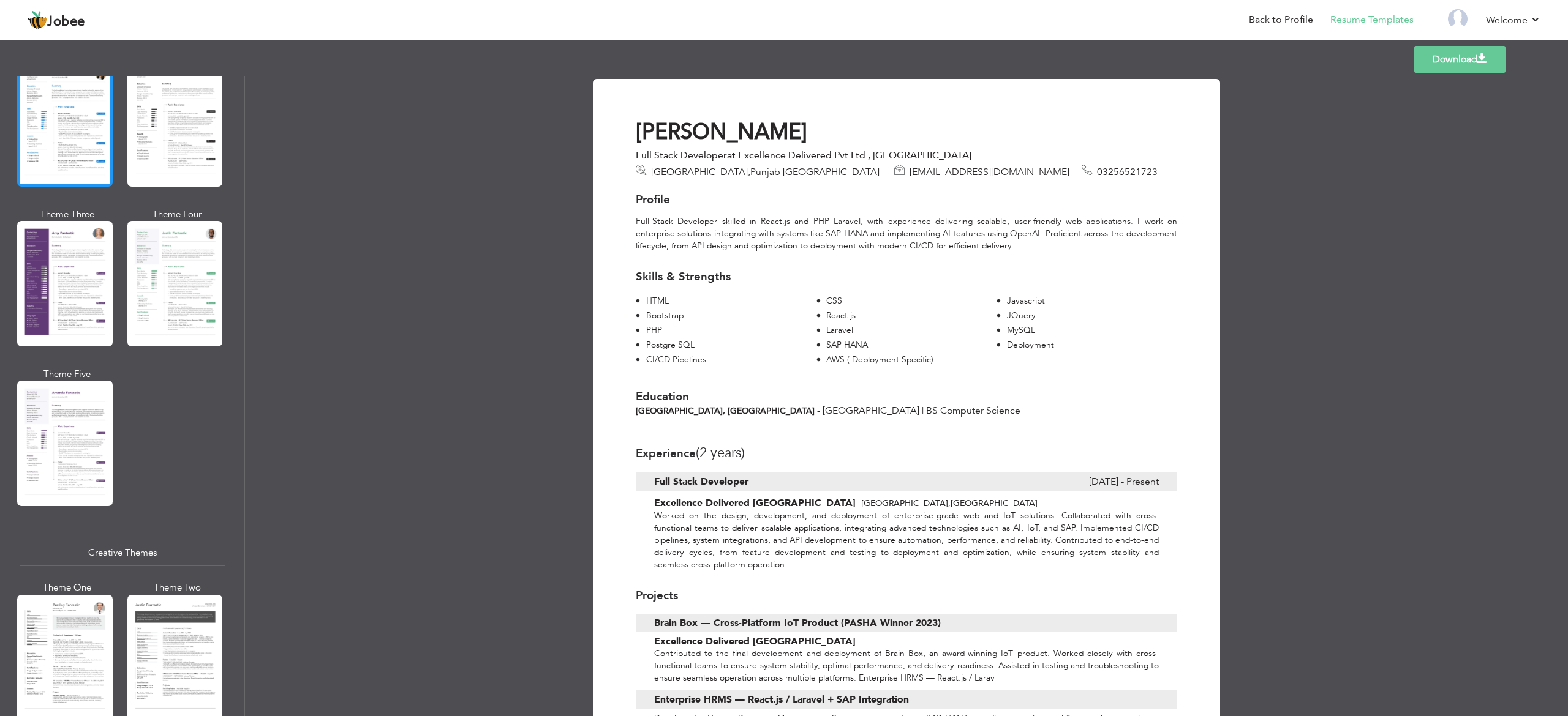
click at [89, 180] on div at bounding box center [65, 124] width 96 height 125
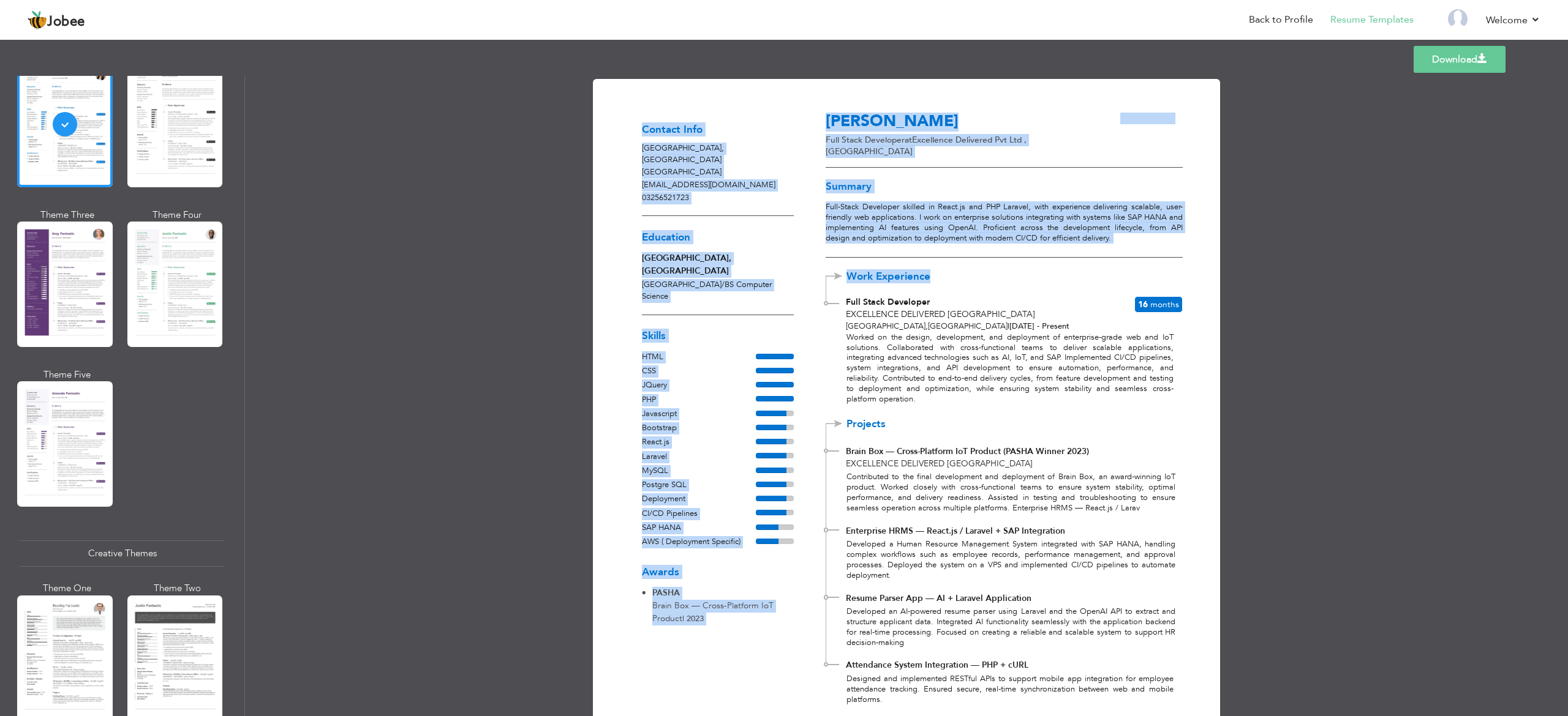
drag, startPoint x: 1125, startPoint y: 291, endPoint x: 1303, endPoint y: 293, distance: 178.0
click at [1175, 293] on div "Download Contact Info [GEOGRAPHIC_DATA] , [GEOGRAPHIC_DATA] [EMAIL_ADDRESS][DOM…" at bounding box center [907, 396] width 1323 height 640
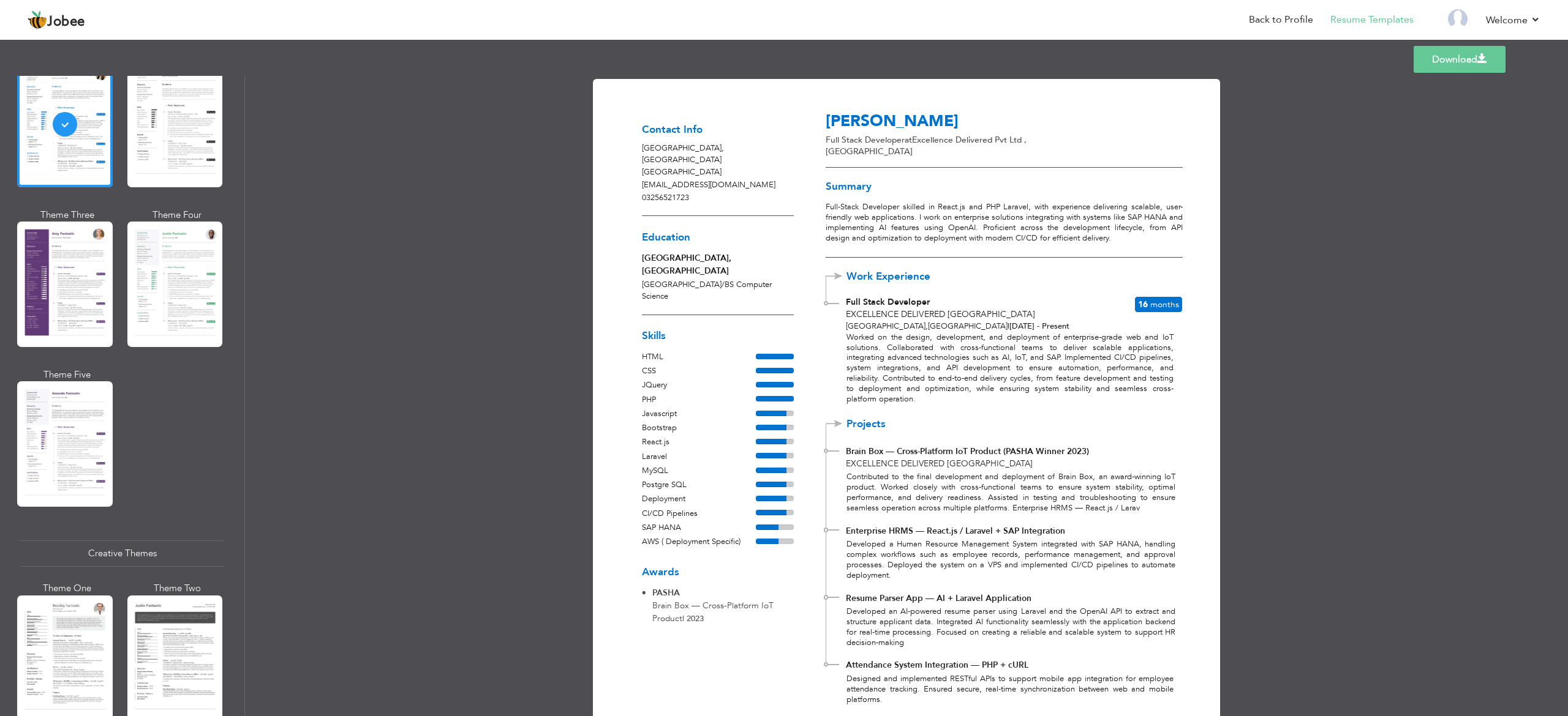
click at [1175, 302] on div "Download Contact Info [GEOGRAPHIC_DATA] , [GEOGRAPHIC_DATA] [EMAIL_ADDRESS][DOM…" at bounding box center [907, 396] width 1323 height 640
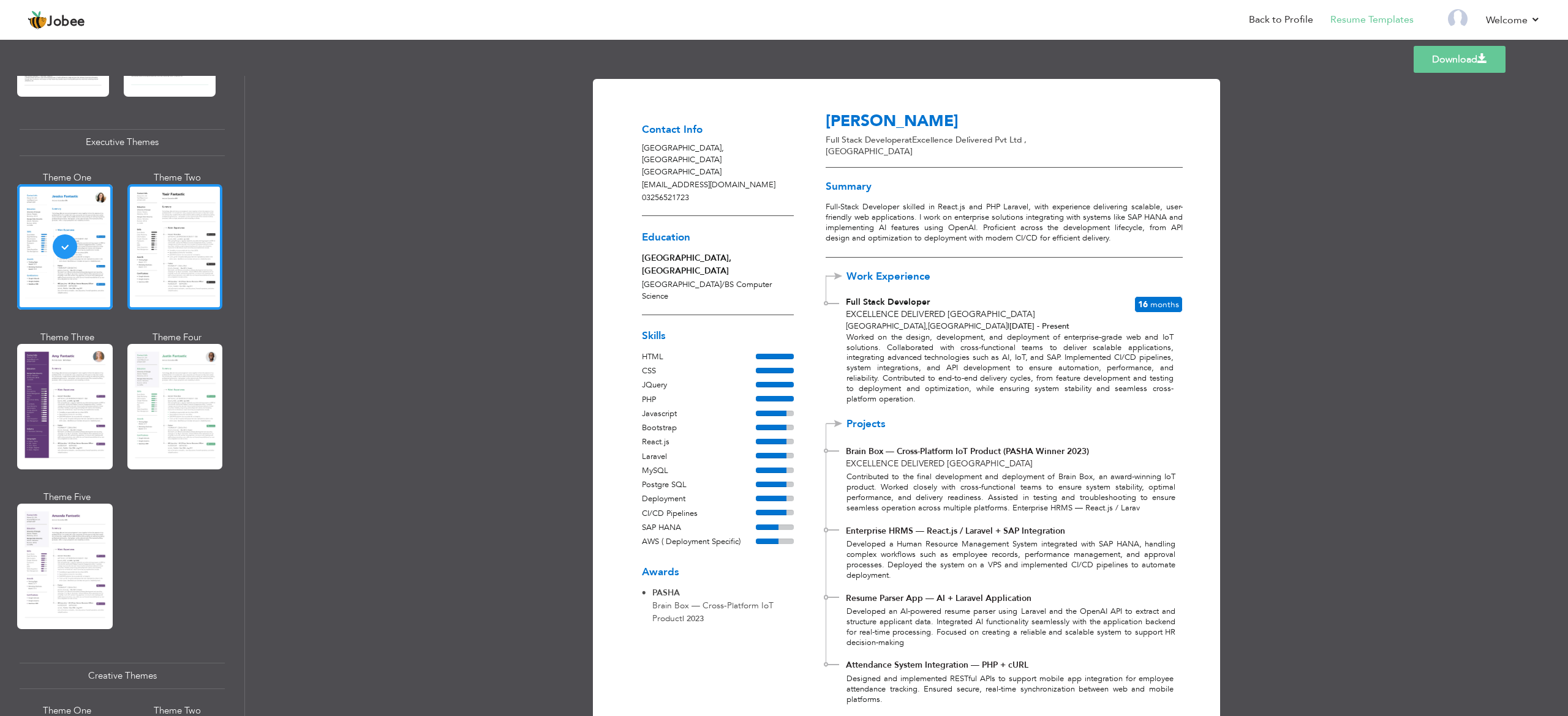
click at [191, 257] on div at bounding box center [175, 247] width 96 height 125
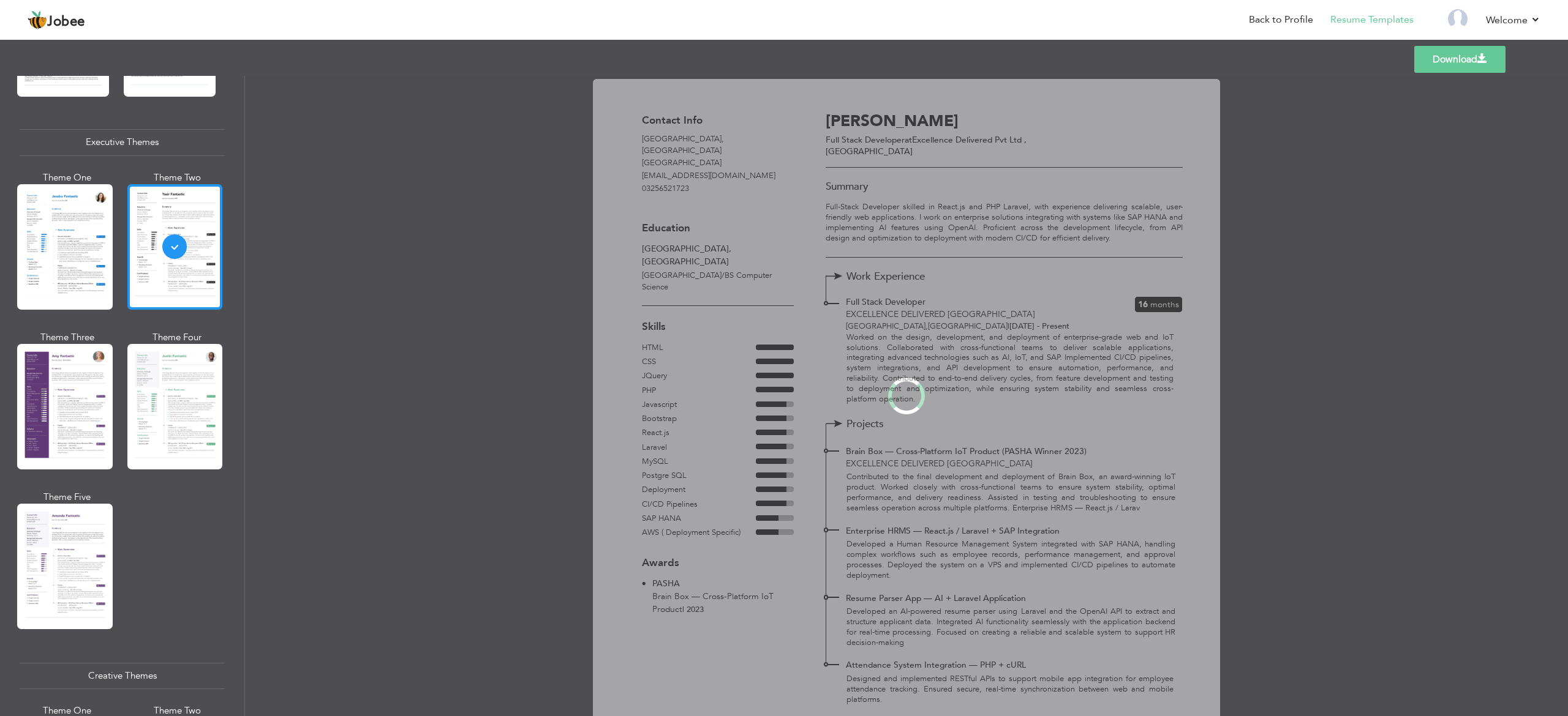
scroll to position [877, 0]
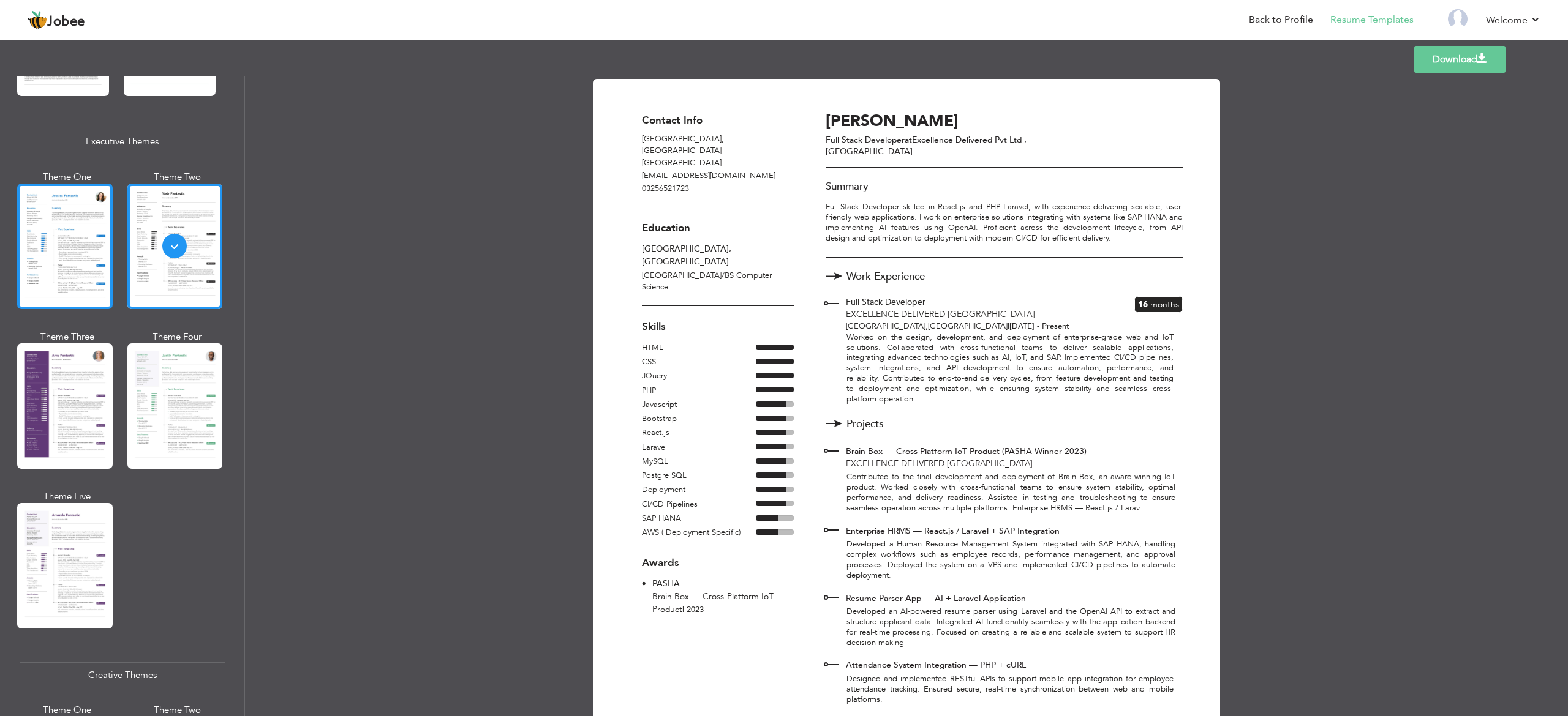
click at [96, 274] on div at bounding box center [65, 246] width 96 height 125
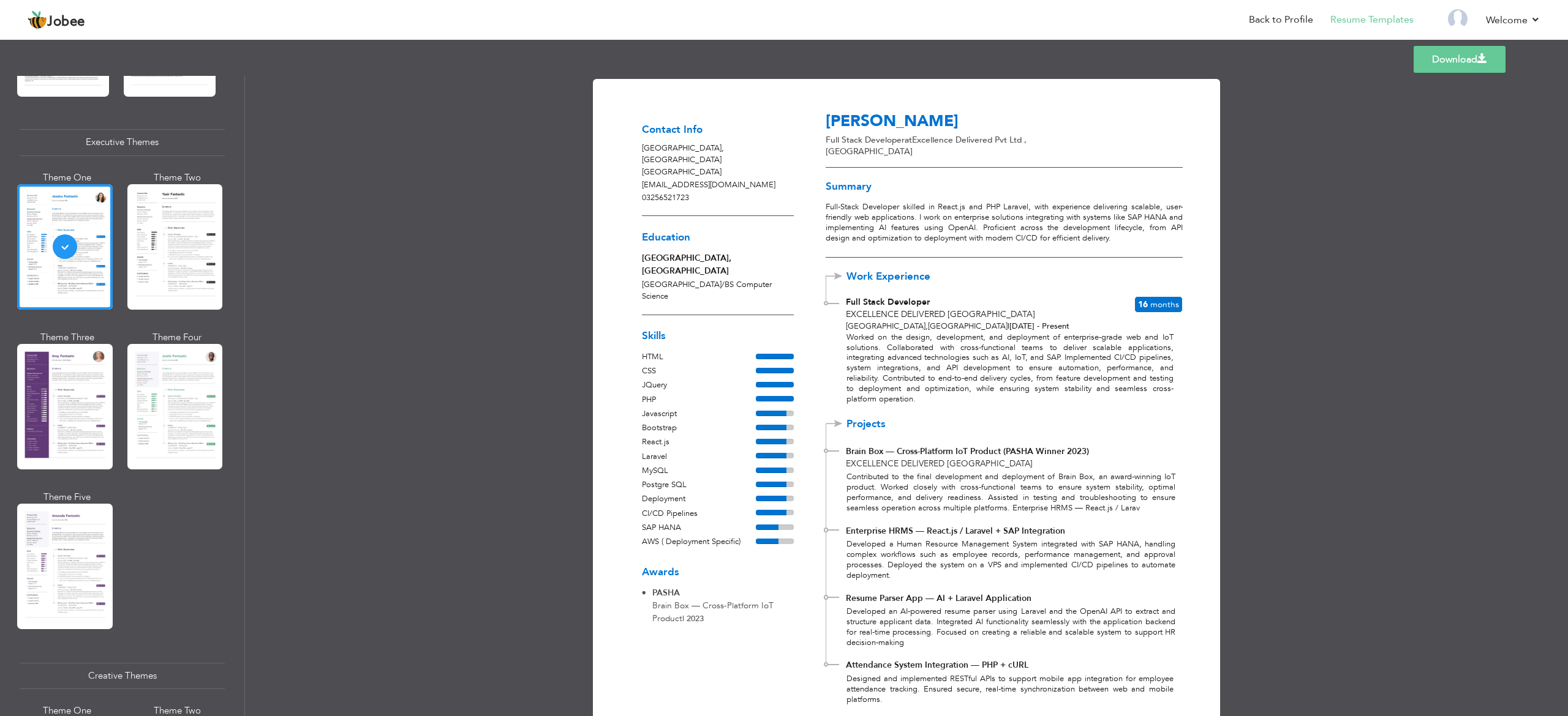
click at [874, 389] on p "Worked on the design, development, and deployment of enterprise-grade web and I…" at bounding box center [1010, 369] width 327 height 72
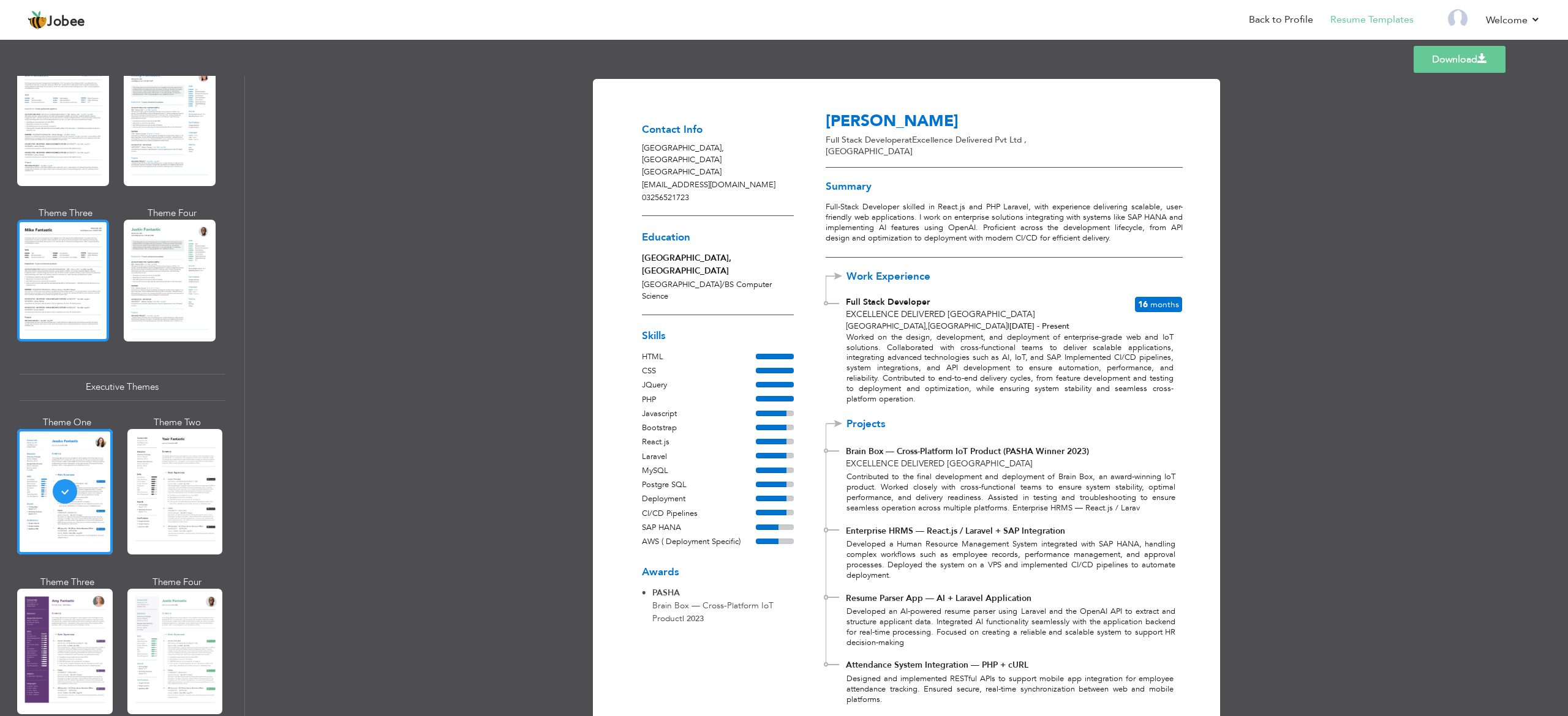
click at [85, 220] on div at bounding box center [63, 280] width 92 height 121
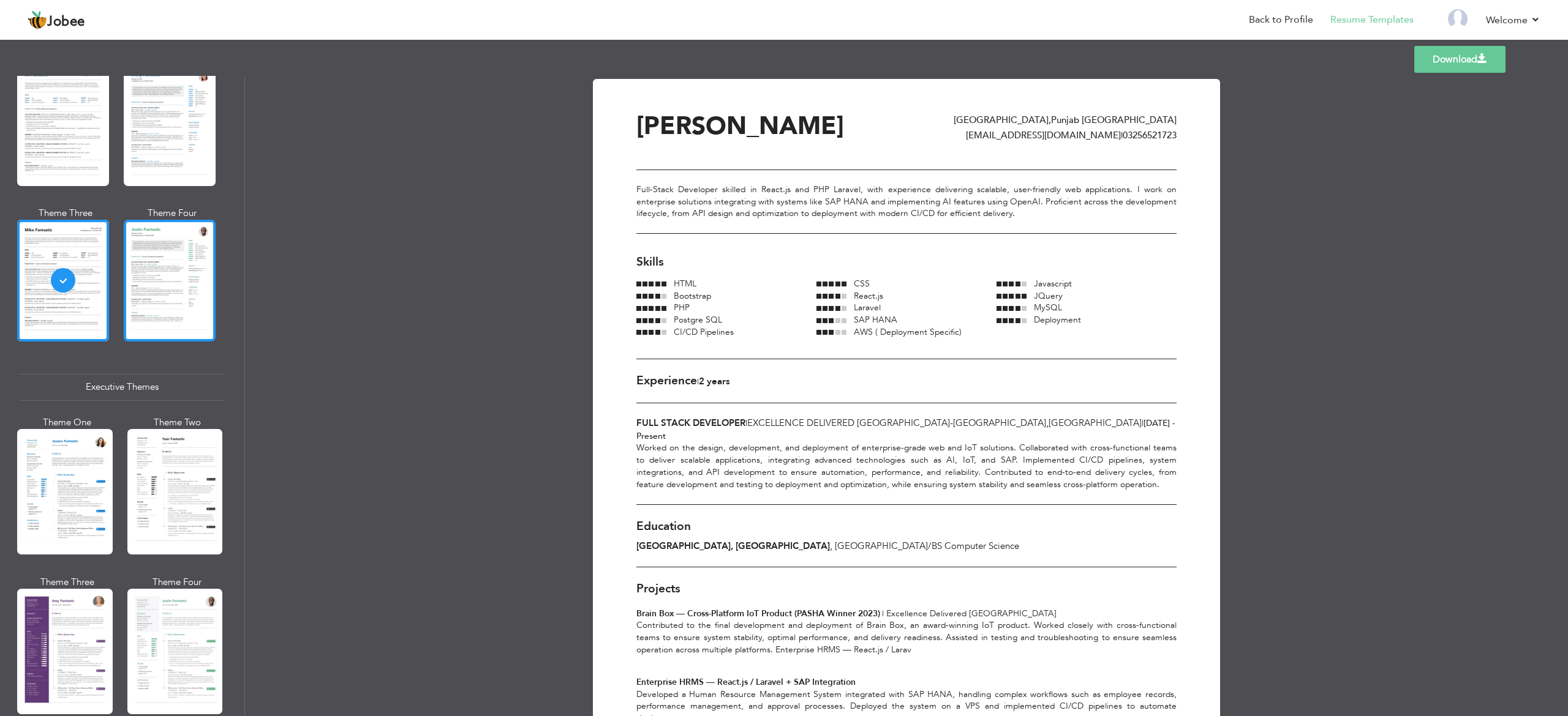
scroll to position [509, 0]
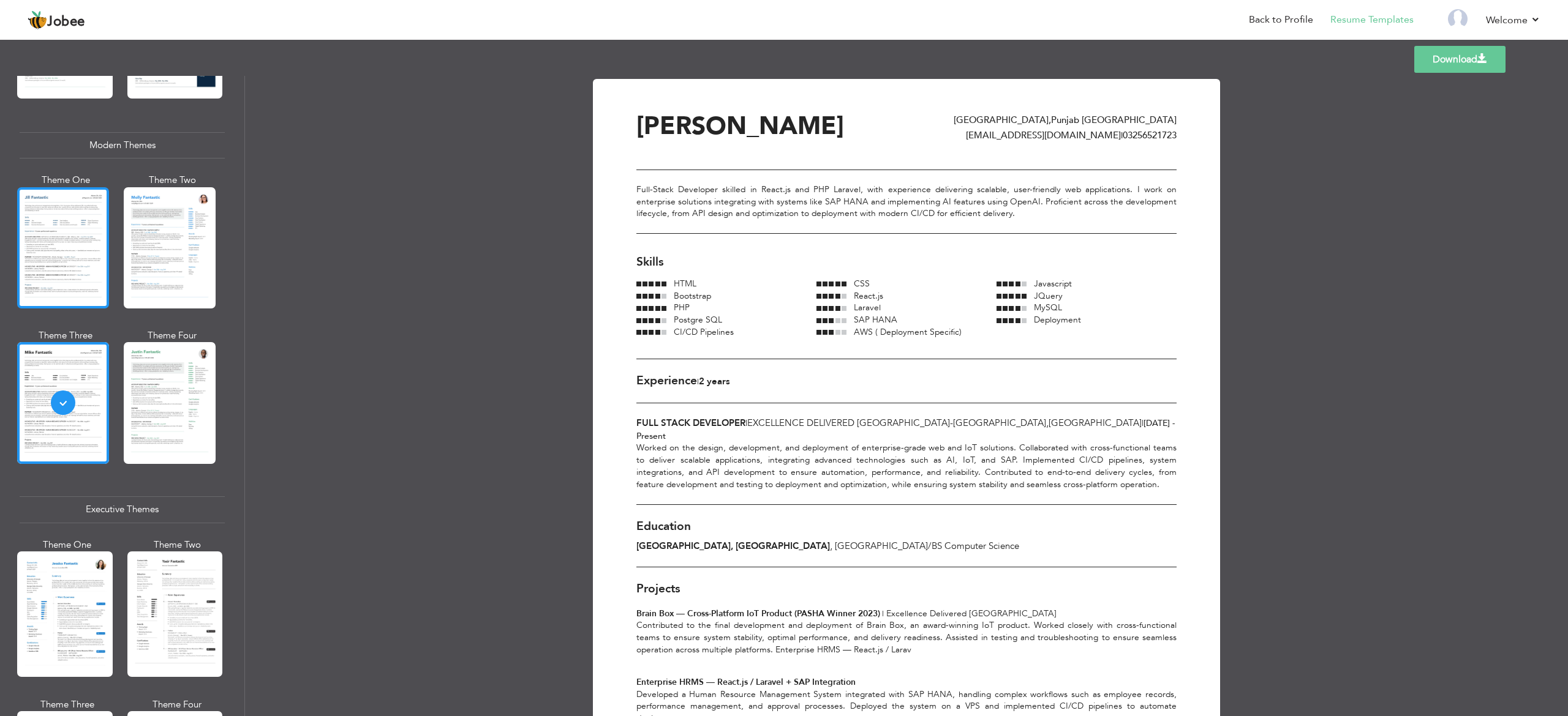
click at [104, 242] on div at bounding box center [63, 248] width 92 height 121
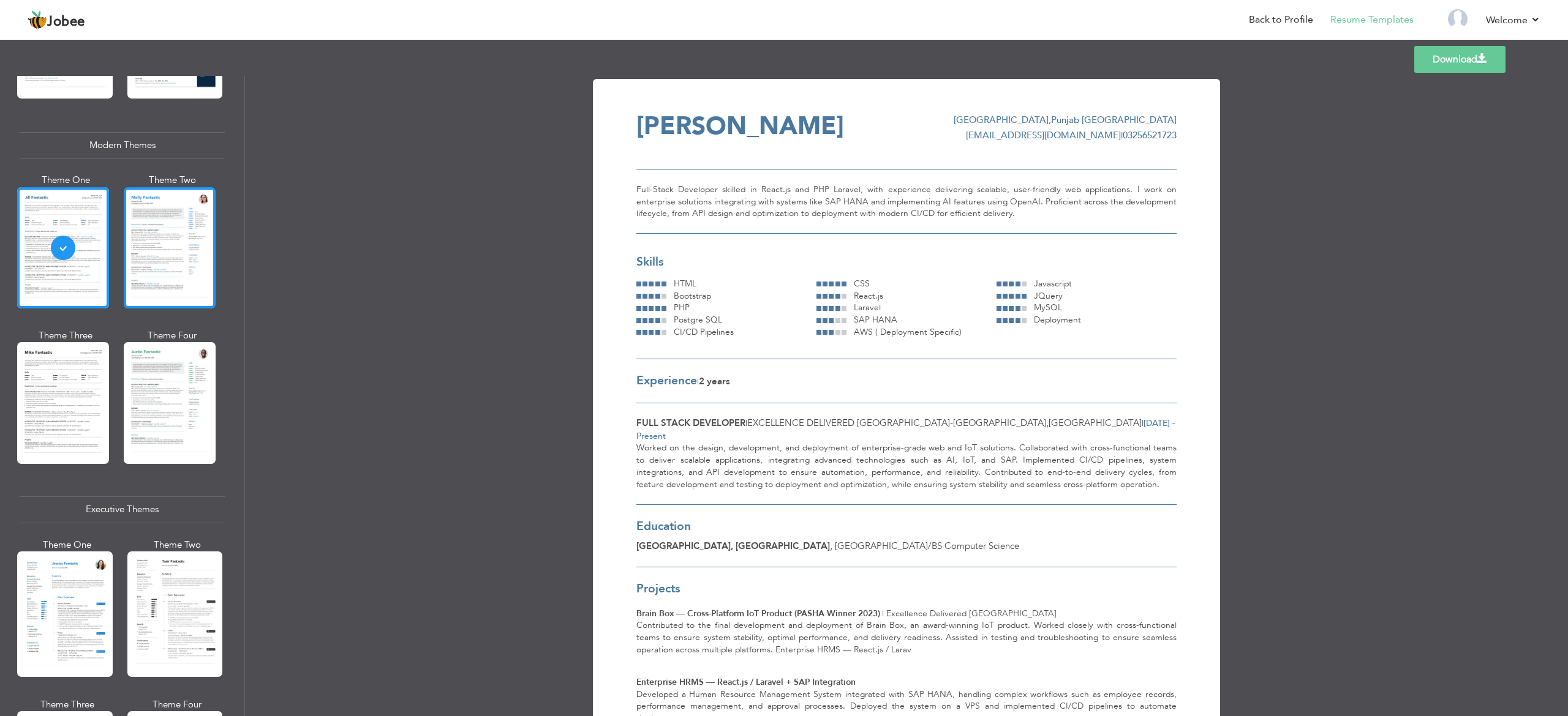
click at [166, 250] on div at bounding box center [170, 248] width 92 height 121
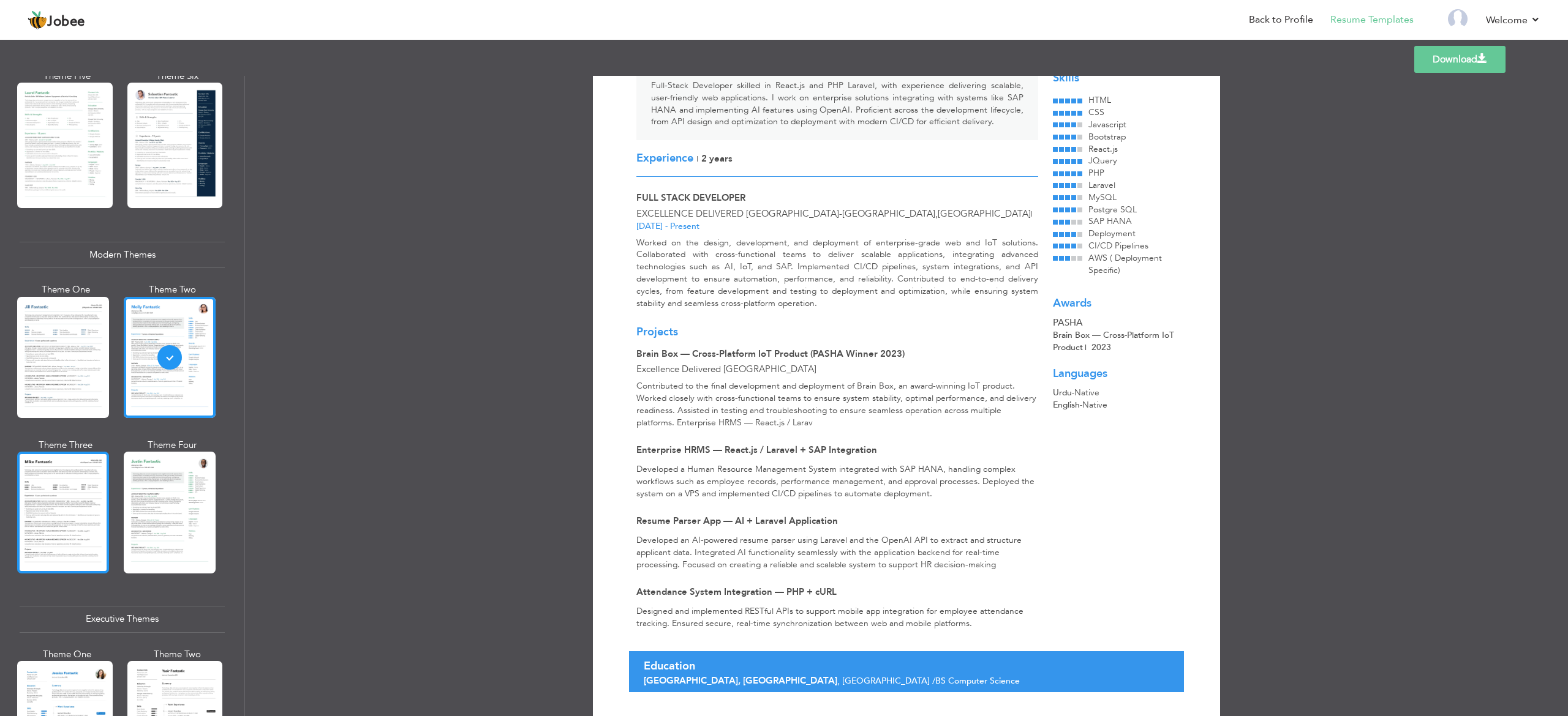
scroll to position [265, 0]
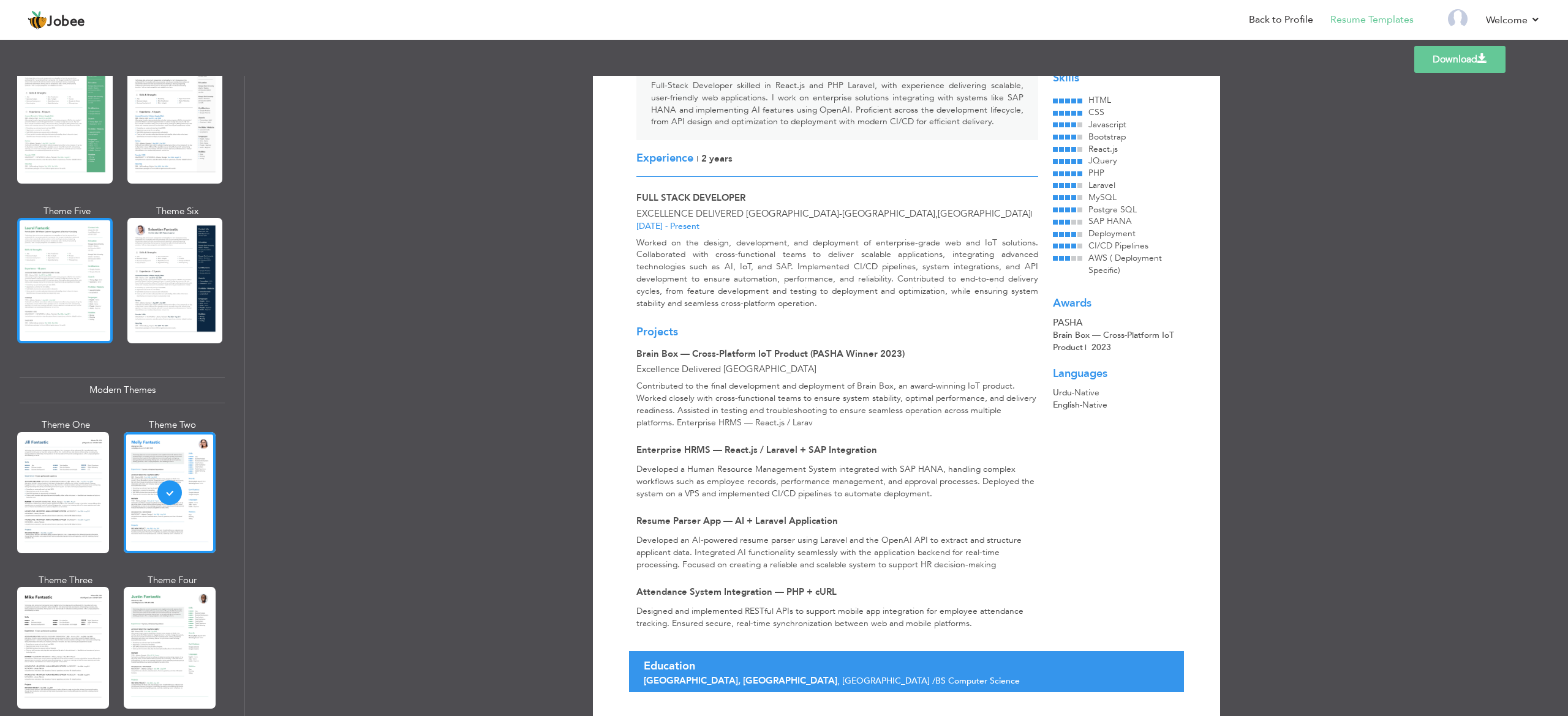
click at [74, 287] on div at bounding box center [65, 281] width 96 height 125
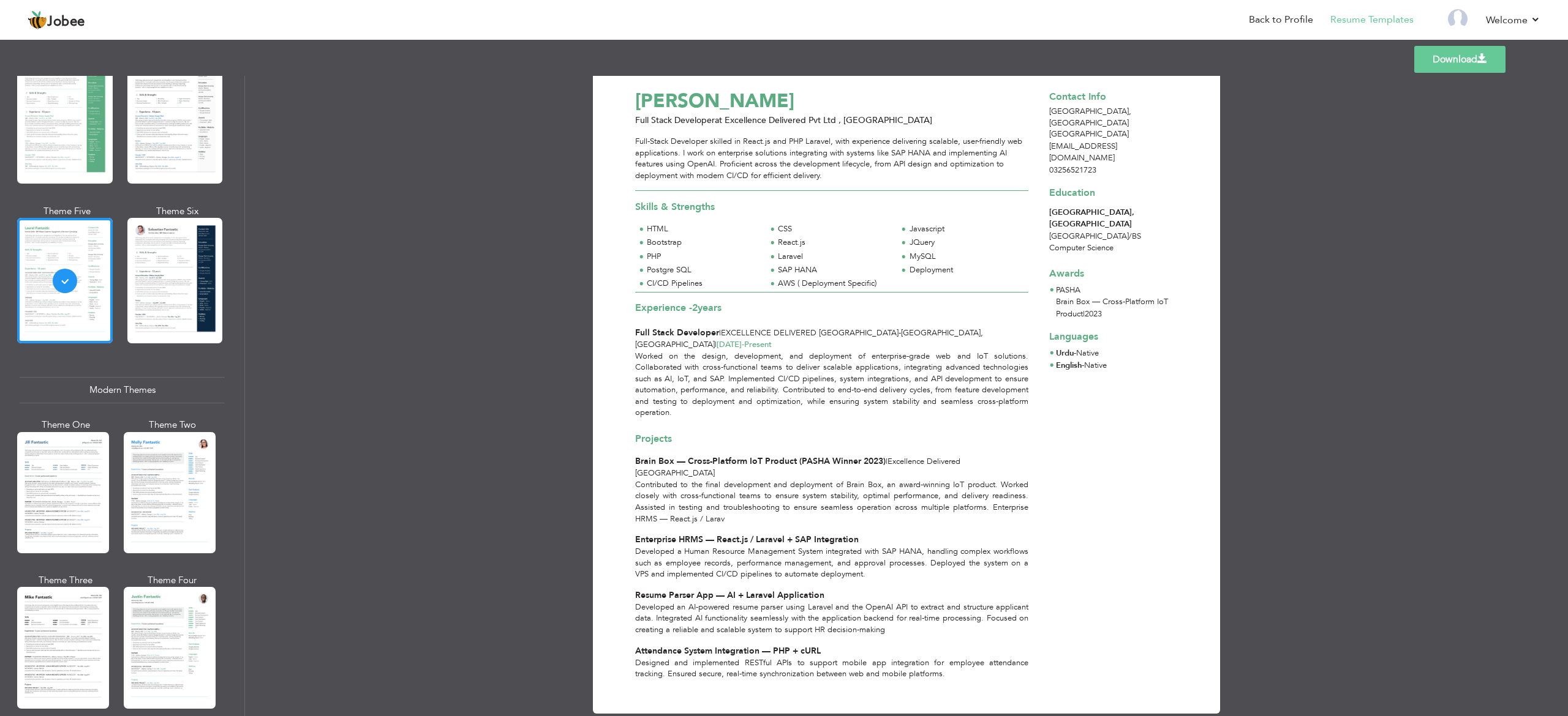
scroll to position [0, 0]
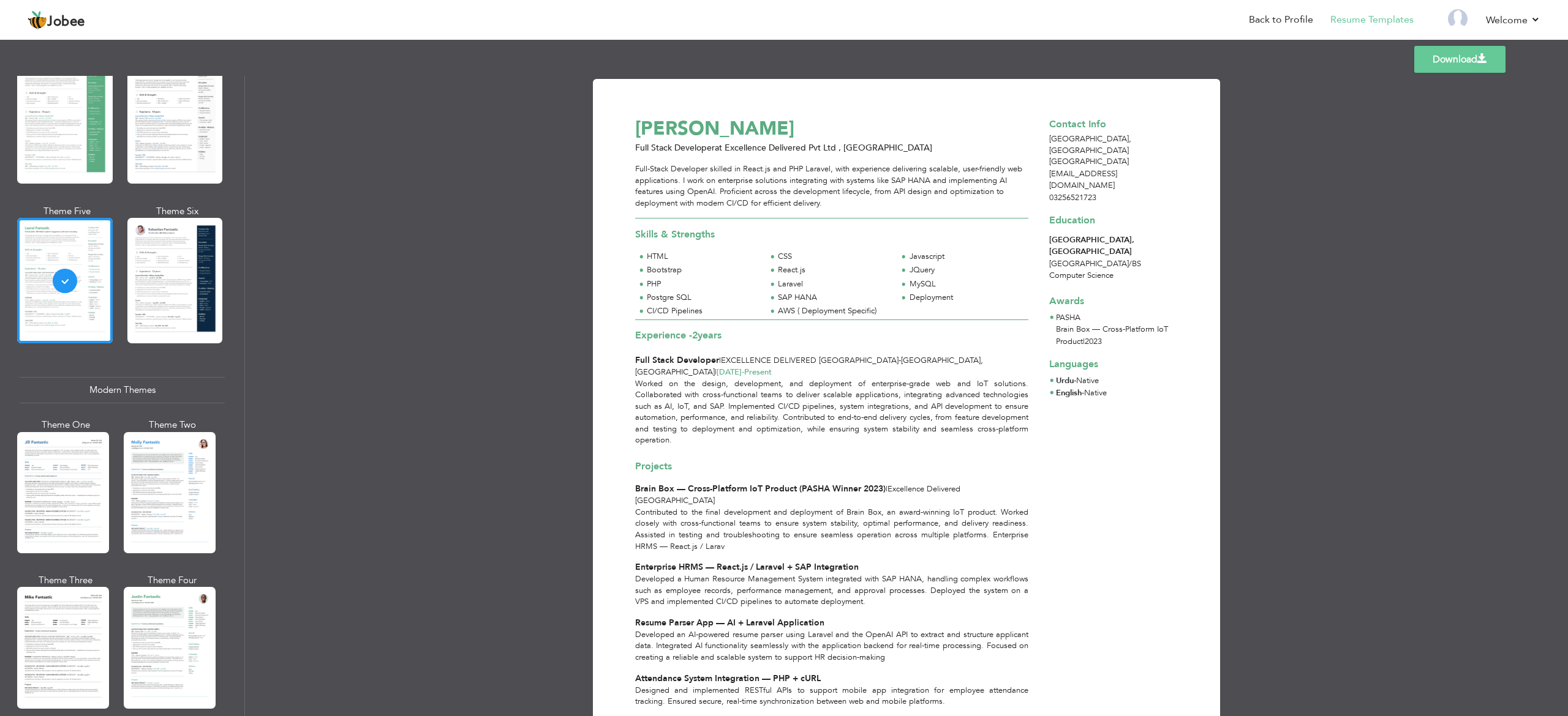
click at [706, 394] on p "Worked on the design, development, and deployment of enterprise-grade web and I…" at bounding box center [832, 412] width 393 height 68
